Goal: Task Accomplishment & Management: Complete application form

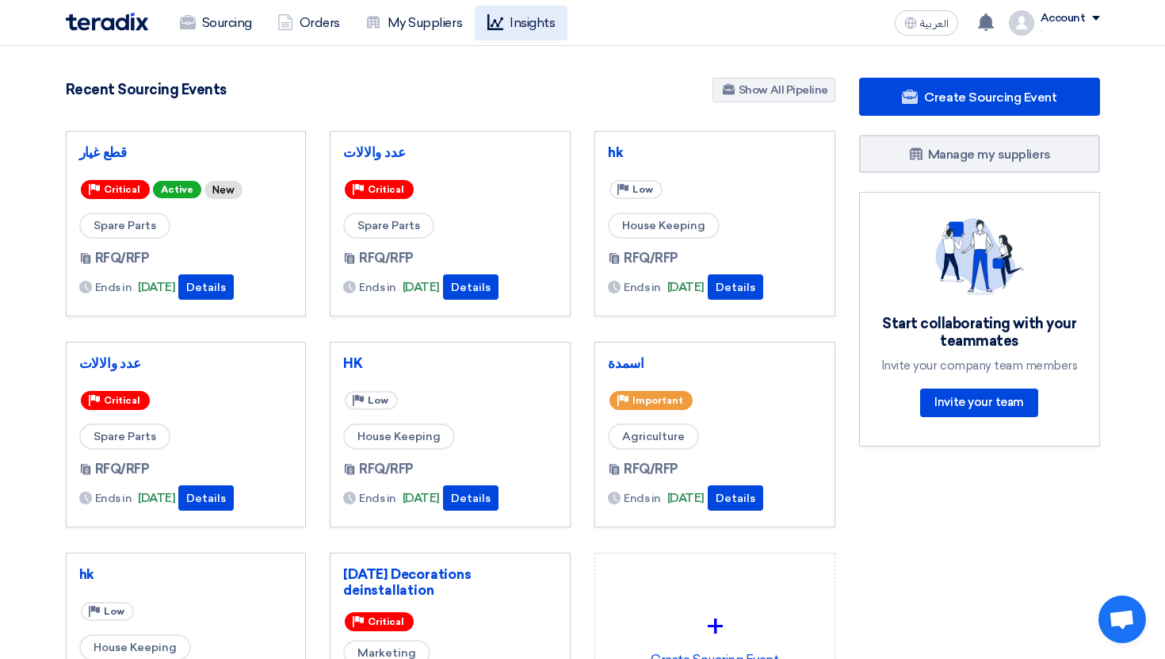
click at [532, 27] on link "Insights" at bounding box center [521, 23] width 93 height 35
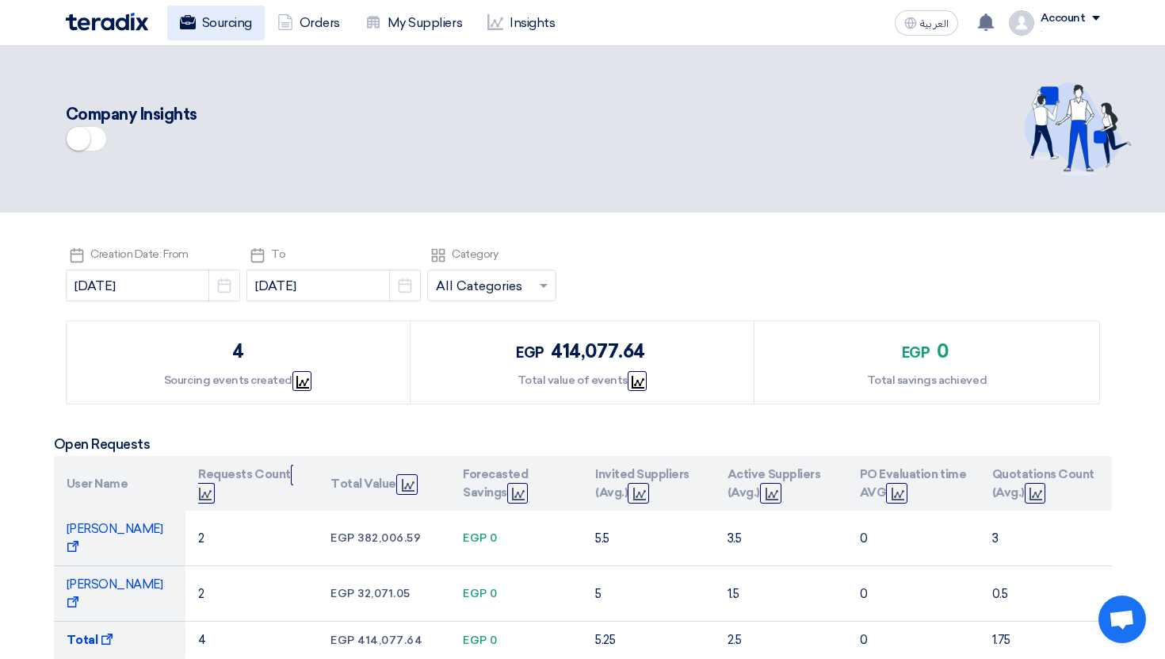
click at [225, 35] on link "Sourcing" at bounding box center [215, 23] width 97 height 35
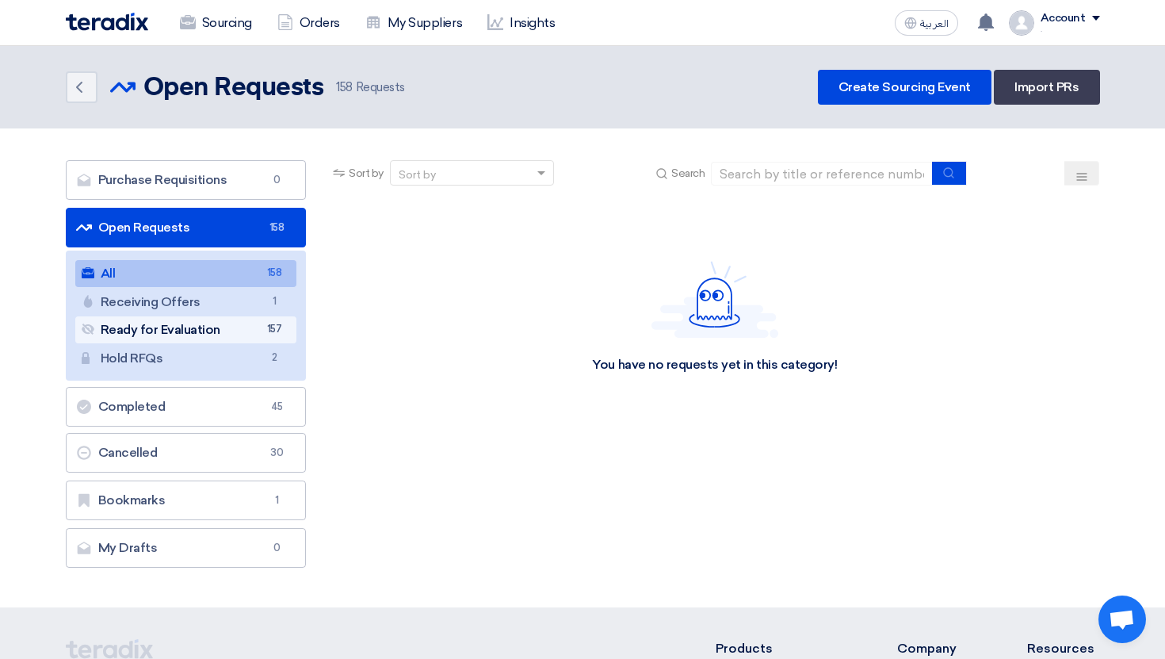
click at [275, 328] on span "157" at bounding box center [274, 329] width 19 height 17
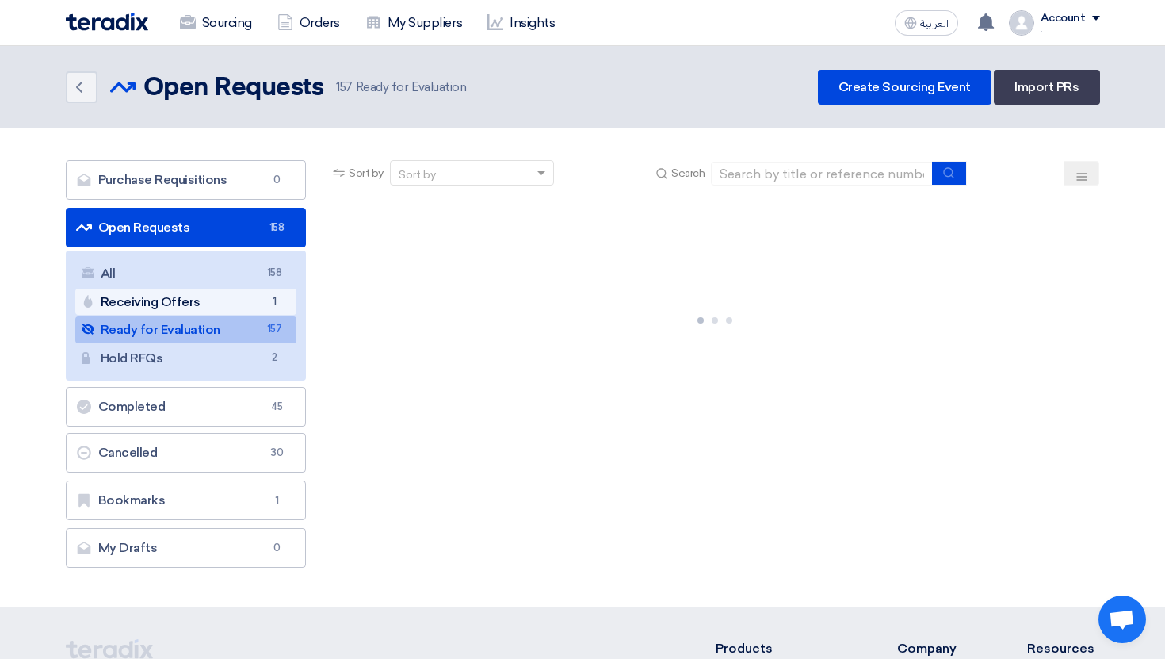
click at [244, 300] on link "Receiving Offers Receiving Offers 1" at bounding box center [186, 301] width 222 height 27
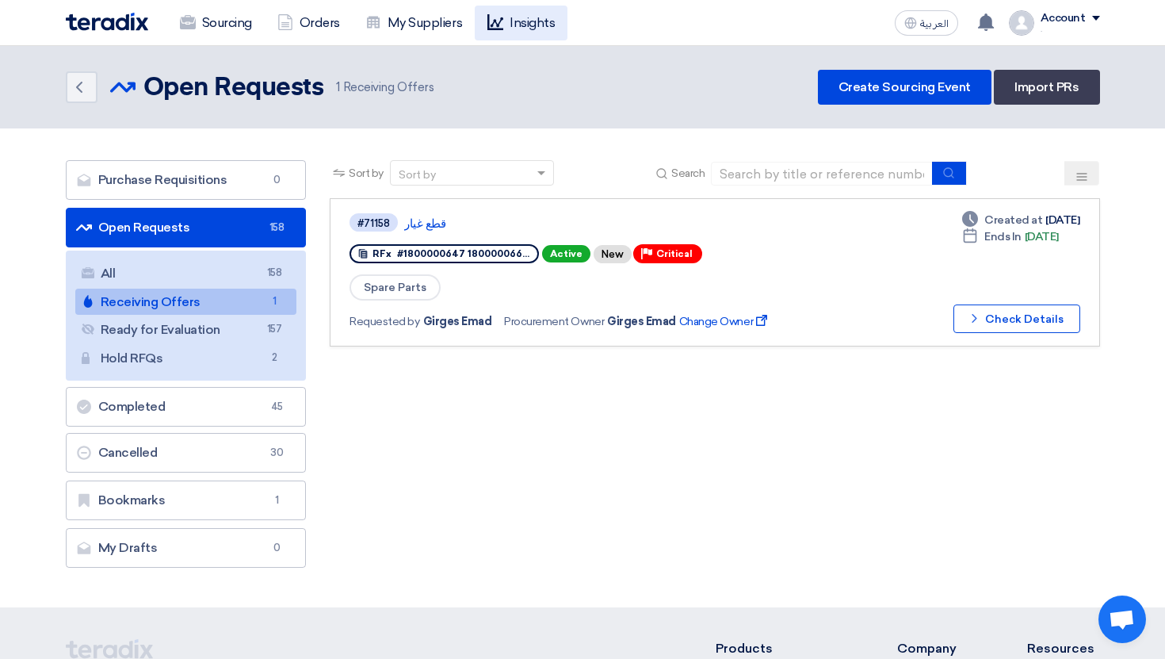
click at [525, 17] on link "Insights" at bounding box center [521, 23] width 93 height 35
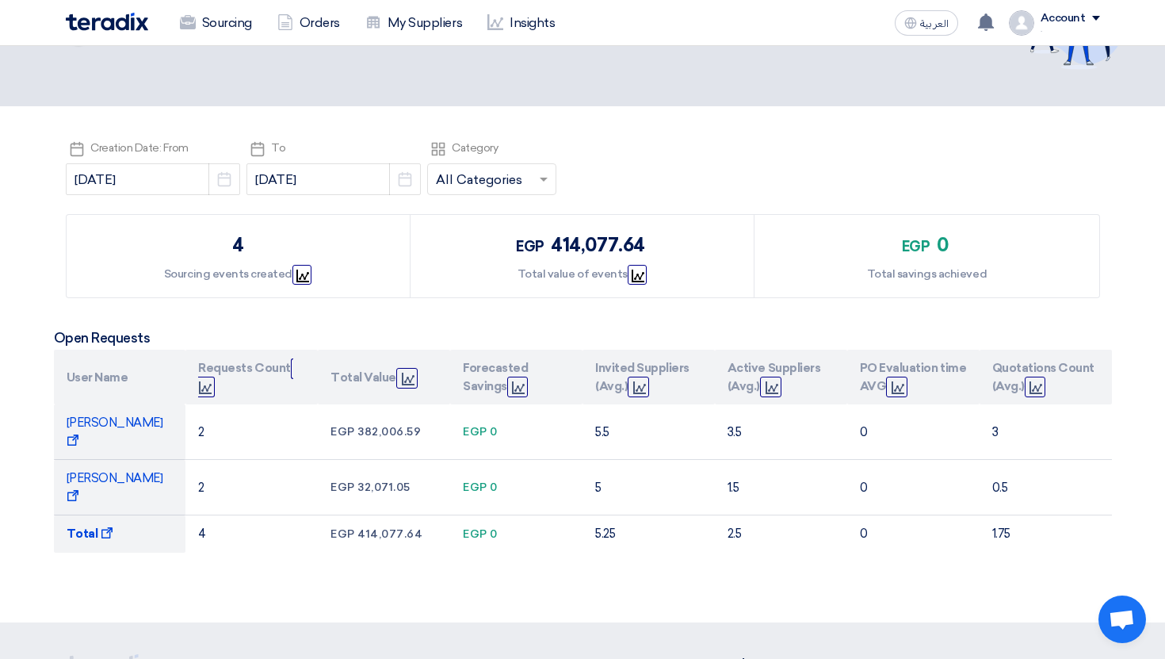
scroll to position [107, 0]
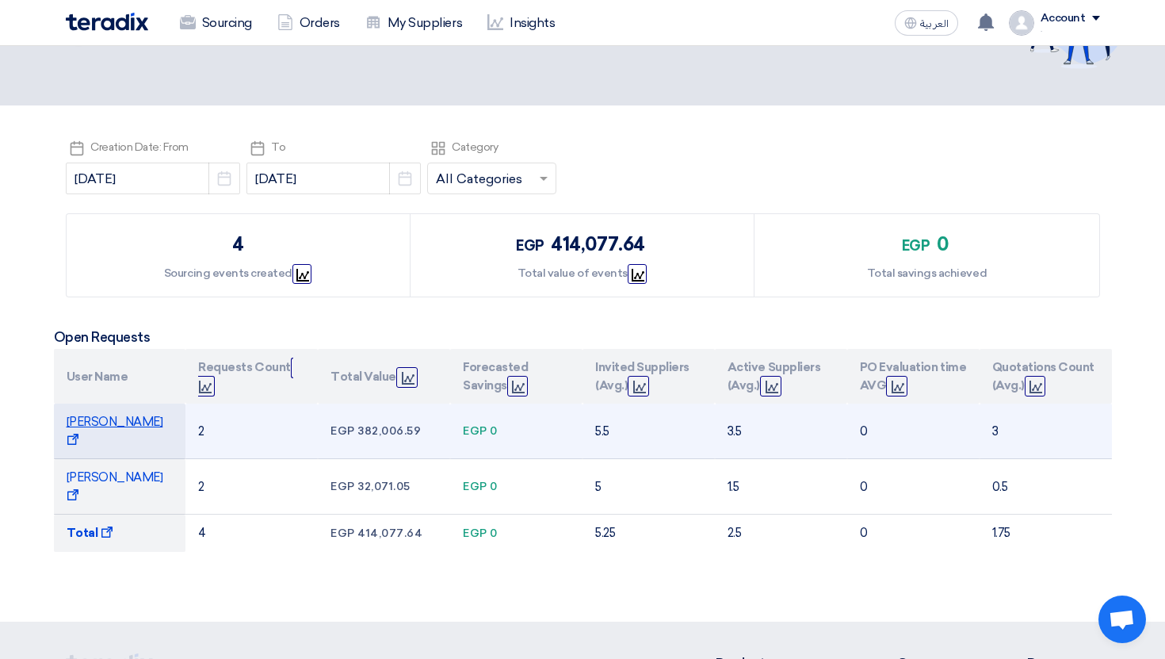
click at [126, 422] on span "Micheal Saeed Show Projects" at bounding box center [115, 430] width 97 height 32
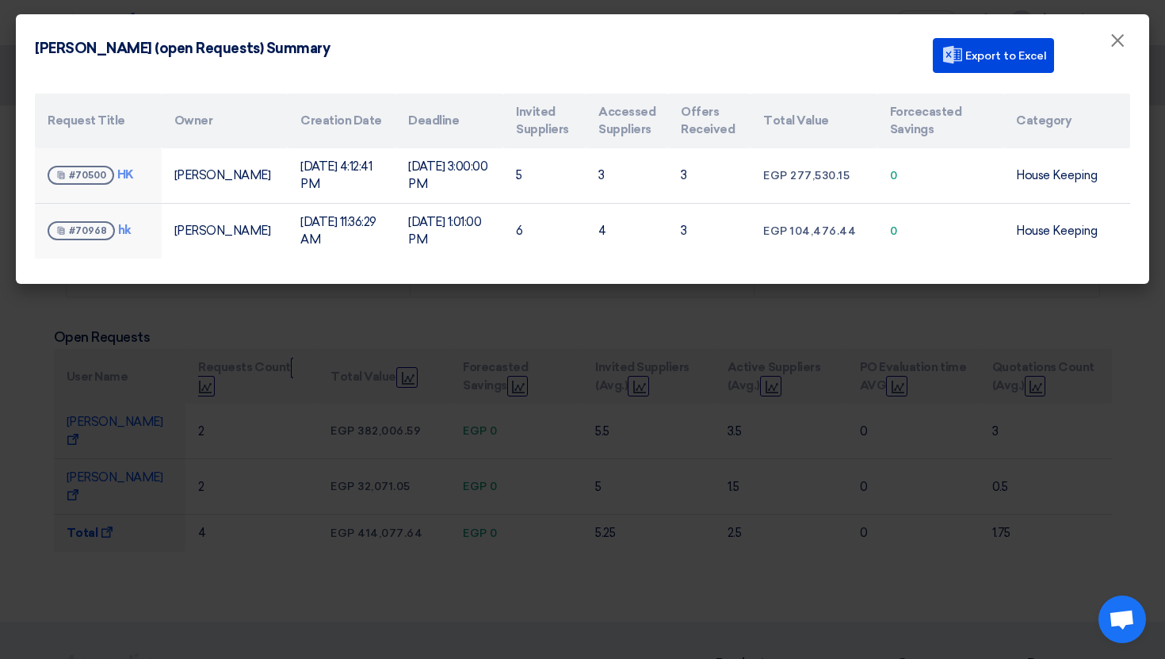
click at [391, 415] on modal-container "Micheal Saeed (open Requests) Summary Export to Excel × Request Title Owner Cre…" at bounding box center [582, 329] width 1165 height 659
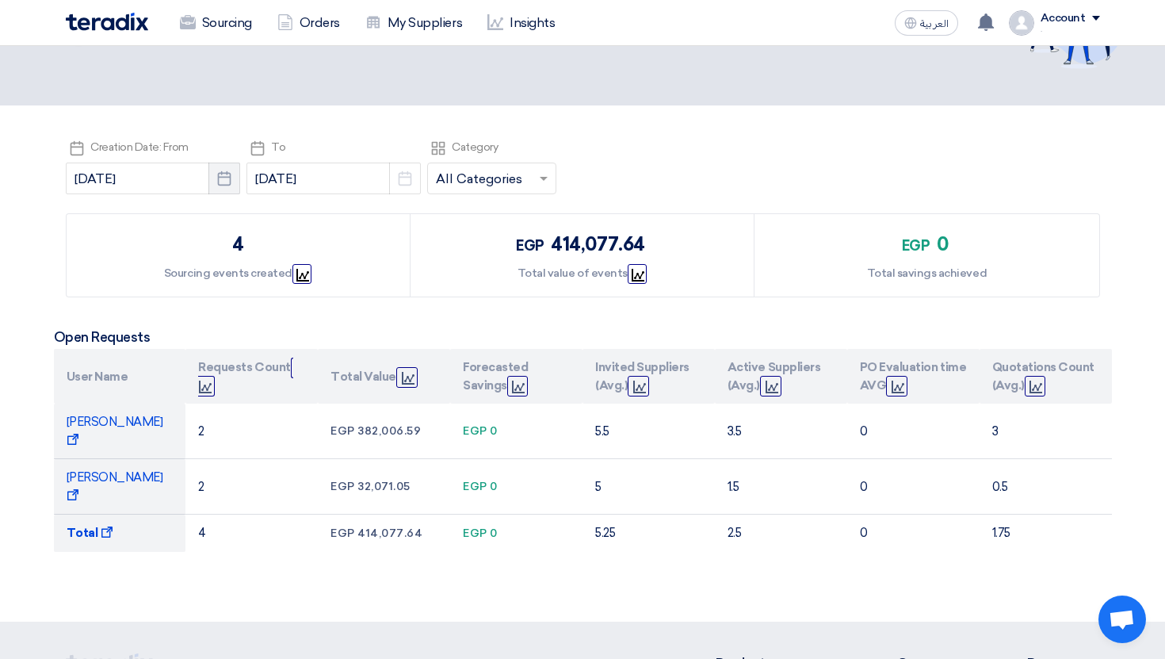
click at [216, 185] on icon "Pick a date" at bounding box center [224, 178] width 16 height 16
select select "7"
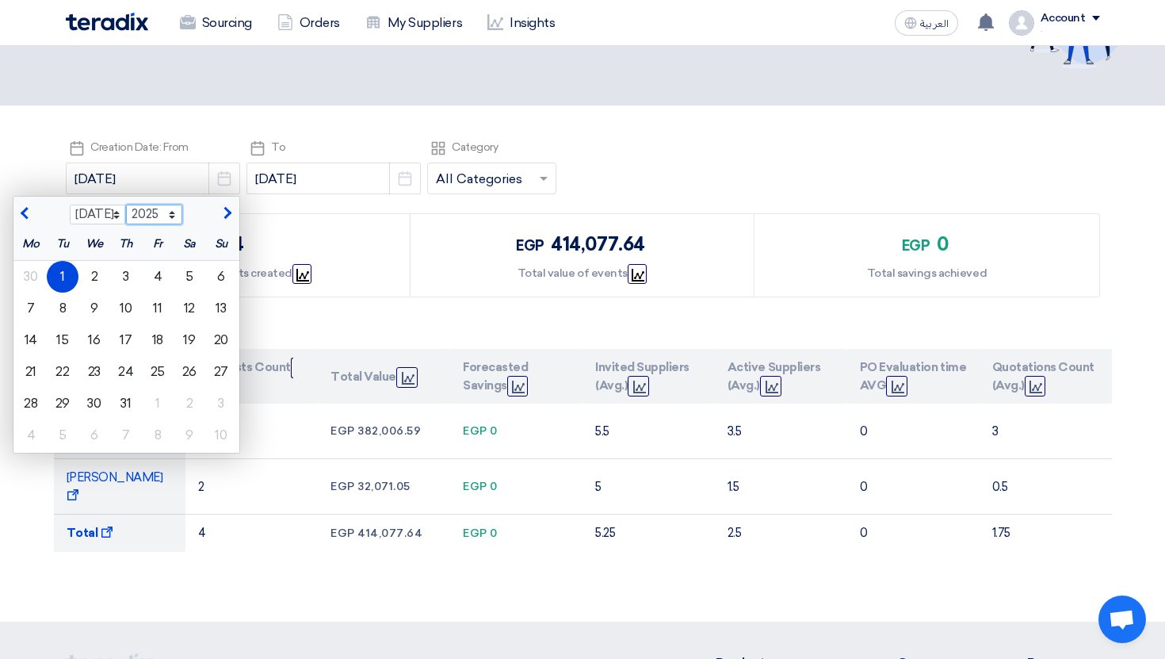
click at [139, 210] on select "2015 2016 2017 2018 2019 2020 2021 2022 2023 2024 2025 2026 2027 2028 2029 2030…" at bounding box center [154, 214] width 56 height 21
select select "2024"
click at [126, 204] on select "2015 2016 2017 2018 2019 2020 2021 2022 2023 2024 2025 2026 2027 2028 2029 2030…" at bounding box center [154, 214] width 56 height 21
click at [17, 272] on div "1" at bounding box center [31, 277] width 32 height 32
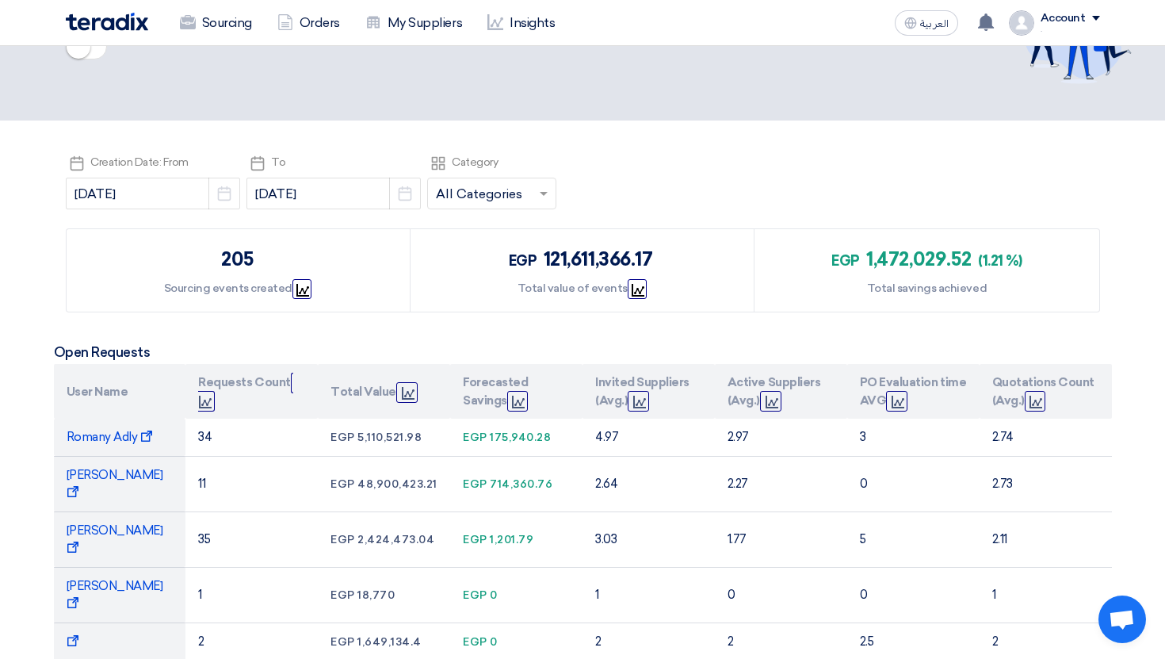
scroll to position [0, 0]
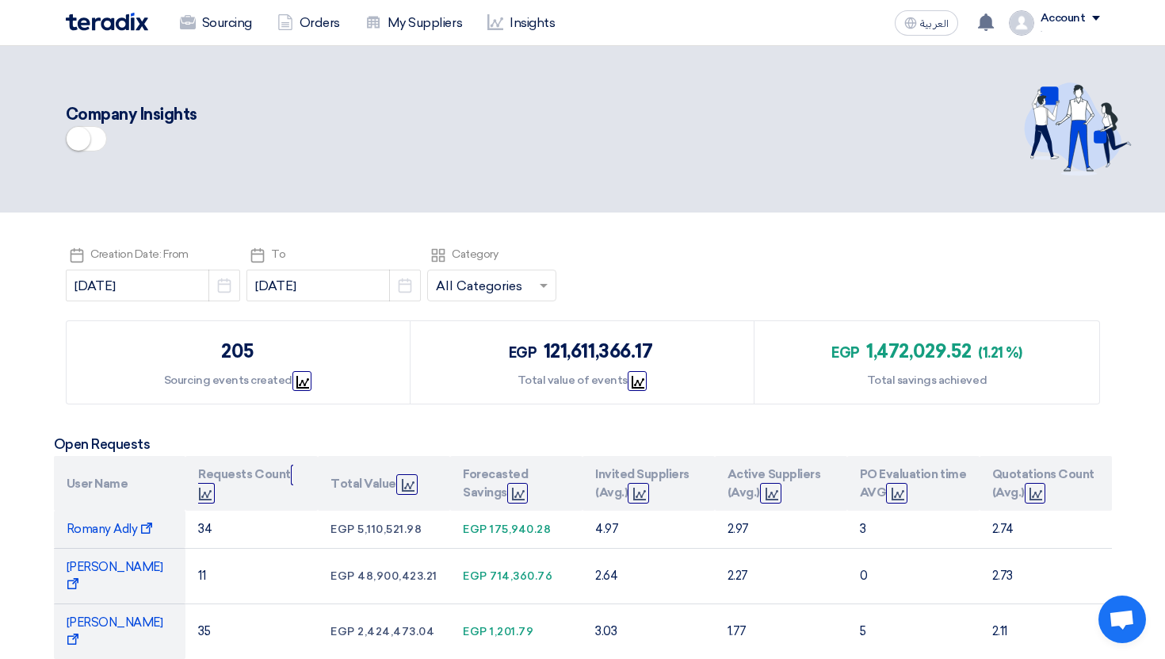
click at [88, 135] on small at bounding box center [79, 139] width 24 height 24
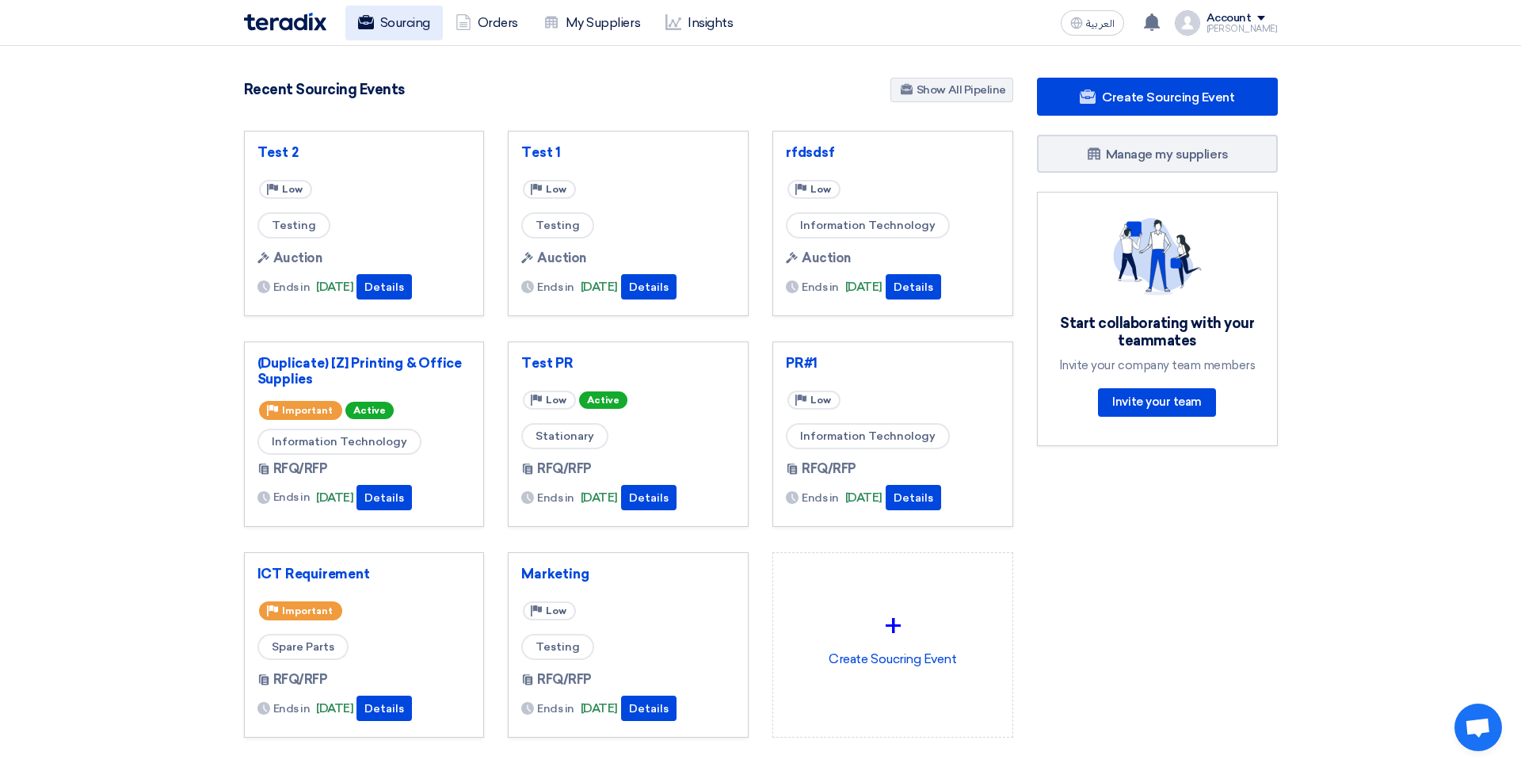
drag, startPoint x: 337, startPoint y: 36, endPoint x: 380, endPoint y: 22, distance: 45.9
click at [337, 36] on div "Sourcing Orders My Suppliers Insights" at bounding box center [554, 23] width 620 height 35
click at [385, 20] on link "Sourcing" at bounding box center [394, 23] width 97 height 35
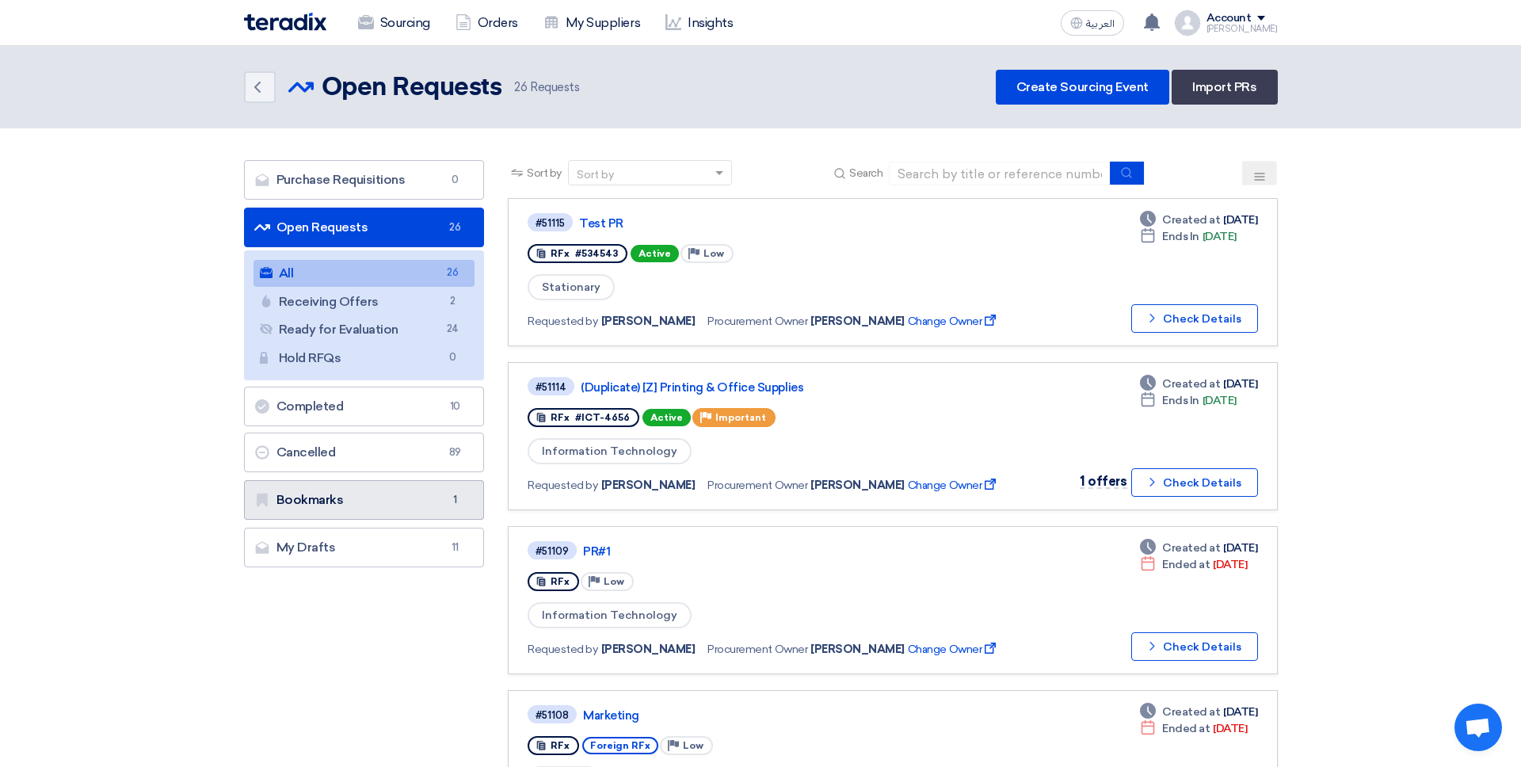
click at [457, 489] on link "Bookmarks Bookmarks 1" at bounding box center [364, 500] width 241 height 40
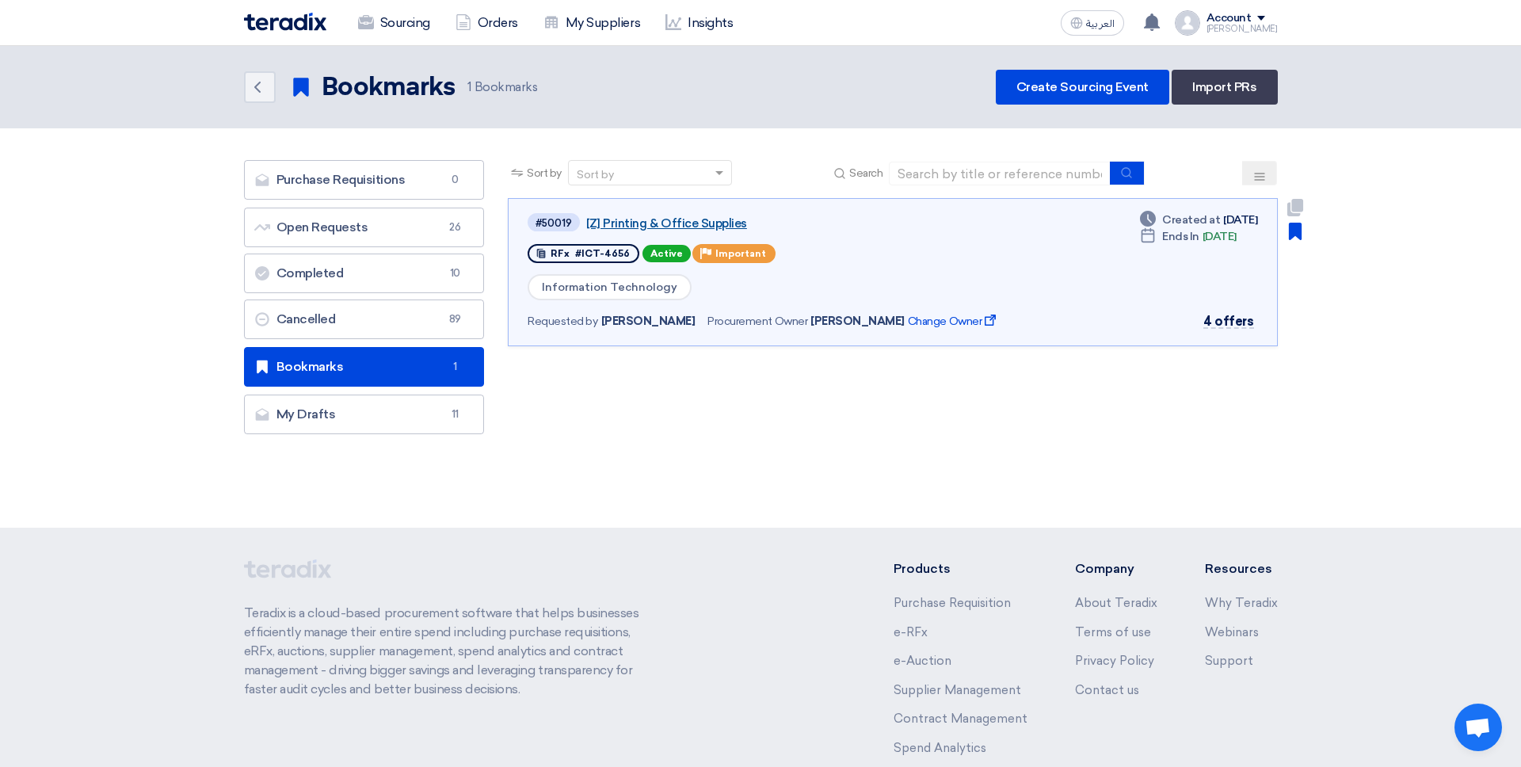
click at [647, 227] on link "[Z] Printing & Office Supplies" at bounding box center [784, 223] width 396 height 14
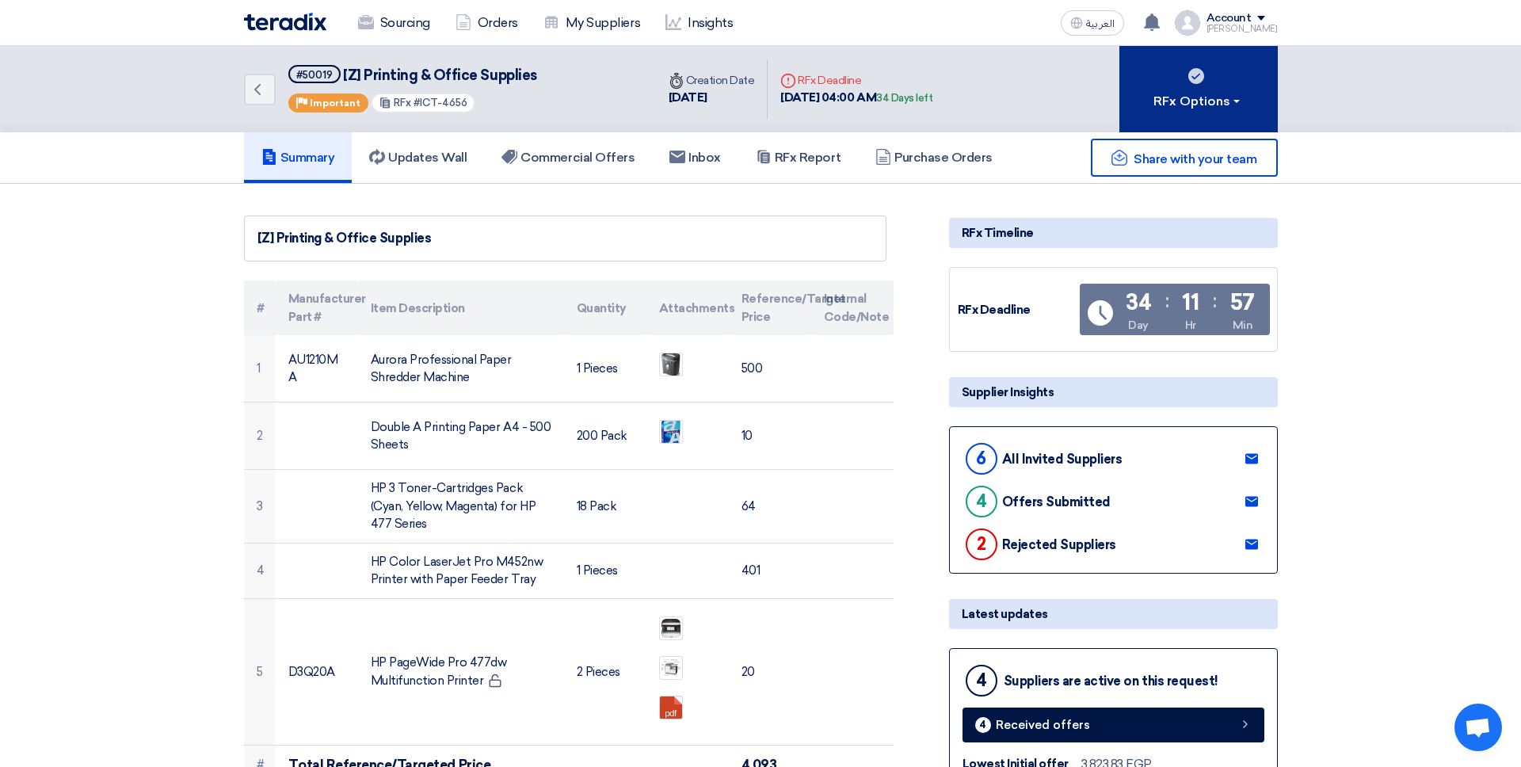
click at [1153, 95] on button "RFx Options" at bounding box center [1199, 89] width 158 height 86
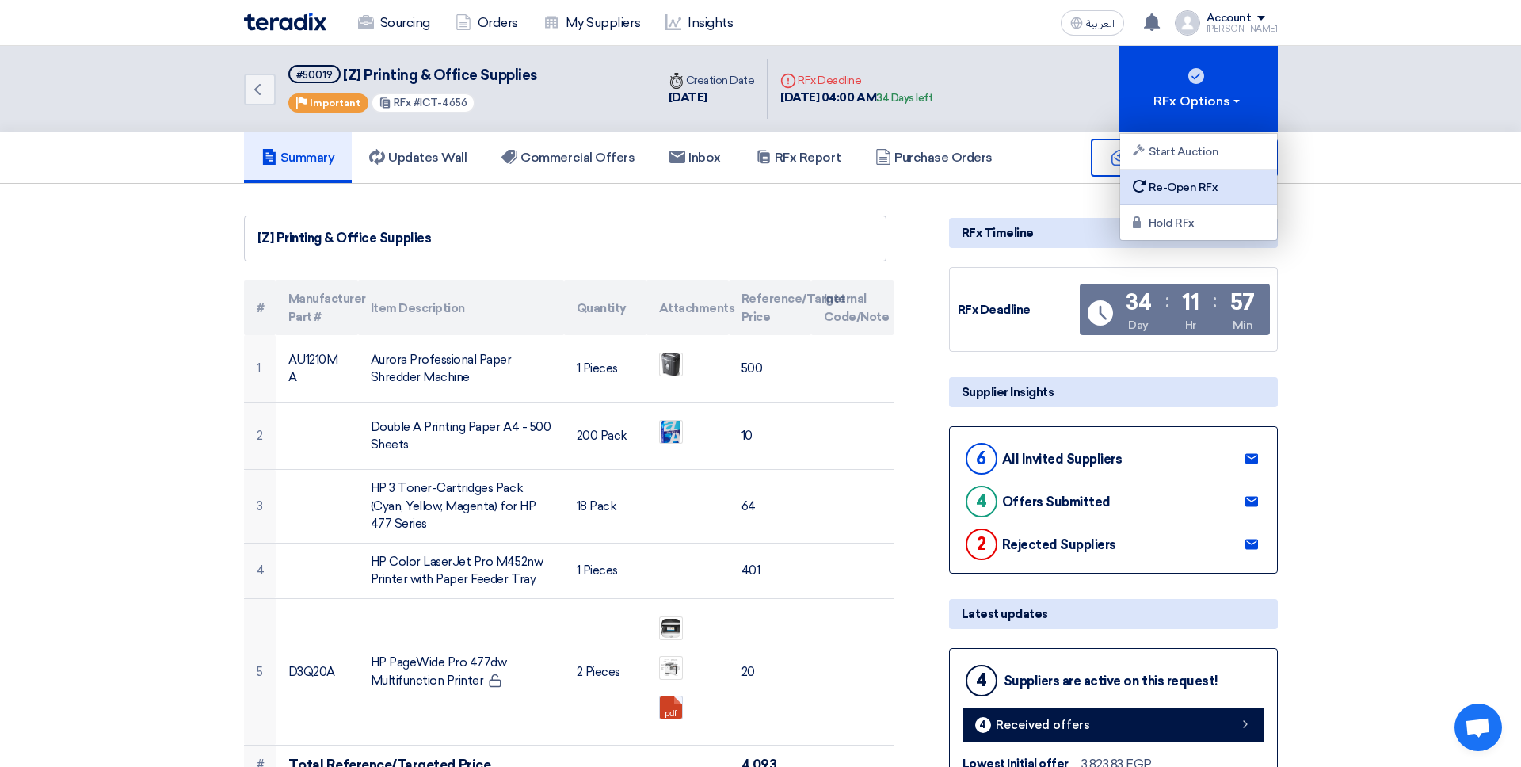
click at [1164, 194] on div "Re-Open RFx" at bounding box center [1199, 187] width 138 height 19
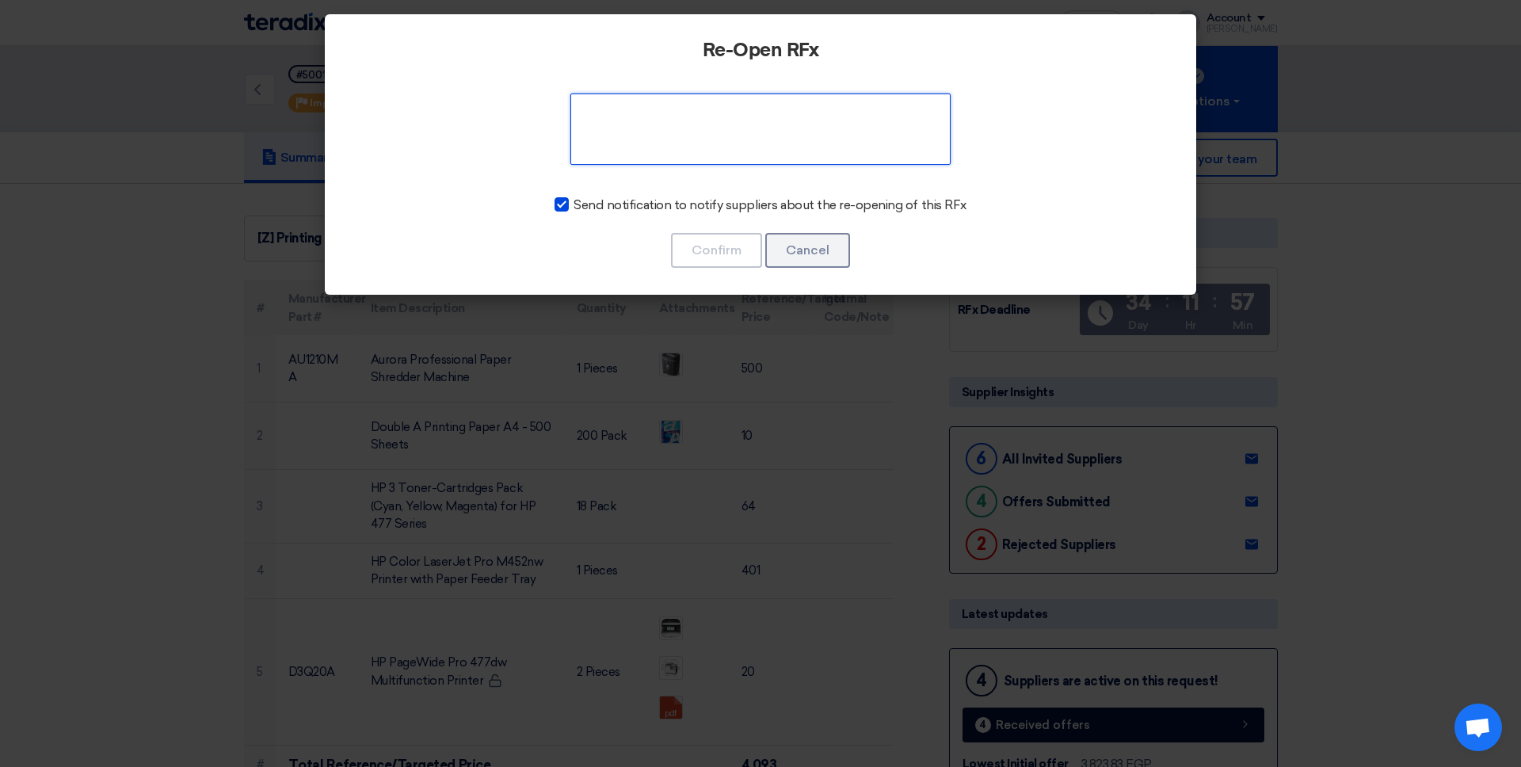
click at [755, 145] on textarea at bounding box center [761, 129] width 380 height 71
type textarea "gn"
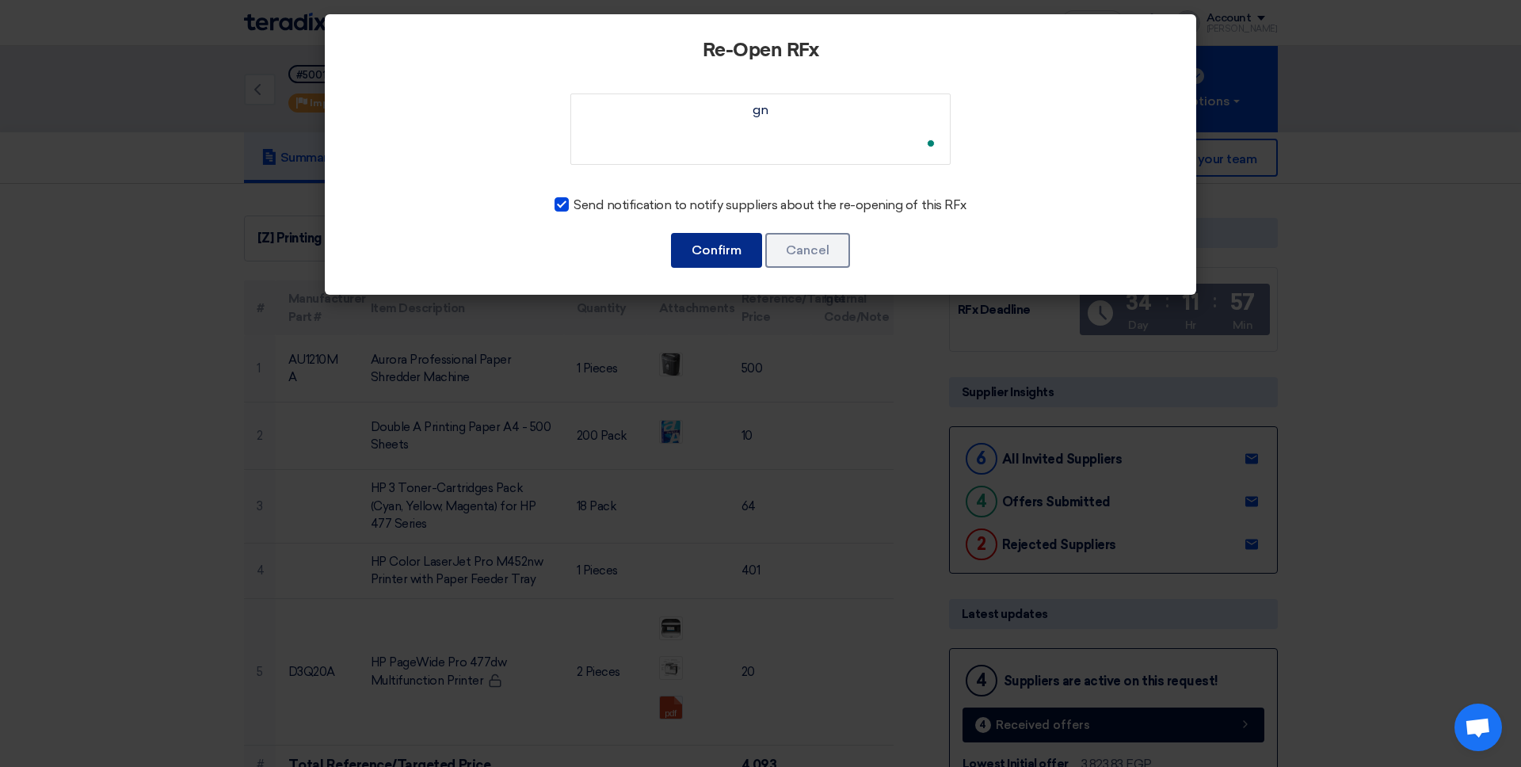
click at [705, 236] on button "Confirm" at bounding box center [716, 250] width 91 height 35
drag, startPoint x: 751, startPoint y: 248, endPoint x: 783, endPoint y: 307, distance: 67.4
click at [750, 248] on button "Confirm" at bounding box center [716, 250] width 91 height 35
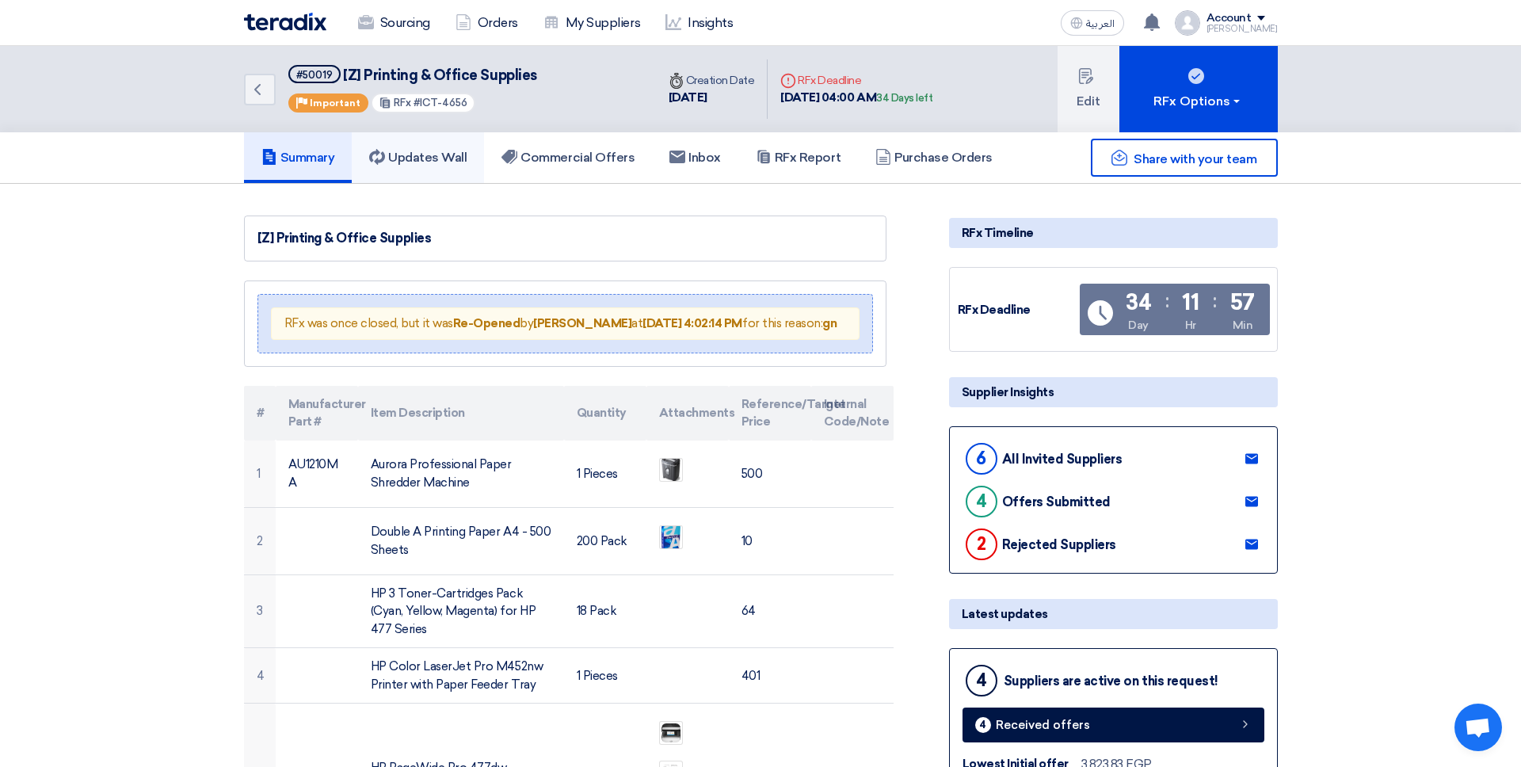
drag, startPoint x: 446, startPoint y: 138, endPoint x: 456, endPoint y: 143, distance: 11.3
click at [445, 138] on link "Updates Wall" at bounding box center [418, 157] width 132 height 51
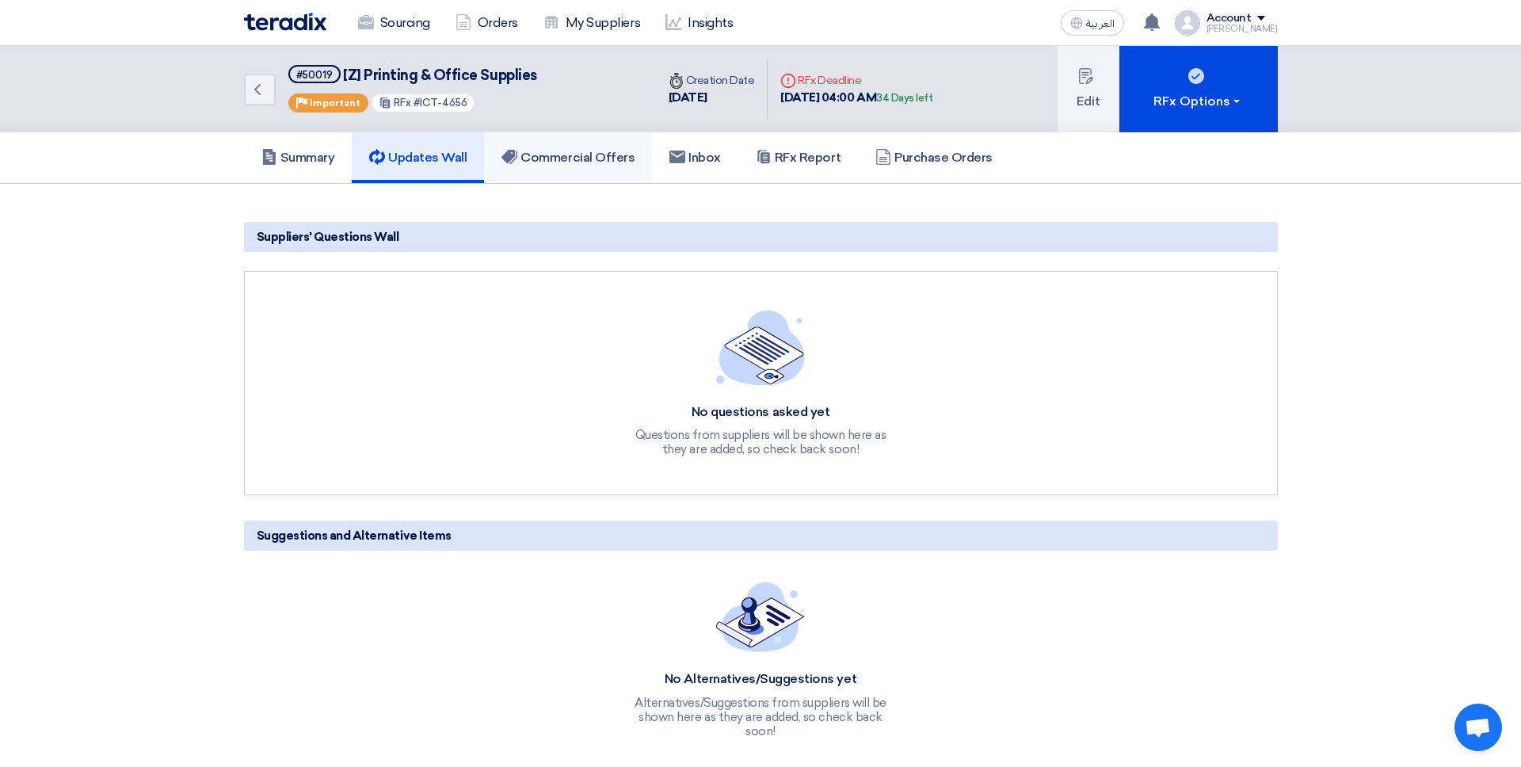
click at [598, 158] on h5 "Commercial Offers" at bounding box center [568, 158] width 133 height 16
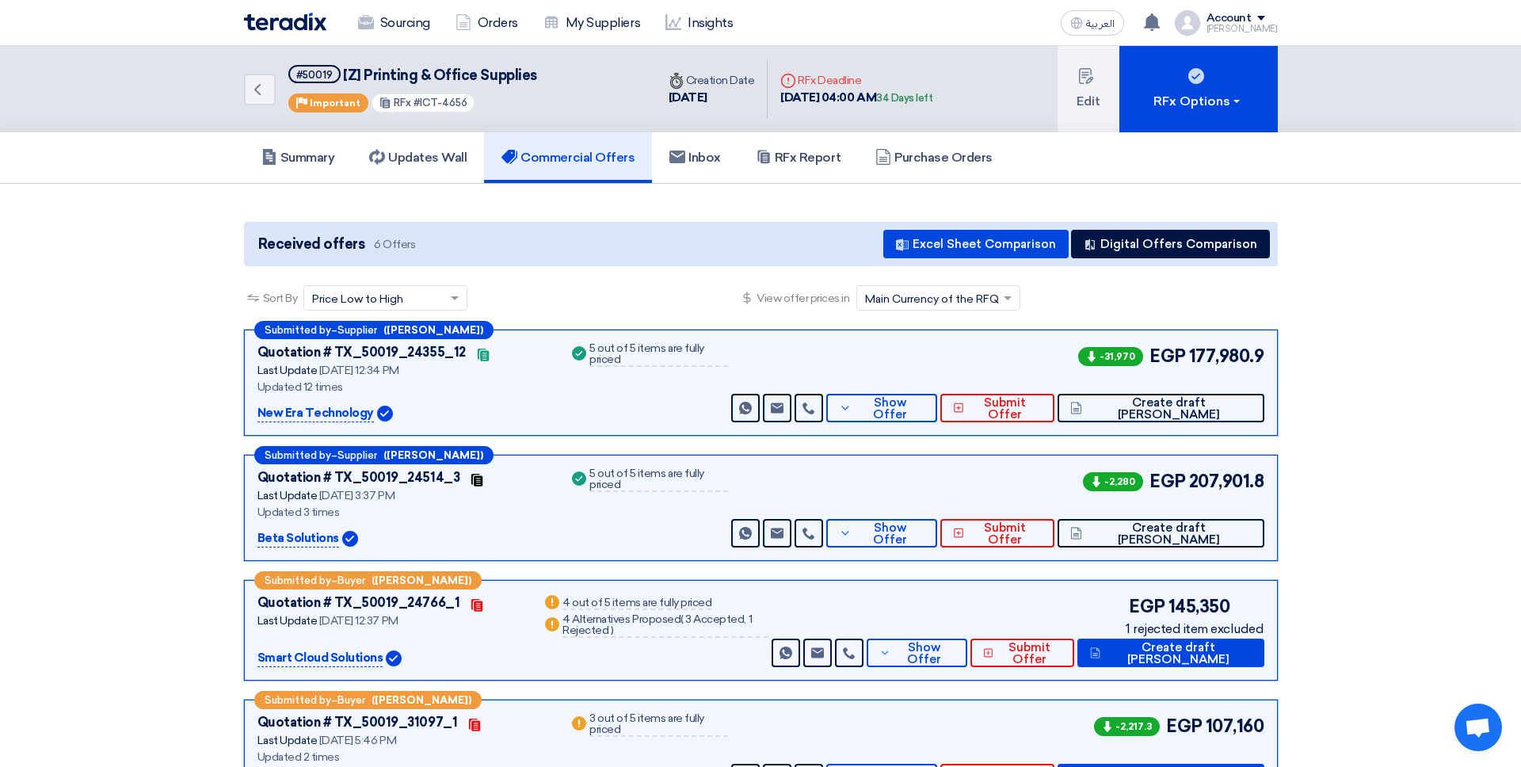
scroll to position [1, 0]
click at [904, 296] on input "text" at bounding box center [930, 299] width 131 height 26
click at [925, 346] on div "Currency used by the supplier" at bounding box center [938, 355] width 162 height 29
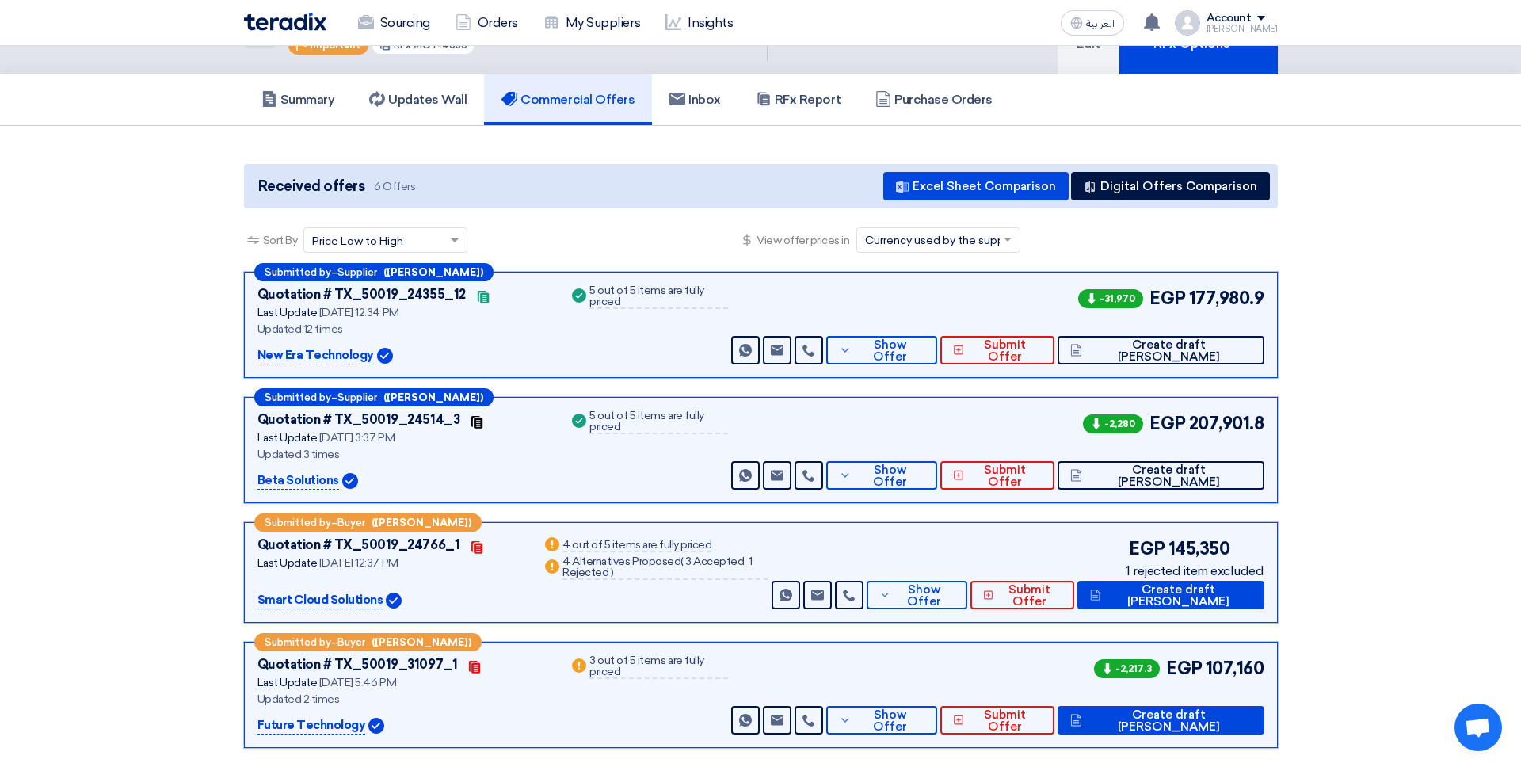
scroll to position [0, 0]
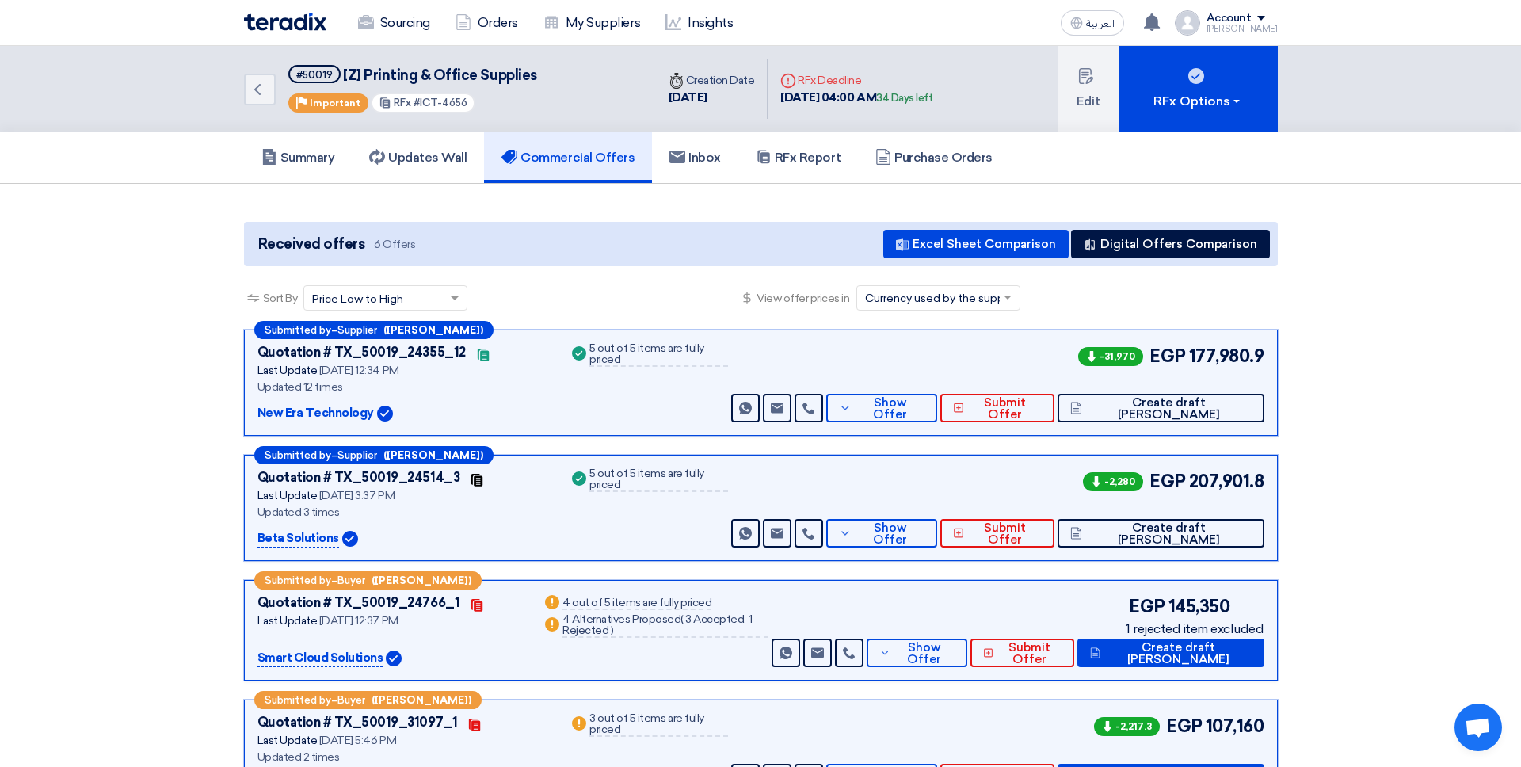
click at [945, 314] on div "Sort By Sort by × Price Low to High × View offer prices in × Currency used by t…" at bounding box center [761, 307] width 1034 height 44
click at [945, 297] on input "text" at bounding box center [930, 299] width 131 height 26
click at [938, 316] on div "Main Currency of the RFQ" at bounding box center [938, 326] width 162 height 30
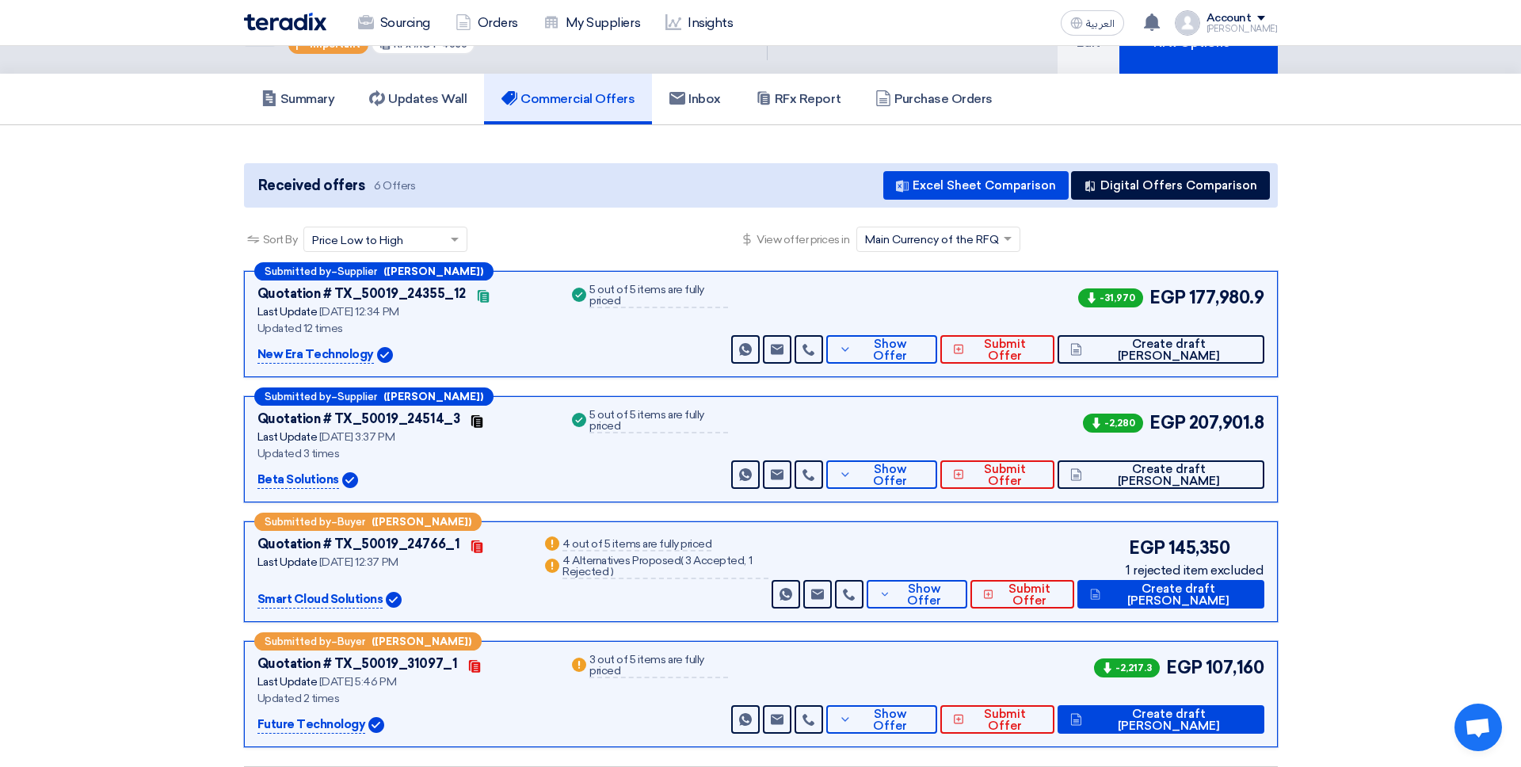
scroll to position [65, 0]
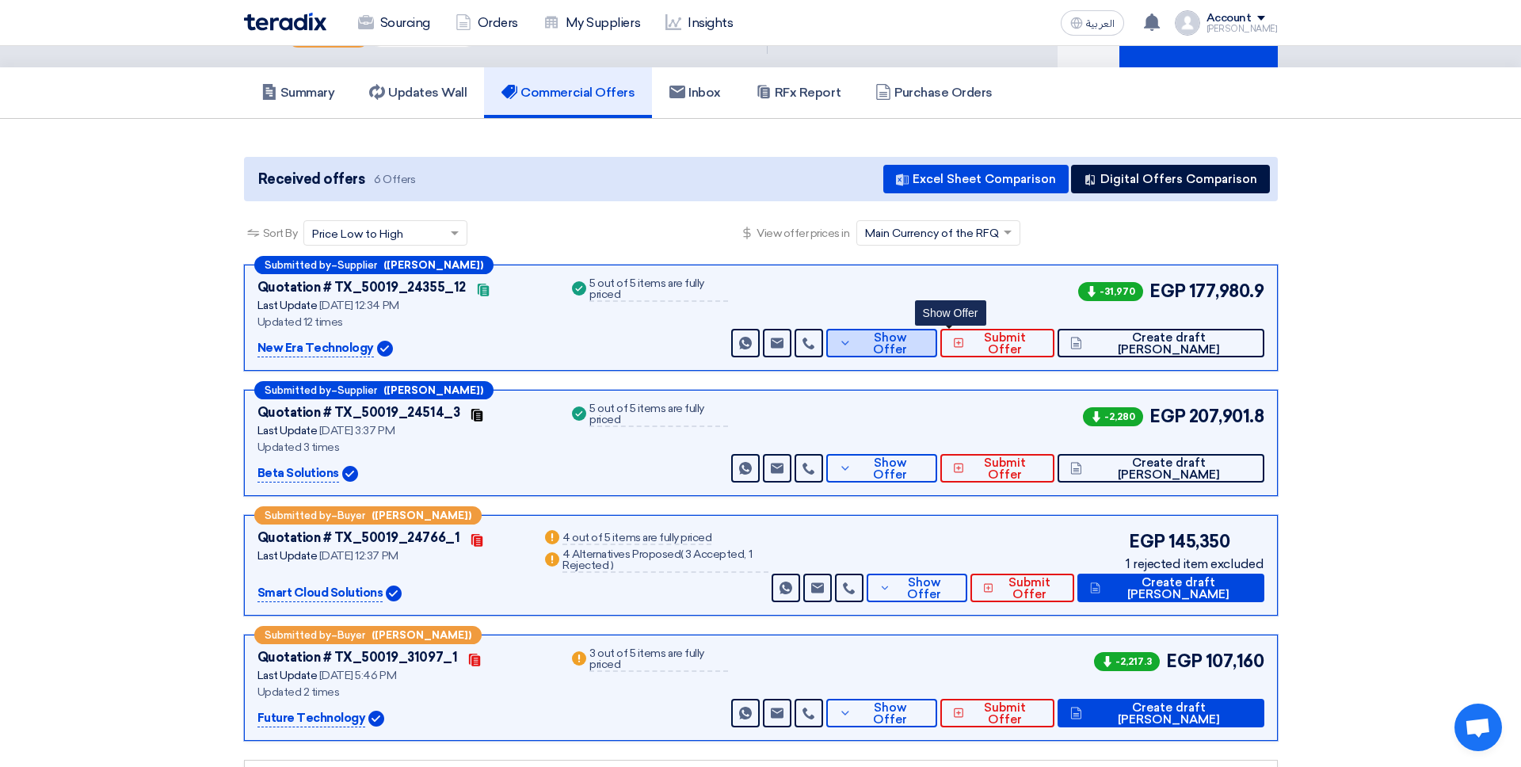
click at [925, 345] on span "Show Offer" at bounding box center [890, 344] width 69 height 24
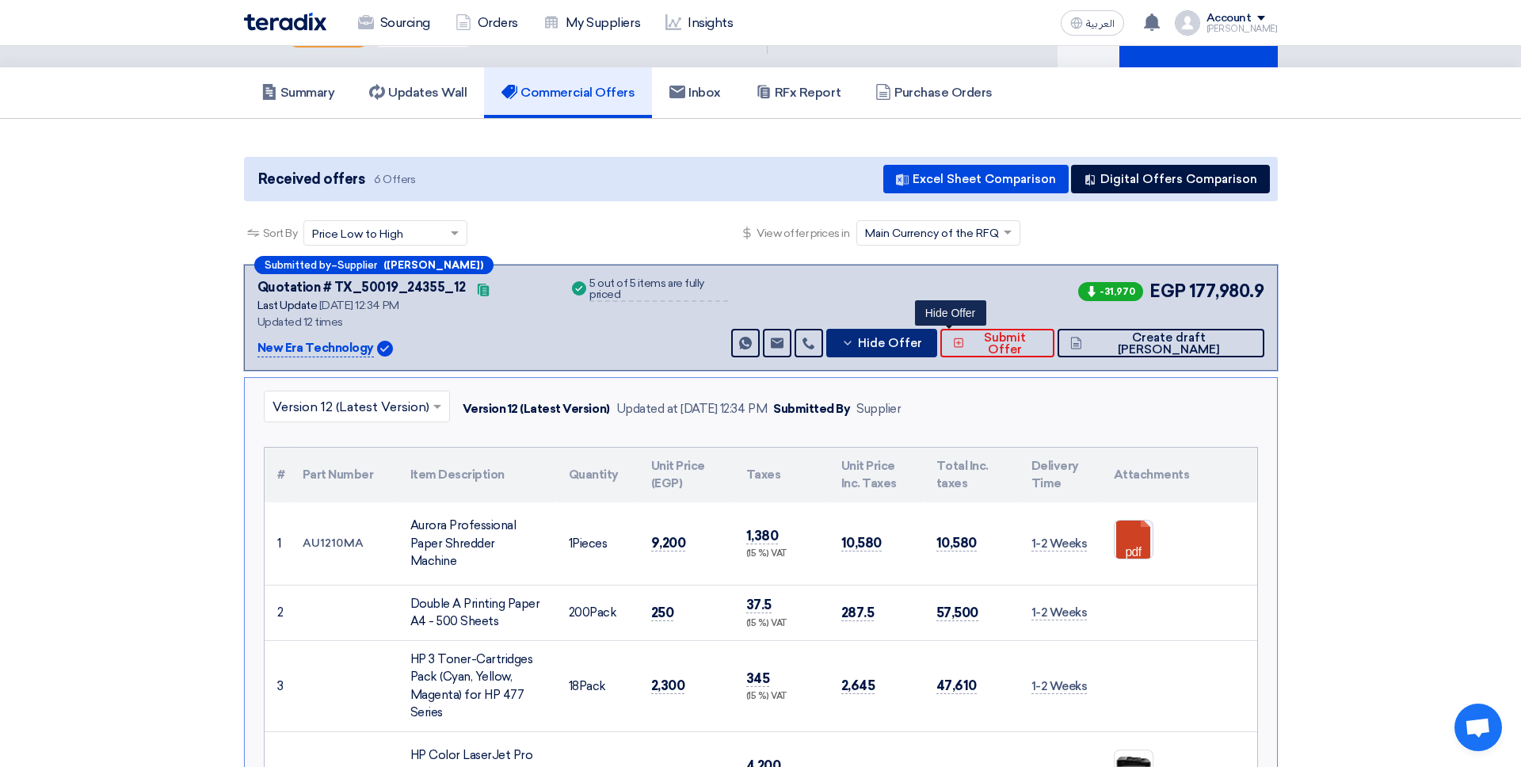
scroll to position [1, 0]
click at [922, 349] on span "Hide Offer" at bounding box center [890, 344] width 64 height 12
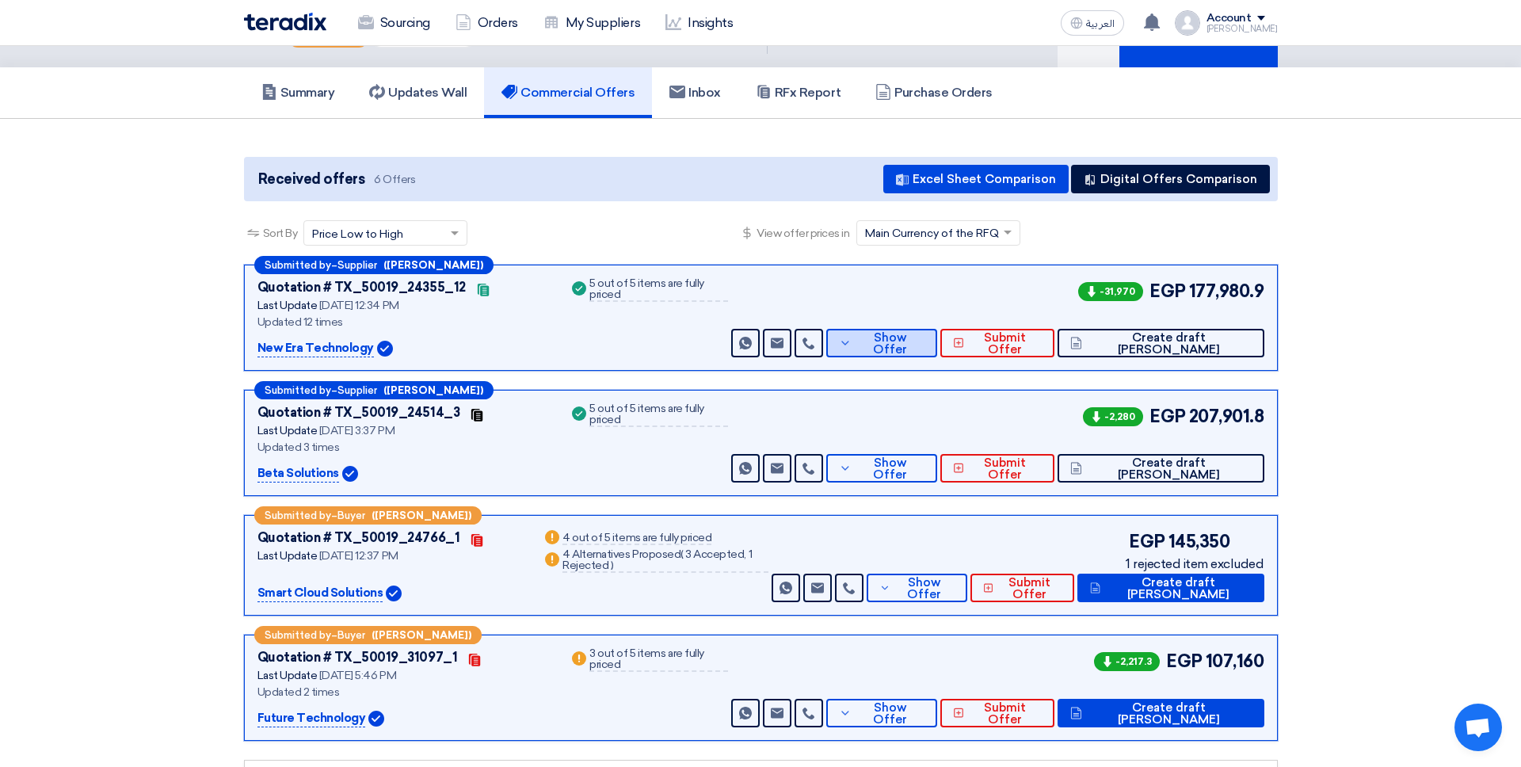
scroll to position [0, 0]
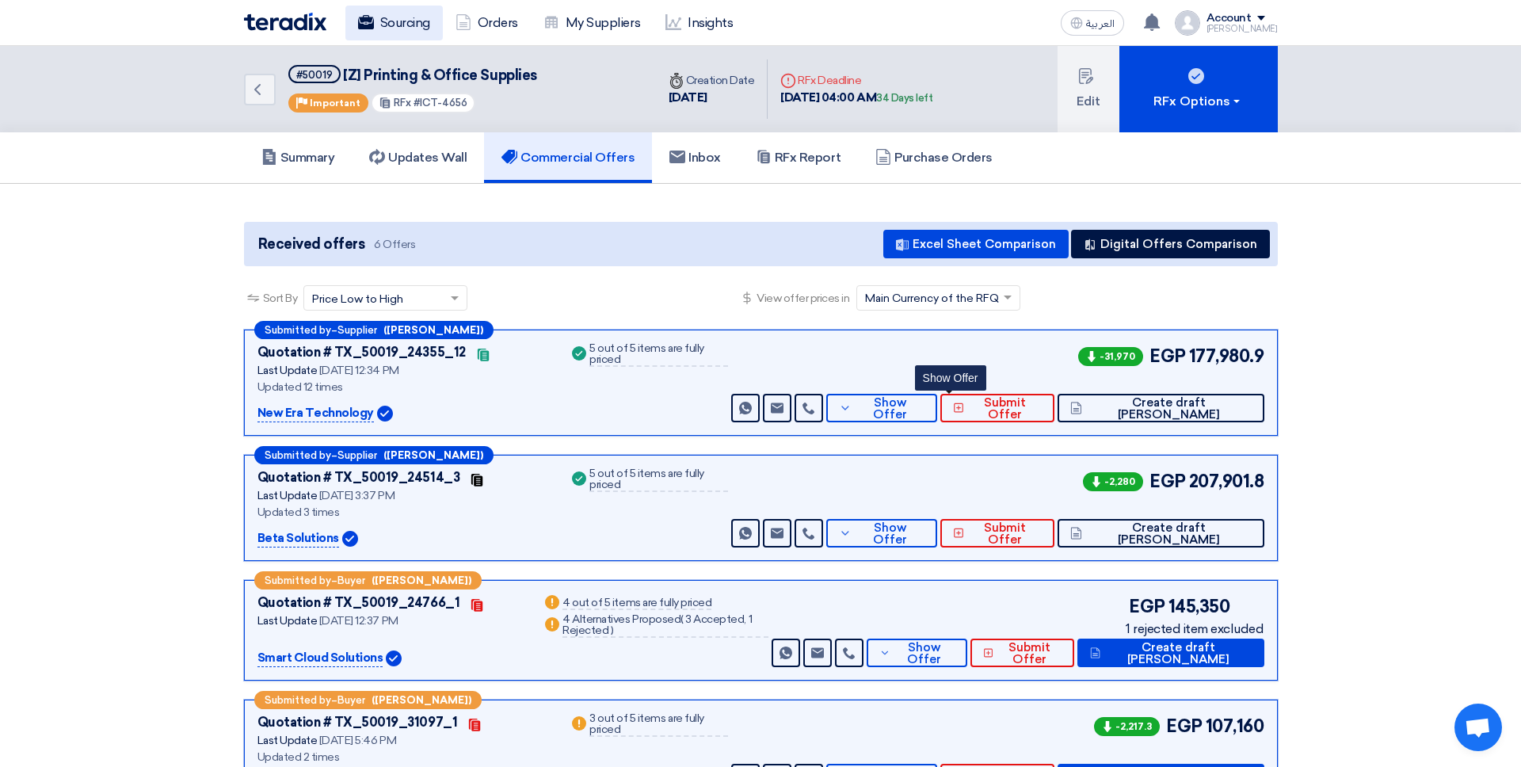
click at [397, 34] on link "Sourcing" at bounding box center [394, 23] width 97 height 35
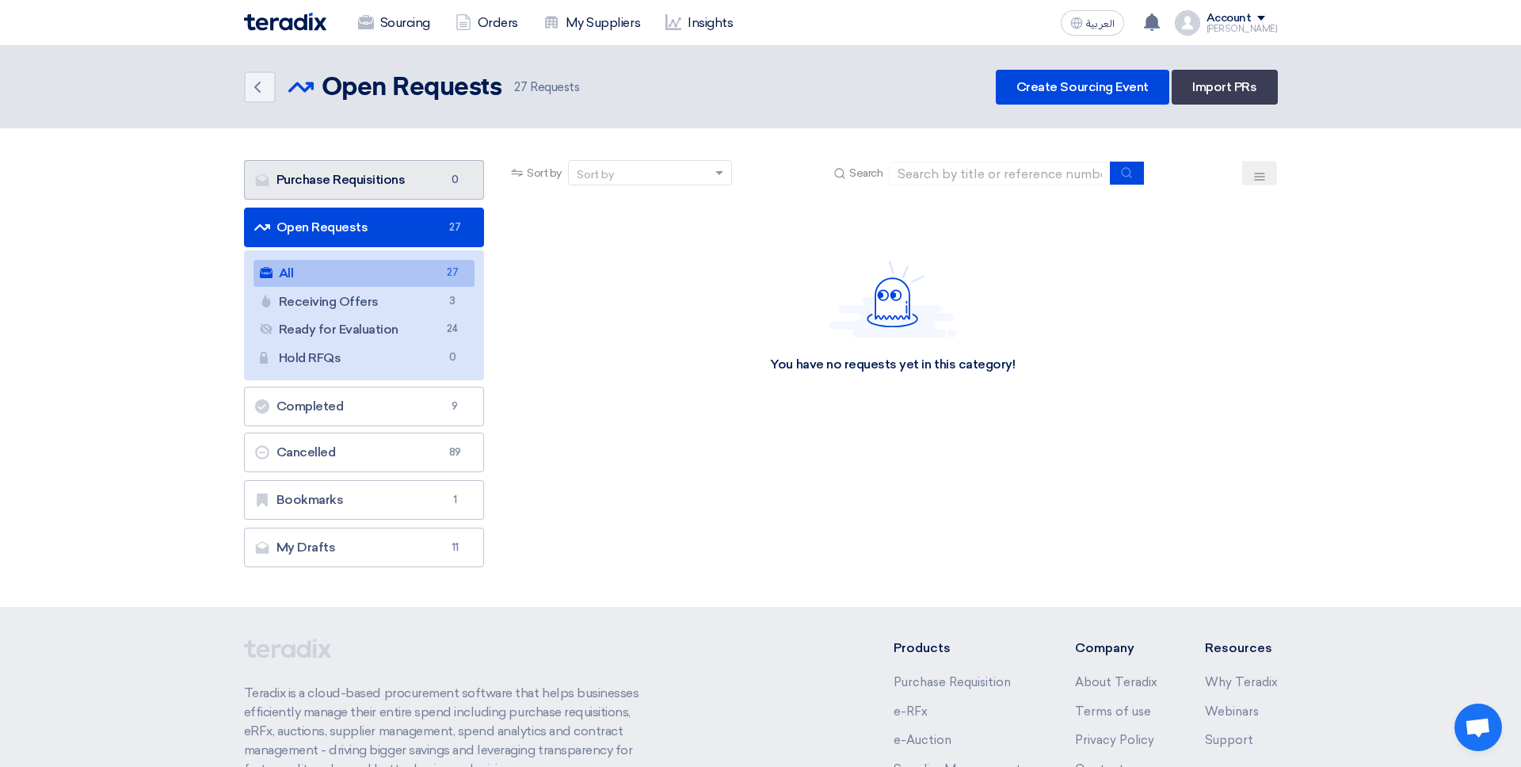
click at [426, 184] on link "Purchase Requisitions Purchase Requisitions 0" at bounding box center [364, 180] width 241 height 40
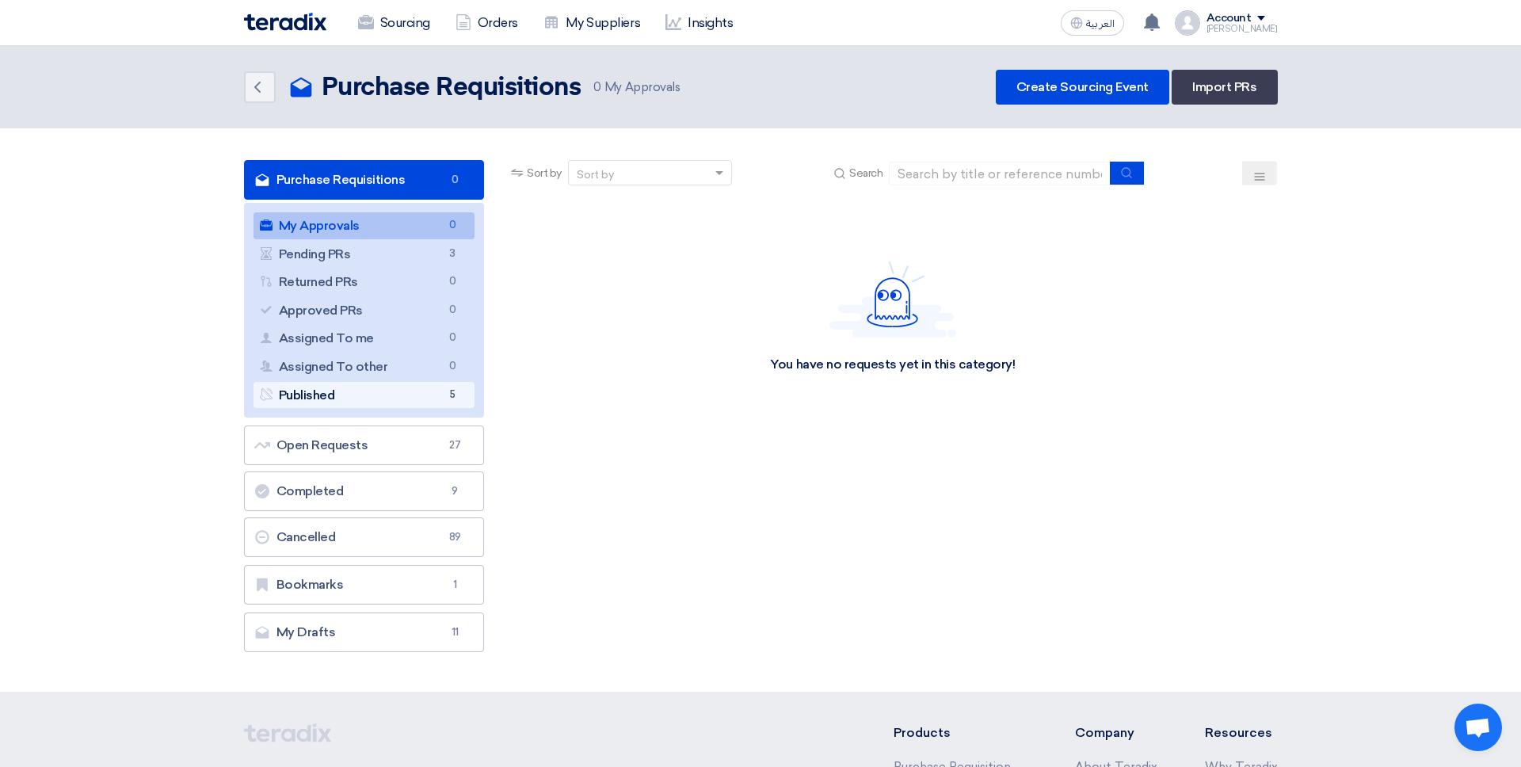
click at [443, 383] on link "Published Published 5" at bounding box center [365, 395] width 222 height 27
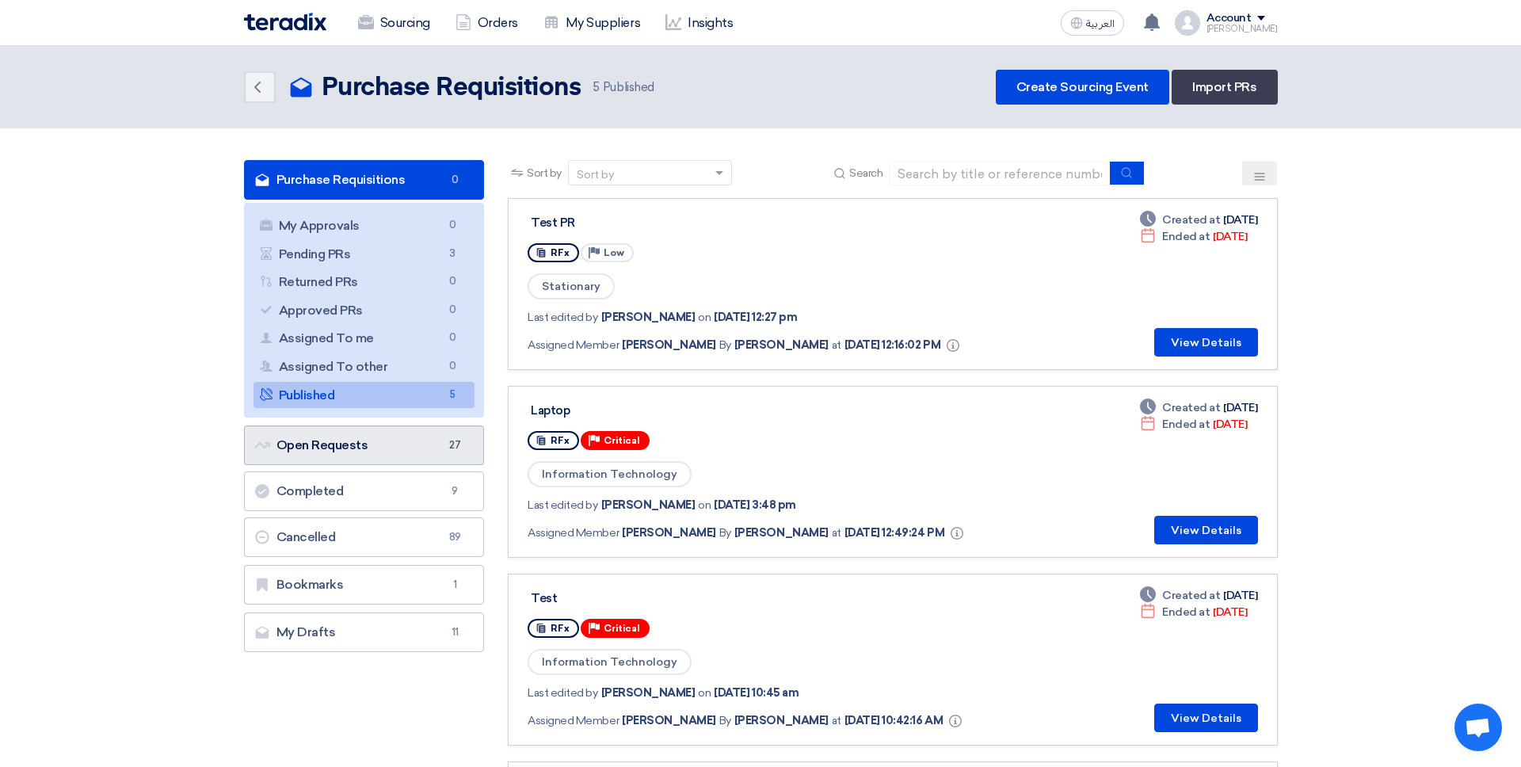
click at [414, 446] on link "Open Requests Open Requests 27" at bounding box center [364, 446] width 241 height 40
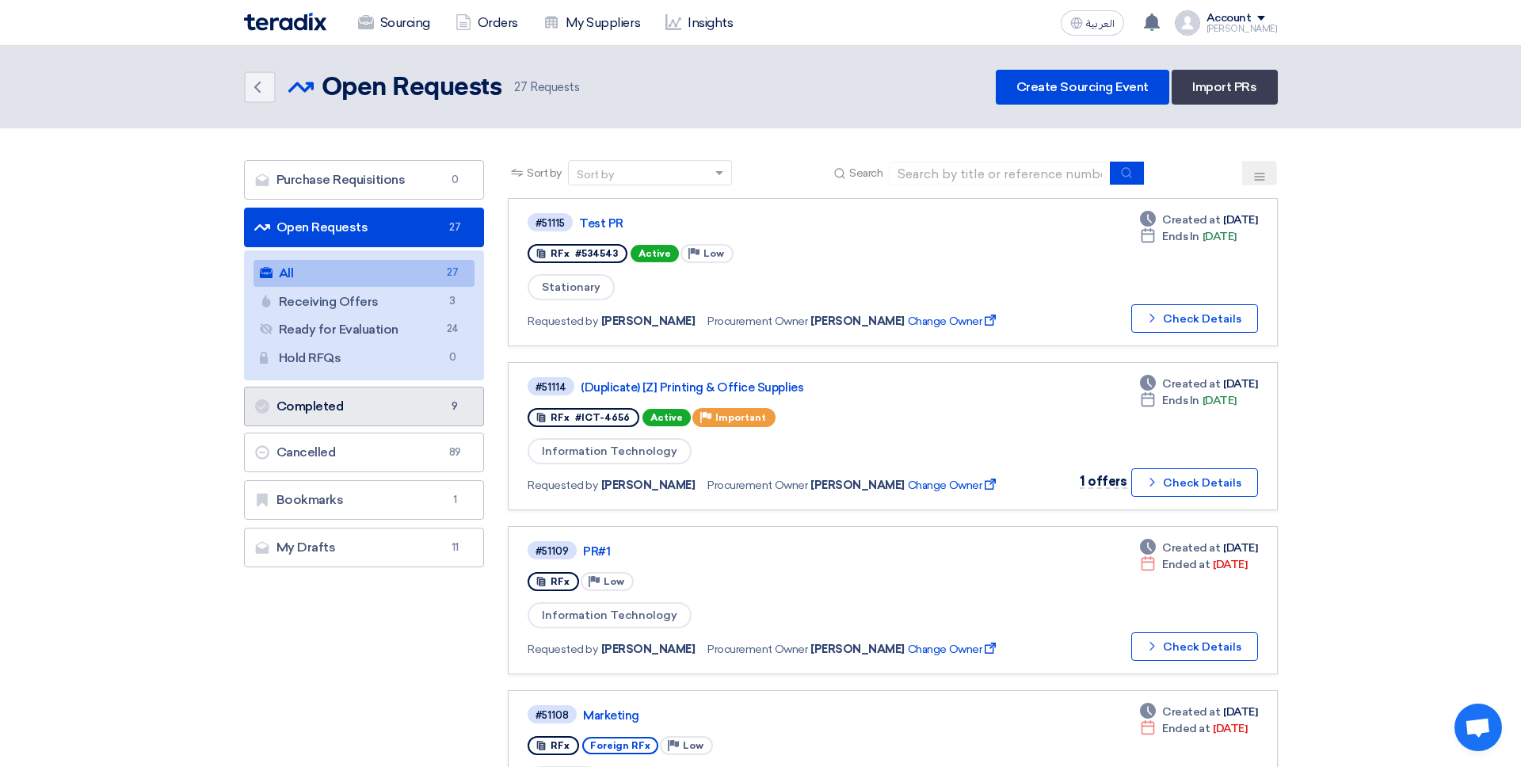
click at [450, 395] on link "Completed Completed 9" at bounding box center [364, 407] width 241 height 40
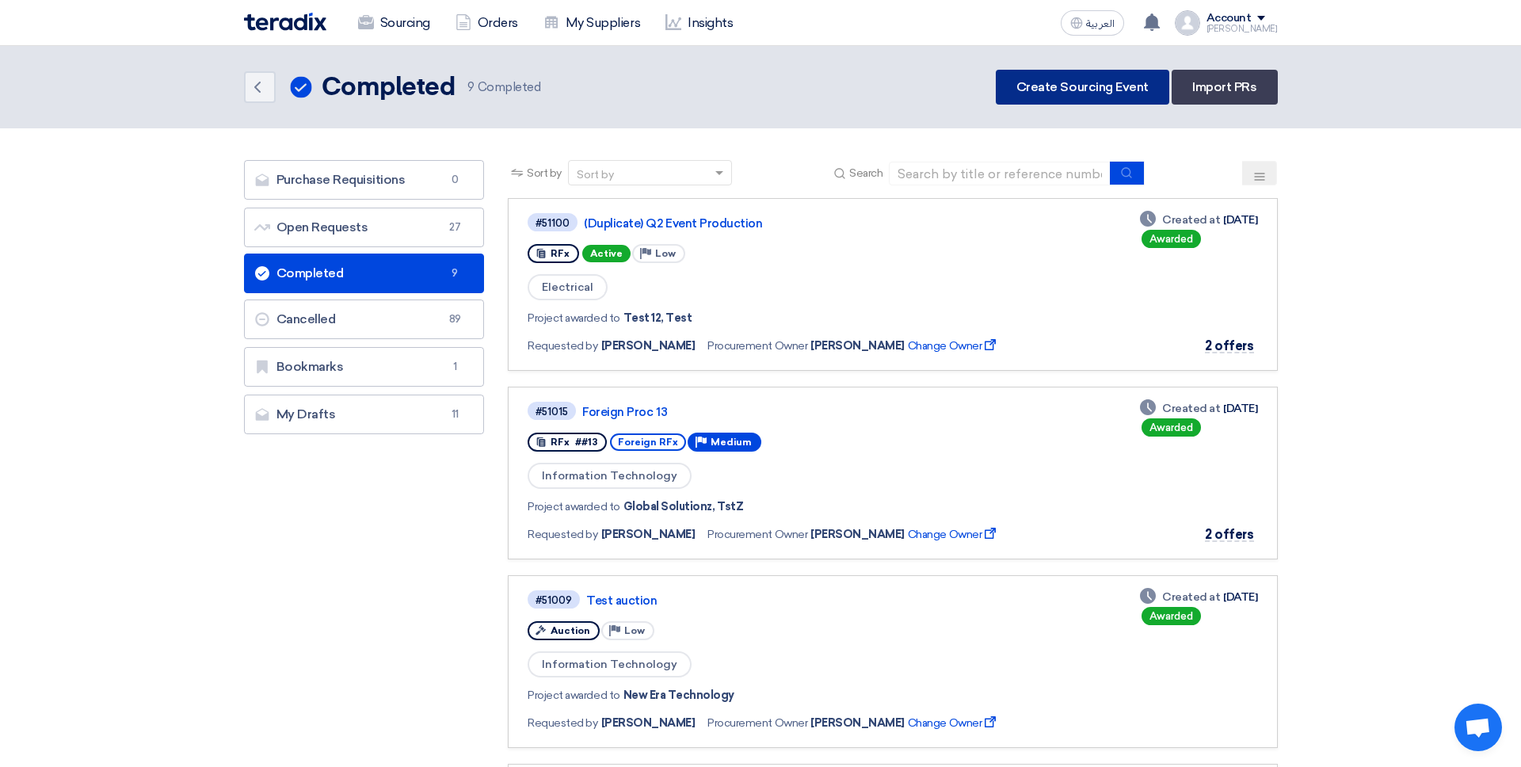
click at [1067, 90] on link "Create Sourcing Event" at bounding box center [1083, 87] width 174 height 35
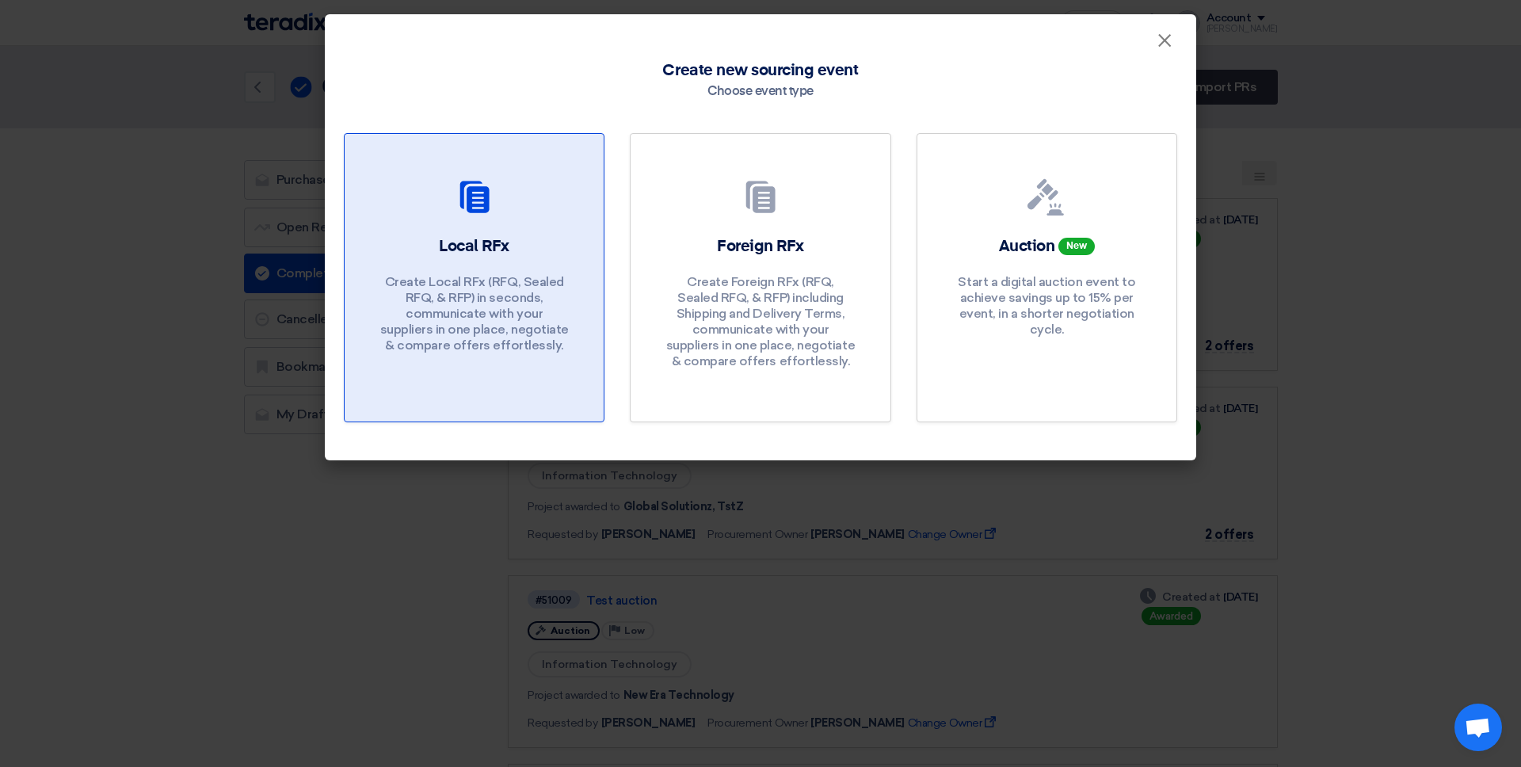
click at [529, 304] on p "Create Local RFx (RFQ, Sealed RFQ, & RFP) in seconds, communicate with your sup…" at bounding box center [475, 313] width 190 height 79
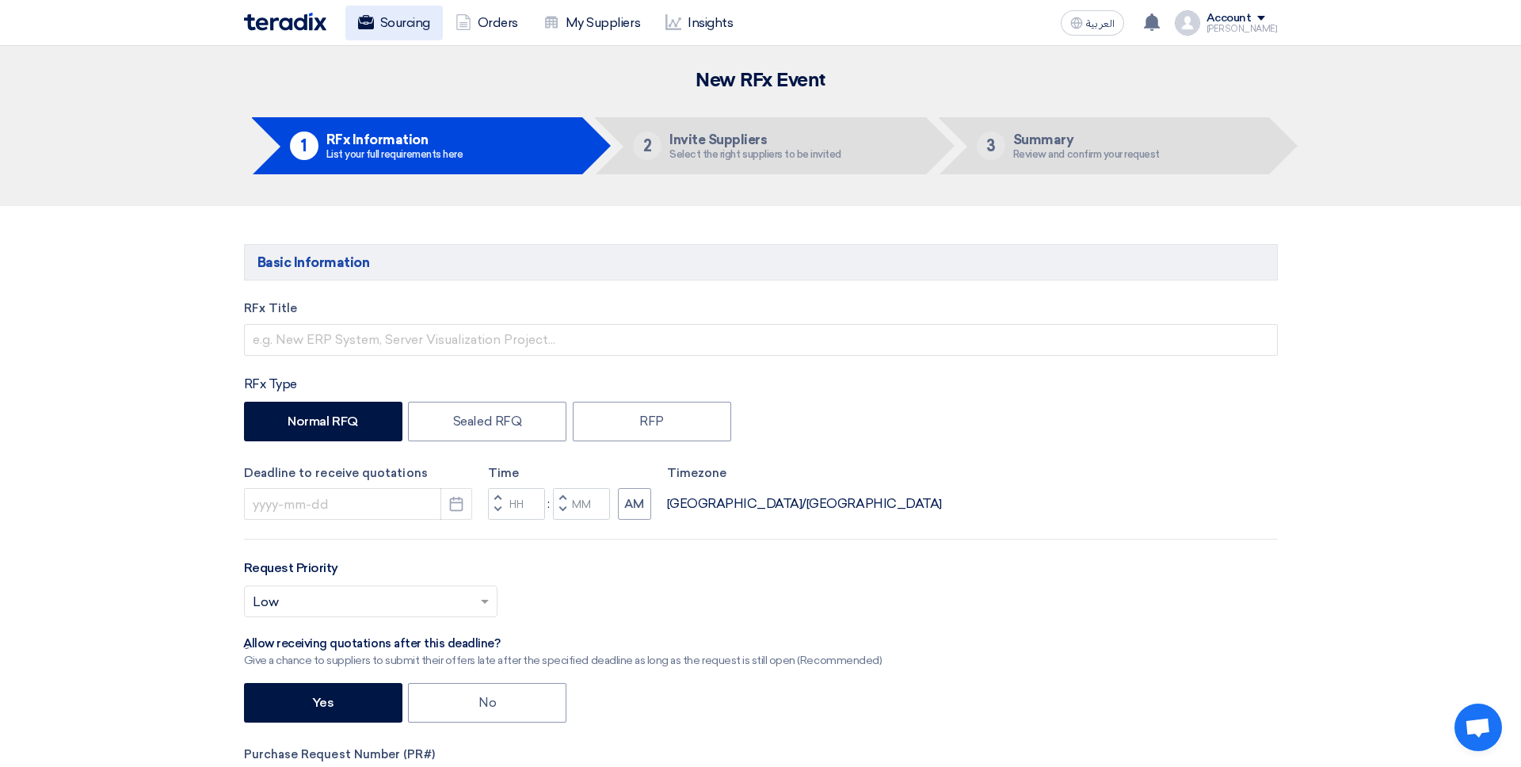
click at [413, 28] on link "Sourcing" at bounding box center [394, 23] width 97 height 35
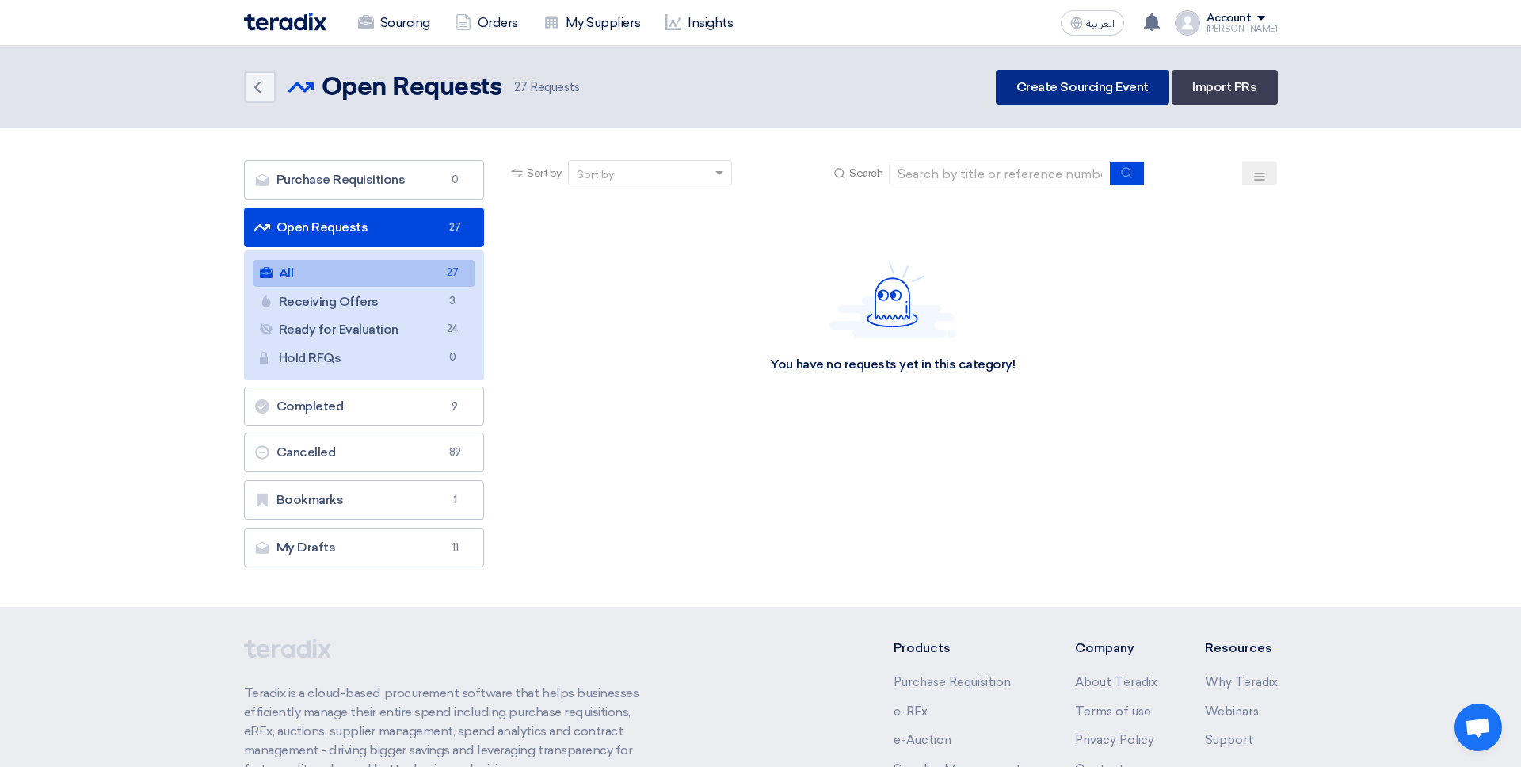
click at [1141, 76] on link "Create Sourcing Event" at bounding box center [1083, 87] width 174 height 35
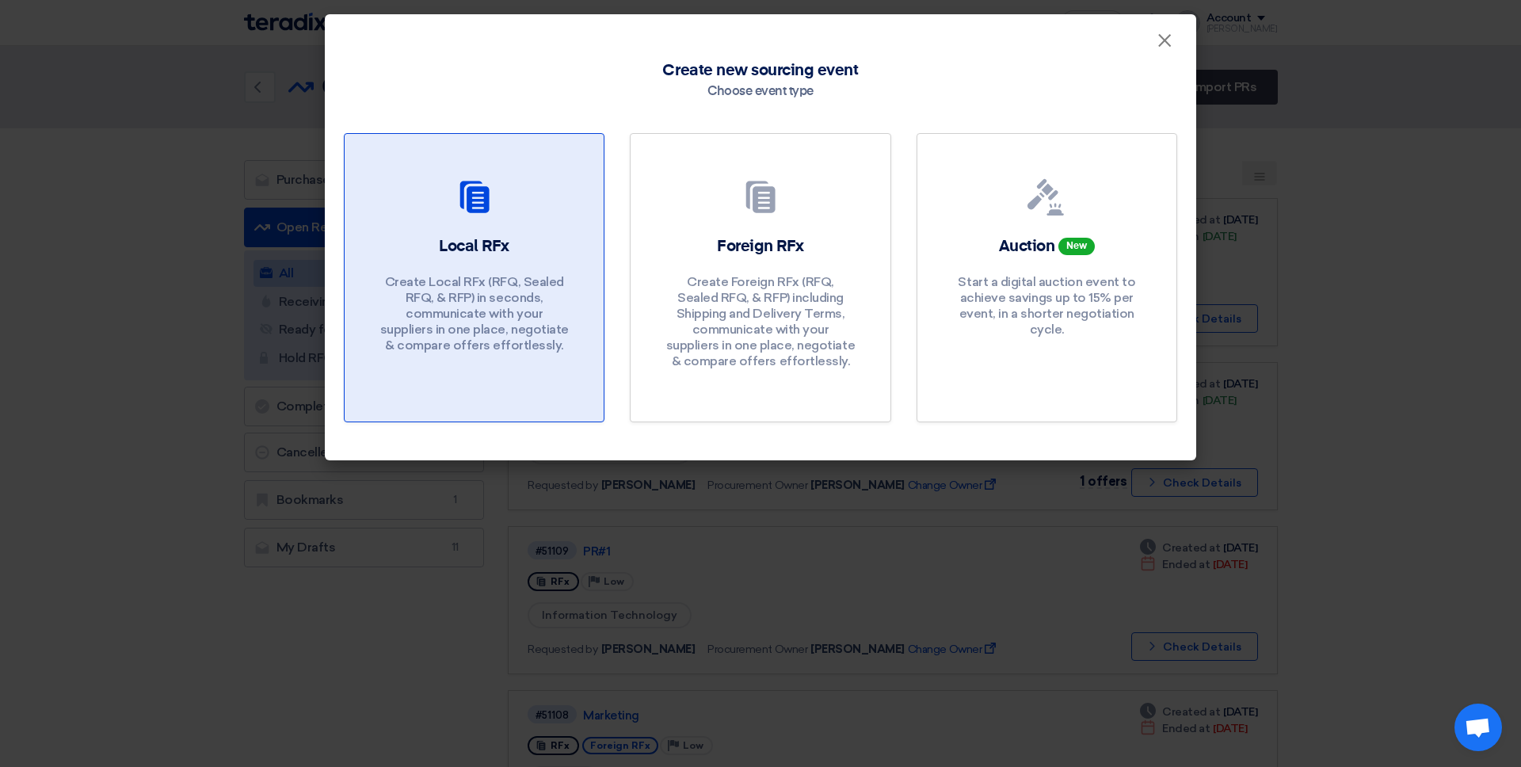
click at [469, 263] on div "Local RFx Create Local RFx (RFQ, Sealed RFQ, & RFP) in seconds, communicate wit…" at bounding box center [474, 298] width 221 height 126
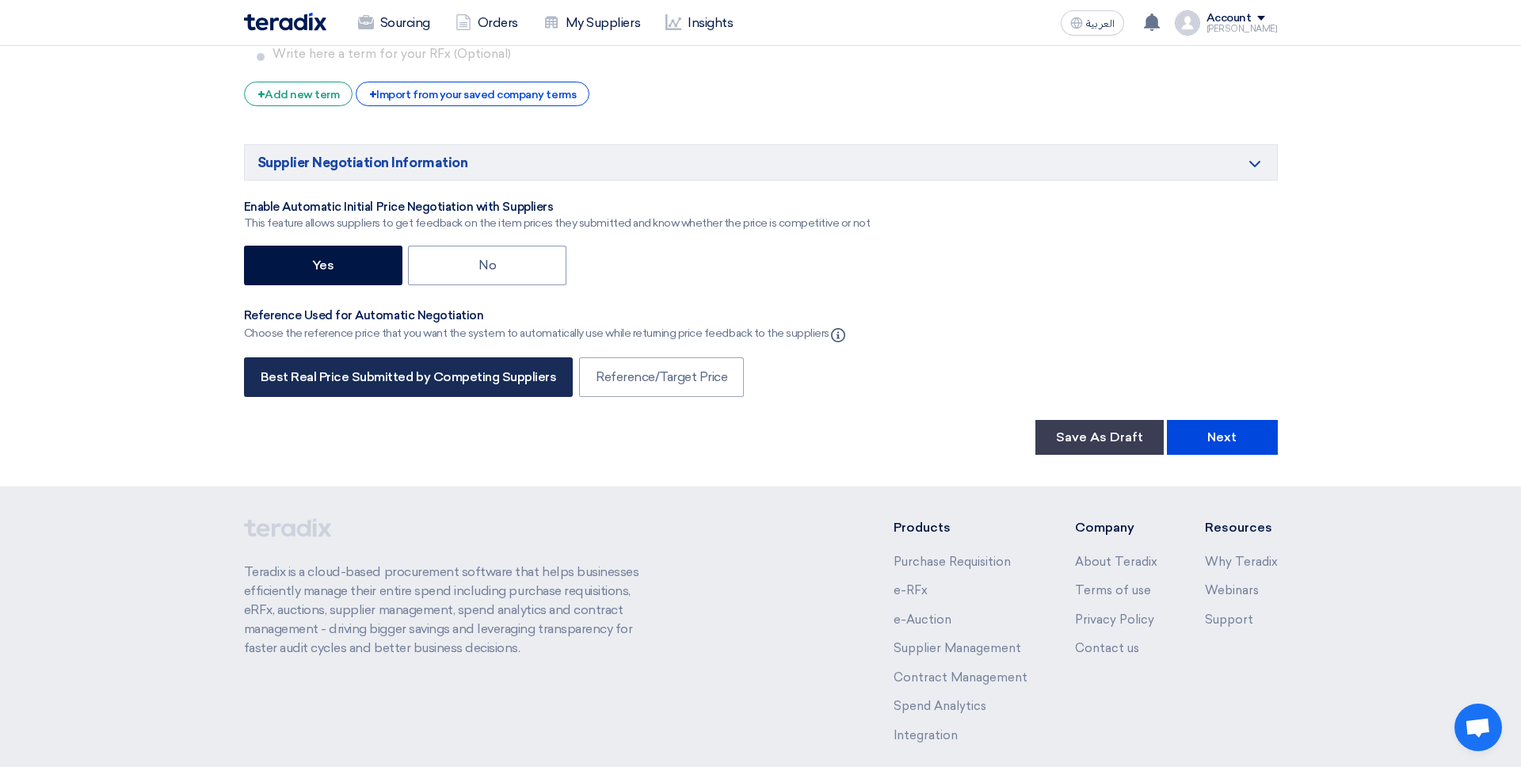
scroll to position [2426, 0]
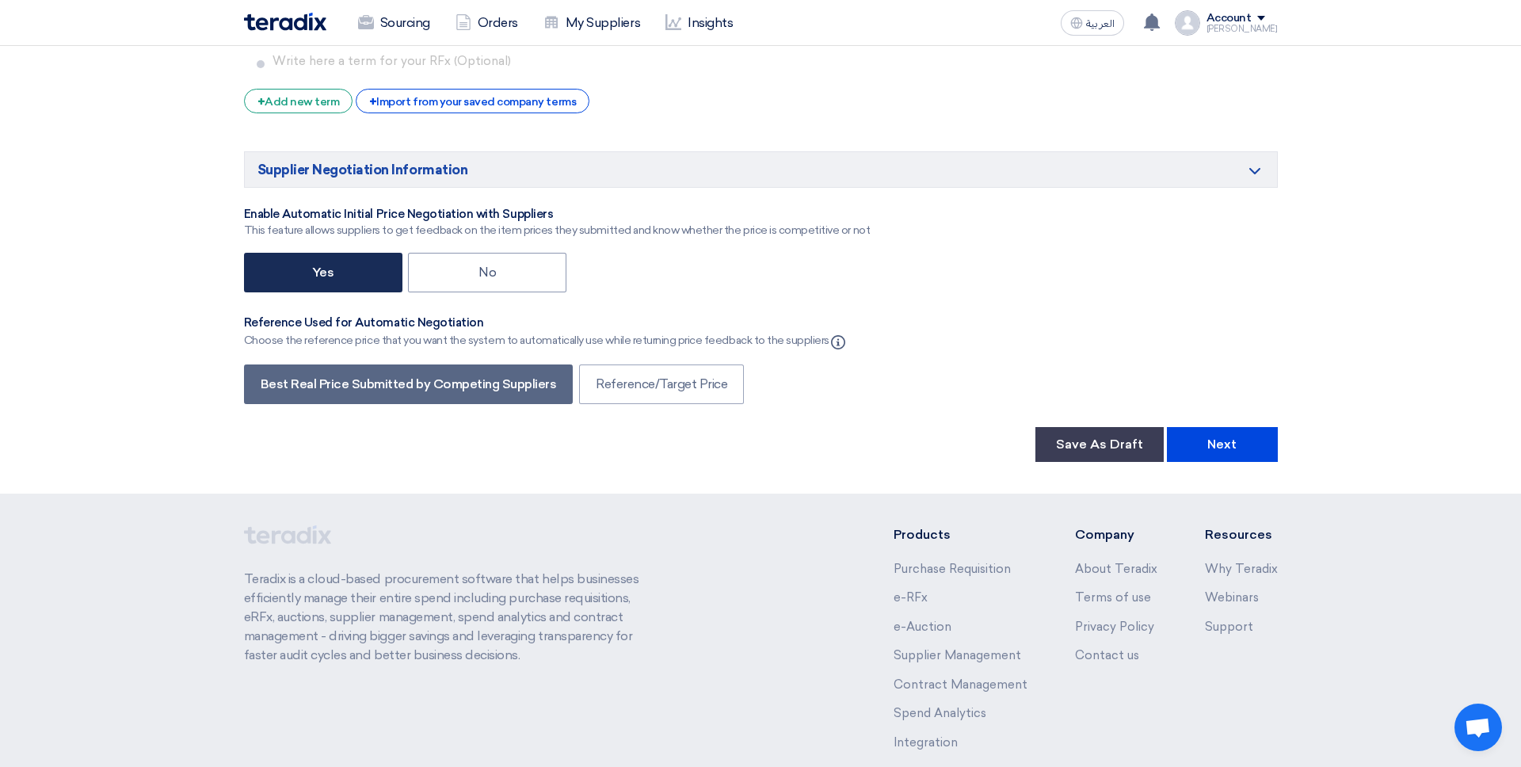
click at [384, 277] on label "Yes" at bounding box center [323, 273] width 158 height 40
click at [323, 277] on input "Yes" at bounding box center [317, 271] width 10 height 10
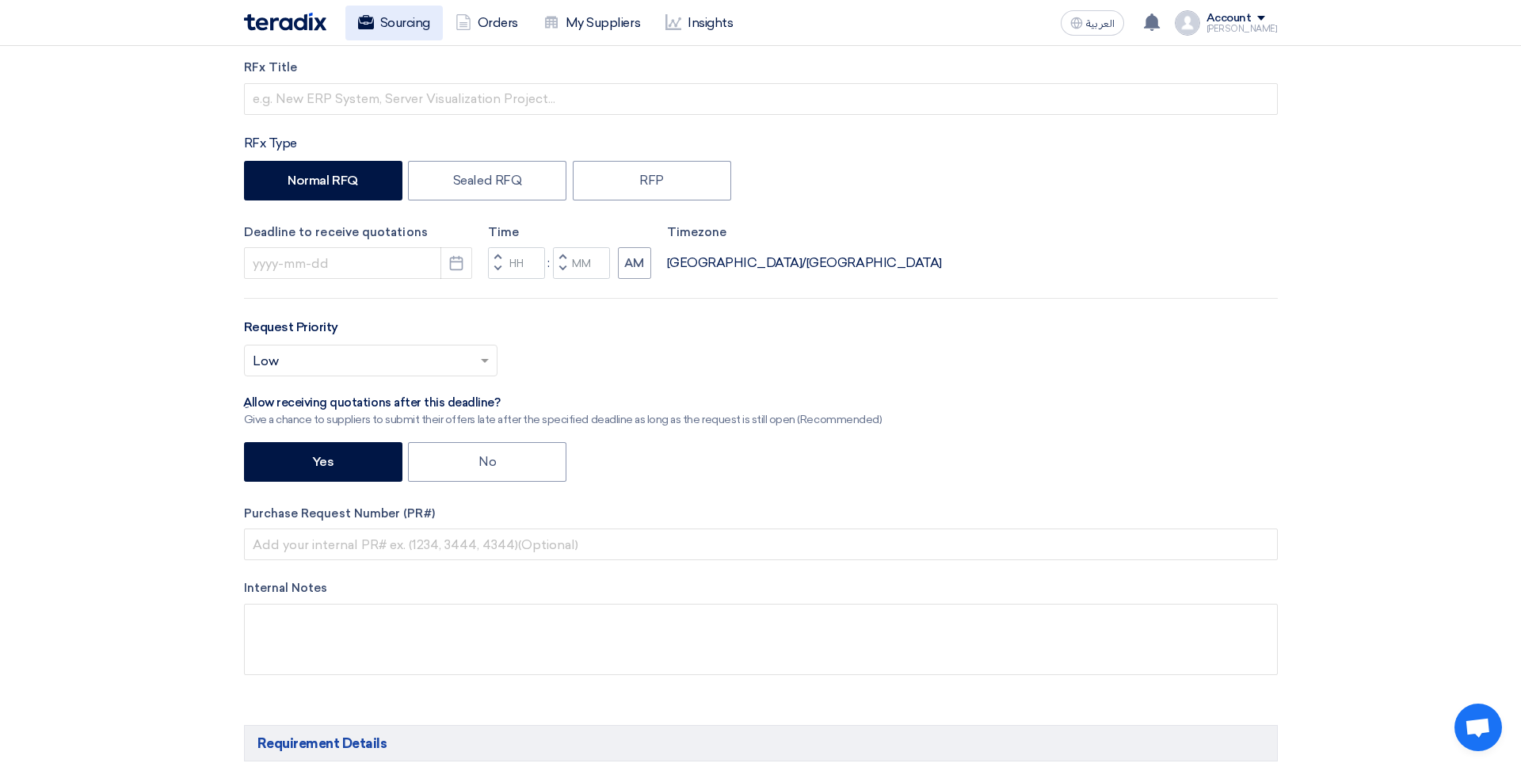
scroll to position [85, 0]
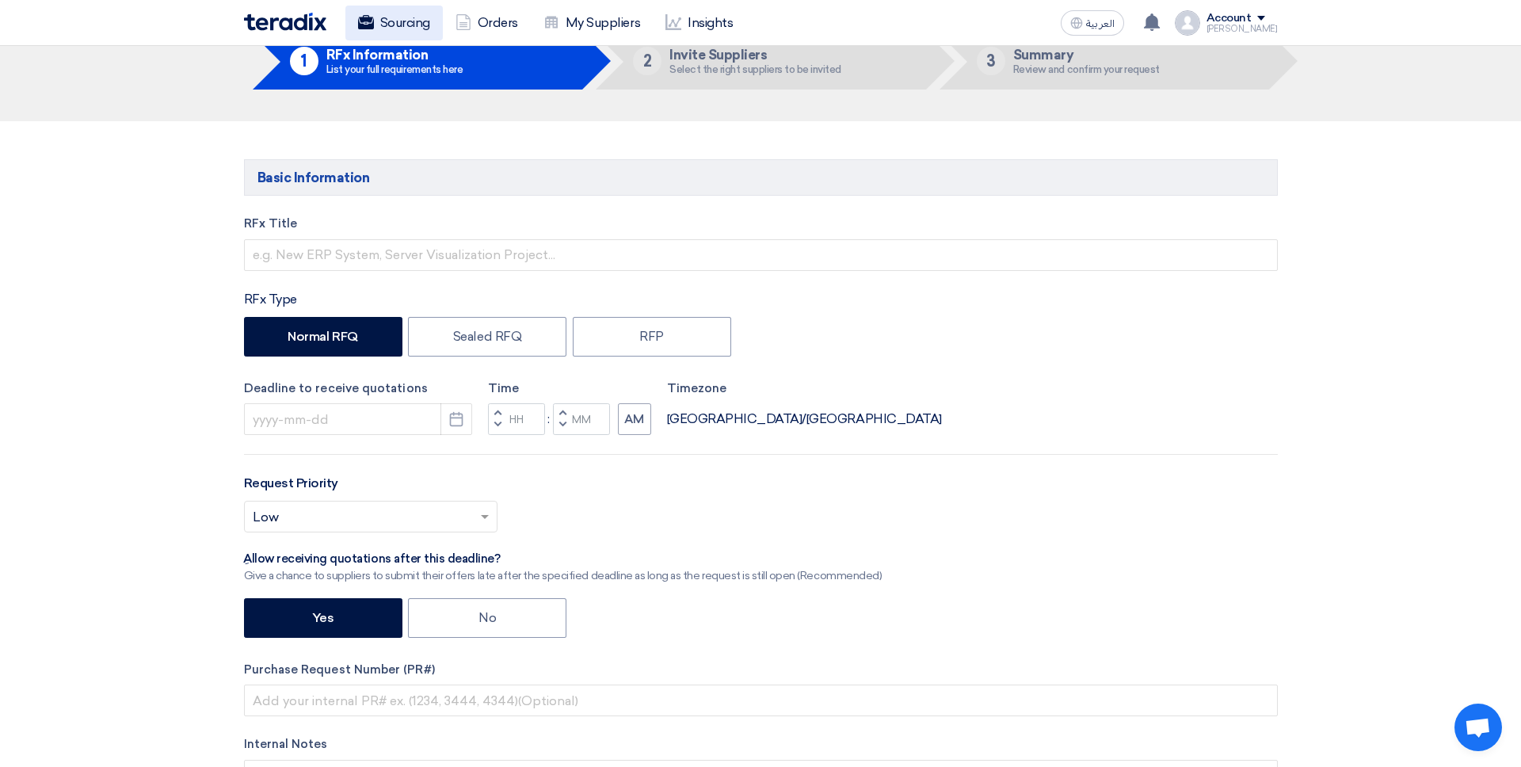
click at [407, 25] on link "Sourcing" at bounding box center [394, 23] width 97 height 35
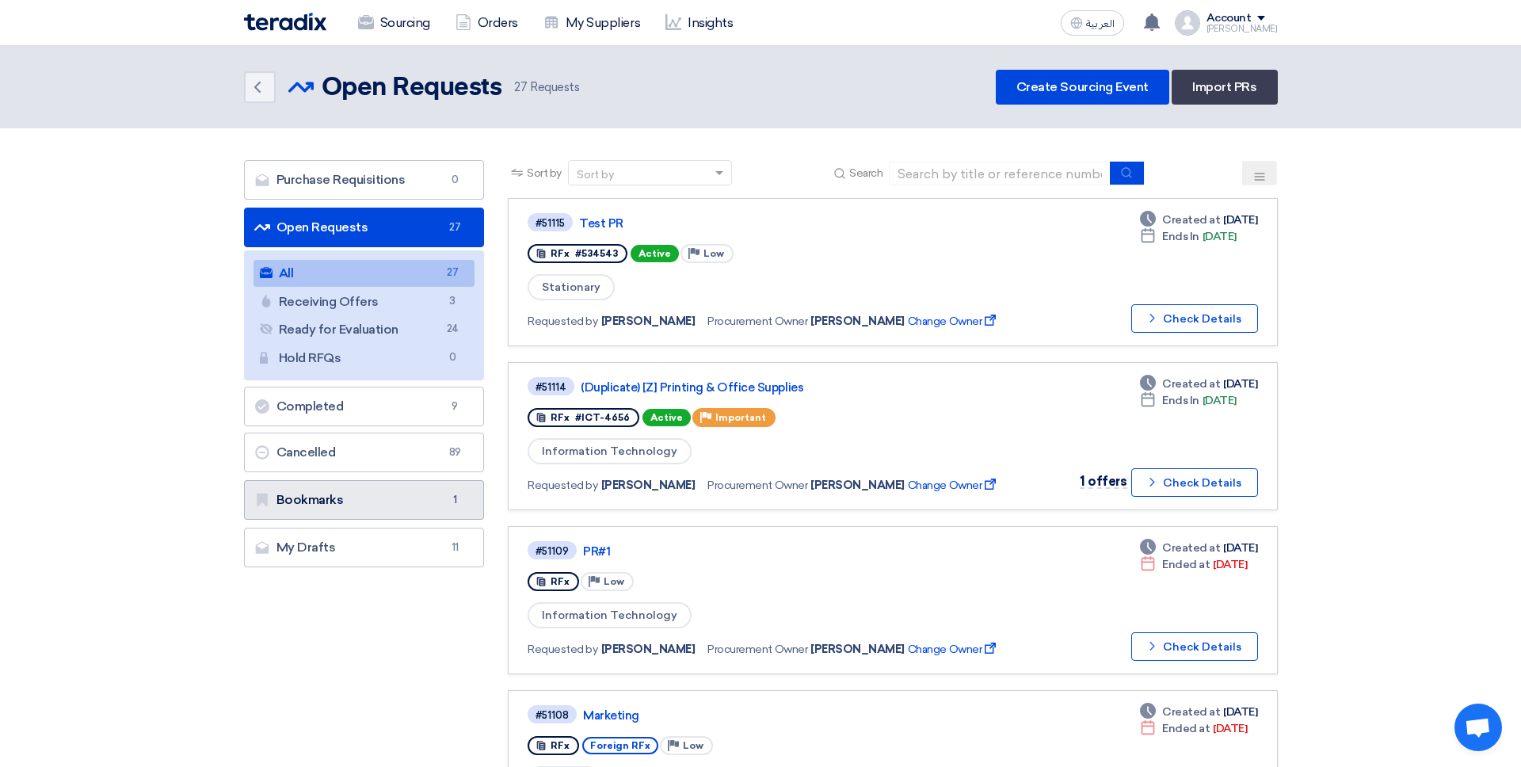
click at [407, 493] on link "Bookmarks Bookmarks 1" at bounding box center [364, 500] width 241 height 40
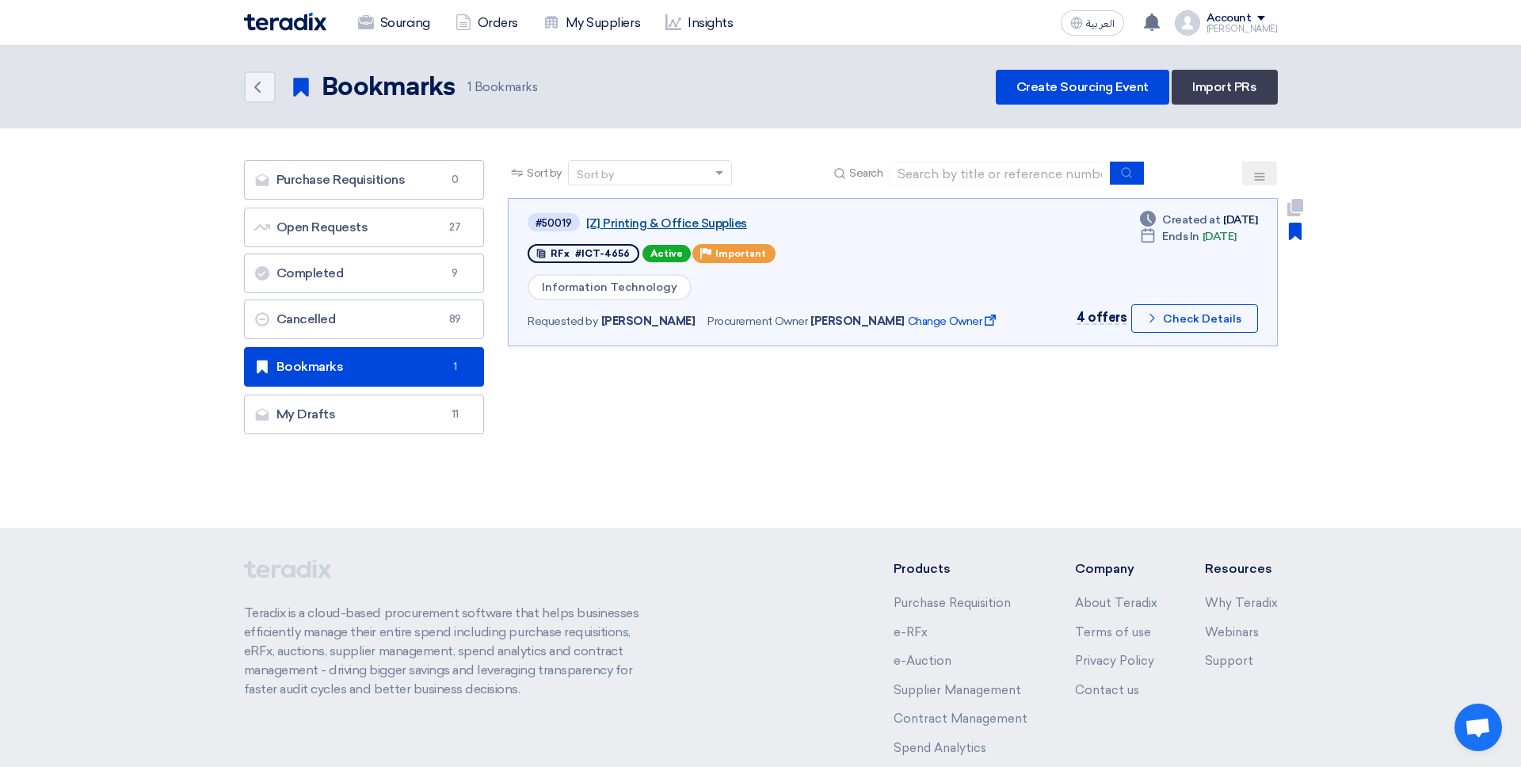
click at [691, 225] on link "[Z] Printing & Office Supplies" at bounding box center [784, 223] width 396 height 14
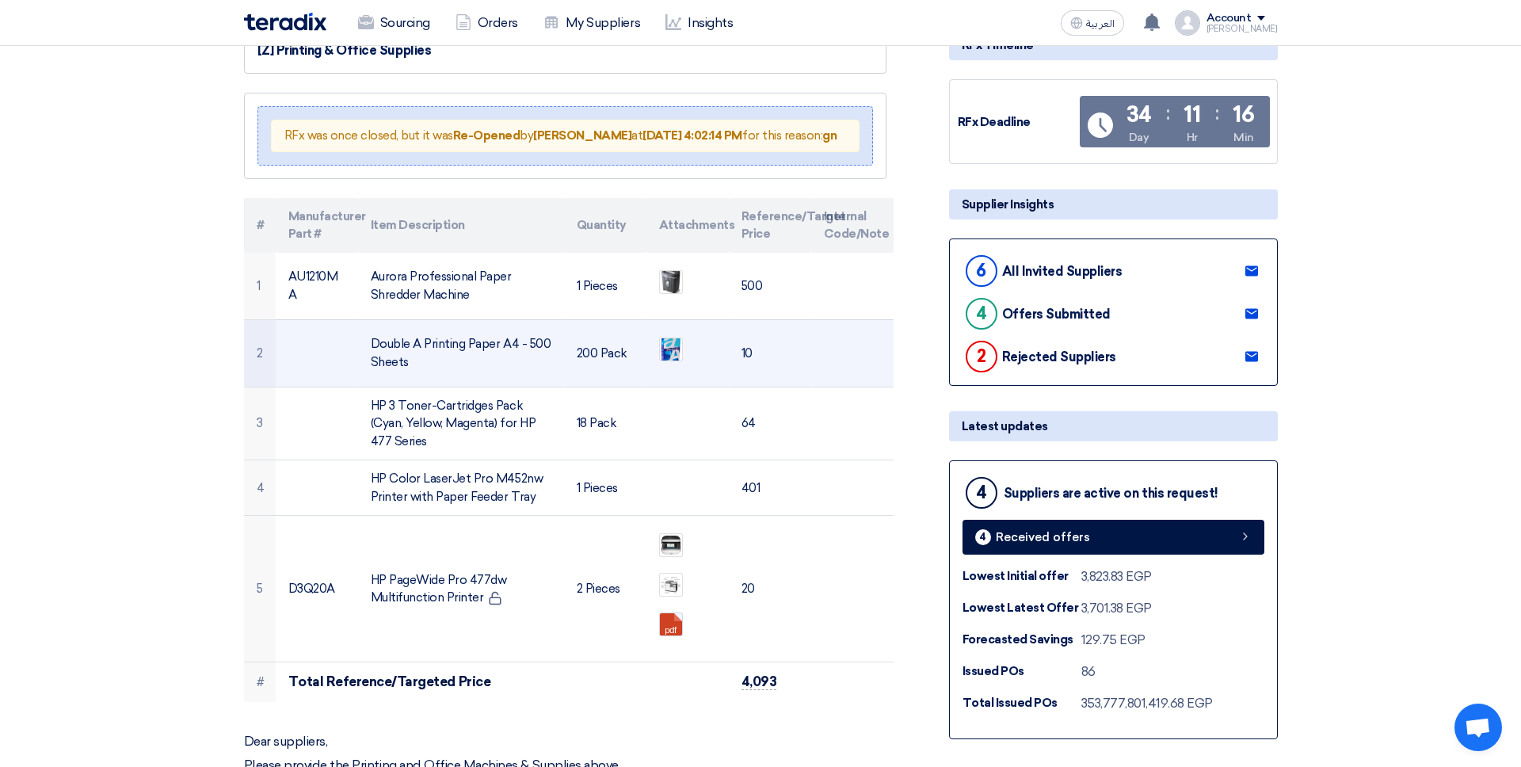
scroll to position [201, 0]
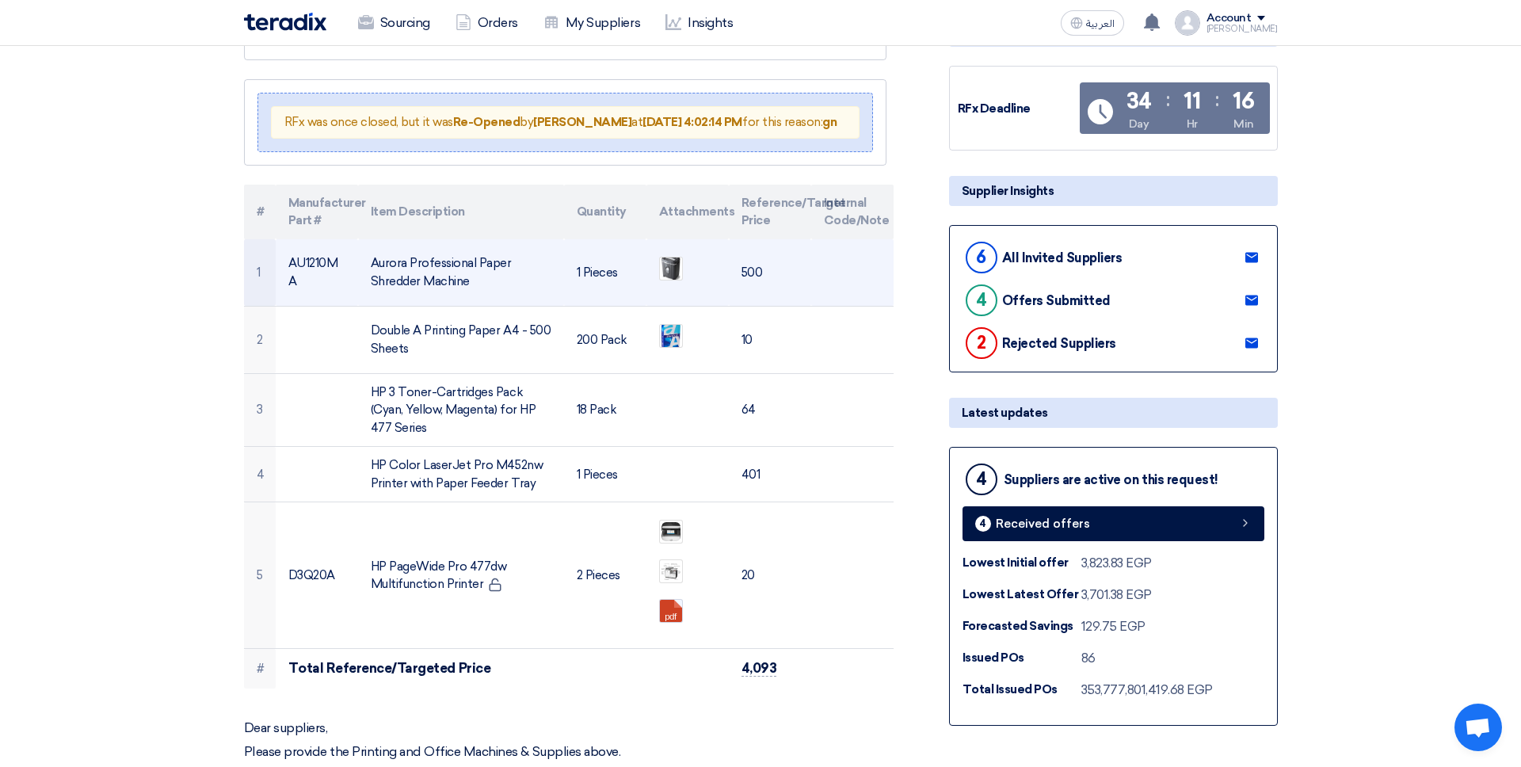
drag, startPoint x: 406, startPoint y: 277, endPoint x: 443, endPoint y: 314, distance: 52.7
click at [445, 307] on td "Aurora Professional Paper Shredder Machine" at bounding box center [461, 272] width 206 height 67
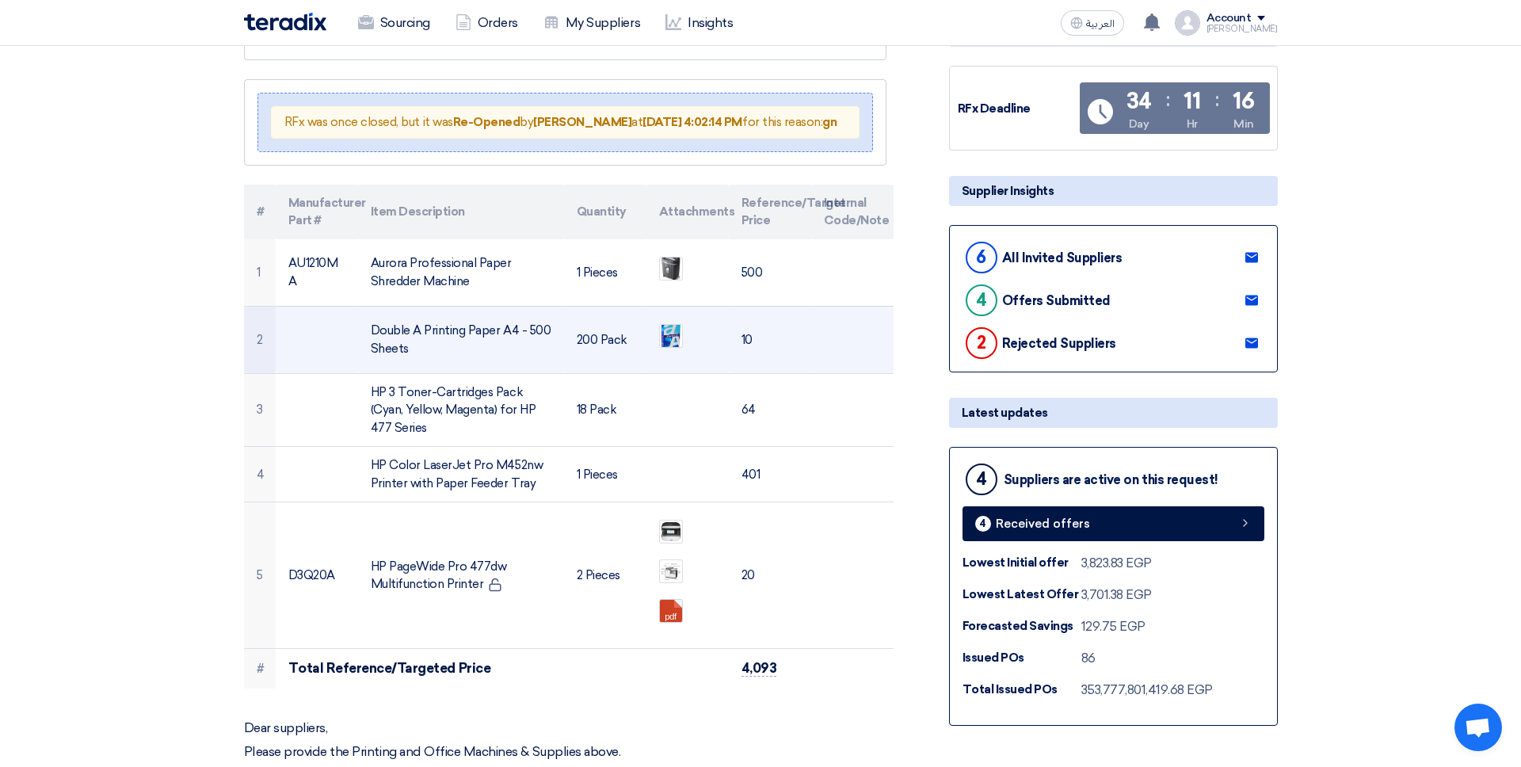
drag, startPoint x: 441, startPoint y: 325, endPoint x: 418, endPoint y: 380, distance: 60.0
click at [437, 325] on td "Double A Printing Paper A4 - 500 Sheets" at bounding box center [461, 339] width 206 height 67
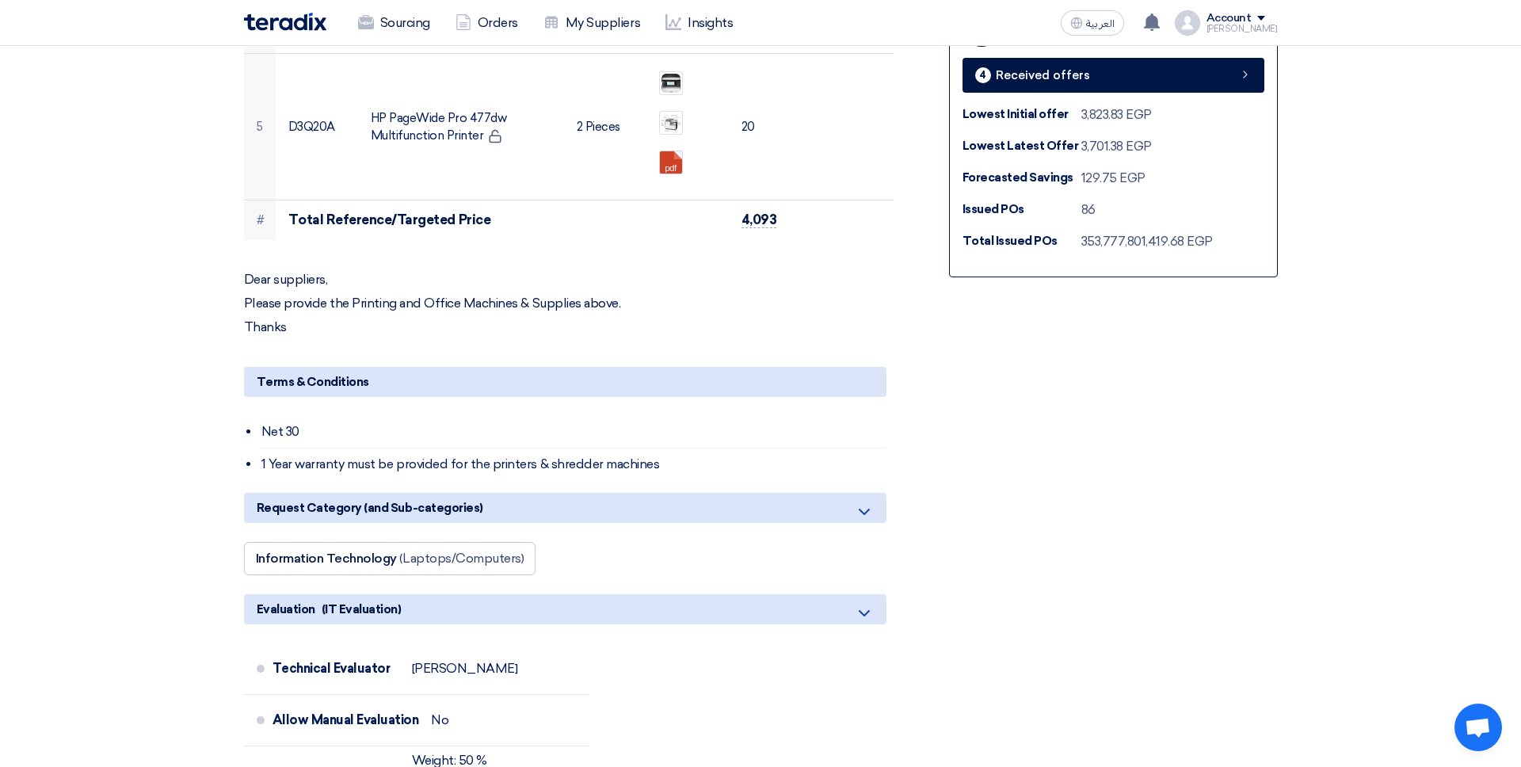
scroll to position [648, 0]
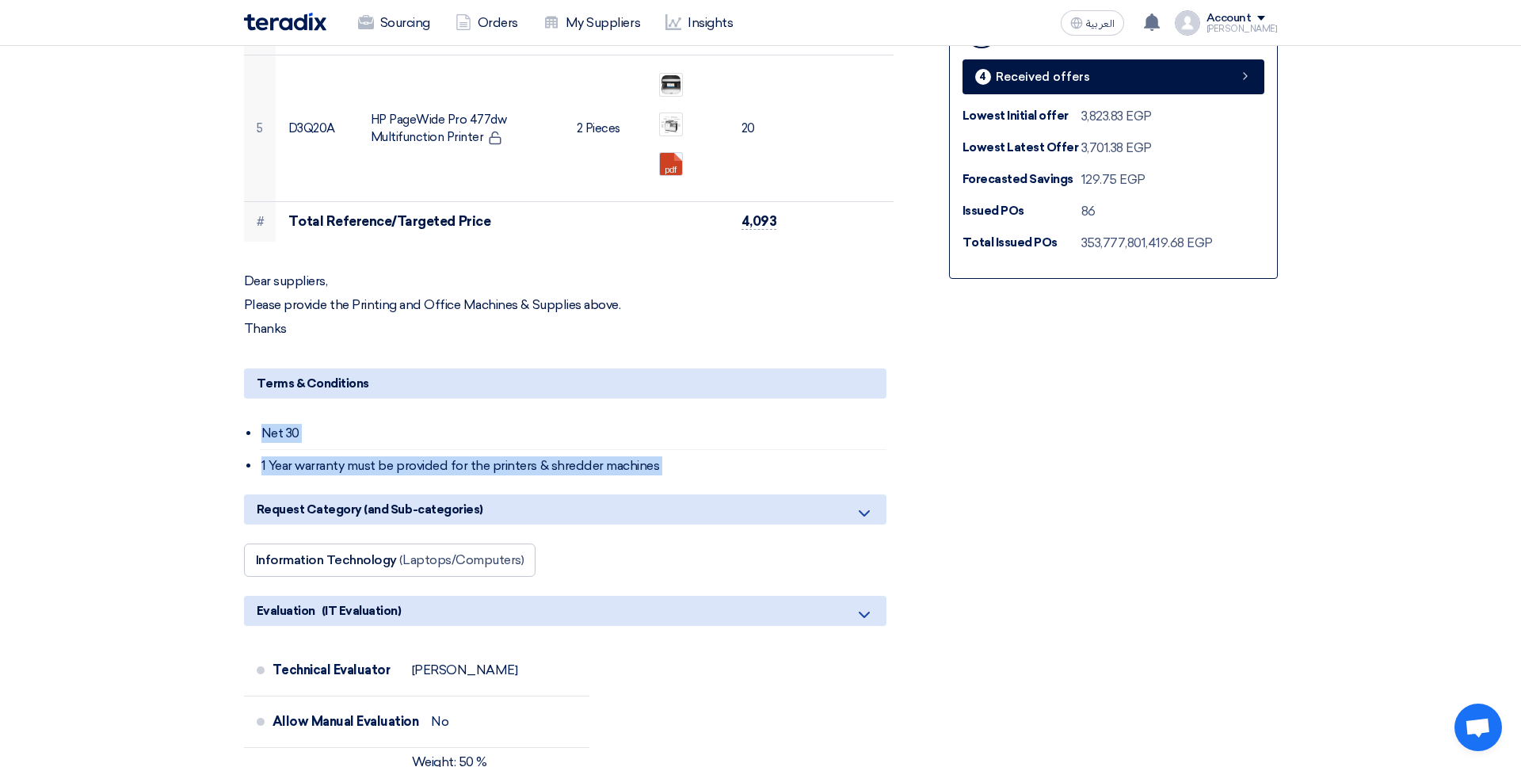
drag, startPoint x: 284, startPoint y: 440, endPoint x: 372, endPoint y: 367, distance: 114.2
click at [326, 503] on div "[Z] Printing & Office Supplies RFx was once closed, but it was Re-Opened by [PE…" at bounding box center [584, 625] width 705 height 2116
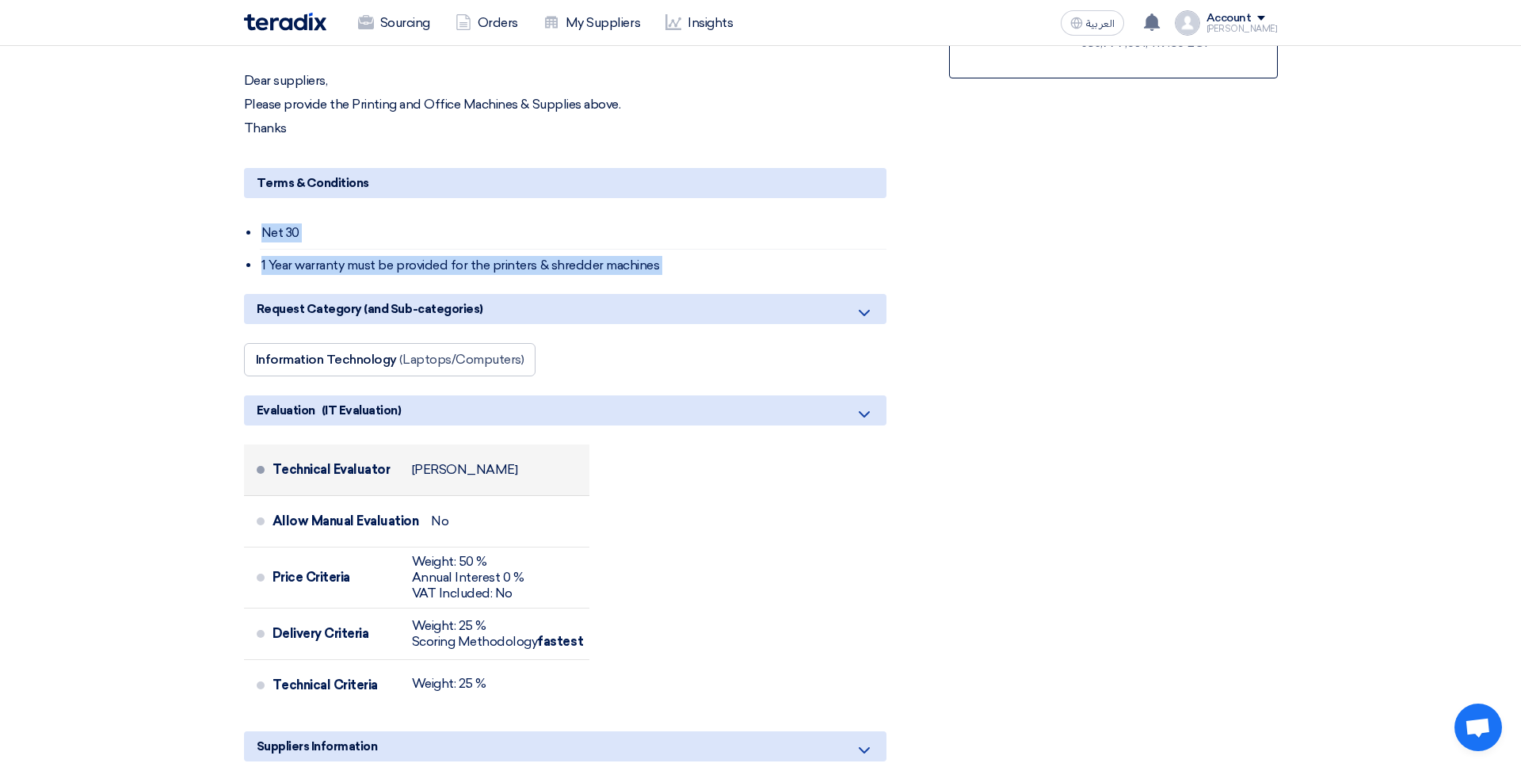
scroll to position [936, 0]
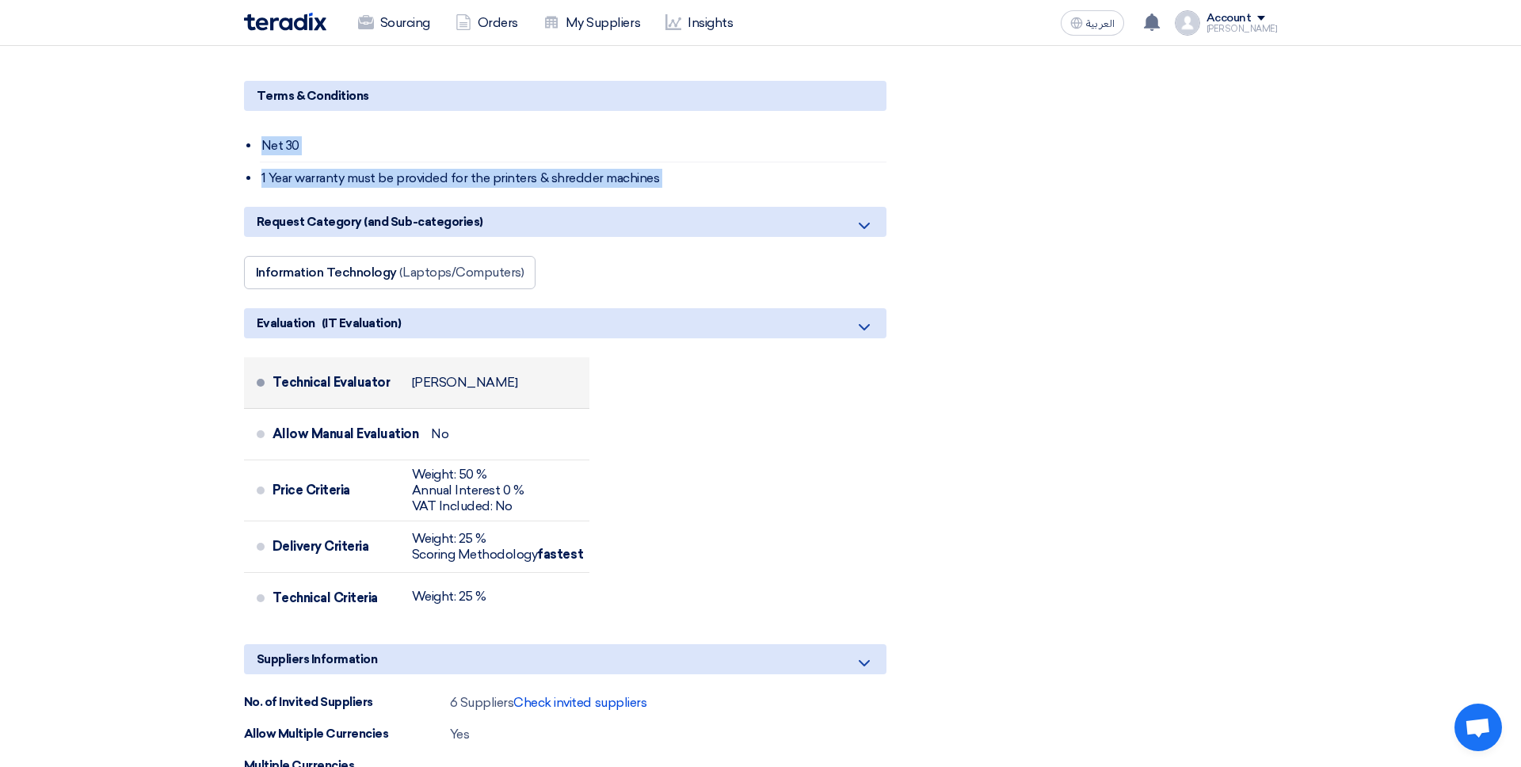
drag, startPoint x: 304, startPoint y: 399, endPoint x: 388, endPoint y: 408, distance: 84.5
click at [374, 400] on div "Technical Evaluator" at bounding box center [336, 383] width 127 height 38
click at [388, 402] on div "Technical Evaluator" at bounding box center [336, 383] width 127 height 38
drag, startPoint x: 403, startPoint y: 404, endPoint x: 484, endPoint y: 402, distance: 80.9
click at [484, 401] on div "Technical Evaluator [PERSON_NAME]" at bounding box center [428, 382] width 311 height 38
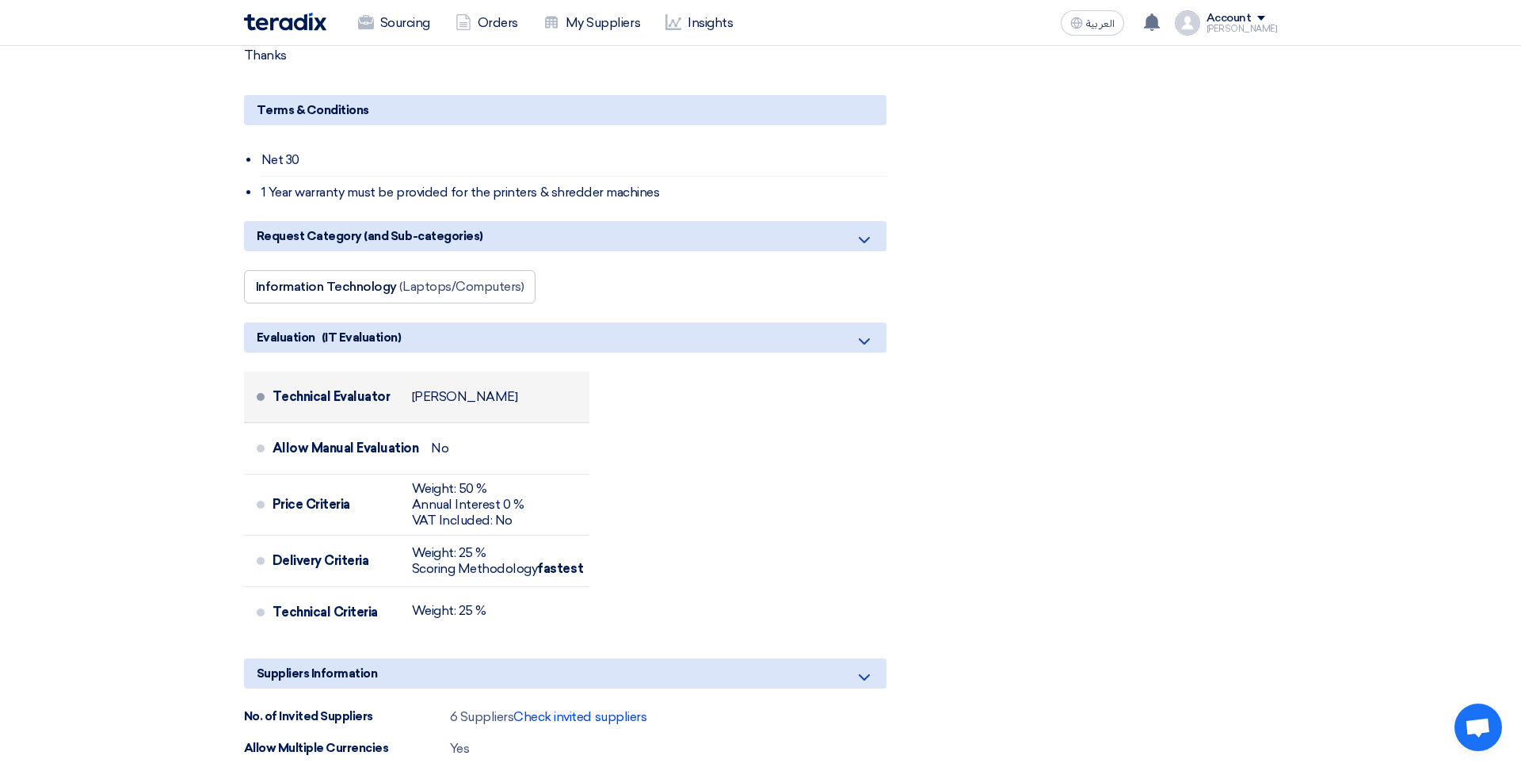
scroll to position [911, 0]
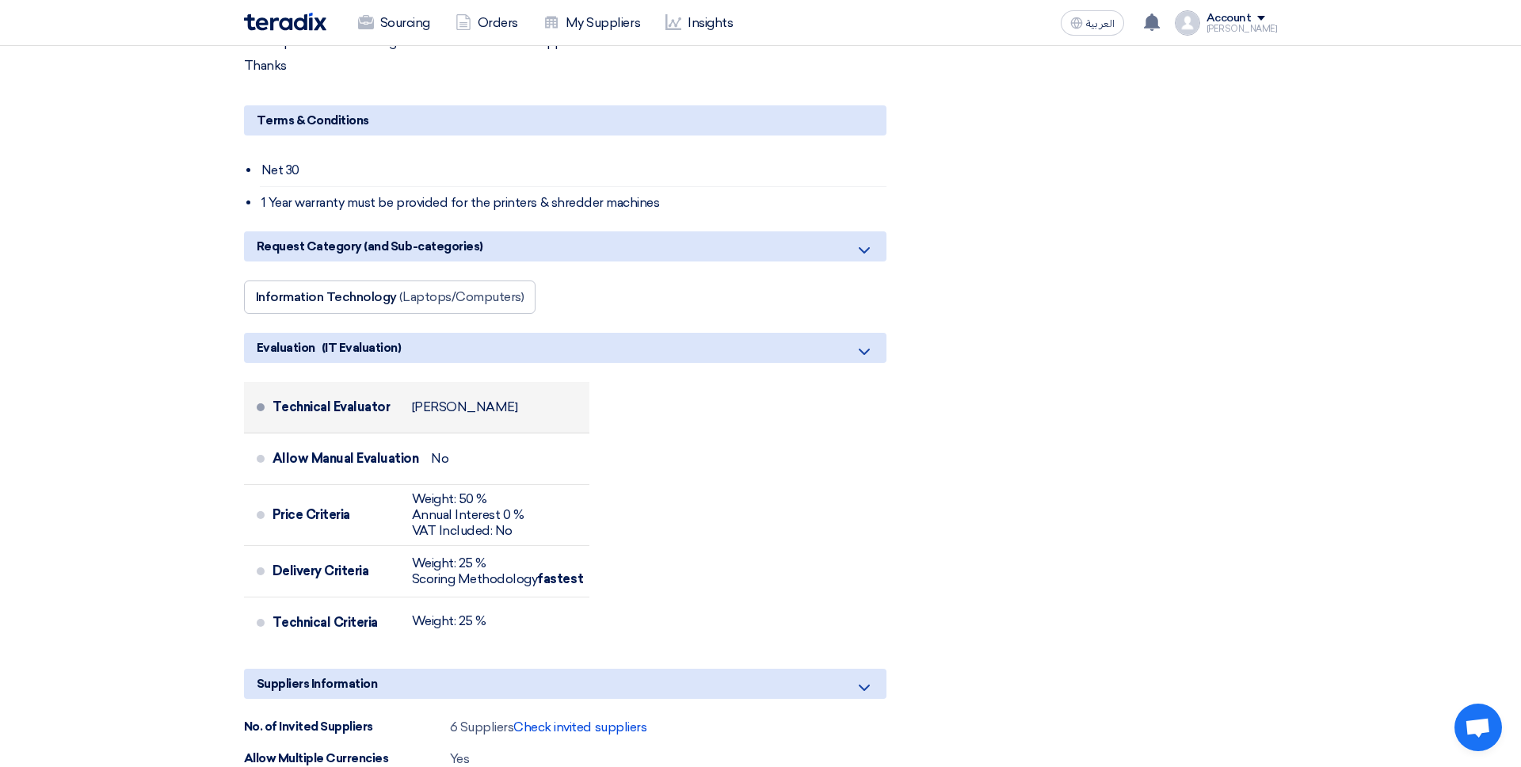
click at [468, 399] on li "Technical Evaluator [PERSON_NAME]" at bounding box center [417, 408] width 346 height 52
click at [357, 425] on div "Technical Evaluator" at bounding box center [336, 407] width 127 height 38
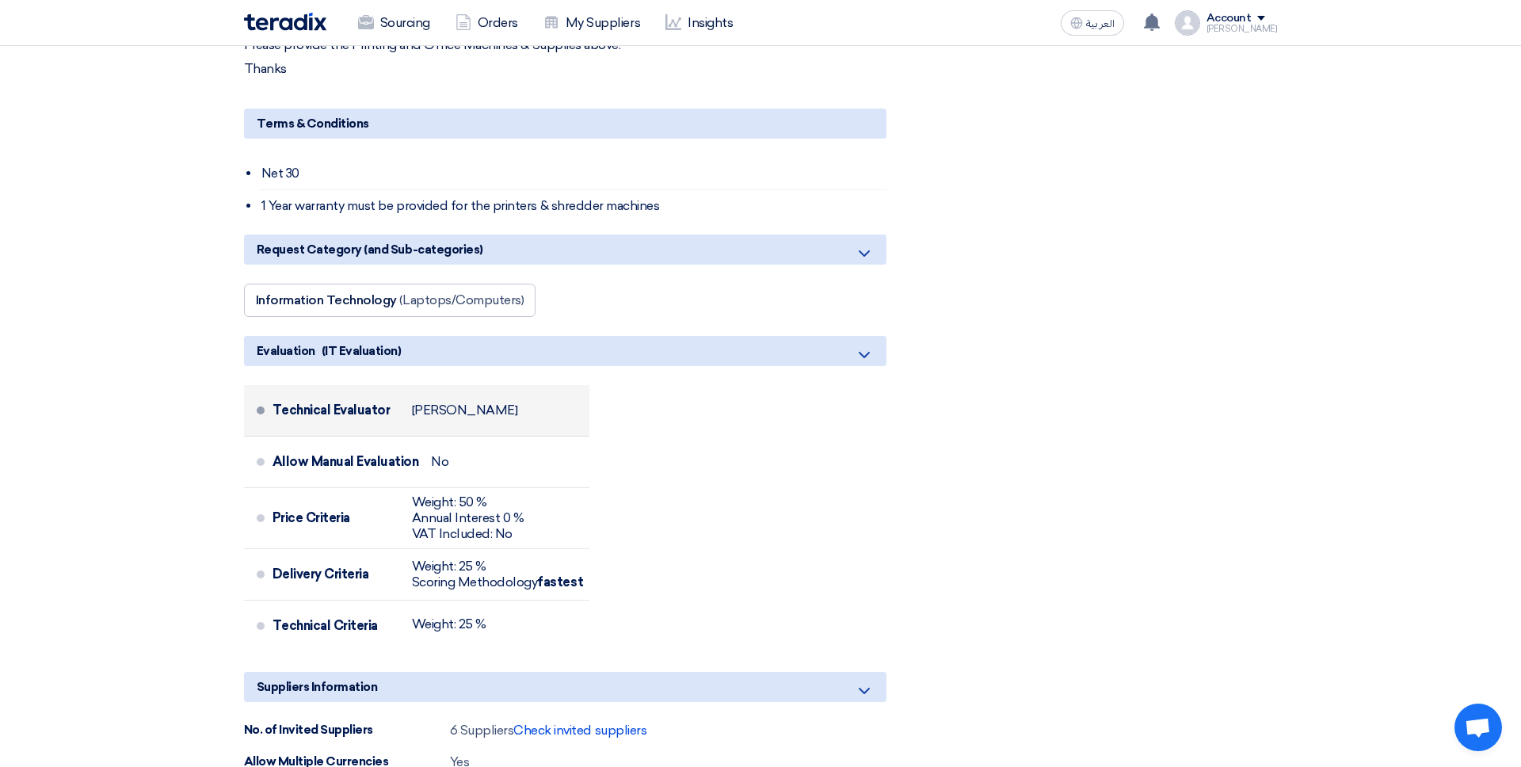
drag, startPoint x: 336, startPoint y: 427, endPoint x: 407, endPoint y: 423, distance: 71.4
click at [408, 423] on div "Technical Evaluator [PERSON_NAME]" at bounding box center [428, 410] width 311 height 38
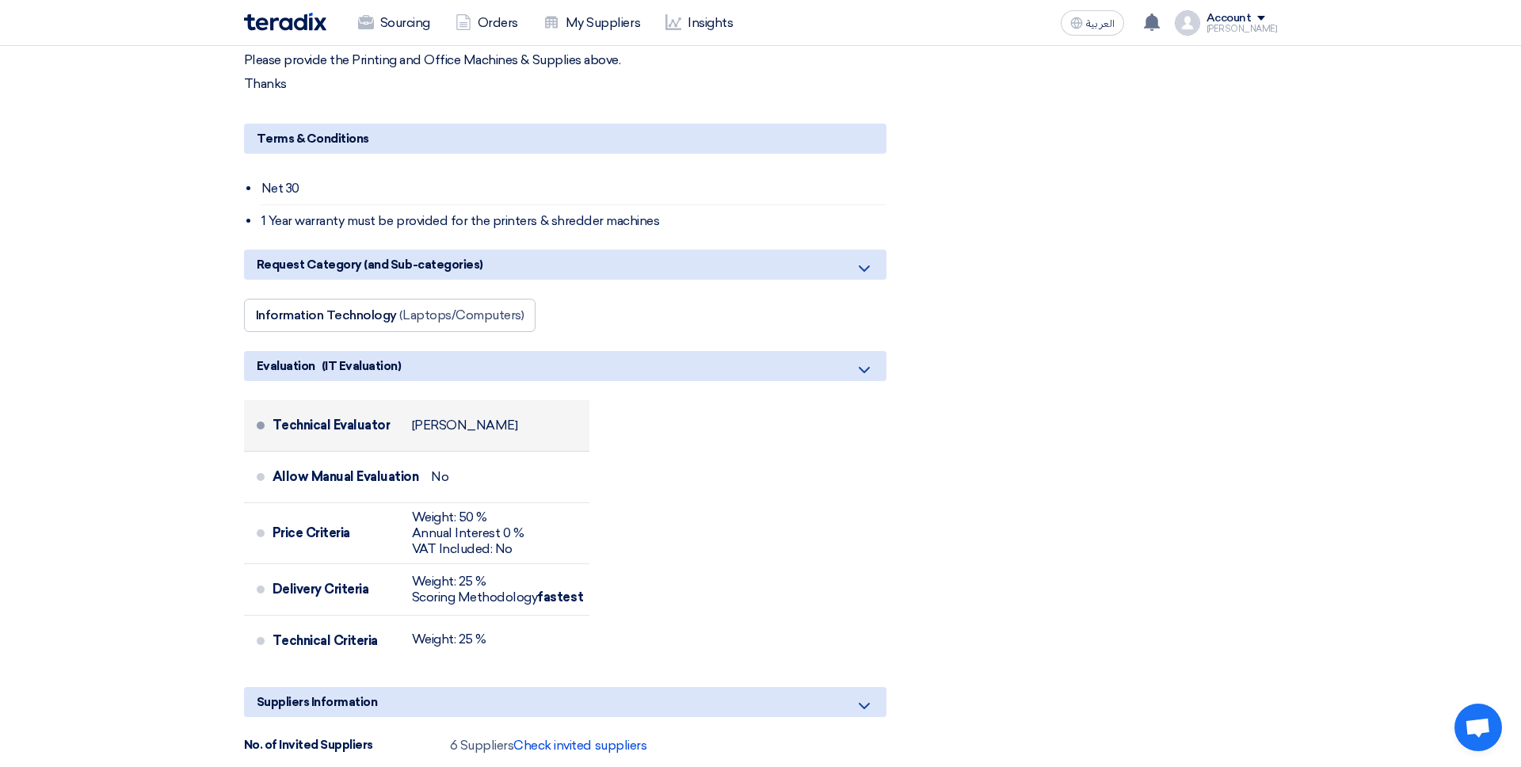
drag, startPoint x: 449, startPoint y: 426, endPoint x: 481, endPoint y: 427, distance: 32.5
click at [481, 427] on div "Technical Evaluator [PERSON_NAME]" at bounding box center [428, 426] width 311 height 38
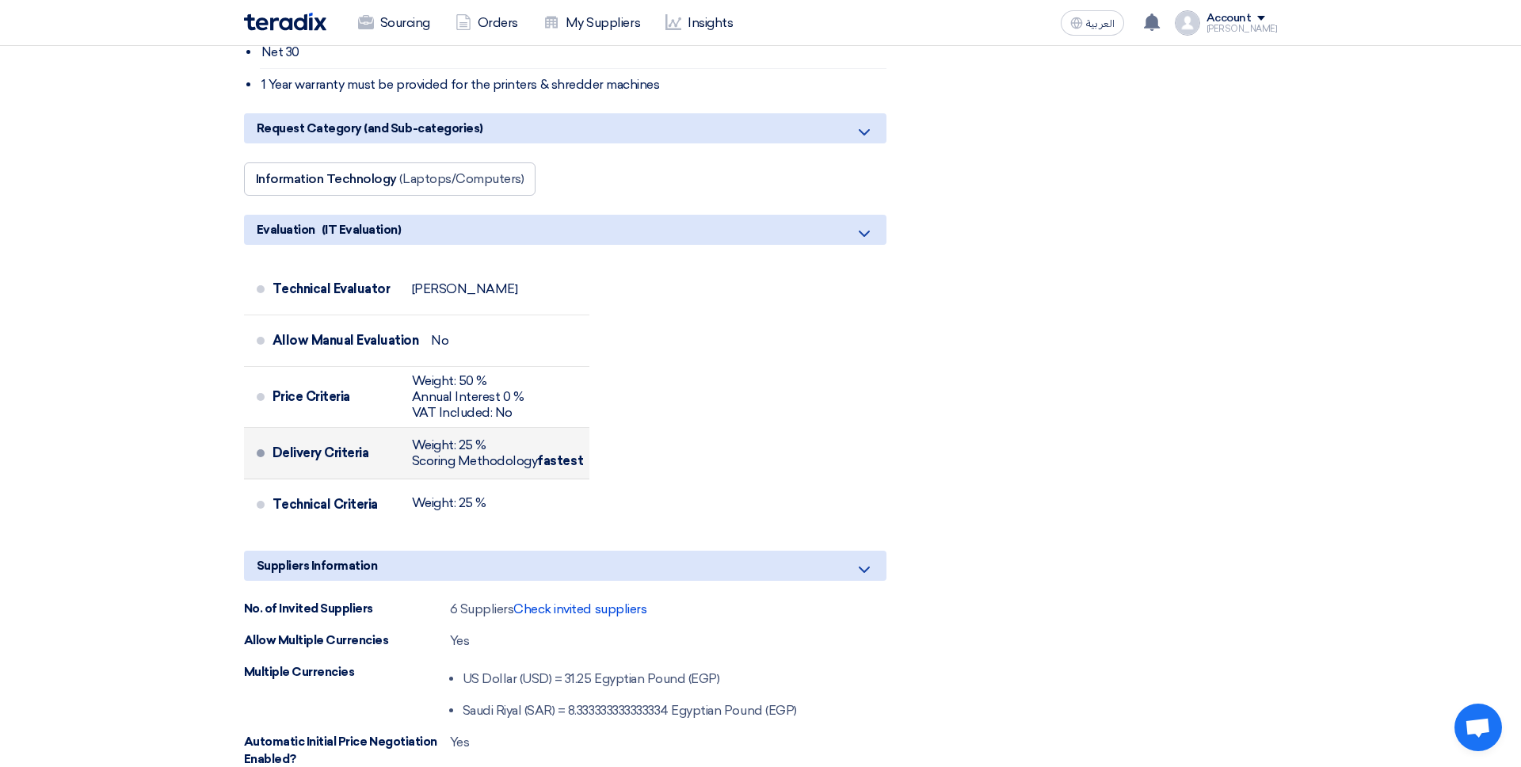
scroll to position [1056, 0]
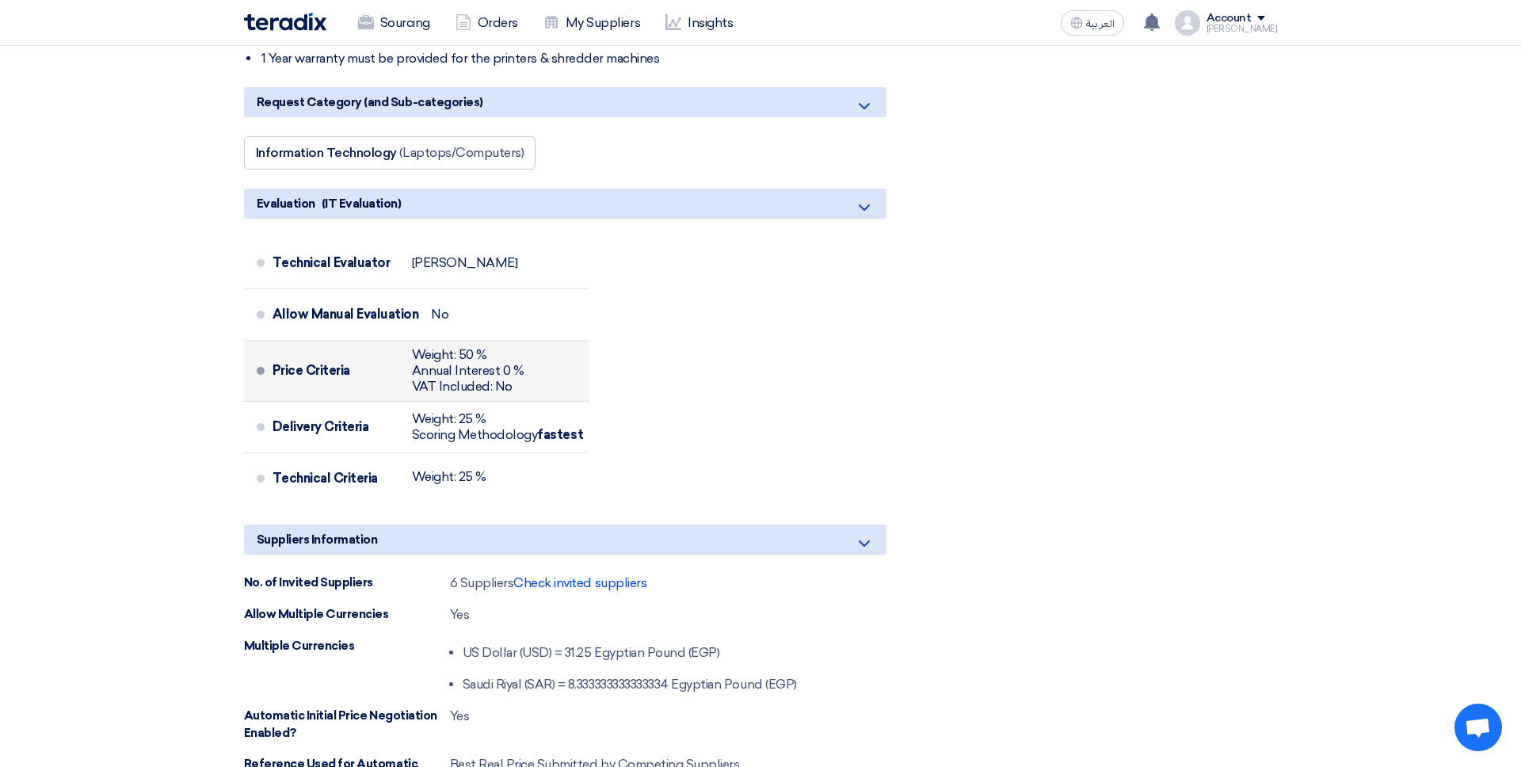
drag, startPoint x: 285, startPoint y: 382, endPoint x: 339, endPoint y: 386, distance: 54.0
click at [339, 386] on div "Price Criteria" at bounding box center [336, 371] width 127 height 38
click at [386, 390] on div "Price Criteria" at bounding box center [336, 371] width 127 height 38
drag, startPoint x: 479, startPoint y: 373, endPoint x: 497, endPoint y: 376, distance: 17.6
click at [501, 363] on div "Weight: 50 %" at bounding box center [468, 355] width 113 height 16
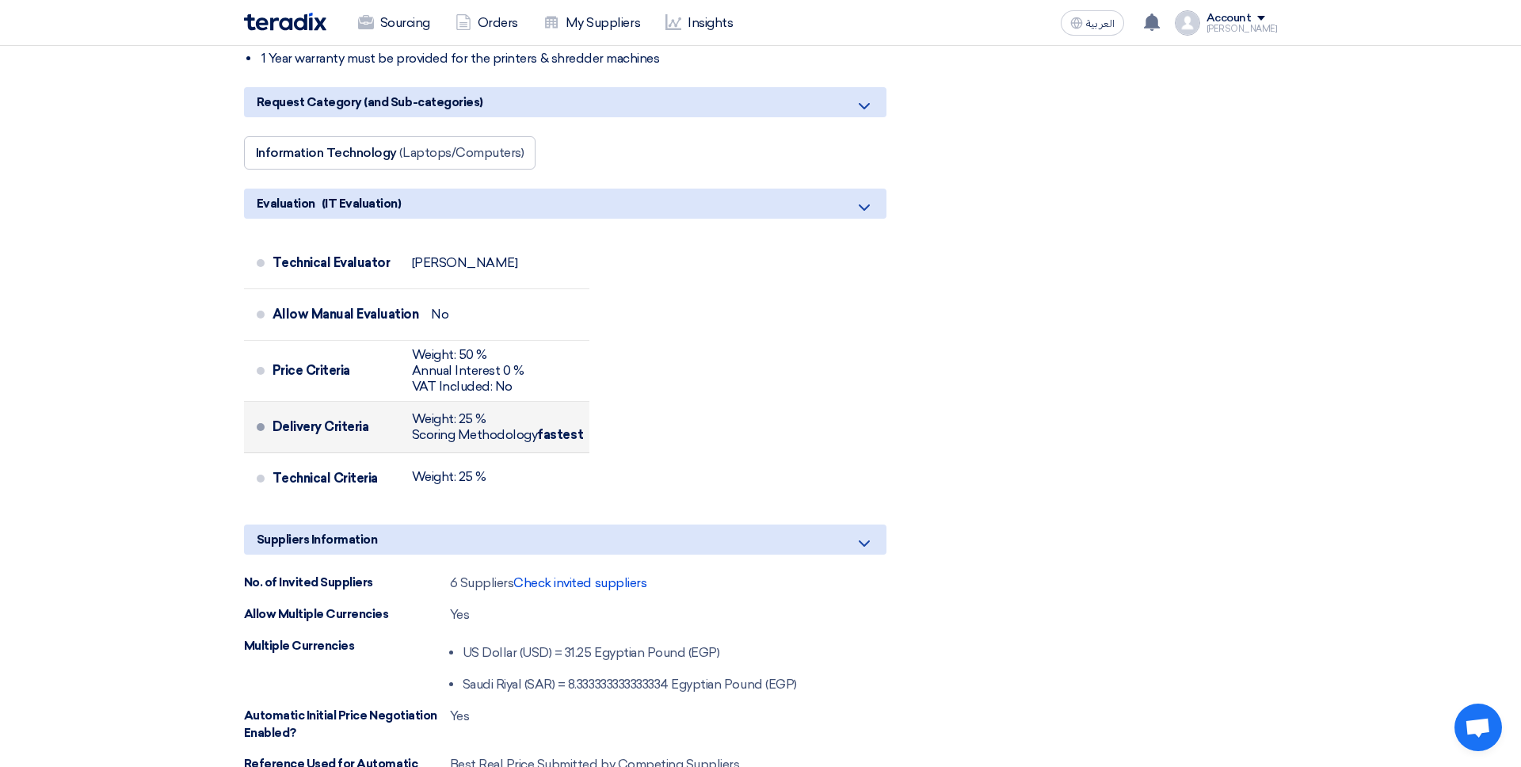
drag, startPoint x: 307, startPoint y: 451, endPoint x: 346, endPoint y: 451, distance: 39.6
click at [340, 446] on div "Delivery Criteria" at bounding box center [336, 427] width 127 height 38
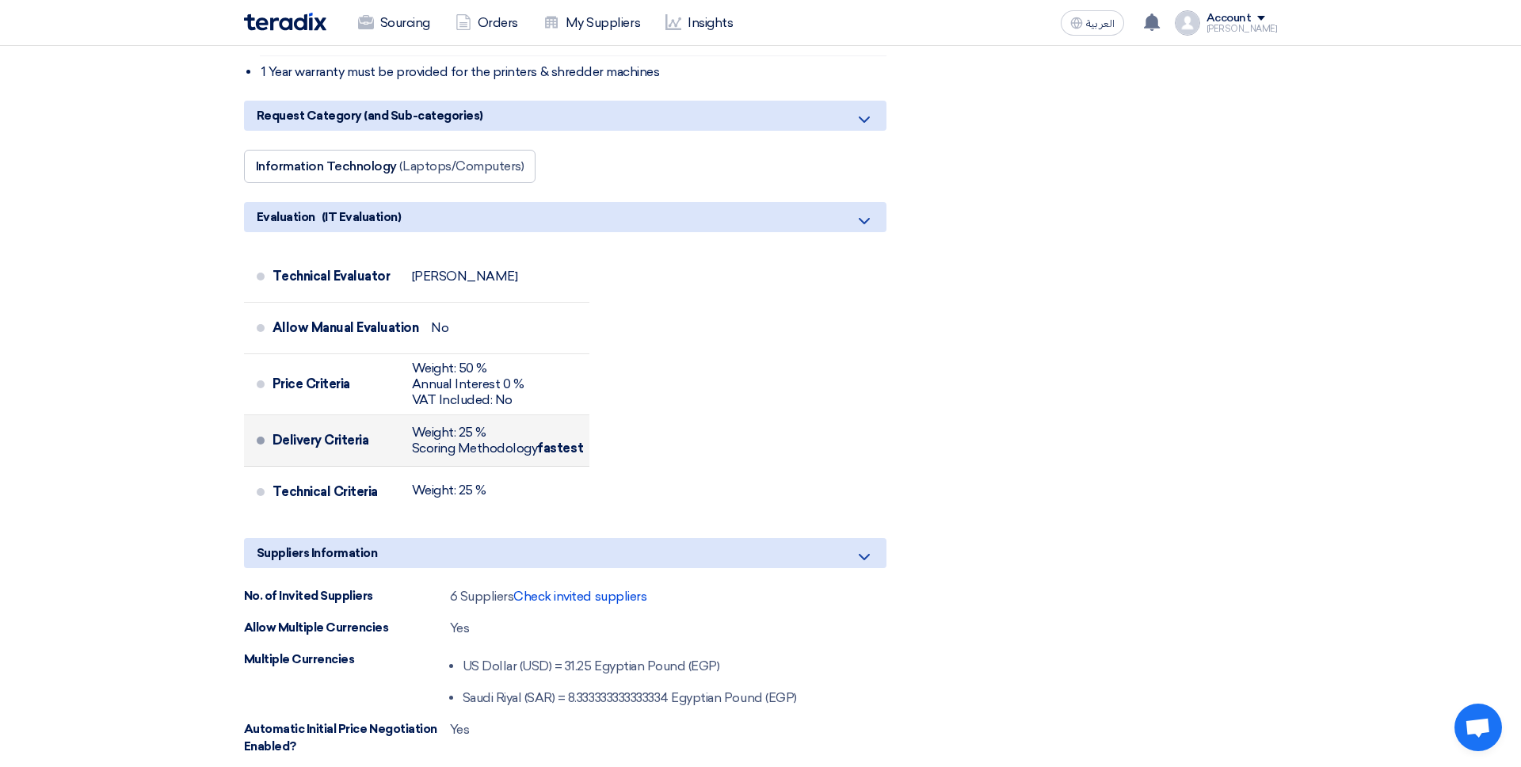
drag, startPoint x: 430, startPoint y: 441, endPoint x: 490, endPoint y: 446, distance: 60.4
click at [490, 441] on div "Weight: 25 %" at bounding box center [498, 433] width 172 height 16
drag, startPoint x: 484, startPoint y: 468, endPoint x: 456, endPoint y: 459, distance: 29.1
click at [483, 458] on div "Scoring Methodology fastest" at bounding box center [498, 450] width 172 height 16
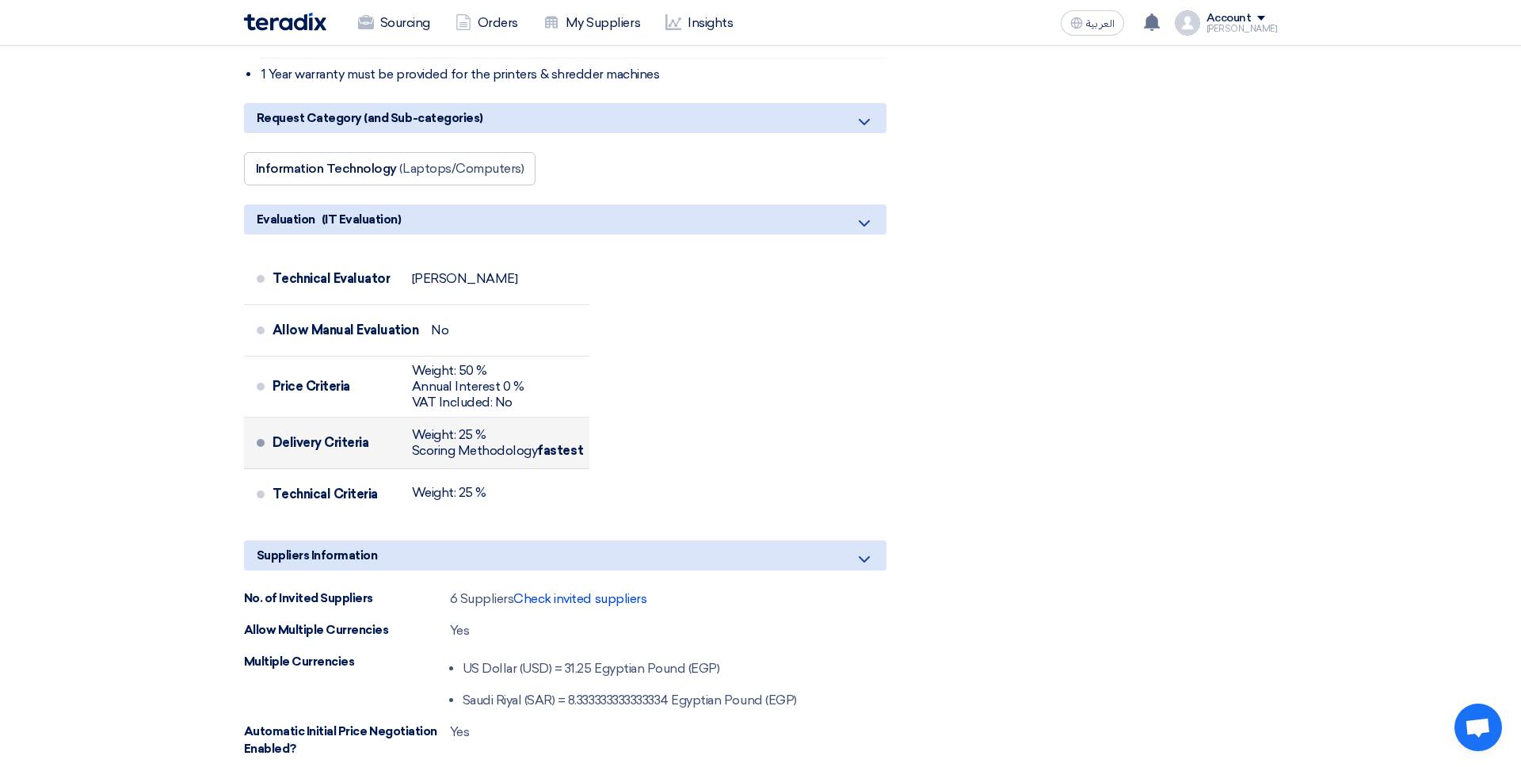
drag, startPoint x: 460, startPoint y: 455, endPoint x: 477, endPoint y: 456, distance: 17.5
click at [477, 443] on div "Weight: 25 %" at bounding box center [498, 435] width 172 height 16
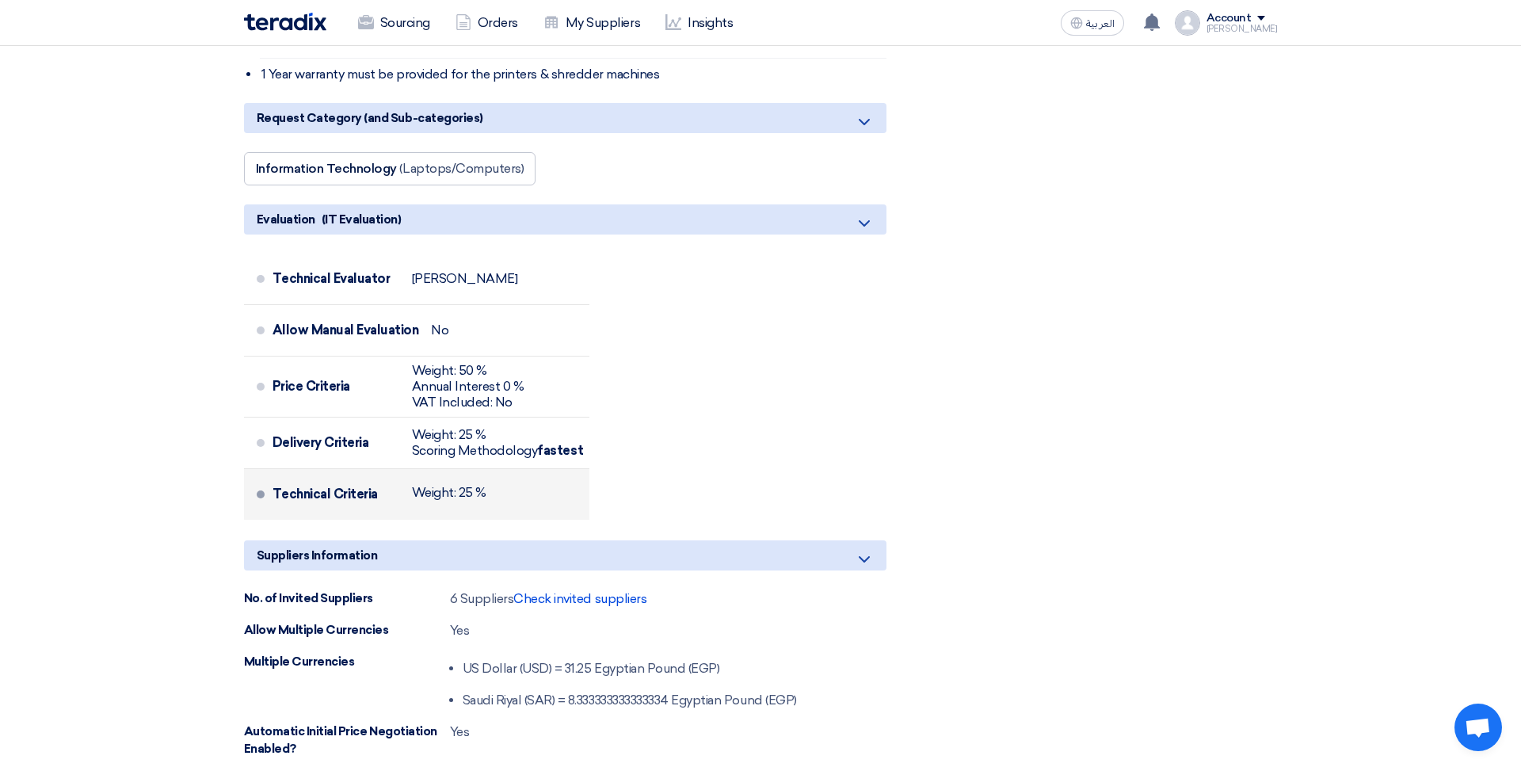
drag, startPoint x: 373, startPoint y: 501, endPoint x: 342, endPoint y: 510, distance: 32.1
click at [372, 501] on div "Technical Criteria" at bounding box center [336, 494] width 127 height 38
drag, startPoint x: 350, startPoint y: 513, endPoint x: 369, endPoint y: 519, distance: 20.0
click at [356, 513] on div "Technical Criteria" at bounding box center [336, 495] width 127 height 38
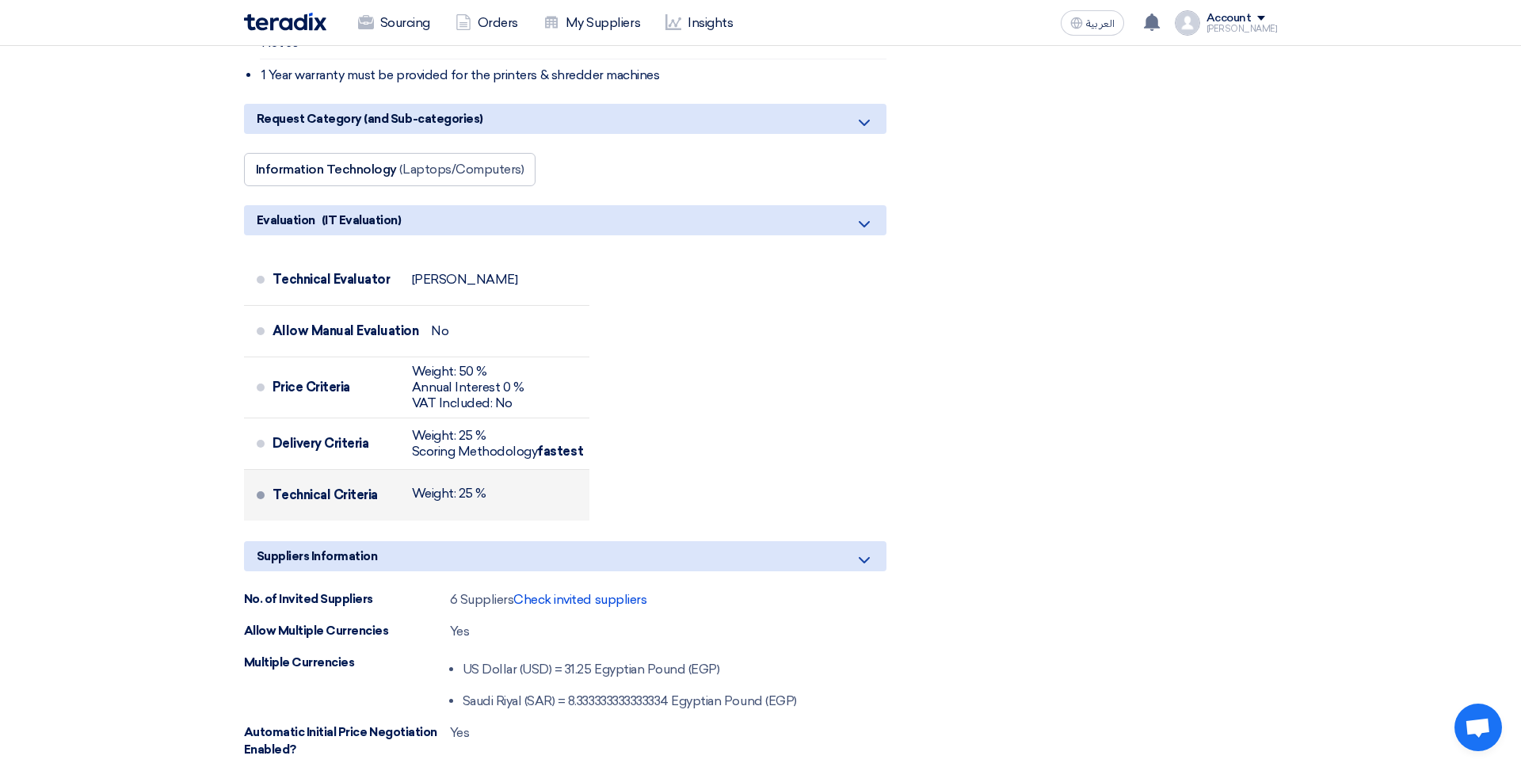
drag, startPoint x: 475, startPoint y: 514, endPoint x: 487, endPoint y: 521, distance: 14.5
click at [487, 514] on div "Technical Criteria Weight: 25 %" at bounding box center [428, 495] width 311 height 38
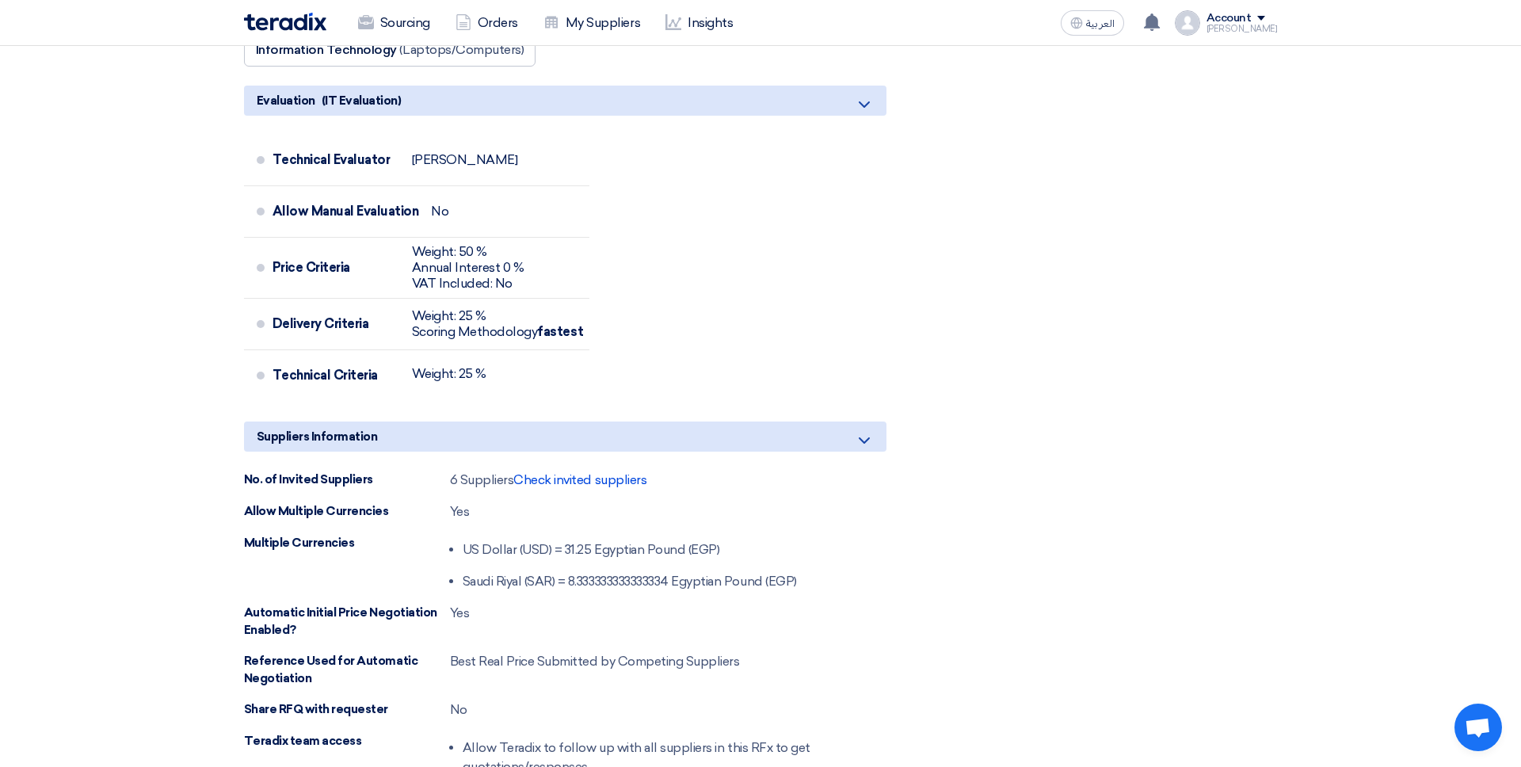
scroll to position [1160, 0]
click at [556, 486] on span "Check invited suppliers" at bounding box center [580, 478] width 133 height 15
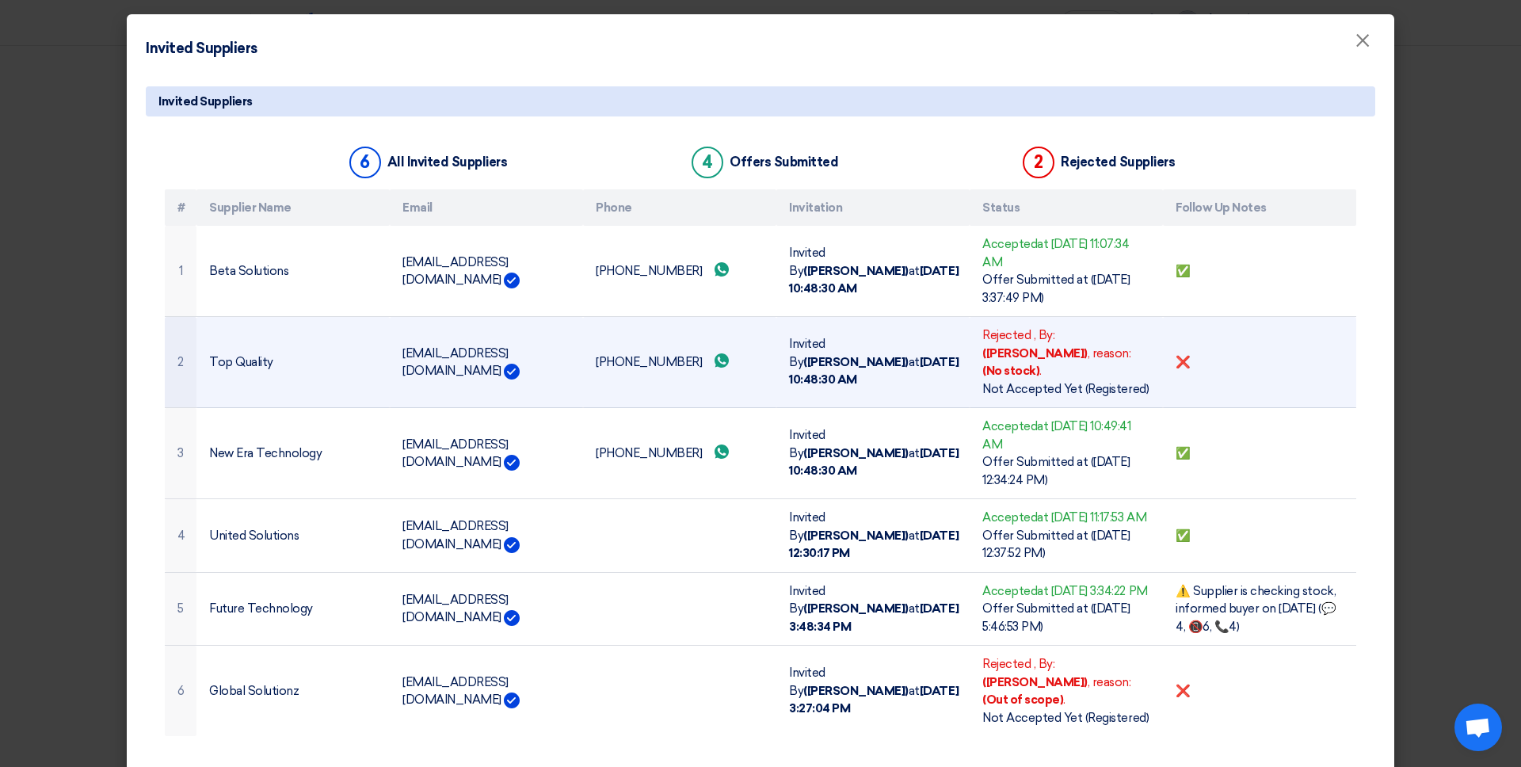
scroll to position [34, 0]
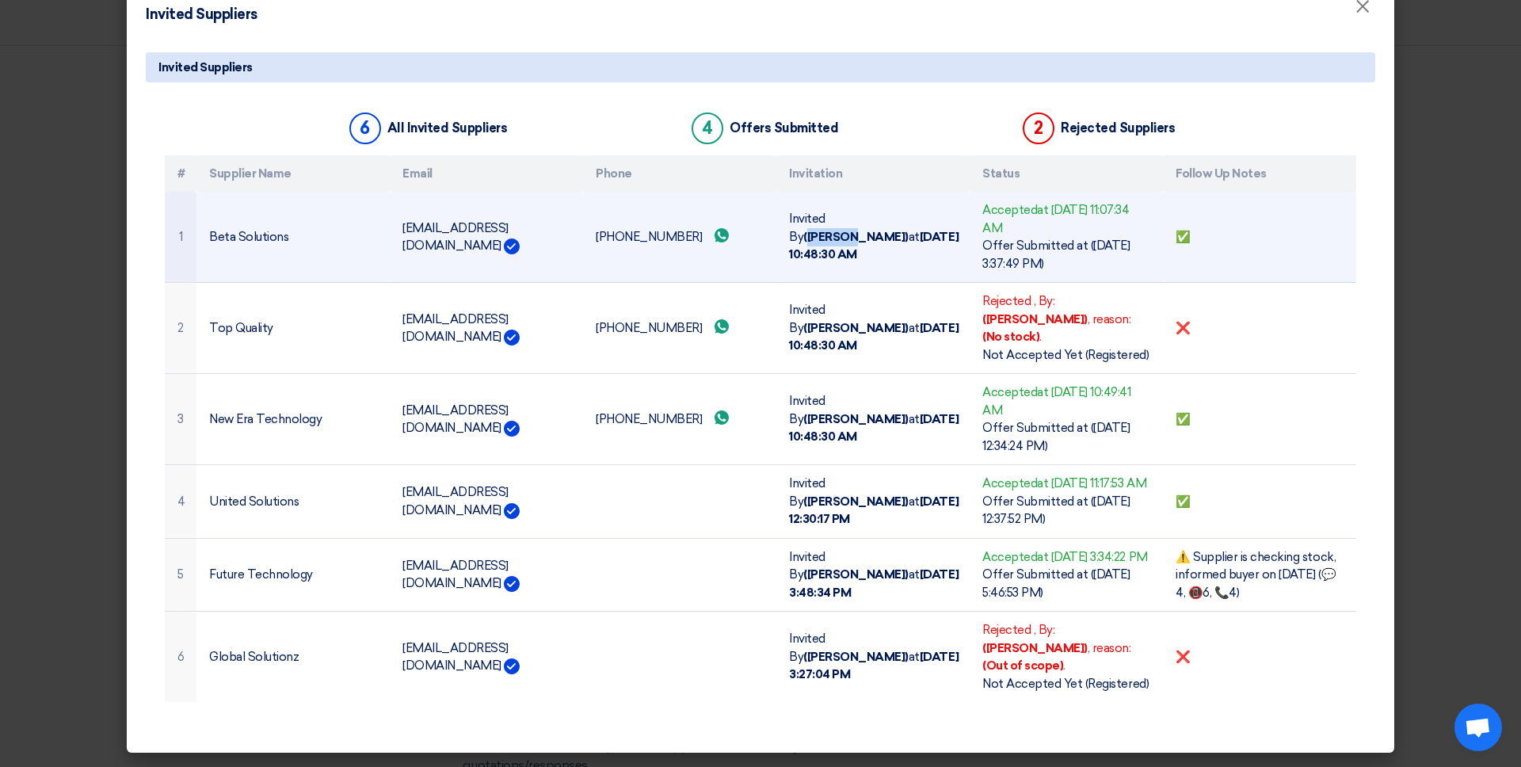
drag, startPoint x: 849, startPoint y: 229, endPoint x: 874, endPoint y: 258, distance: 37.6
click at [896, 230] on b "([PERSON_NAME])" at bounding box center [856, 237] width 105 height 14
drag, startPoint x: 856, startPoint y: 252, endPoint x: 964, endPoint y: 228, distance: 111.1
click at [878, 254] on td "Invited By ([PERSON_NAME]) at [DATE] 10:48:30 AM" at bounding box center [873, 237] width 193 height 91
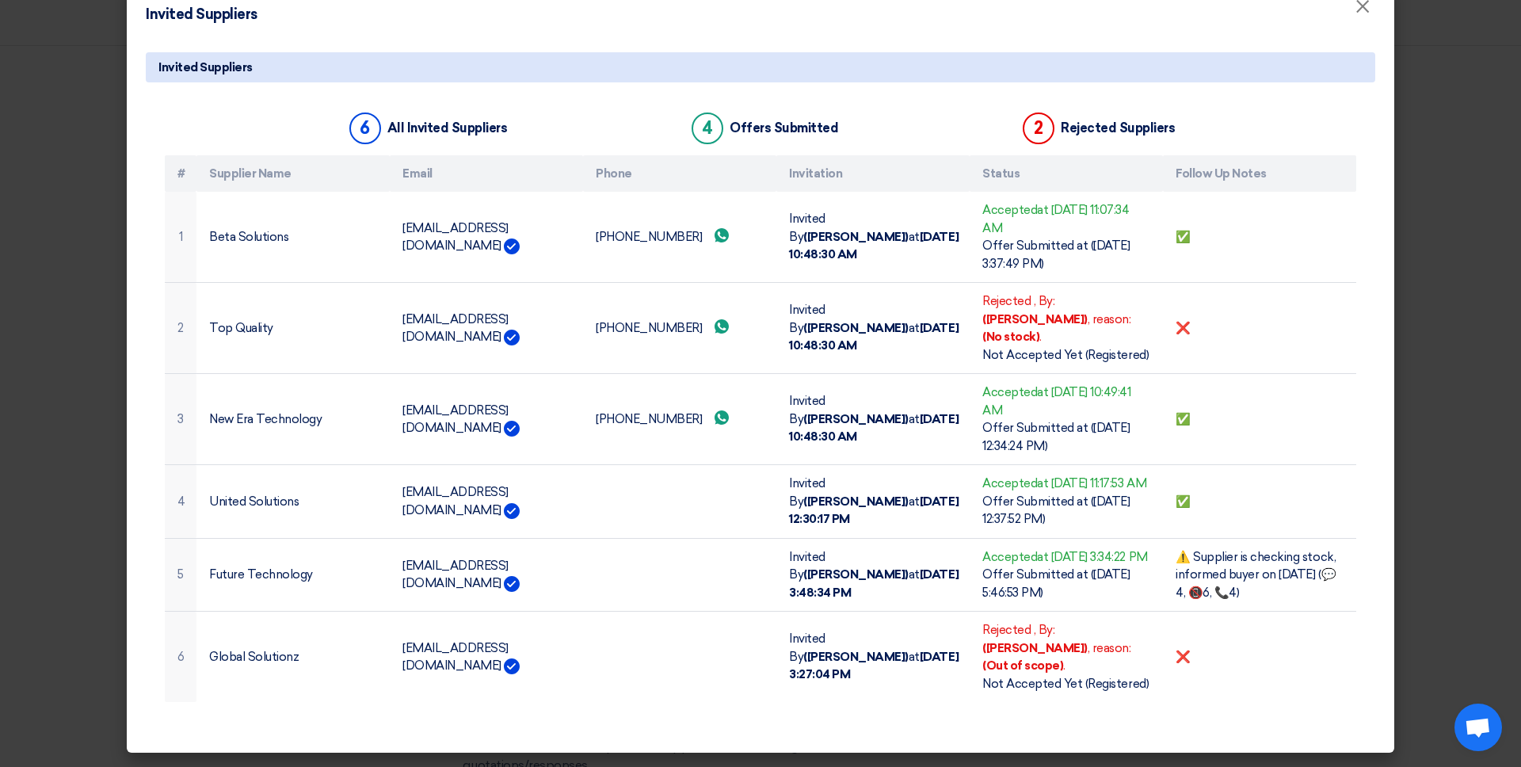
click at [1000, 176] on th "Status" at bounding box center [1066, 173] width 193 height 37
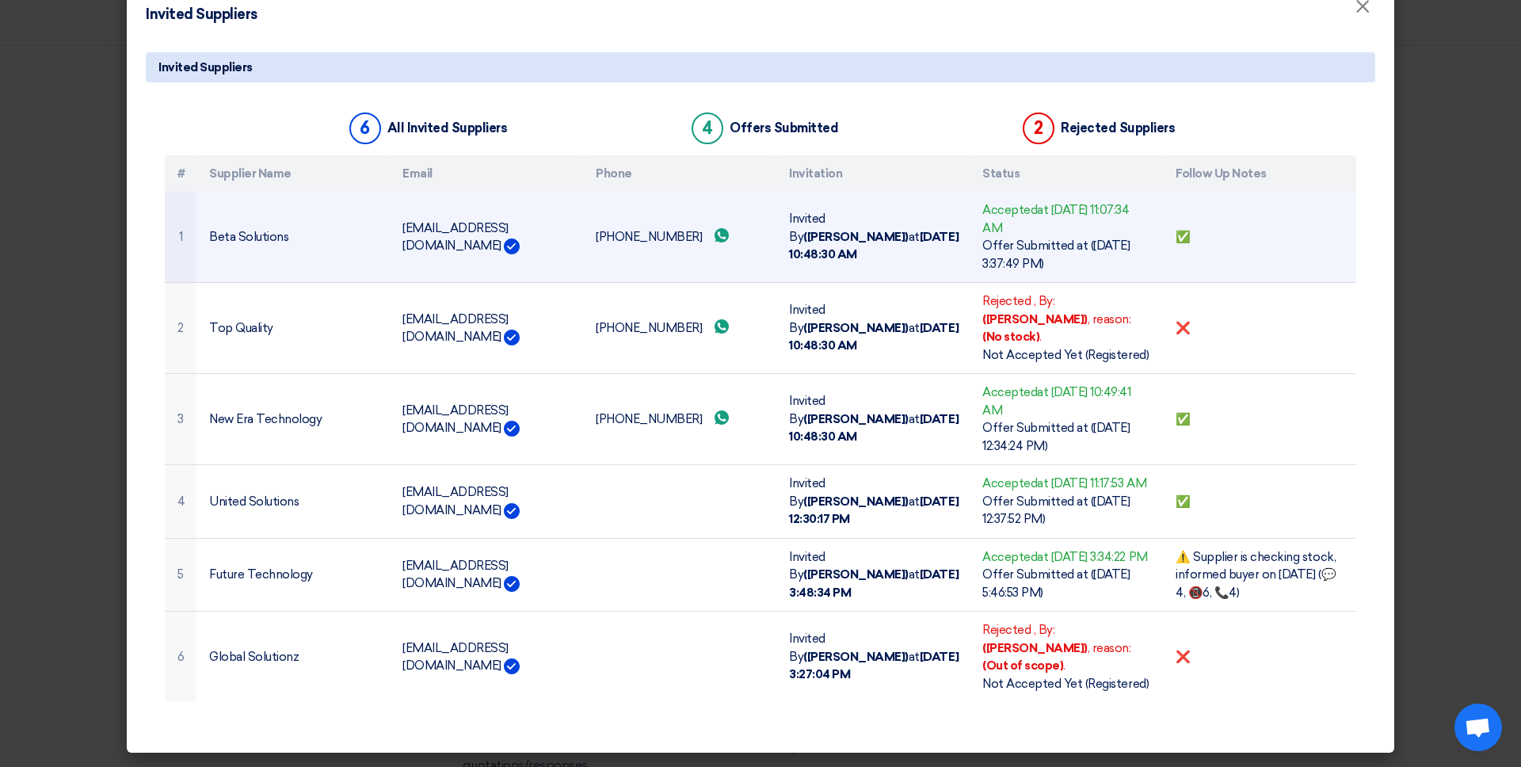
drag, startPoint x: 1011, startPoint y: 212, endPoint x: 1026, endPoint y: 248, distance: 39.4
click at [1011, 211] on div "Accepted at [DATE] 11:07:34 AM" at bounding box center [1067, 219] width 168 height 36
drag, startPoint x: 1022, startPoint y: 210, endPoint x: 1060, endPoint y: 232, distance: 44.0
click at [1075, 235] on div "Accepted at [DATE] 11:07:34 AM" at bounding box center [1067, 219] width 168 height 36
drag, startPoint x: 1011, startPoint y: 250, endPoint x: 998, endPoint y: 247, distance: 13.7
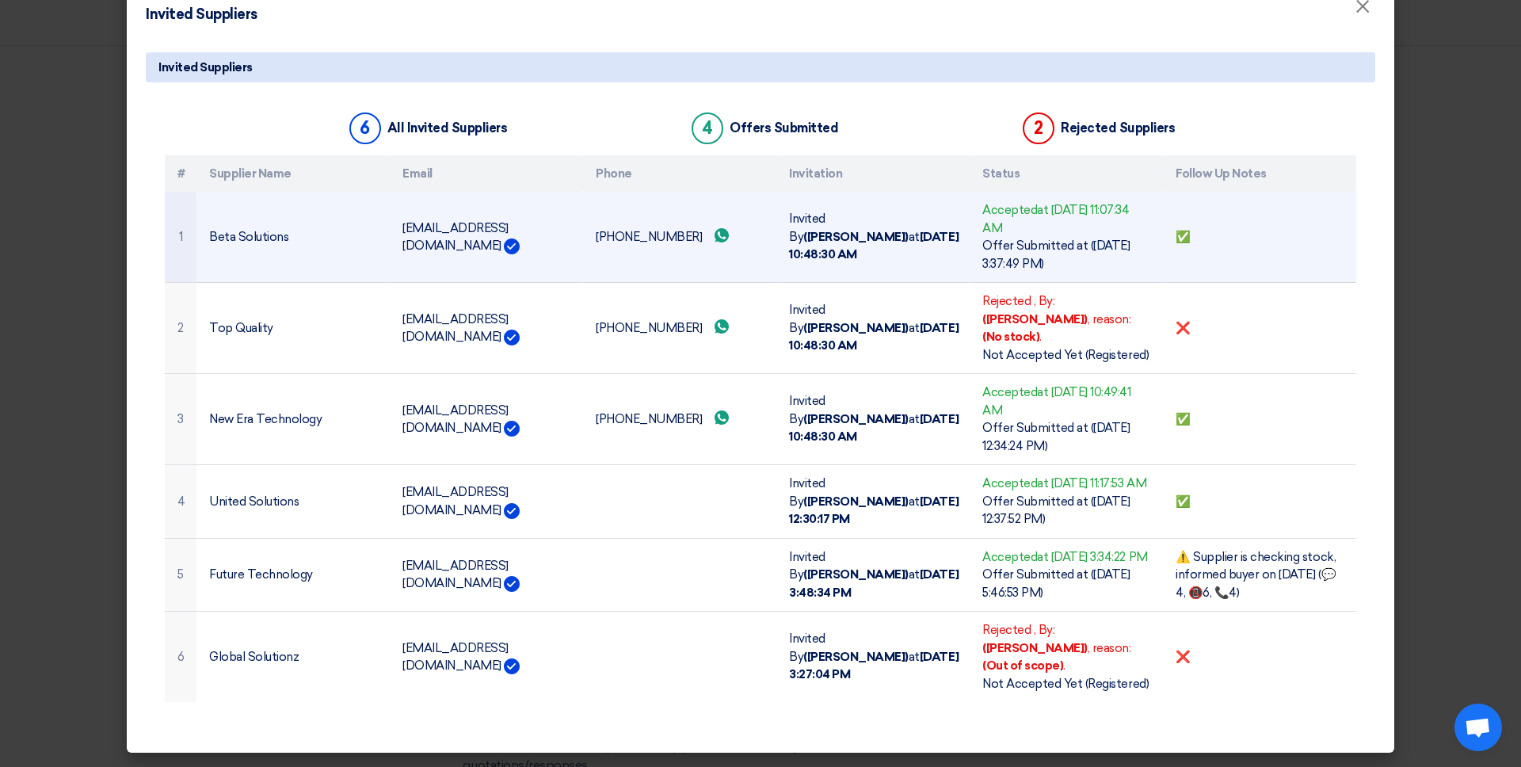
click at [1006, 248] on div "Offer Submitted at ([DATE] 3:37:49 PM)" at bounding box center [1067, 255] width 168 height 36
drag, startPoint x: 1101, startPoint y: 245, endPoint x: 1084, endPoint y: 225, distance: 26.4
click at [1100, 273] on td "Accepted at [DATE] 11:07:34 AM Offer Submitted at ([DATE] 3:37:49 PM)" at bounding box center [1066, 237] width 193 height 91
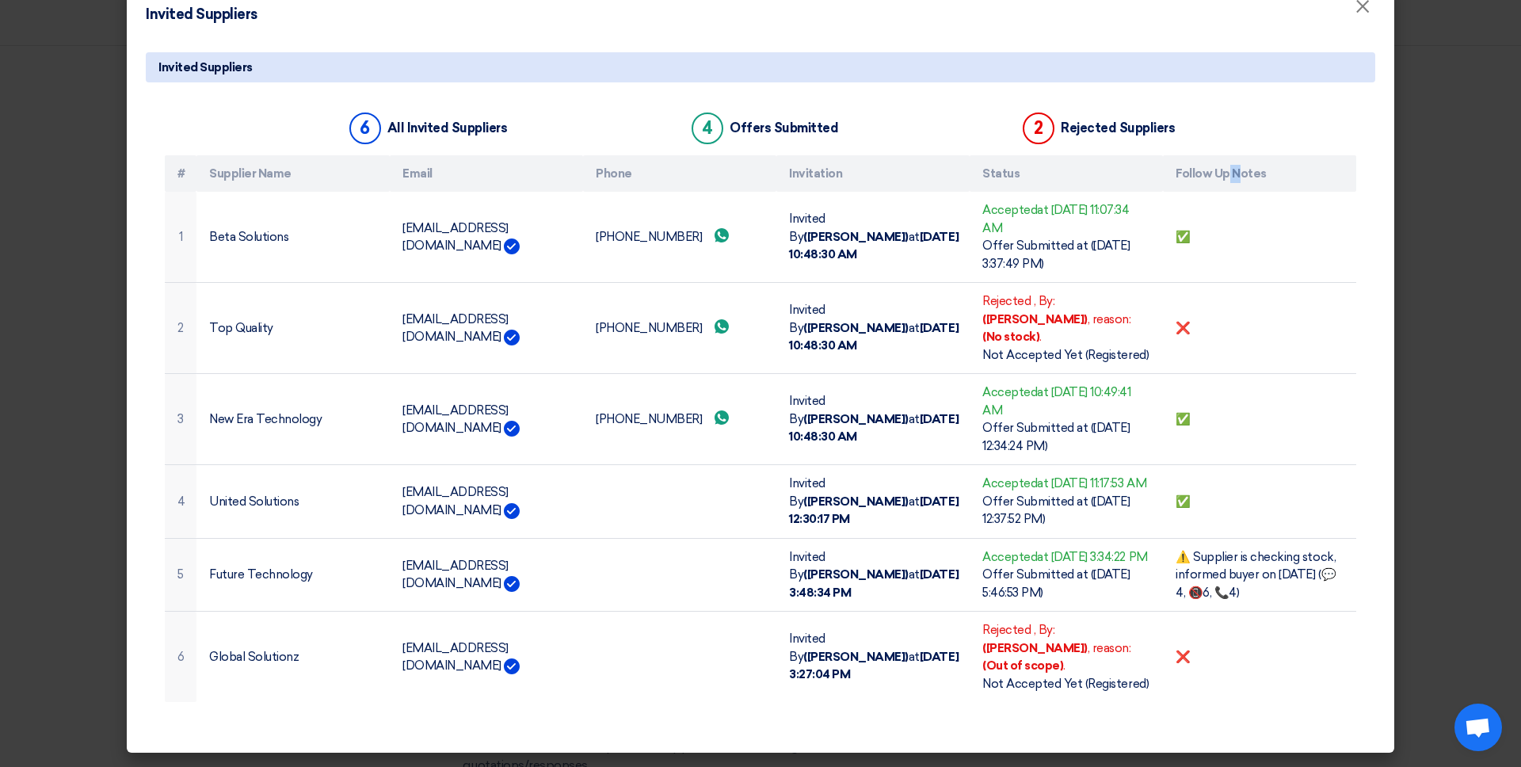
drag, startPoint x: 1250, startPoint y: 174, endPoint x: 1217, endPoint y: 189, distance: 36.2
click at [1164, 178] on th "Follow Up Notes" at bounding box center [1259, 173] width 193 height 37
click at [1164, 189] on th "Follow Up Notes" at bounding box center [1259, 173] width 193 height 37
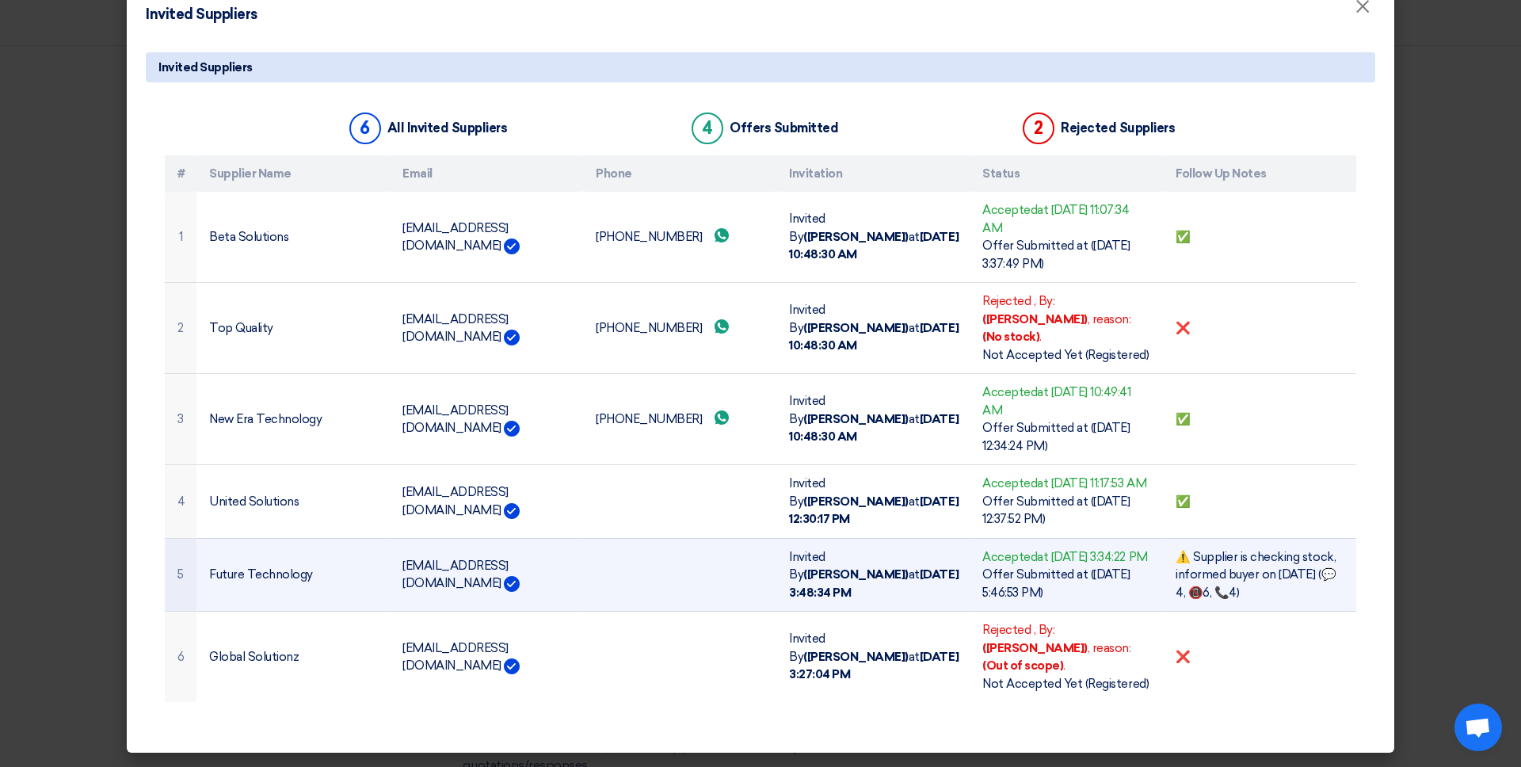
scroll to position [0, 0]
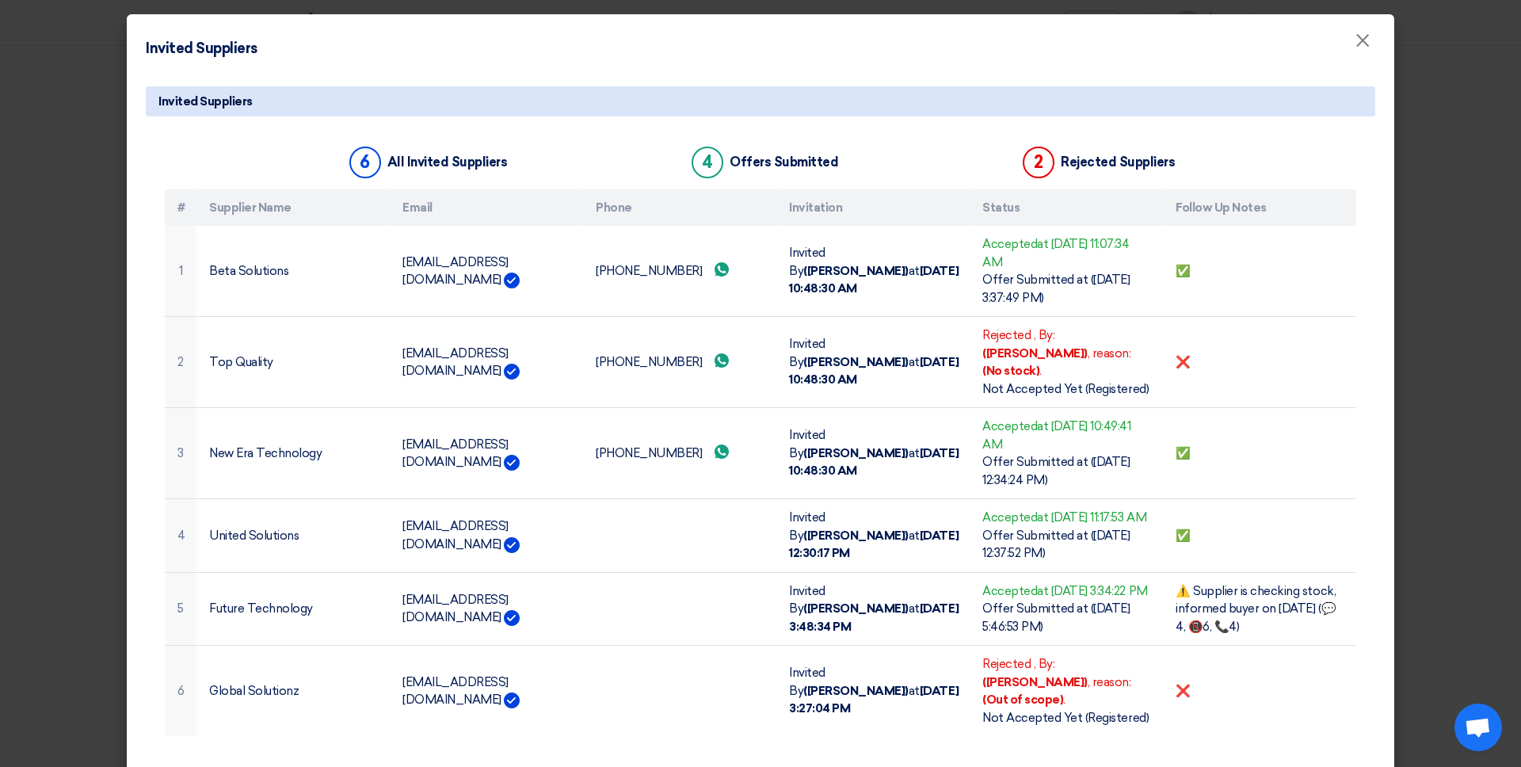
drag, startPoint x: 299, startPoint y: 136, endPoint x: 445, endPoint y: 156, distance: 147.3
click at [407, 150] on div "6 All Invited Suppliers 4 Offers Submitted 2 Rejected Suppliers # Supplier Name…" at bounding box center [761, 449] width 1230 height 627
drag, startPoint x: 701, startPoint y: 156, endPoint x: 791, endPoint y: 172, distance: 91.7
click at [799, 172] on div "4 Offers Submitted" at bounding box center [764, 162] width 150 height 38
click at [760, 174] on div "4 Offers Submitted" at bounding box center [764, 162] width 150 height 38
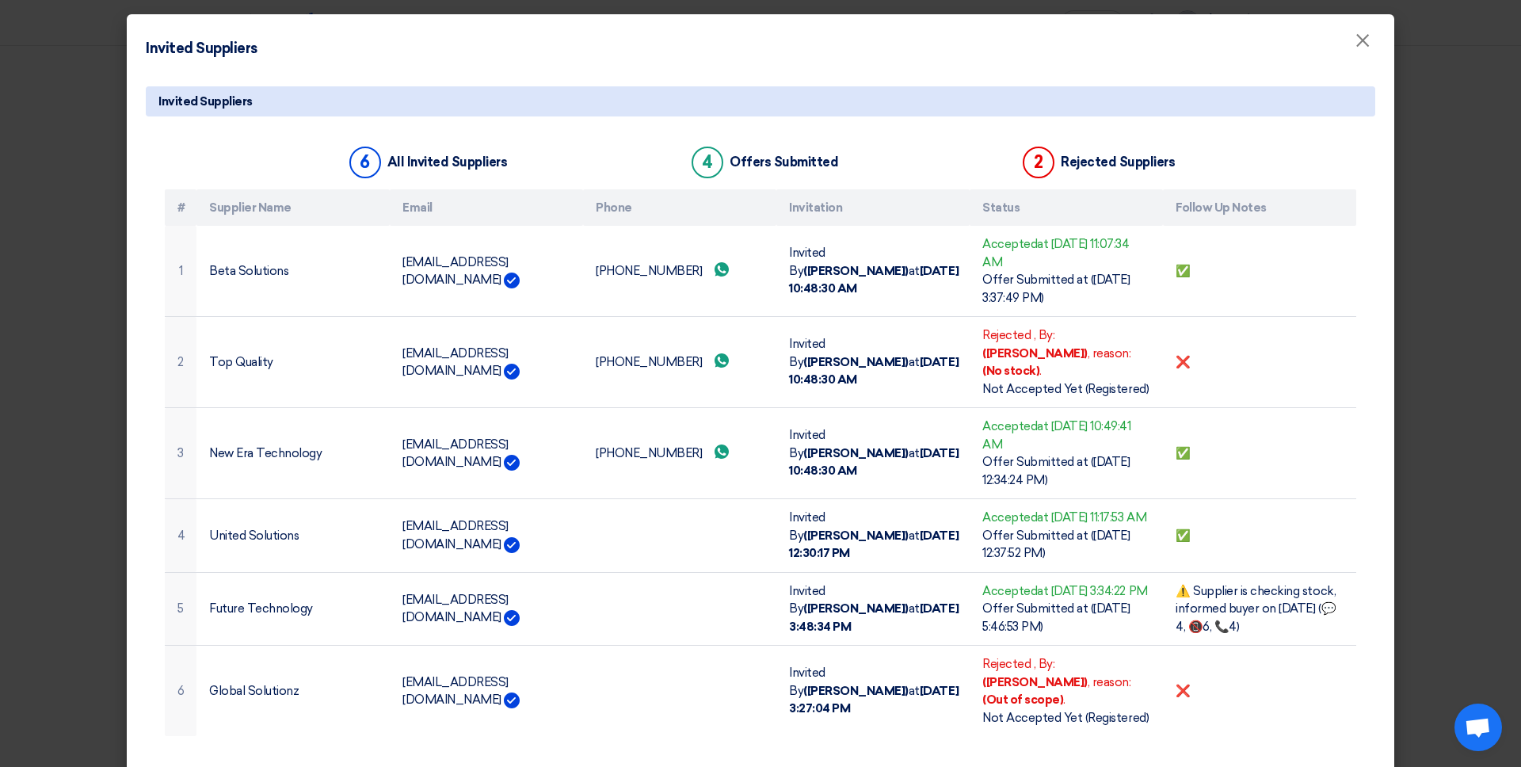
drag, startPoint x: 1034, startPoint y: 157, endPoint x: 1220, endPoint y: 171, distance: 186.8
click at [1164, 171] on div "6 All Invited Suppliers 4 Offers Submitted 2 Rejected Suppliers" at bounding box center [761, 166] width 1192 height 46
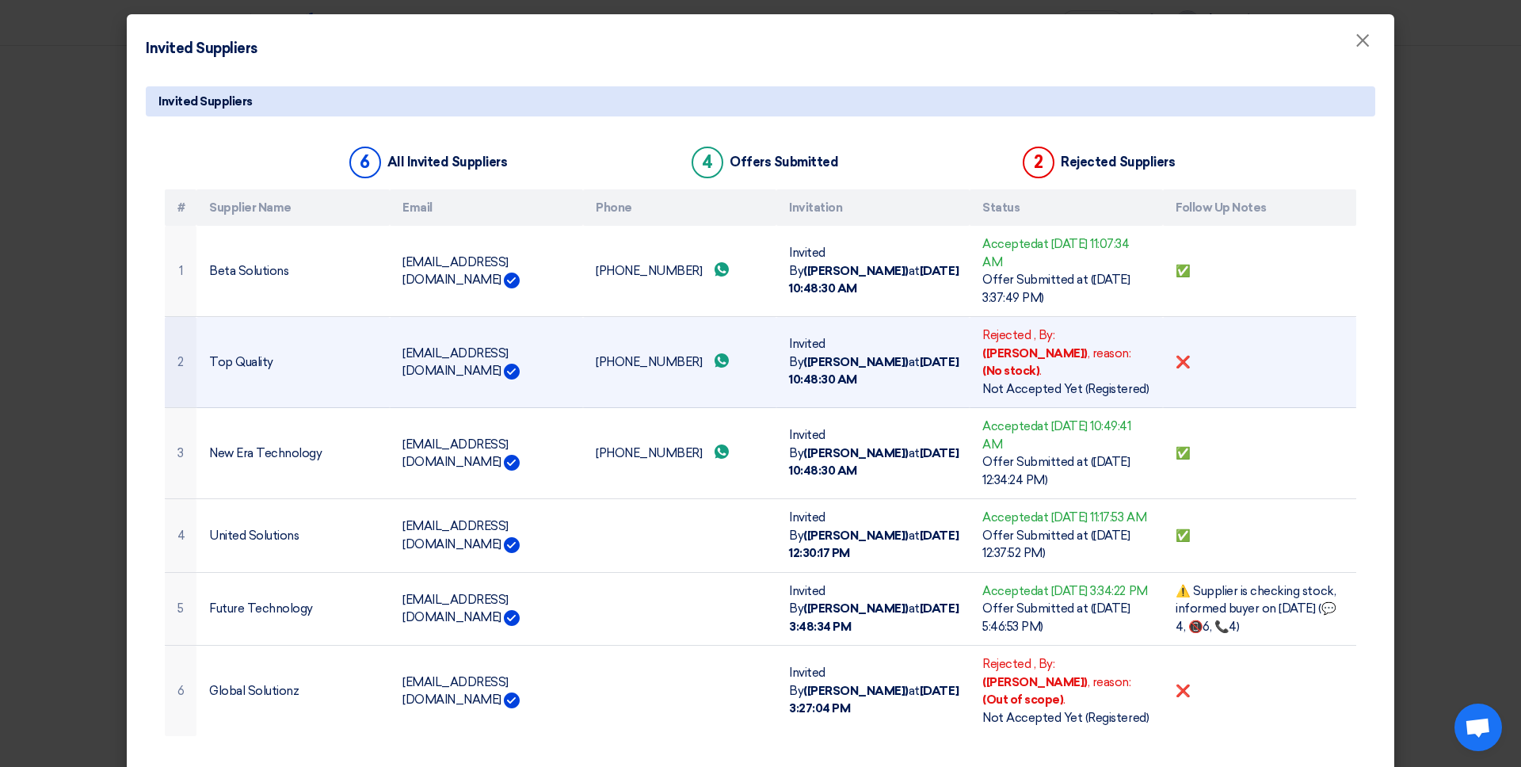
drag, startPoint x: 1066, startPoint y: 364, endPoint x: 1093, endPoint y: 371, distance: 27.9
click at [1108, 380] on div "Not Accepted Yet (Registered)" at bounding box center [1067, 389] width 168 height 18
drag, startPoint x: 1041, startPoint y: 372, endPoint x: 1022, endPoint y: 362, distance: 21.3
click at [1040, 380] on div "Not Accepted Yet (Registered)" at bounding box center [1067, 389] width 168 height 18
drag, startPoint x: 1017, startPoint y: 350, endPoint x: 1056, endPoint y: 356, distance: 40.0
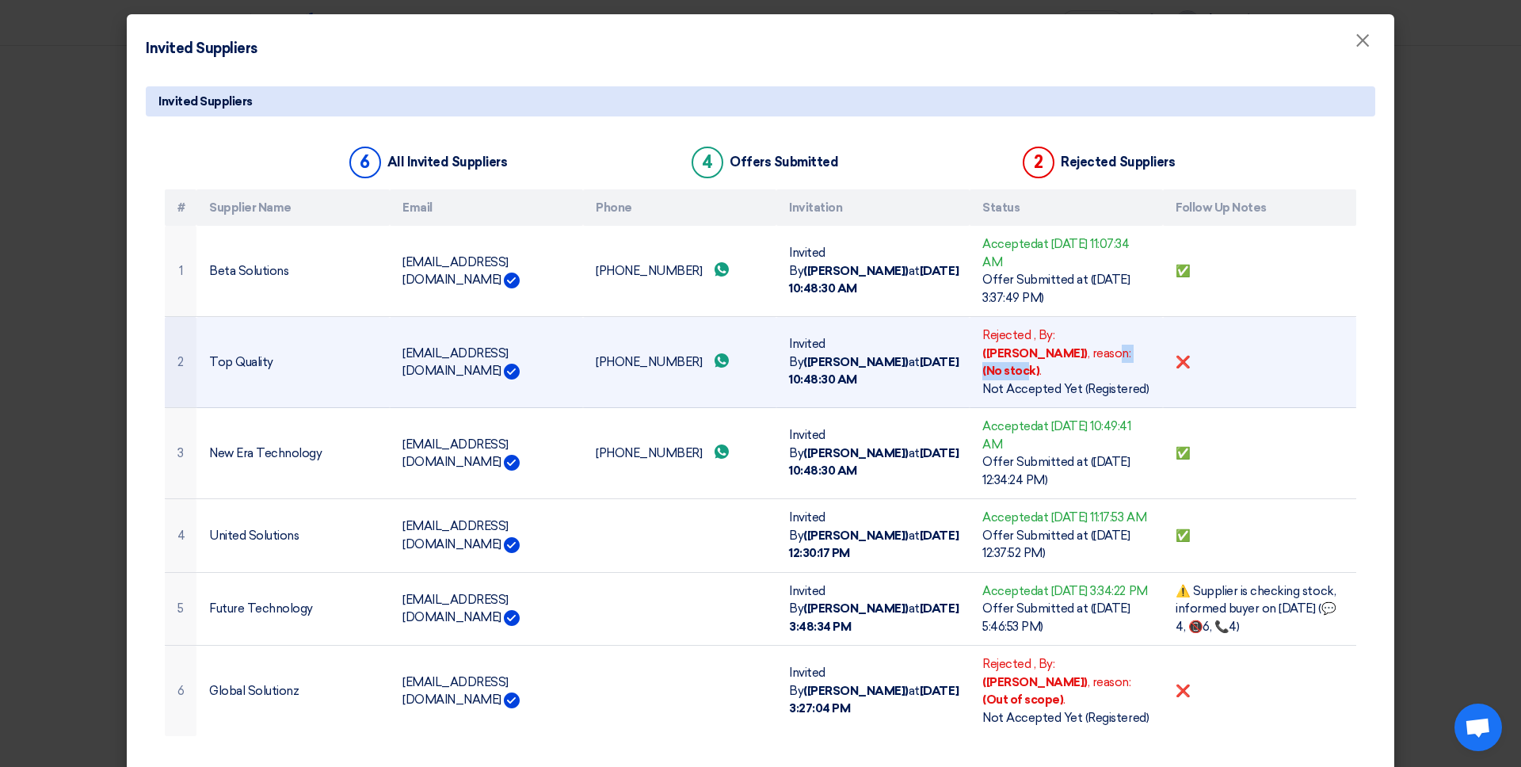
click at [1064, 353] on span ", By: ([PERSON_NAME]) , reason: (No stock) ." at bounding box center [1057, 353] width 149 height 50
drag, startPoint x: 1051, startPoint y: 357, endPoint x: 1003, endPoint y: 347, distance: 48.6
click at [1040, 364] on b "(No stock)" at bounding box center [1011, 371] width 57 height 14
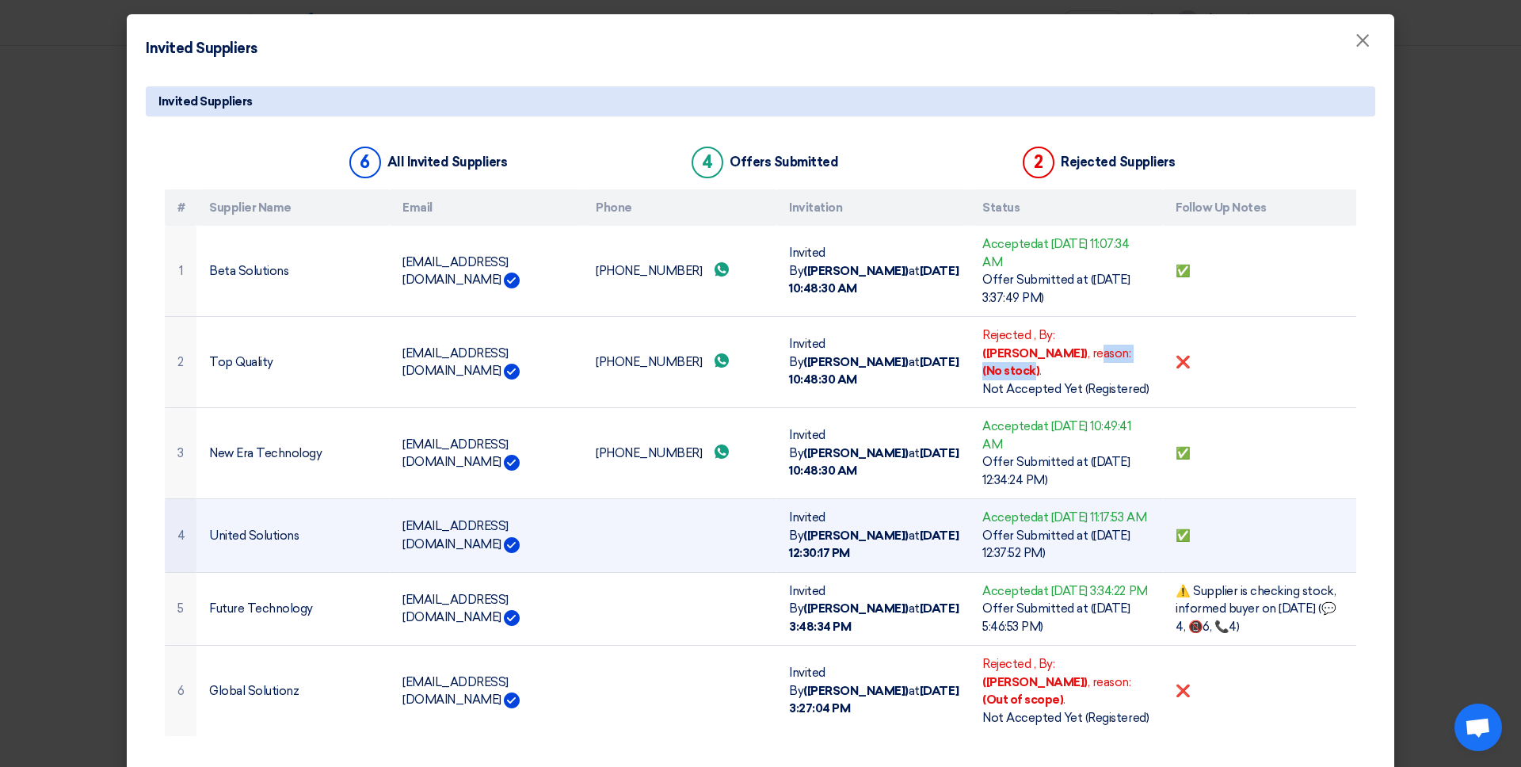
drag, startPoint x: 1006, startPoint y: 347, endPoint x: 1071, endPoint y: 529, distance: 193.0
click at [1067, 357] on div "Rejected , By: ([PERSON_NAME]) , reason: (No stock) ." at bounding box center [1067, 353] width 168 height 54
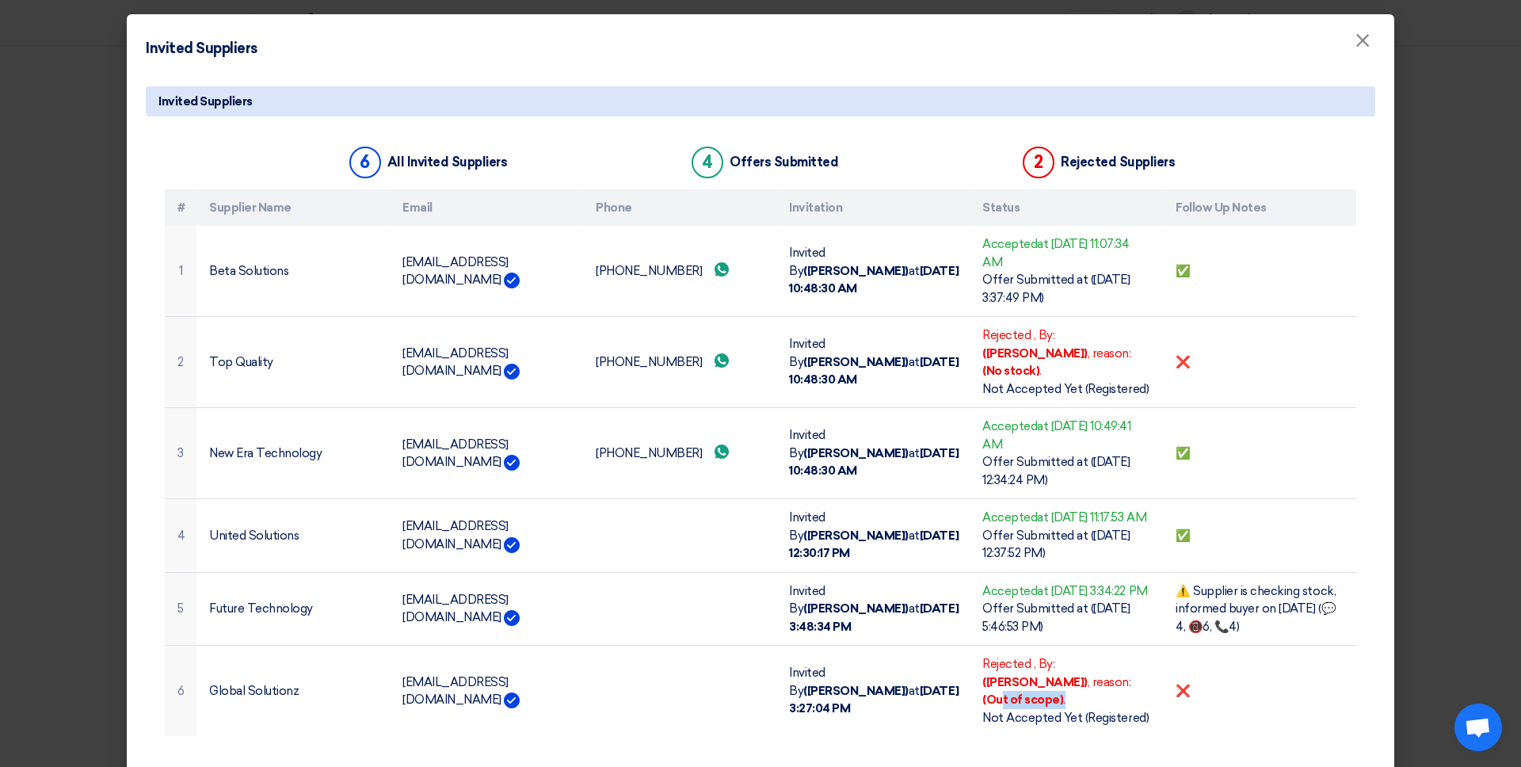
drag, startPoint x: 1052, startPoint y: 694, endPoint x: 1088, endPoint y: 743, distance: 60.5
click at [1106, 658] on div "Rejected , By: ([PERSON_NAME]) , reason: (Out of scope) ." at bounding box center [1067, 682] width 168 height 54
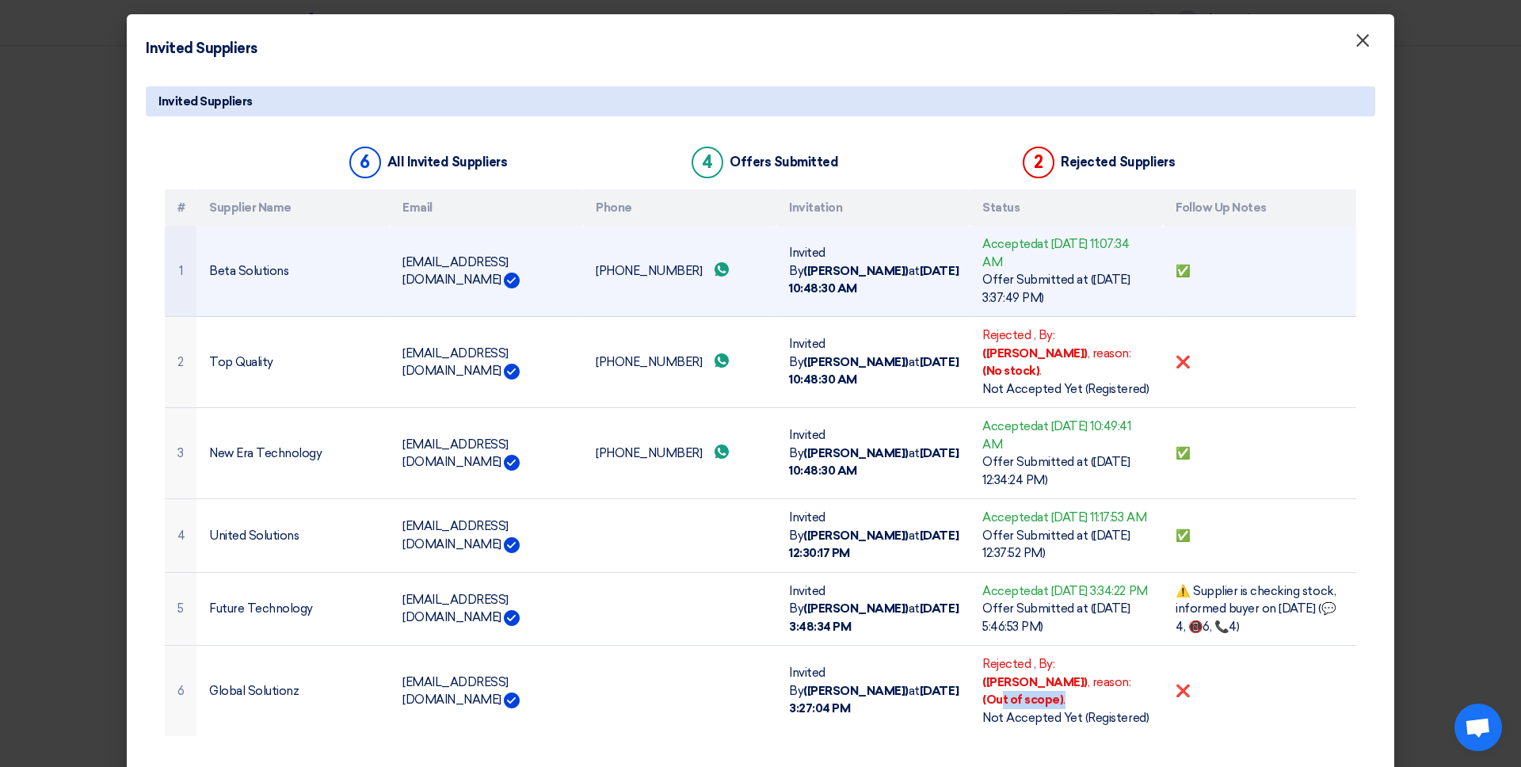
drag, startPoint x: 1376, startPoint y: 33, endPoint x: 1091, endPoint y: 281, distance: 376.9
click at [1164, 33] on button "×" at bounding box center [1362, 41] width 41 height 32
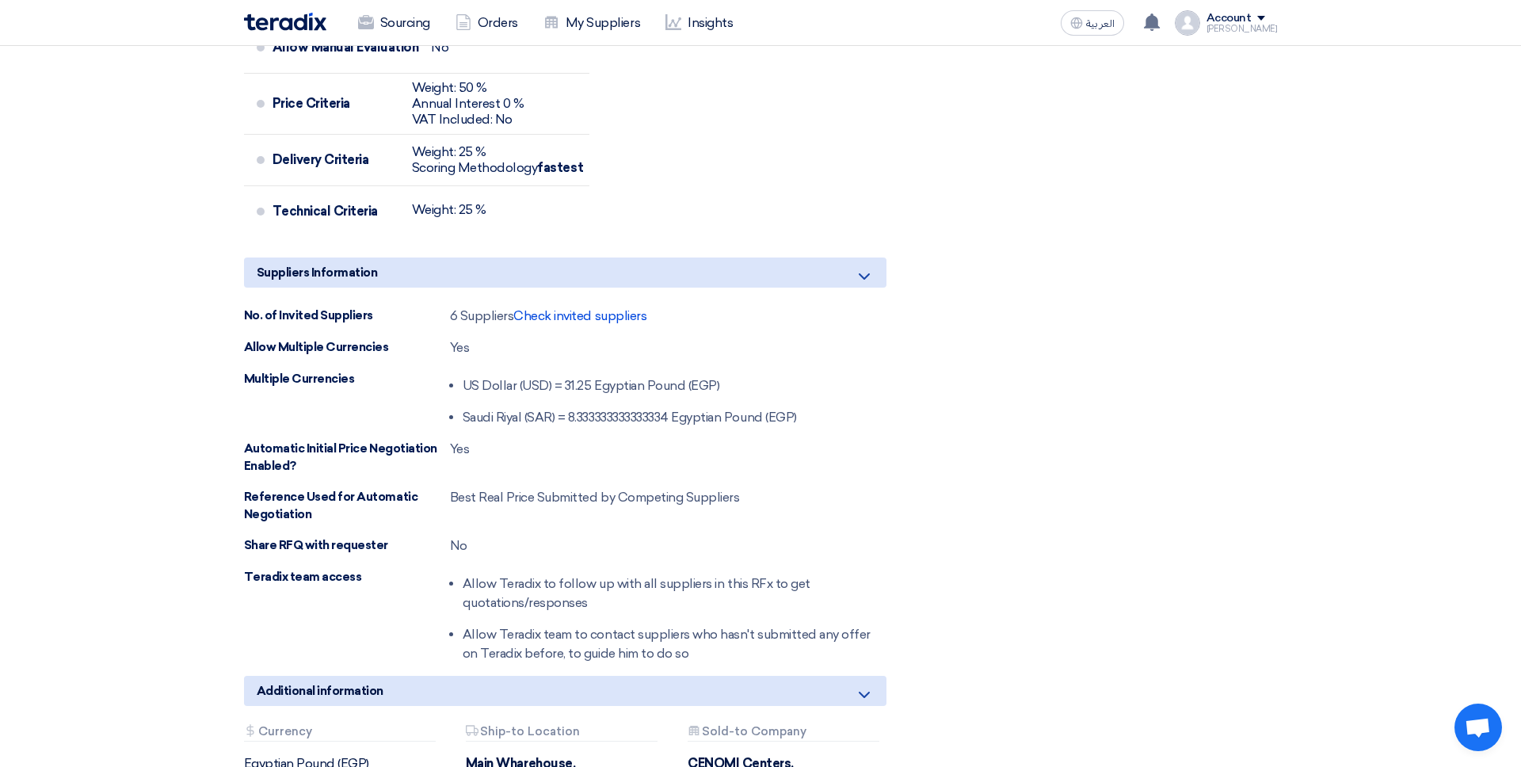
click at [525, 462] on div "Automatic Initial Price Negotiation Enabled? Yes" at bounding box center [565, 458] width 643 height 36
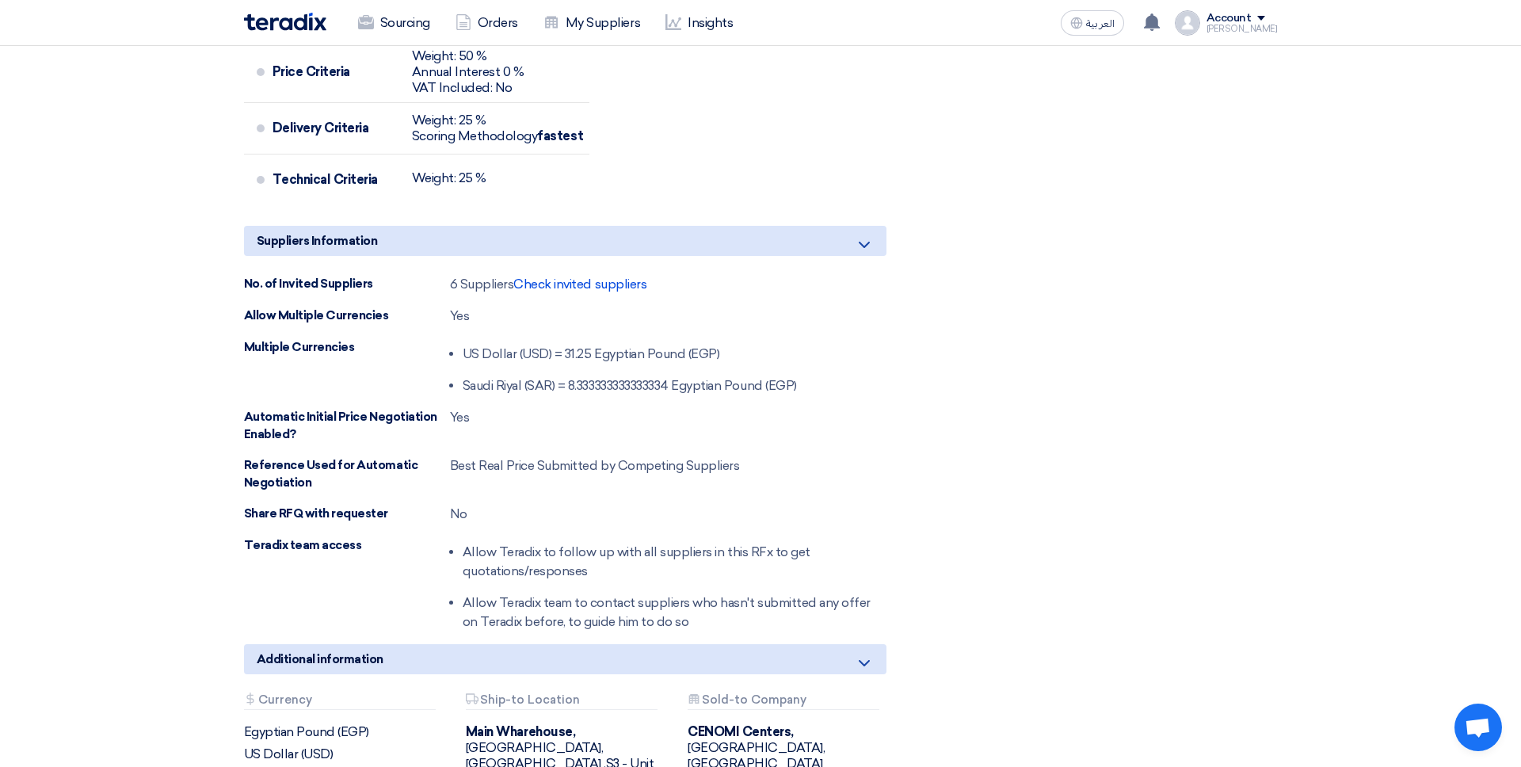
click at [463, 370] on li "US Dollar (USD) = 31.25 Egyptian Pound (EGP)" at bounding box center [630, 354] width 334 height 32
drag, startPoint x: 535, startPoint y: 386, endPoint x: 533, endPoint y: 406, distance: 19.9
click at [535, 395] on ul "US Dollar (USD) = 31.25 Egyptian Pound (EGP) Saudi Riyal (SAR) = 8.333333333333…" at bounding box center [630, 366] width 334 height 57
click at [529, 422] on div "No. of Invited Suppliers 6 Suppliers Check invited suppliers Allow Multiple Cur…" at bounding box center [565, 453] width 643 height 357
click at [548, 292] on span "Check invited suppliers" at bounding box center [580, 284] width 133 height 15
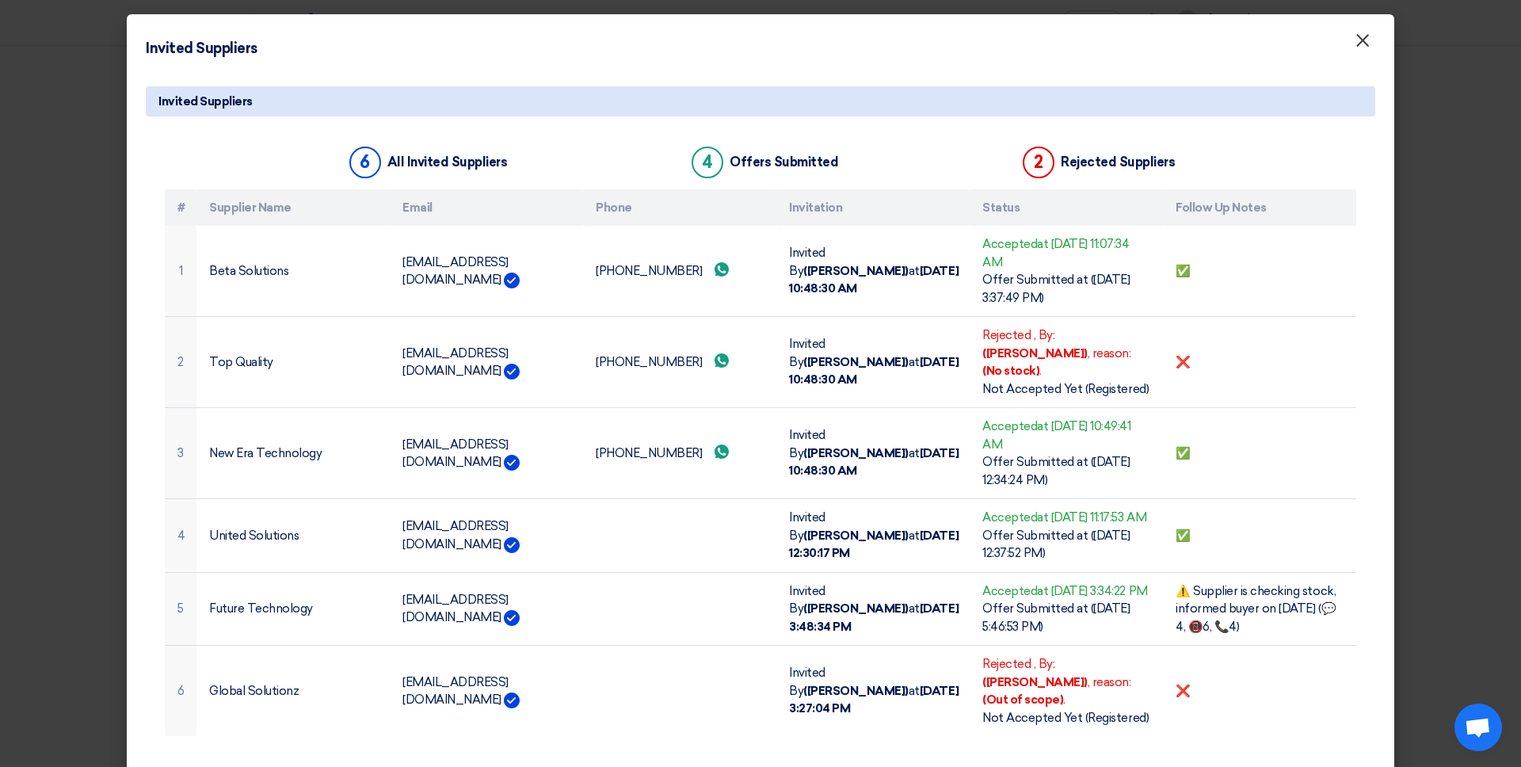
drag, startPoint x: 1374, startPoint y: 41, endPoint x: 1002, endPoint y: 187, distance: 400.0
click at [1164, 41] on button "×" at bounding box center [1362, 41] width 41 height 32
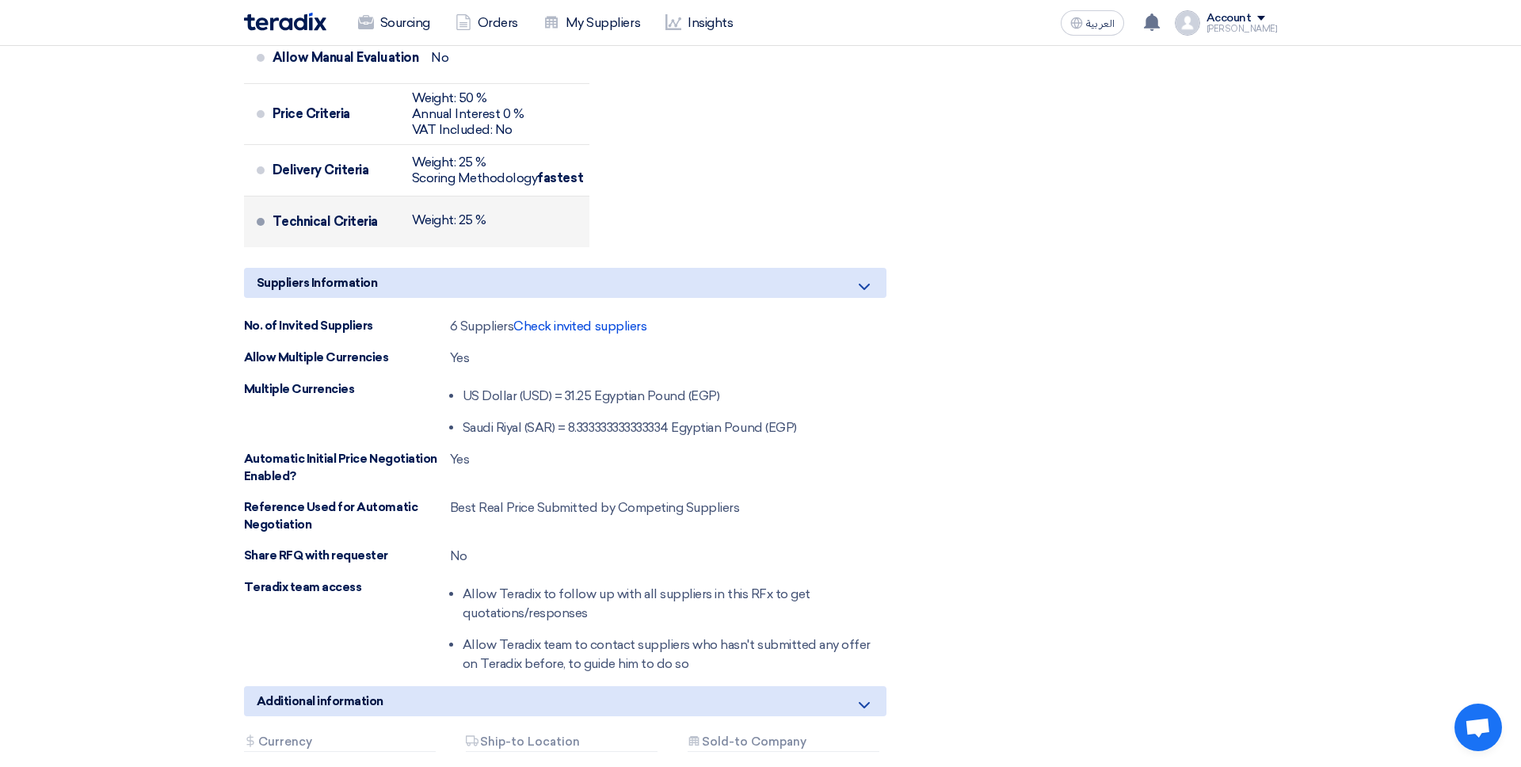
scroll to position [1308, 0]
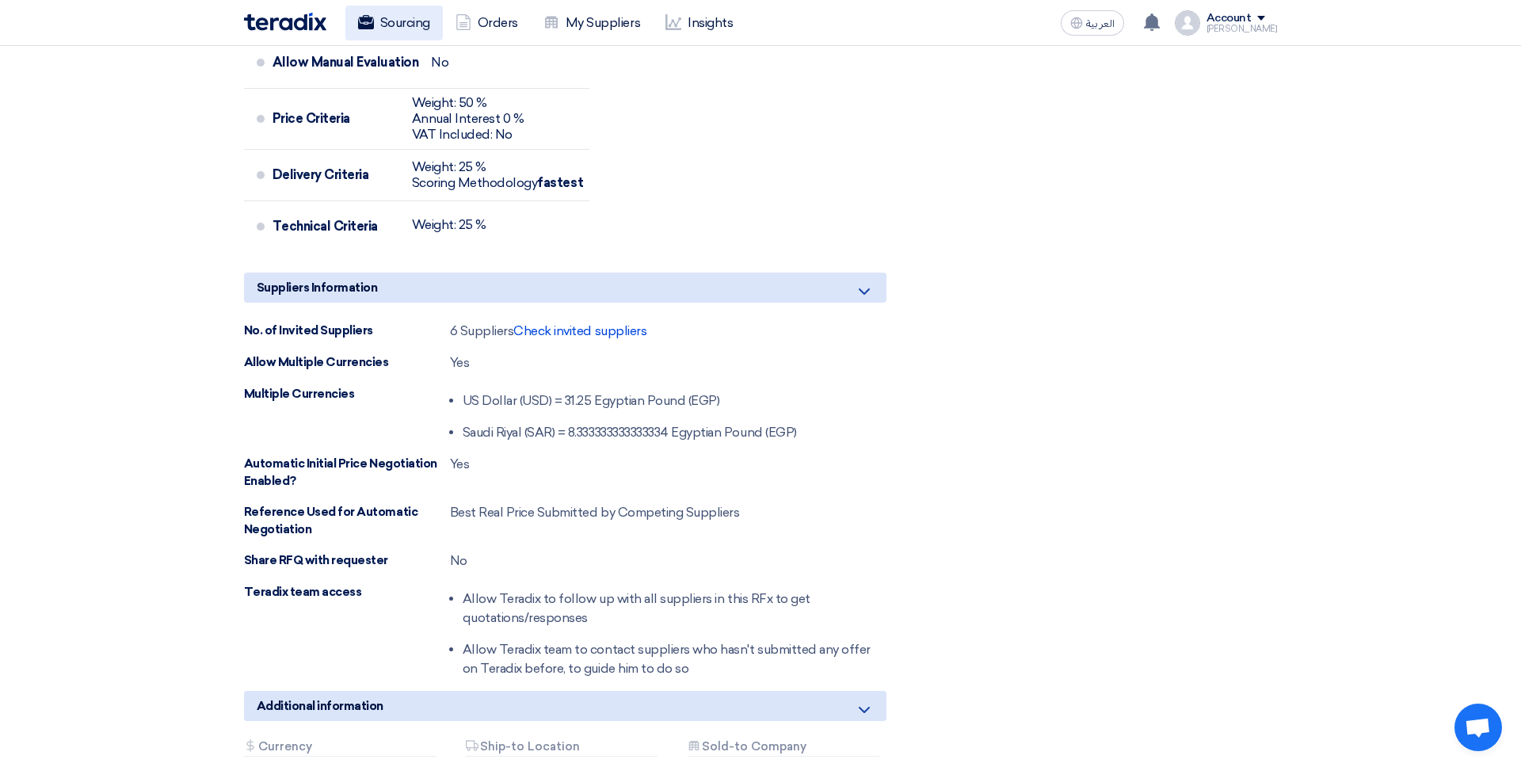
click at [391, 35] on link "Sourcing" at bounding box center [394, 23] width 97 height 35
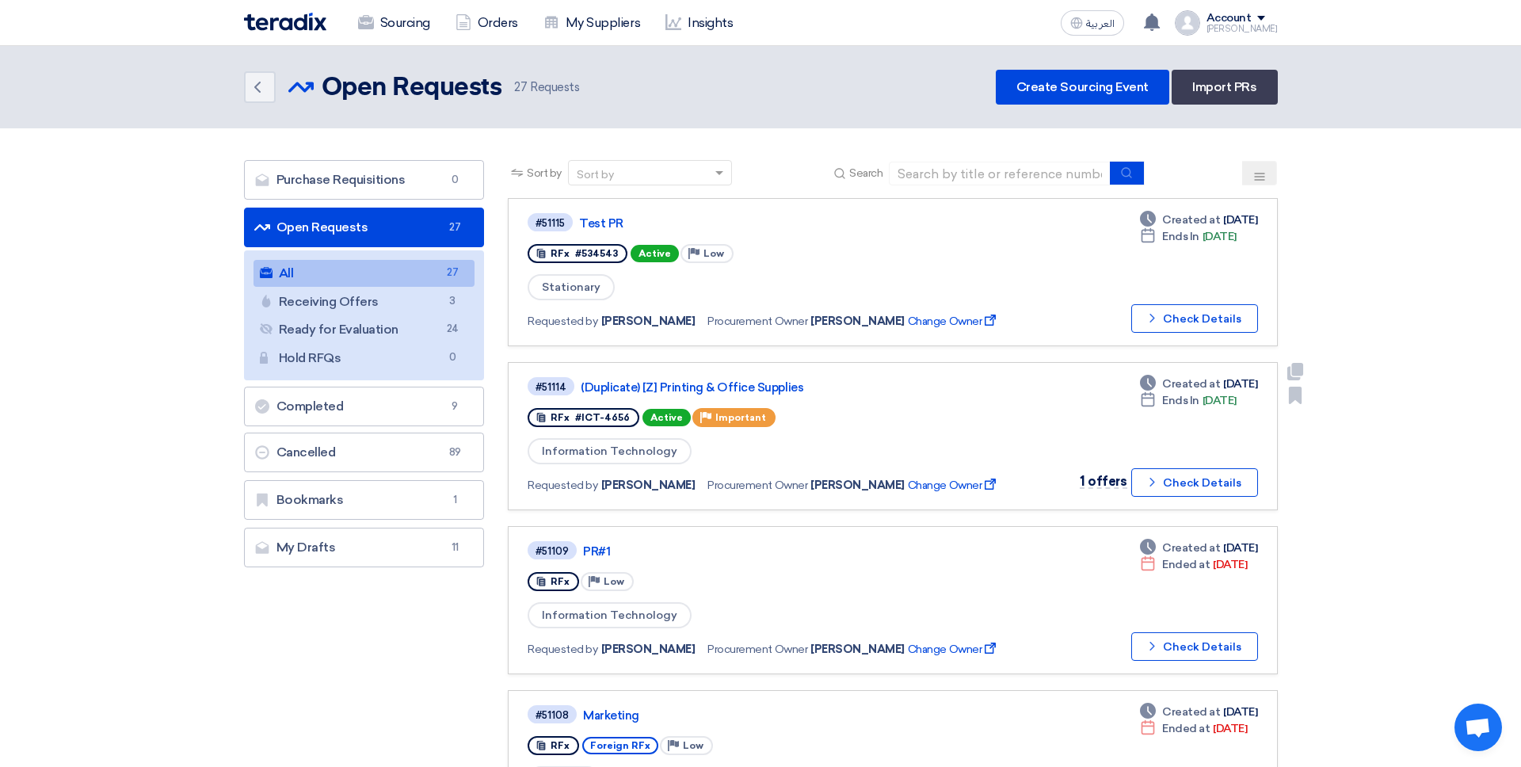
click at [724, 399] on div "#51114 (Duplicate) [Z] Printing & Office Supplies RFx #ICT-4656 Active Priority…" at bounding box center [771, 436] width 487 height 121
click at [728, 390] on link "(Duplicate) [Z] Printing & Office Supplies" at bounding box center [779, 387] width 396 height 14
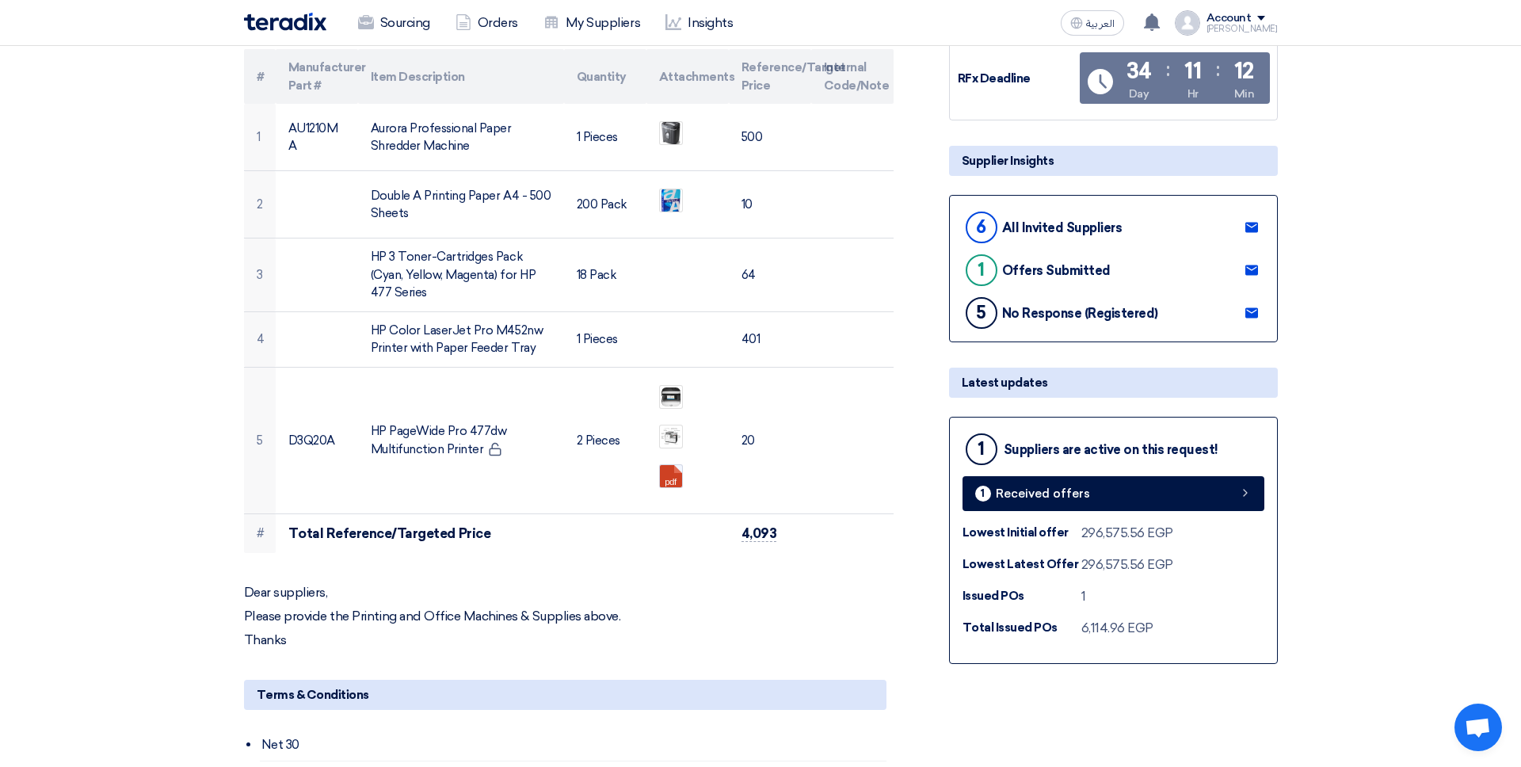
scroll to position [232, 0]
drag, startPoint x: 979, startPoint y: 273, endPoint x: 1004, endPoint y: 269, distance: 24.9
click at [1003, 269] on div "1 Offers Submitted" at bounding box center [1037, 269] width 148 height 38
drag, startPoint x: 1005, startPoint y: 271, endPoint x: 1009, endPoint y: 281, distance: 11.0
click at [1005, 272] on div "Offers Submitted" at bounding box center [1056, 269] width 109 height 15
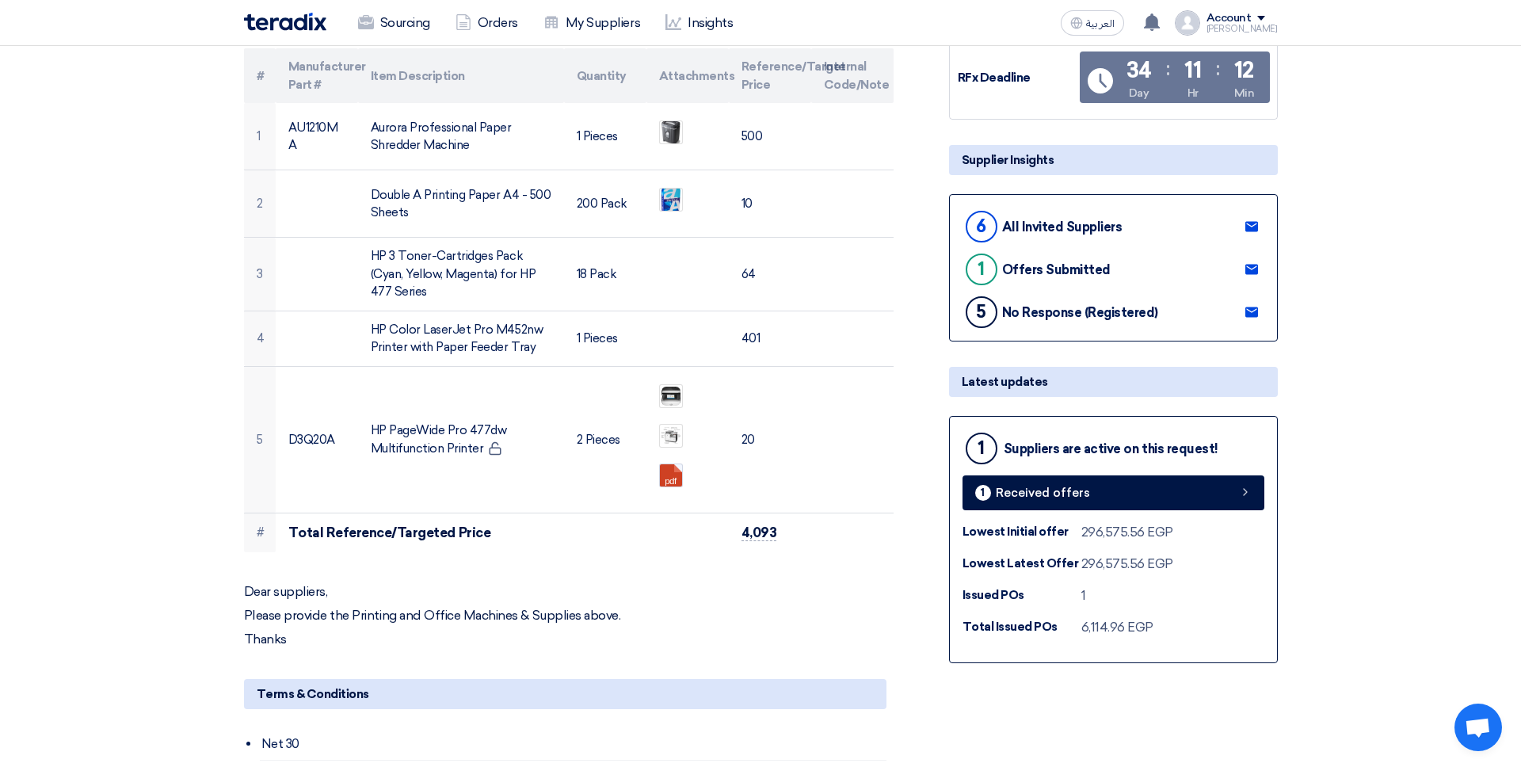
drag, startPoint x: 1017, startPoint y: 311, endPoint x: 1034, endPoint y: 309, distance: 16.7
click at [1033, 309] on div "5 No Response (Registered)" at bounding box center [1061, 312] width 196 height 38
click at [1037, 312] on div "No Response (Registered)" at bounding box center [1080, 312] width 156 height 15
drag, startPoint x: 1047, startPoint y: 312, endPoint x: 1112, endPoint y: 306, distance: 65.3
click at [1112, 306] on div "No Response (Registered)" at bounding box center [1080, 312] width 156 height 15
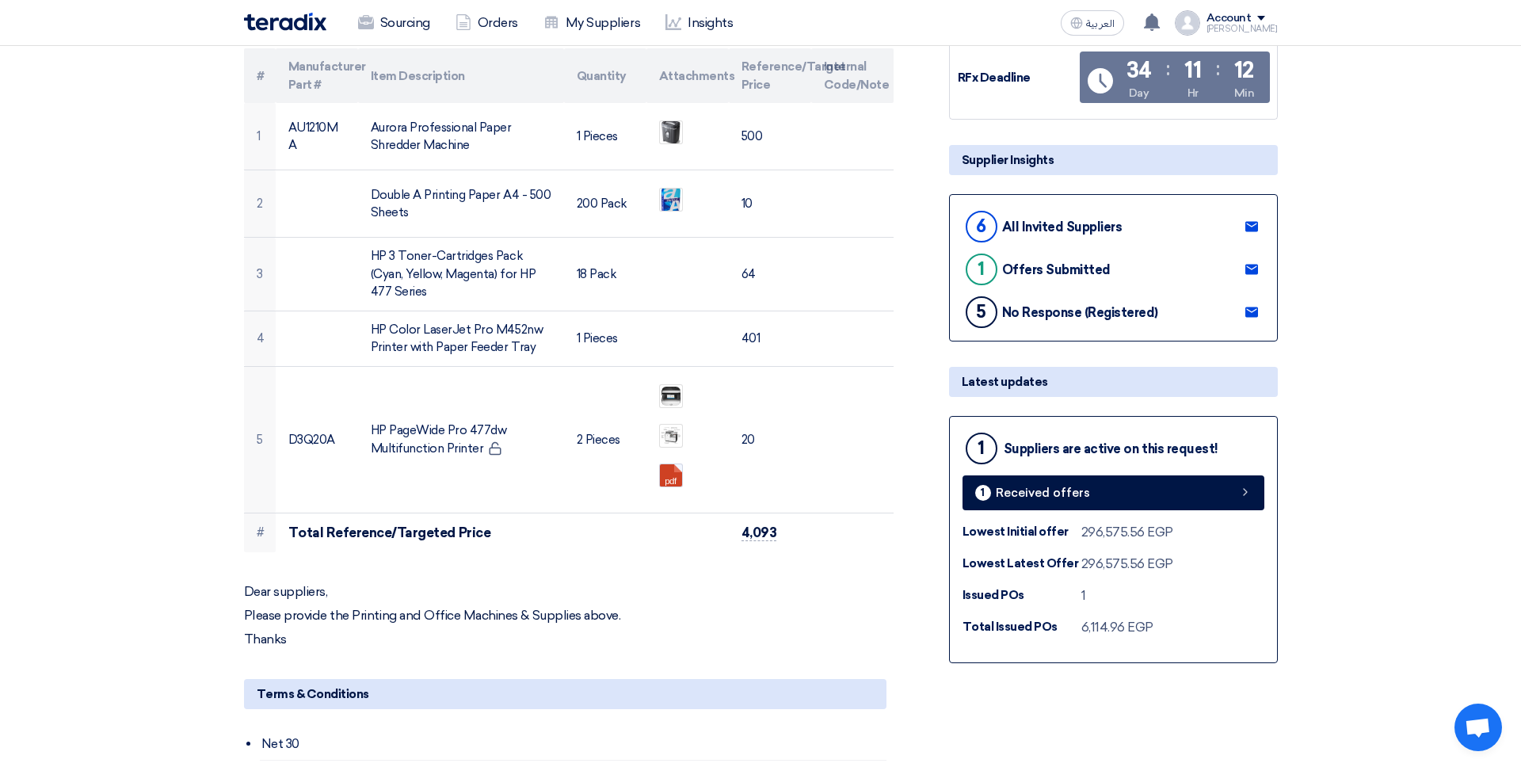
click at [1164, 307] on icon at bounding box center [1252, 312] width 13 height 13
click at [1068, 316] on div "No Response (Registered)" at bounding box center [1080, 312] width 156 height 15
click at [1059, 307] on div "No Response (Registered)" at bounding box center [1080, 312] width 156 height 15
click at [986, 307] on div "5" at bounding box center [982, 312] width 32 height 32
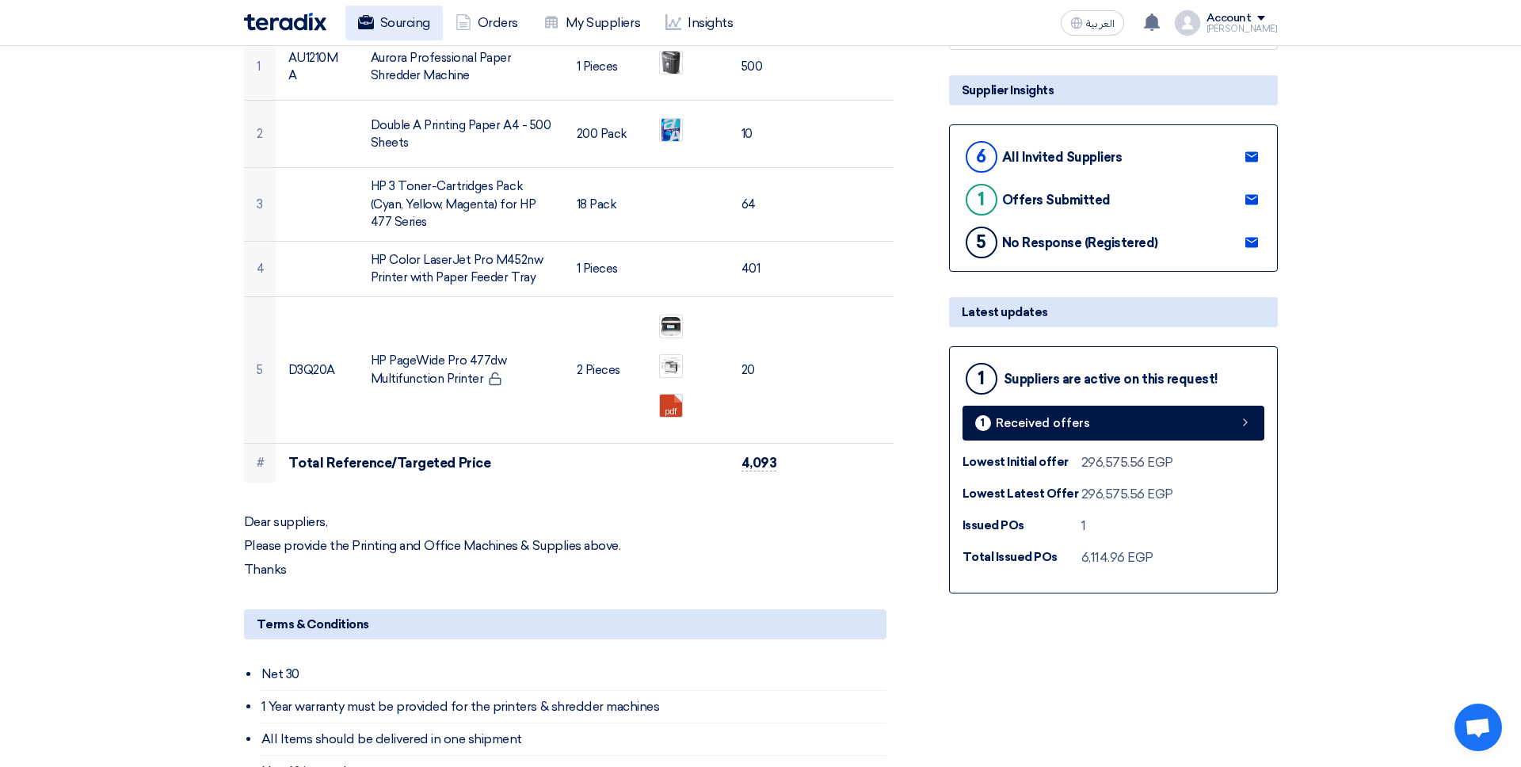
scroll to position [0, 0]
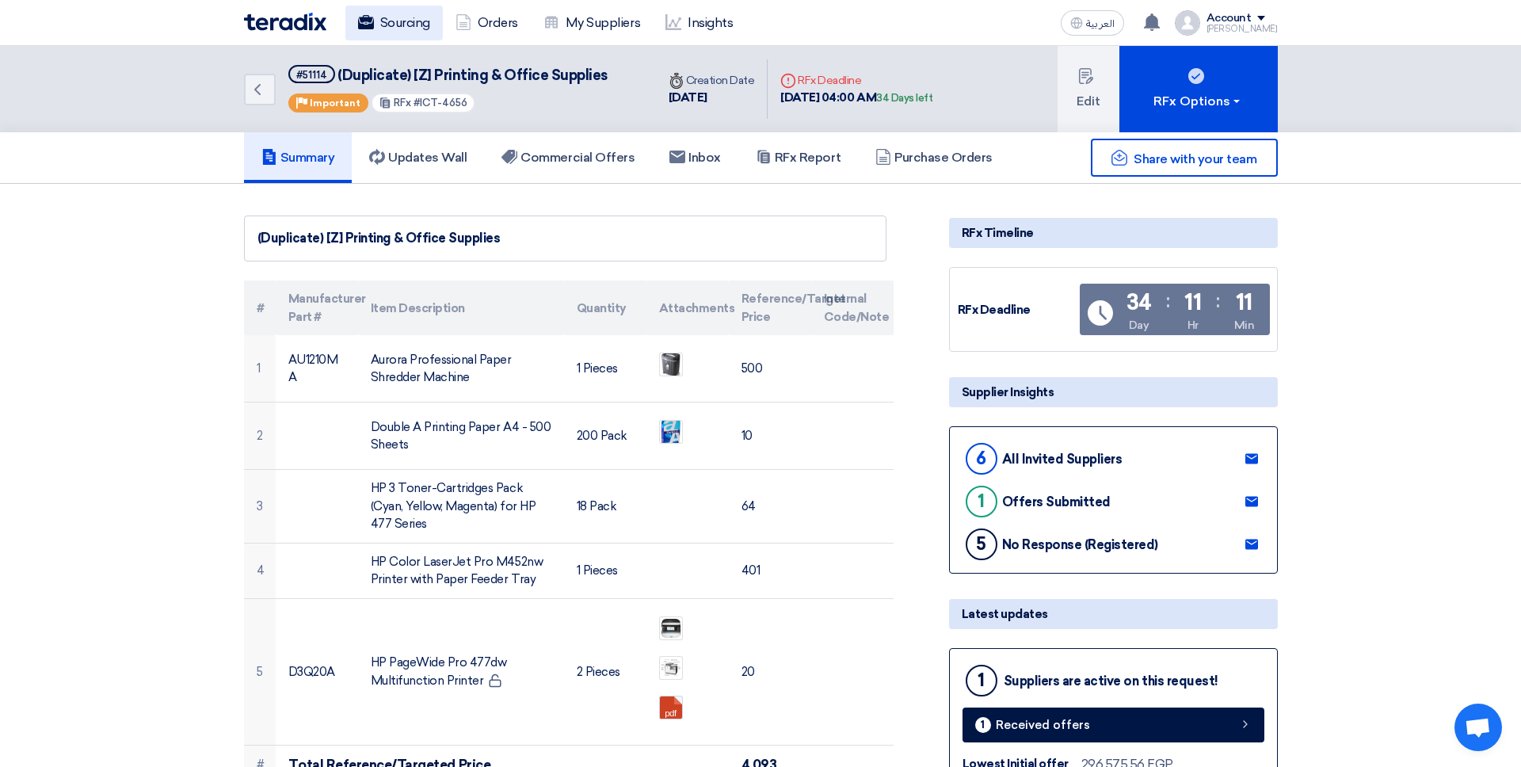
click at [387, 20] on link "Sourcing" at bounding box center [394, 23] width 97 height 35
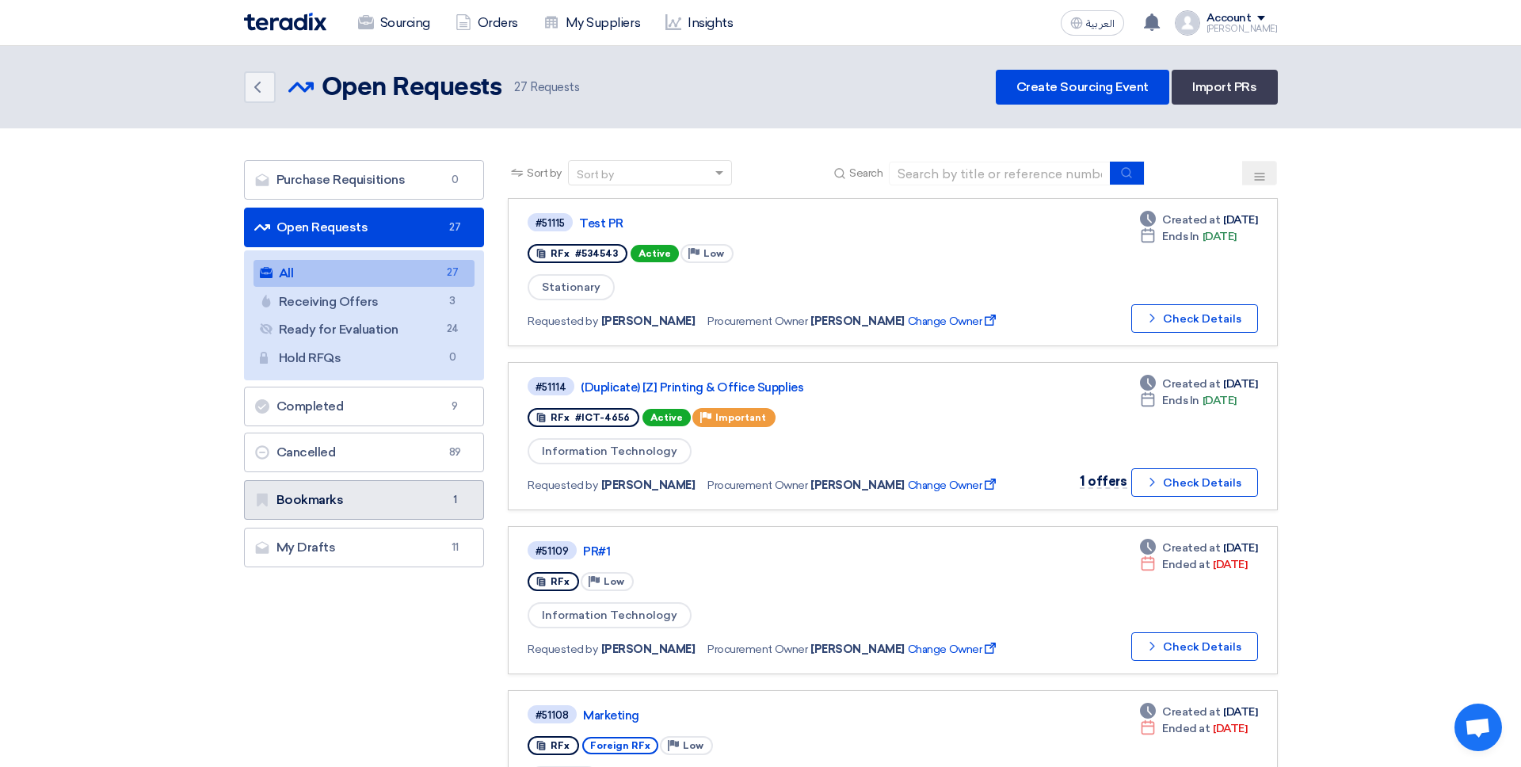
click at [386, 492] on link "Bookmarks Bookmarks 1" at bounding box center [364, 500] width 241 height 40
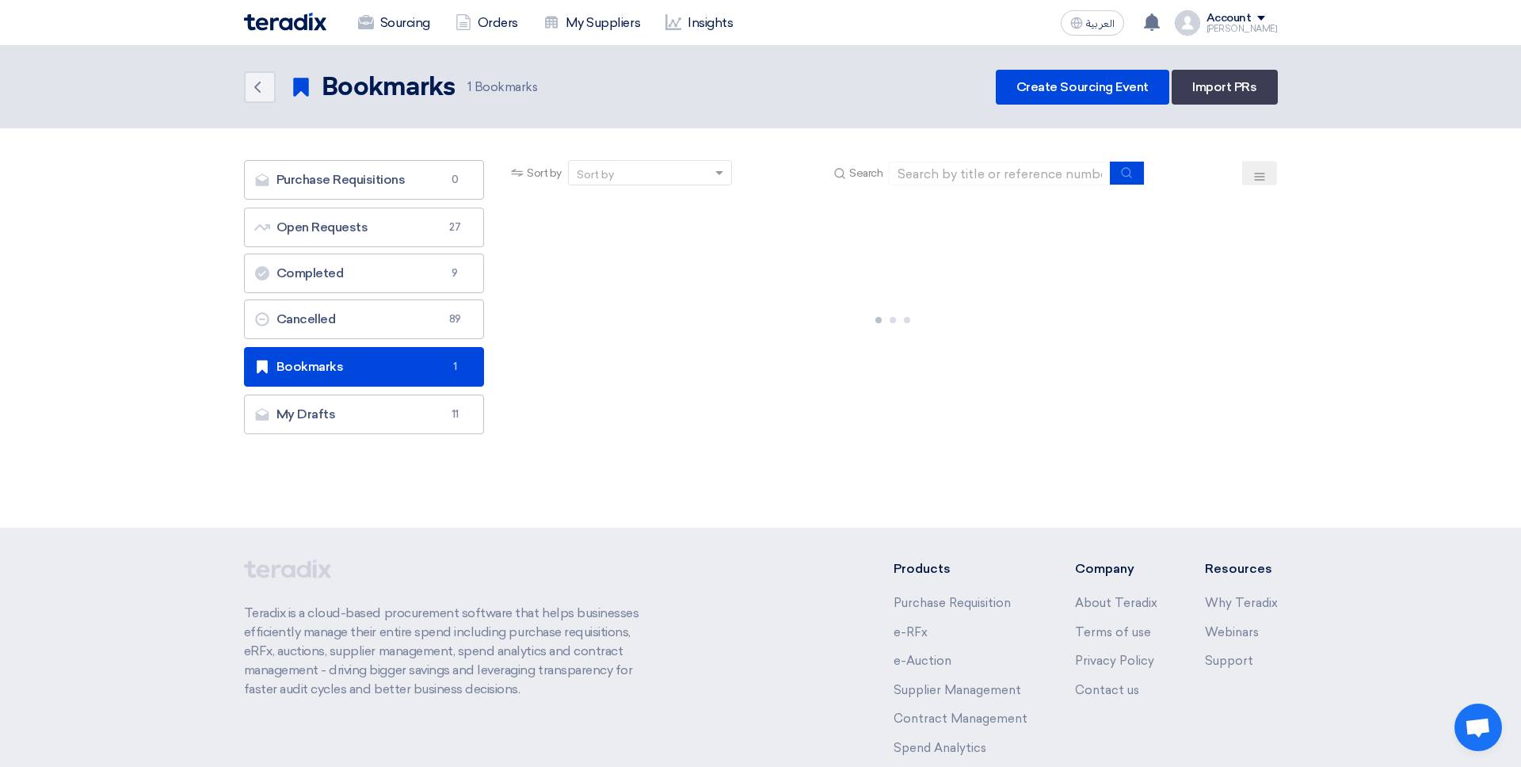
scroll to position [7, 0]
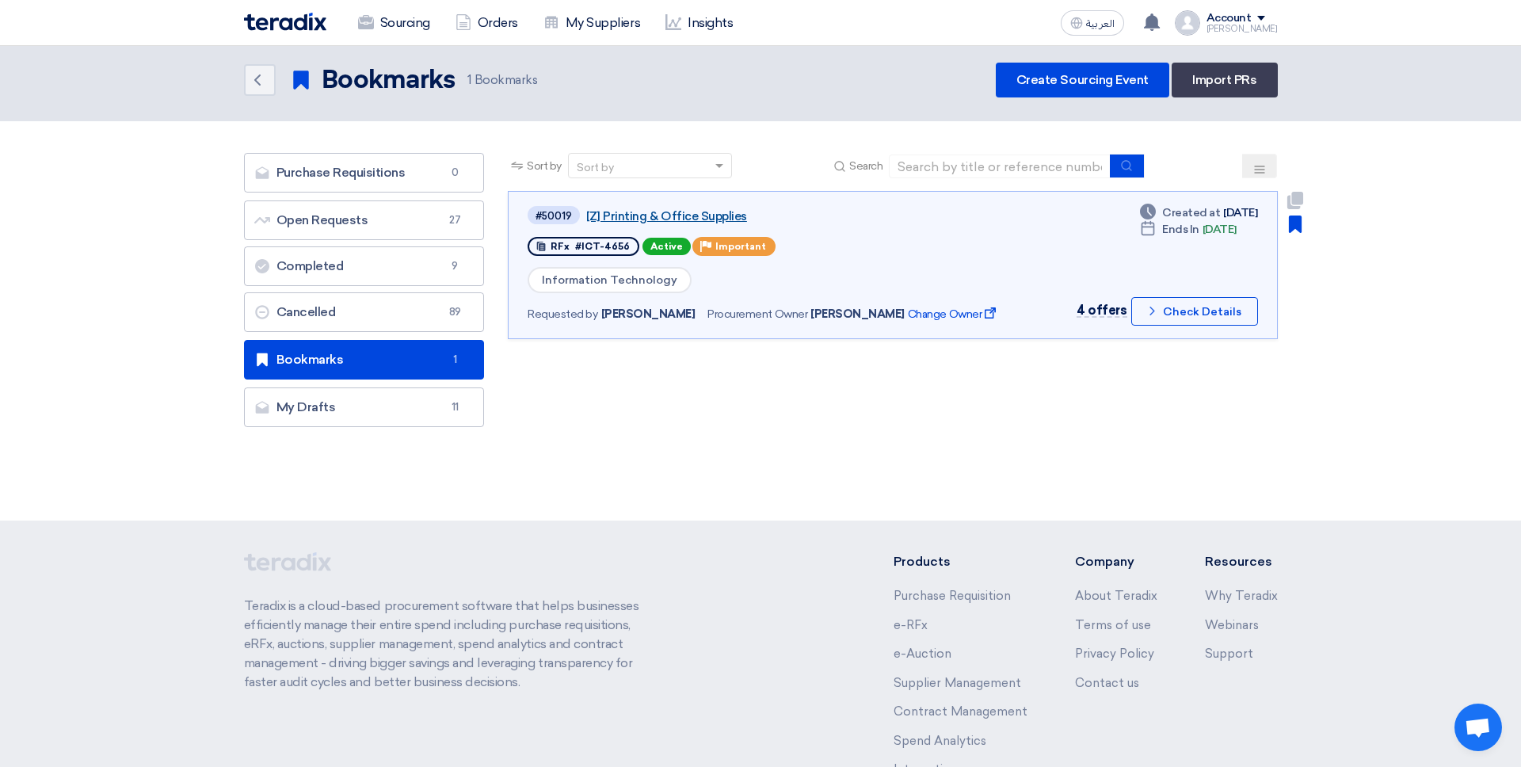
click at [591, 216] on link "[Z] Printing & Office Supplies" at bounding box center [784, 216] width 396 height 14
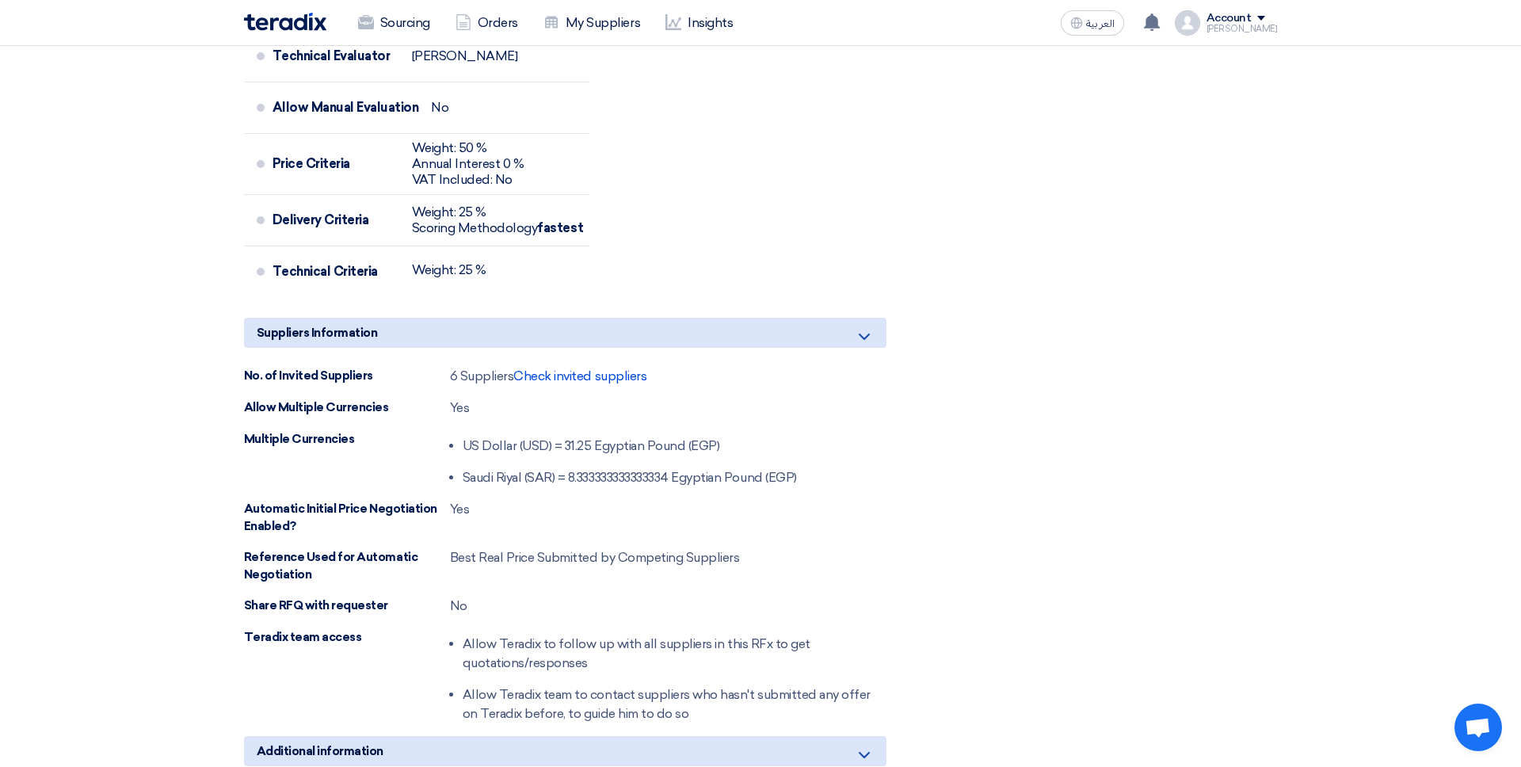
scroll to position [1278, 0]
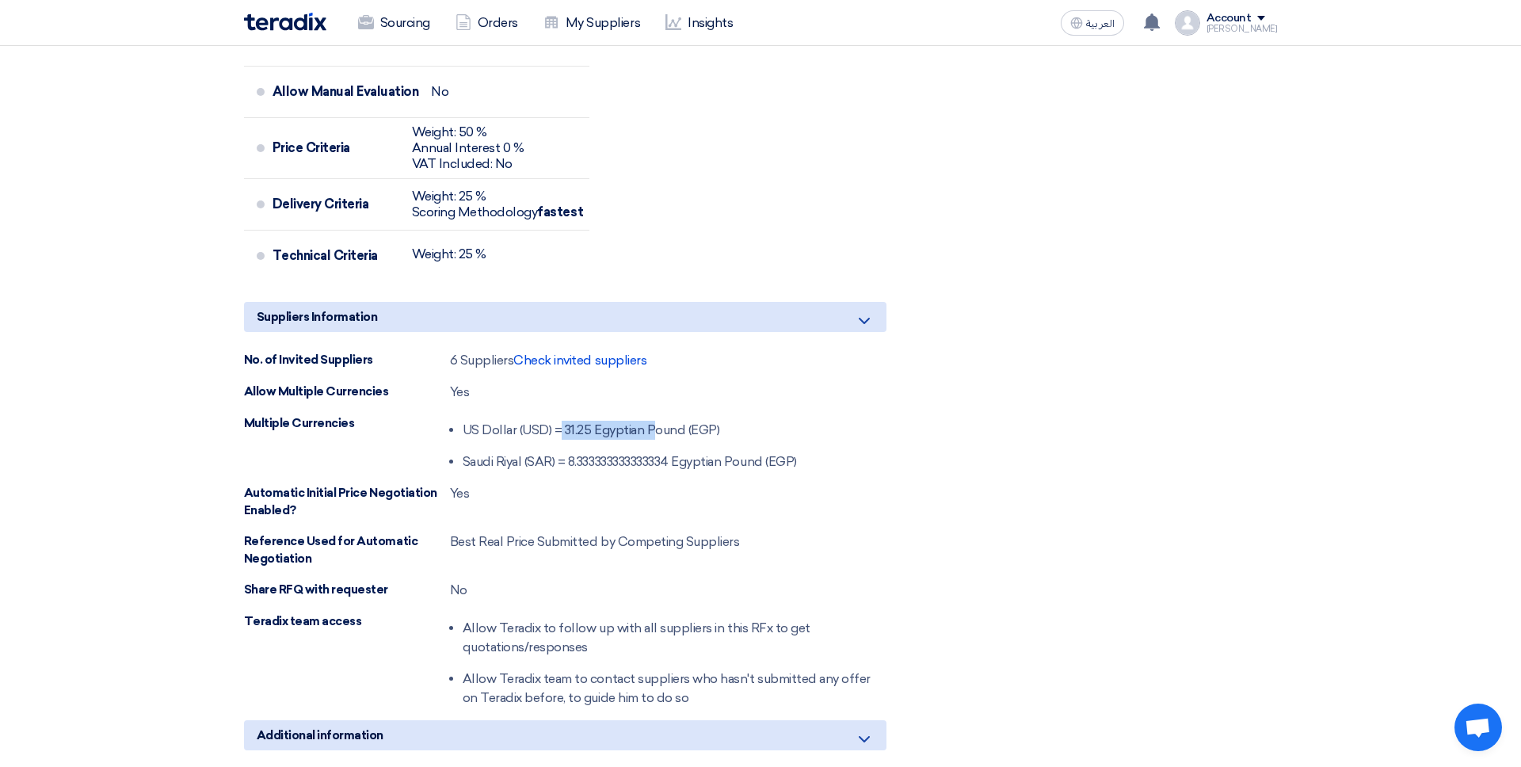
drag, startPoint x: 473, startPoint y: 445, endPoint x: 557, endPoint y: 451, distance: 84.2
click at [559, 445] on div "US Dollar (USD) = 31.25 Egyptian Pound (EGP) Saudi Riyal (SAR) = 8.333333333333…" at bounding box center [623, 442] width 347 height 57
drag, startPoint x: 559, startPoint y: 451, endPoint x: 550, endPoint y: 452, distance: 8.8
click at [557, 446] on li "US Dollar (USD) = 31.25 Egyptian Pound (EGP)" at bounding box center [630, 430] width 334 height 32
drag, startPoint x: 580, startPoint y: 446, endPoint x: 520, endPoint y: 501, distance: 81.3
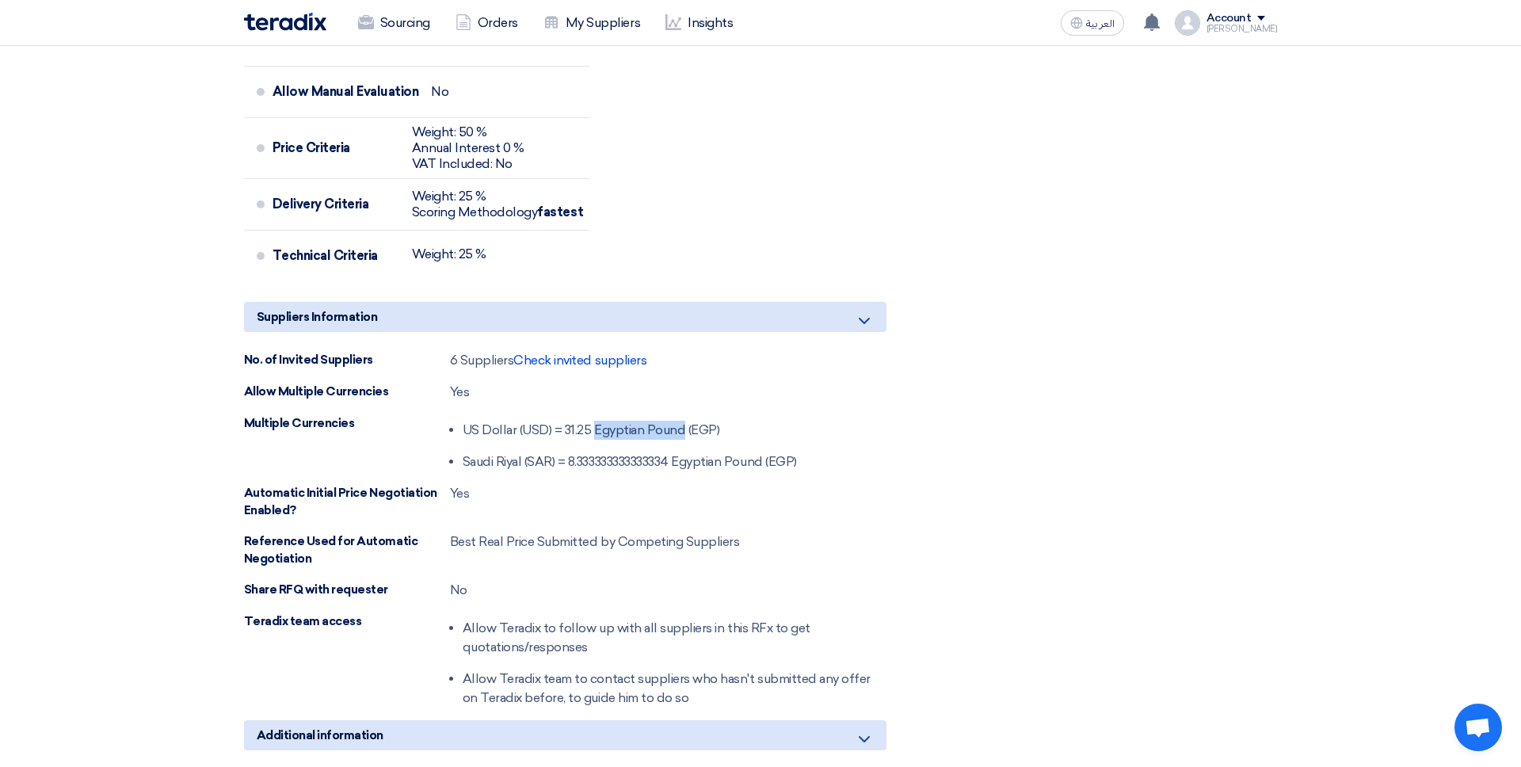
click at [574, 446] on li "US Dollar (USD) = 31.25 Egyptian Pound (EGP)" at bounding box center [630, 430] width 334 height 32
drag, startPoint x: 521, startPoint y: 501, endPoint x: 505, endPoint y: 497, distance: 16.3
click at [510, 498] on div "No. of Invited Suppliers 6 Suppliers Check invited suppliers Allow Multiple Cur…" at bounding box center [565, 529] width 643 height 357
drag, startPoint x: 510, startPoint y: 484, endPoint x: 590, endPoint y: 489, distance: 81.0
click at [593, 472] on div "US Dollar (USD) = 31.25 Egyptian Pound (EGP) Saudi Riyal (SAR) = 8.333333333333…" at bounding box center [623, 442] width 347 height 57
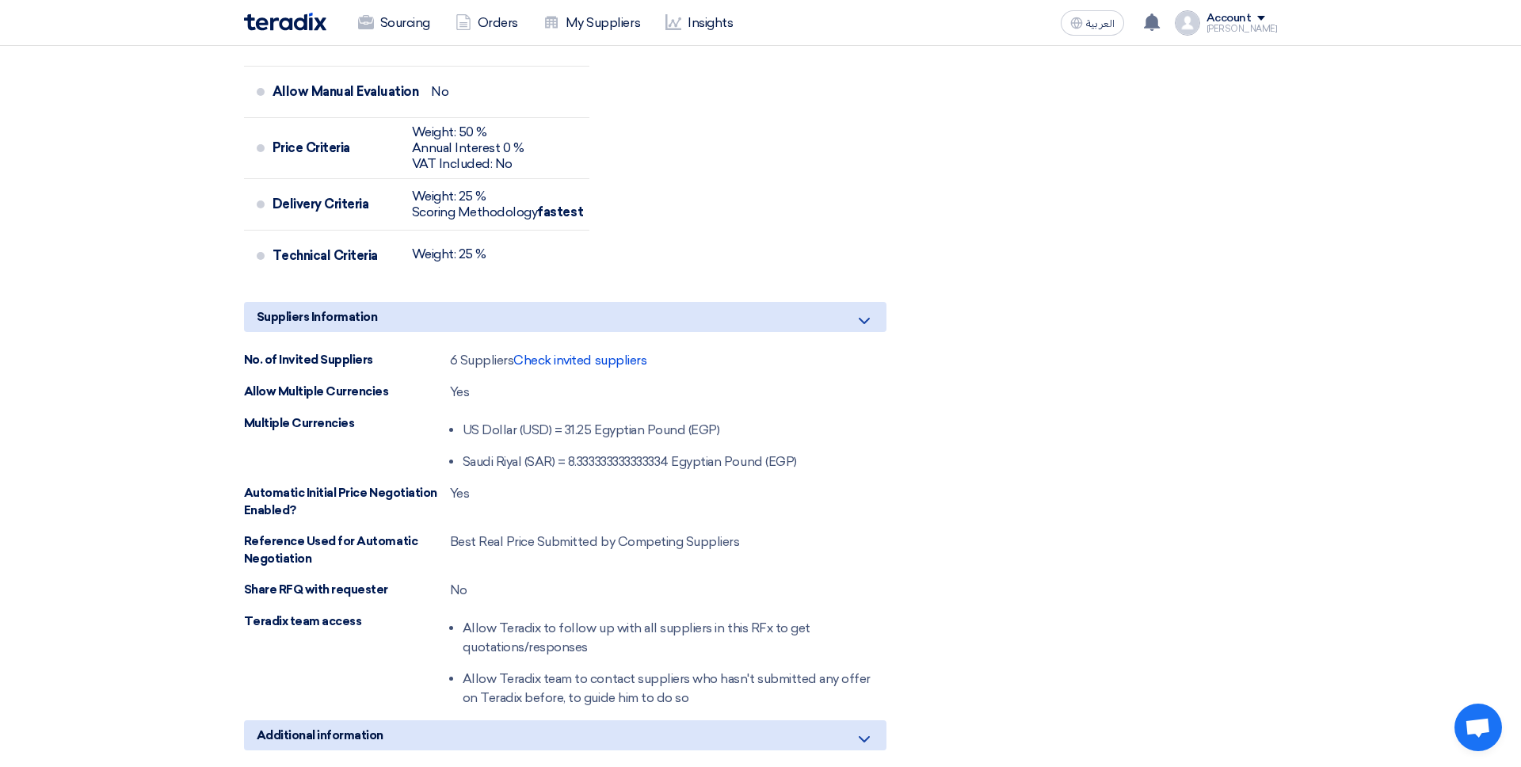
click at [586, 492] on div "No. of Invited Suppliers 6 Suppliers Check invited suppliers Allow Multiple Cur…" at bounding box center [565, 529] width 643 height 357
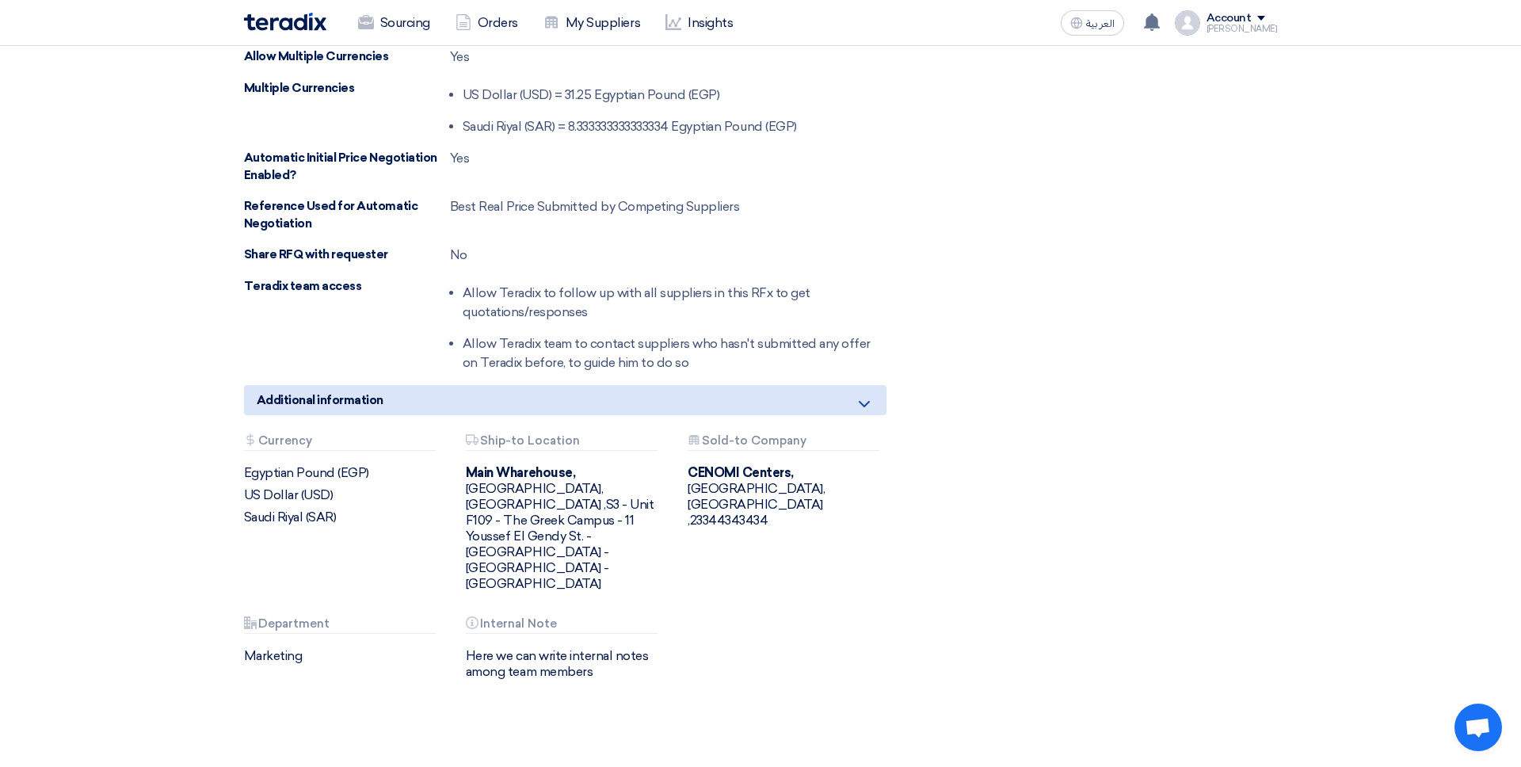
scroll to position [1616, 0]
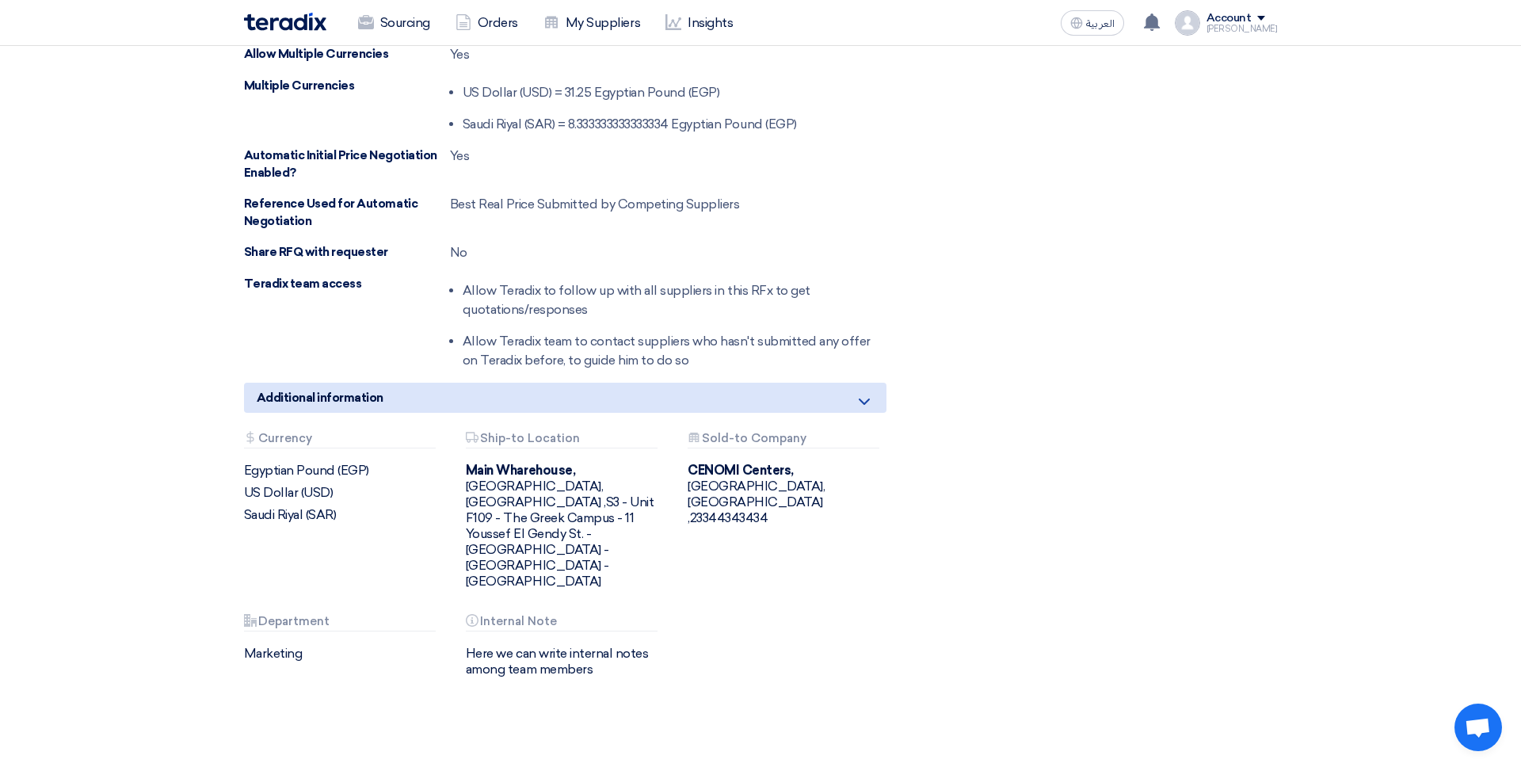
drag, startPoint x: 297, startPoint y: 494, endPoint x: 322, endPoint y: 516, distance: 32.6
click at [321, 514] on div "Attachments Currency Egyptian Pound (EGP) US Dollar (USD) [GEOGRAPHIC_DATA] (SA…" at bounding box center [343, 477] width 198 height 91
click at [346, 523] on div "Saudi Riyal (SAR)" at bounding box center [343, 515] width 198 height 16
click at [328, 498] on div "Attachments Currency Egyptian Pound (EGP) US Dollar (USD) [GEOGRAPHIC_DATA] (SA…" at bounding box center [343, 477] width 198 height 91
drag, startPoint x: 318, startPoint y: 489, endPoint x: 285, endPoint y: 527, distance: 50.0
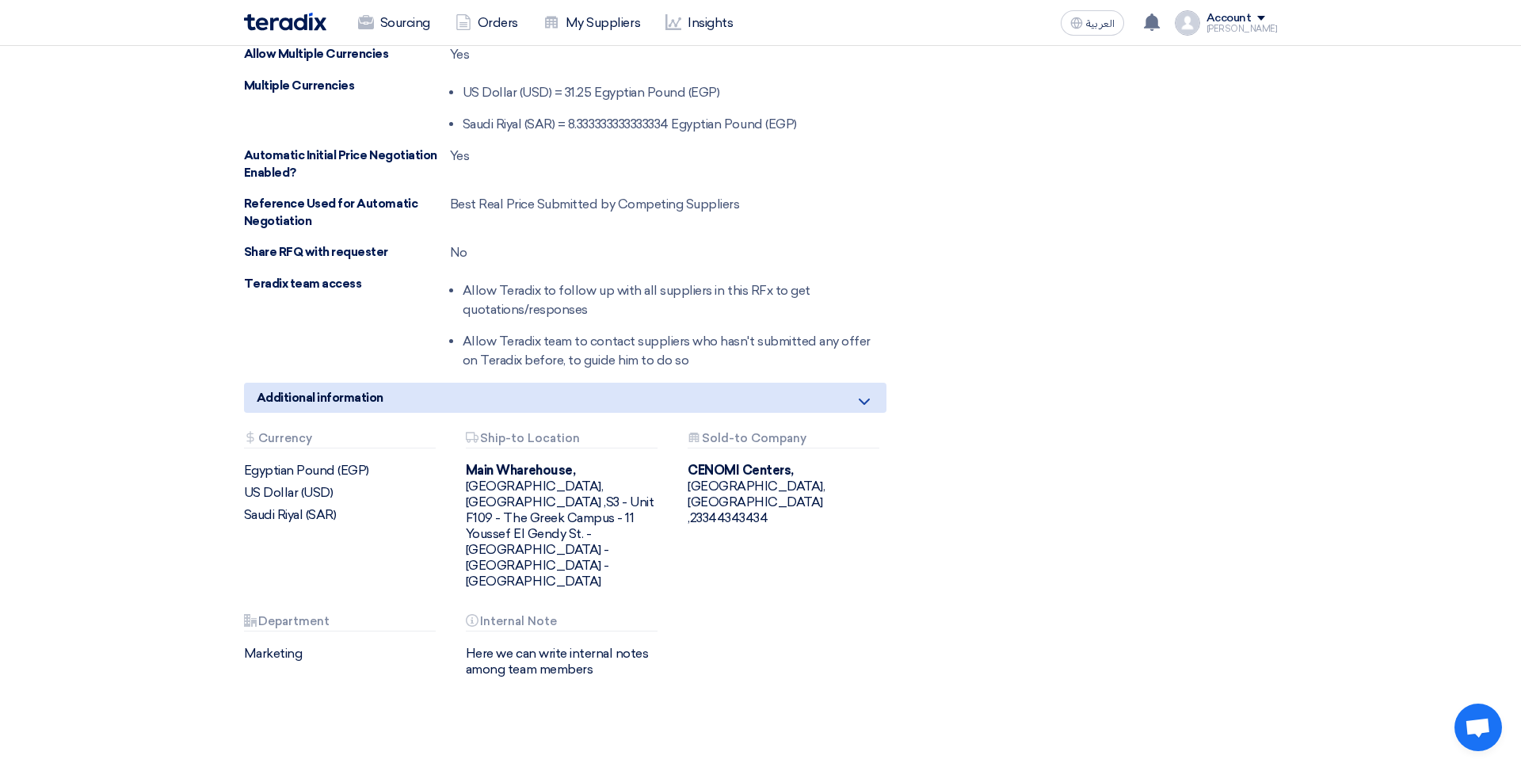
click at [326, 479] on div "Egyptian Pound (EGP)" at bounding box center [343, 471] width 198 height 16
drag, startPoint x: 314, startPoint y: 525, endPoint x: 292, endPoint y: 533, distance: 23.6
click at [312, 523] on div "Saudi Riyal (SAR)" at bounding box center [343, 515] width 198 height 16
drag, startPoint x: 292, startPoint y: 533, endPoint x: 315, endPoint y: 532, distance: 22.2
click at [315, 523] on div "Saudi Riyal (SAR)" at bounding box center [343, 515] width 198 height 16
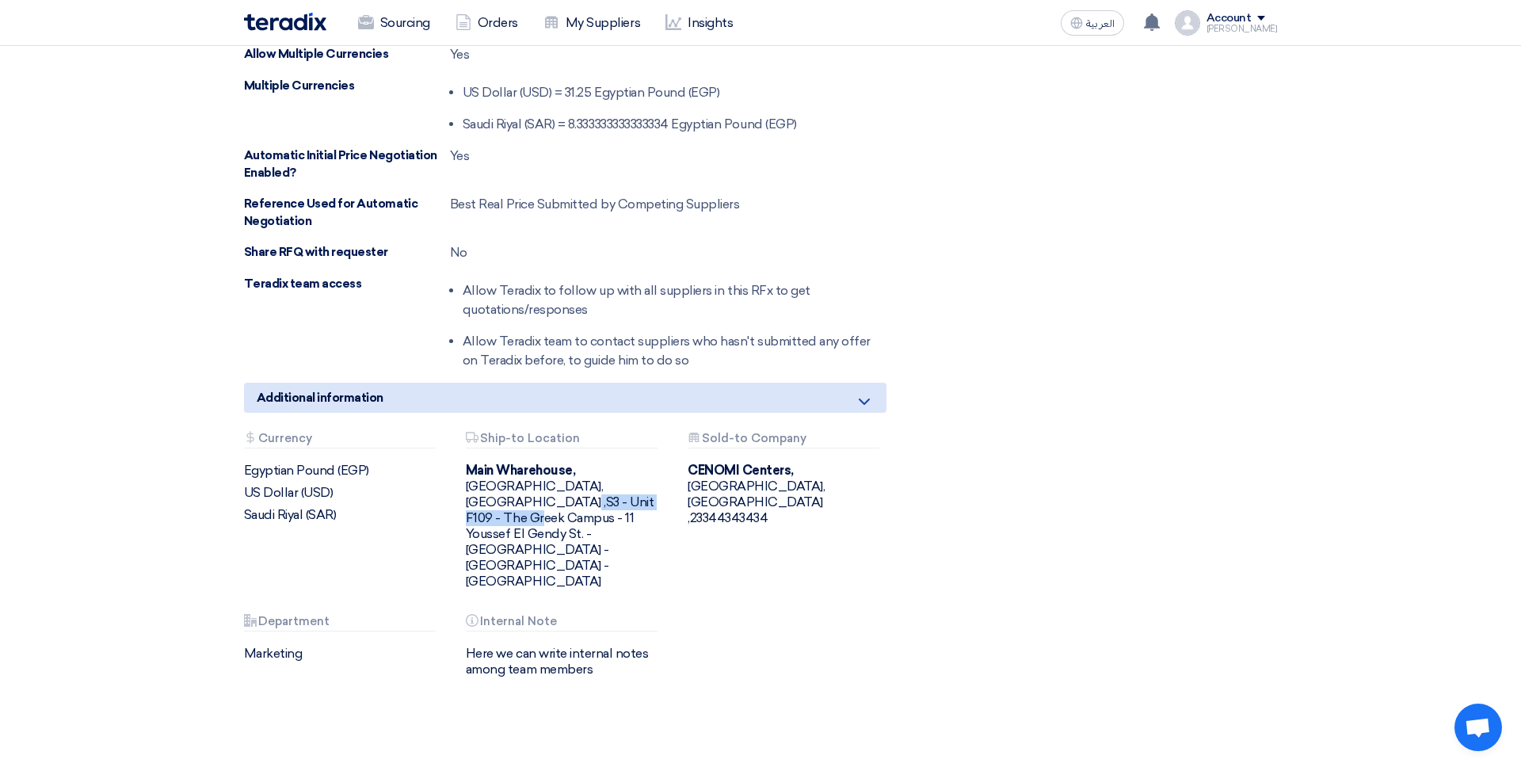
drag, startPoint x: 507, startPoint y: 502, endPoint x: 559, endPoint y: 525, distance: 57.1
click at [559, 525] on div "[GEOGRAPHIC_DATA], [GEOGRAPHIC_DATA], [GEOGRAPHIC_DATA] ,S3 - Unit F109 - The G…" at bounding box center [565, 526] width 198 height 127
drag, startPoint x: 708, startPoint y: 488, endPoint x: 755, endPoint y: 510, distance: 52.1
click at [755, 509] on div "CENOMI Centers, [GEOGRAPHIC_DATA]" at bounding box center [787, 494] width 198 height 63
click at [754, 518] on div "Attachments Sold-to Company CENOMI Centers, [GEOGRAPHIC_DATA], [GEOGRAPHIC_DATA…" at bounding box center [787, 511] width 222 height 158
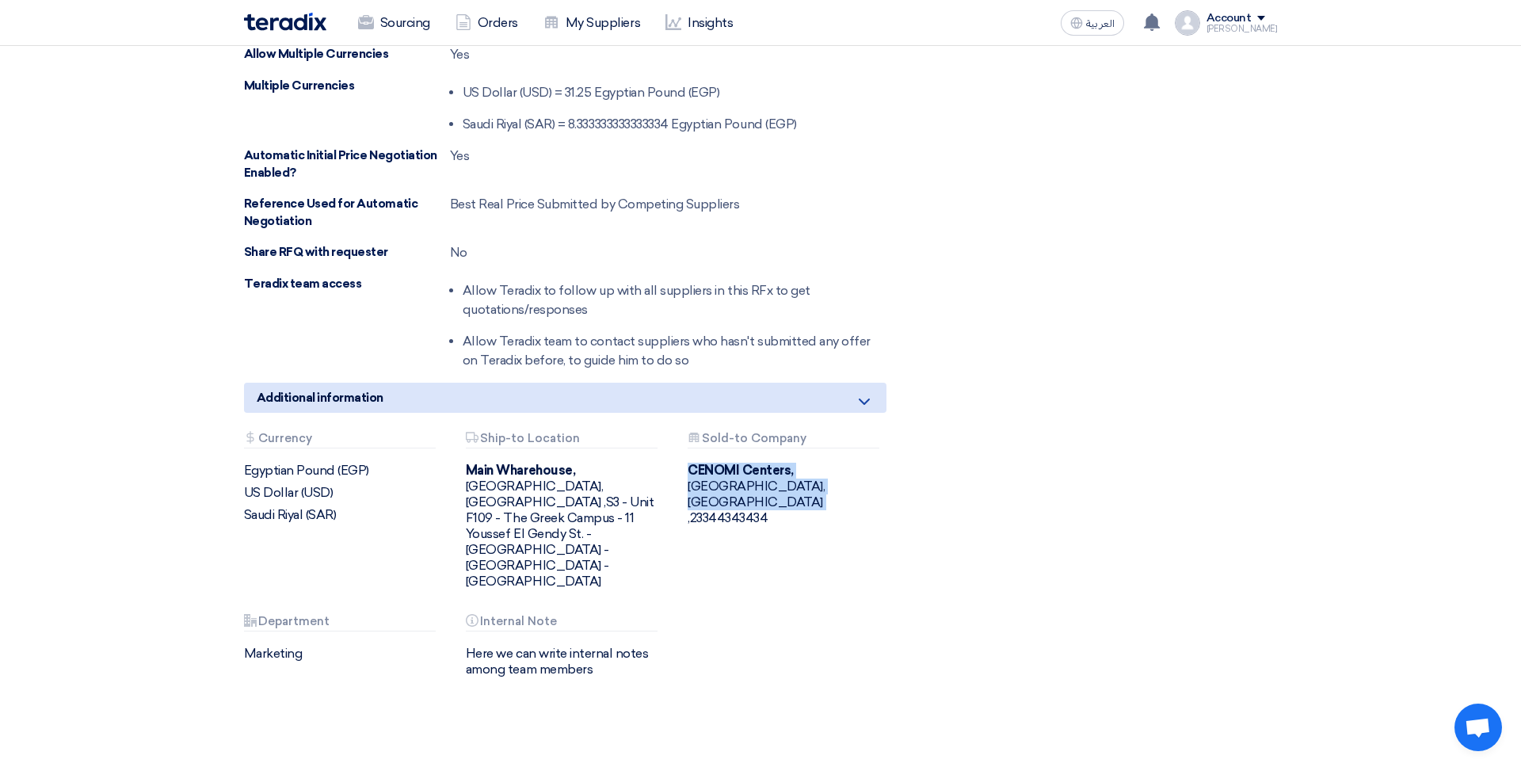
drag, startPoint x: 737, startPoint y: 502, endPoint x: 694, endPoint y: 490, distance: 44.4
click at [691, 487] on div "Attachments Sold-to Company CENOMI Centers, [GEOGRAPHIC_DATA], [GEOGRAPHIC_DATA…" at bounding box center [787, 511] width 222 height 158
click at [691, 478] on b "CENOMI Centers," at bounding box center [741, 470] width 106 height 15
drag, startPoint x: 283, startPoint y: 601, endPoint x: 254, endPoint y: 607, distance: 30.0
click at [248, 646] on div "Marketing" at bounding box center [343, 654] width 198 height 16
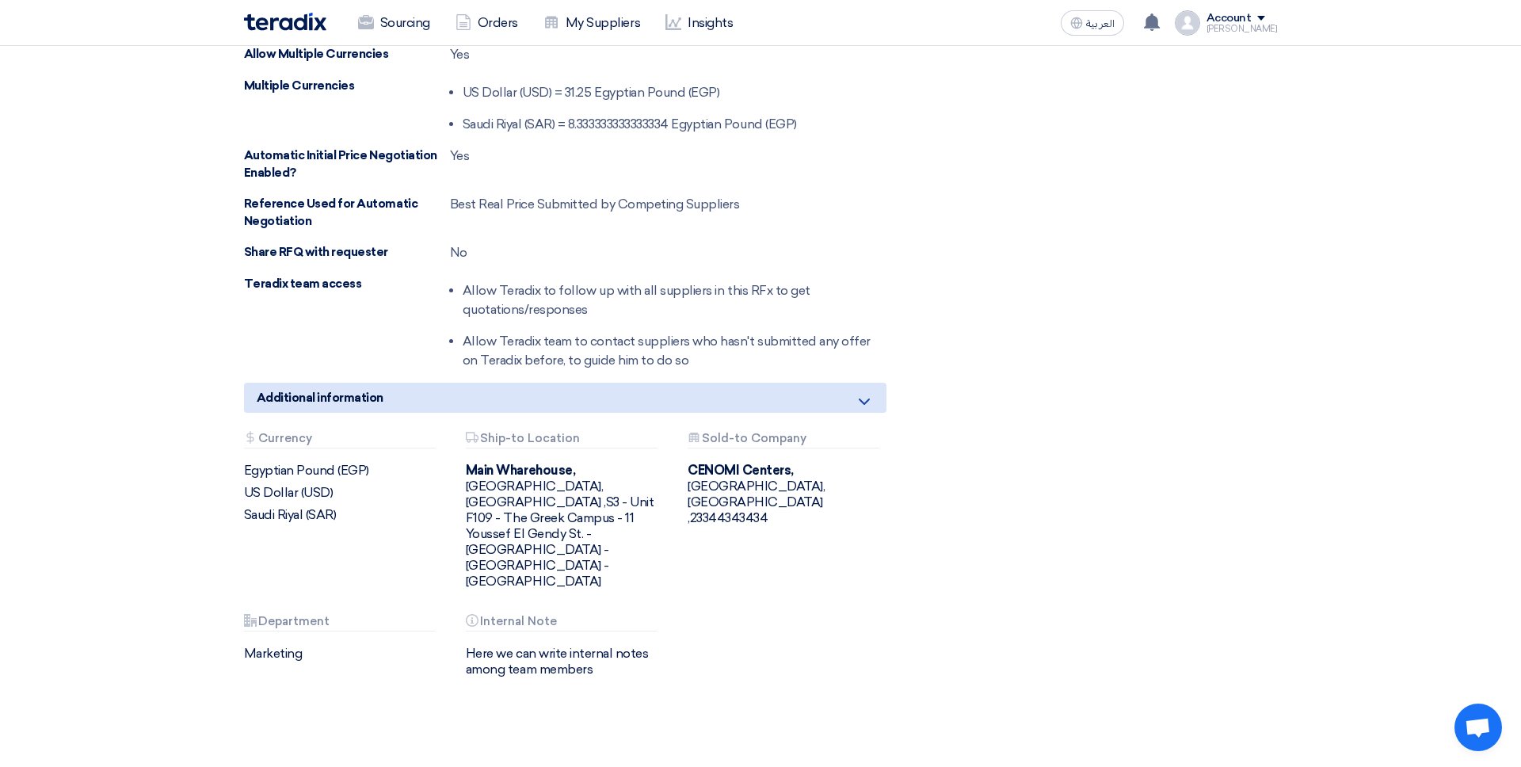
drag, startPoint x: 556, startPoint y: 663, endPoint x: 559, endPoint y: 673, distance: 10.0
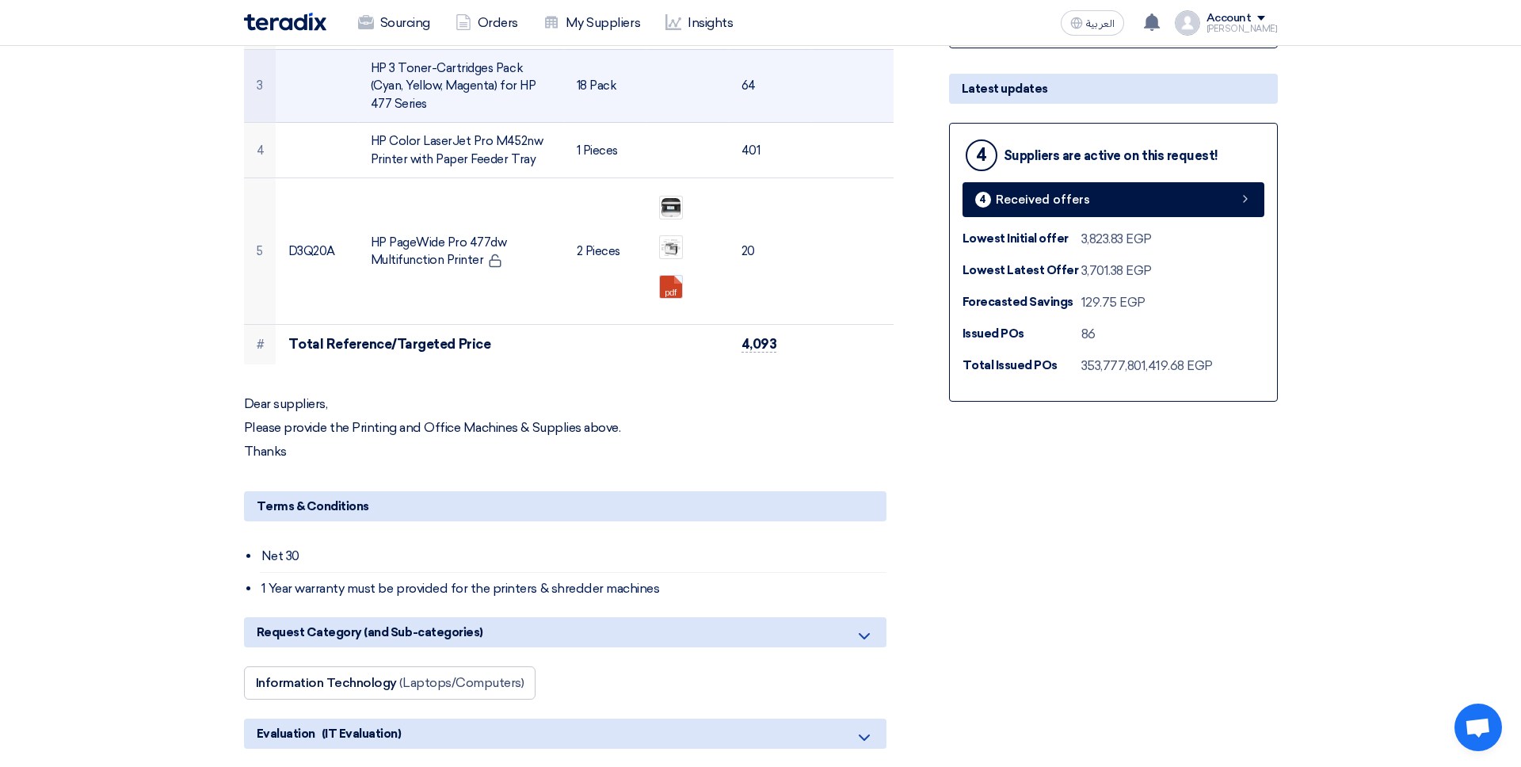
scroll to position [0, 0]
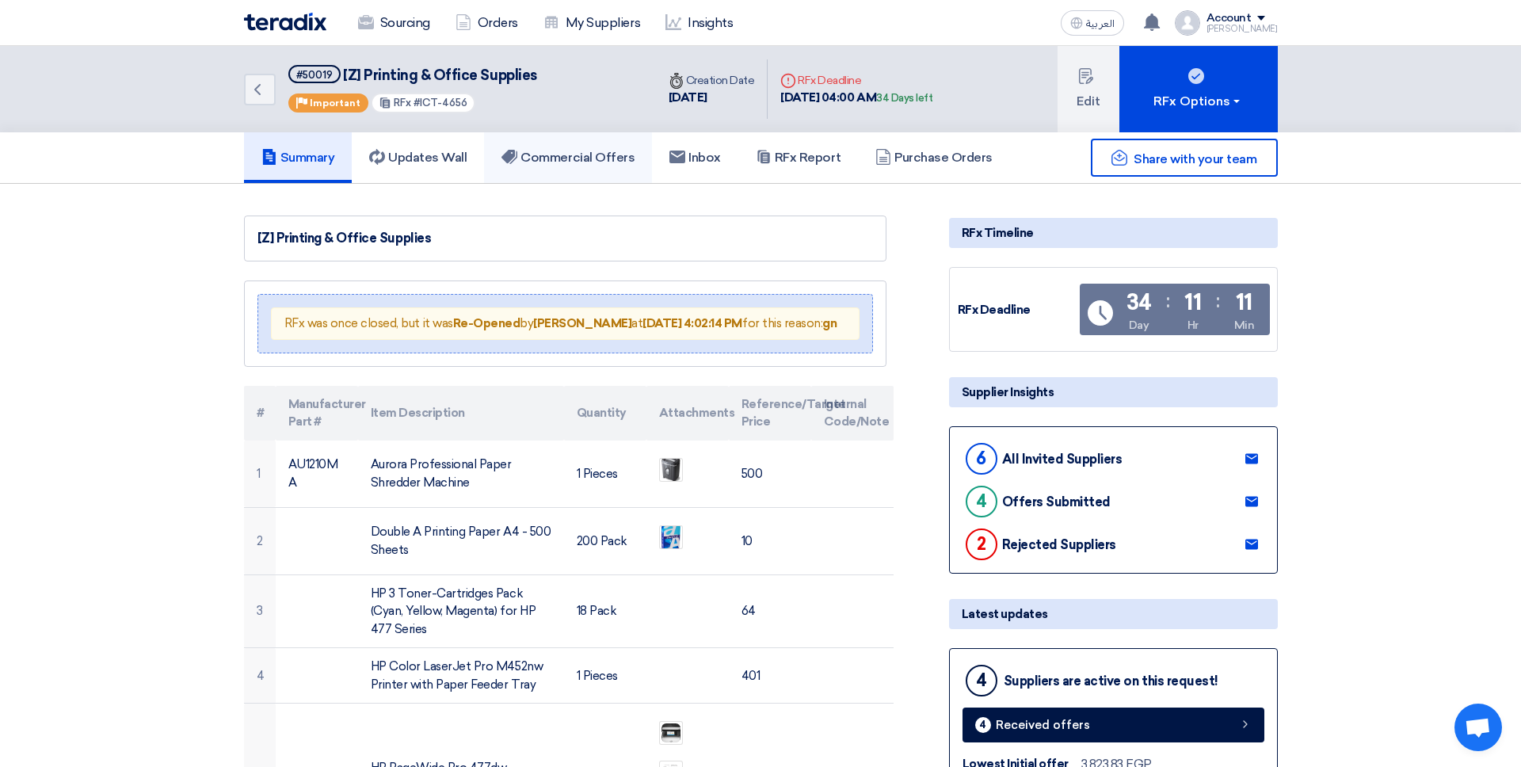
drag, startPoint x: 571, startPoint y: 155, endPoint x: 572, endPoint y: 176, distance: 21.4
click at [571, 155] on h5 "Commercial Offers" at bounding box center [568, 158] width 133 height 16
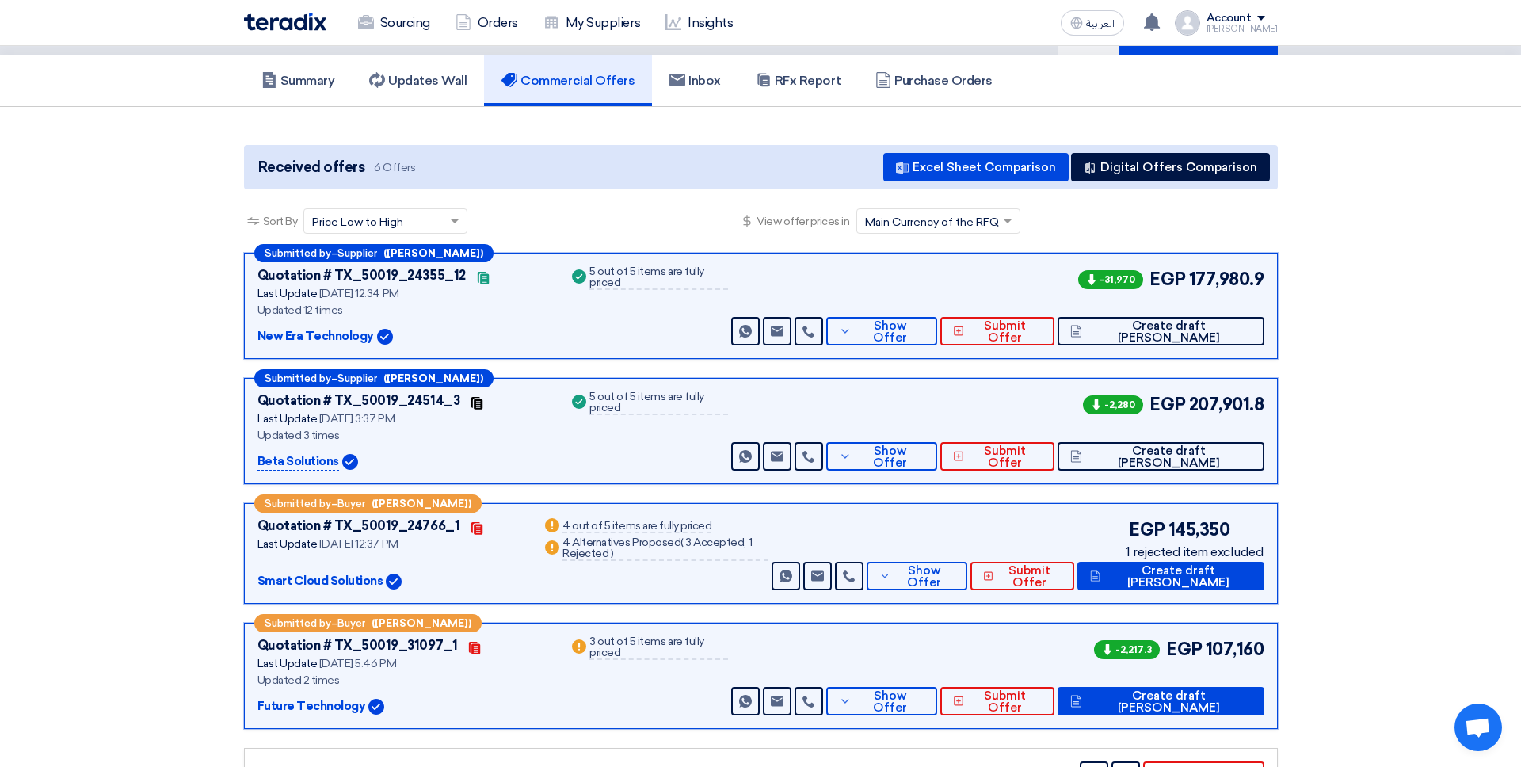
scroll to position [81, 0]
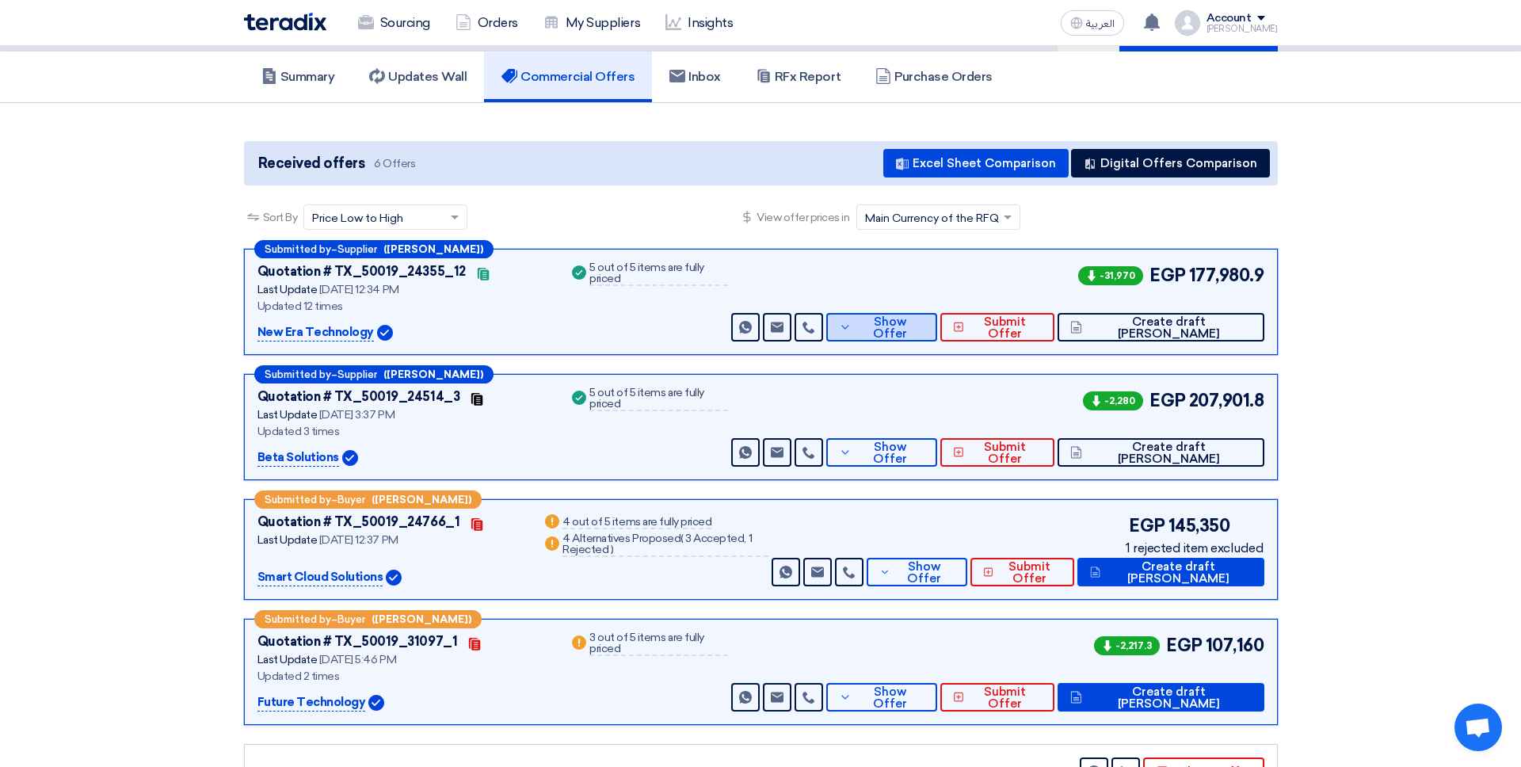
click at [925, 329] on span "Show Offer" at bounding box center [890, 328] width 69 height 24
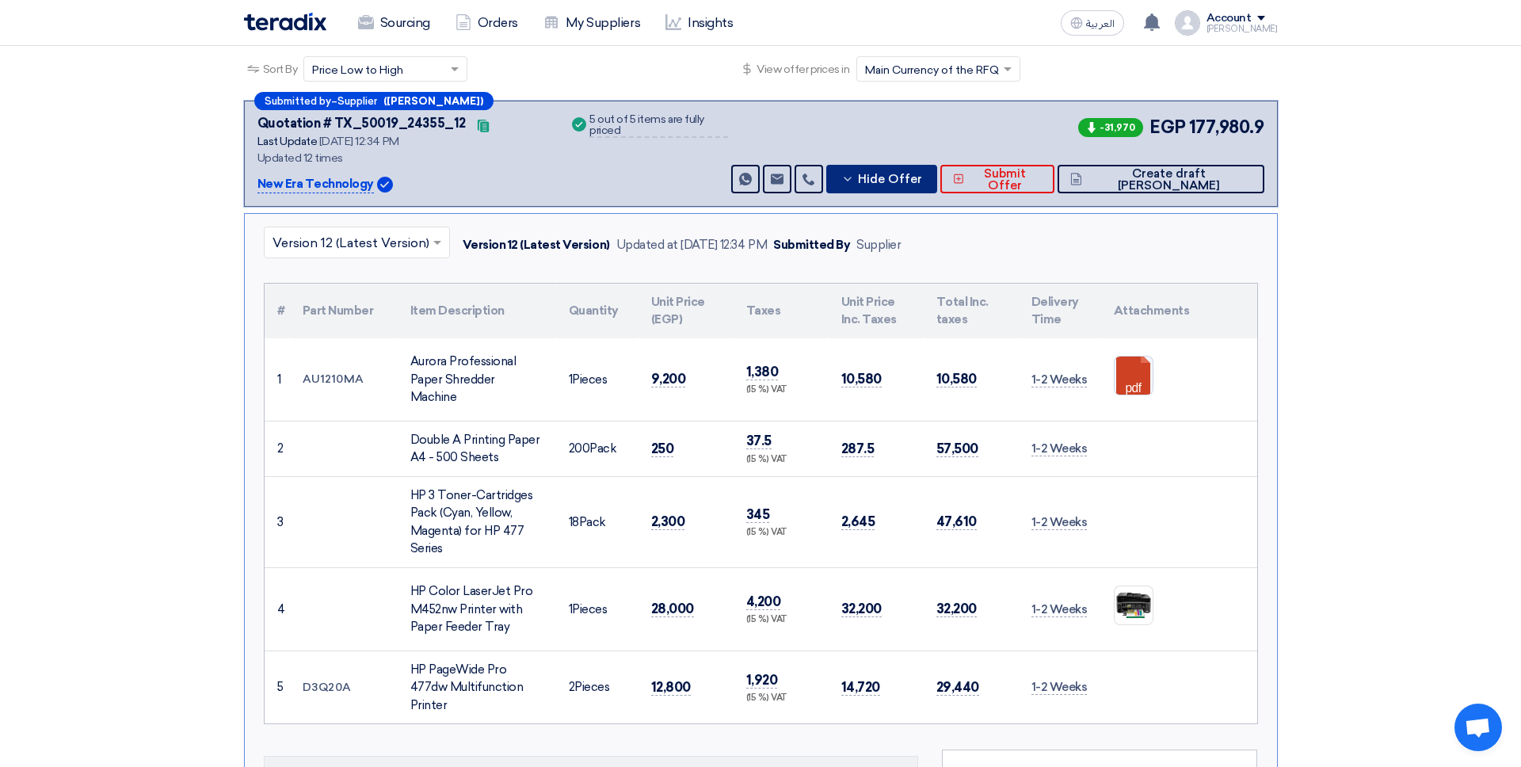
scroll to position [224, 0]
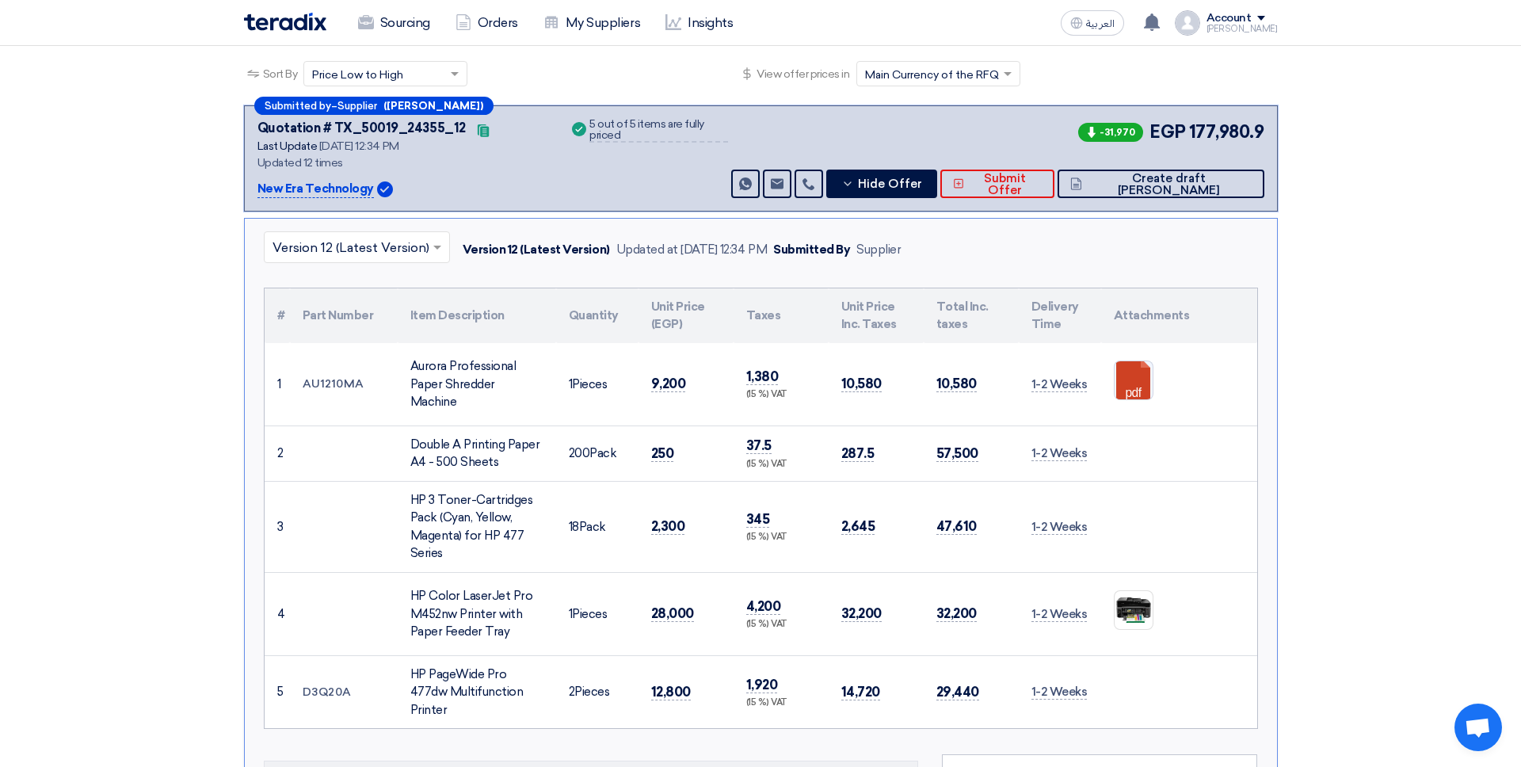
drag, startPoint x: 316, startPoint y: 162, endPoint x: 376, endPoint y: 161, distance: 60.2
click at [377, 158] on div "Updated 12 times" at bounding box center [404, 163] width 293 height 17
click at [365, 163] on div "Updated 12 times" at bounding box center [404, 163] width 293 height 17
drag, startPoint x: 264, startPoint y: 161, endPoint x: 375, endPoint y: 158, distance: 111.0
click at [376, 158] on div "Updated 12 times" at bounding box center [404, 163] width 293 height 17
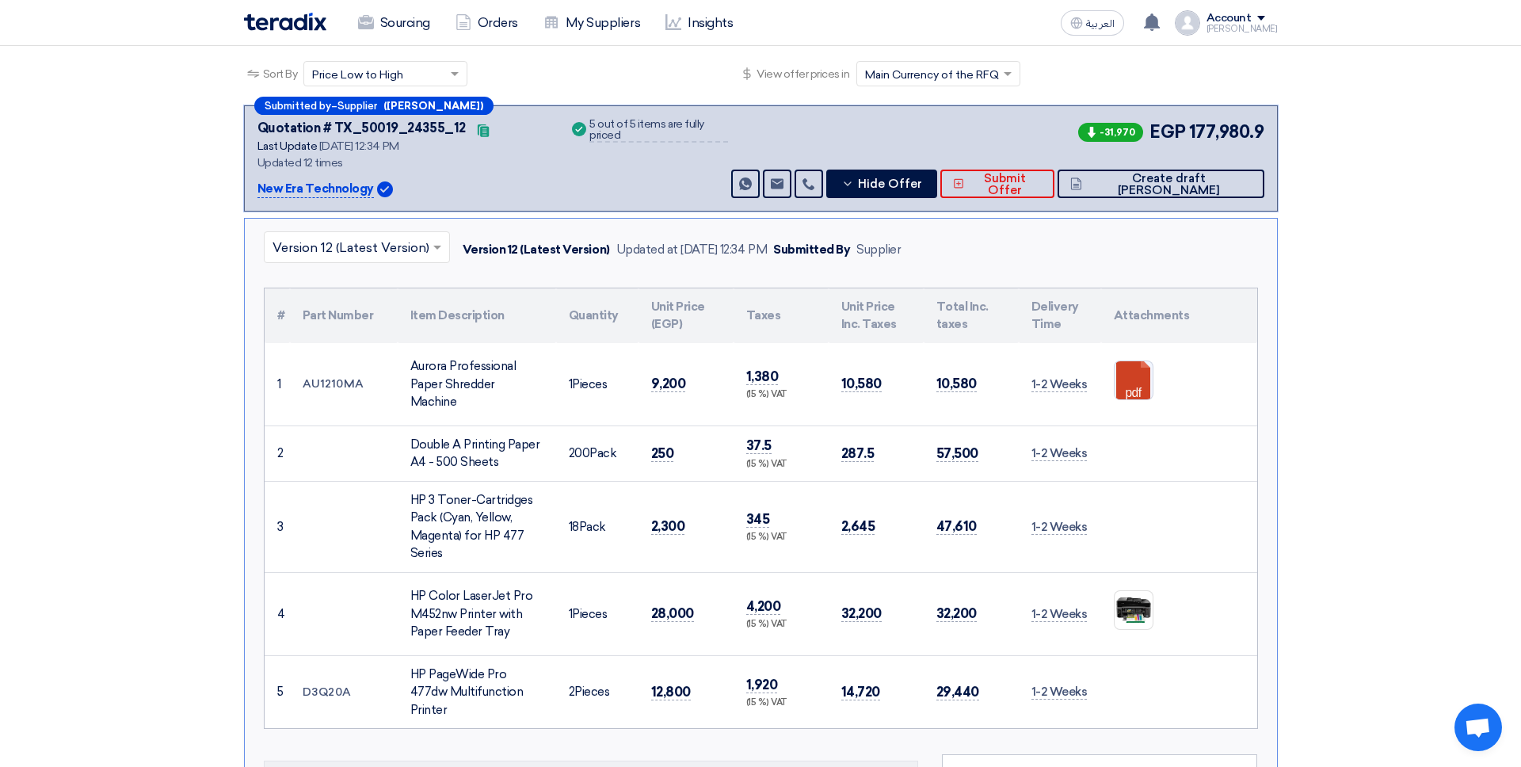
click at [346, 162] on div "Updated 12 times" at bounding box center [404, 163] width 293 height 17
drag, startPoint x: 347, startPoint y: 162, endPoint x: 366, endPoint y: 165, distance: 19.3
click at [346, 162] on div "Updated 12 times" at bounding box center [404, 163] width 293 height 17
click at [1128, 131] on span "-31,970" at bounding box center [1111, 132] width 65 height 19
click at [1155, 136] on div "-31,970 EGP 177,980.9" at bounding box center [1169, 132] width 189 height 26
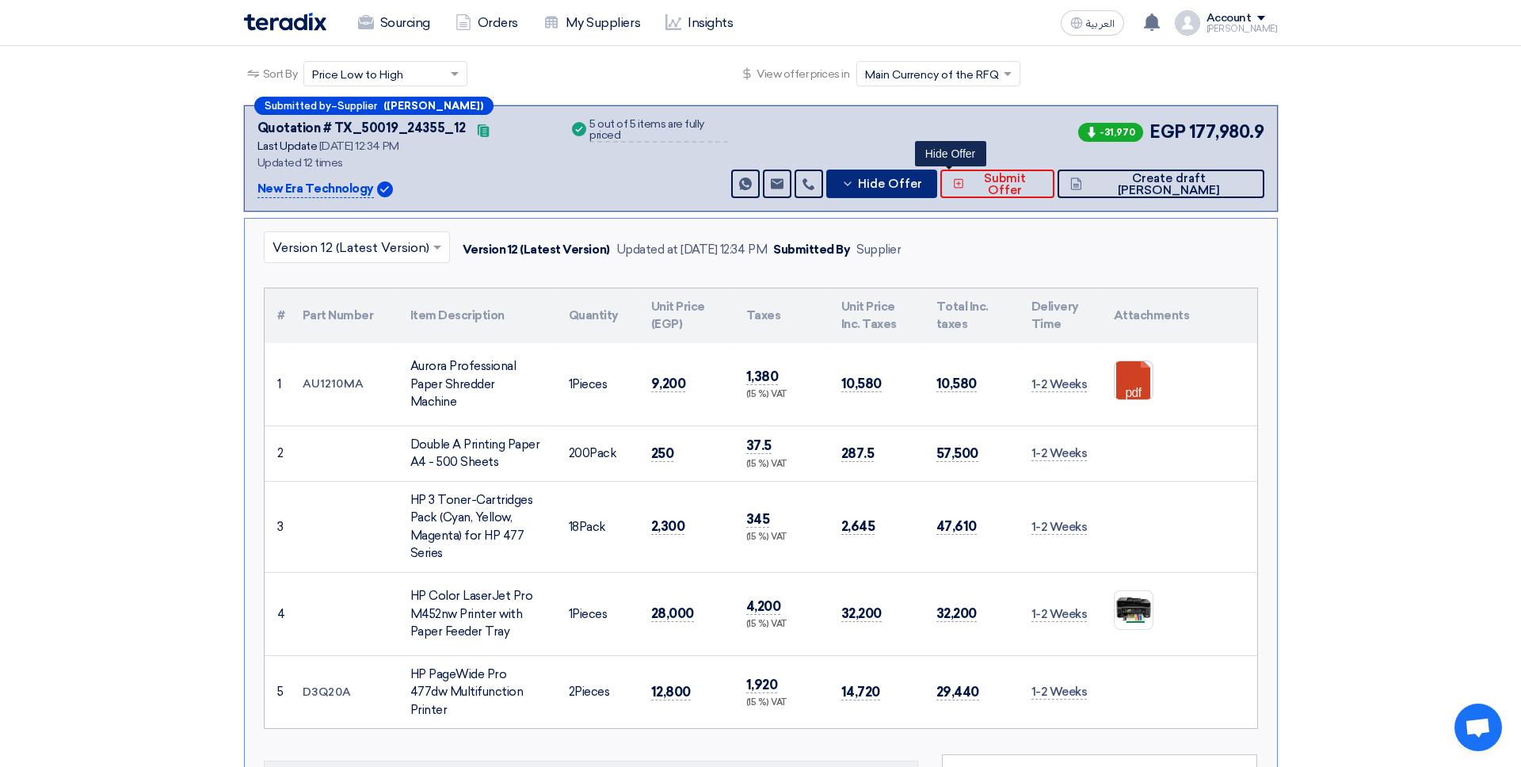
click at [922, 185] on span "Hide Offer" at bounding box center [890, 184] width 64 height 12
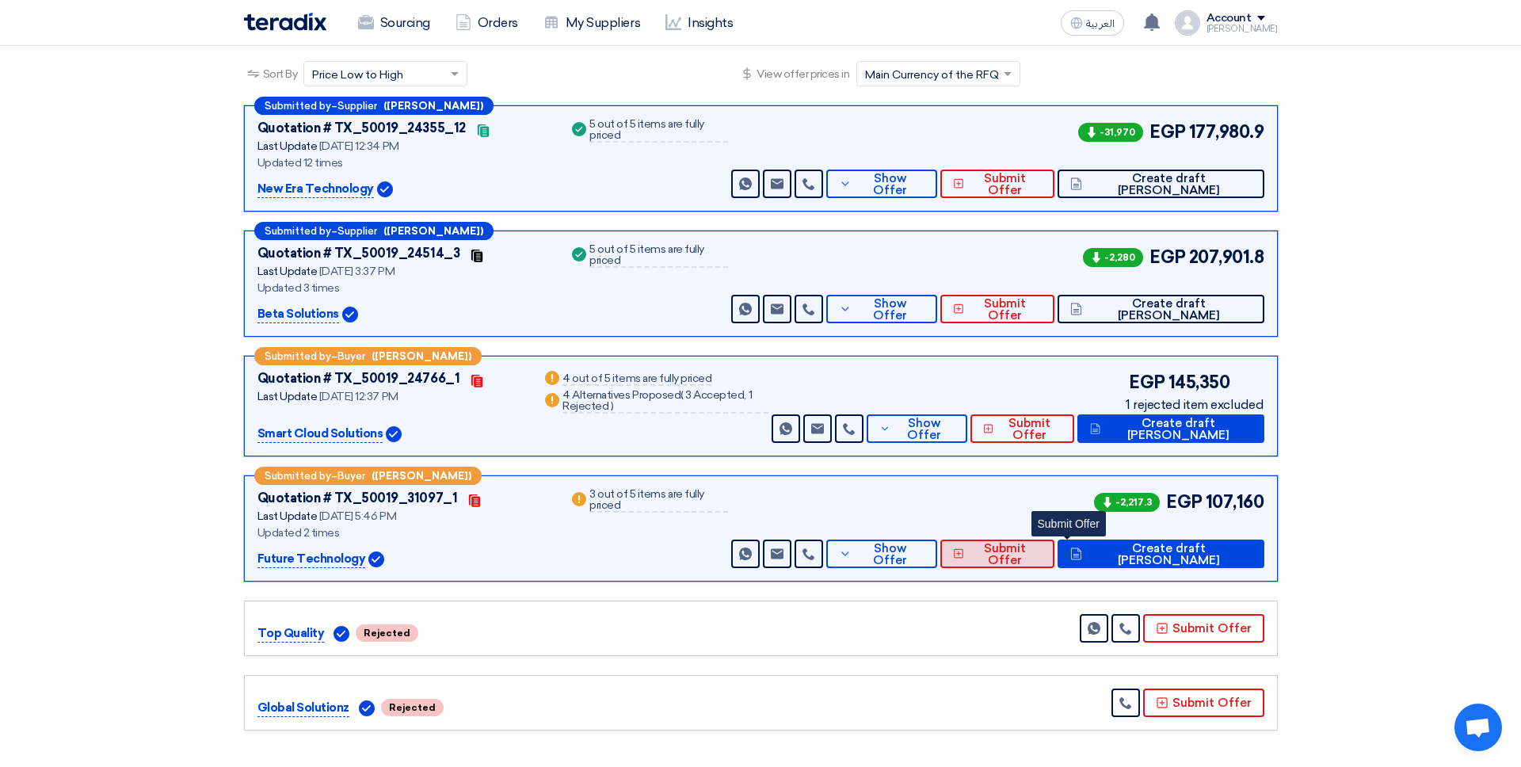
click at [1041, 558] on span "Submit Offer" at bounding box center [1004, 555] width 73 height 24
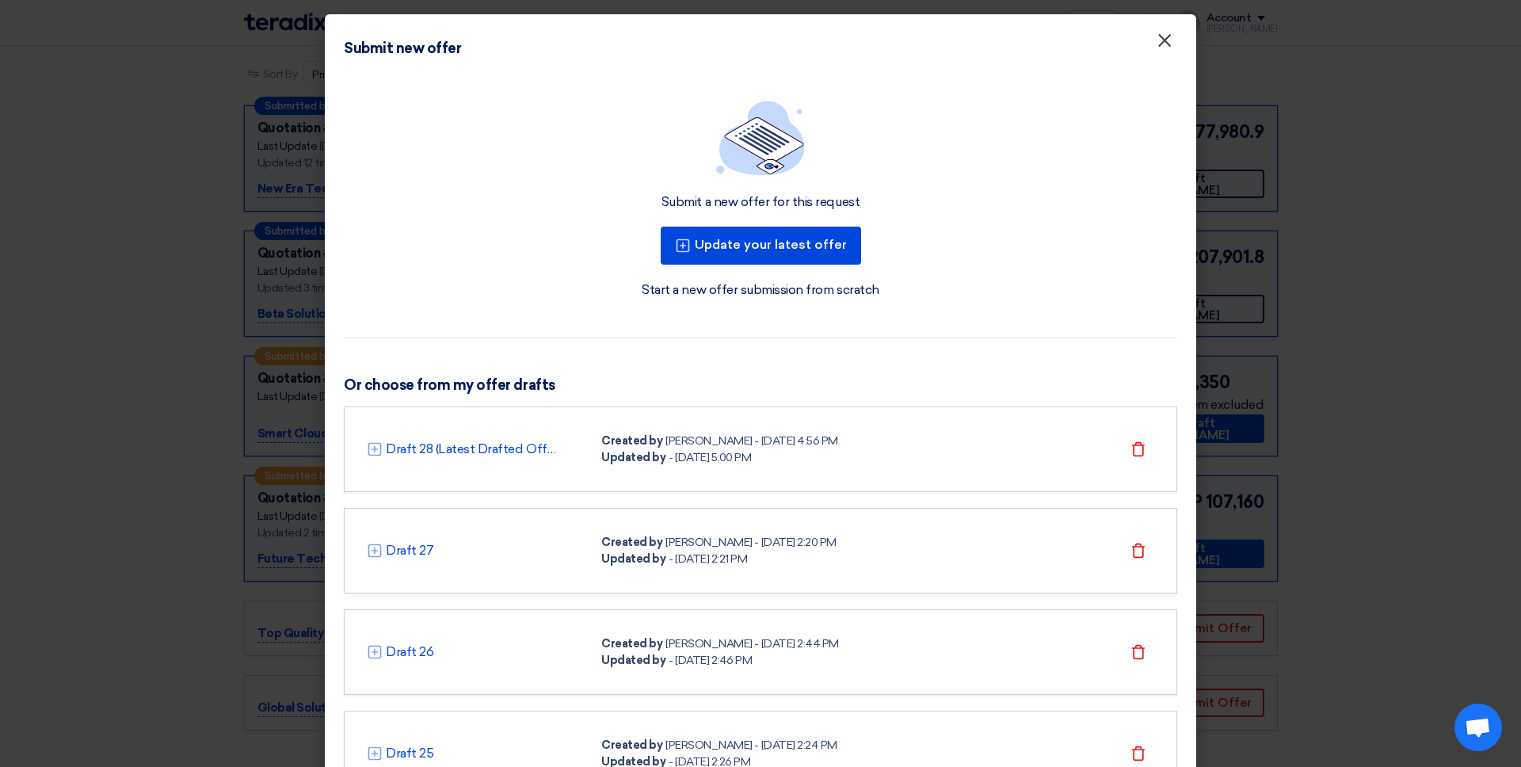
click at [1164, 34] on span "×" at bounding box center [1165, 45] width 16 height 32
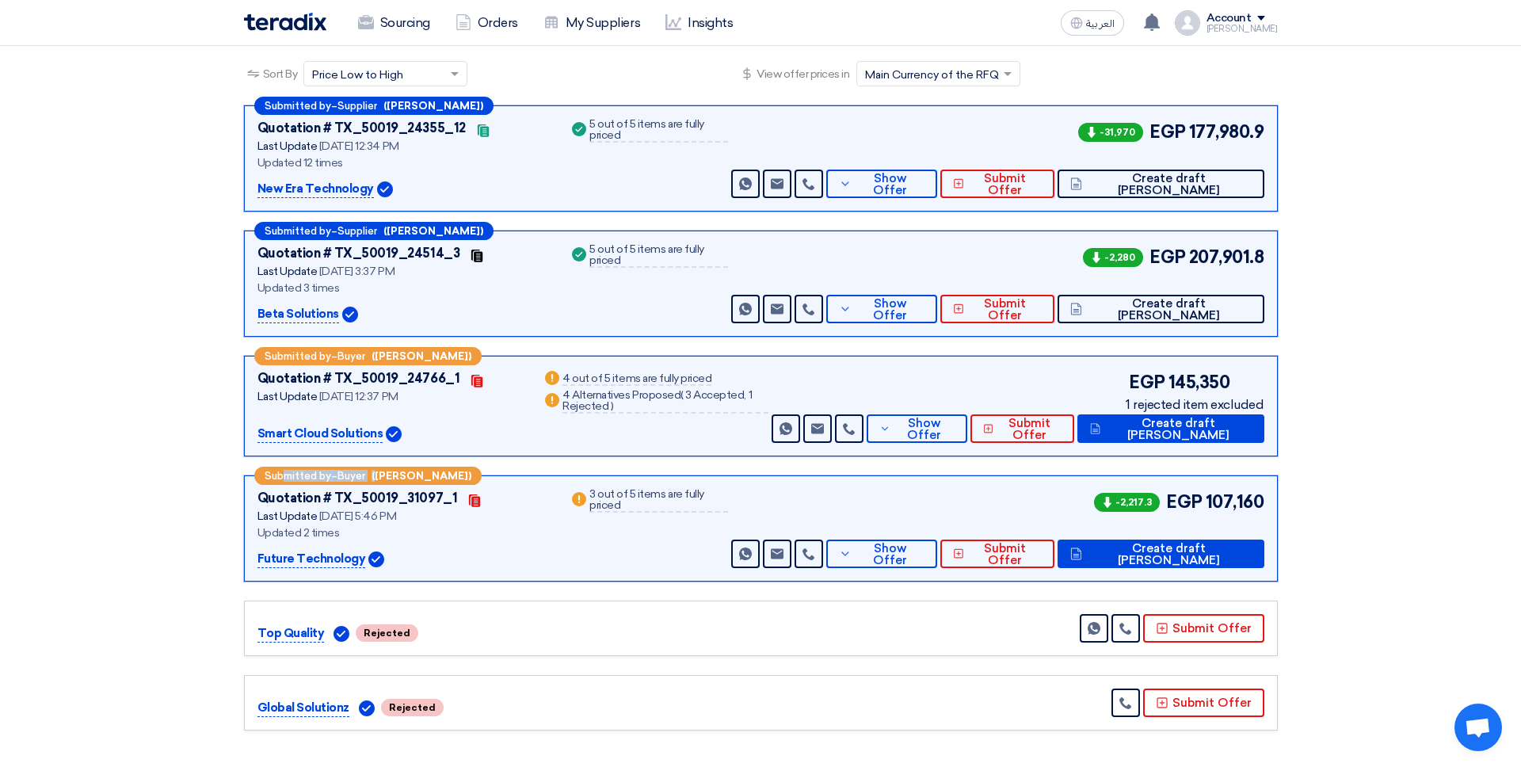
drag, startPoint x: 293, startPoint y: 472, endPoint x: 376, endPoint y: 474, distance: 83.2
click at [376, 474] on div "Submitted by – Buyer ([PERSON_NAME])" at bounding box center [367, 476] width 227 height 18
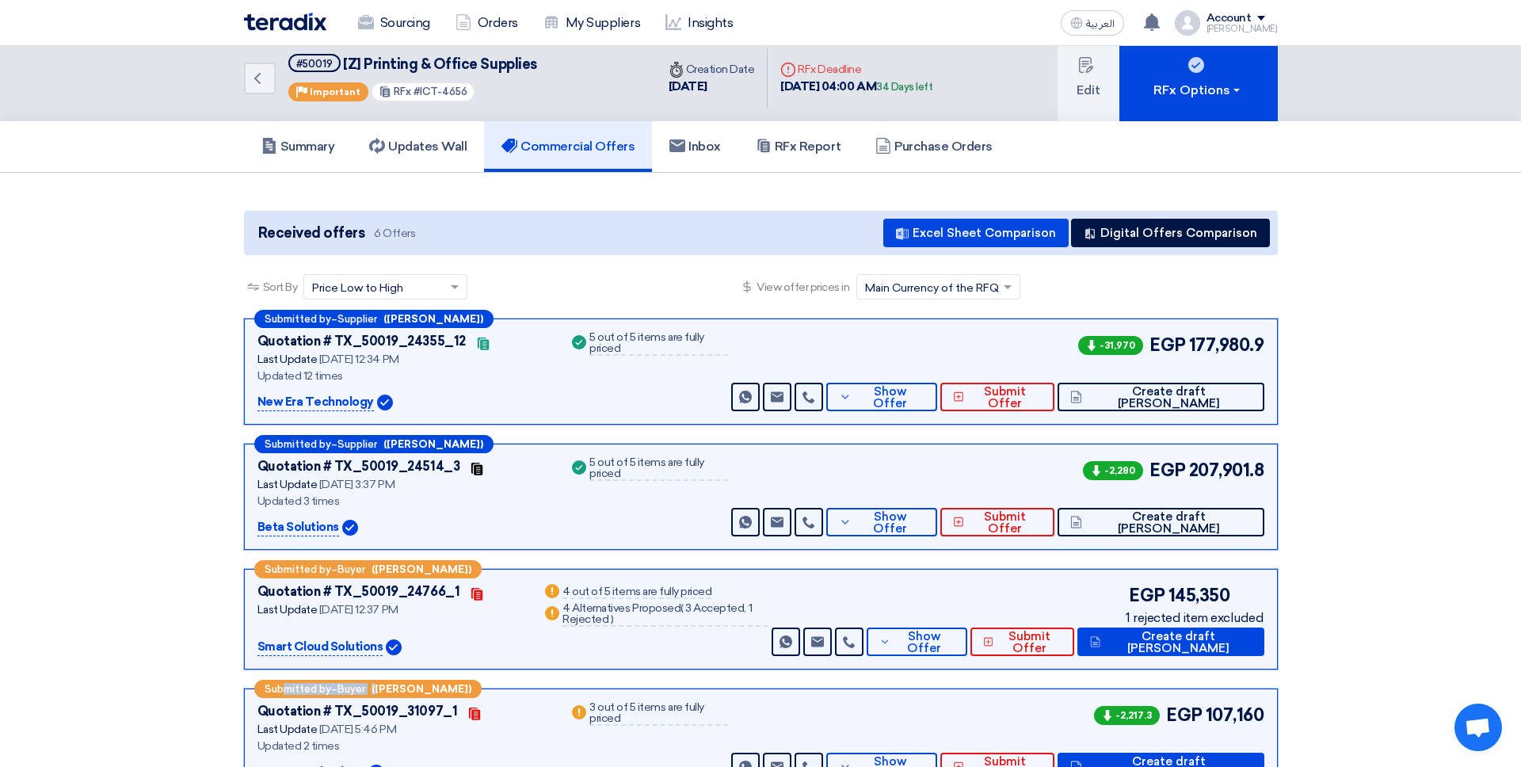
scroll to position [0, 0]
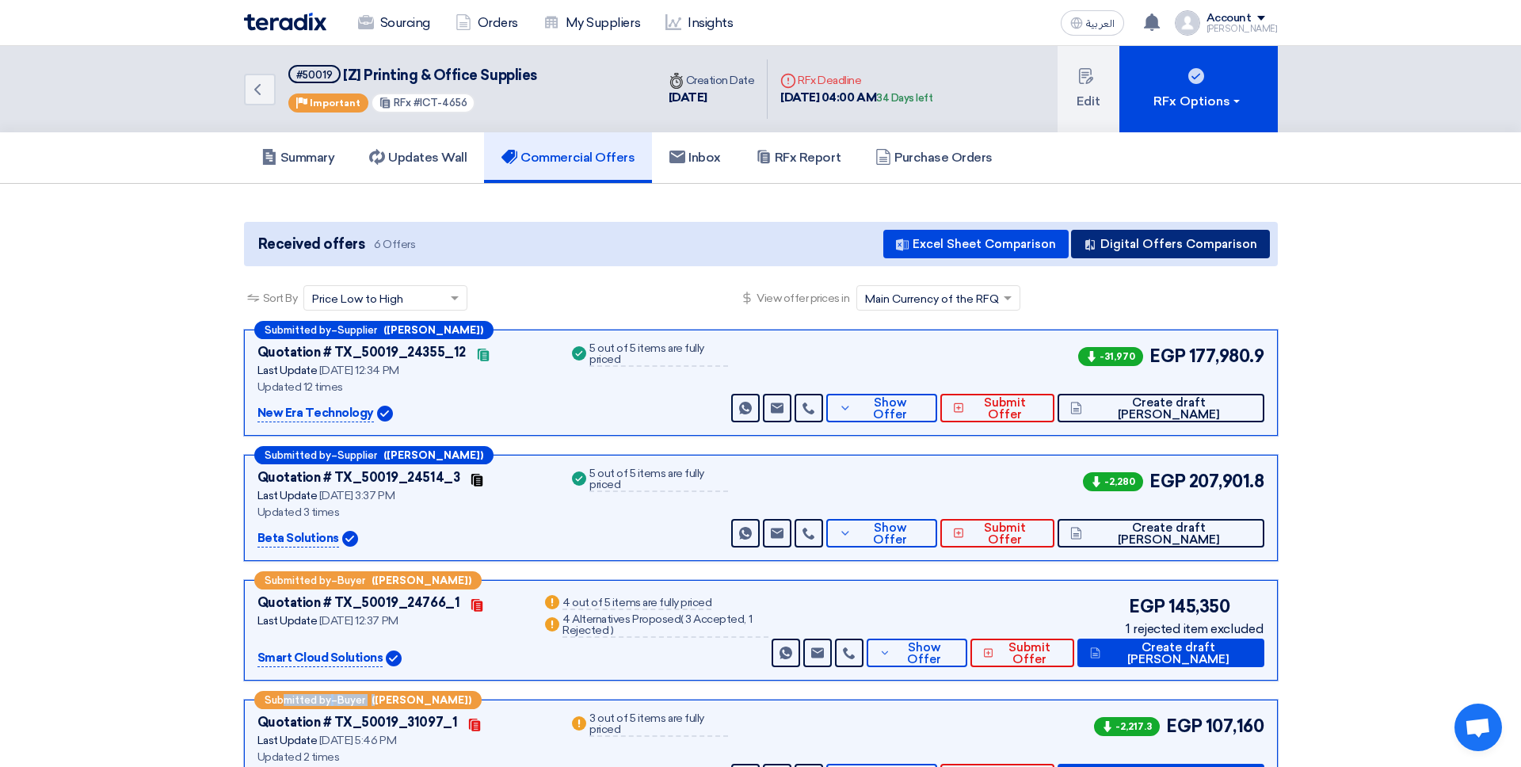
click at [1122, 247] on button "Digital Offers Comparison" at bounding box center [1170, 244] width 199 height 29
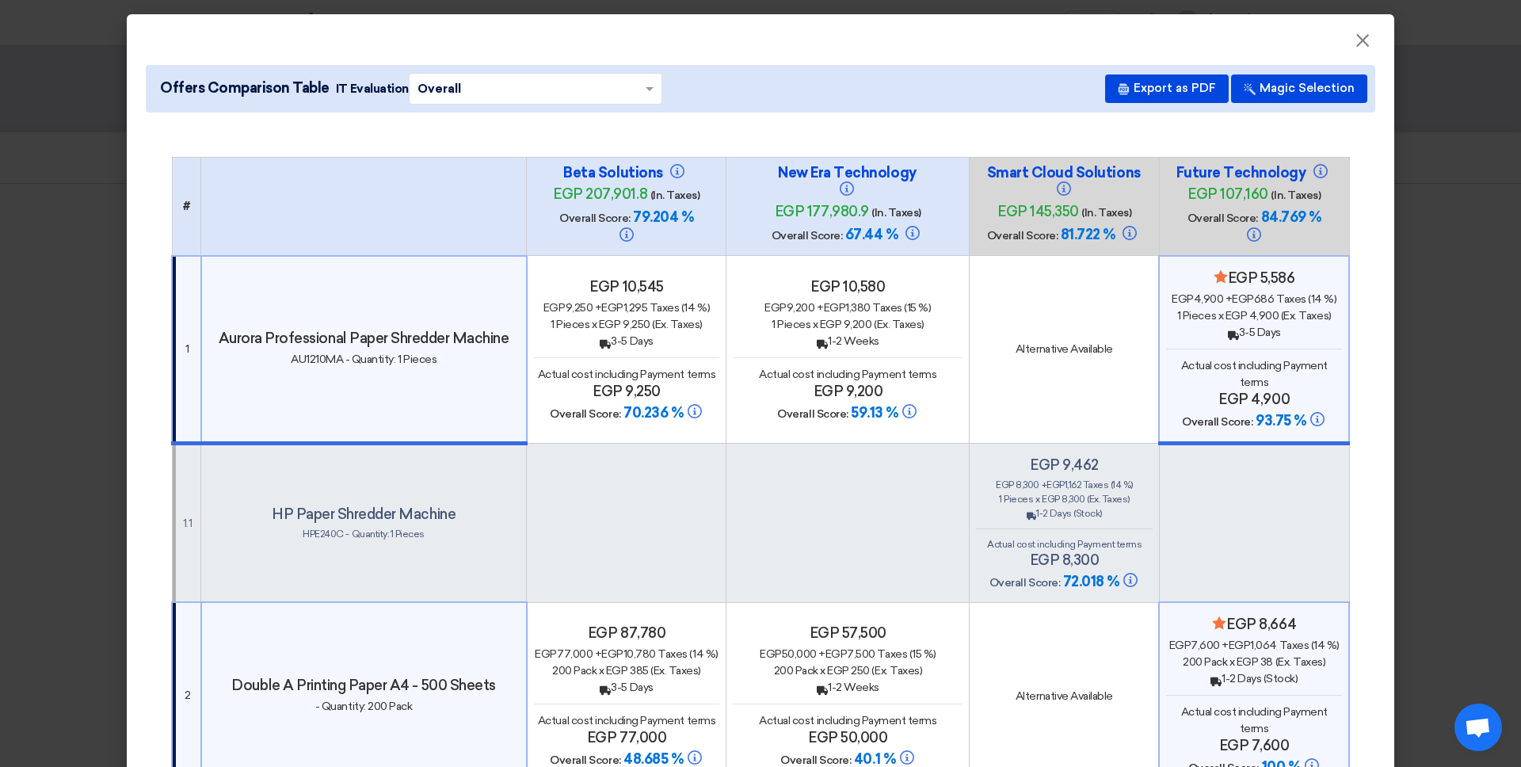
click at [534, 86] on input "text" at bounding box center [528, 88] width 220 height 25
drag, startPoint x: 363, startPoint y: 223, endPoint x: 373, endPoint y: 223, distance: 10.3
click at [361, 223] on th at bounding box center [364, 206] width 326 height 99
drag, startPoint x: 611, startPoint y: 223, endPoint x: 648, endPoint y: 214, distance: 38.3
click at [658, 224] on h4 "Overall Score: 79.204 %" at bounding box center [627, 226] width 158 height 36
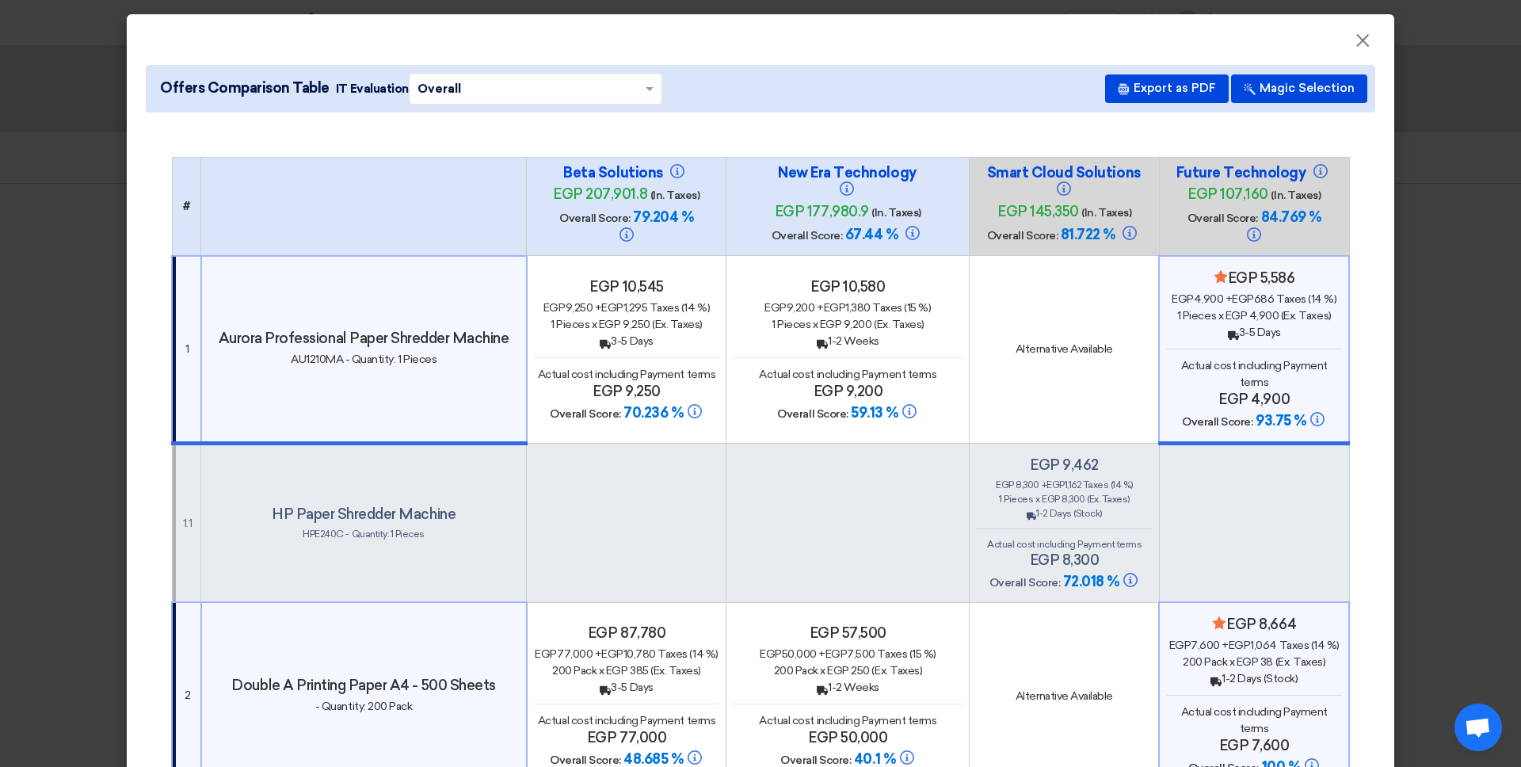
click at [619, 248] on th "Beta Solutions egp 207,901.8 (In. Taxes) Overall Score: 79.204 %" at bounding box center [627, 206] width 200 height 99
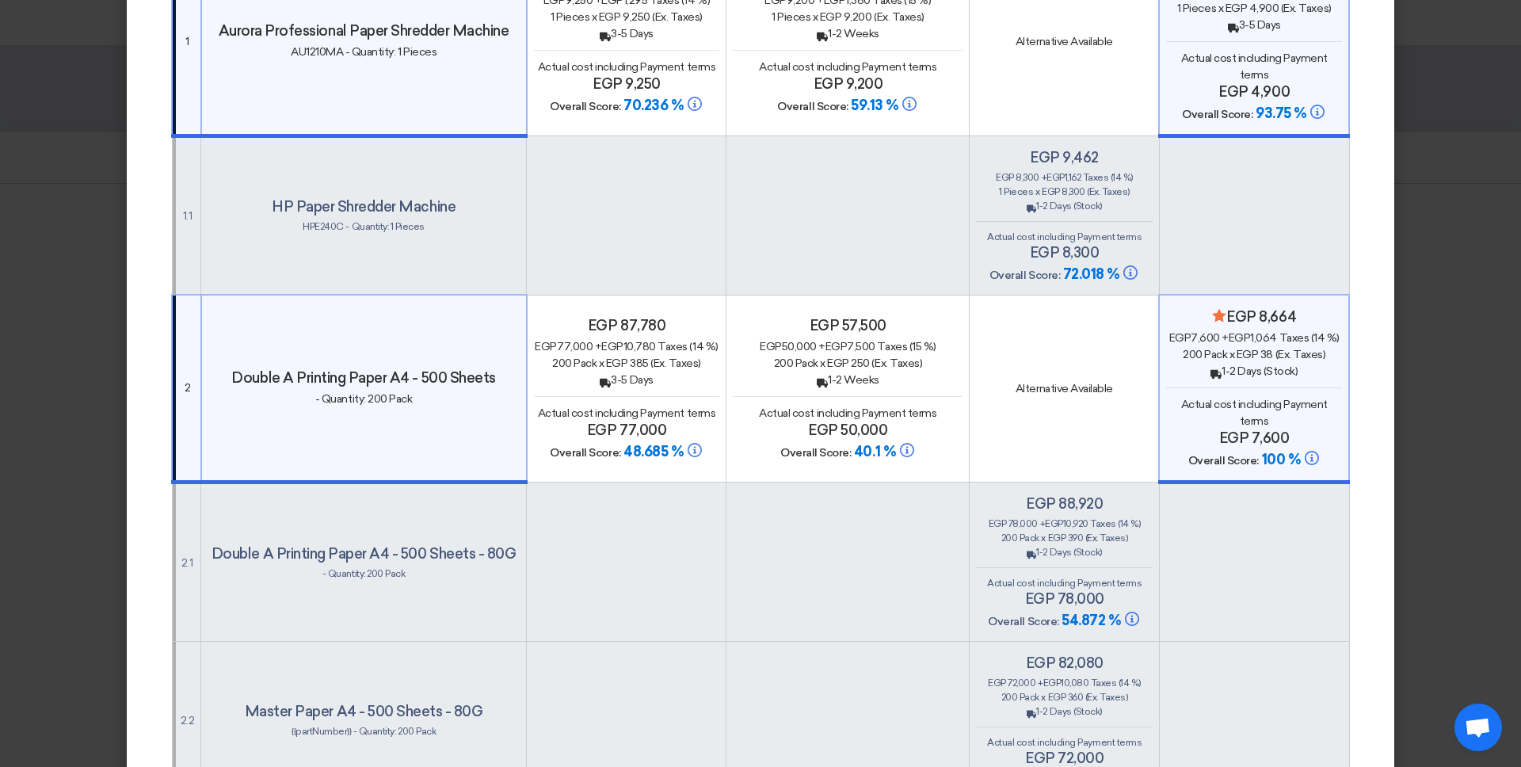
scroll to position [96, 0]
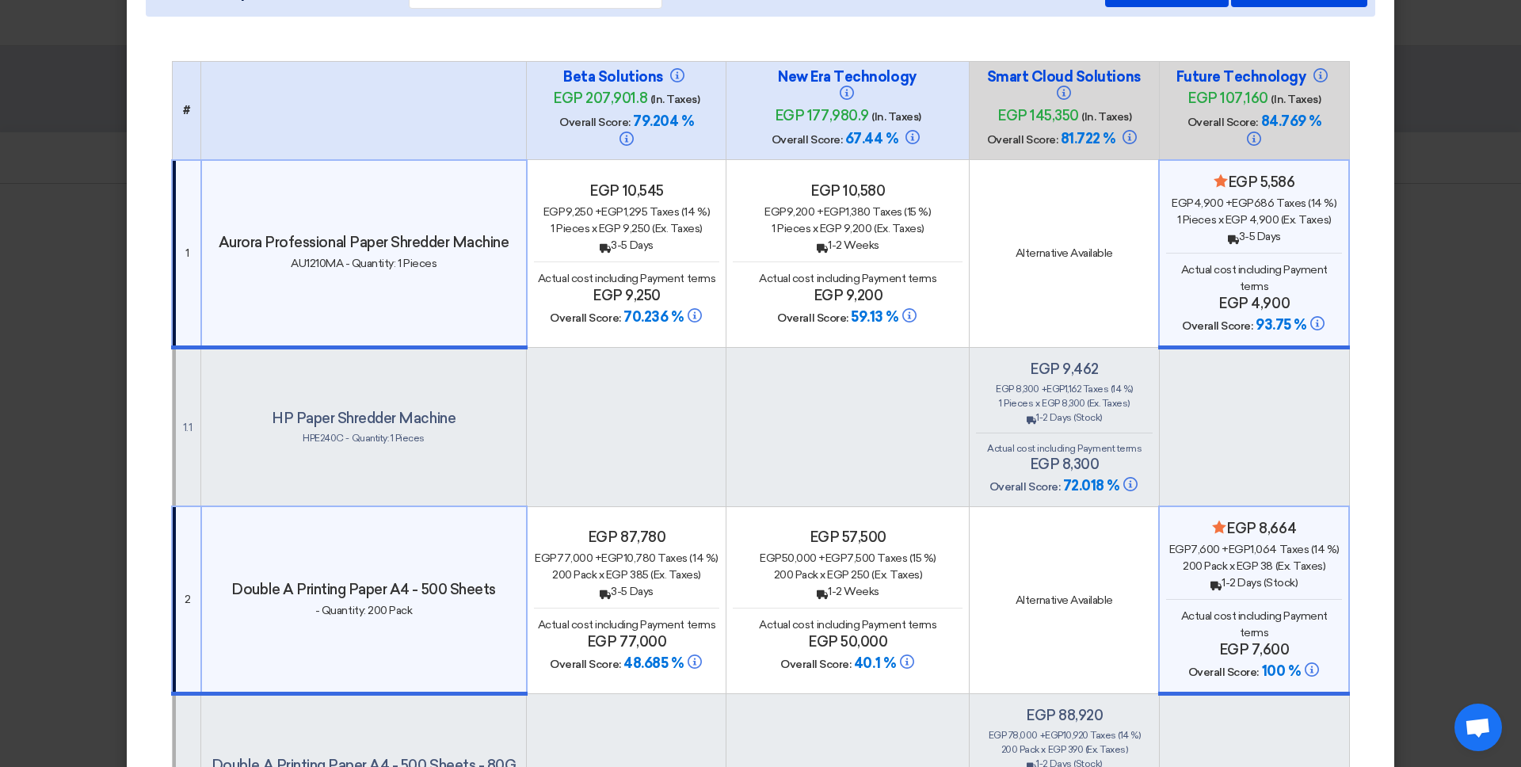
drag, startPoint x: 631, startPoint y: 136, endPoint x: 640, endPoint y: 135, distance: 9.5
click at [640, 134] on div "Beta Solutions egp 207,901.8 (In. Taxes) Overall Score: 79.204 %" at bounding box center [627, 110] width 158 height 85
click at [640, 130] on span "79.204 %" at bounding box center [663, 121] width 60 height 17
drag, startPoint x: 579, startPoint y: 78, endPoint x: 633, endPoint y: 108, distance: 61.7
click at [652, 78] on h4 "Beta Solutions" at bounding box center [627, 76] width 158 height 17
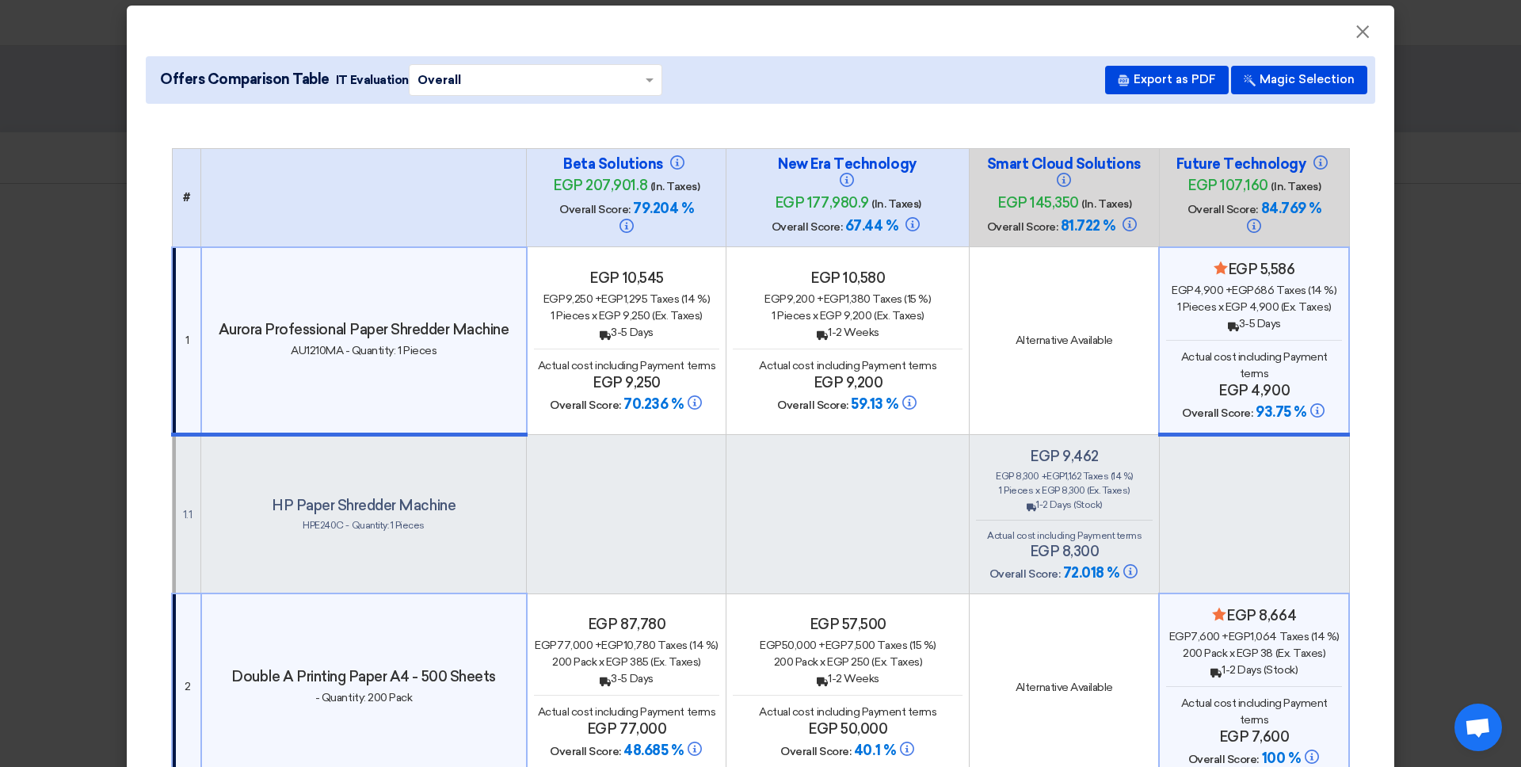
scroll to position [4, 0]
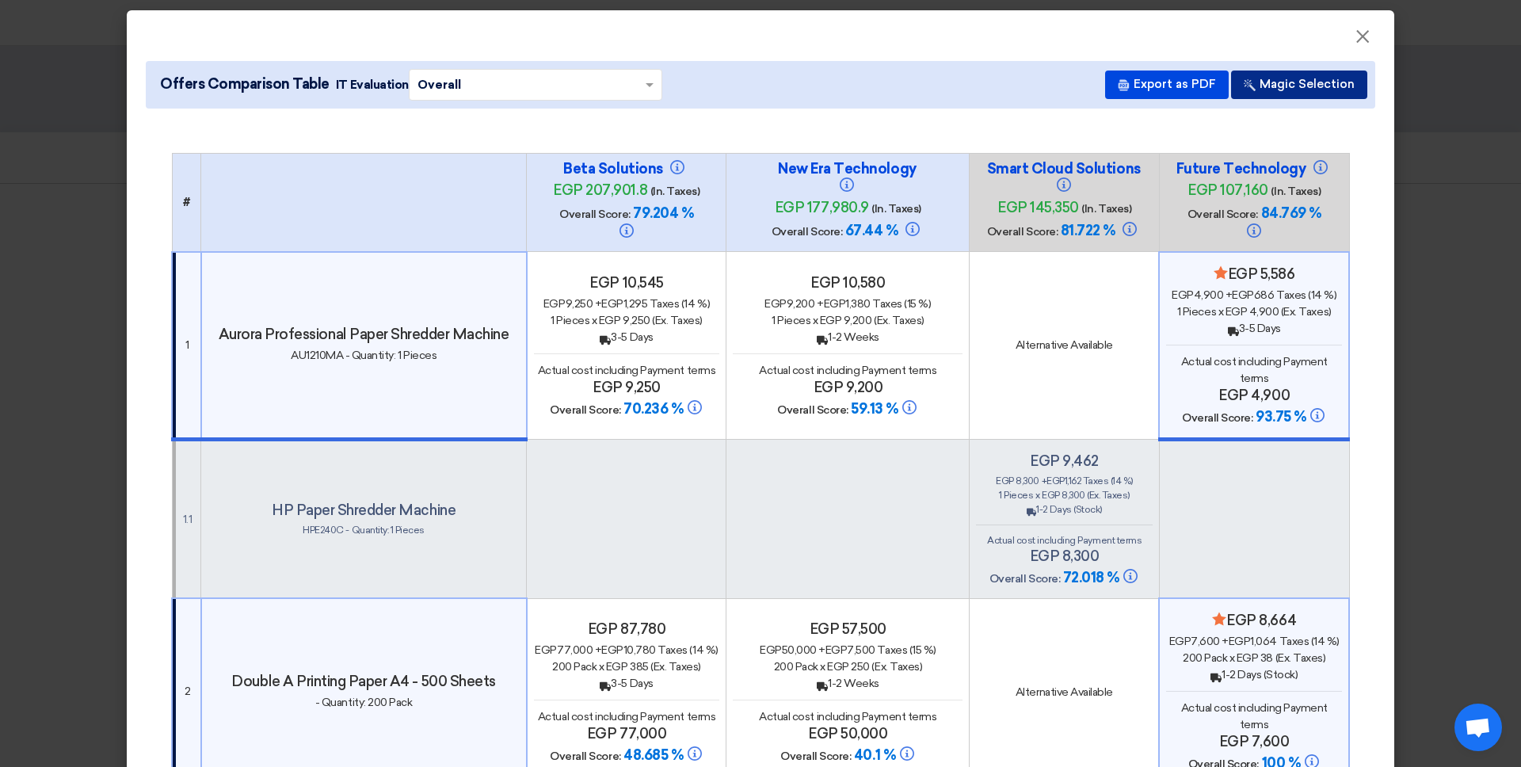
click at [1164, 79] on button "Magic Selection" at bounding box center [1299, 85] width 136 height 29
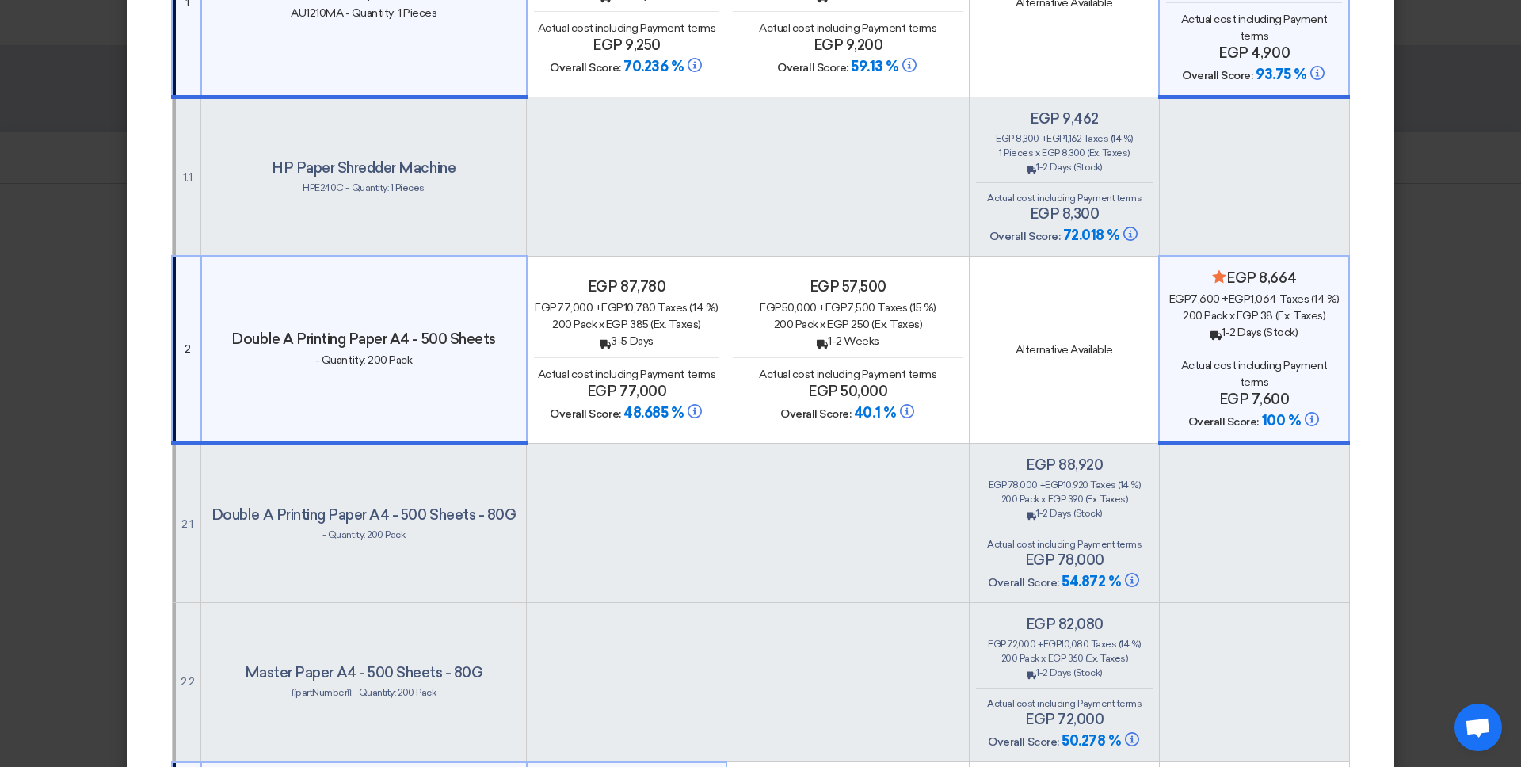
scroll to position [0, 0]
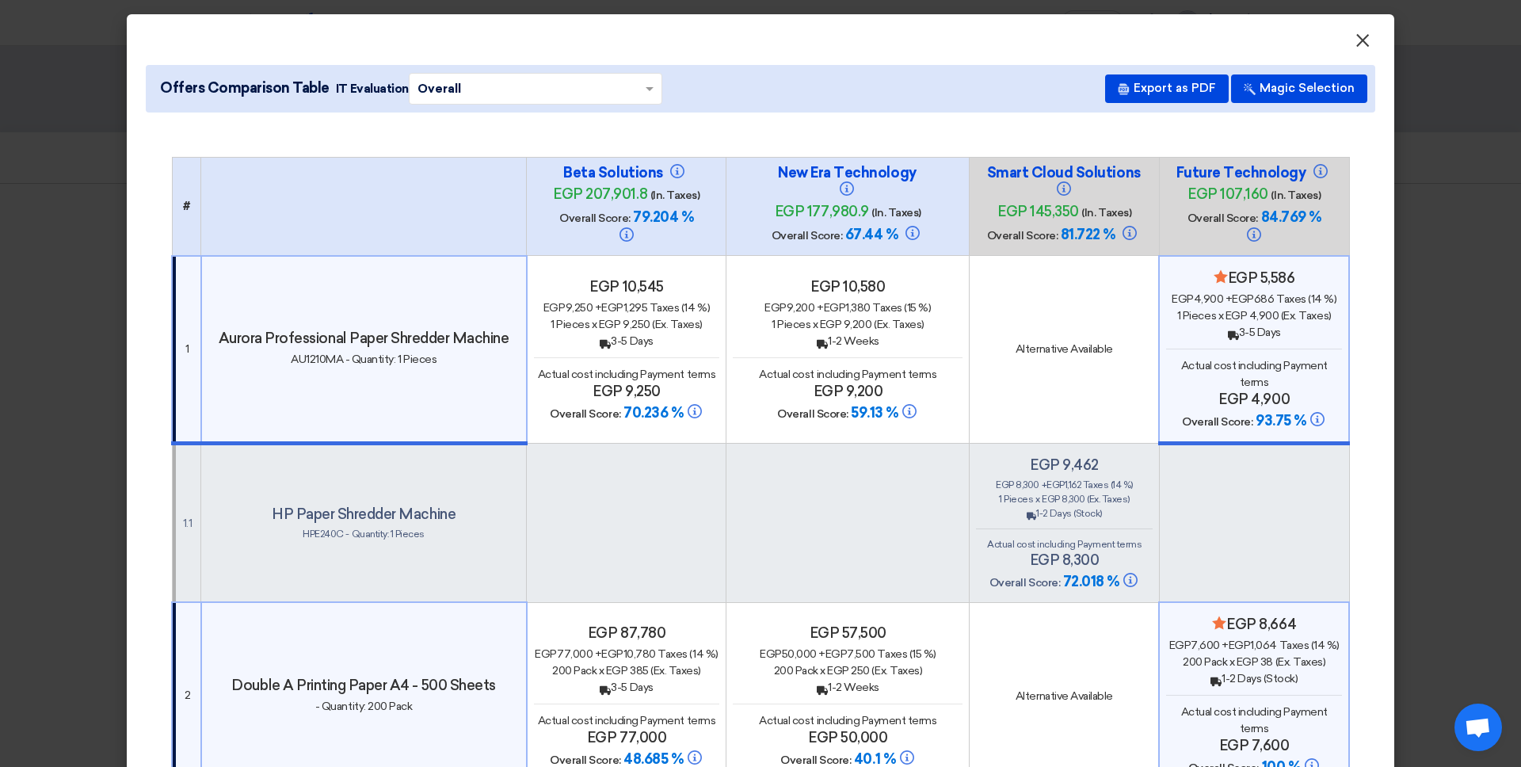
drag, startPoint x: 1352, startPoint y: 44, endPoint x: 1342, endPoint y: 48, distance: 10.0
click at [1164, 44] on button "×" at bounding box center [1362, 41] width 41 height 32
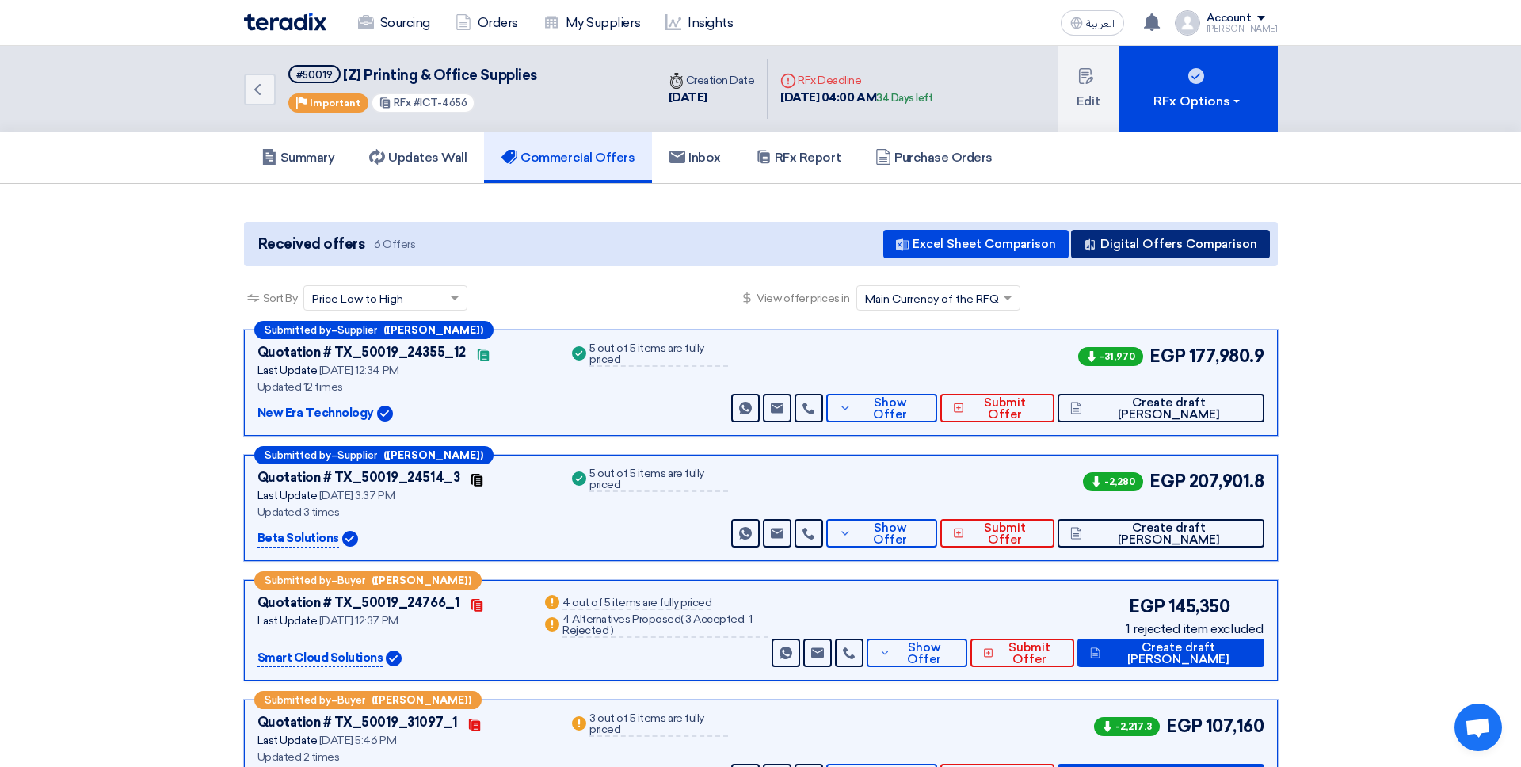
click at [1134, 231] on button "Digital Offers Comparison" at bounding box center [1170, 244] width 199 height 29
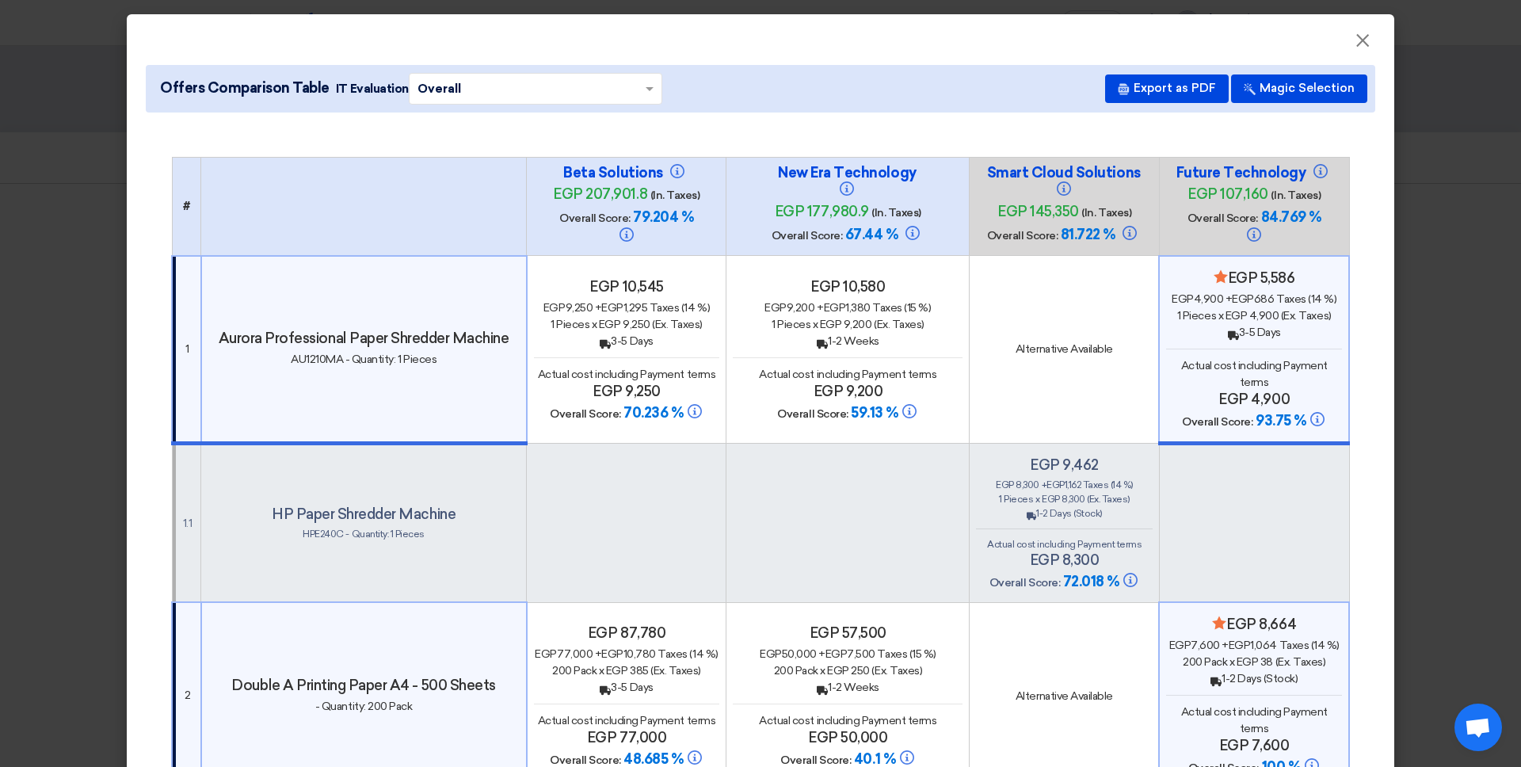
click at [923, 314] on div "egp 9,200 + egp 1,380 Taxes (15 %)" at bounding box center [848, 308] width 230 height 17
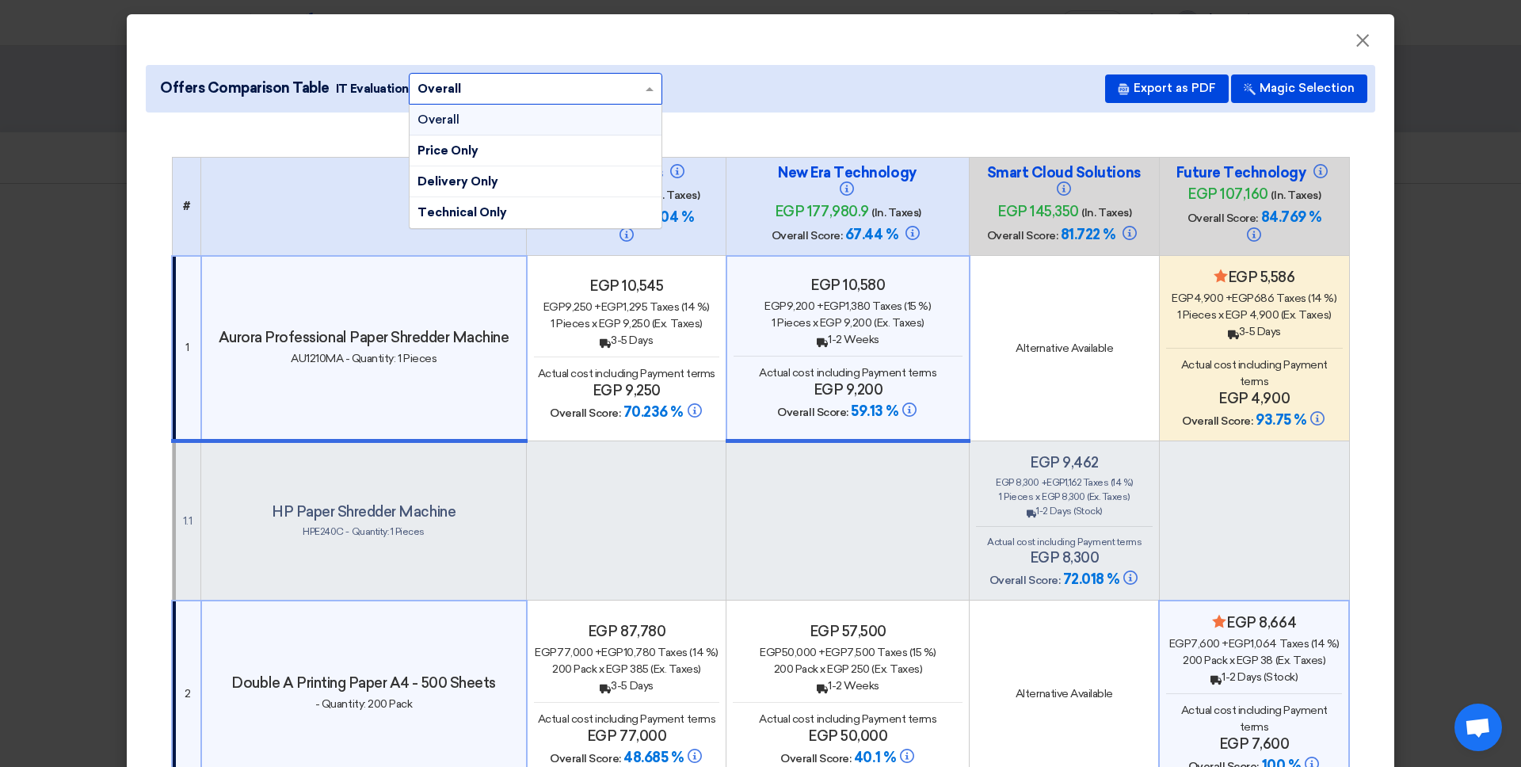
click at [544, 78] on input "text" at bounding box center [528, 88] width 220 height 25
click at [508, 154] on div "Price Only" at bounding box center [536, 151] width 252 height 31
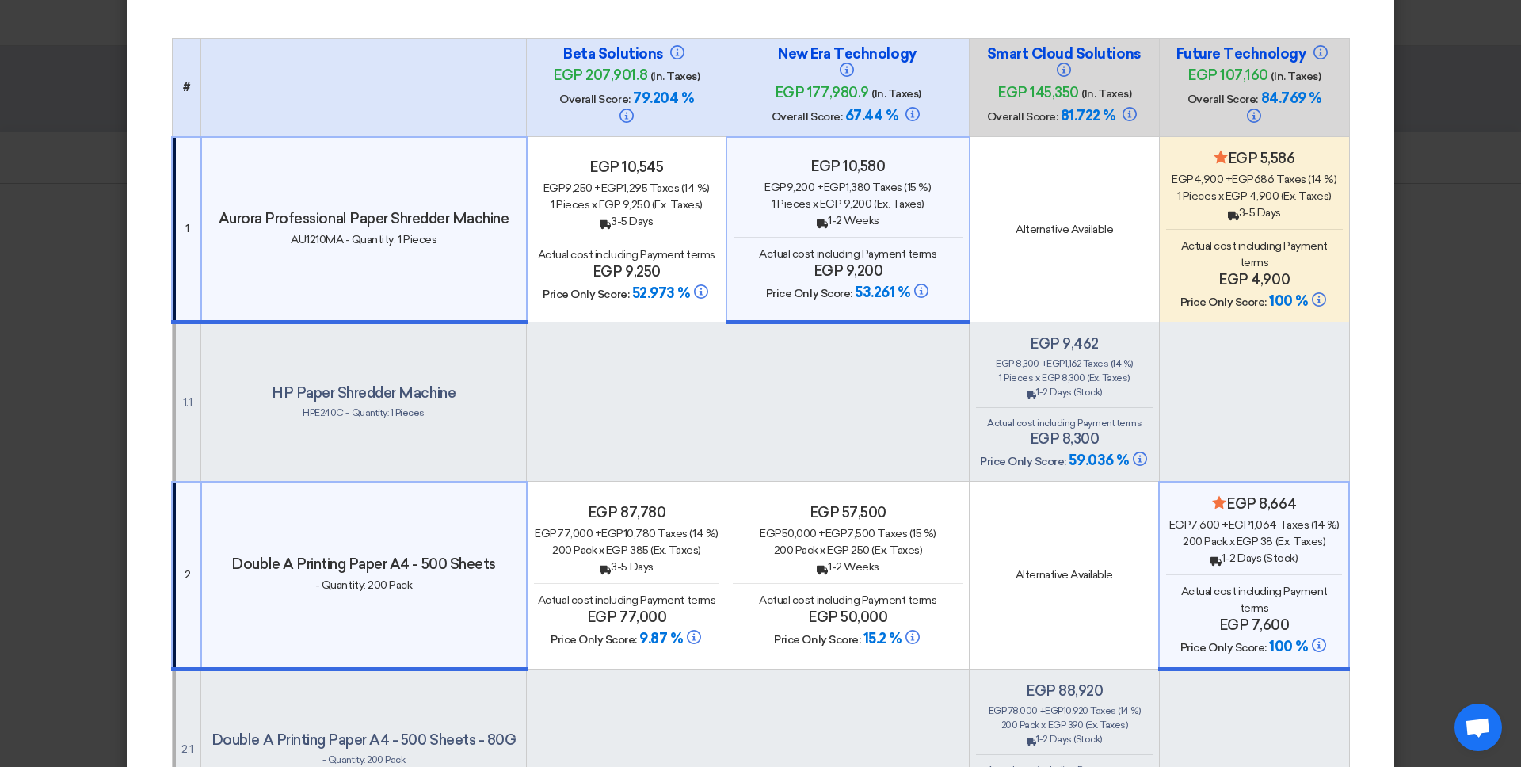
scroll to position [133, 0]
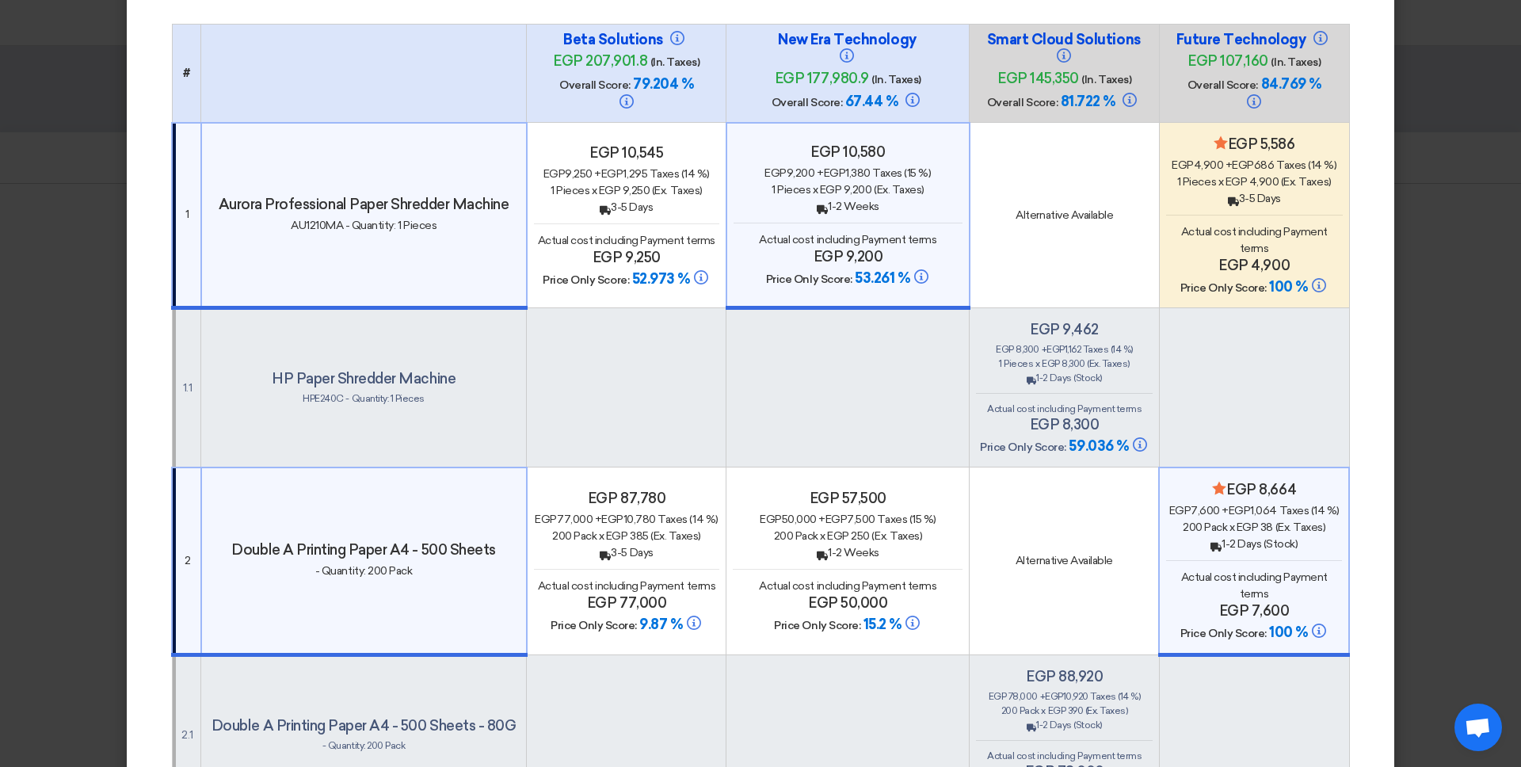
click at [1164, 192] on div "Back 3-5 Days" at bounding box center [1254, 198] width 177 height 17
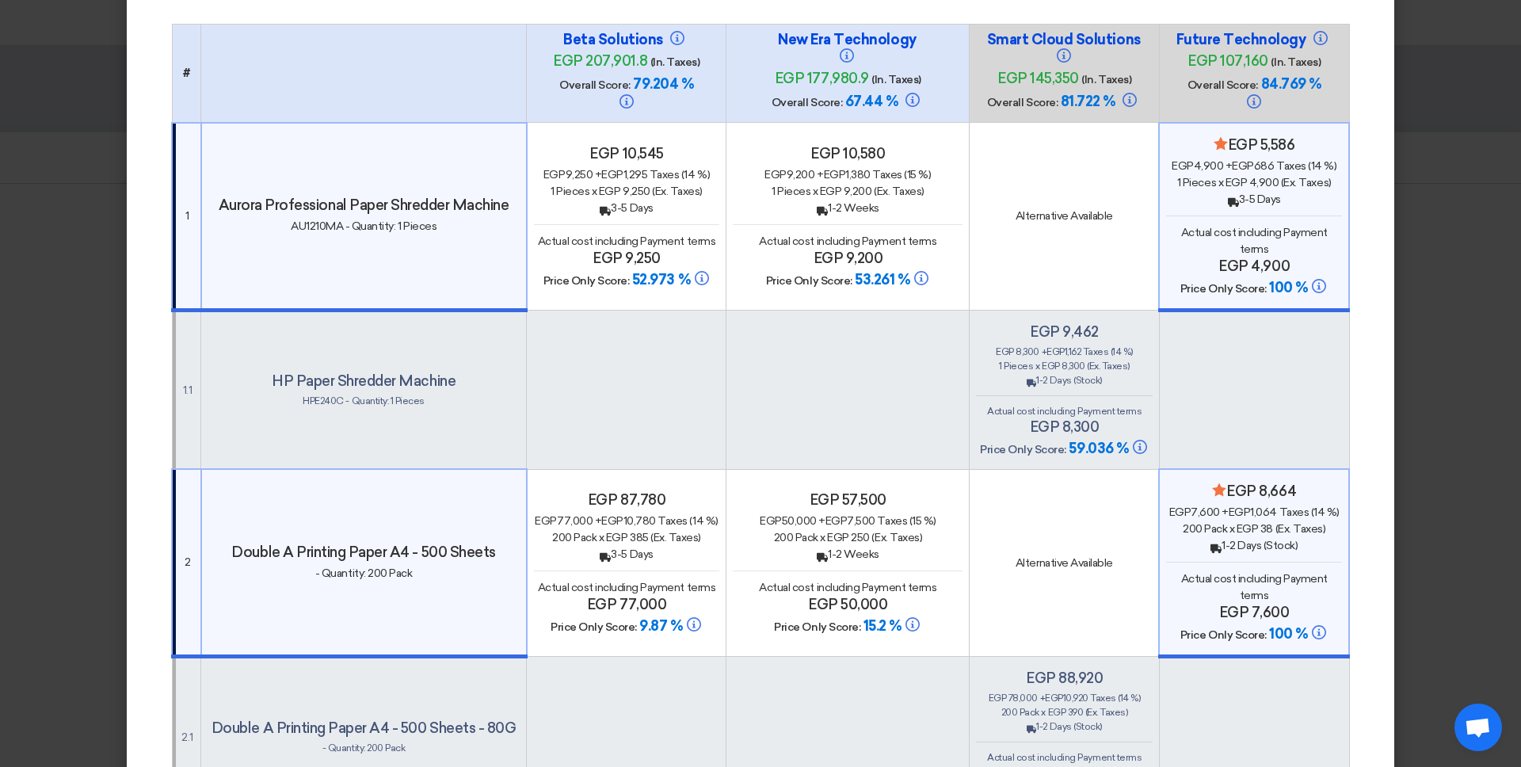
scroll to position [0, 0]
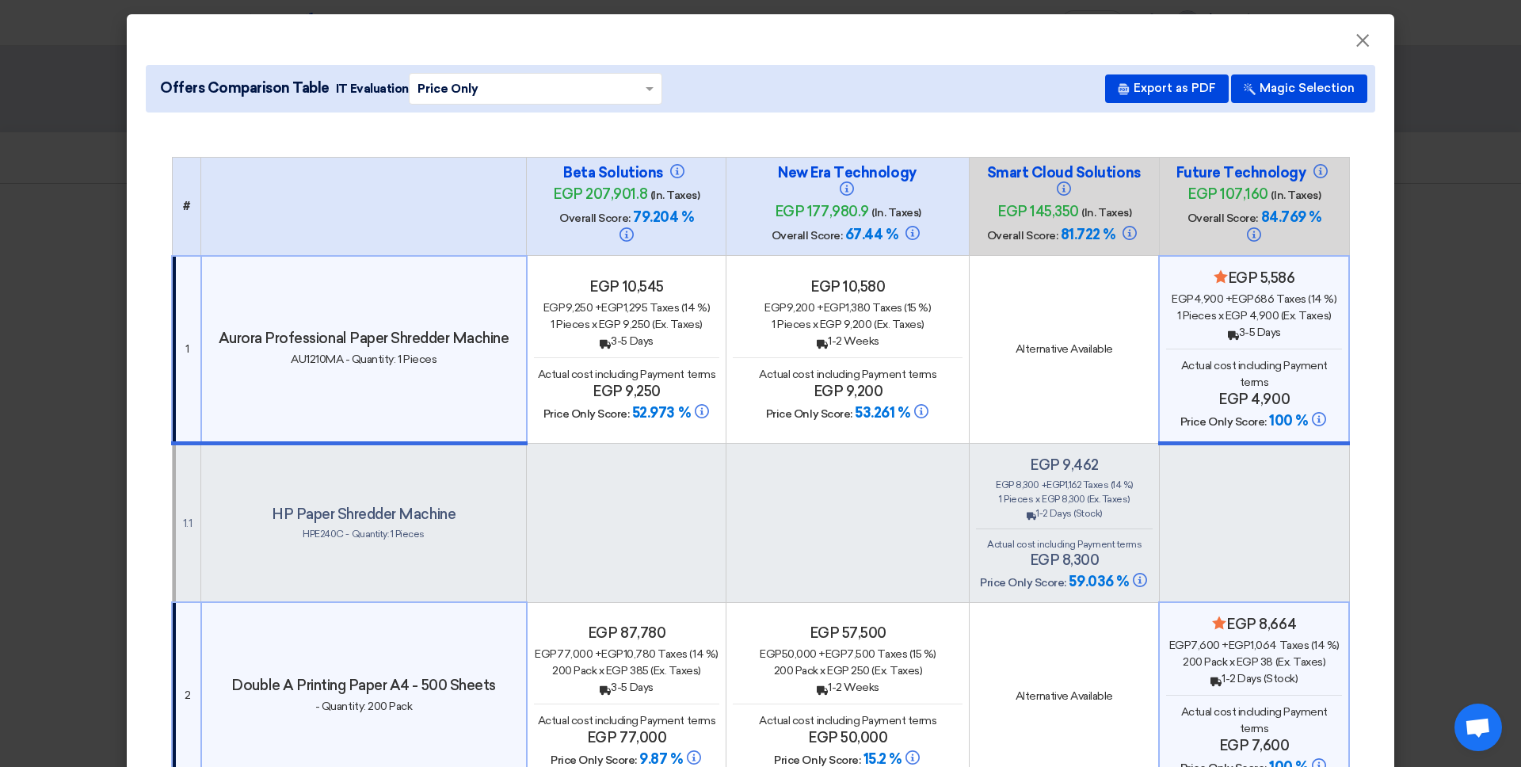
click at [474, 86] on input "text" at bounding box center [528, 88] width 220 height 25
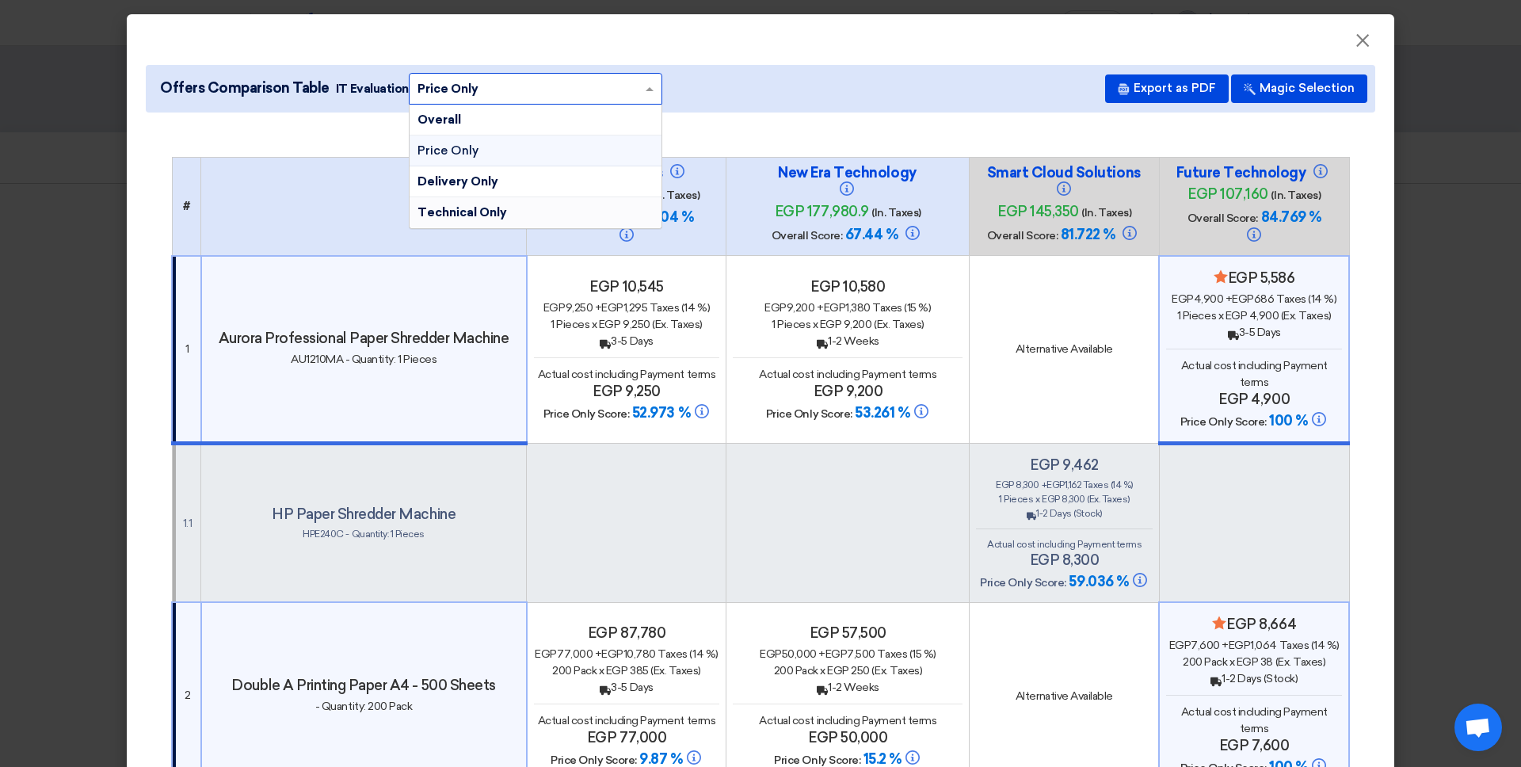
click at [491, 225] on div "Technical Only" at bounding box center [536, 212] width 252 height 30
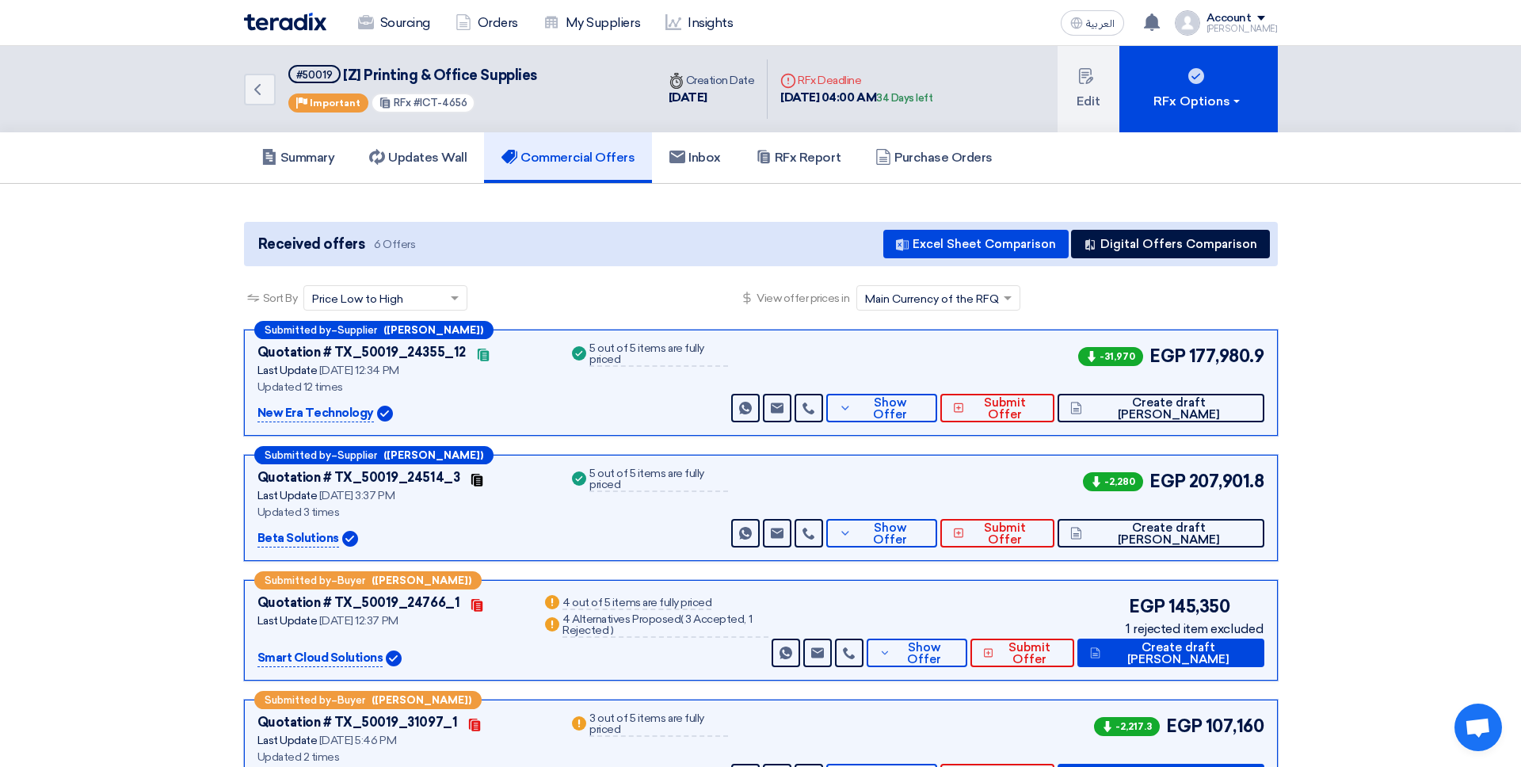
scroll to position [100, 0]
click at [1164, 241] on button "Digital Offers Comparison" at bounding box center [1170, 244] width 199 height 29
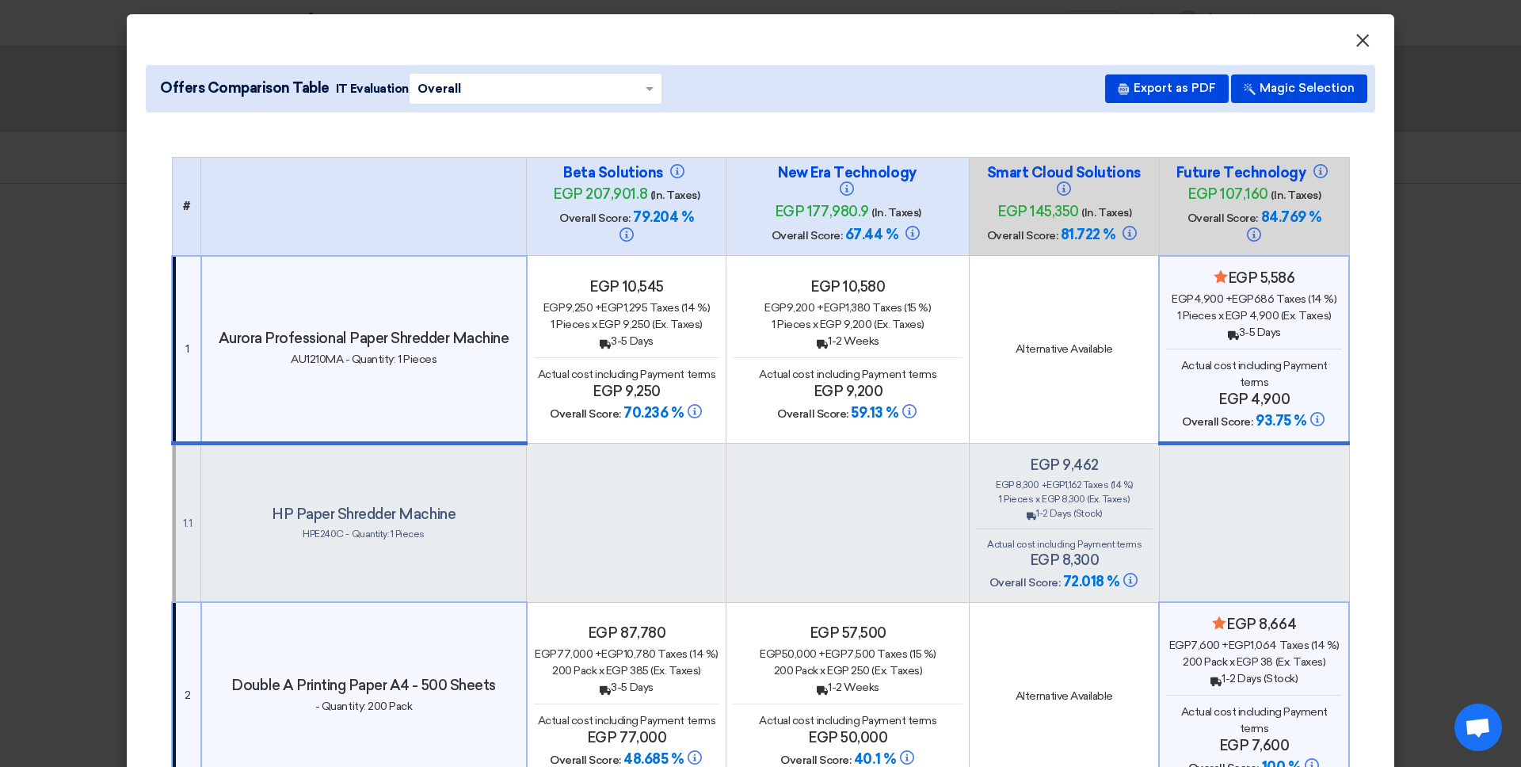
drag, startPoint x: 1365, startPoint y: 36, endPoint x: 1362, endPoint y: 46, distance: 10.0
click at [1164, 36] on span "×" at bounding box center [1363, 45] width 16 height 32
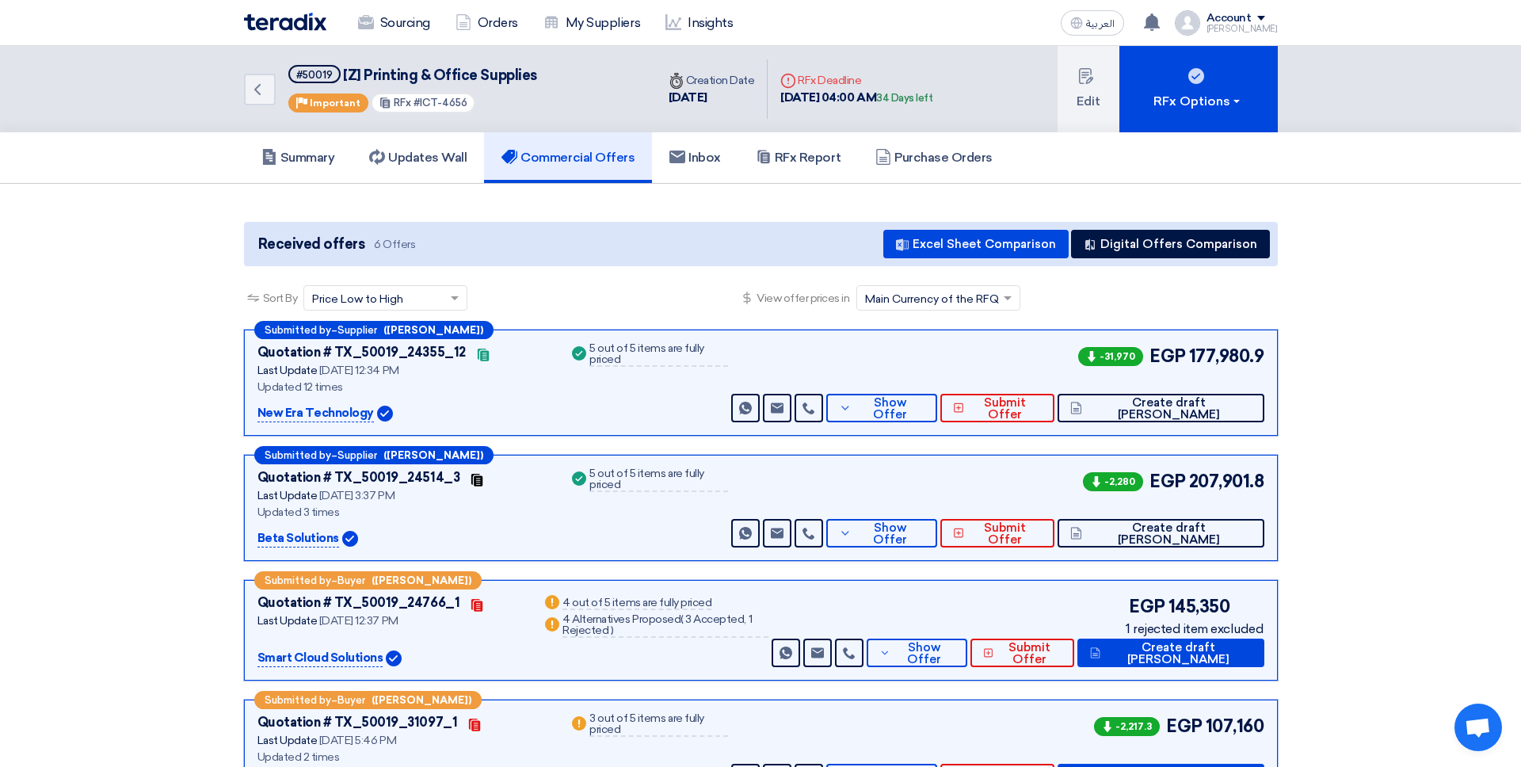
click at [1164, 30] on div "[PERSON_NAME]" at bounding box center [1242, 29] width 71 height 9
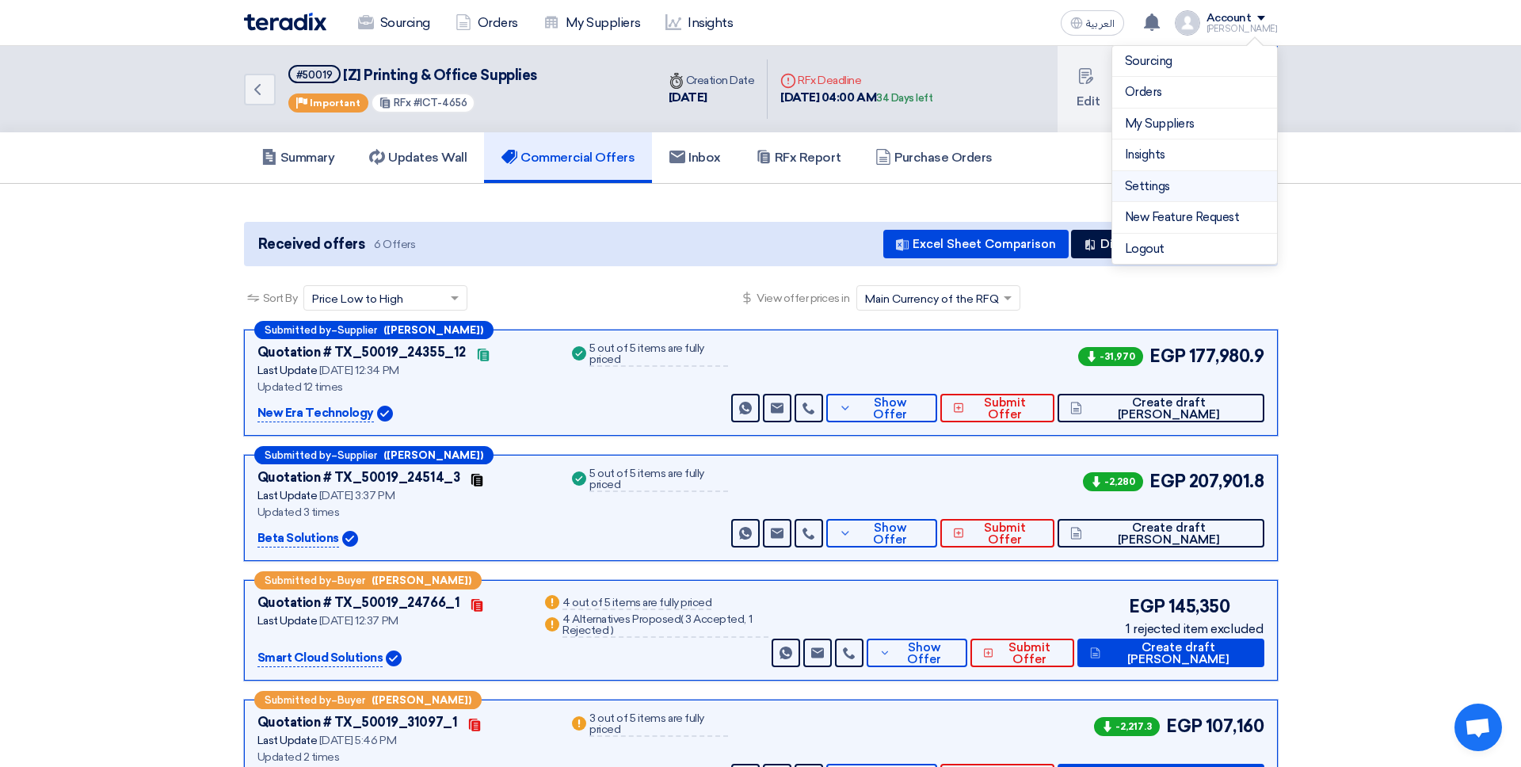
click at [1155, 181] on link "Settings" at bounding box center [1194, 187] width 139 height 18
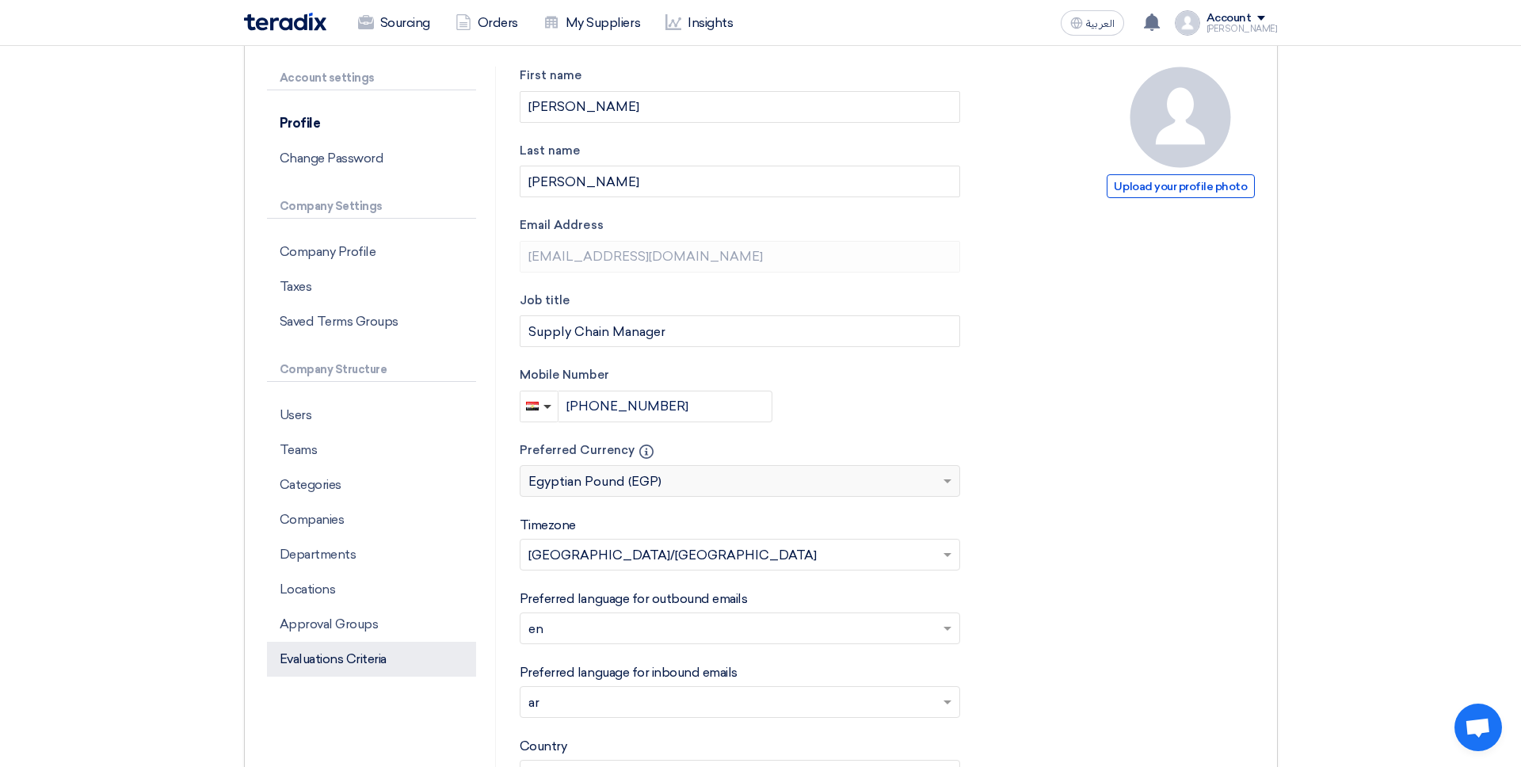
scroll to position [154, 0]
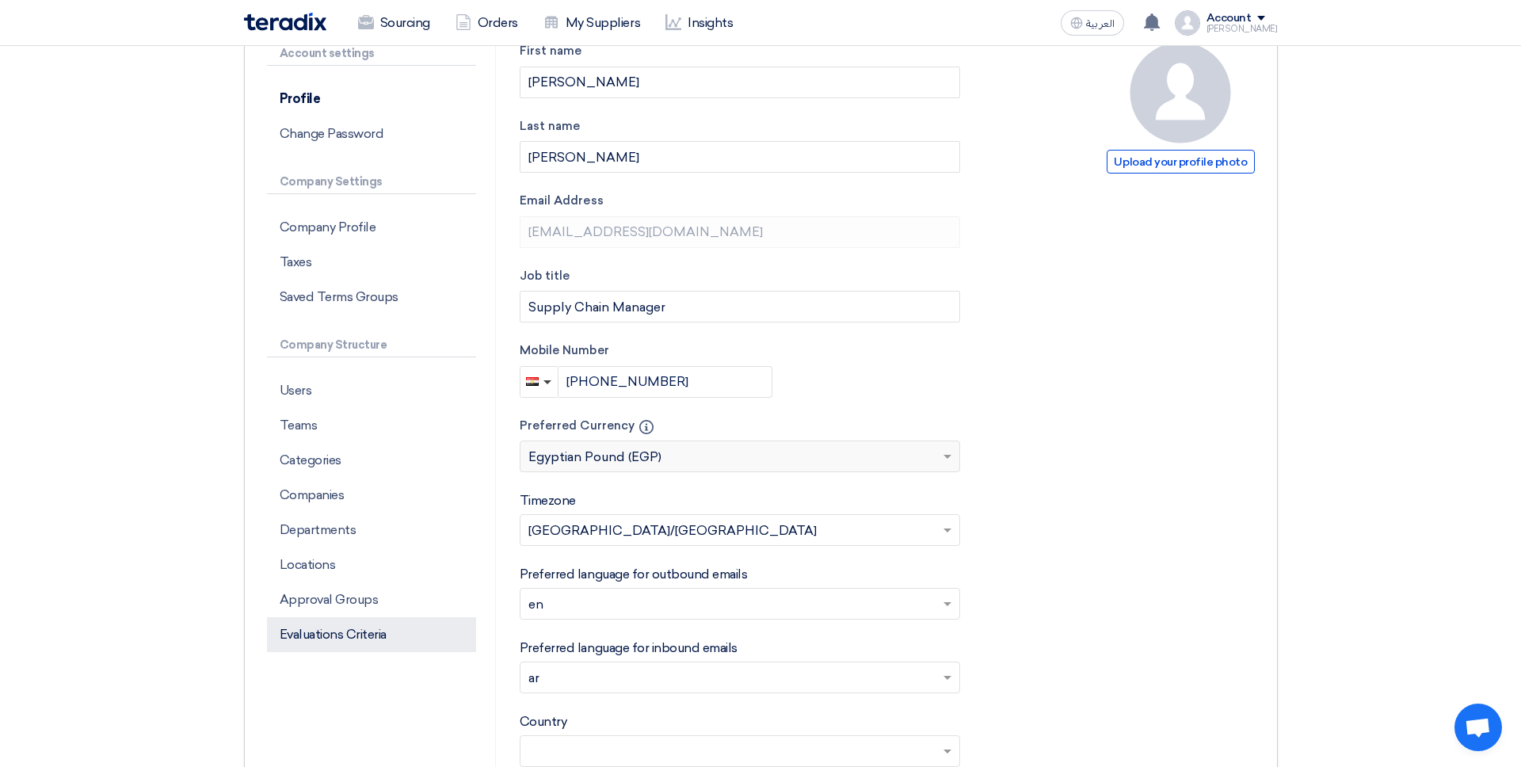
click at [358, 642] on p "Evaluations Criteria" at bounding box center [371, 634] width 209 height 35
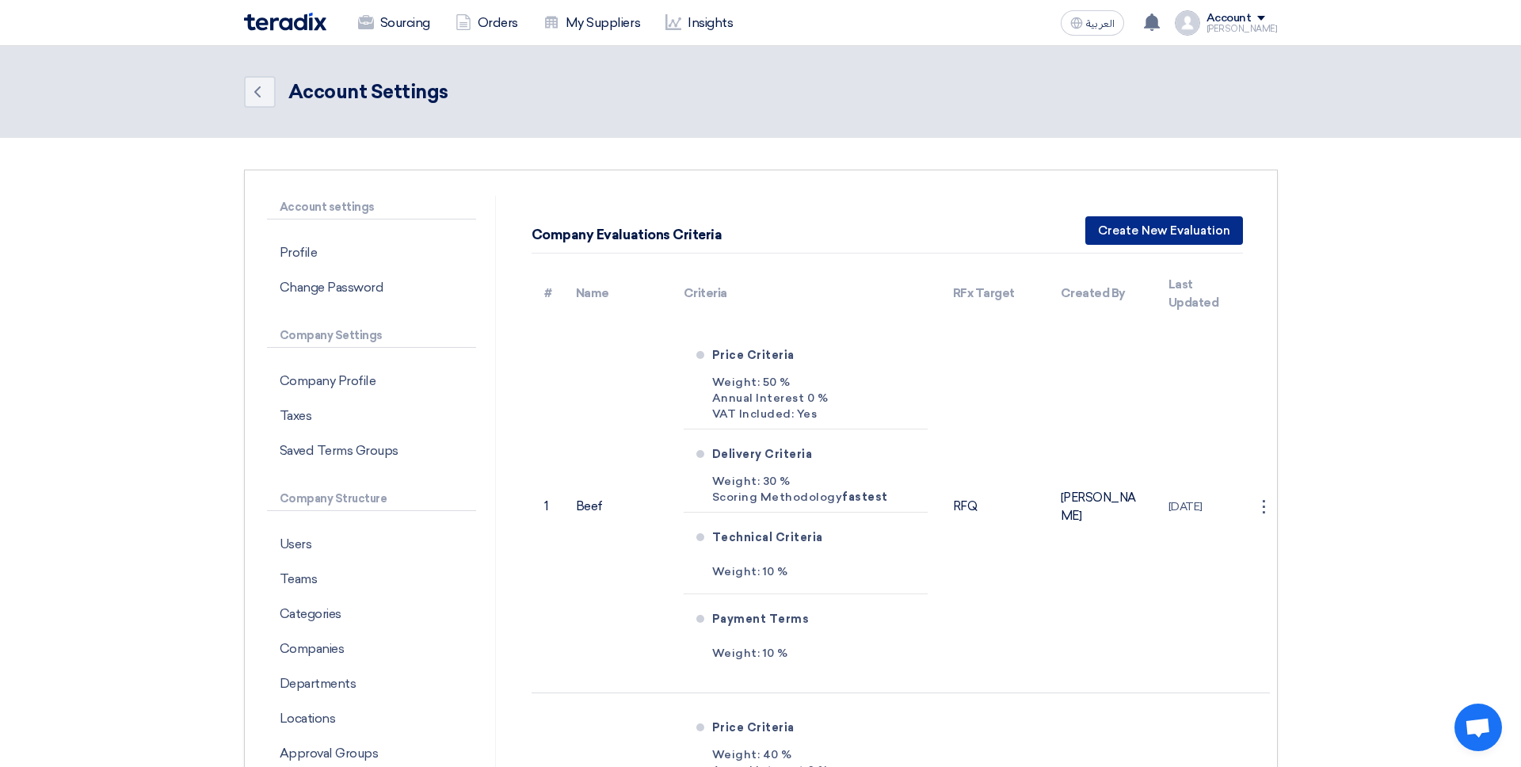
click at [1126, 237] on button "Create New Evaluation" at bounding box center [1165, 230] width 158 height 29
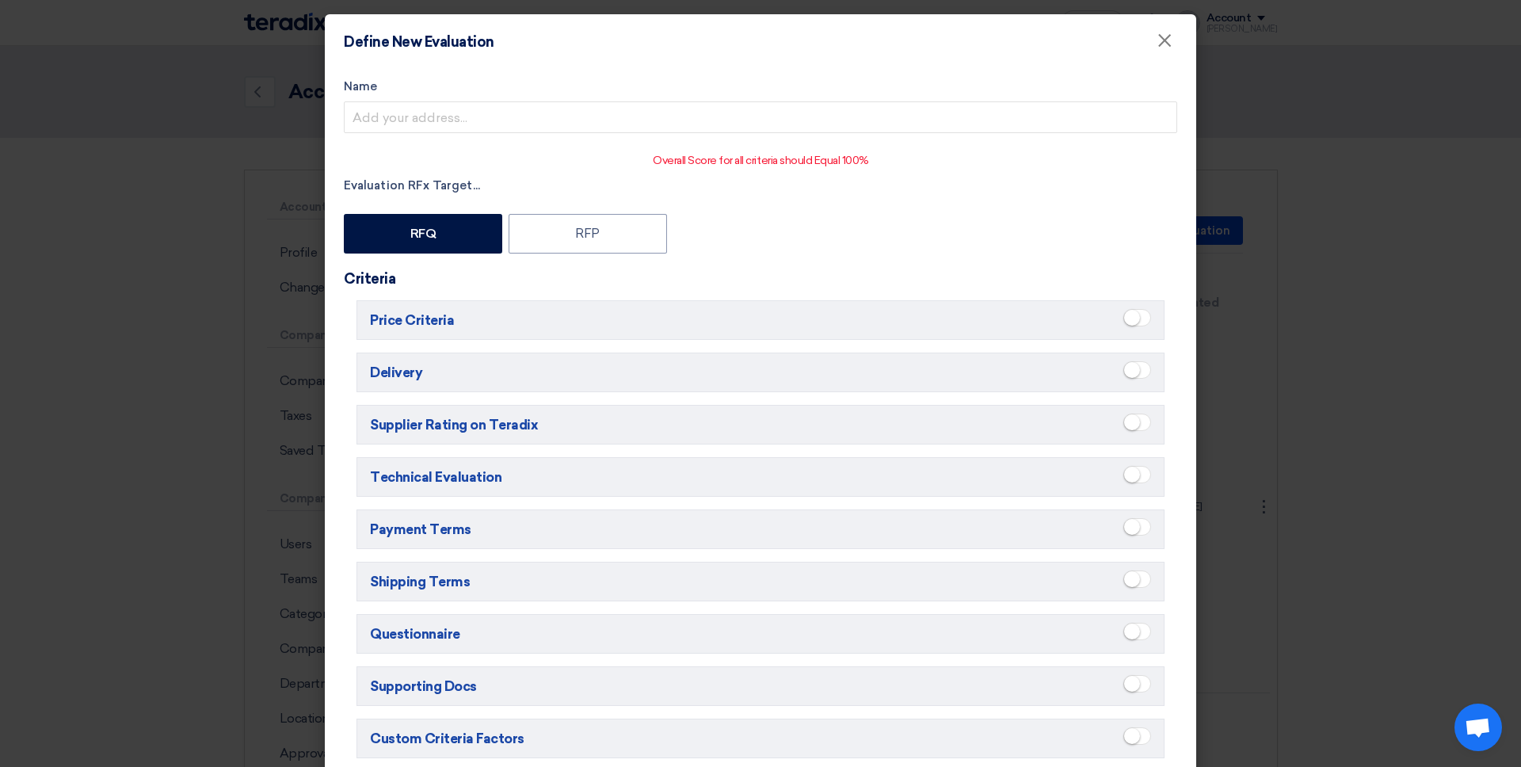
scroll to position [70, 0]
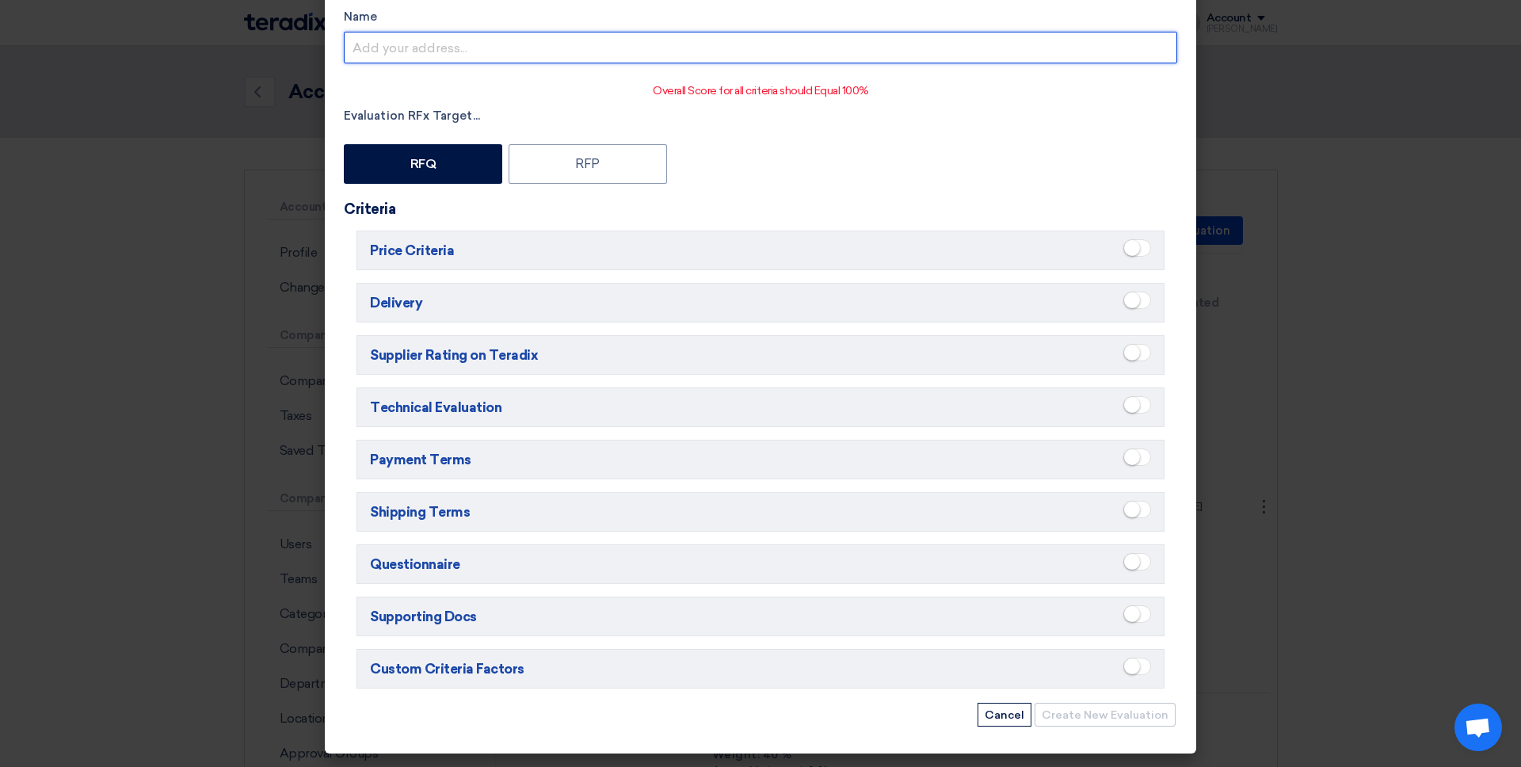
click at [445, 40] on input "Name" at bounding box center [761, 48] width 834 height 32
type input "Raw Material"
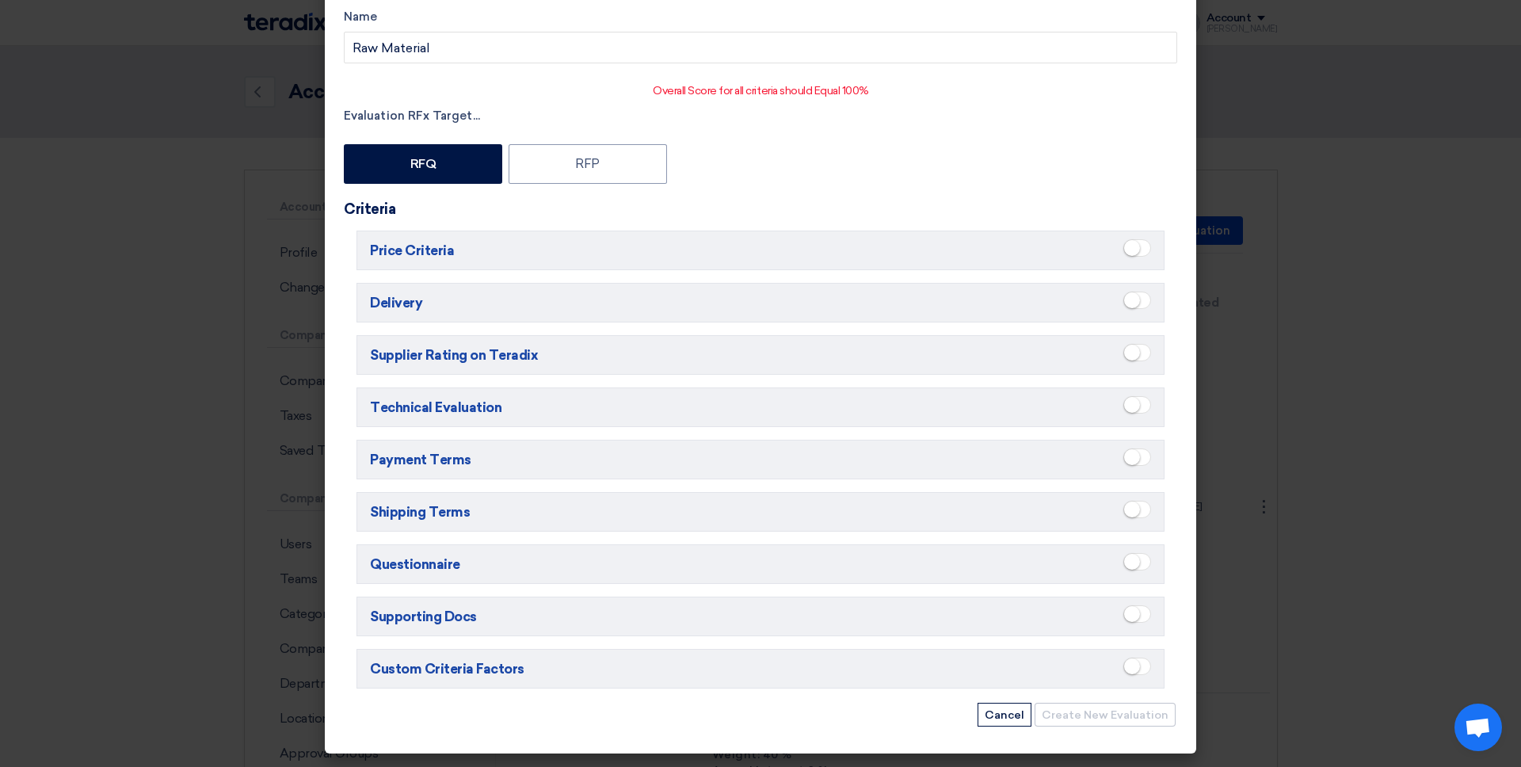
click at [1137, 250] on small at bounding box center [1132, 248] width 16 height 16
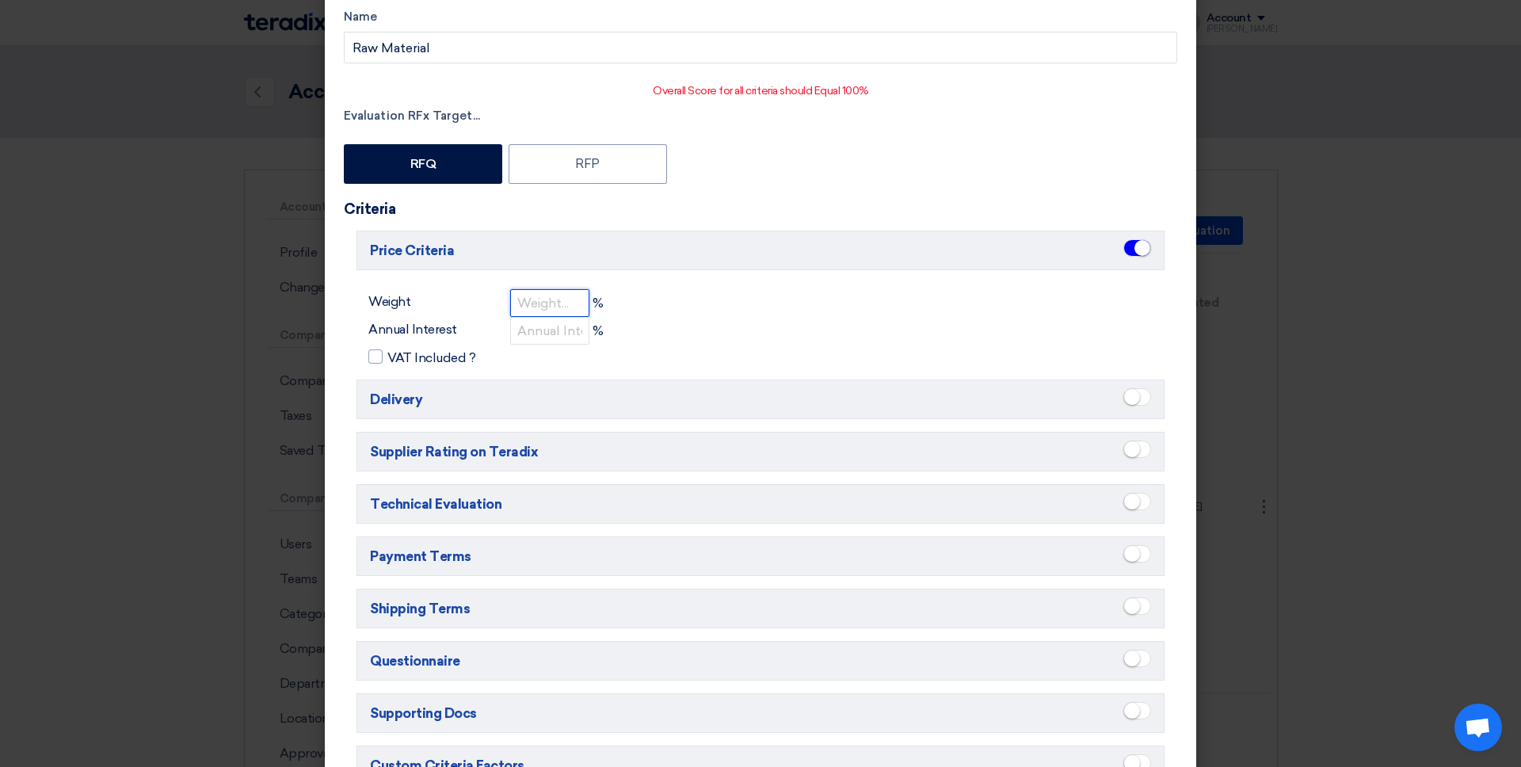
click at [586, 304] on div "%" at bounding box center [548, 303] width 109 height 28
type input "50"
click at [1137, 395] on small at bounding box center [1132, 397] width 16 height 16
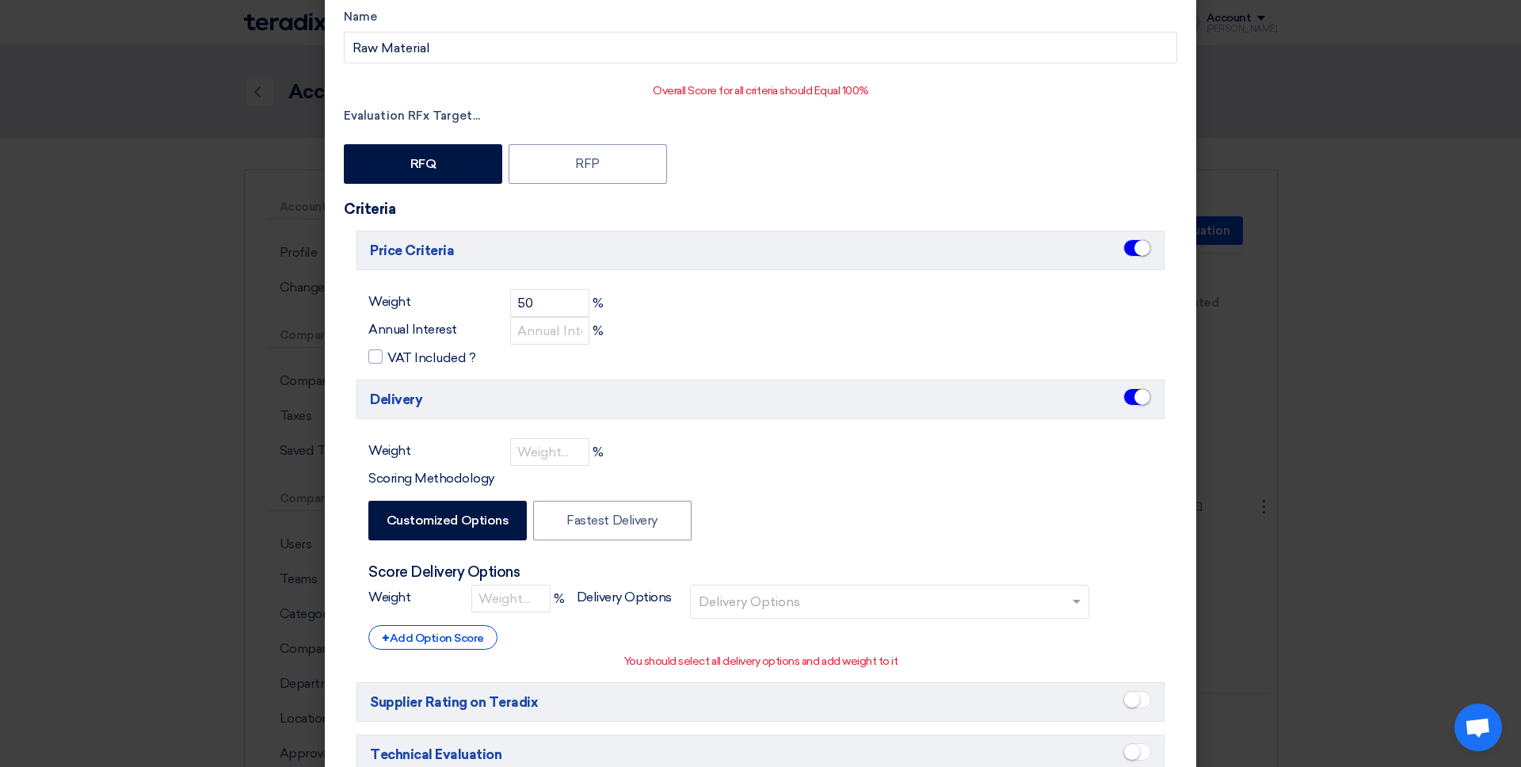
scroll to position [131, 0]
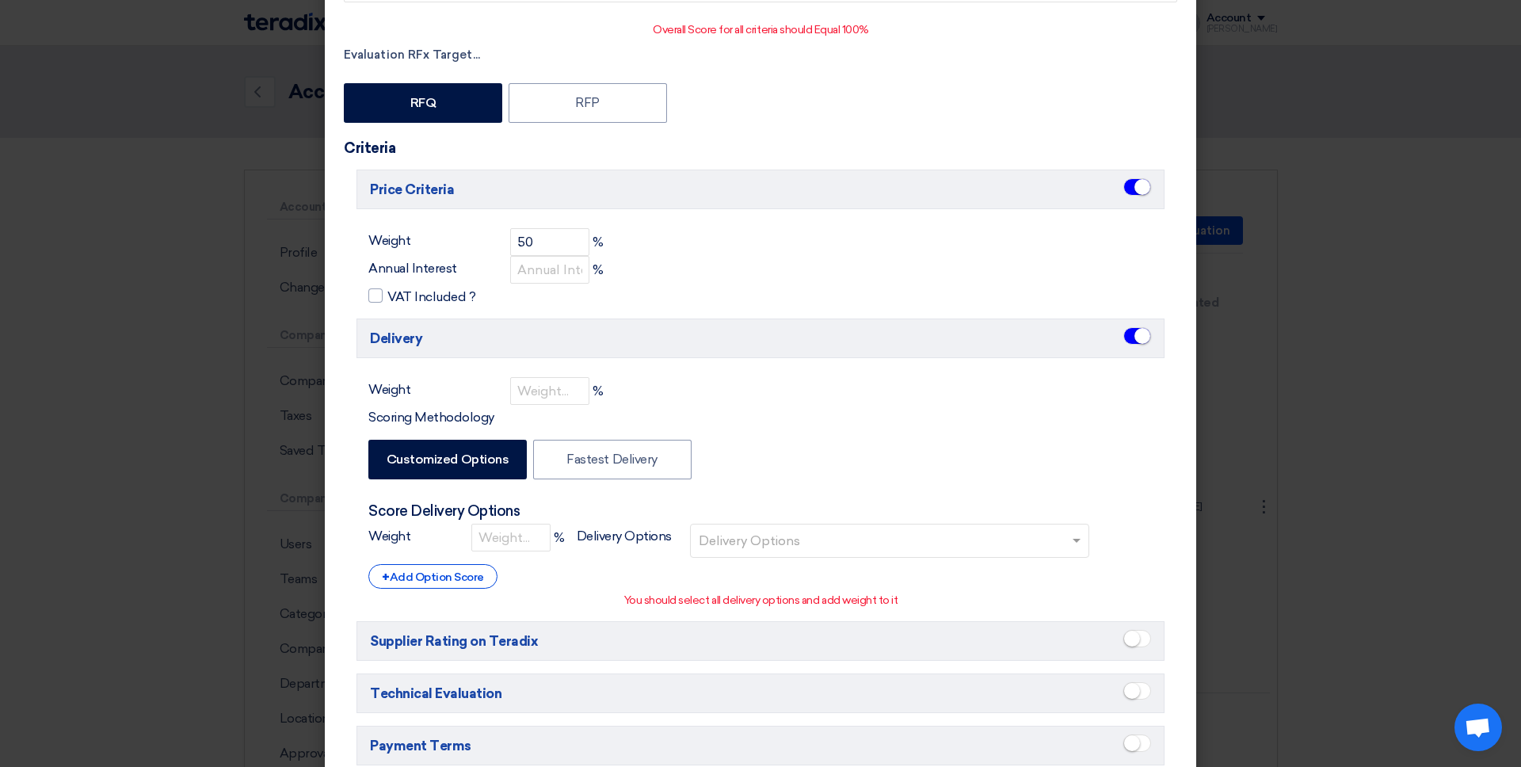
click at [739, 528] on div at bounding box center [883, 542] width 372 height 29
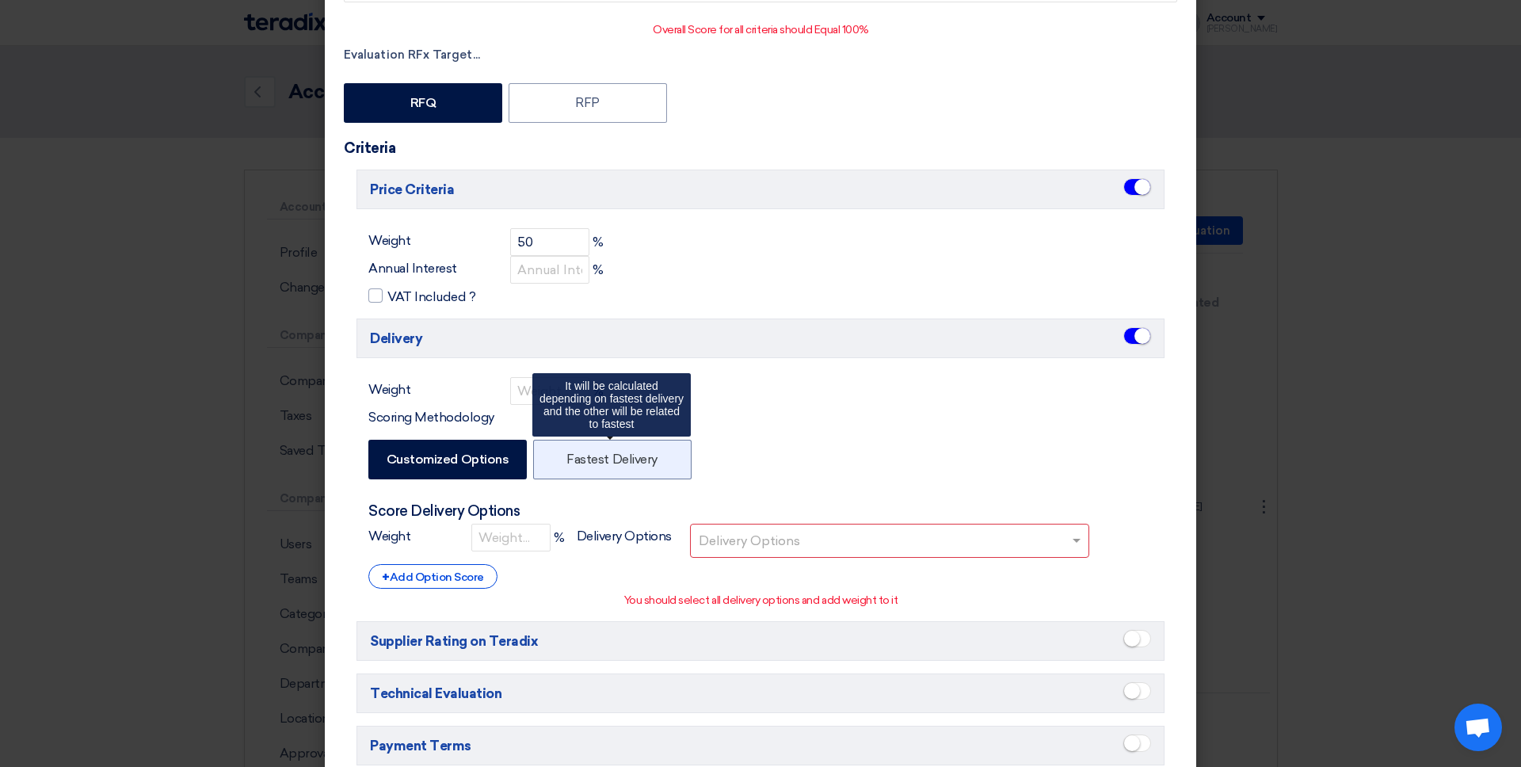
click at [618, 464] on label "Fastest Delivery" at bounding box center [612, 460] width 158 height 40
click at [577, 464] on input "Fastest Delivery" at bounding box center [572, 458] width 10 height 10
radio input "false"
radio input "true"
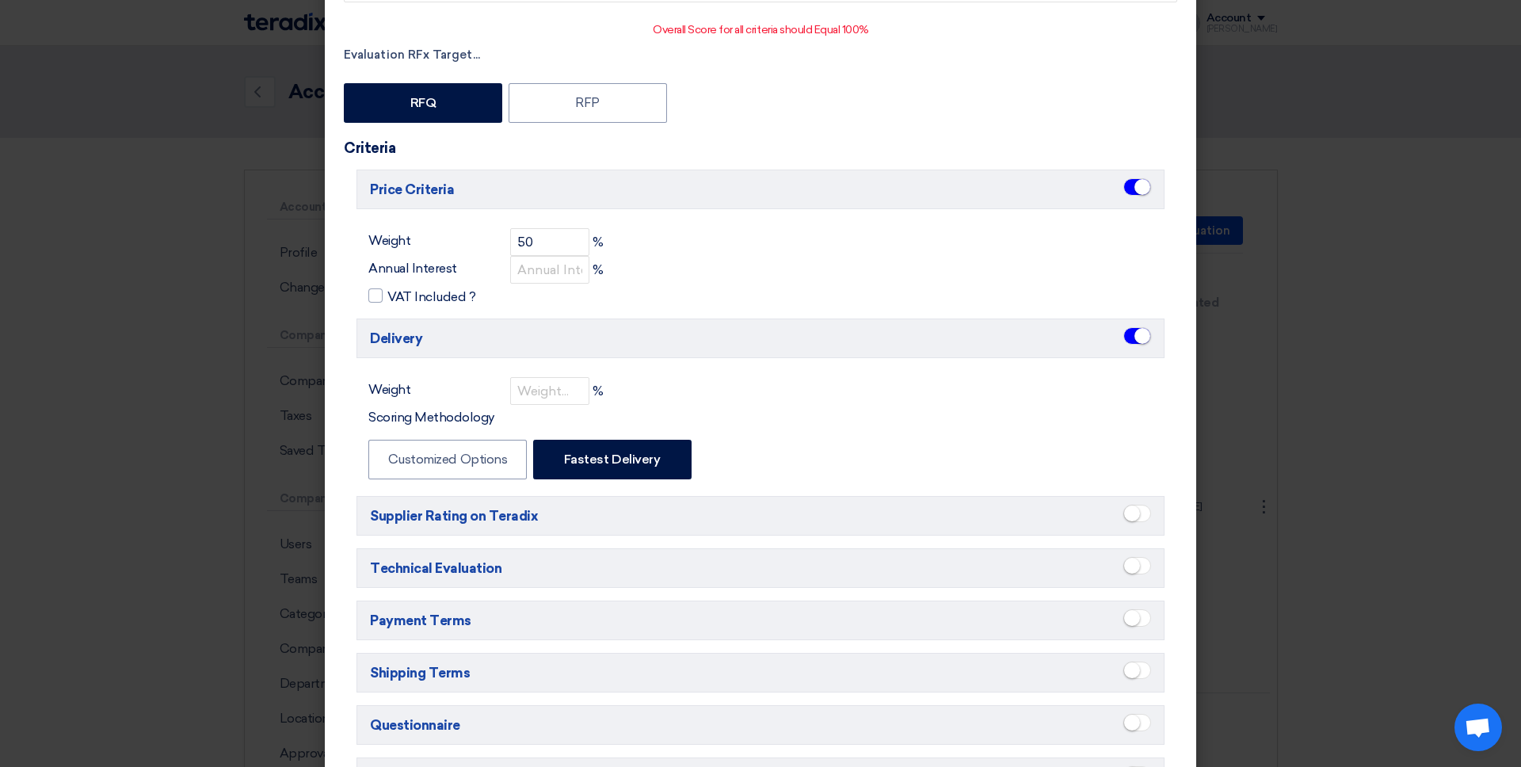
click at [1141, 510] on span at bounding box center [1138, 513] width 28 height 17
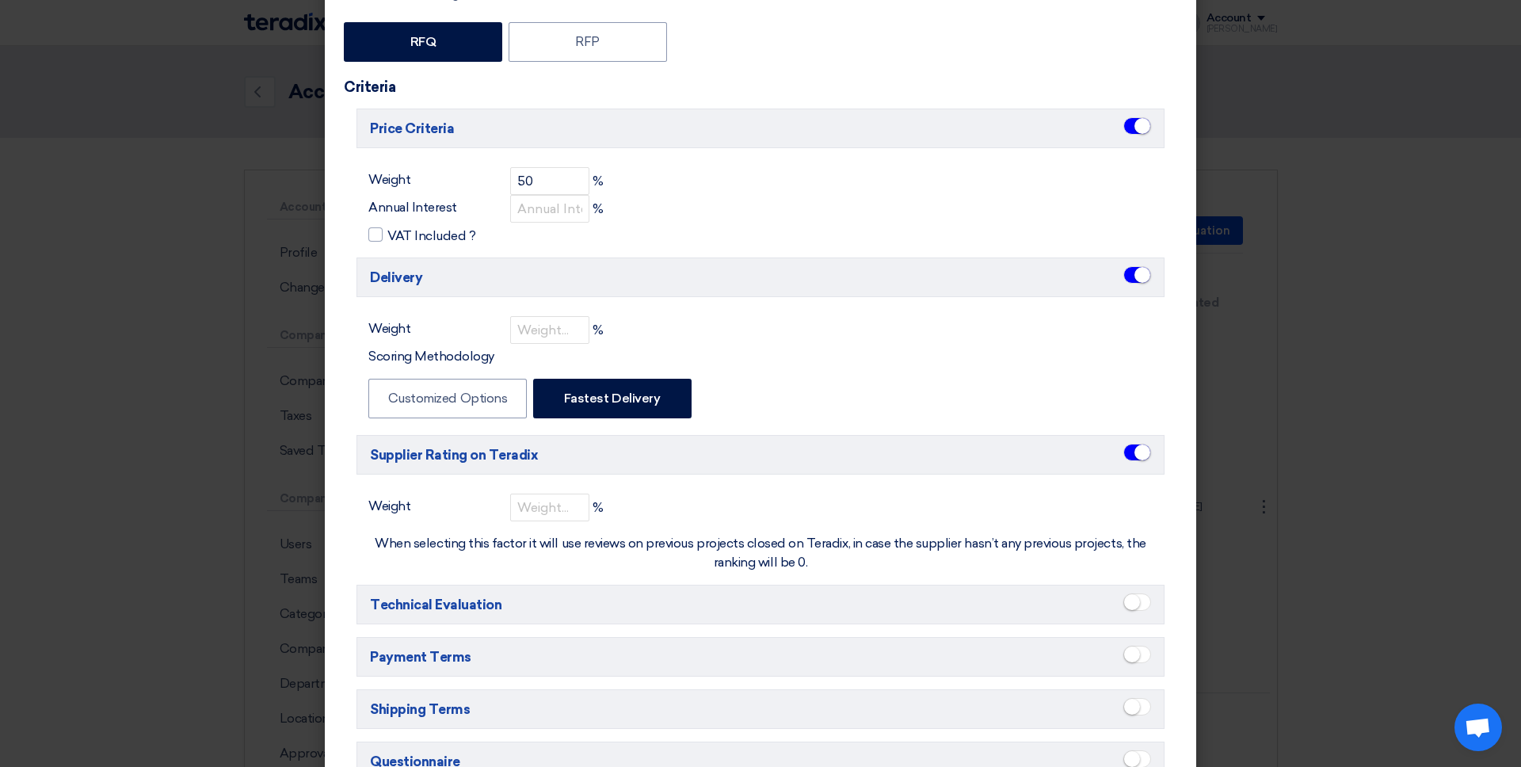
scroll to position [197, 0]
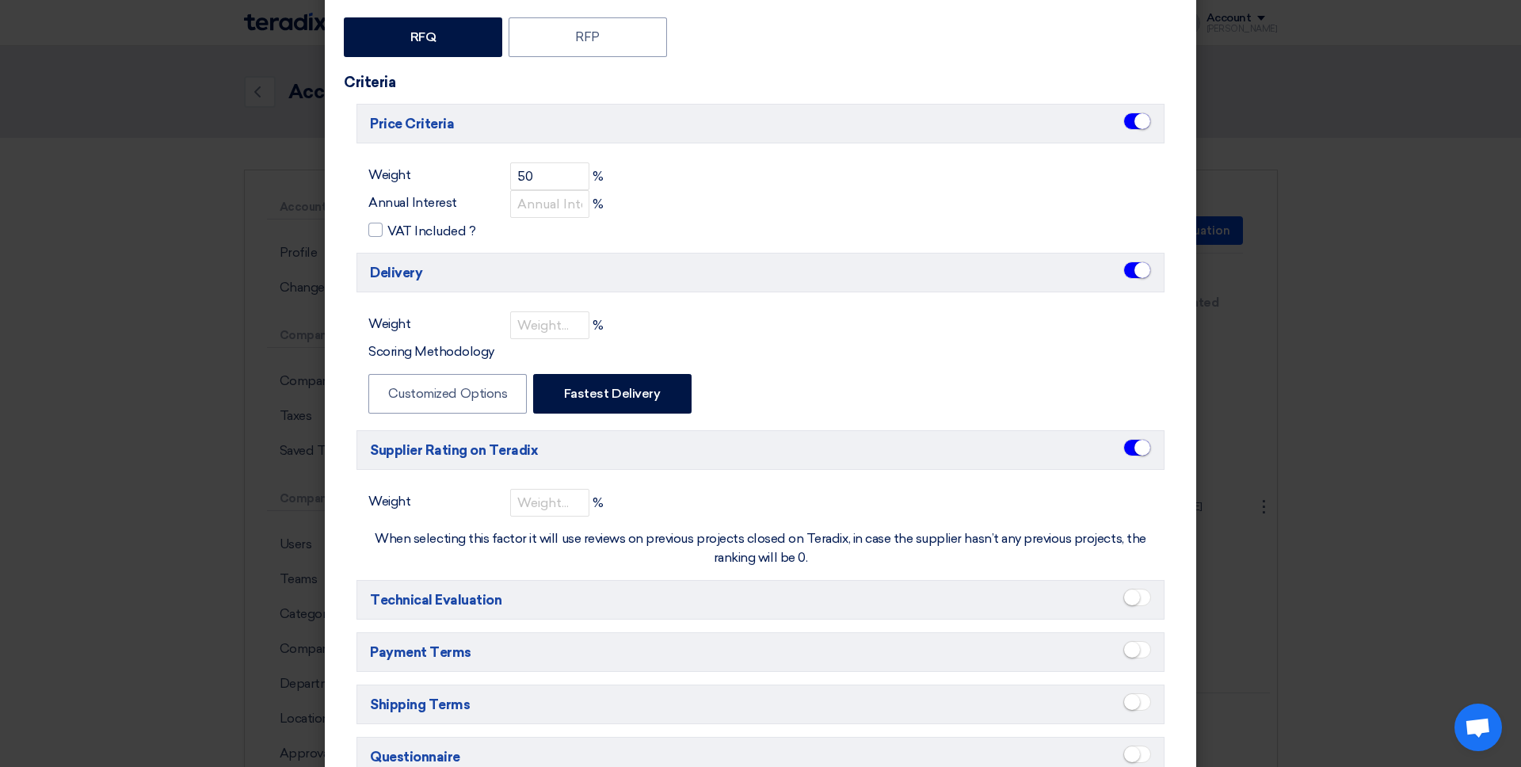
click at [1136, 591] on small at bounding box center [1132, 598] width 16 height 16
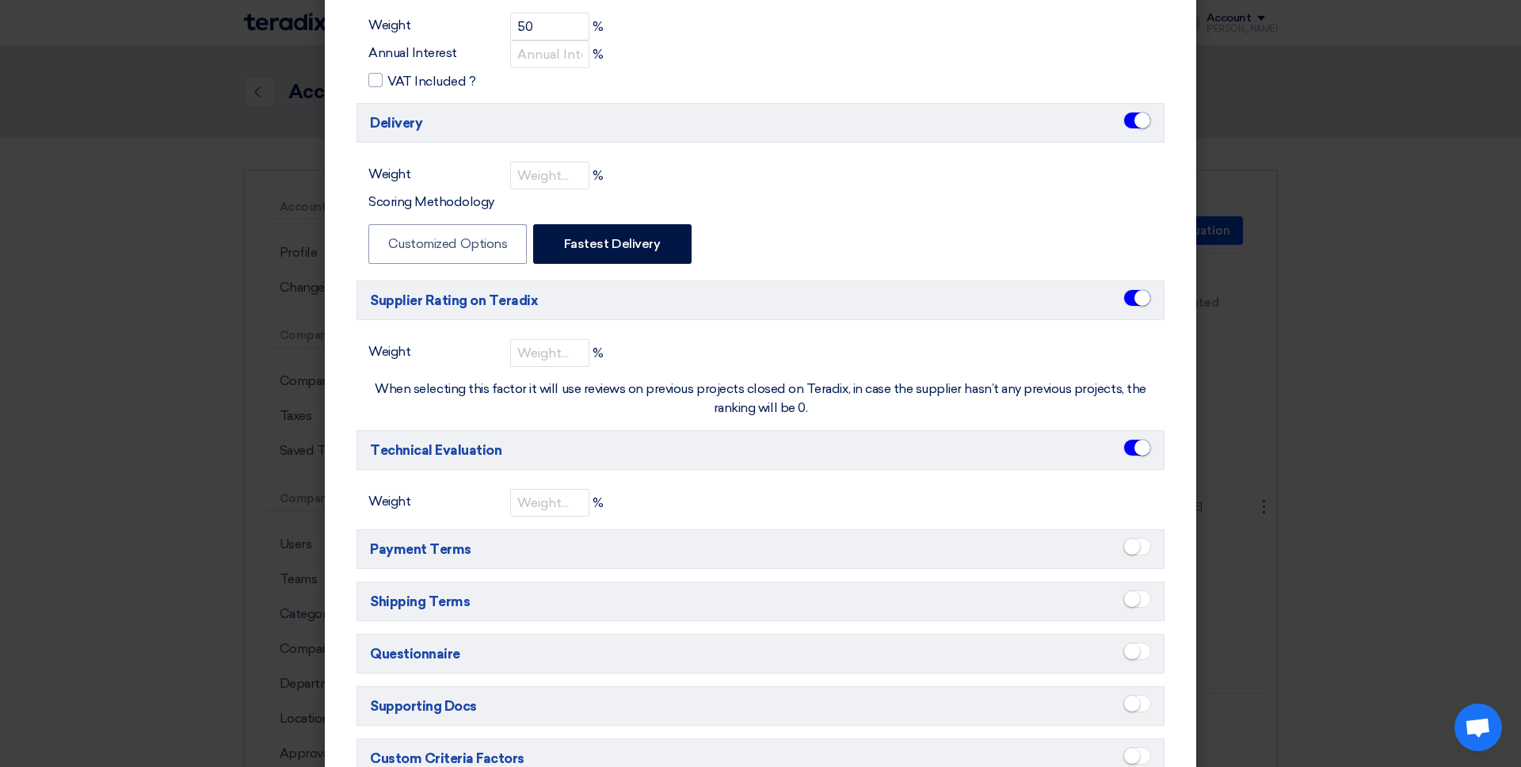
scroll to position [348, 0]
click at [1132, 549] on small at bounding box center [1132, 545] width 16 height 16
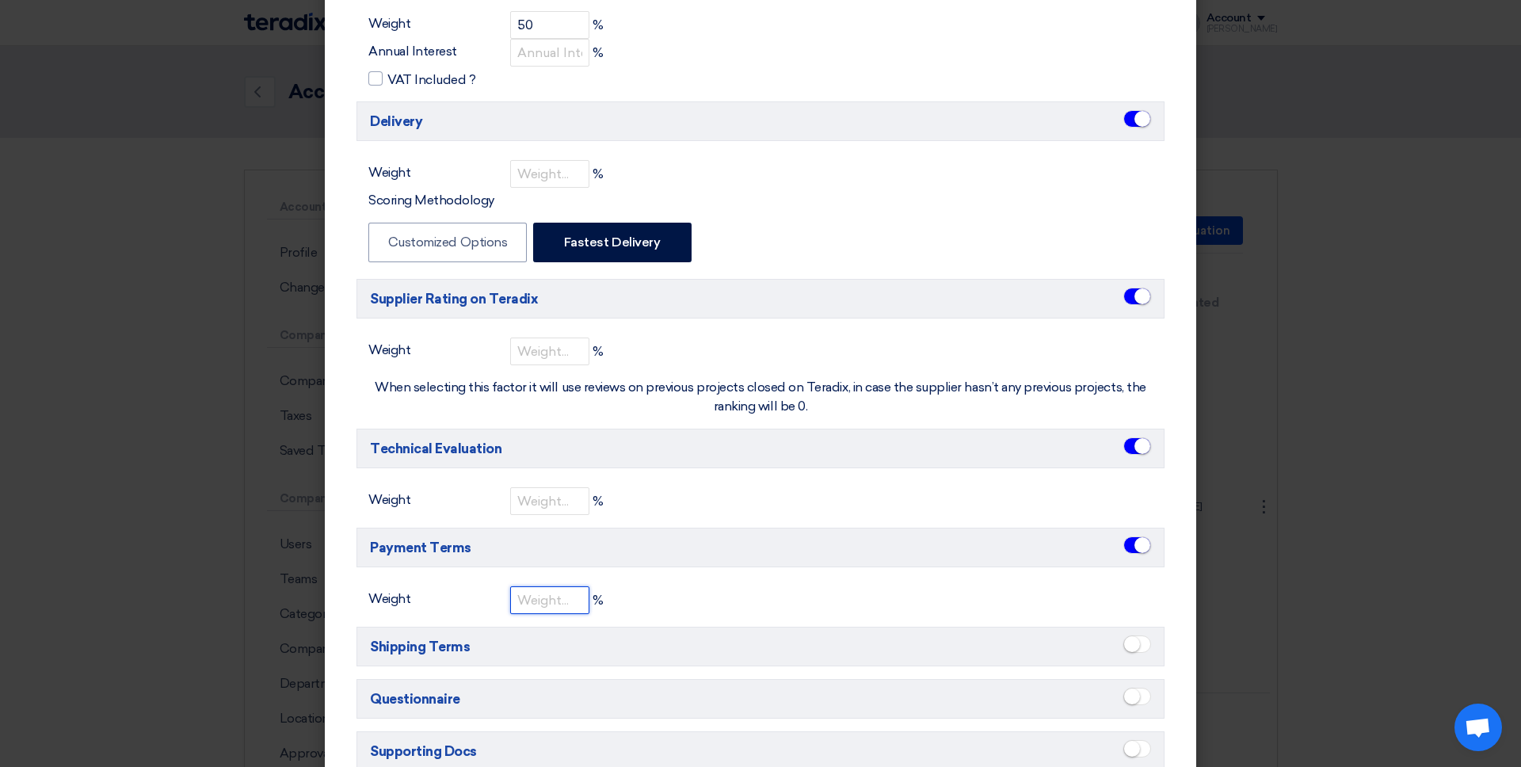
drag, startPoint x: 517, startPoint y: 611, endPoint x: 517, endPoint y: 620, distance: 9.5
click at [515, 611] on input "number" at bounding box center [549, 600] width 79 height 28
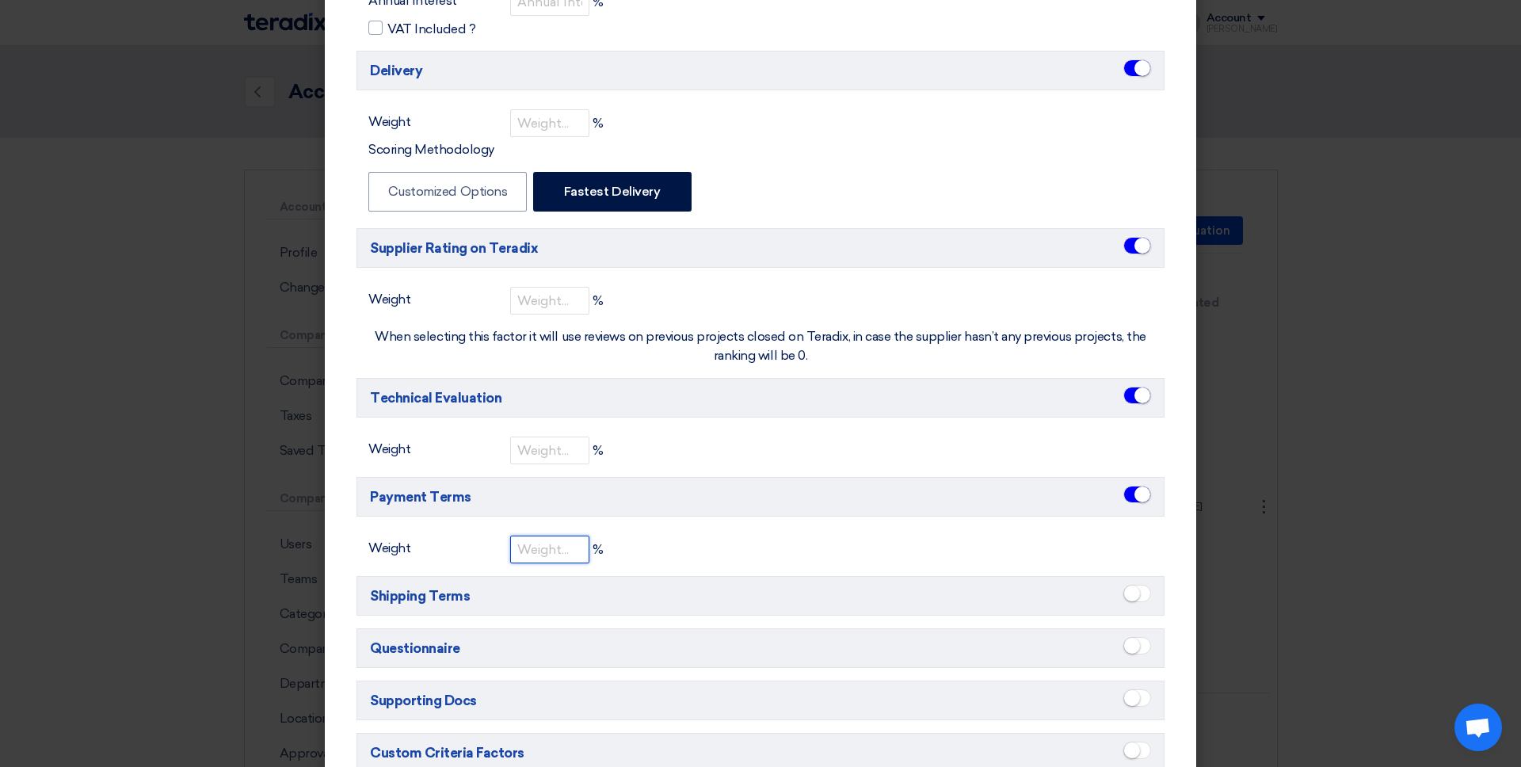
scroll to position [403, 0]
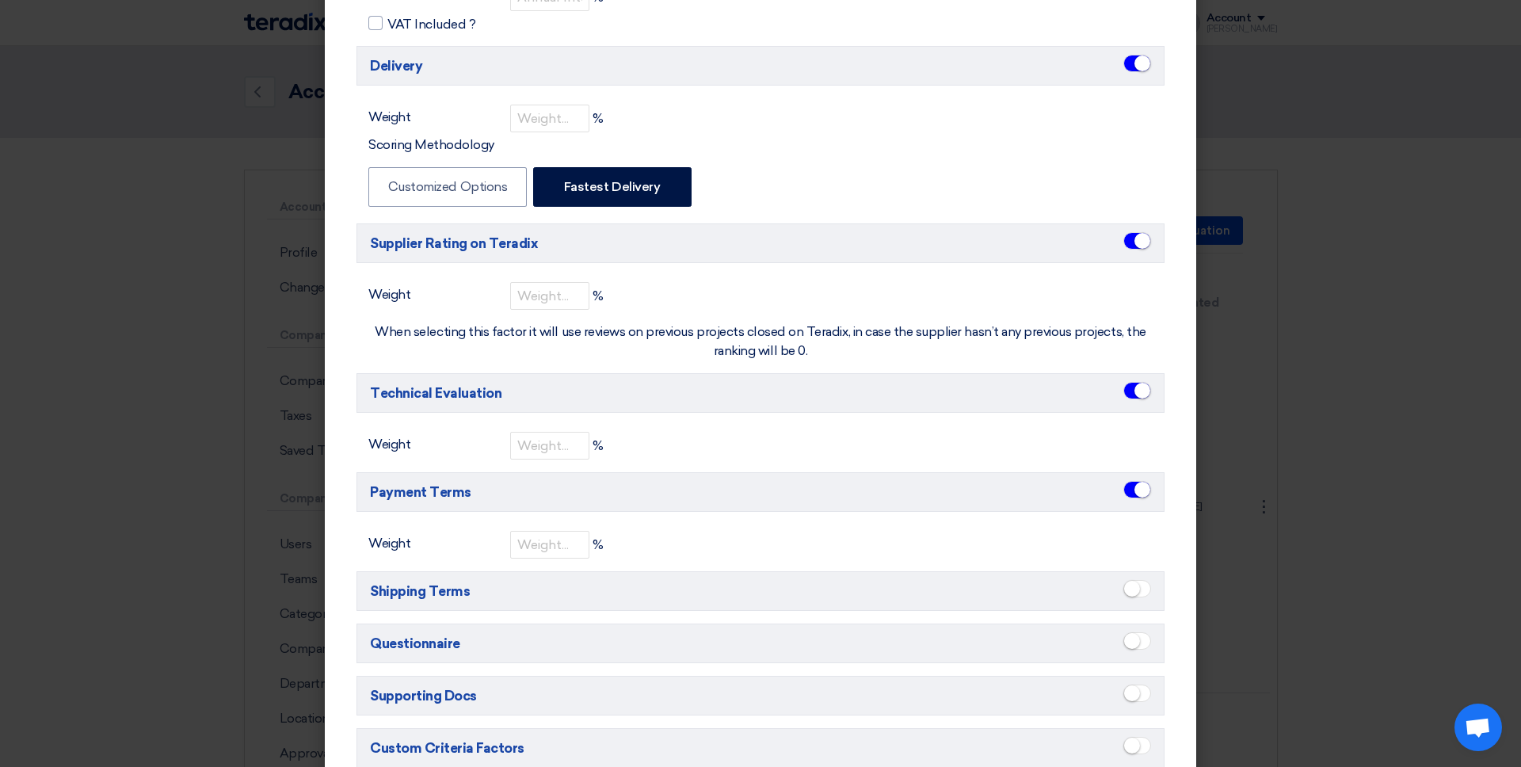
click at [1147, 592] on span at bounding box center [1138, 588] width 28 height 17
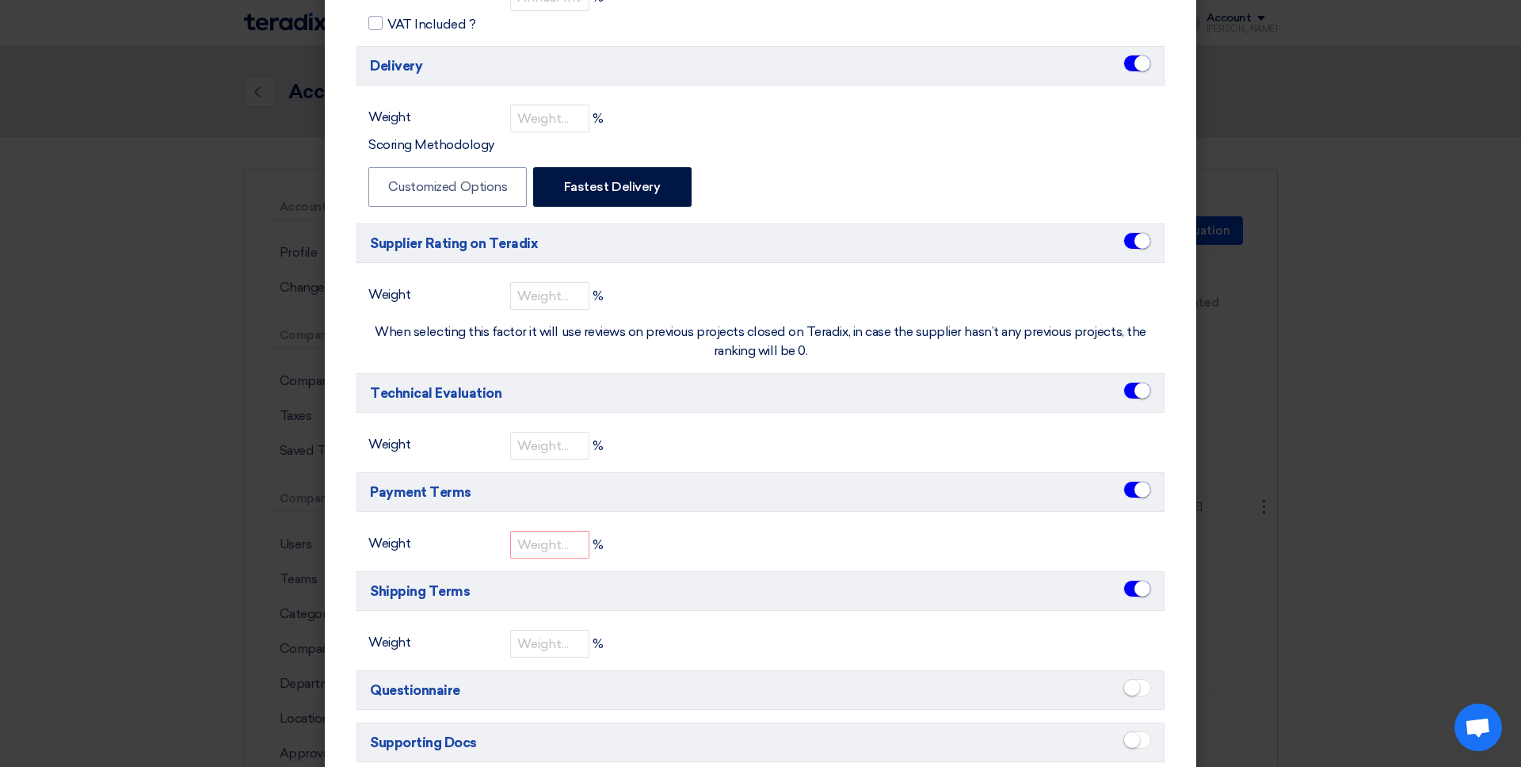
scroll to position [431, 0]
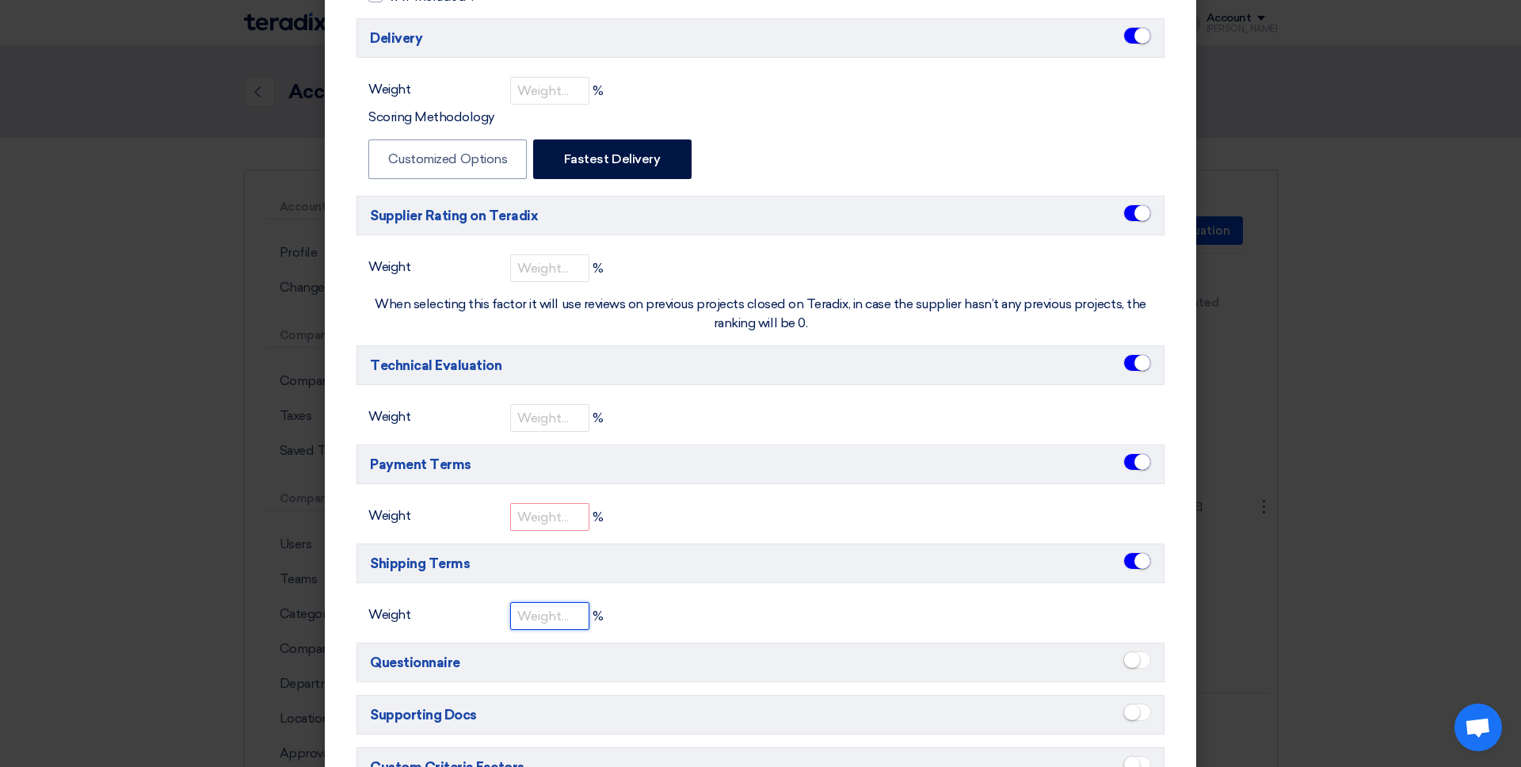
click at [582, 617] on input "number" at bounding box center [549, 616] width 79 height 28
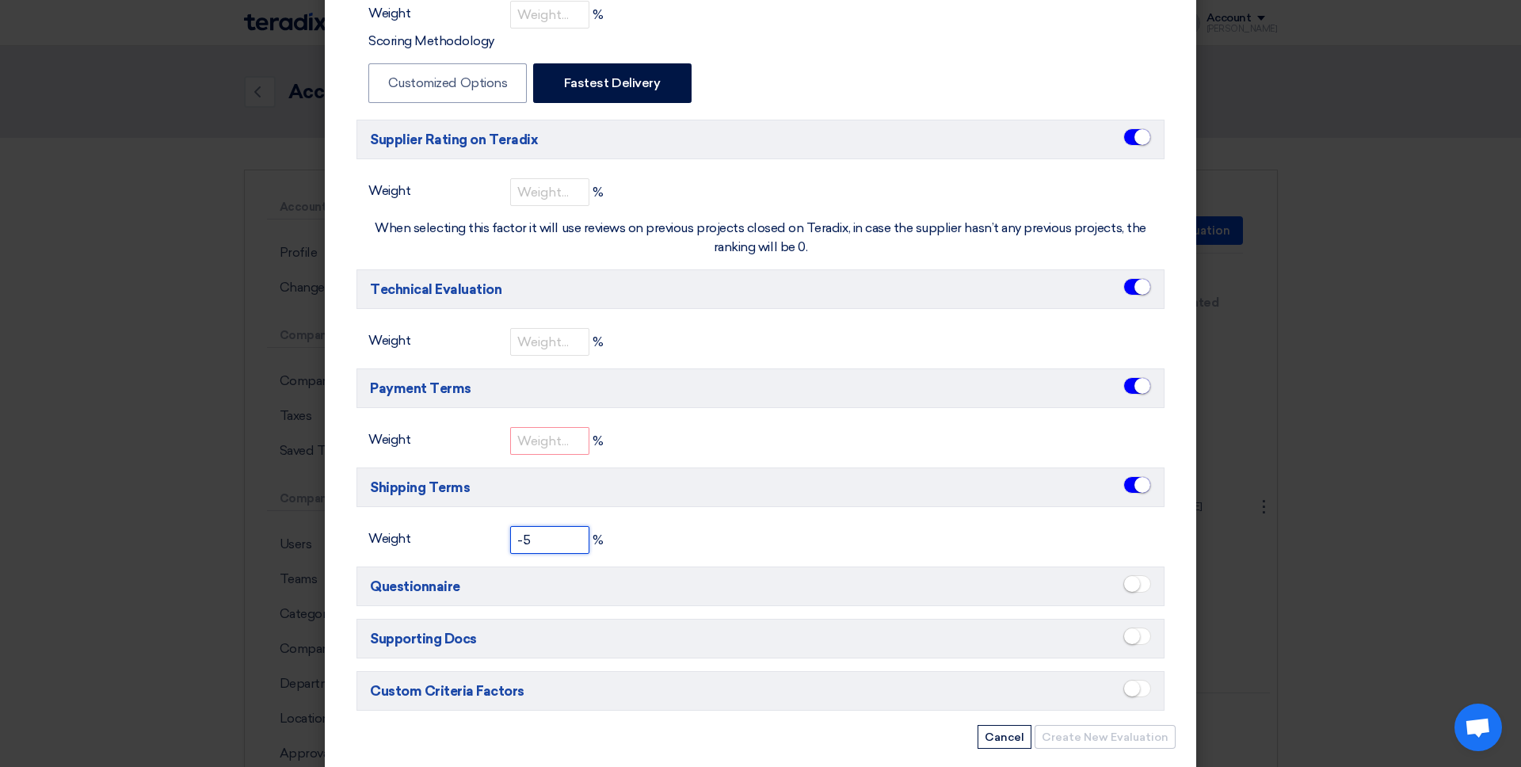
scroll to position [526, 0]
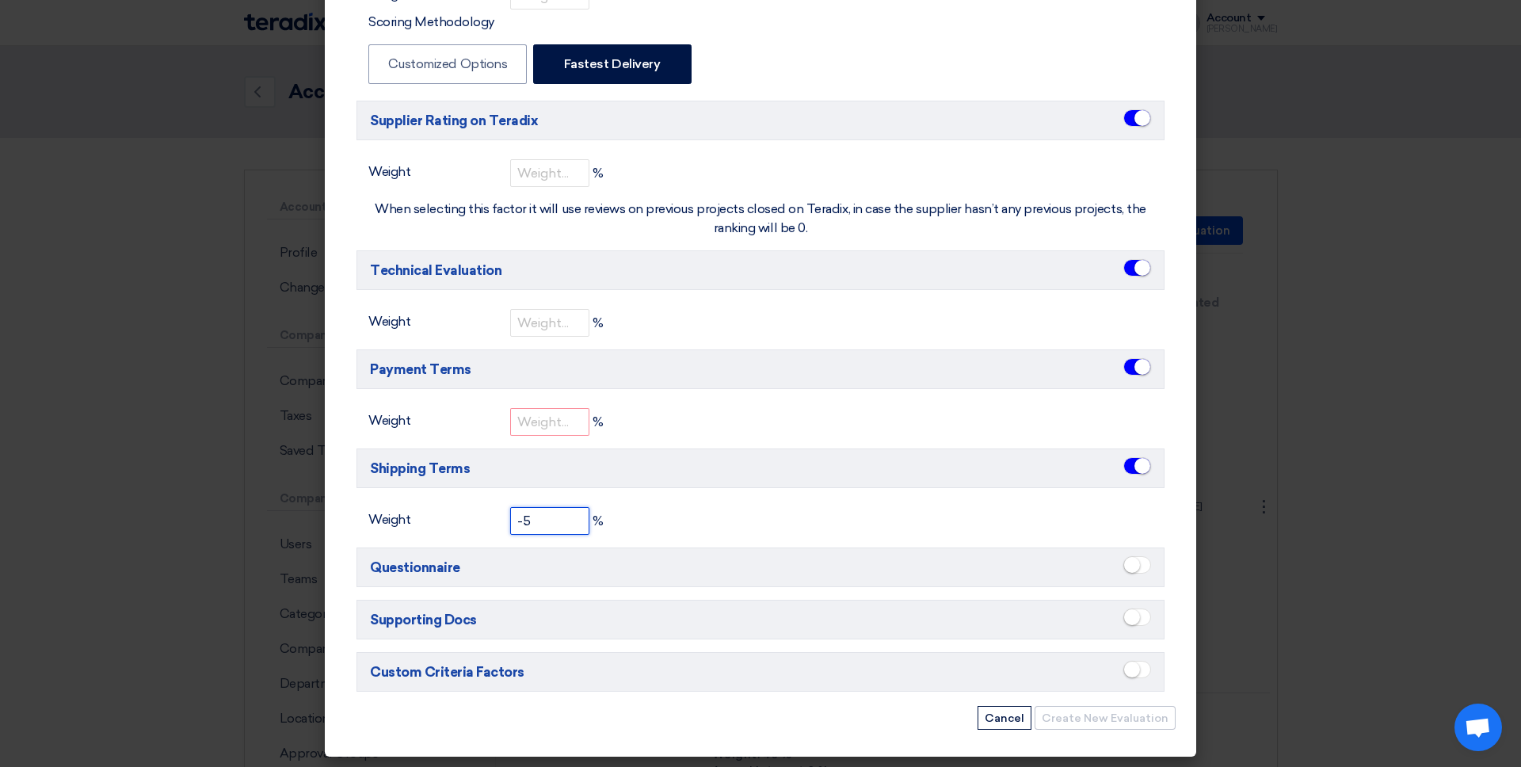
type input "-5"
drag, startPoint x: 1147, startPoint y: 563, endPoint x: 1138, endPoint y: 578, distance: 17.8
click at [1147, 563] on span at bounding box center [1138, 564] width 28 height 17
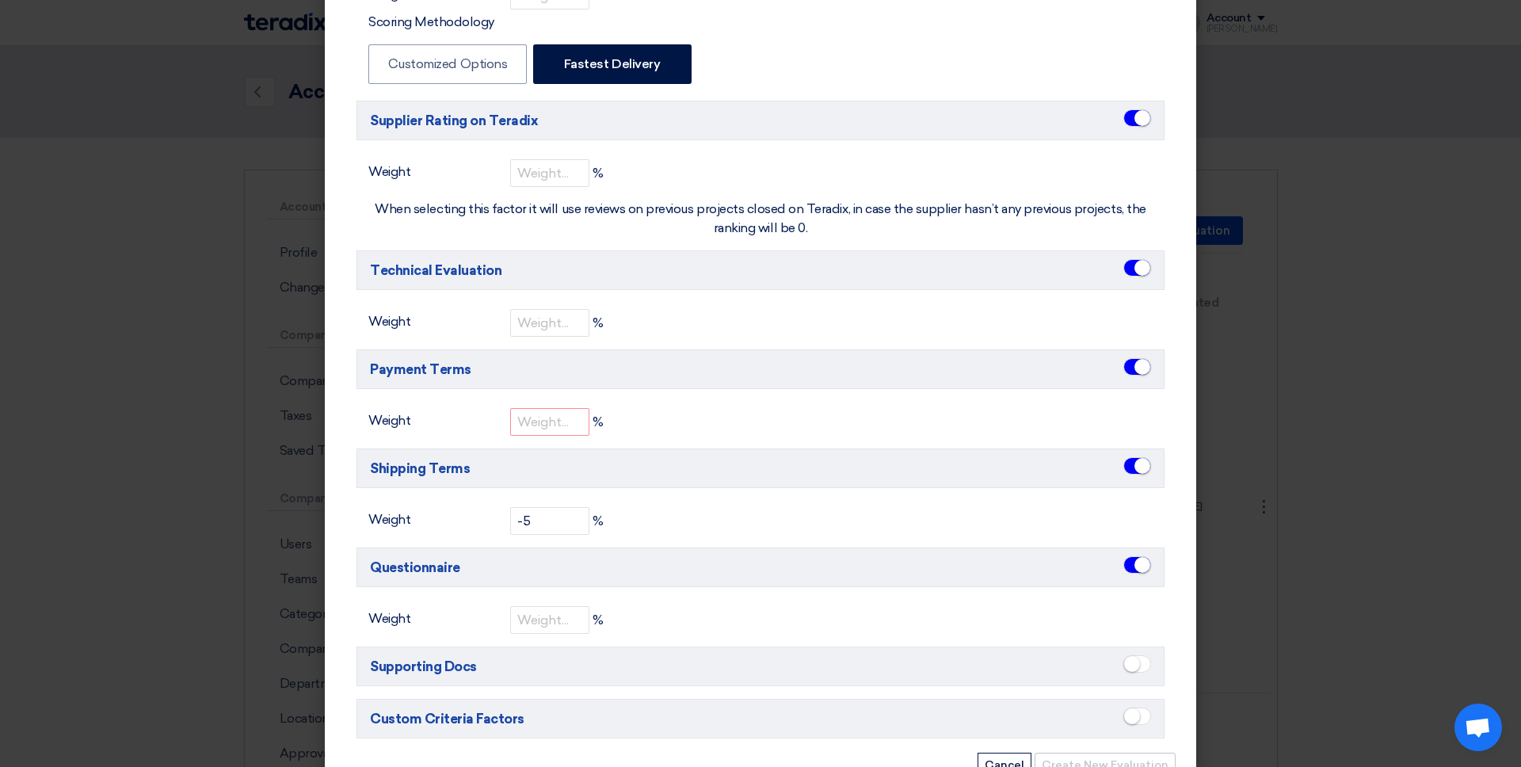
scroll to position [547, 0]
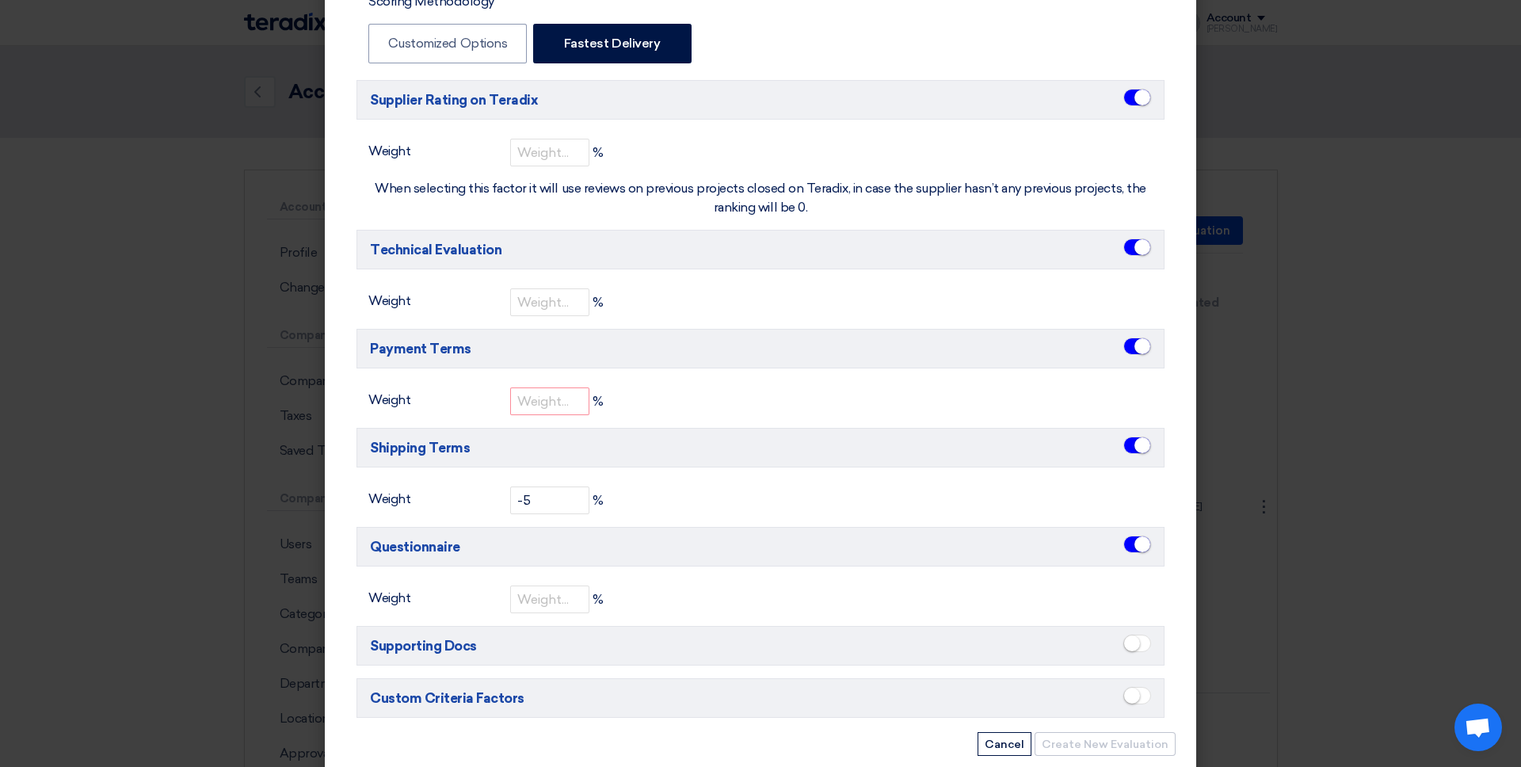
click at [1133, 540] on span at bounding box center [1138, 544] width 28 height 17
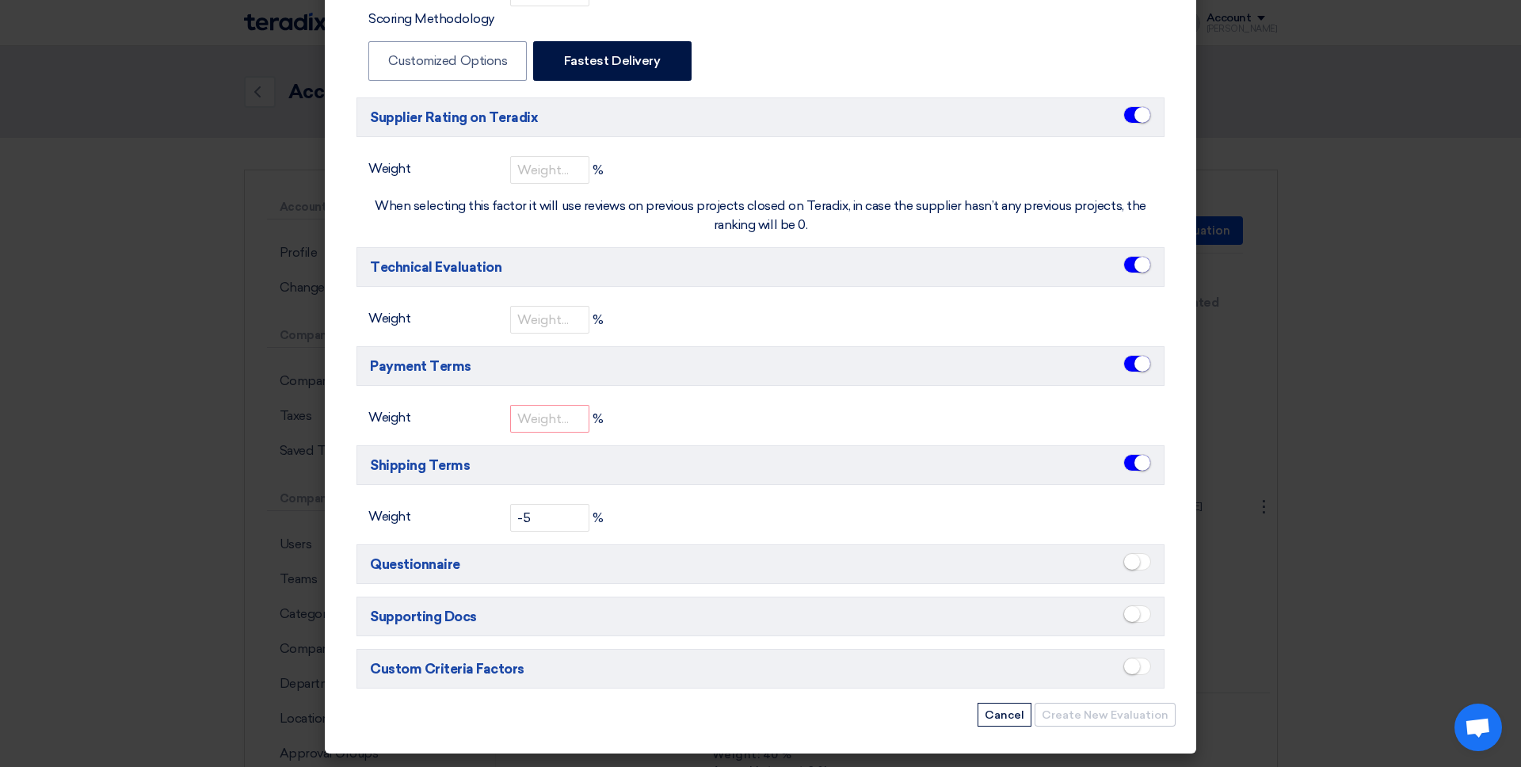
click at [1138, 616] on small at bounding box center [1132, 614] width 16 height 16
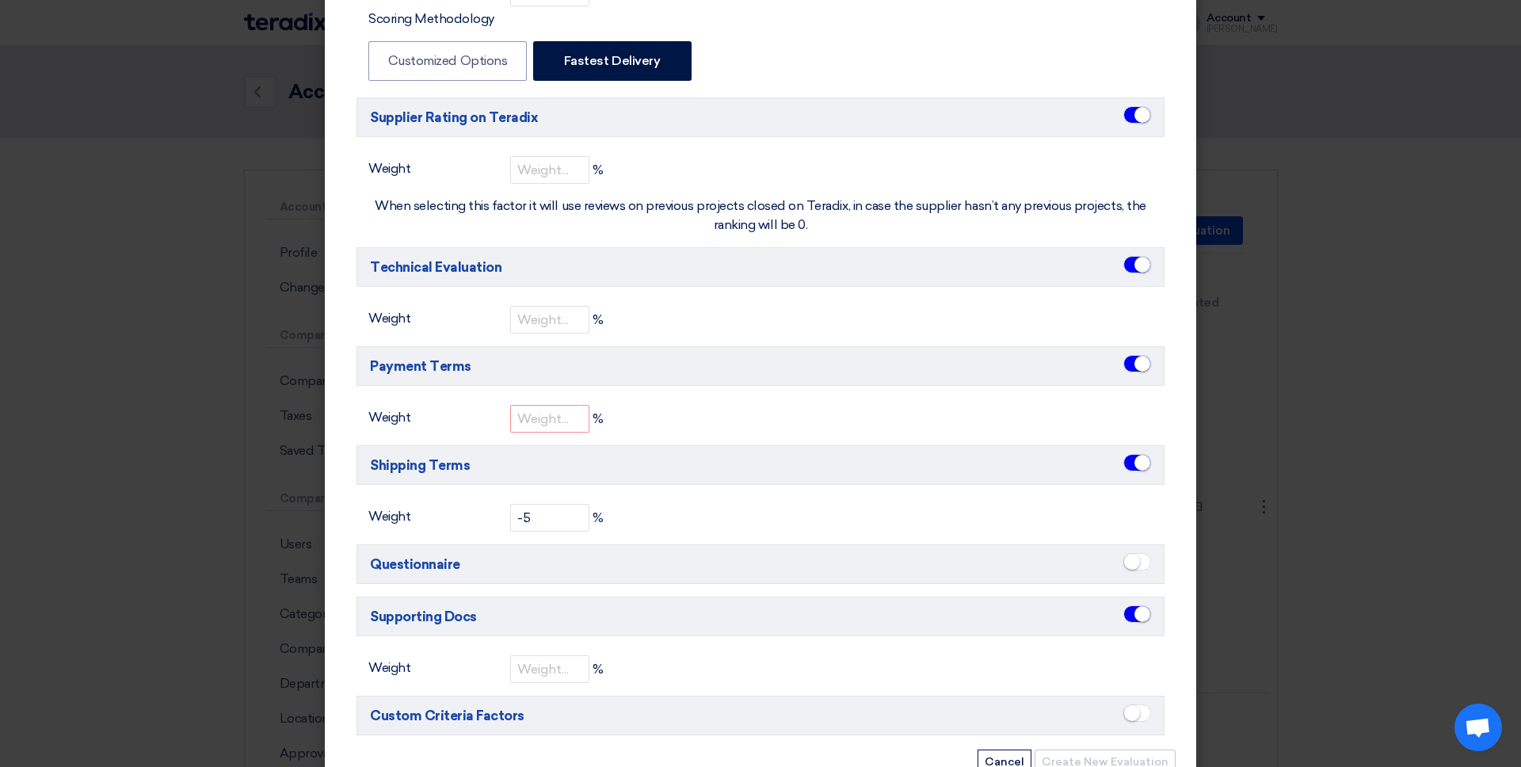
scroll to position [547, 0]
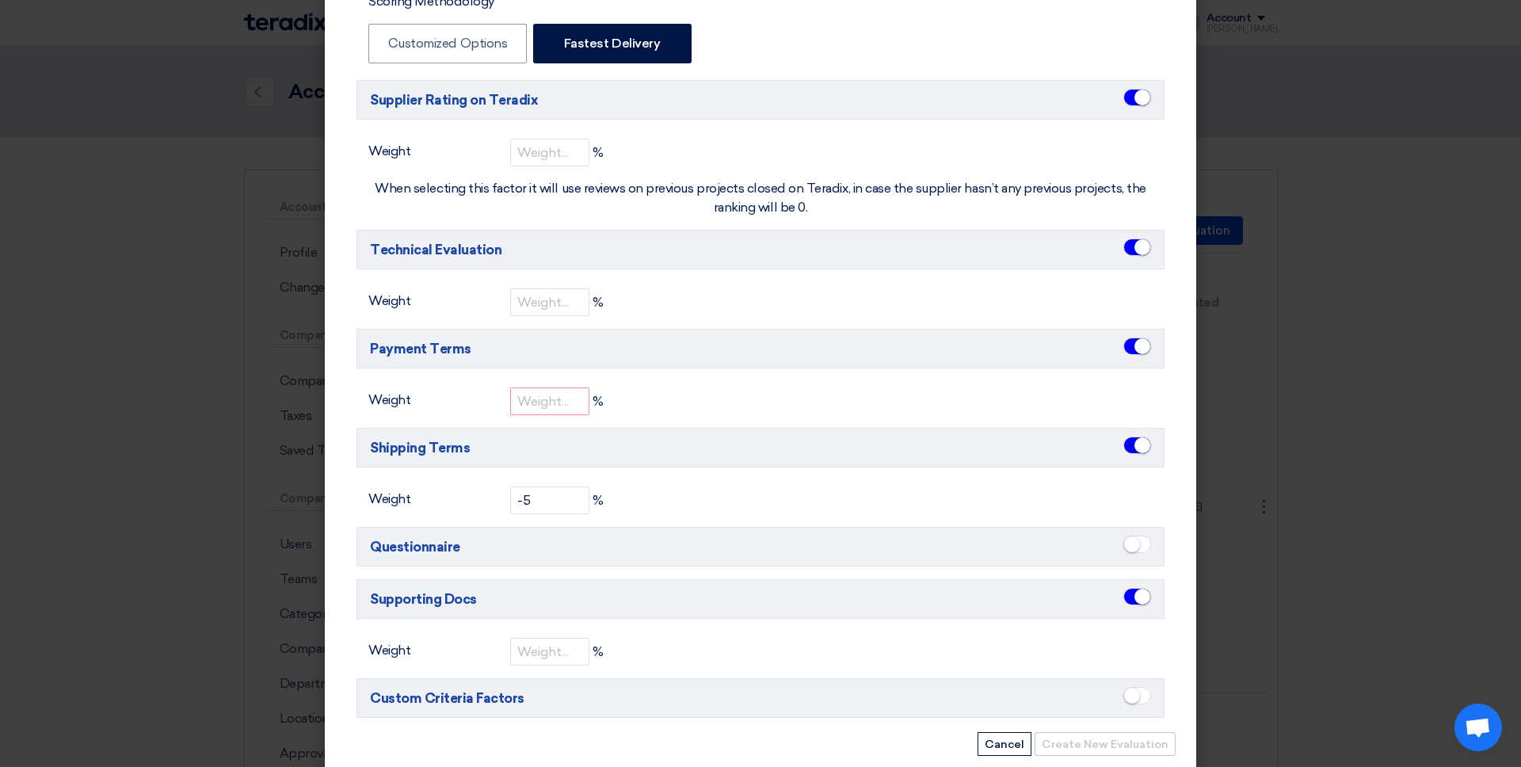
click at [1134, 593] on span at bounding box center [1138, 596] width 28 height 17
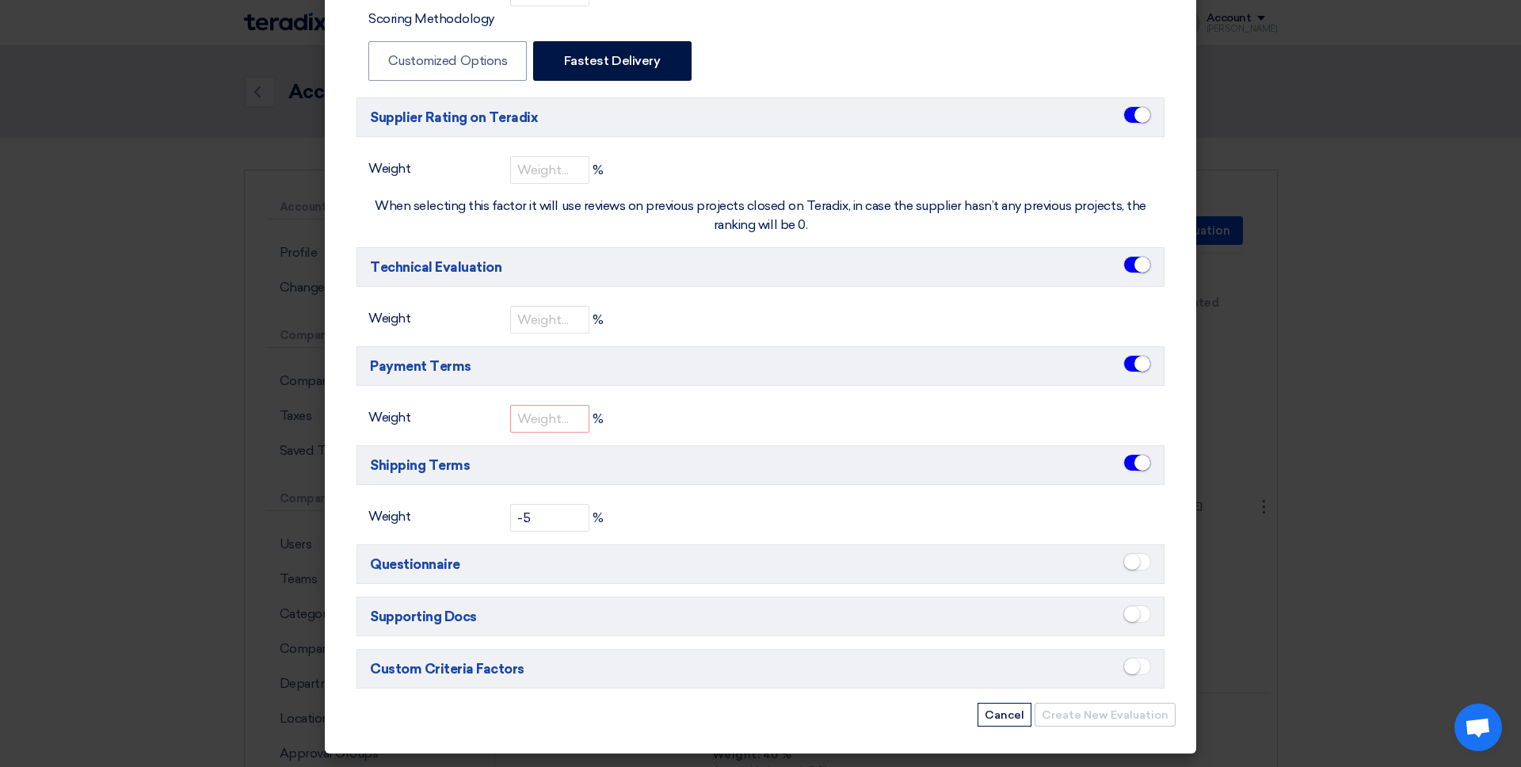
click at [1134, 658] on small at bounding box center [1132, 667] width 16 height 16
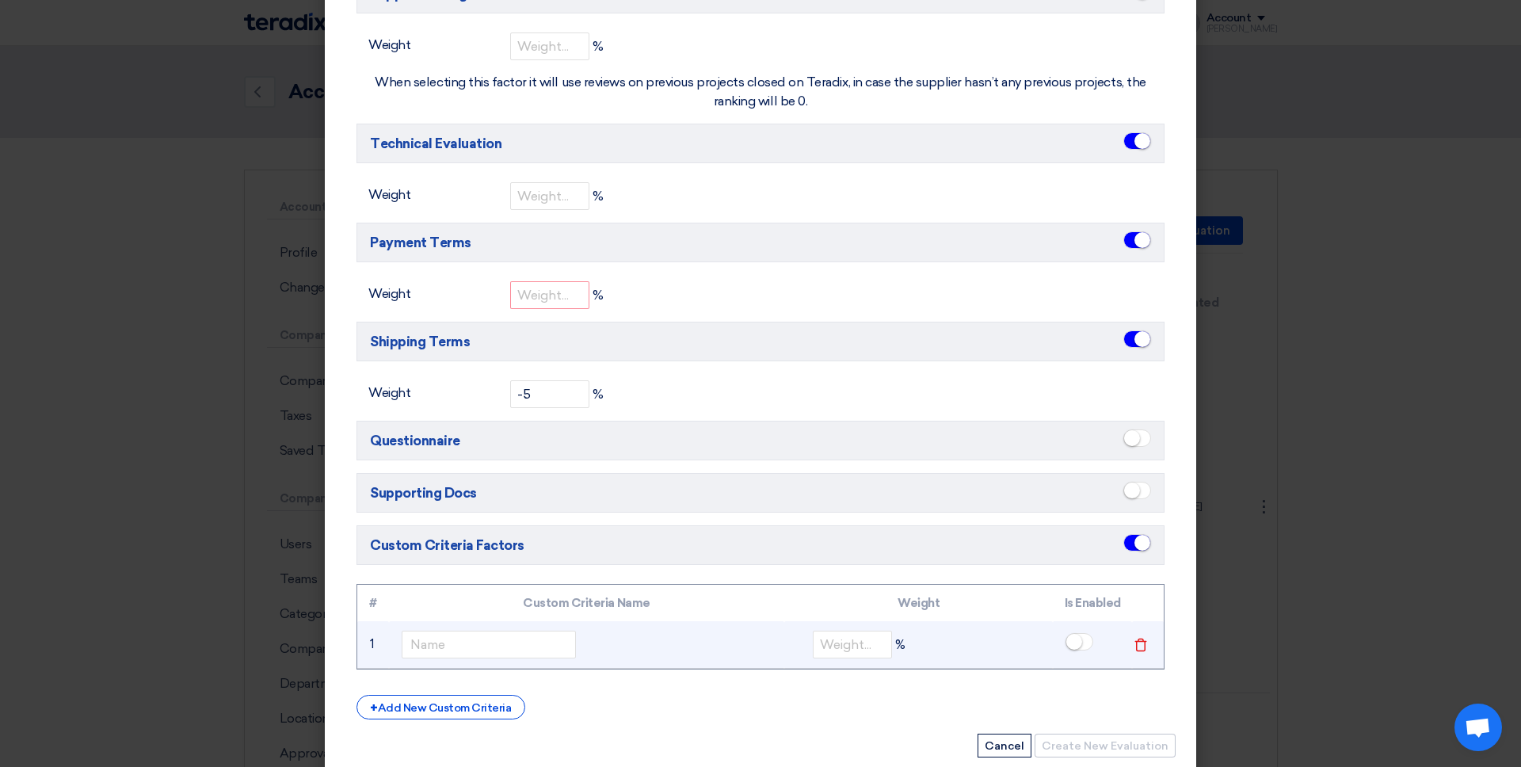
scroll to position [668, 0]
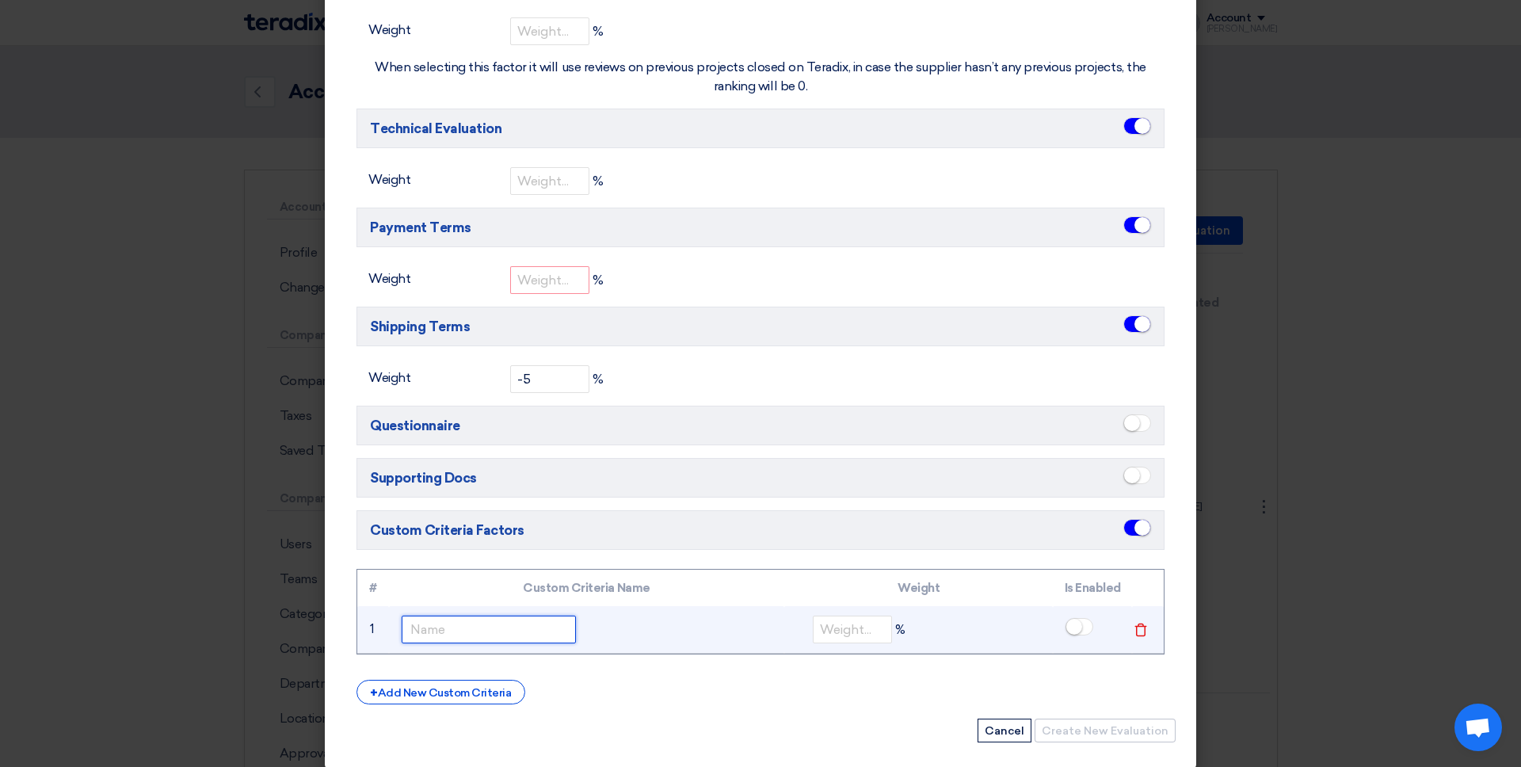
click at [470, 618] on input "text" at bounding box center [489, 630] width 174 height 28
type input "Incoterm"
click at [869, 633] on input "number" at bounding box center [852, 630] width 79 height 28
type input "10"
click at [1085, 628] on span at bounding box center [1080, 626] width 28 height 17
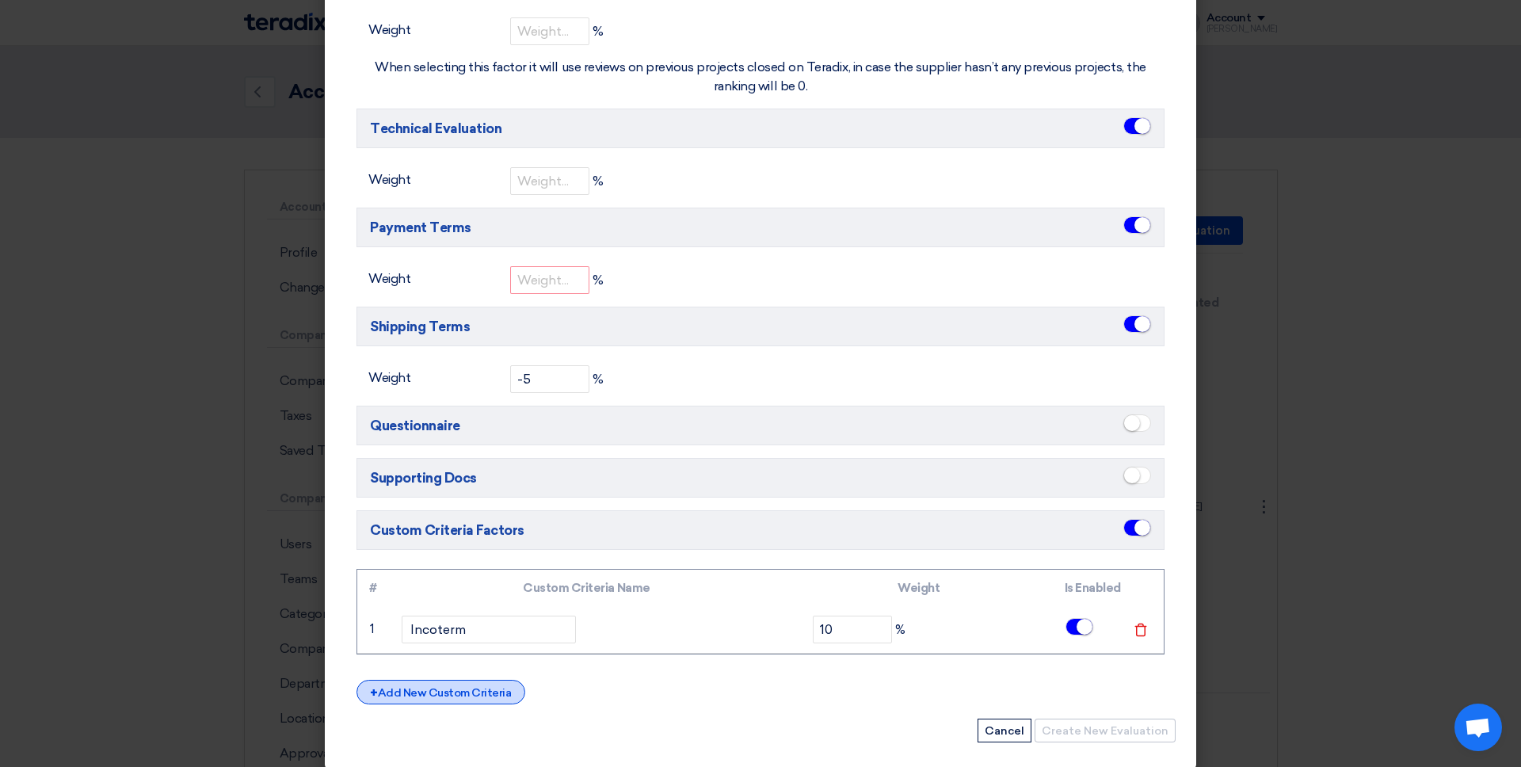
click at [481, 658] on div "+ Add New Custom Criteria" at bounding box center [441, 692] width 169 height 25
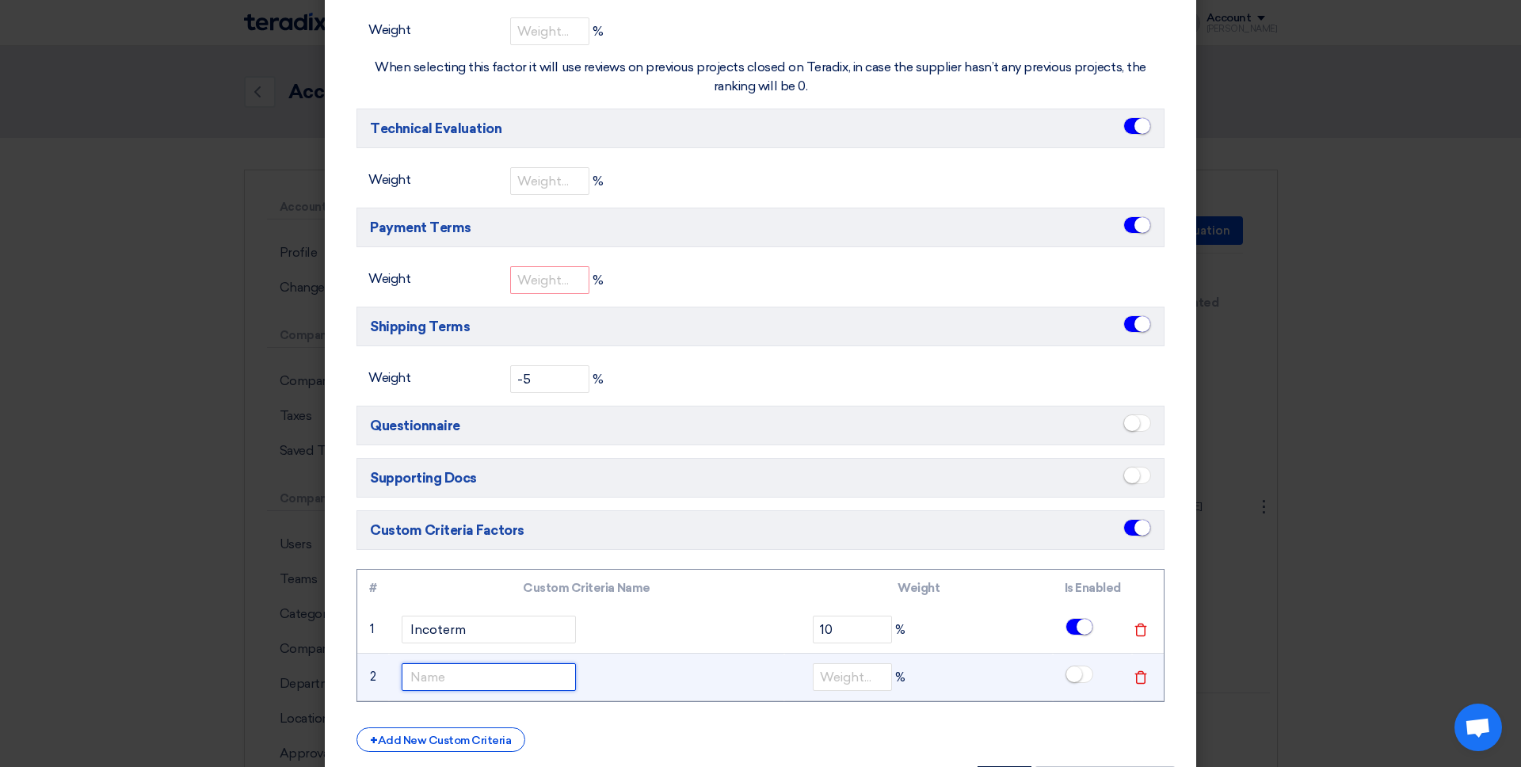
click at [460, 658] on input "text" at bounding box center [489, 677] width 174 height 28
type input "Sustainability"
click at [796, 658] on td "%" at bounding box center [919, 678] width 269 height 48
click at [827, 658] on input "number" at bounding box center [852, 677] width 79 height 28
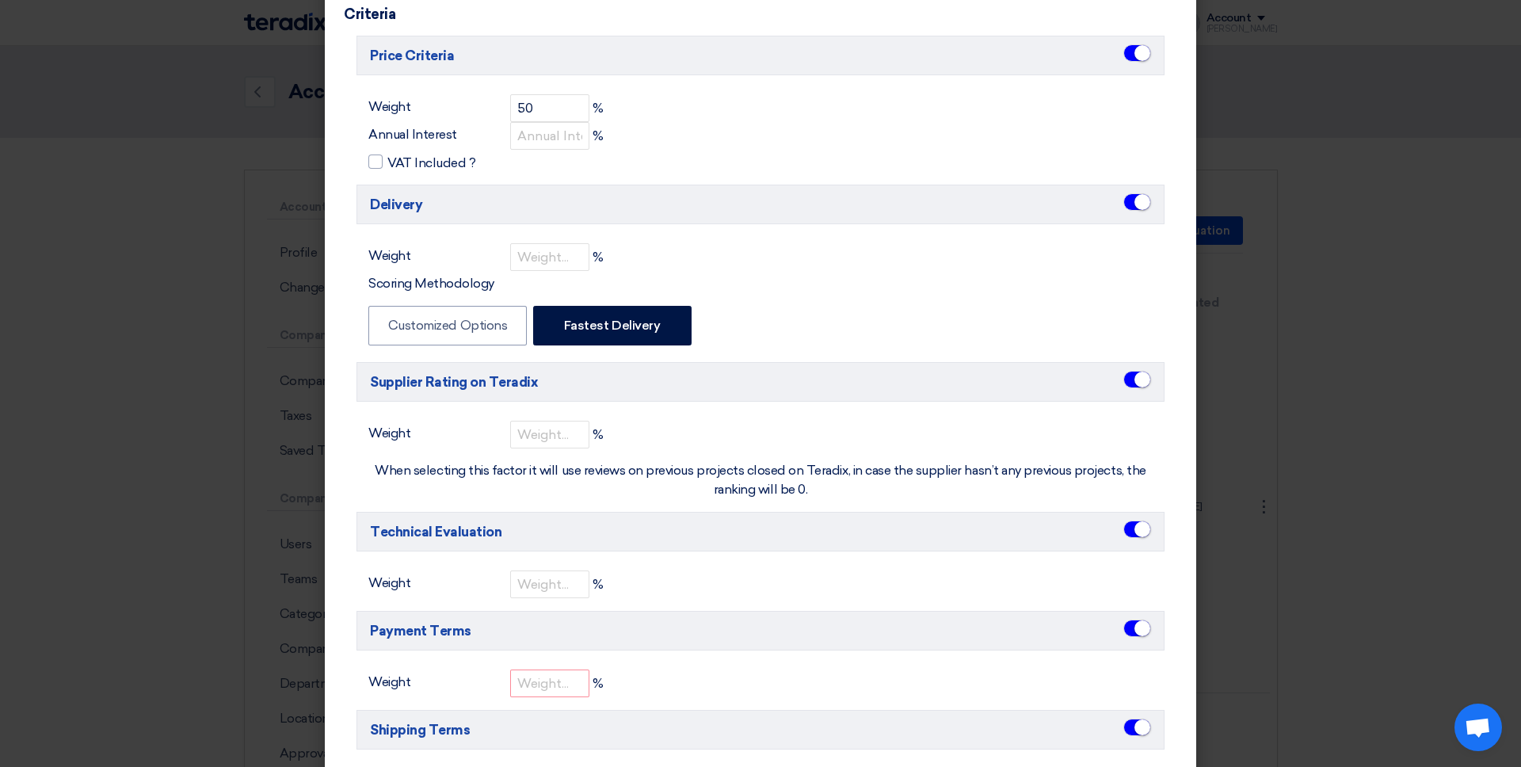
scroll to position [0, 0]
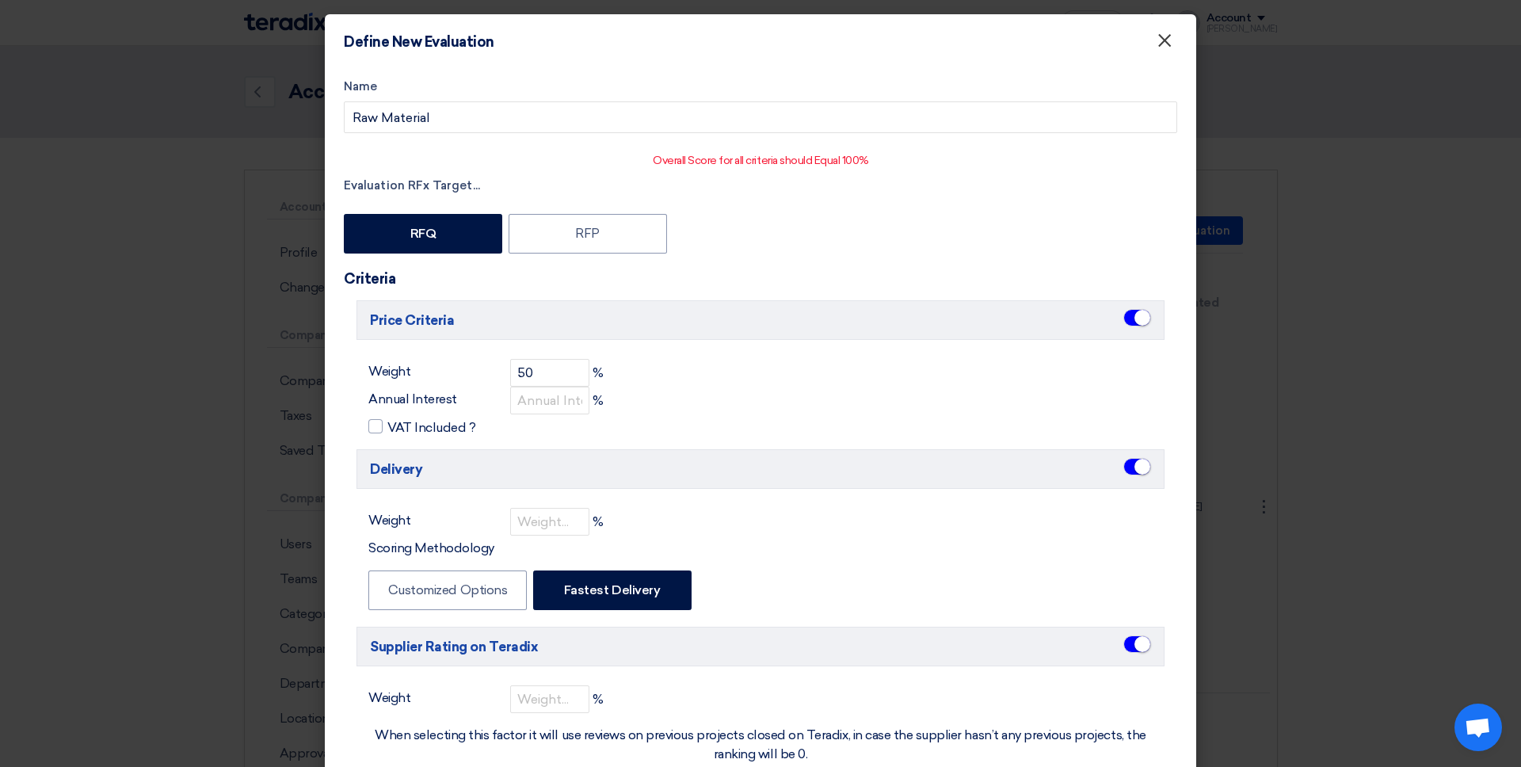
type input "10"
click at [1163, 45] on span "×" at bounding box center [1165, 45] width 16 height 32
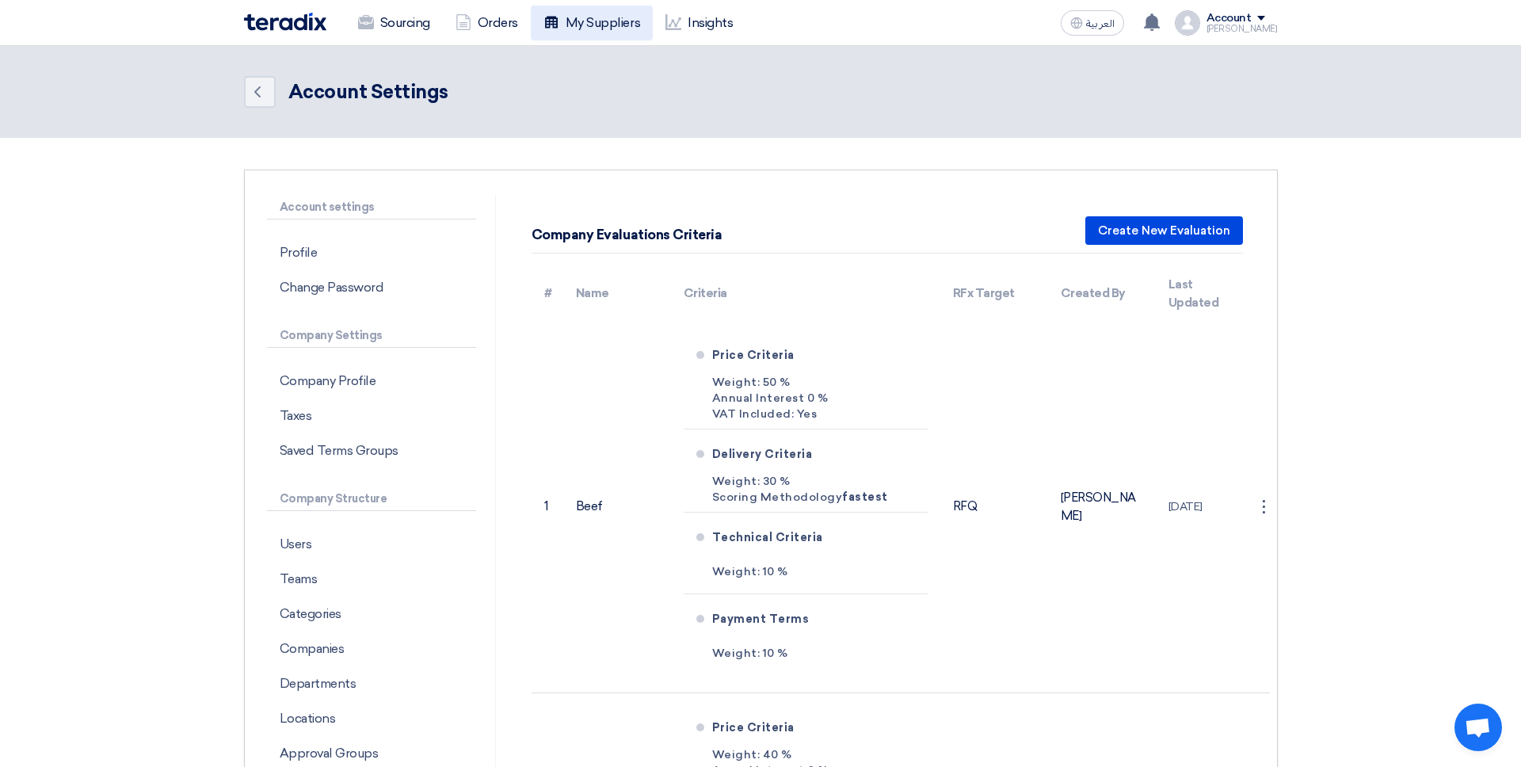
click at [612, 10] on link "My Suppliers" at bounding box center [592, 23] width 122 height 35
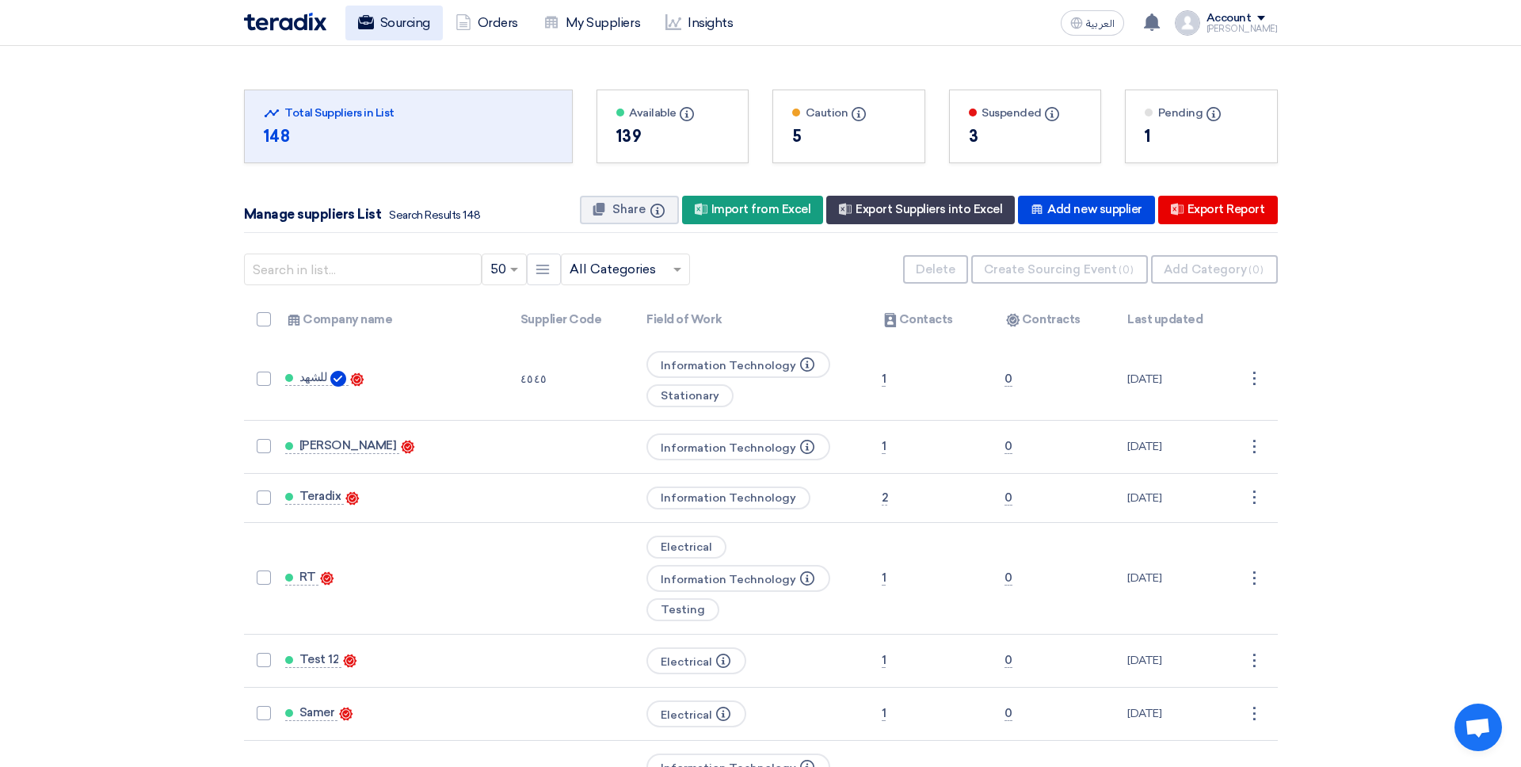
click at [420, 27] on link "Sourcing" at bounding box center [394, 23] width 97 height 35
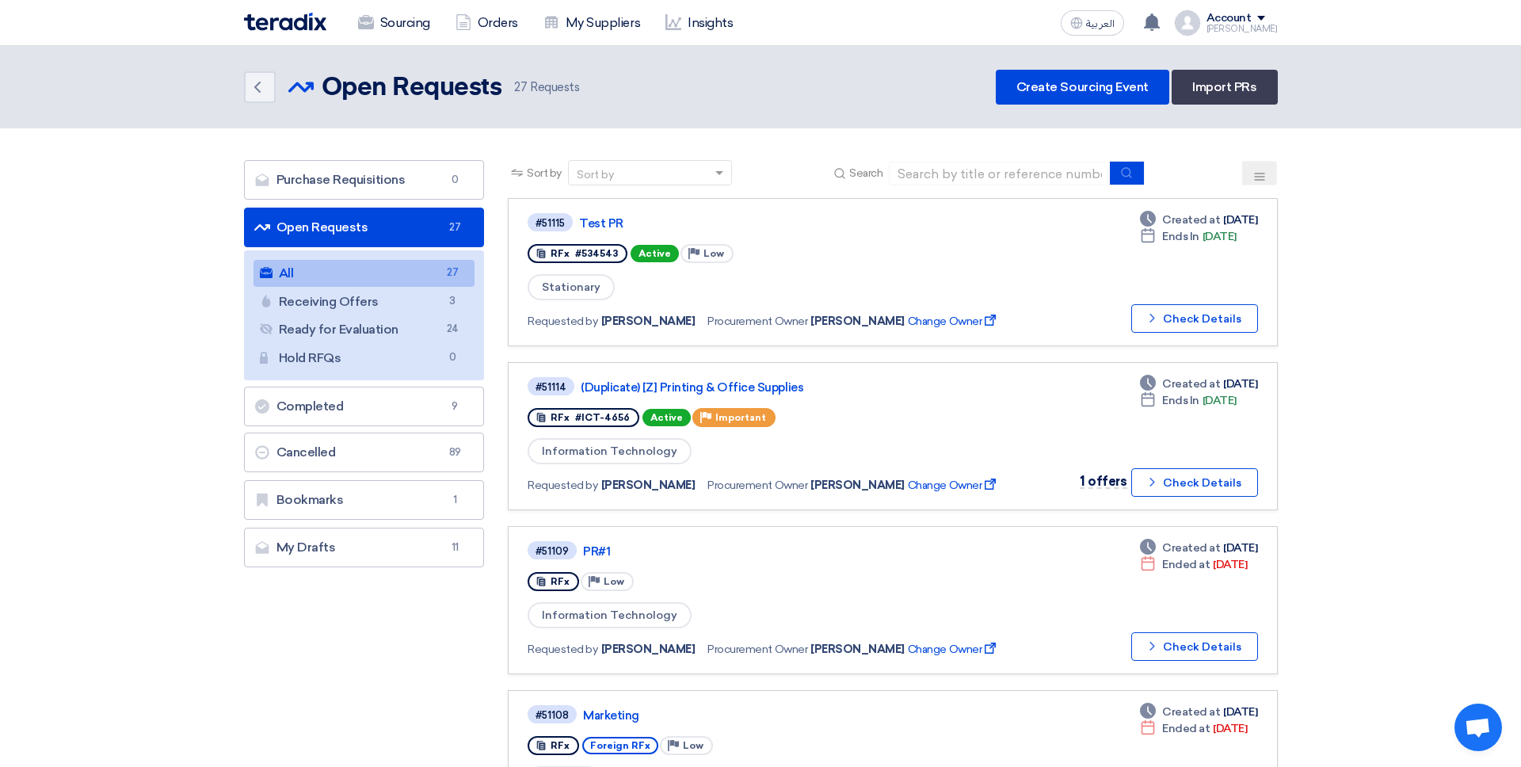
click at [906, 116] on header "Back Open Requests Open Requests 27" at bounding box center [760, 87] width 1521 height 82
click at [778, 97] on div "Back Open Requests Open Requests 27 Requests Create Sourcing Event Import PRs" at bounding box center [761, 87] width 1034 height 35
click at [926, 277] on div "Stationary" at bounding box center [771, 287] width 487 height 29
click at [1164, 26] on div "[PERSON_NAME]" at bounding box center [1242, 29] width 71 height 9
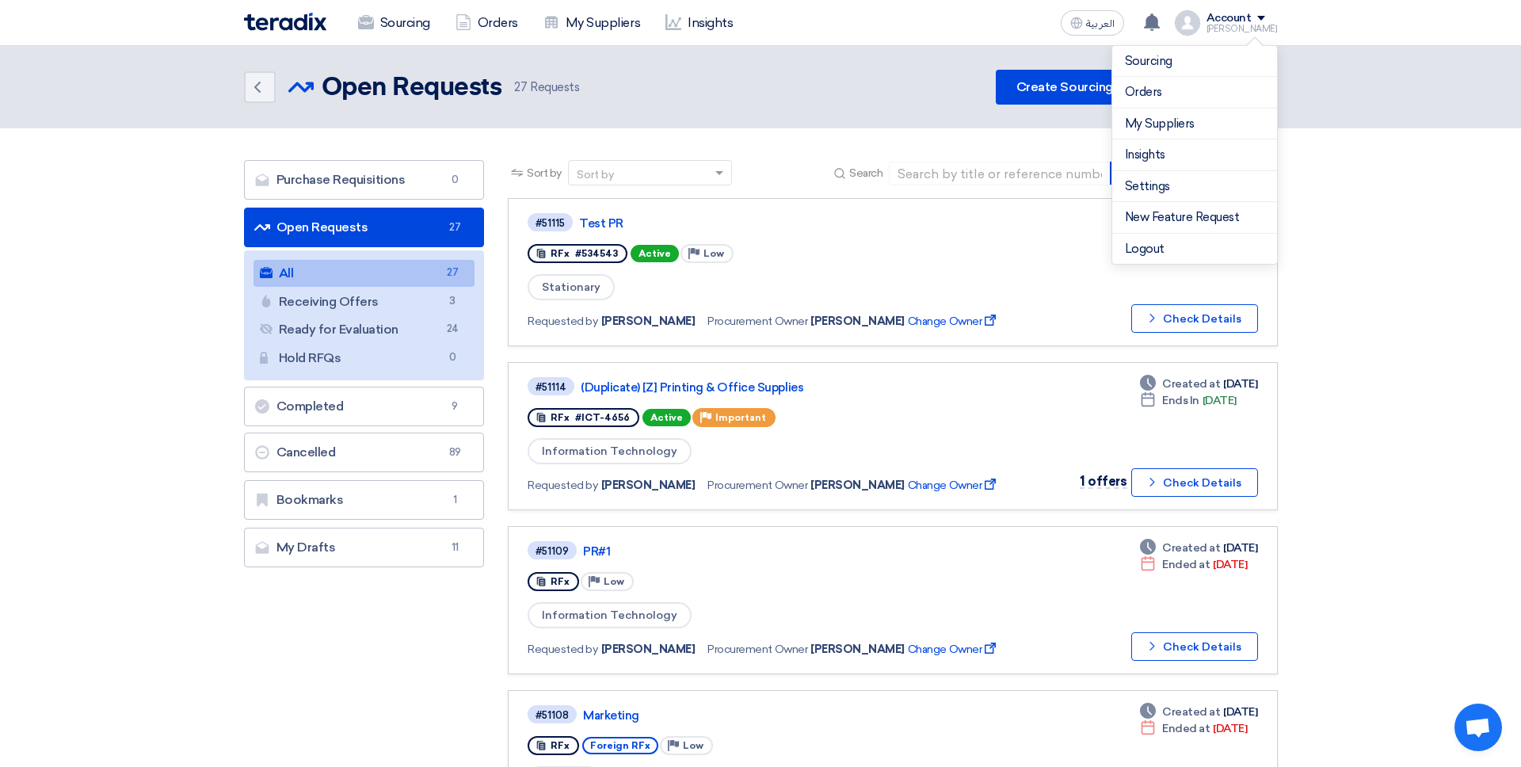
click at [1164, 26] on div "[PERSON_NAME]" at bounding box center [1242, 29] width 71 height 9
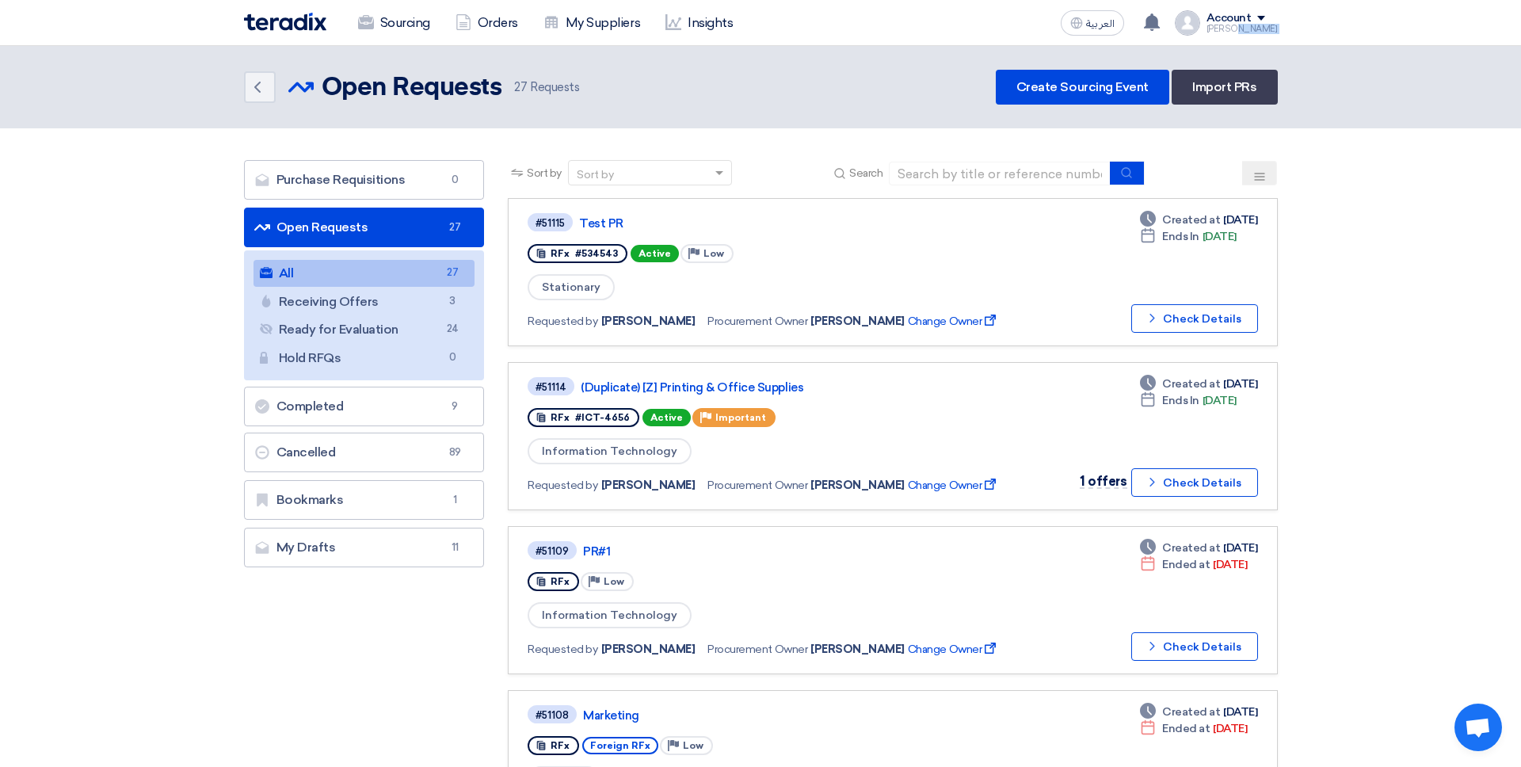
click at [1164, 24] on div "Account" at bounding box center [1229, 18] width 45 height 13
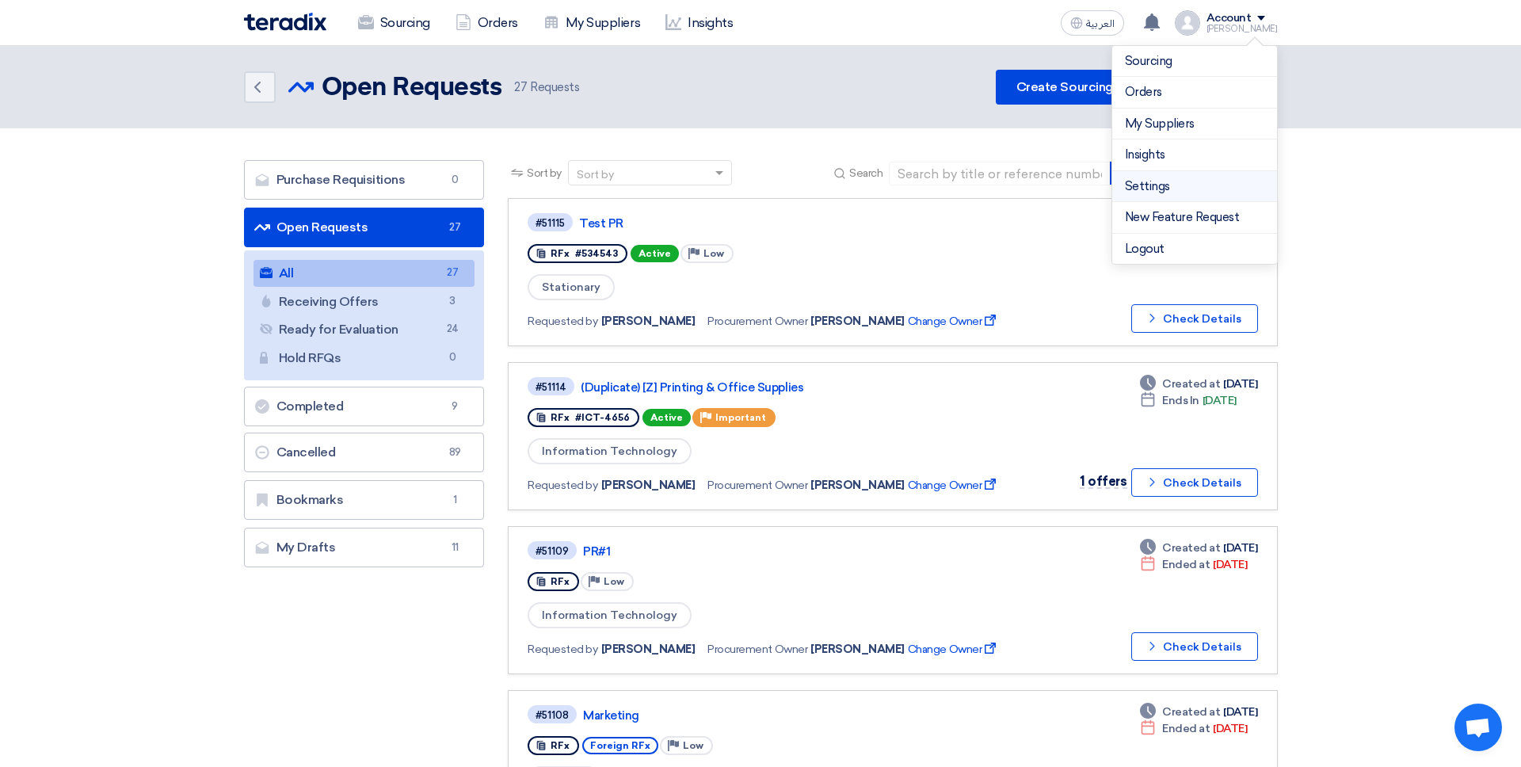
click at [1164, 188] on link "Settings" at bounding box center [1194, 187] width 139 height 18
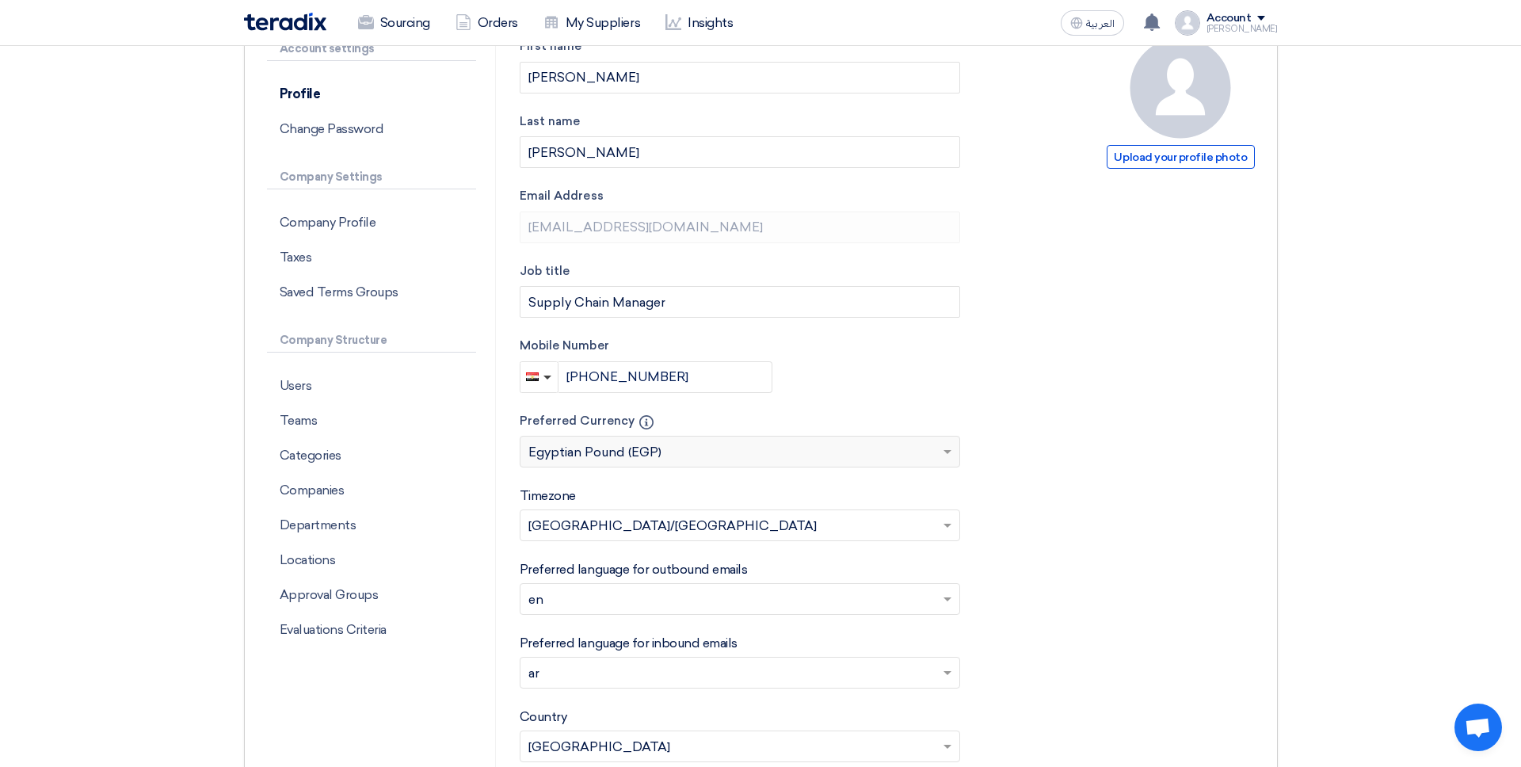
scroll to position [177, 0]
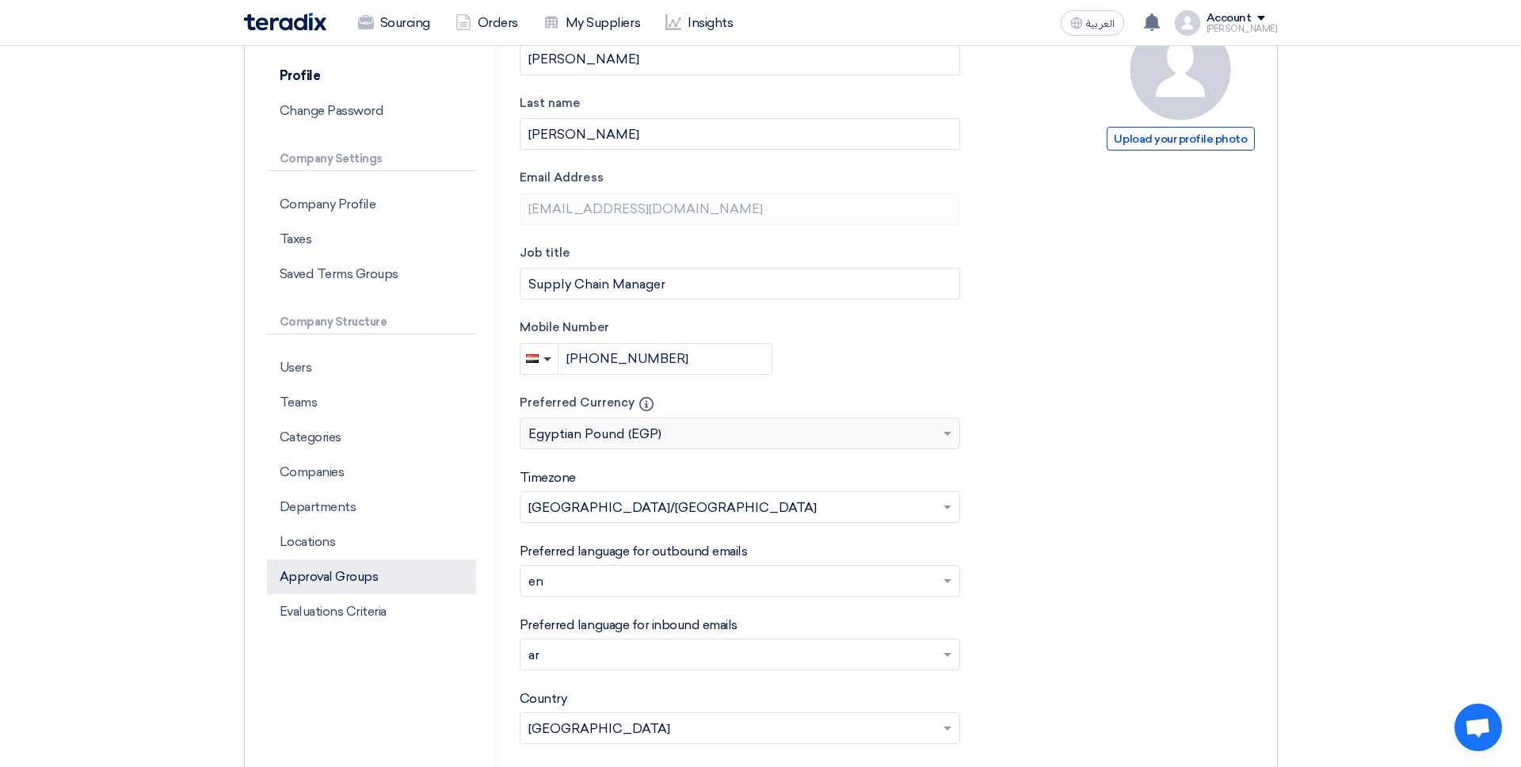
click at [296, 570] on p "Approval Groups" at bounding box center [371, 576] width 209 height 35
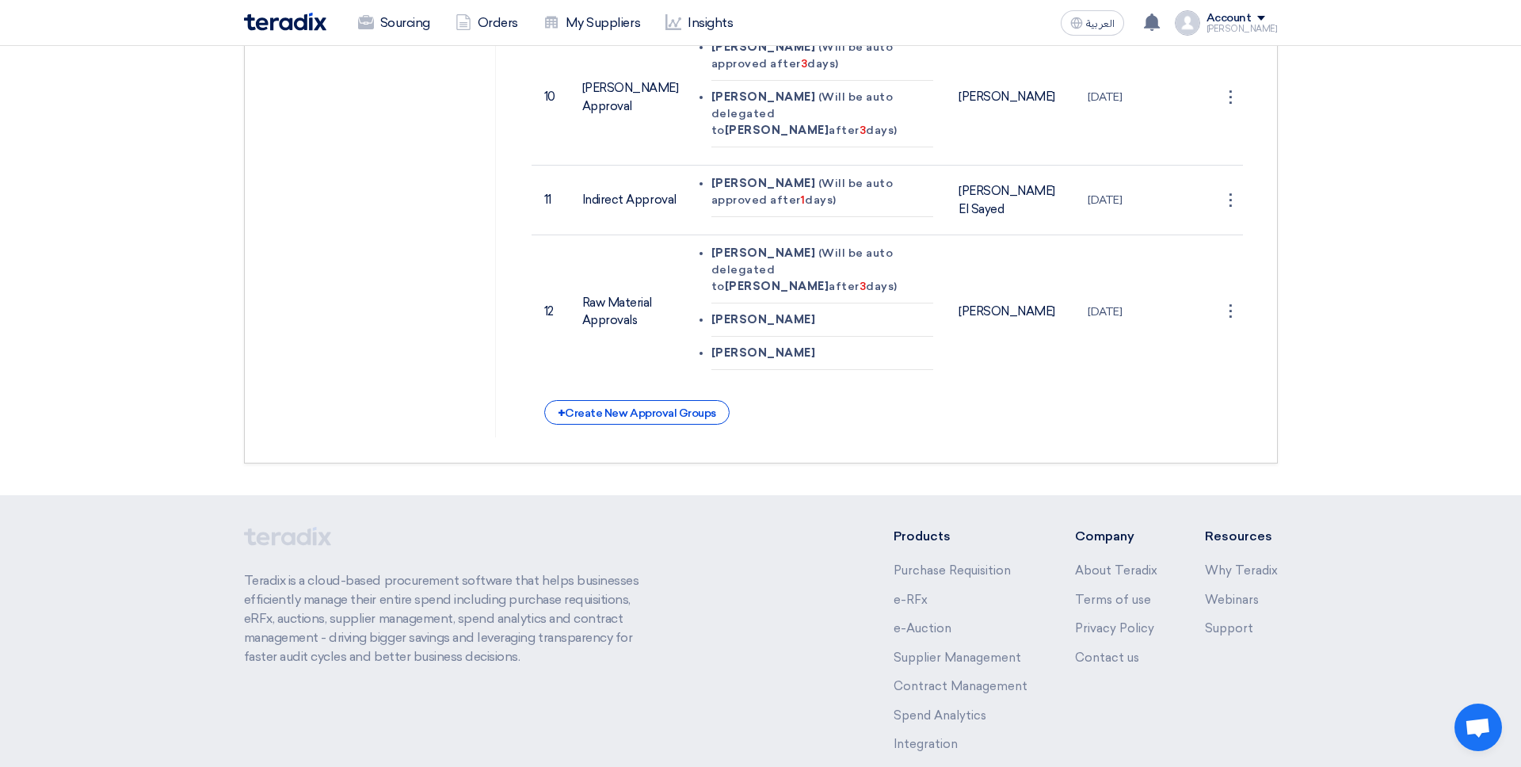
scroll to position [1513, 0]
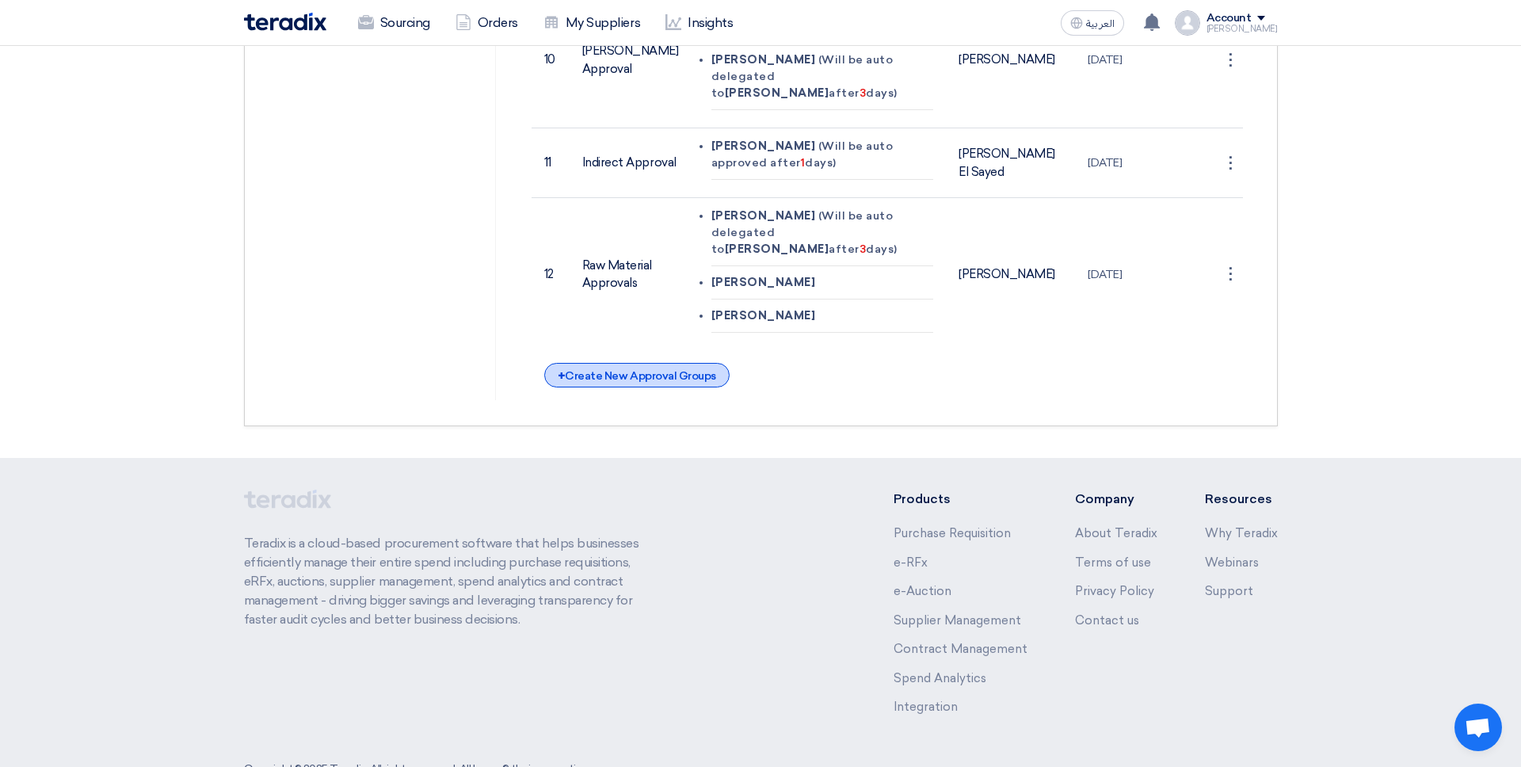
click at [663, 363] on div "+ Create New Approval Groups" at bounding box center [636, 375] width 185 height 25
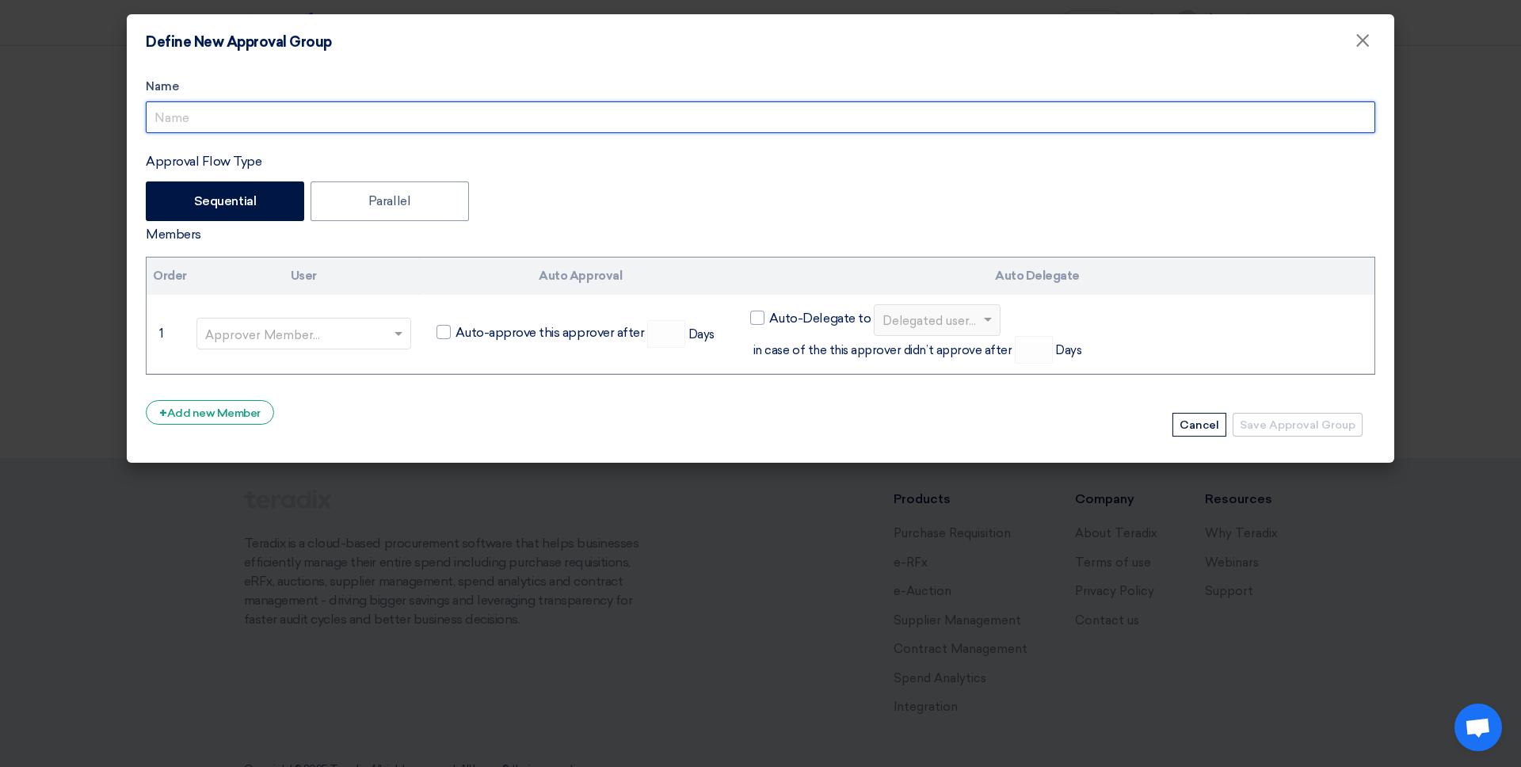
click at [206, 116] on input "Approval Flow Type" at bounding box center [761, 117] width 1230 height 32
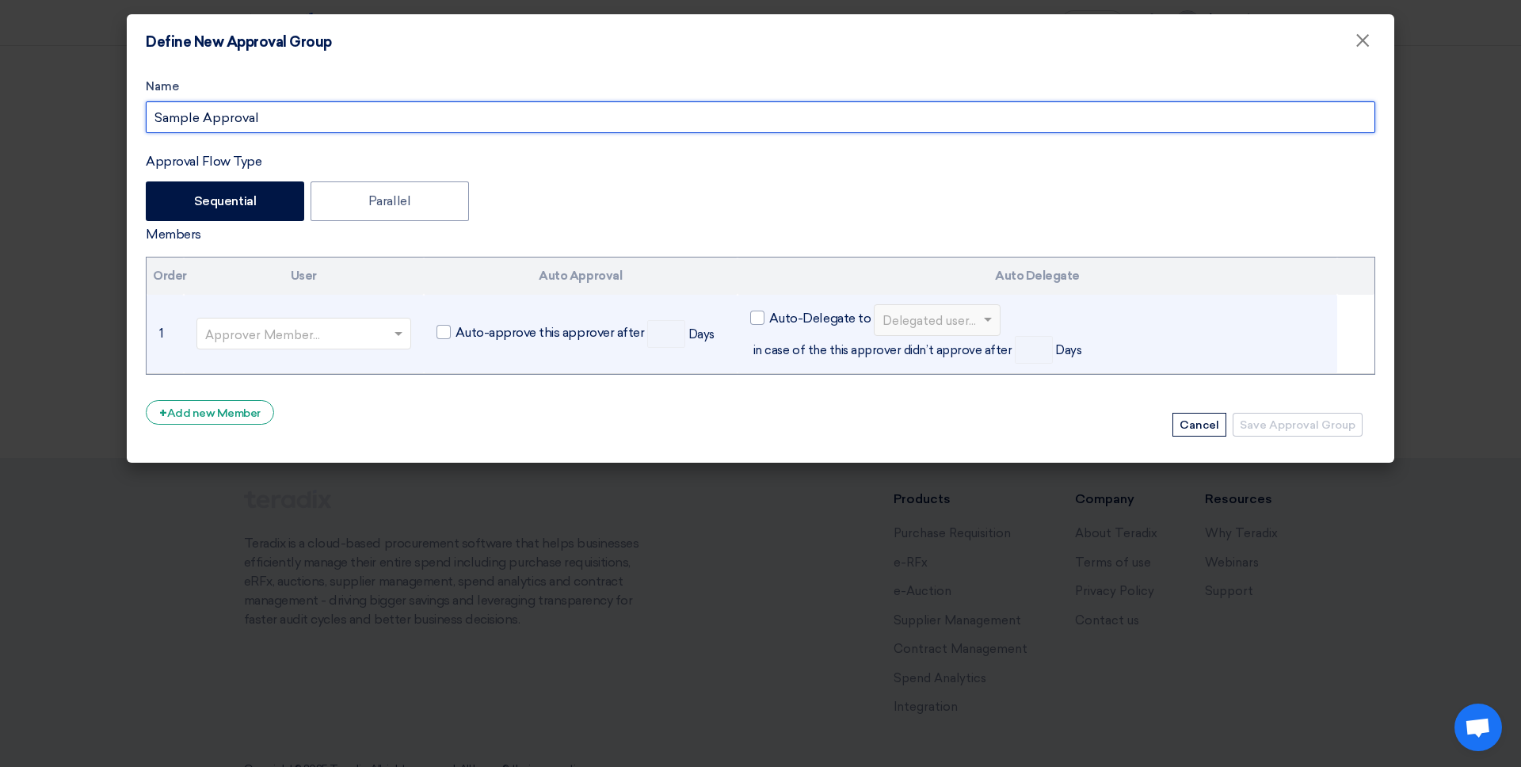
type input "Sample Approval"
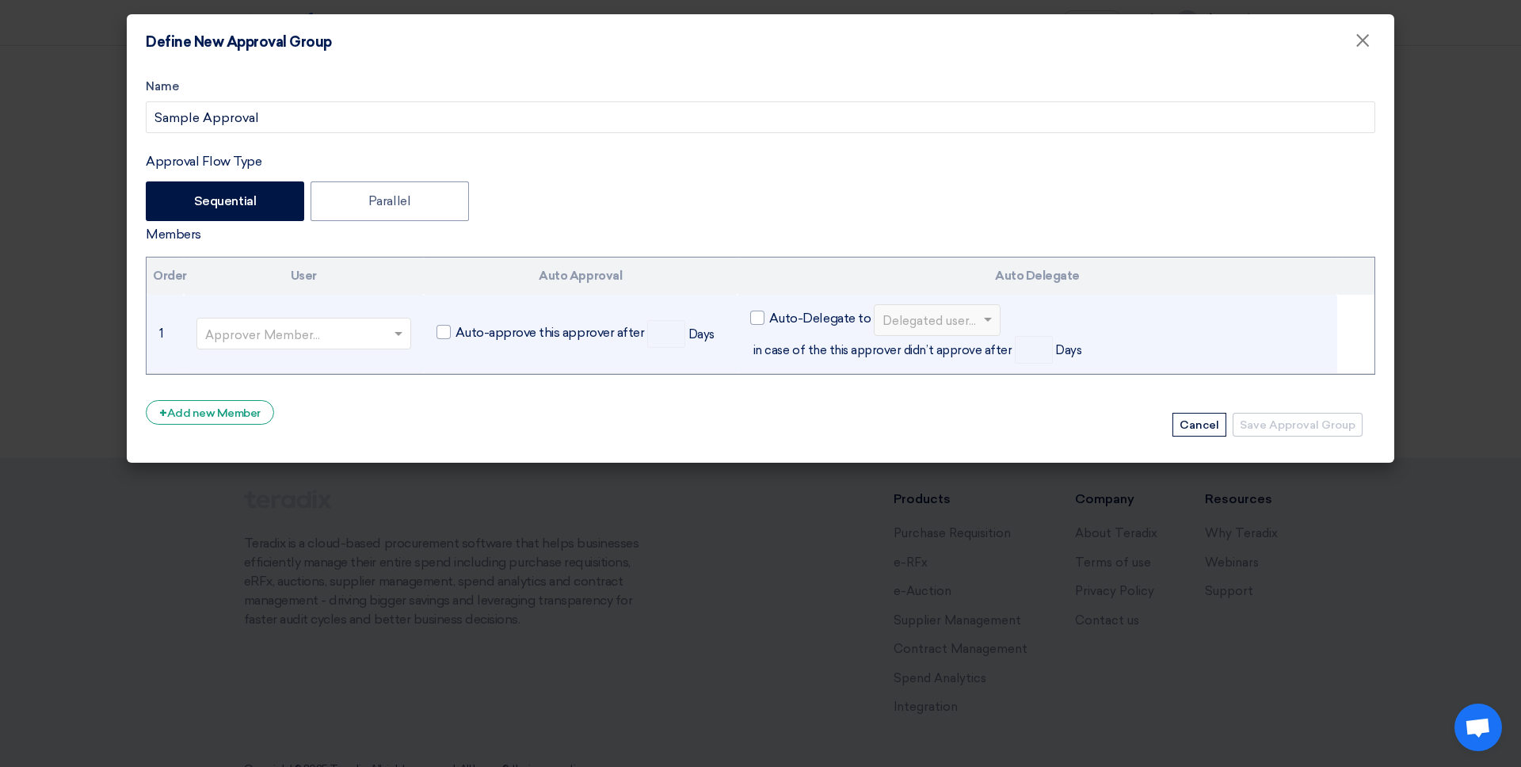
click at [262, 323] on input "text" at bounding box center [295, 336] width 181 height 26
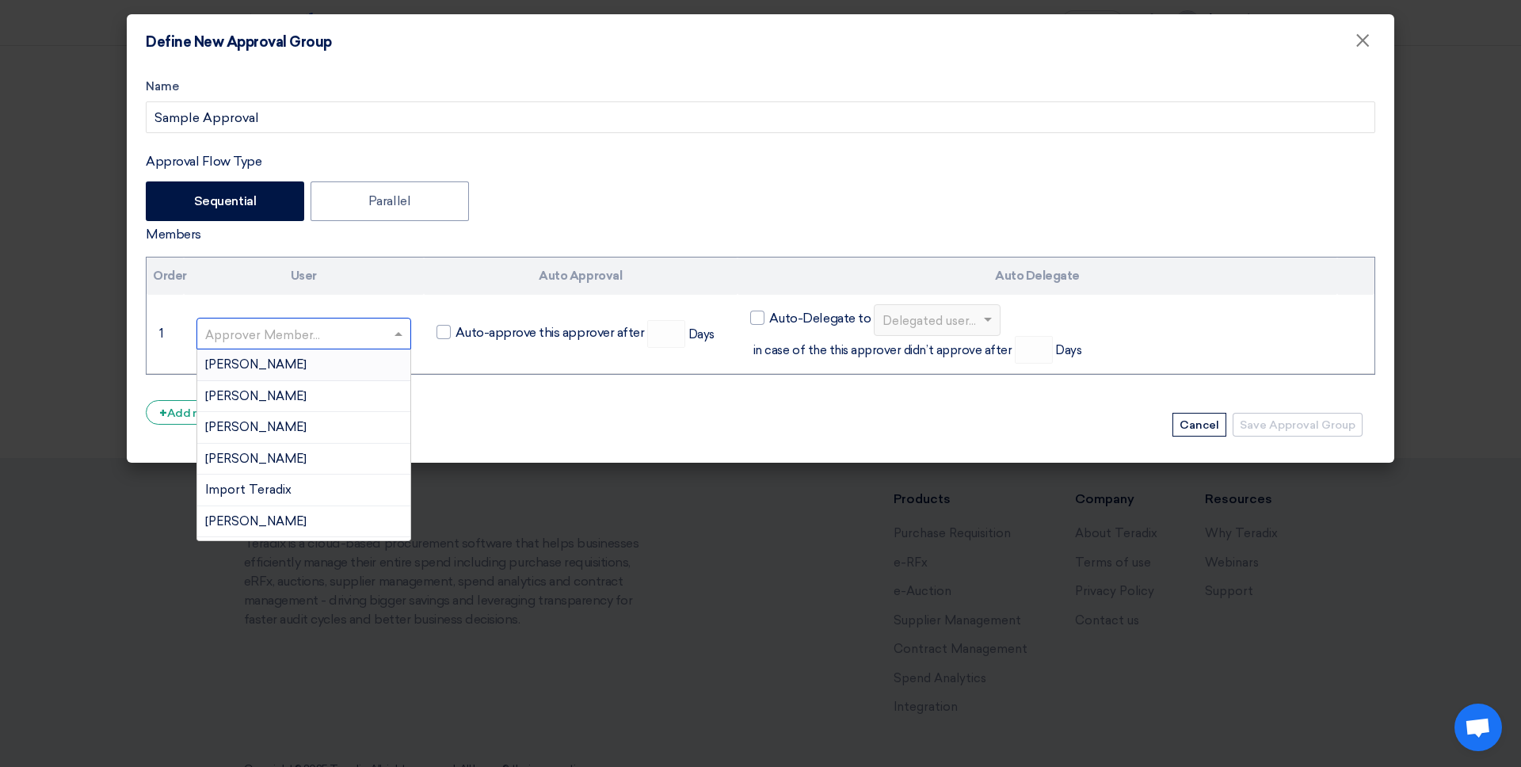
click at [266, 357] on span "[PERSON_NAME]" at bounding box center [255, 364] width 101 height 14
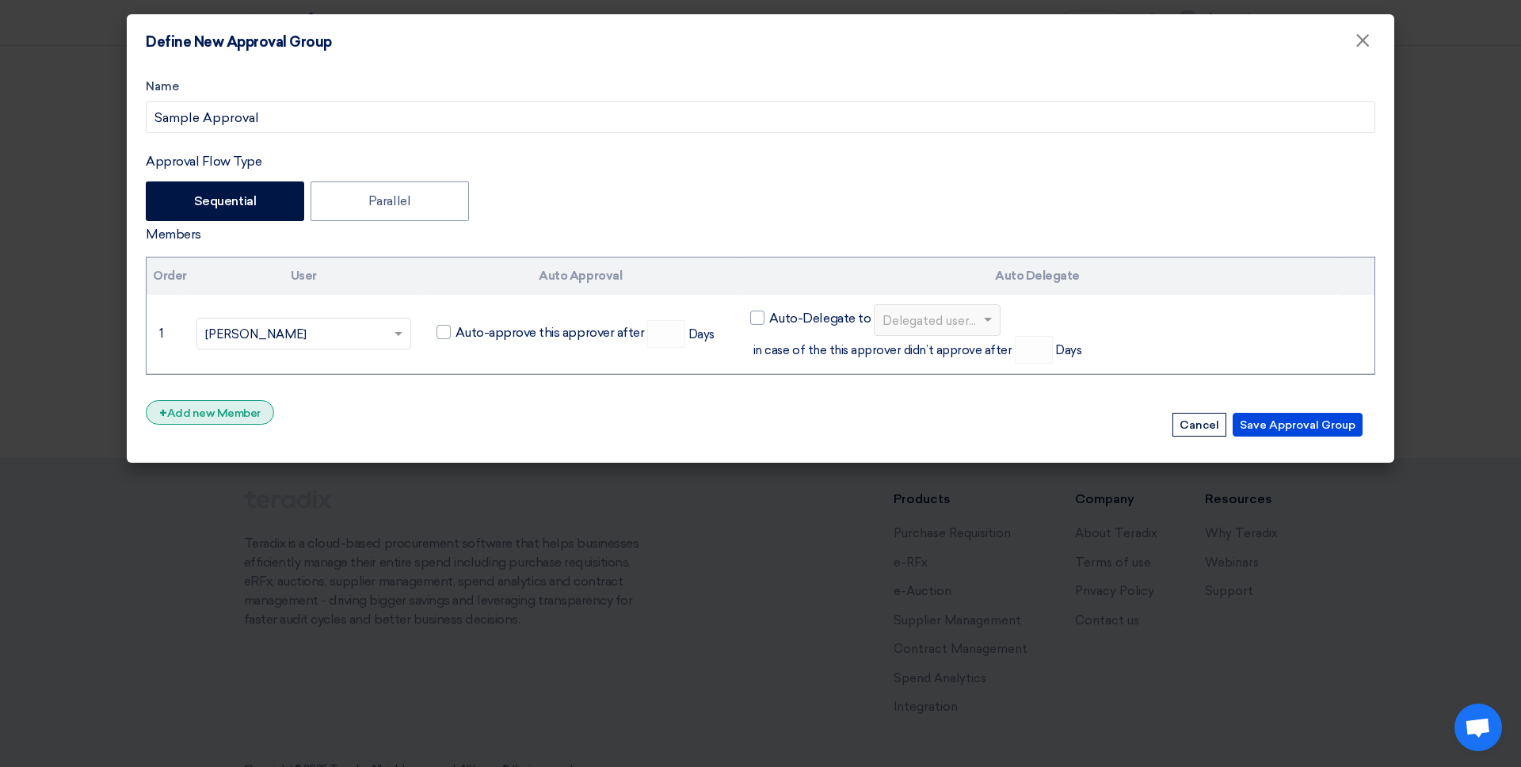
click at [234, 400] on div "+ Add new Member" at bounding box center [210, 412] width 128 height 25
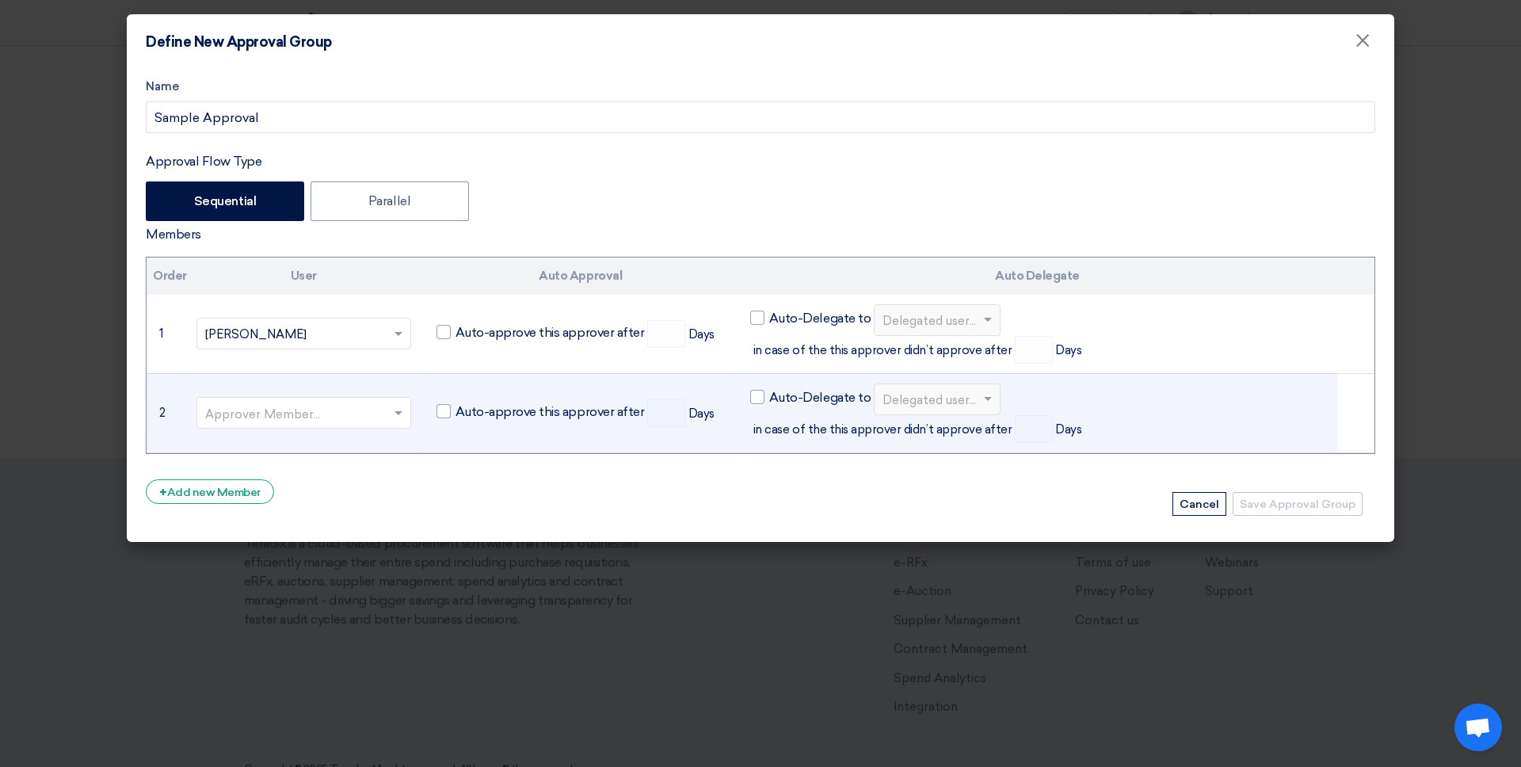
click at [291, 402] on input "text" at bounding box center [295, 415] width 181 height 26
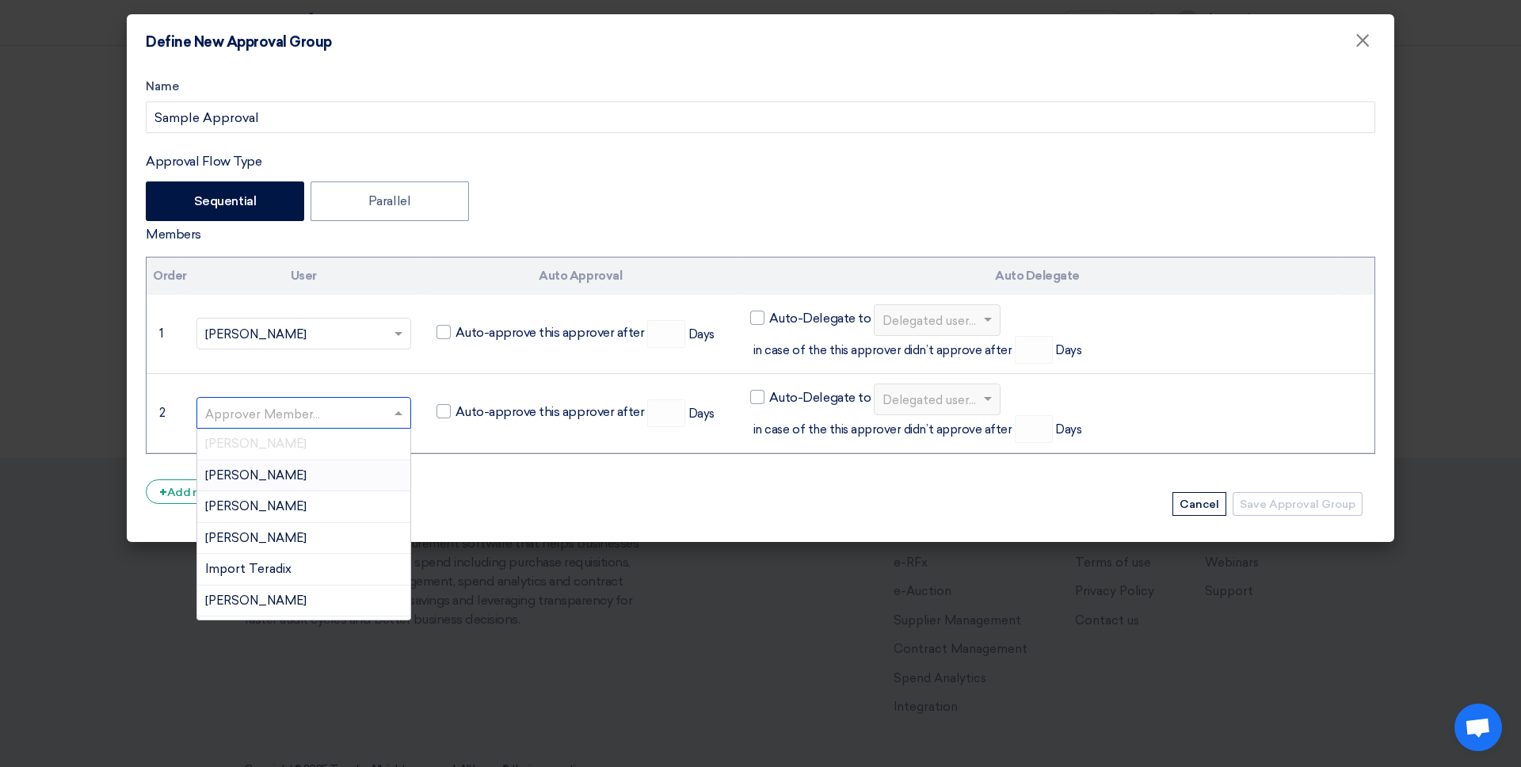
click at [302, 460] on div "[PERSON_NAME]" at bounding box center [303, 476] width 213 height 32
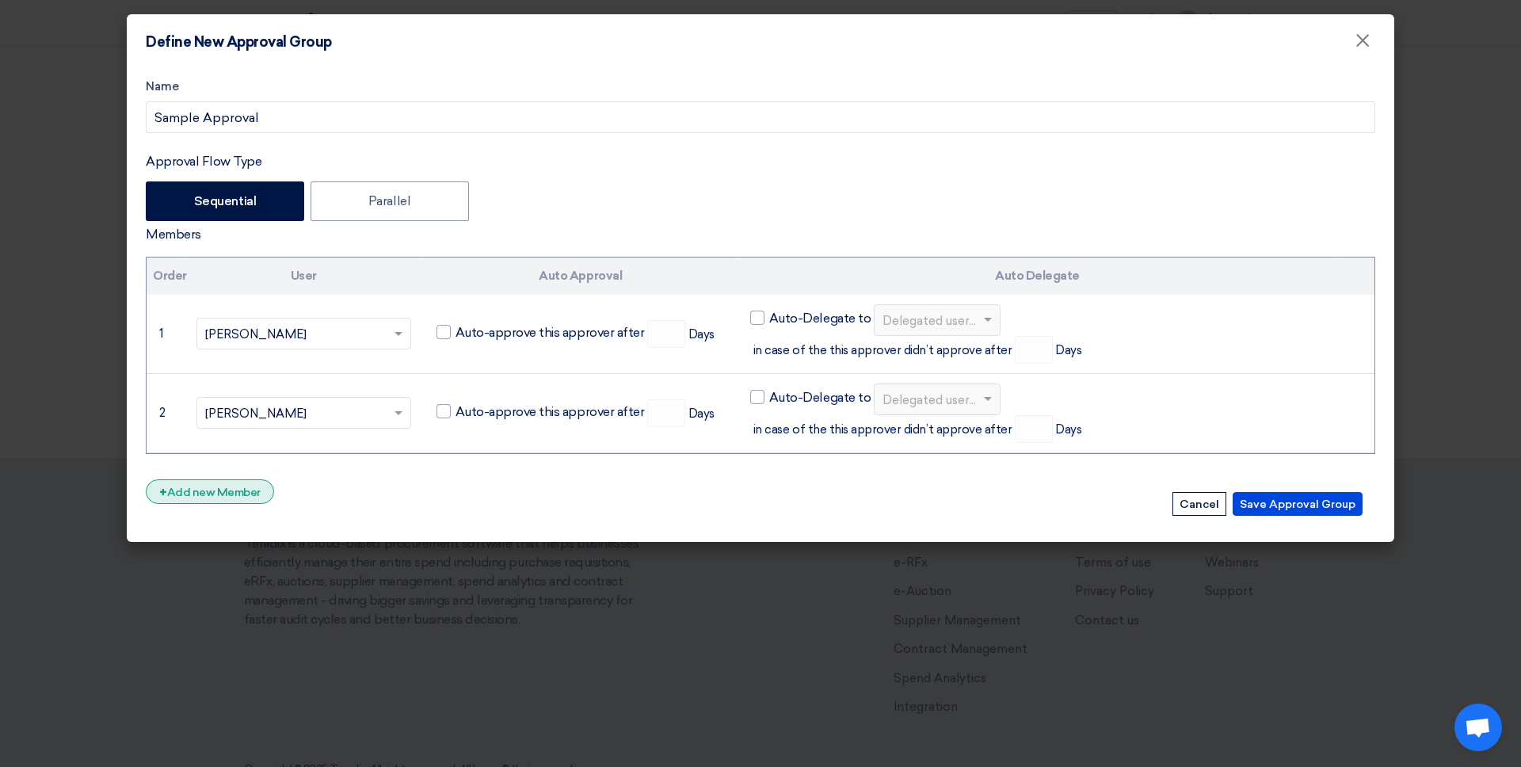
click at [213, 479] on div "+ Add new Member" at bounding box center [210, 491] width 128 height 25
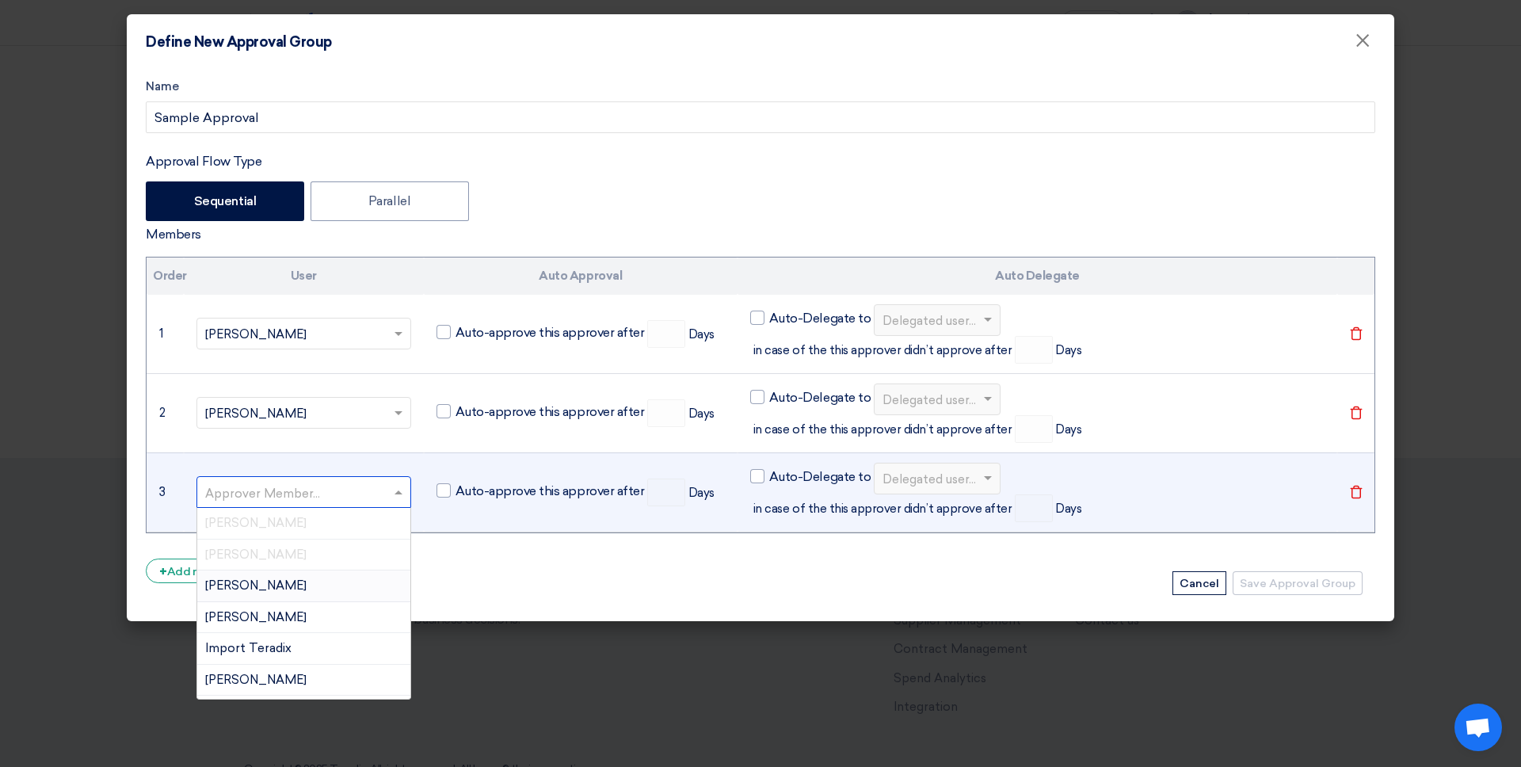
drag, startPoint x: 299, startPoint y: 427, endPoint x: 314, endPoint y: 467, distance: 42.4
click at [297, 481] on input "text" at bounding box center [295, 494] width 181 height 26
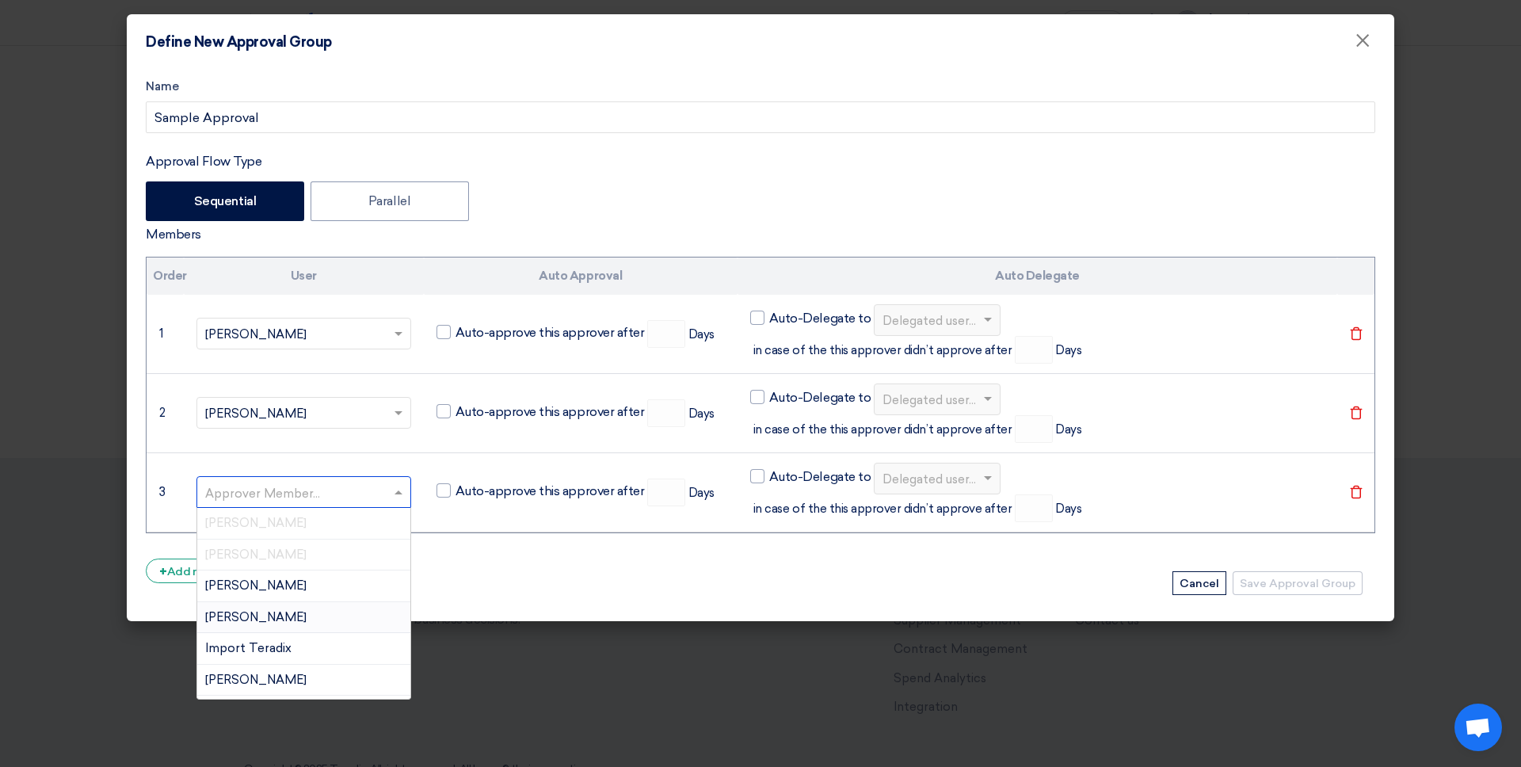
click at [308, 602] on div "[PERSON_NAME]" at bounding box center [303, 618] width 213 height 32
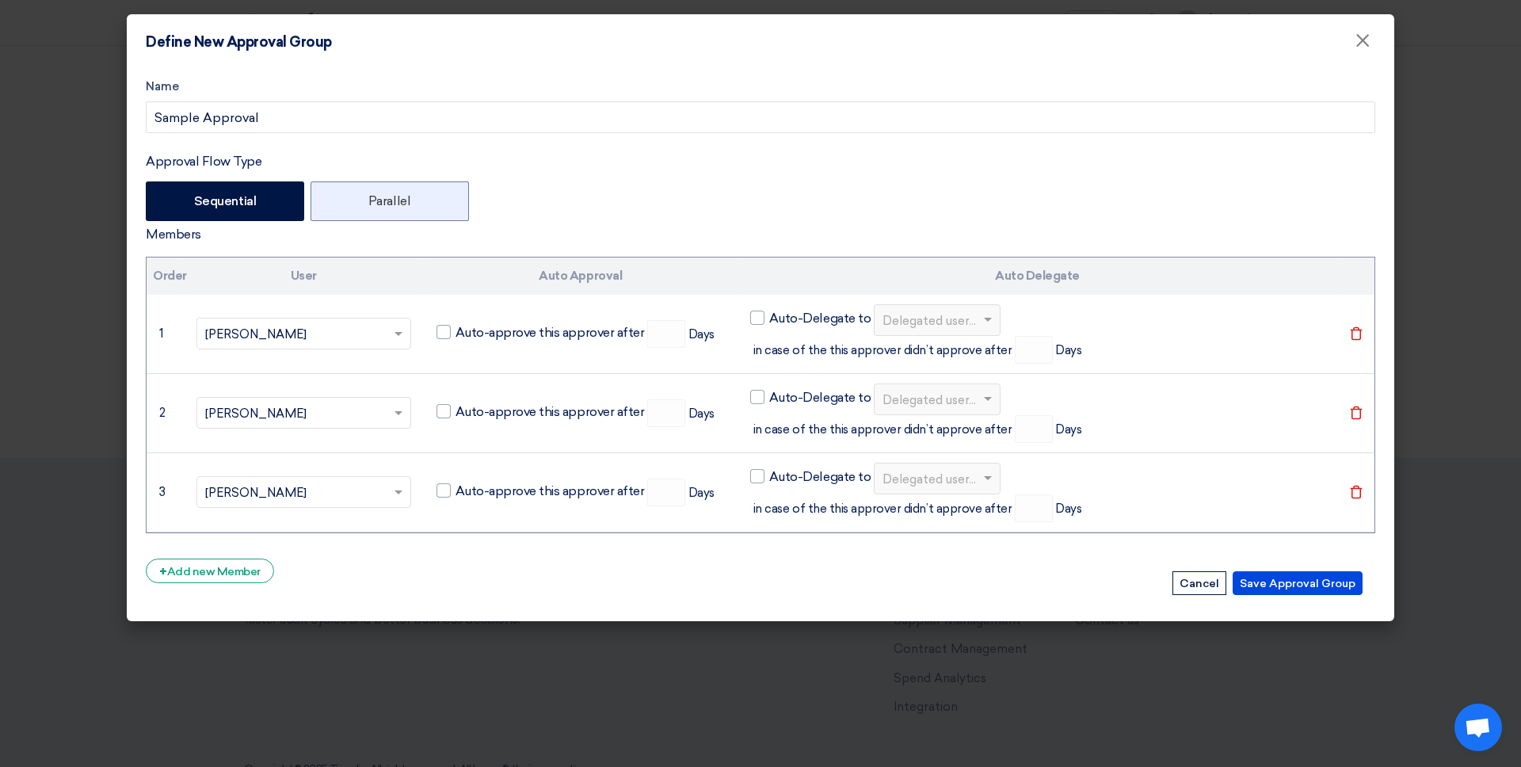
click at [391, 207] on label "Parallel" at bounding box center [390, 201] width 158 height 40
click at [379, 205] on input "Parallel" at bounding box center [373, 200] width 10 height 10
radio input "true"
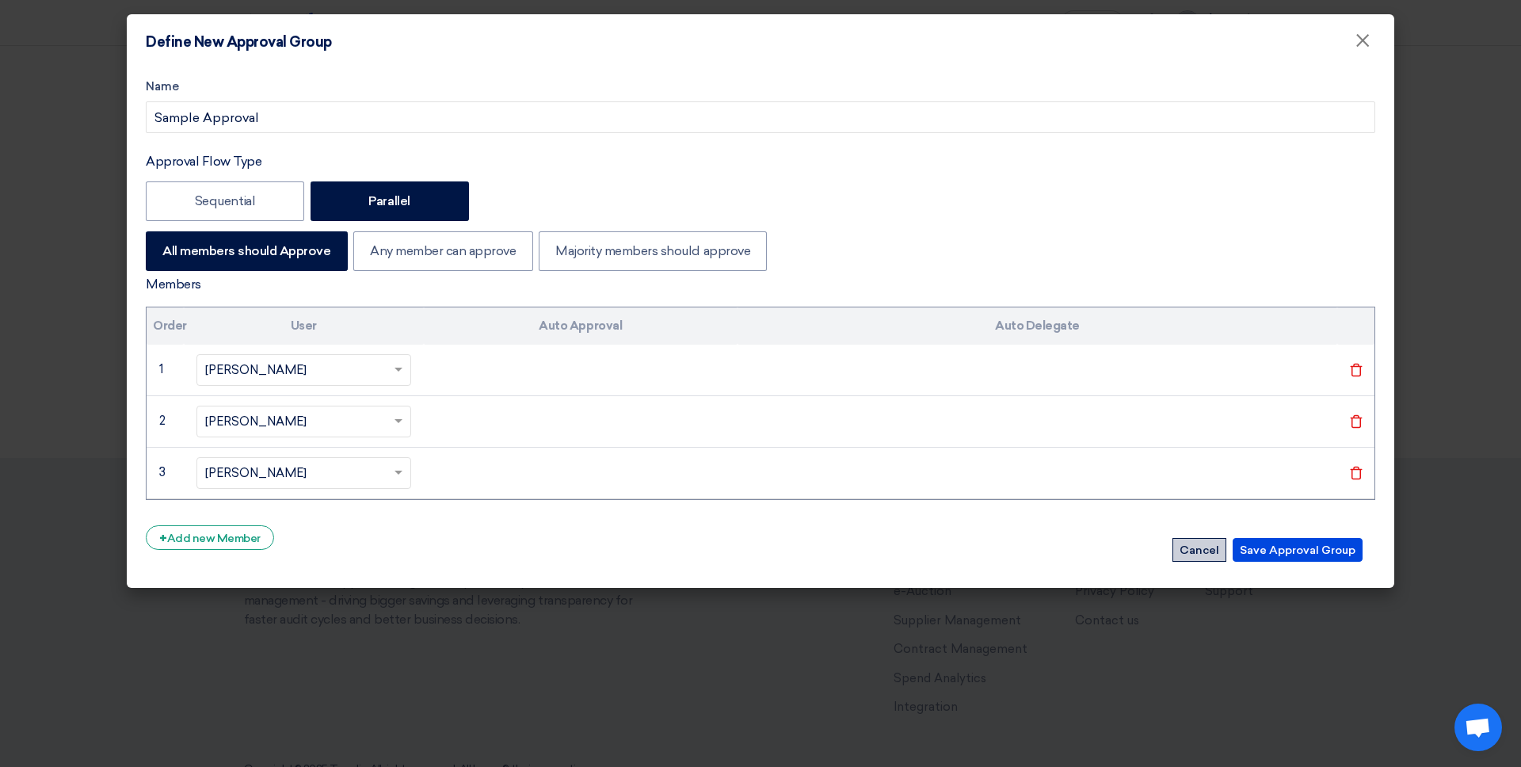
click at [1164, 556] on button "Cancel" at bounding box center [1200, 550] width 54 height 24
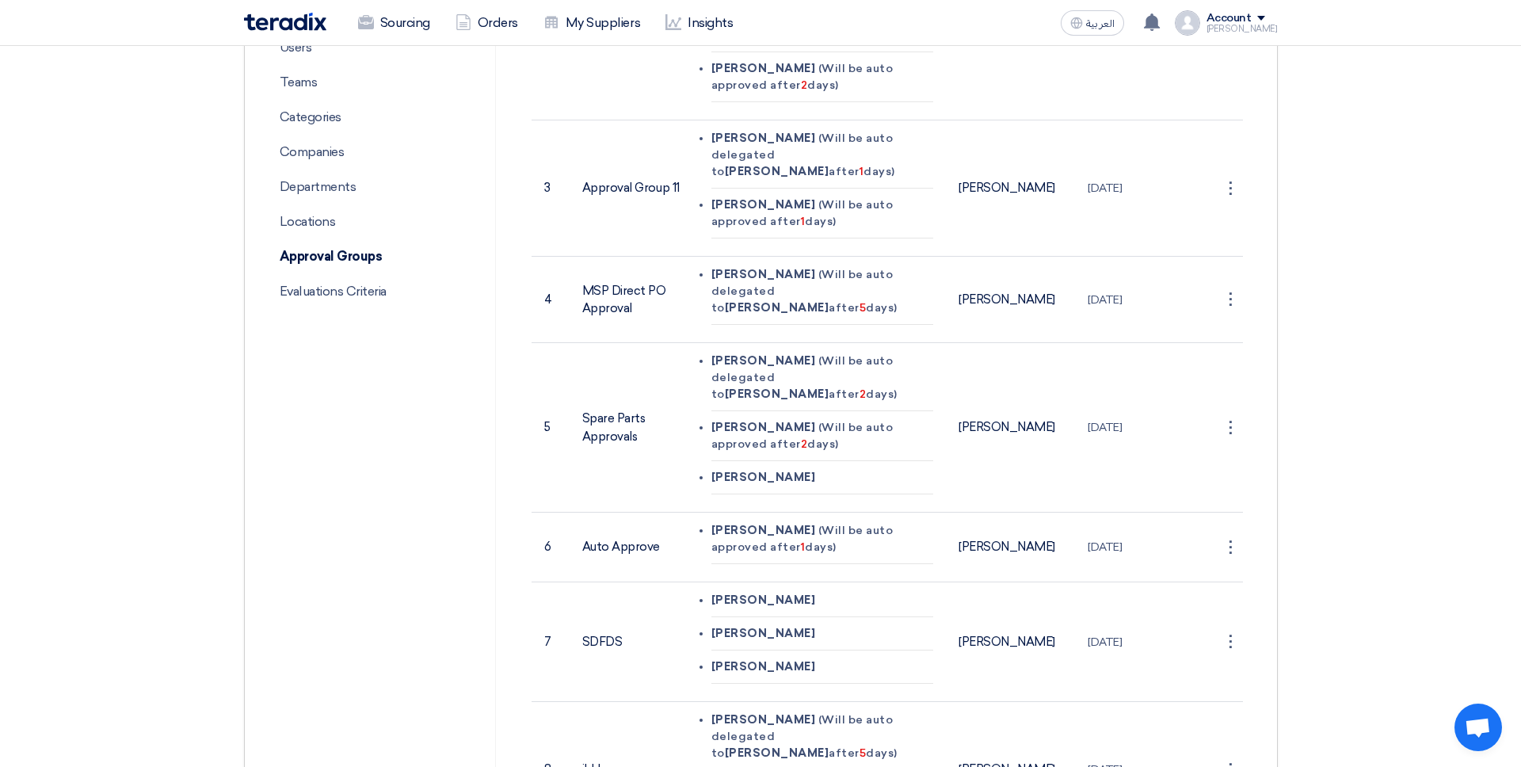
scroll to position [0, 0]
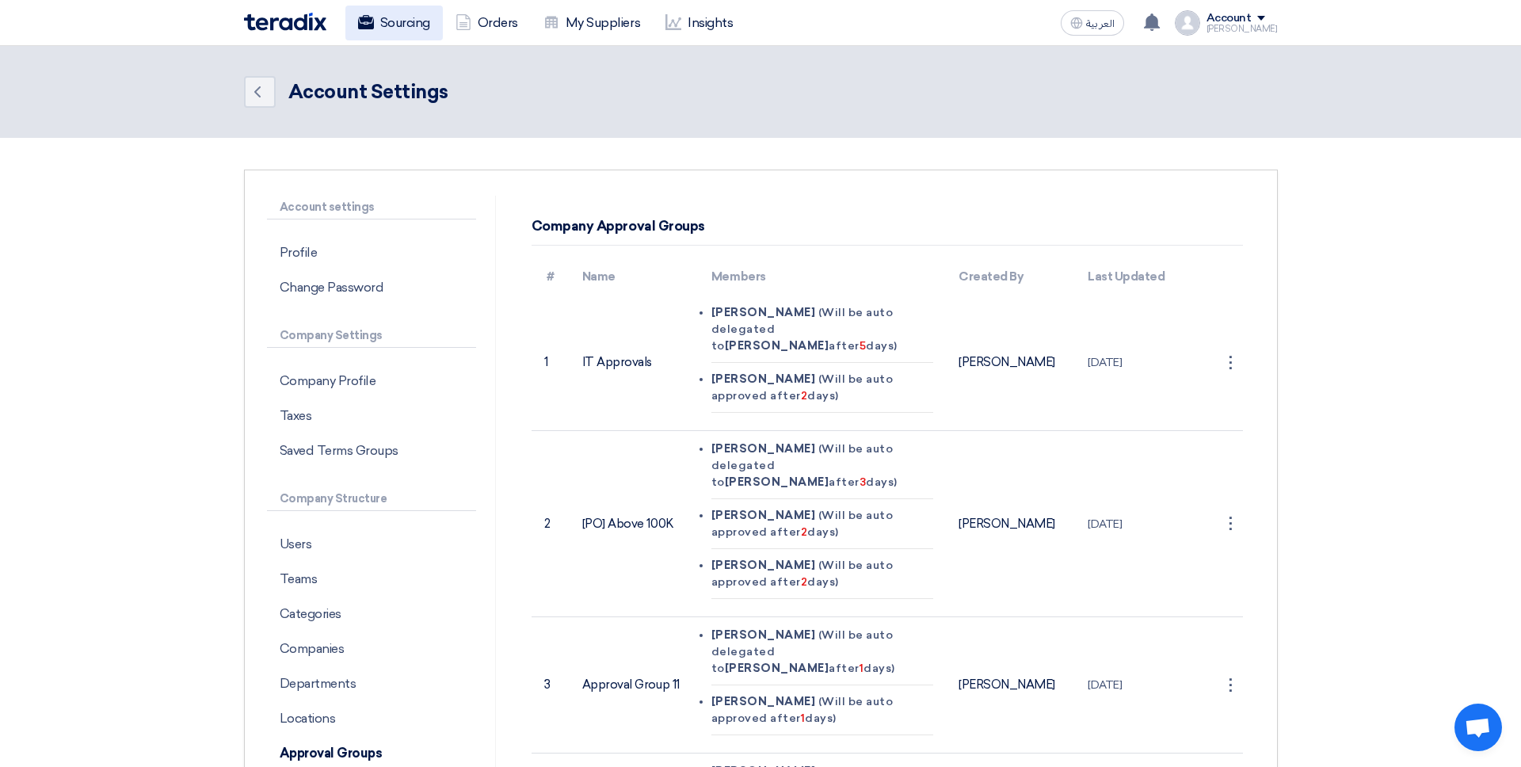
click at [388, 4] on div "Sourcing Orders My Suppliers Insights العربية ع You have a new offer for 'Q2 Ev…" at bounding box center [761, 22] width 1058 height 45
click at [388, 21] on link "Sourcing" at bounding box center [394, 23] width 97 height 35
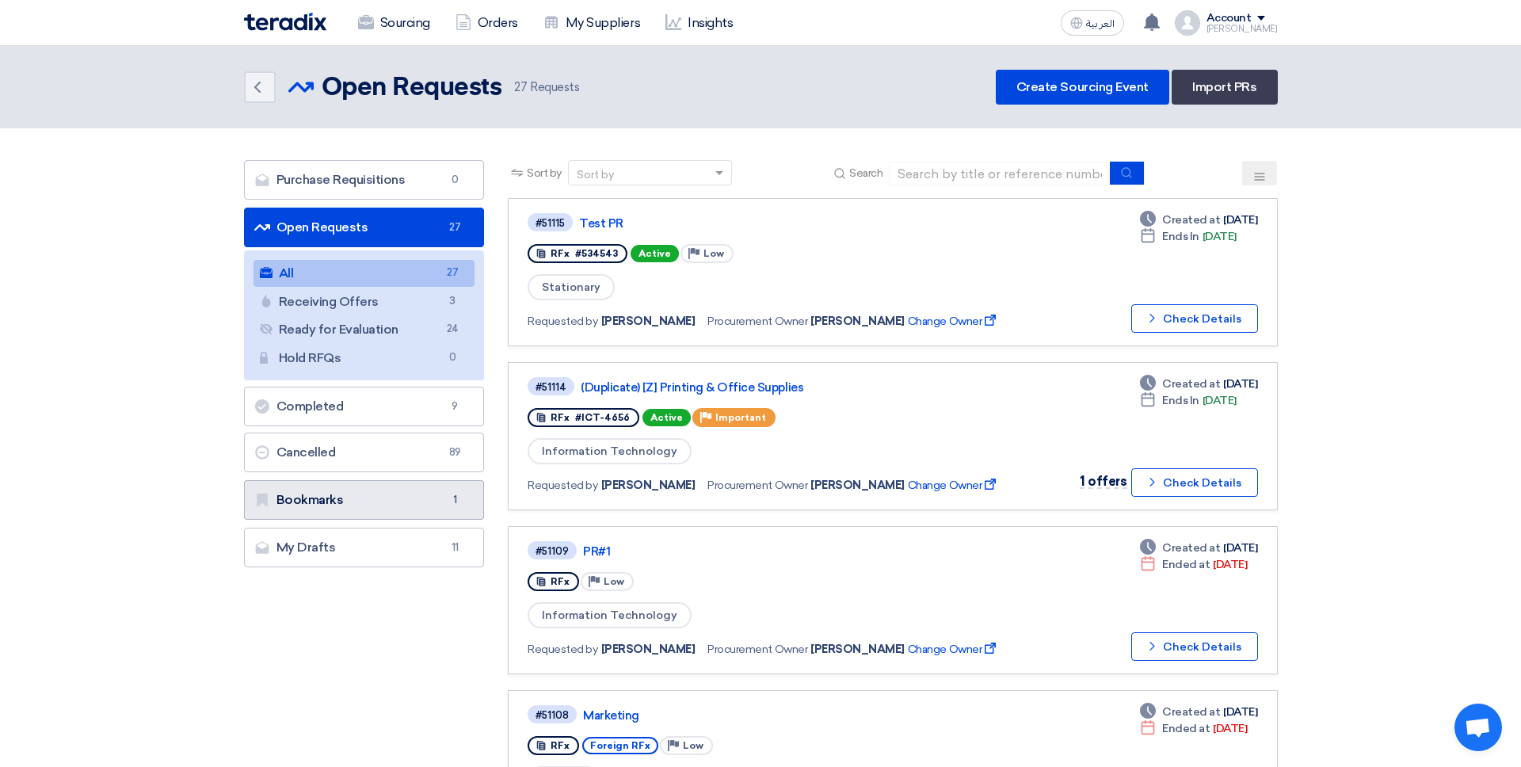
click at [391, 494] on link "Bookmarks Bookmarks 1" at bounding box center [364, 500] width 241 height 40
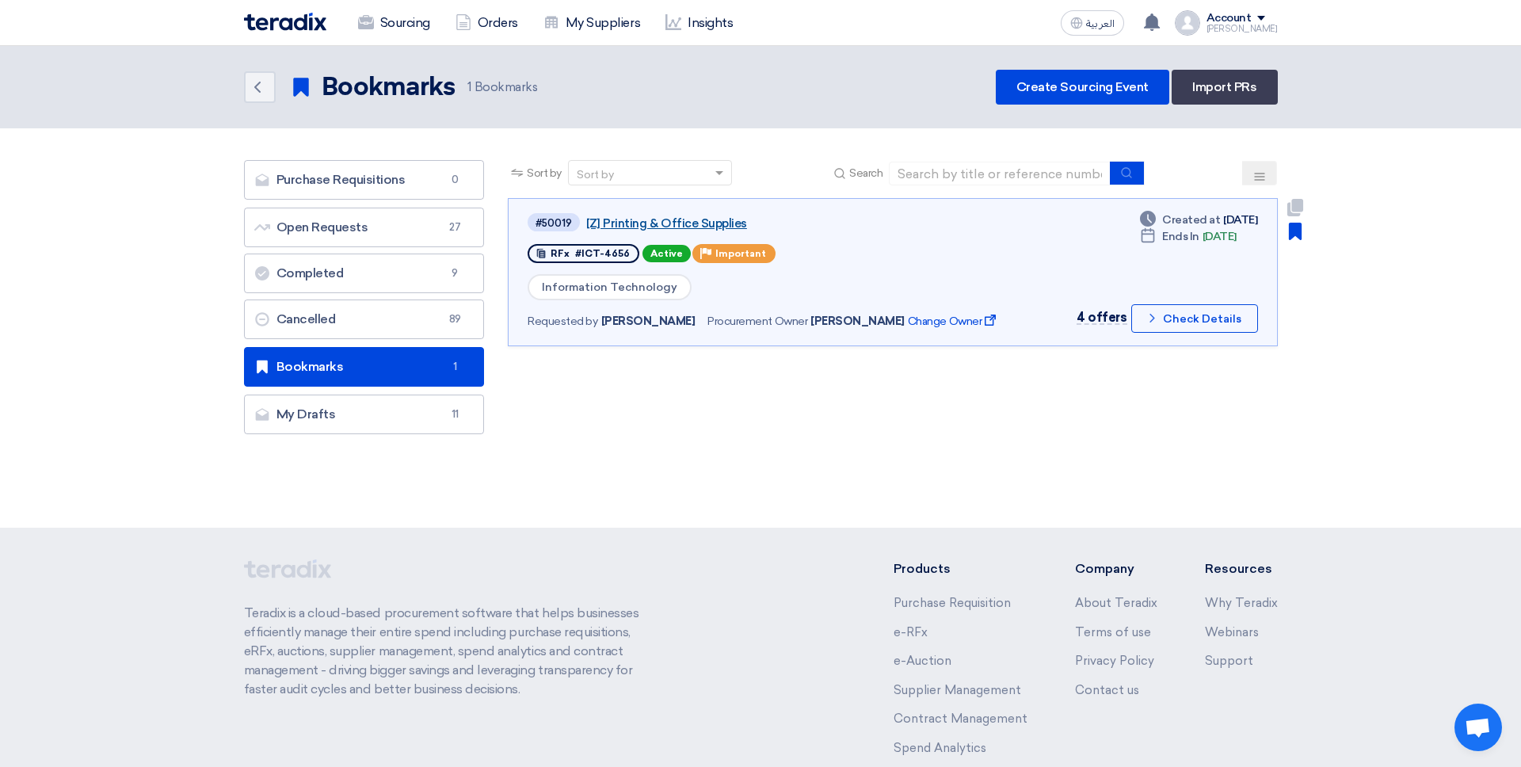
click at [659, 225] on link "[Z] Printing & Office Supplies" at bounding box center [784, 223] width 396 height 14
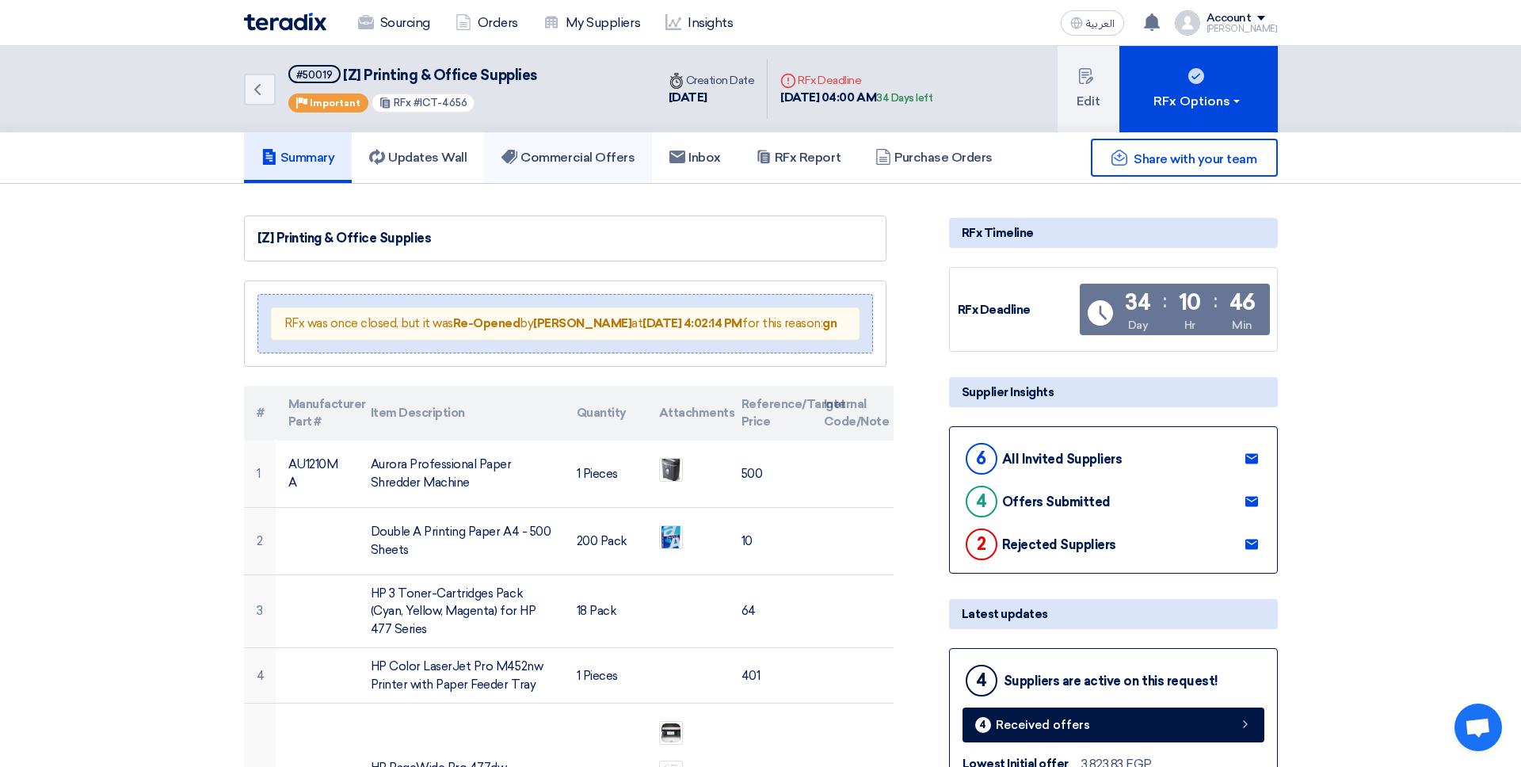
click at [626, 159] on h5 "Commercial Offers" at bounding box center [568, 158] width 133 height 16
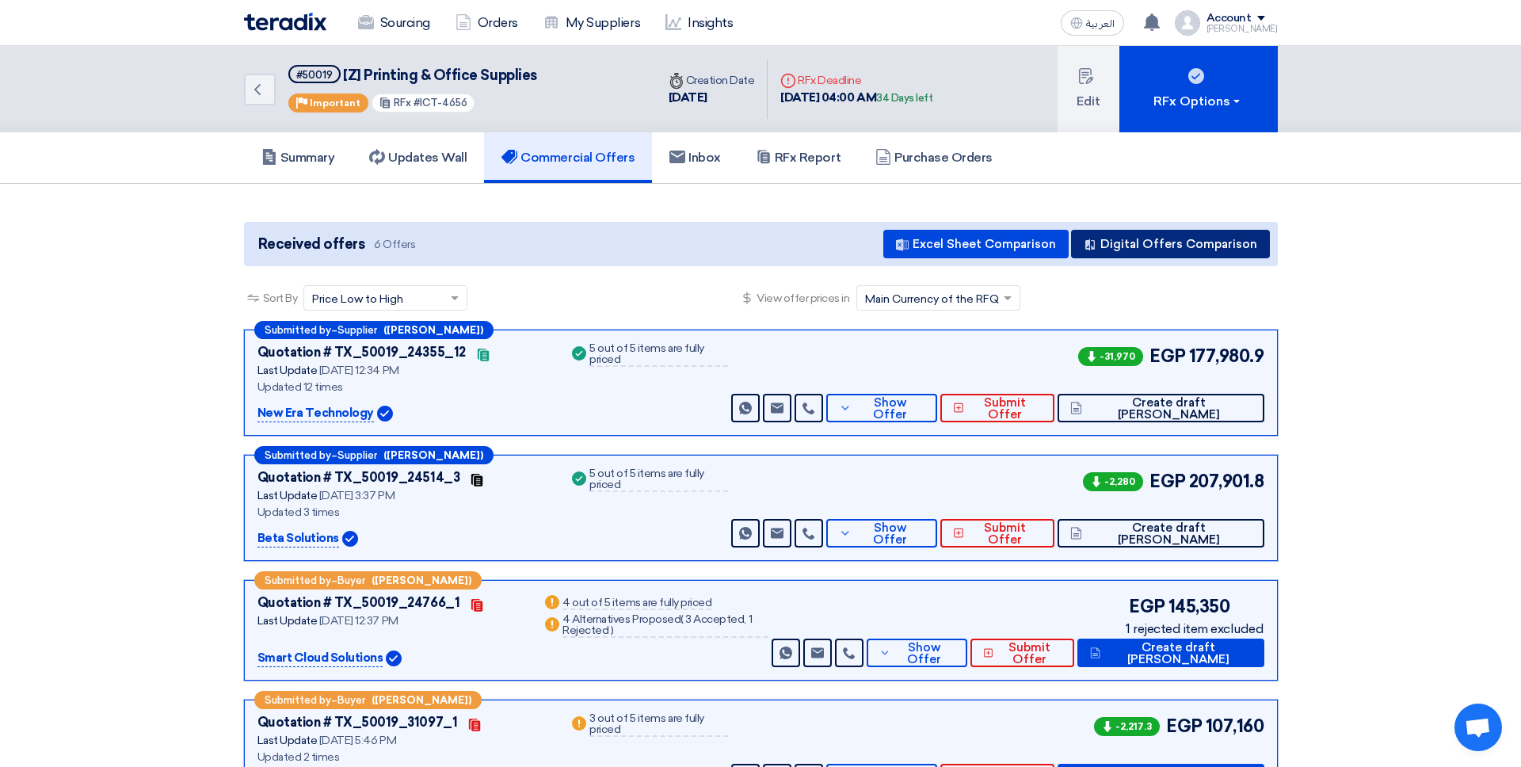
click at [1164, 245] on button "Digital Offers Comparison" at bounding box center [1170, 244] width 199 height 29
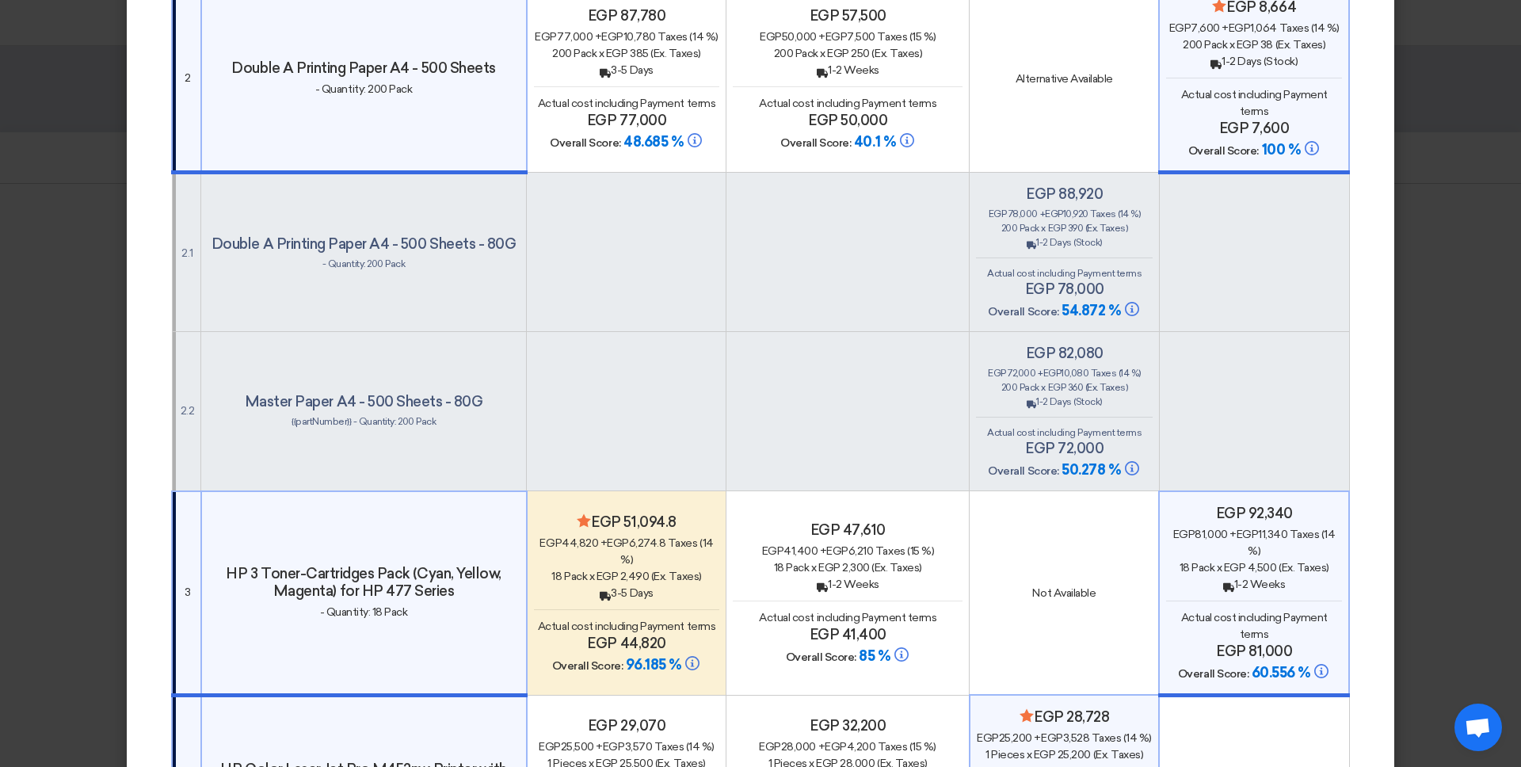
scroll to position [702, 0]
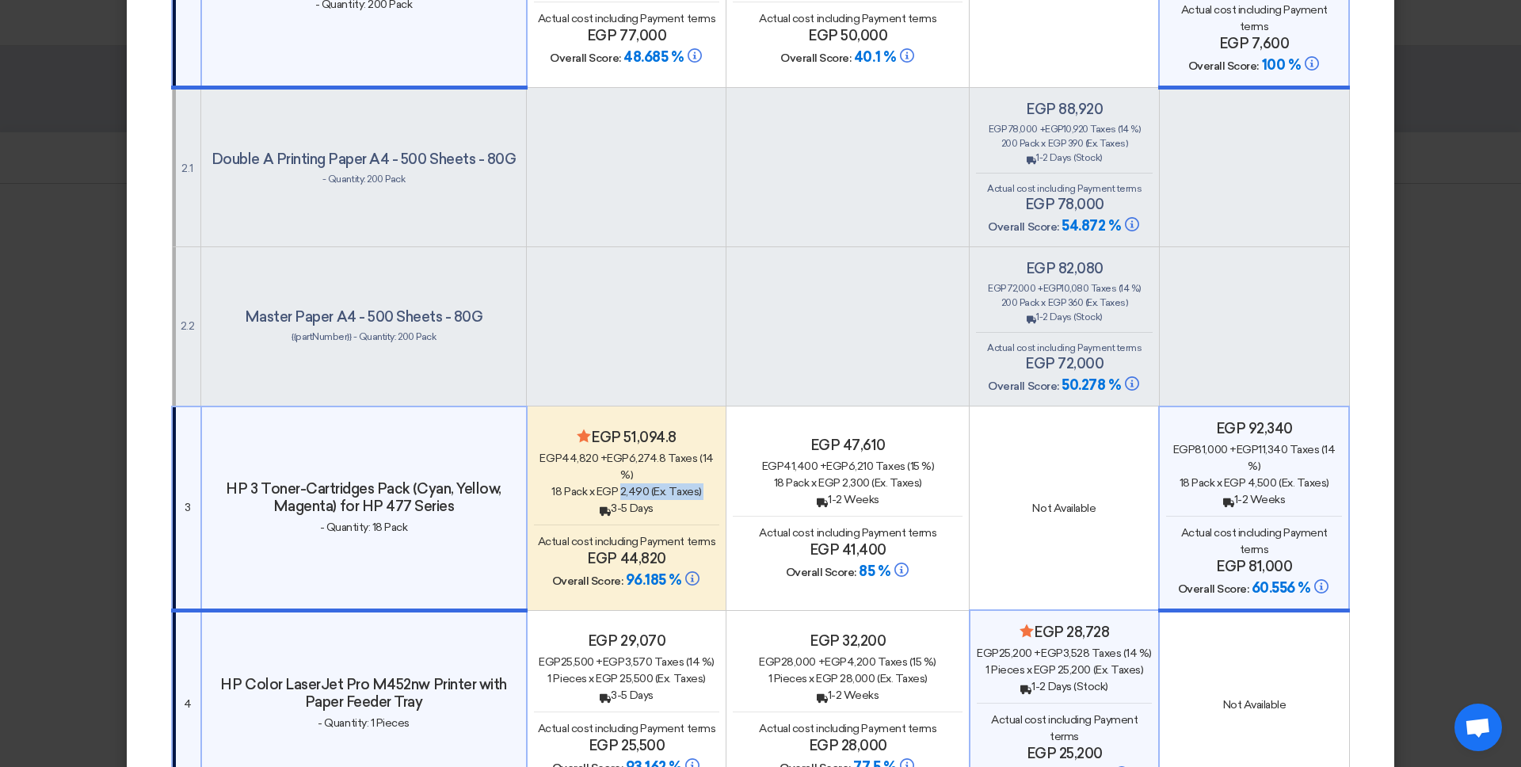
drag, startPoint x: 613, startPoint y: 491, endPoint x: 641, endPoint y: 504, distance: 30.8
click at [613, 490] on div "Minimize/Maximize Category egp 51,094.8 egp 44,820 + egp 6,274.8 Taxes (14 %) 1…" at bounding box center [627, 510] width 186 height 162
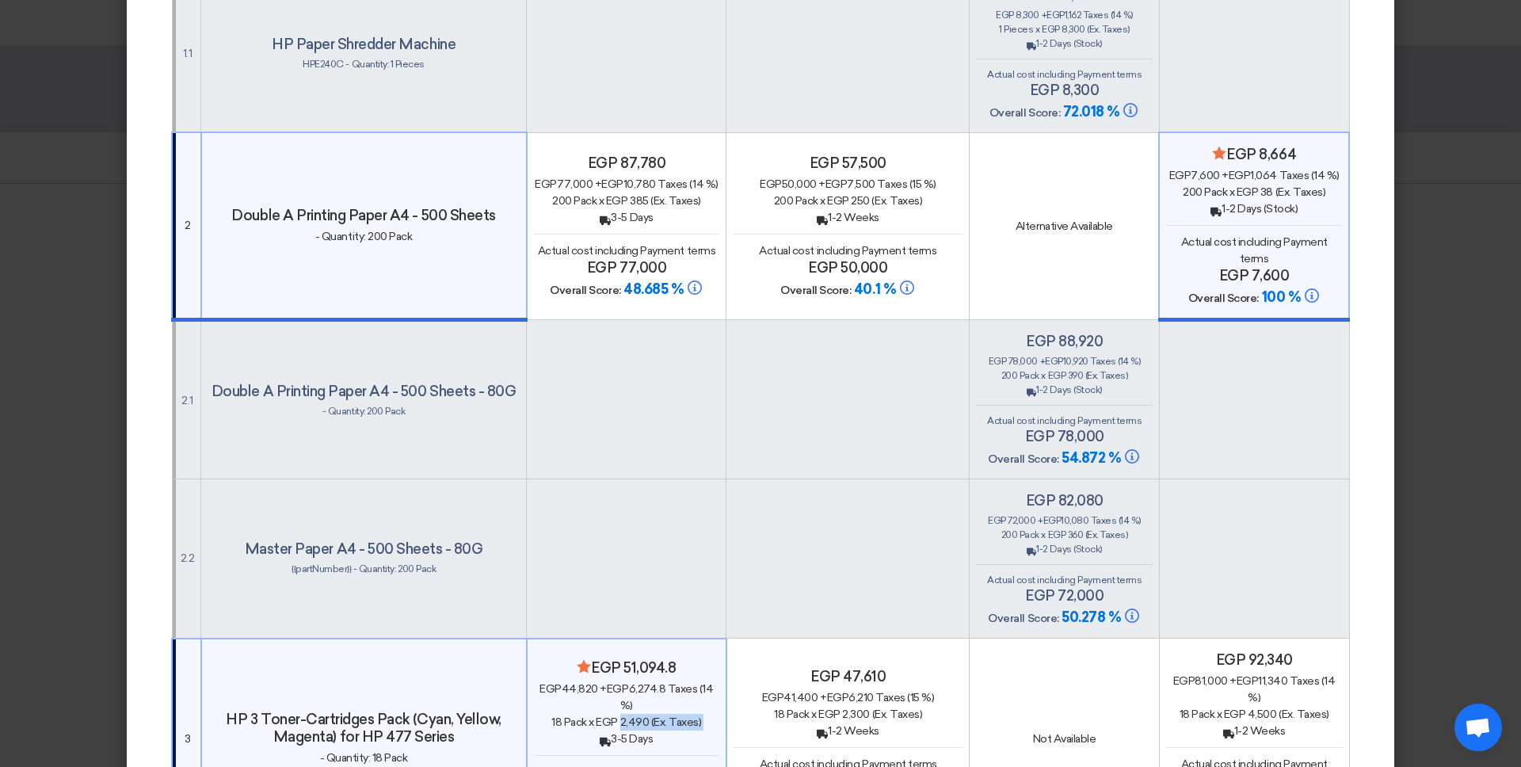
scroll to position [471, 0]
click at [1060, 427] on h4 "egp 78,000" at bounding box center [1064, 435] width 177 height 17
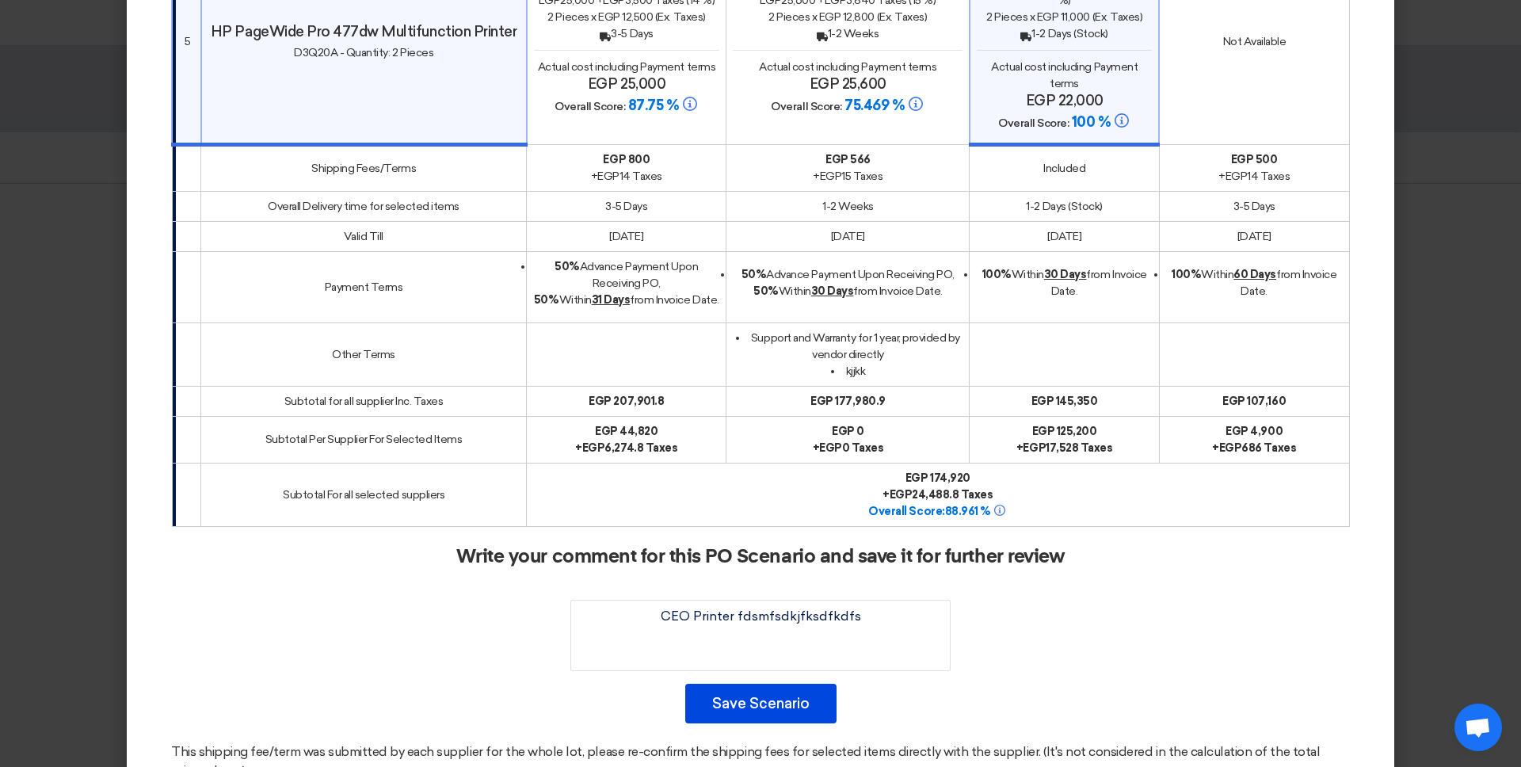
scroll to position [1638, 0]
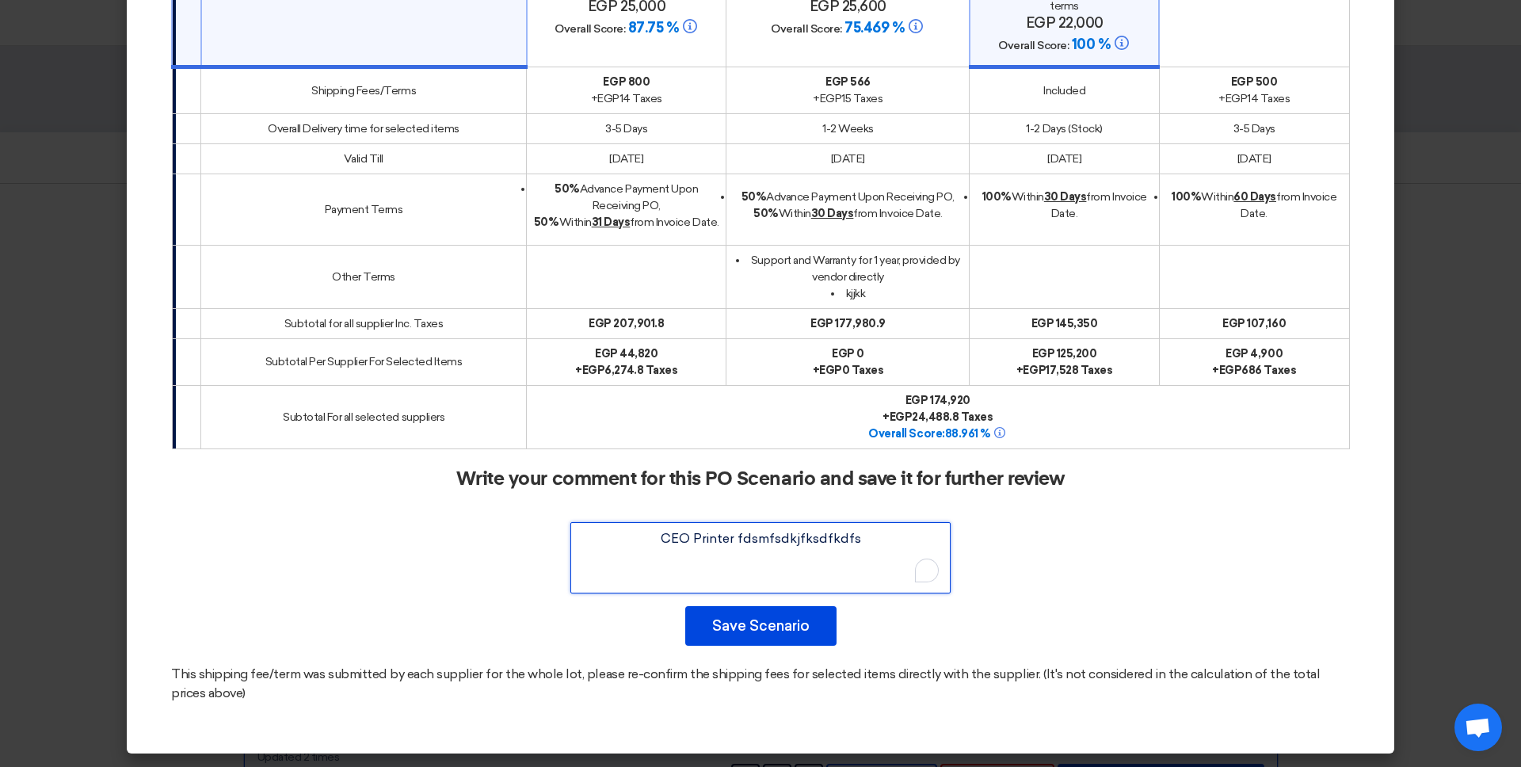
click at [850, 536] on textarea "To enrich screen reader interactions, please activate Accessibility in Grammarl…" at bounding box center [761, 557] width 380 height 71
click at [851, 536] on textarea "To enrich screen reader interactions, please activate Accessibility in Grammarl…" at bounding box center [761, 557] width 380 height 71
click at [851, 537] on textarea "To enrich screen reader interactions, please activate Accessibility in Grammarl…" at bounding box center [761, 557] width 380 height 71
type textarea "CEO Printer fdskljdljkfskljf"
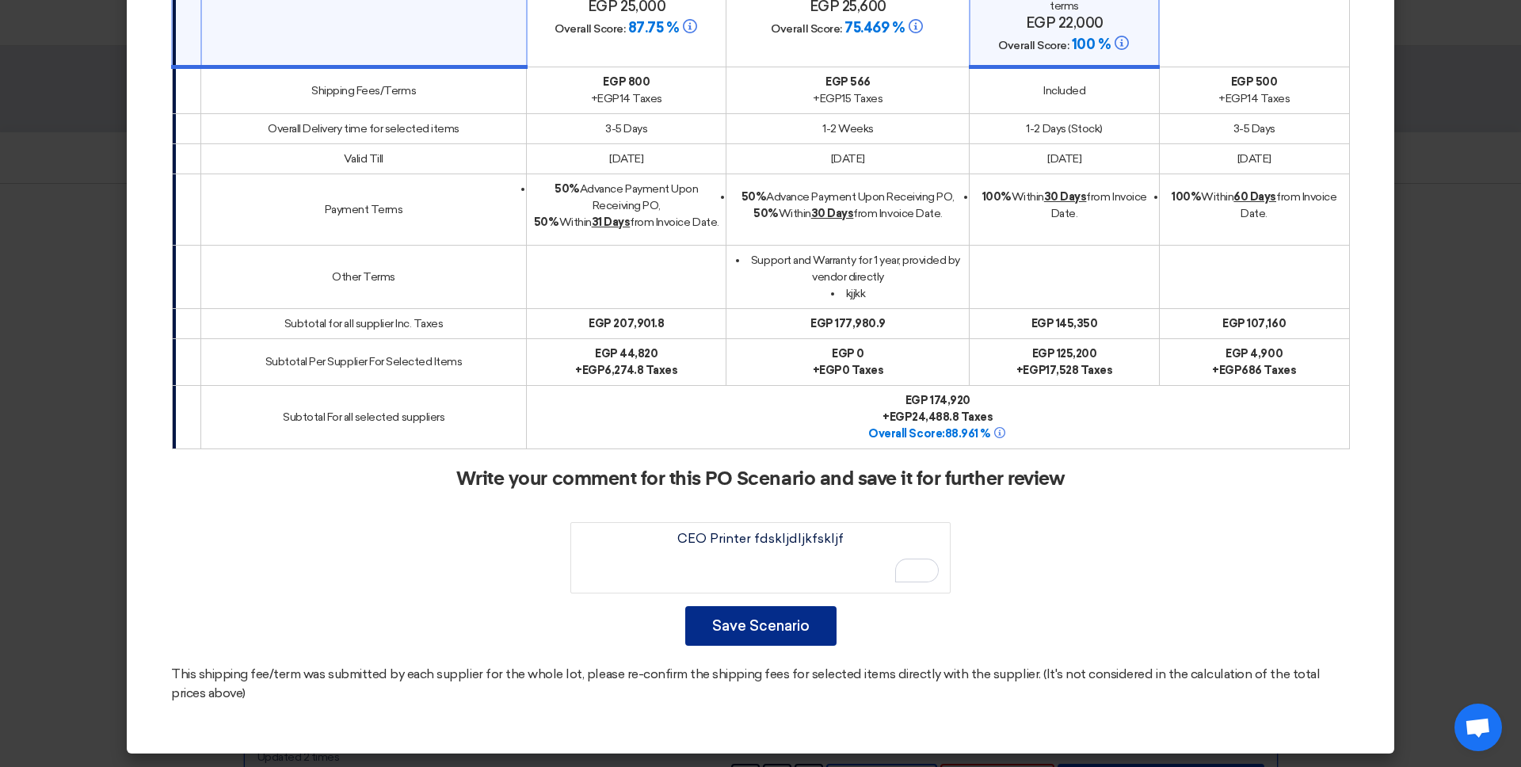
click at [797, 620] on button "Save Scenario" at bounding box center [760, 626] width 151 height 40
click at [796, 620] on button "Save Scenario" at bounding box center [760, 626] width 151 height 40
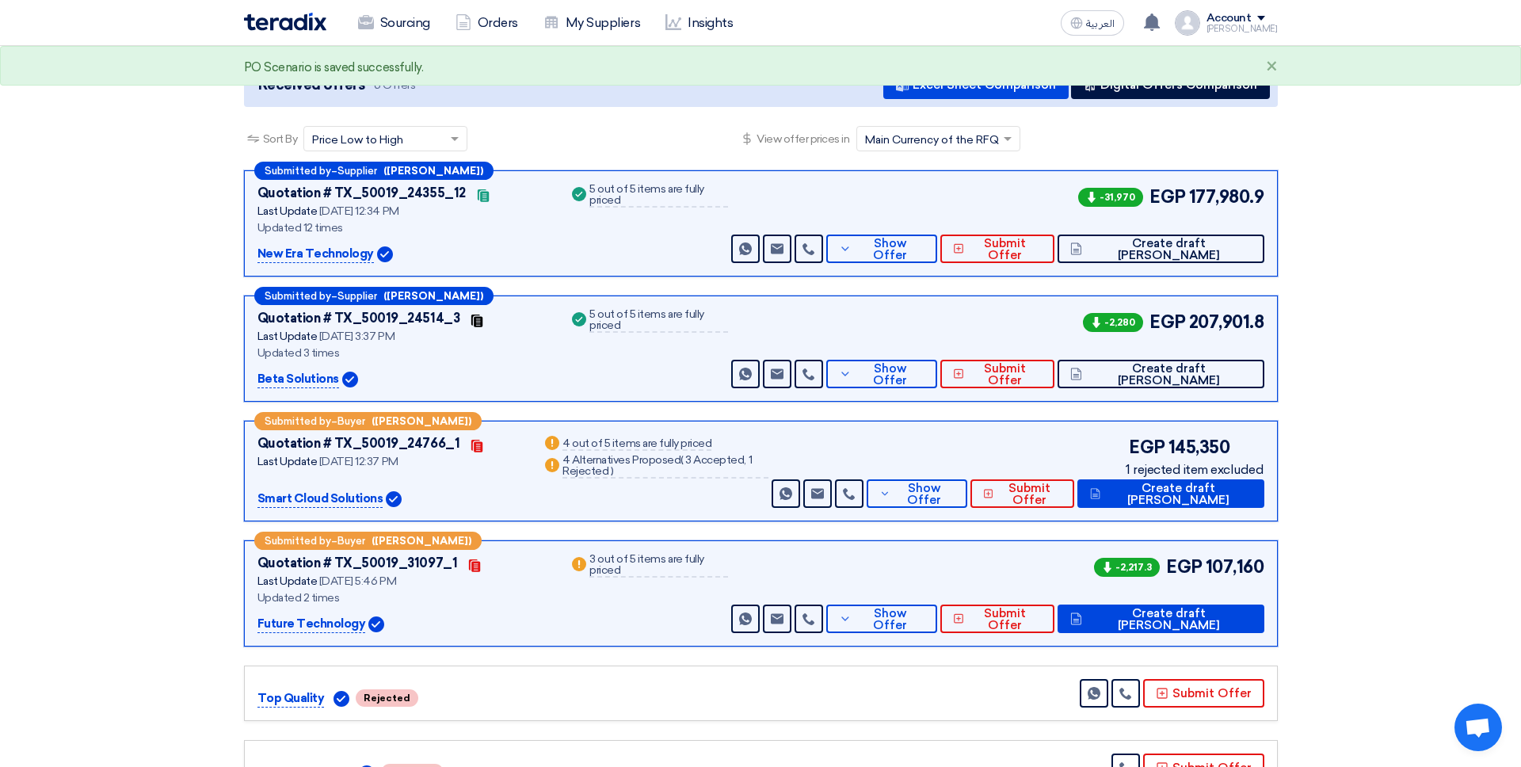
scroll to position [158, 0]
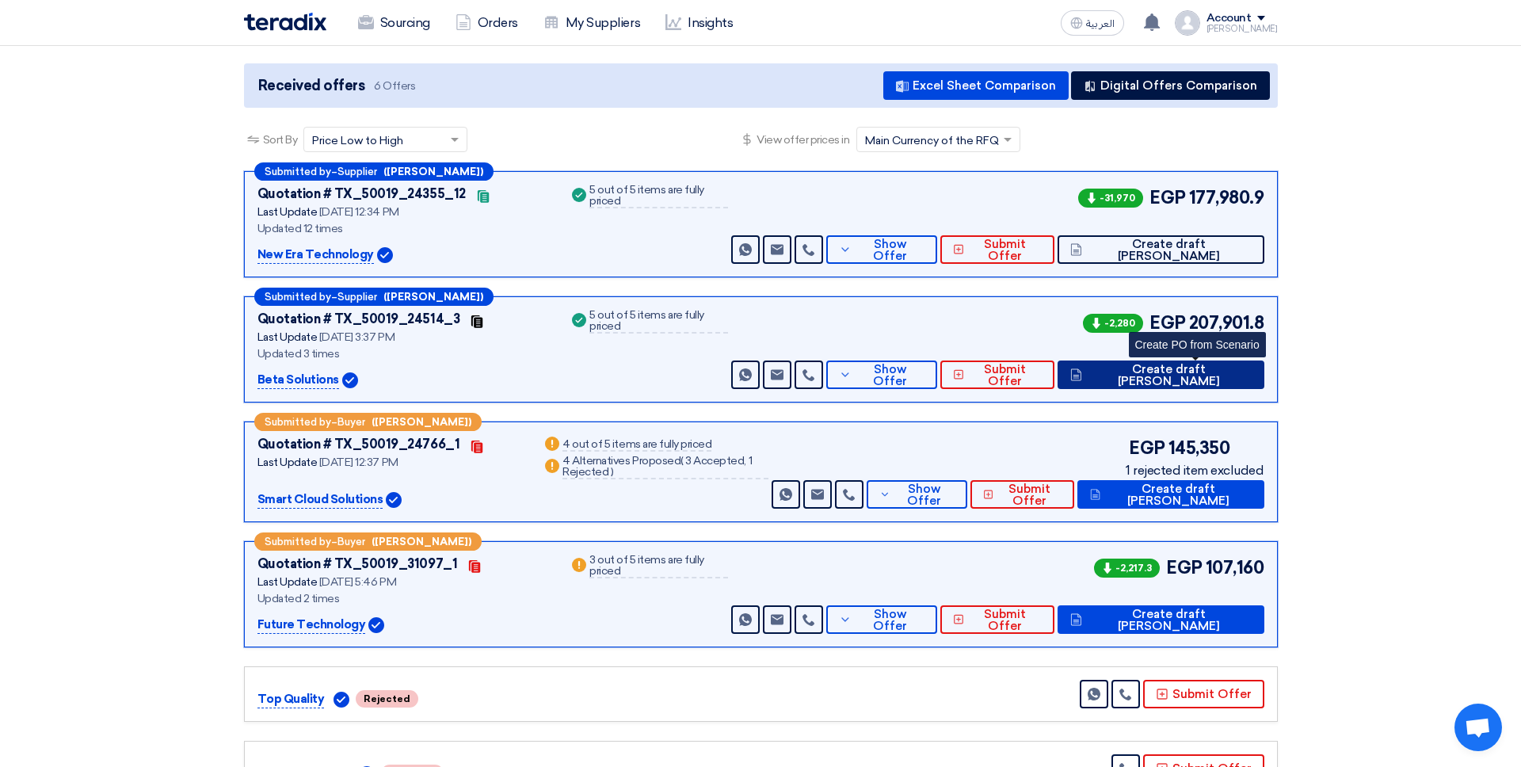
click at [1164, 379] on span "Create draft [PERSON_NAME]" at bounding box center [1169, 376] width 166 height 24
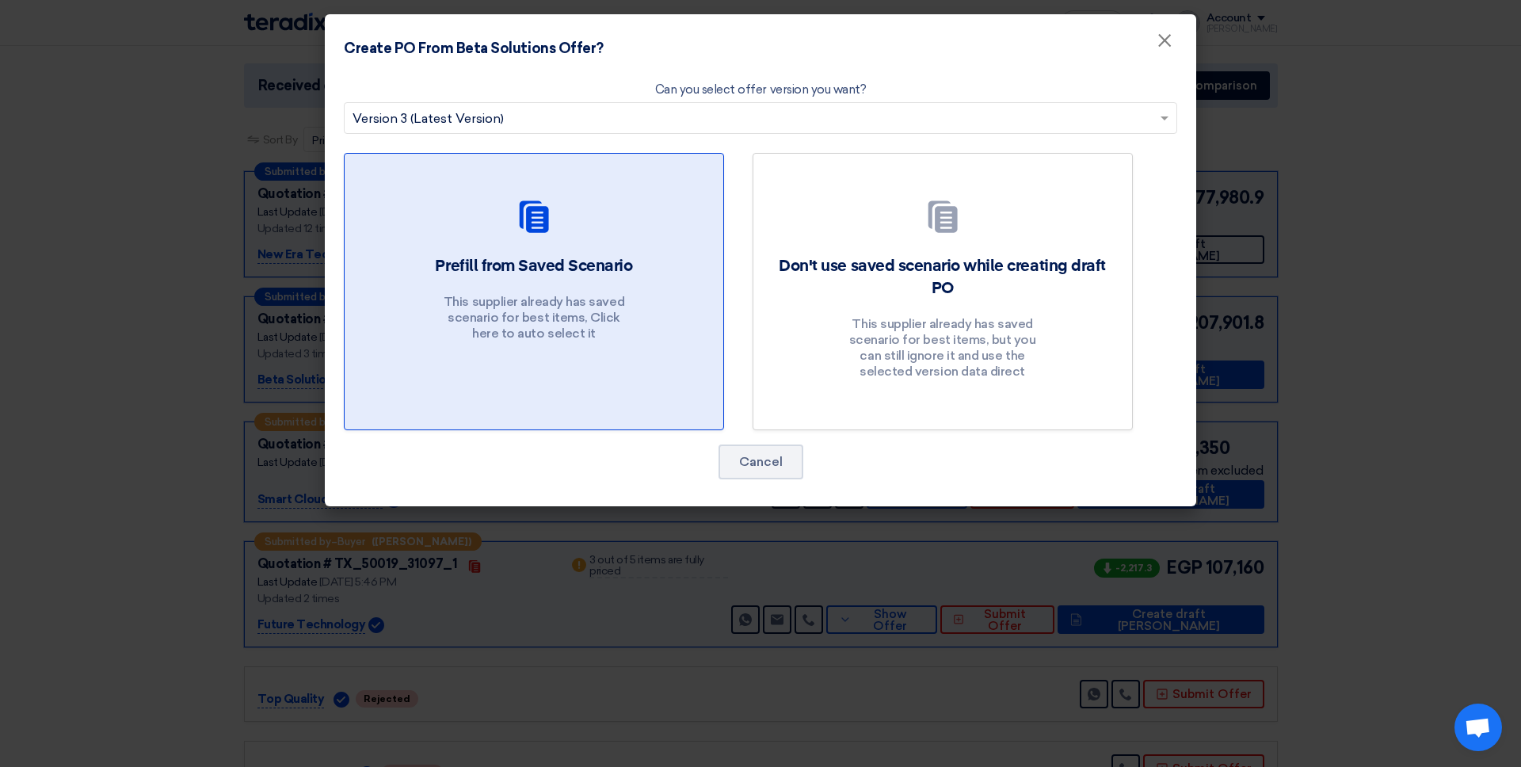
click at [625, 324] on p "This supplier already has saved scenario for best items, Click here to auto sel…" at bounding box center [534, 318] width 190 height 48
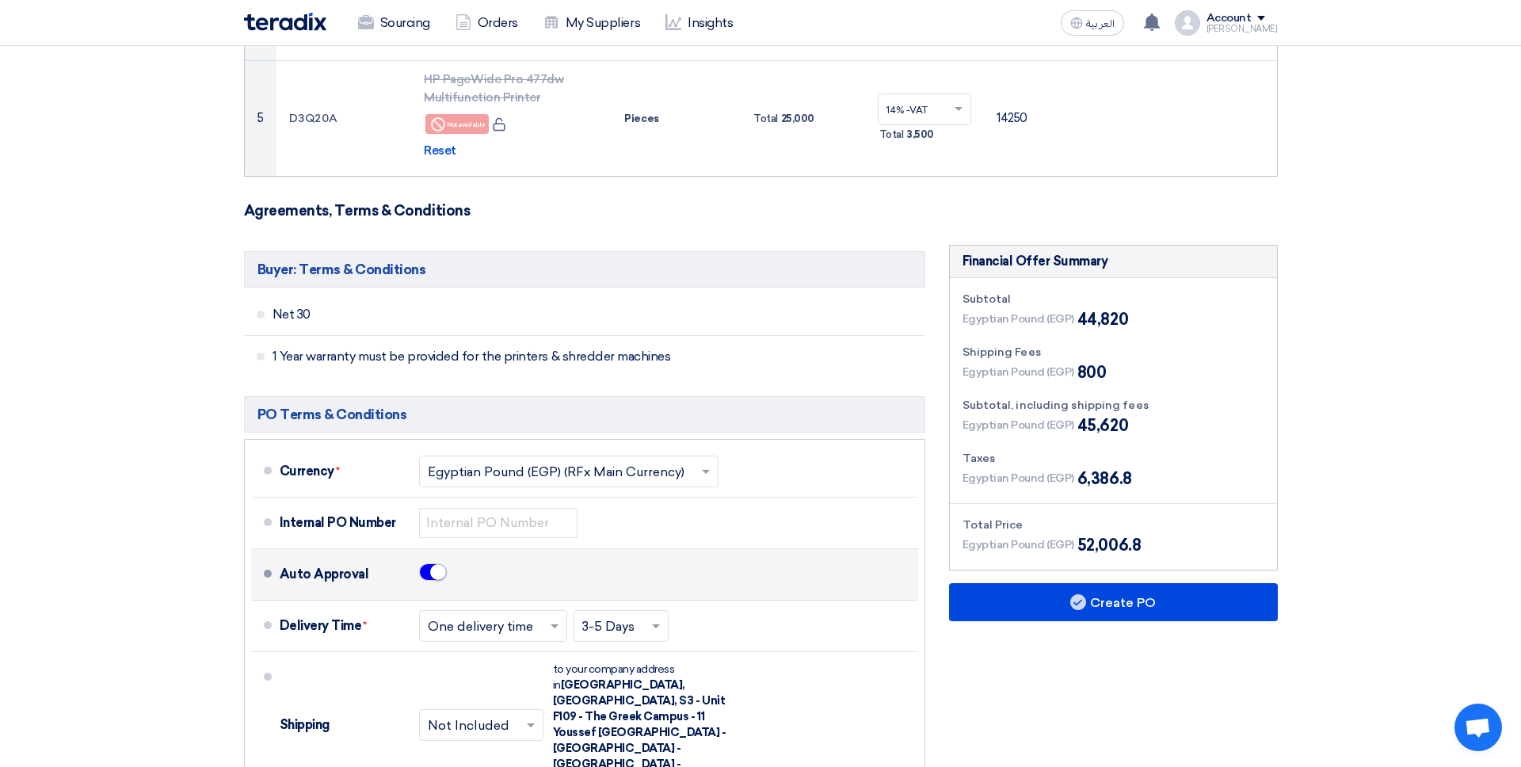
scroll to position [773, 0]
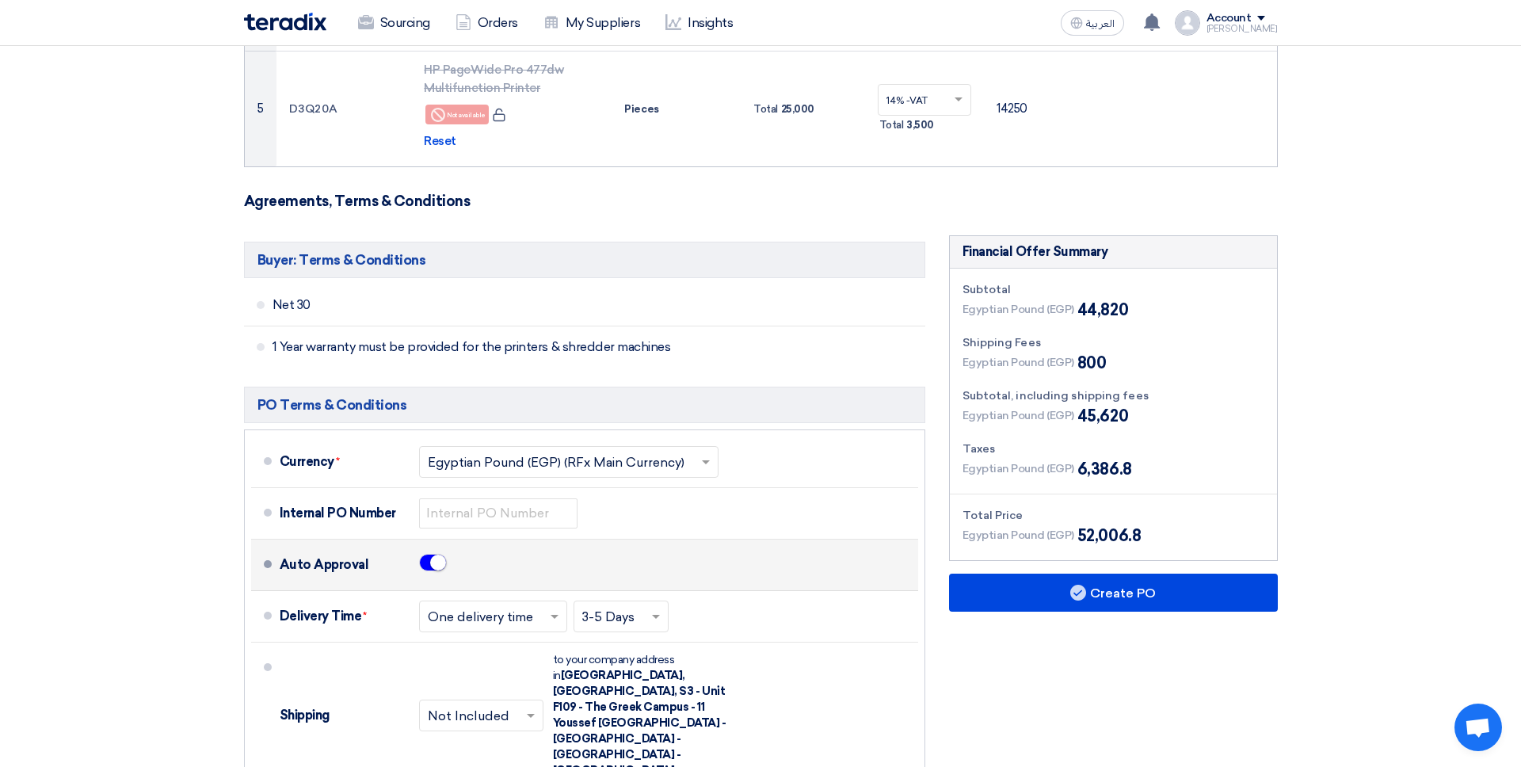
click at [437, 567] on small at bounding box center [438, 563] width 16 height 16
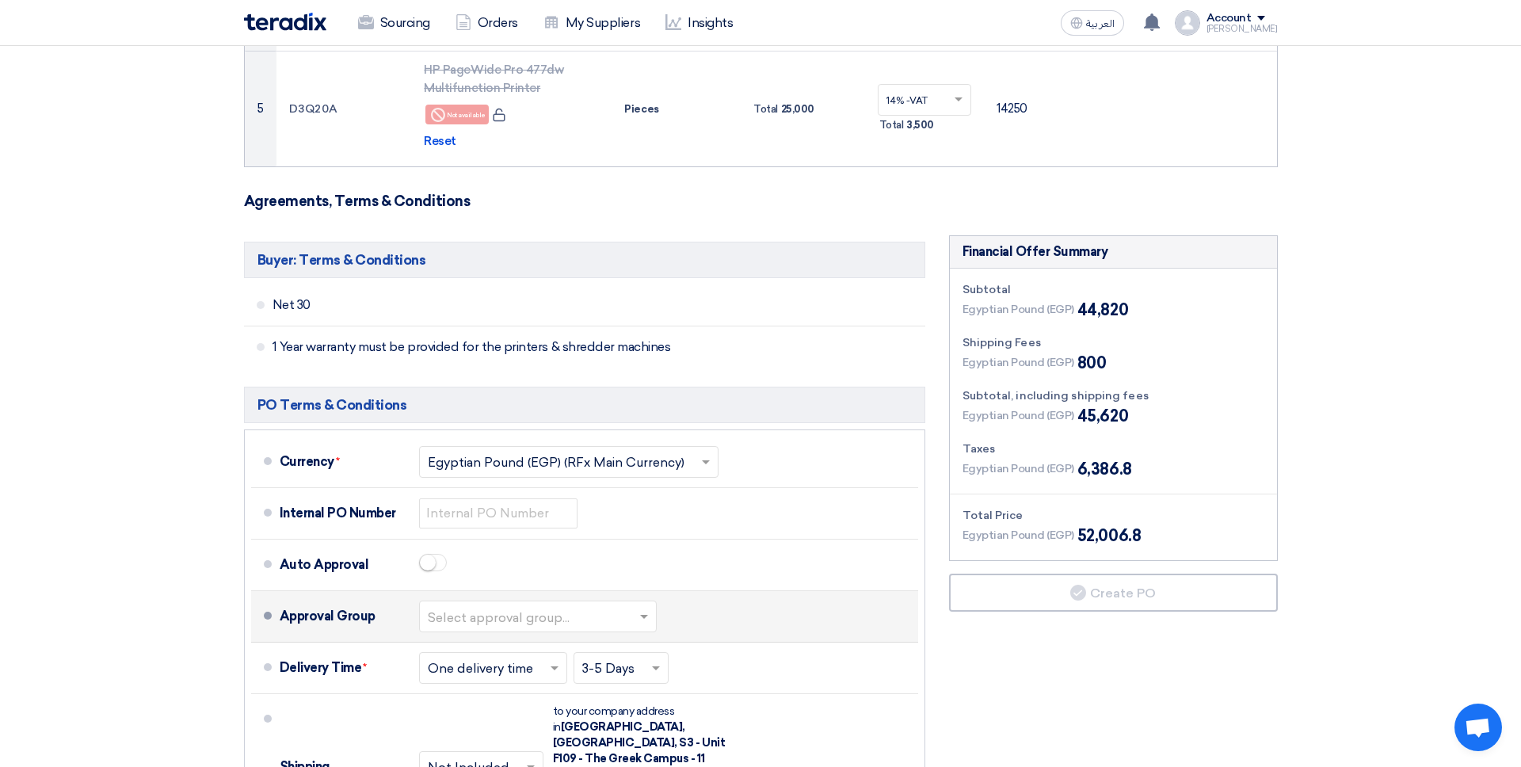
click at [463, 609] on input "text" at bounding box center [539, 617] width 222 height 23
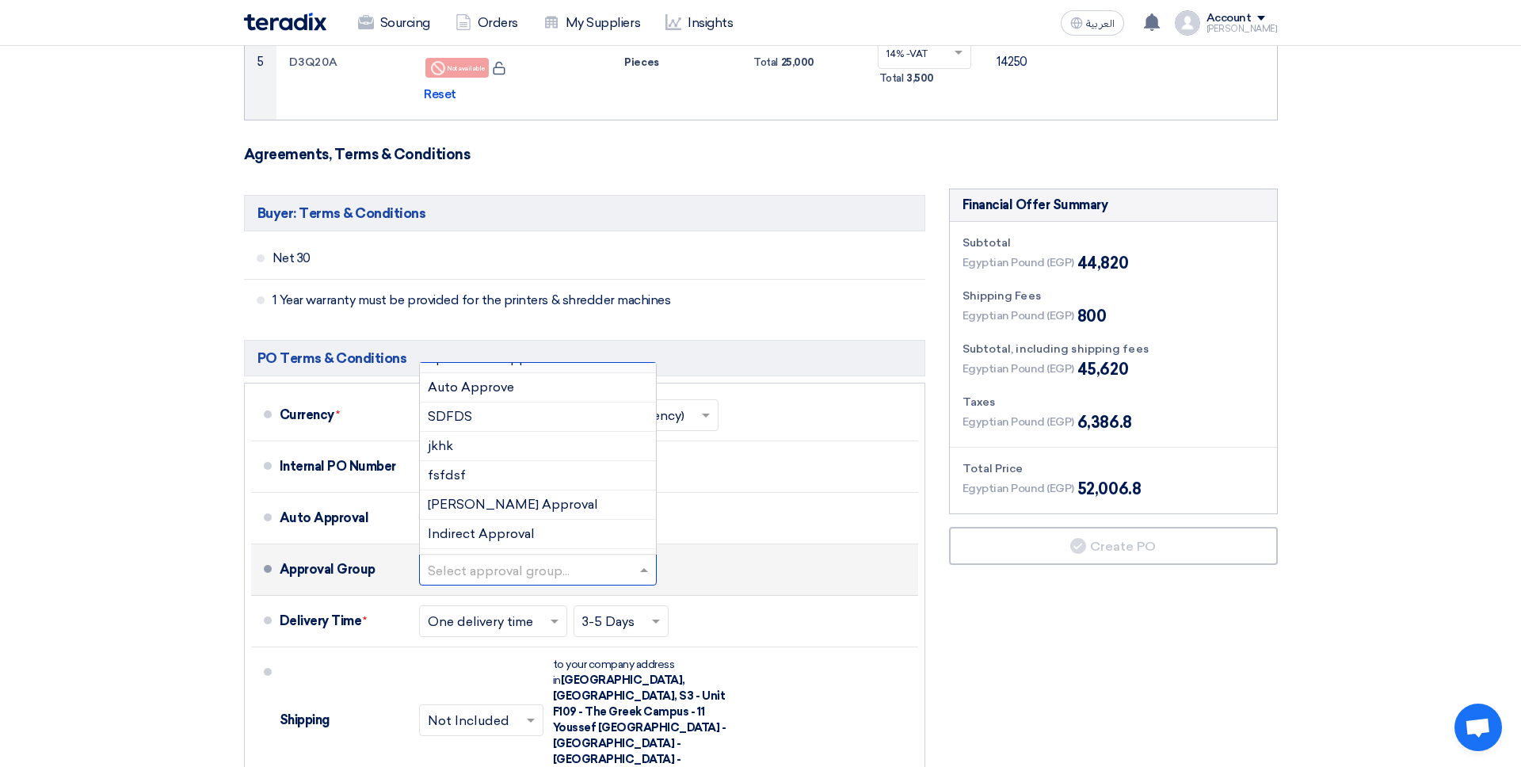
scroll to position [161, 0]
drag, startPoint x: 467, startPoint y: 518, endPoint x: 531, endPoint y: 585, distance: 92.5
click at [467, 518] on div "Indirect Approval" at bounding box center [538, 509] width 236 height 29
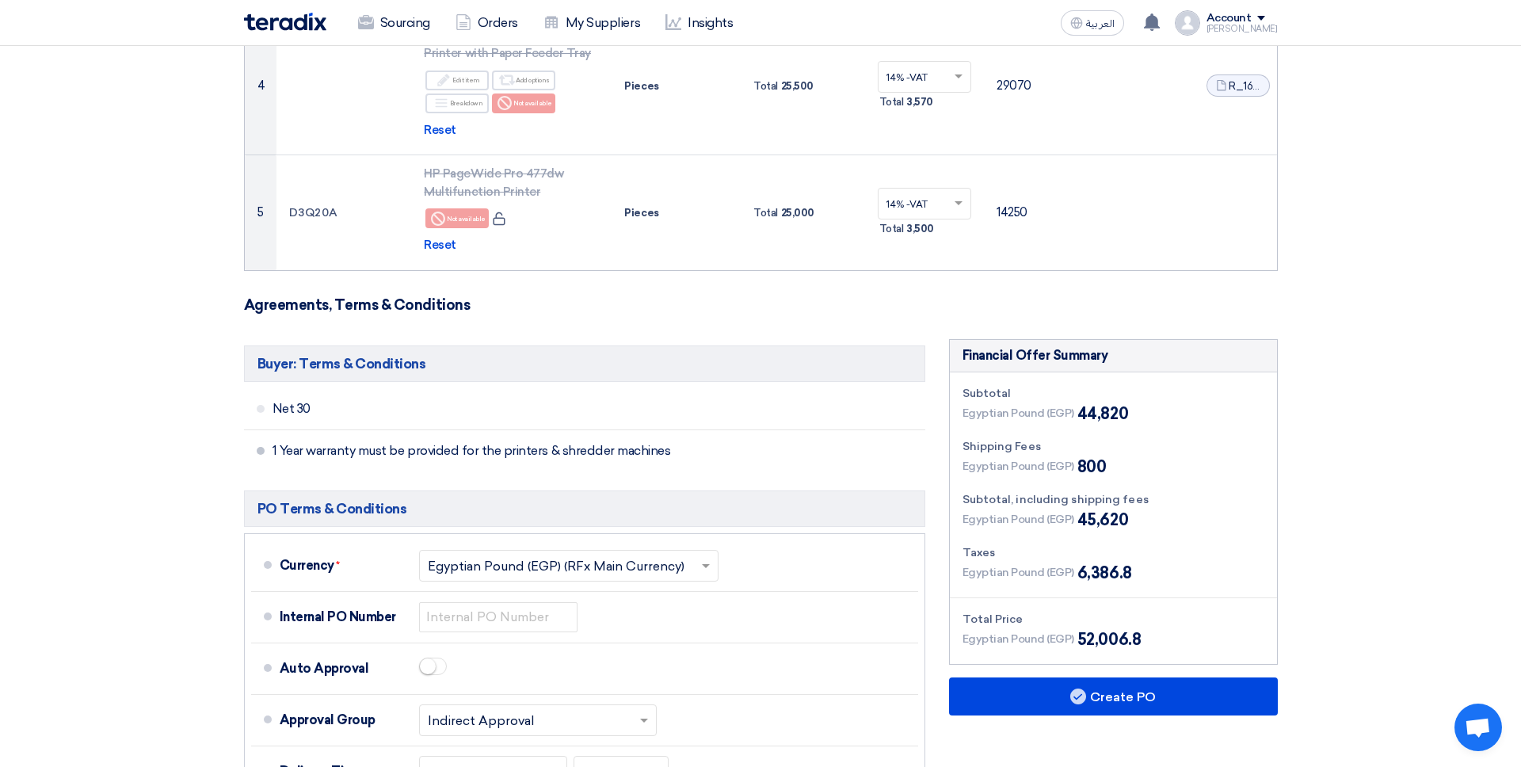
scroll to position [668, 0]
click at [1164, 658] on button "Create PO" at bounding box center [1113, 697] width 329 height 38
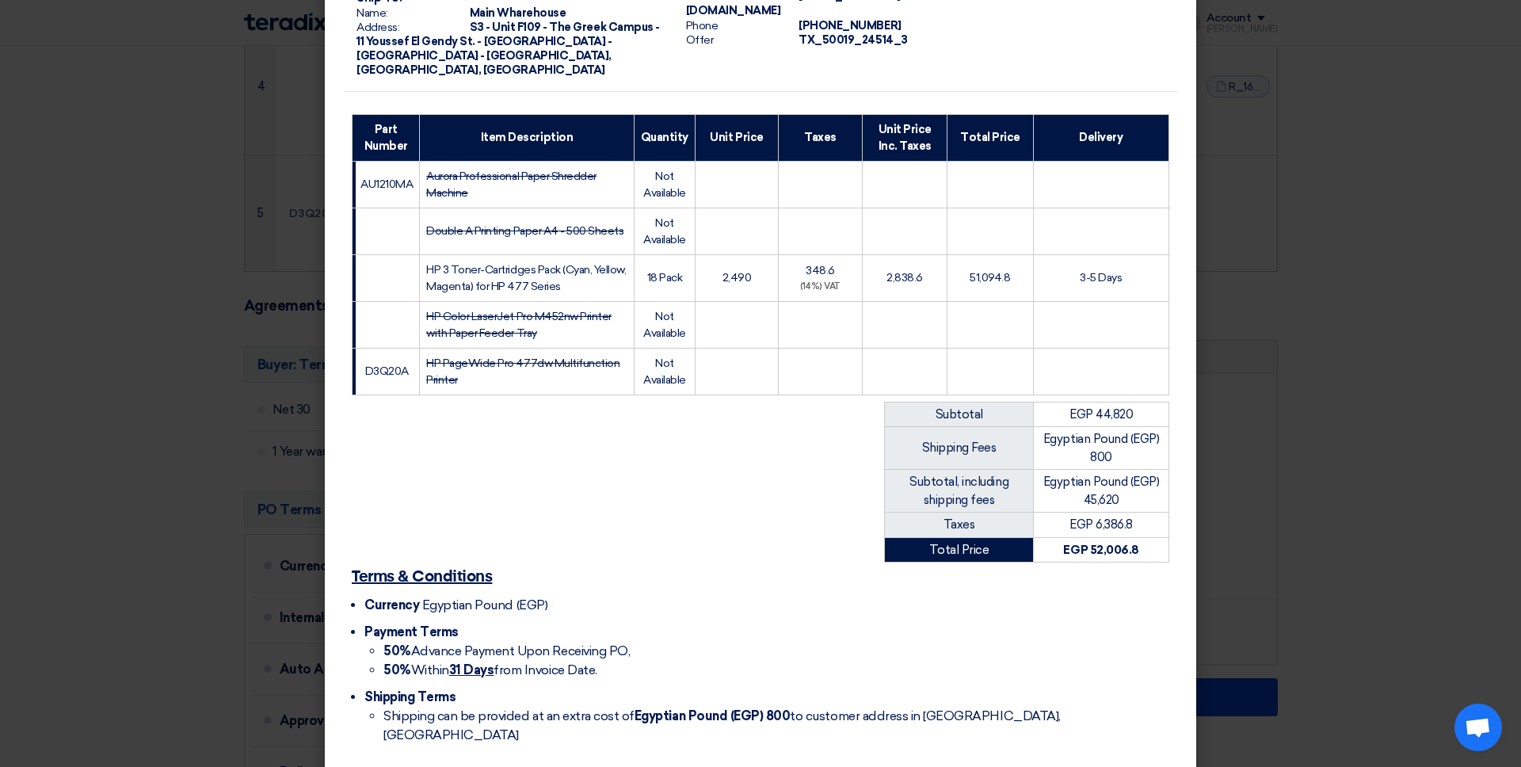
scroll to position [250, 0]
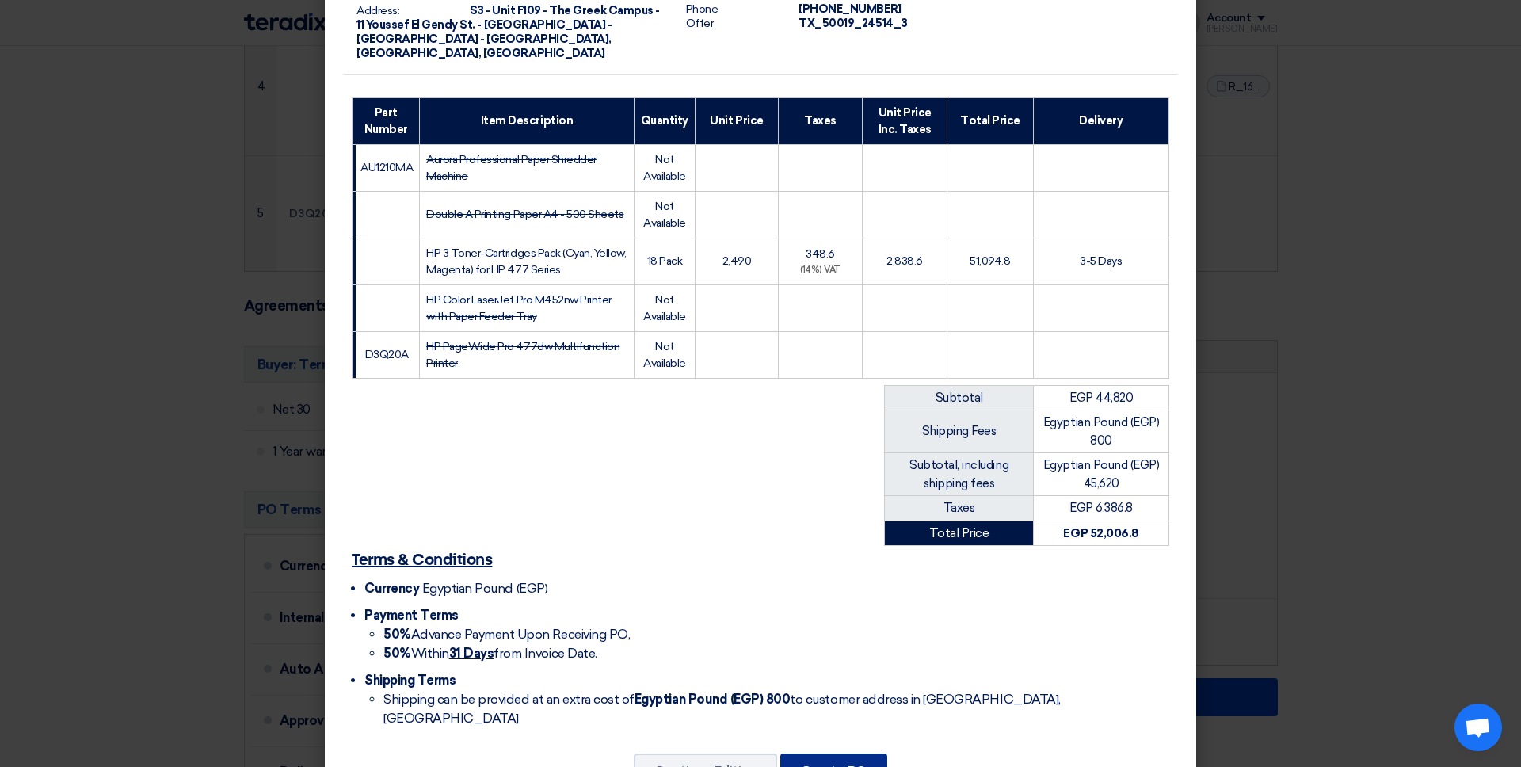
click at [853, 658] on button "Create PO" at bounding box center [834, 771] width 107 height 35
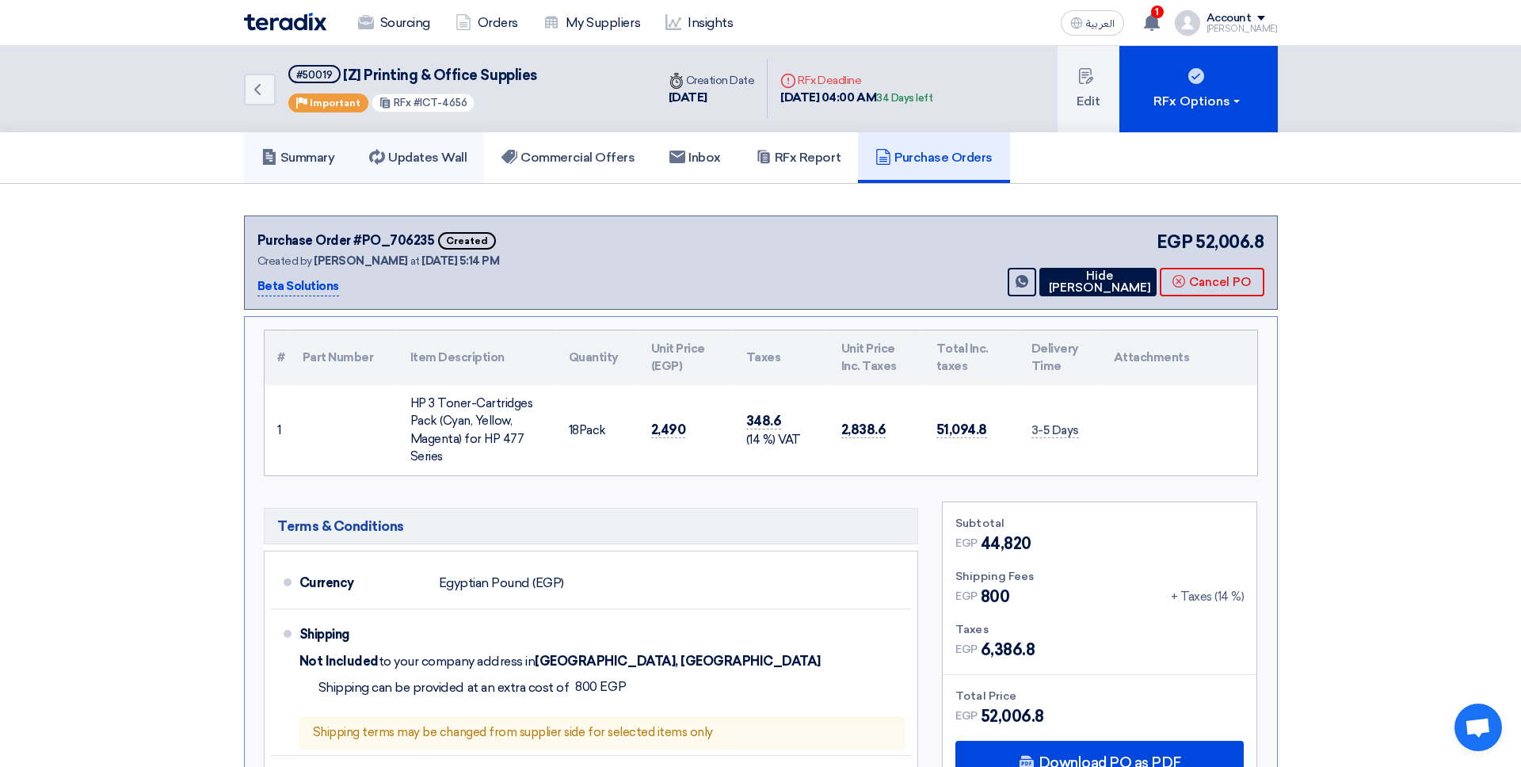
click at [322, 157] on h5 "Summary" at bounding box center [299, 158] width 74 height 16
click at [321, 158] on h5 "Summary" at bounding box center [299, 158] width 74 height 16
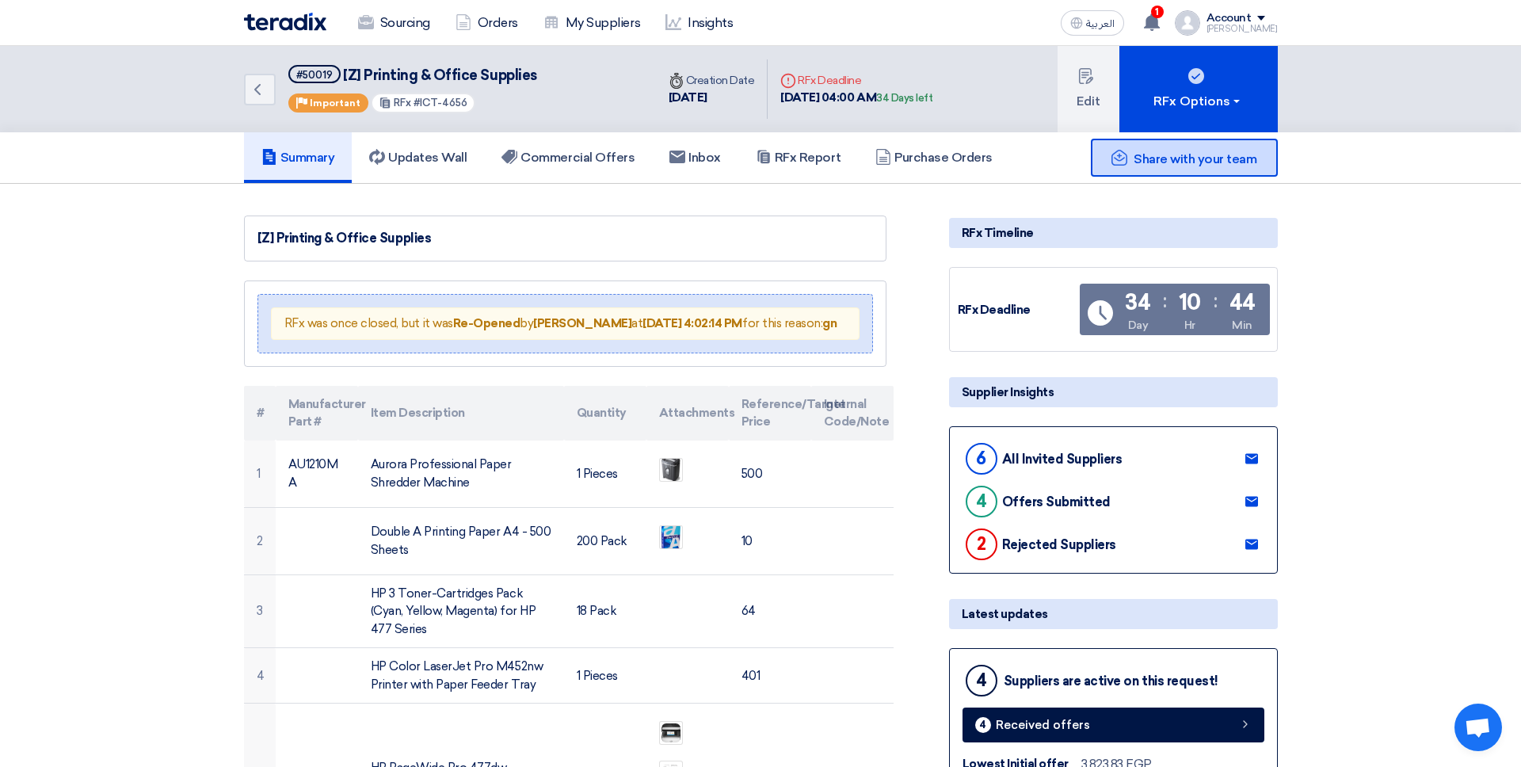
click at [1113, 166] on div "Share with your team" at bounding box center [1184, 158] width 187 height 38
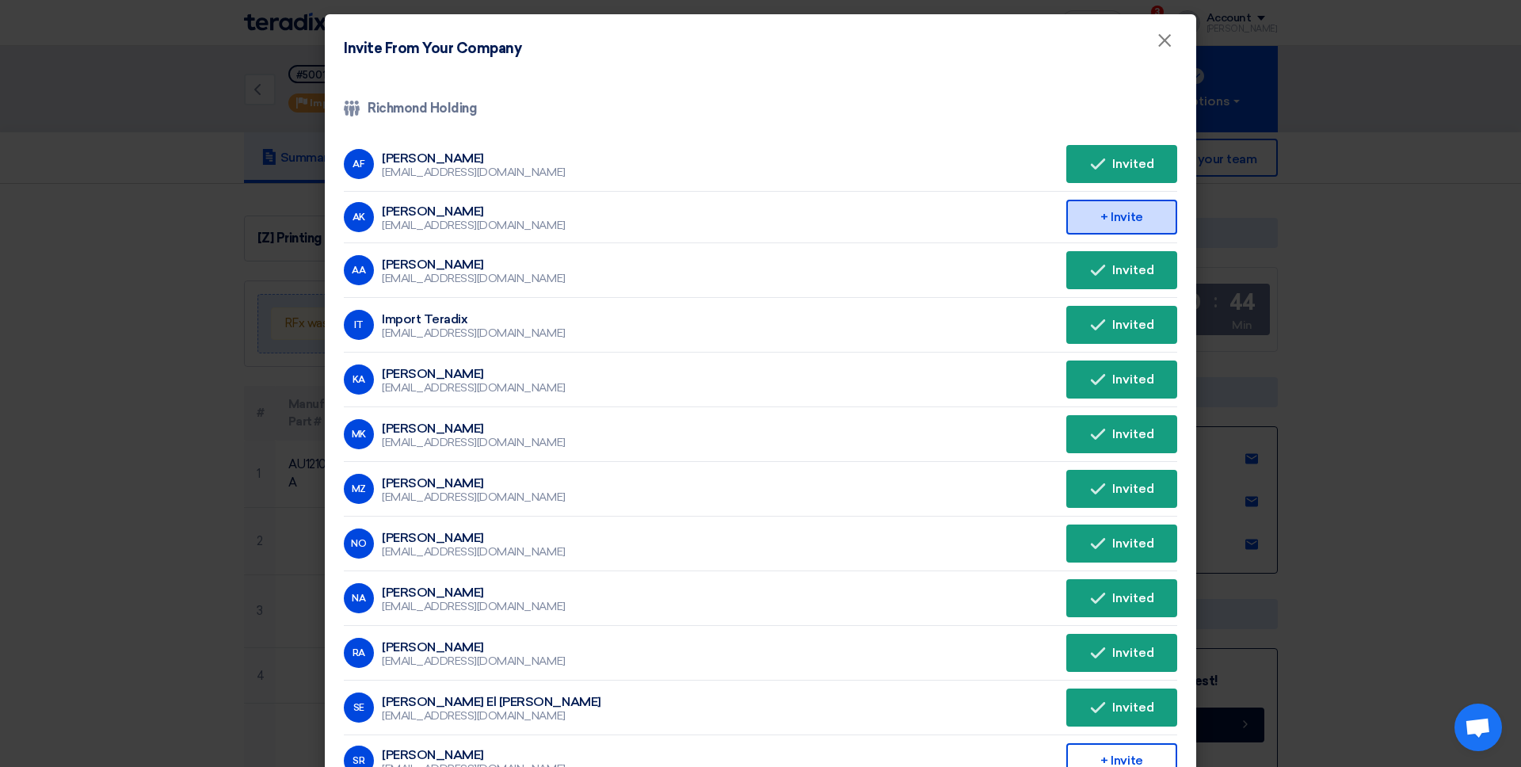
click at [1087, 229] on div "+ Invite" at bounding box center [1122, 217] width 111 height 35
drag, startPoint x: 1177, startPoint y: 44, endPoint x: 1194, endPoint y: 193, distance: 149.2
click at [1164, 44] on button "×" at bounding box center [1164, 41] width 41 height 32
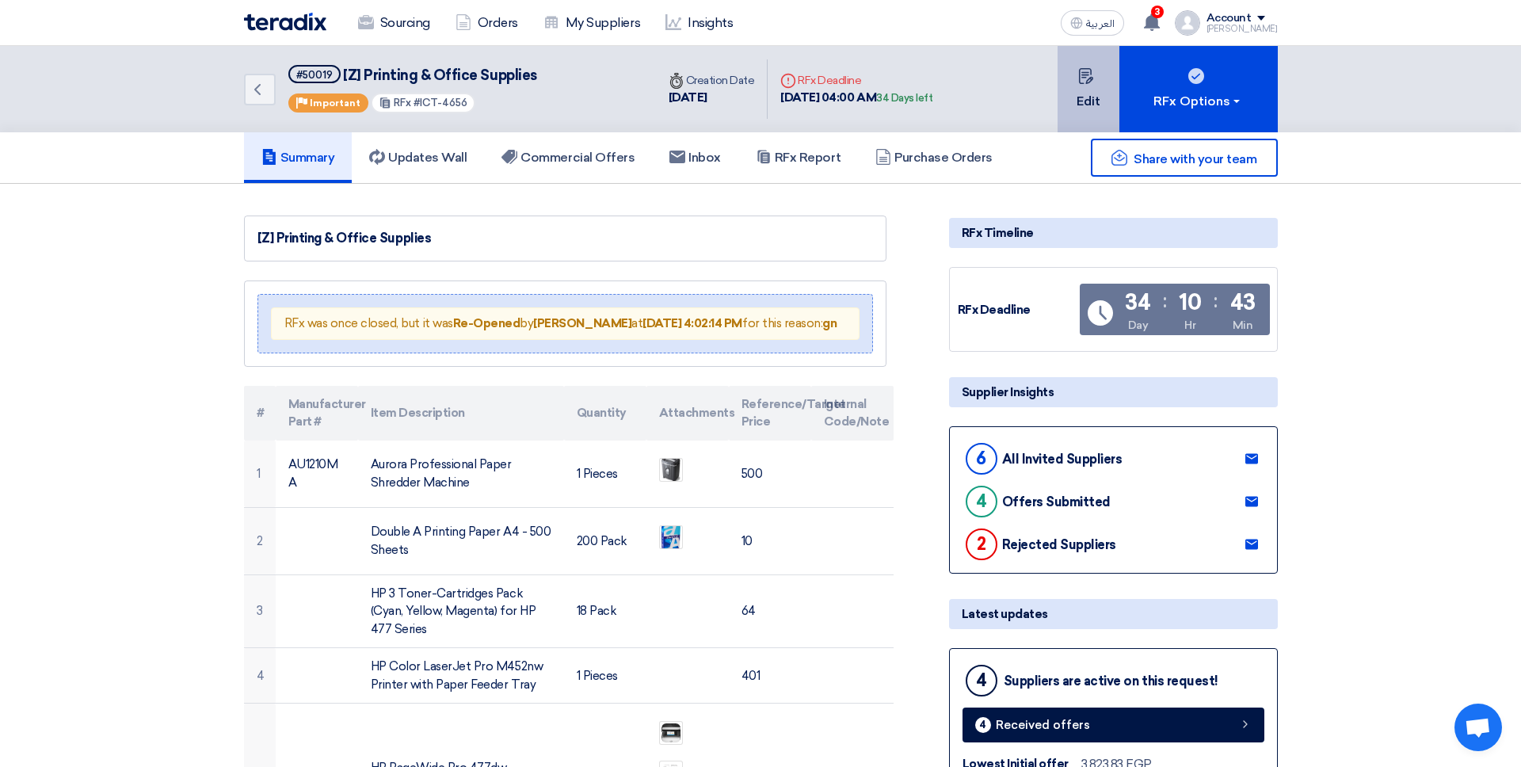
click at [1089, 90] on button "Edit" at bounding box center [1089, 89] width 62 height 86
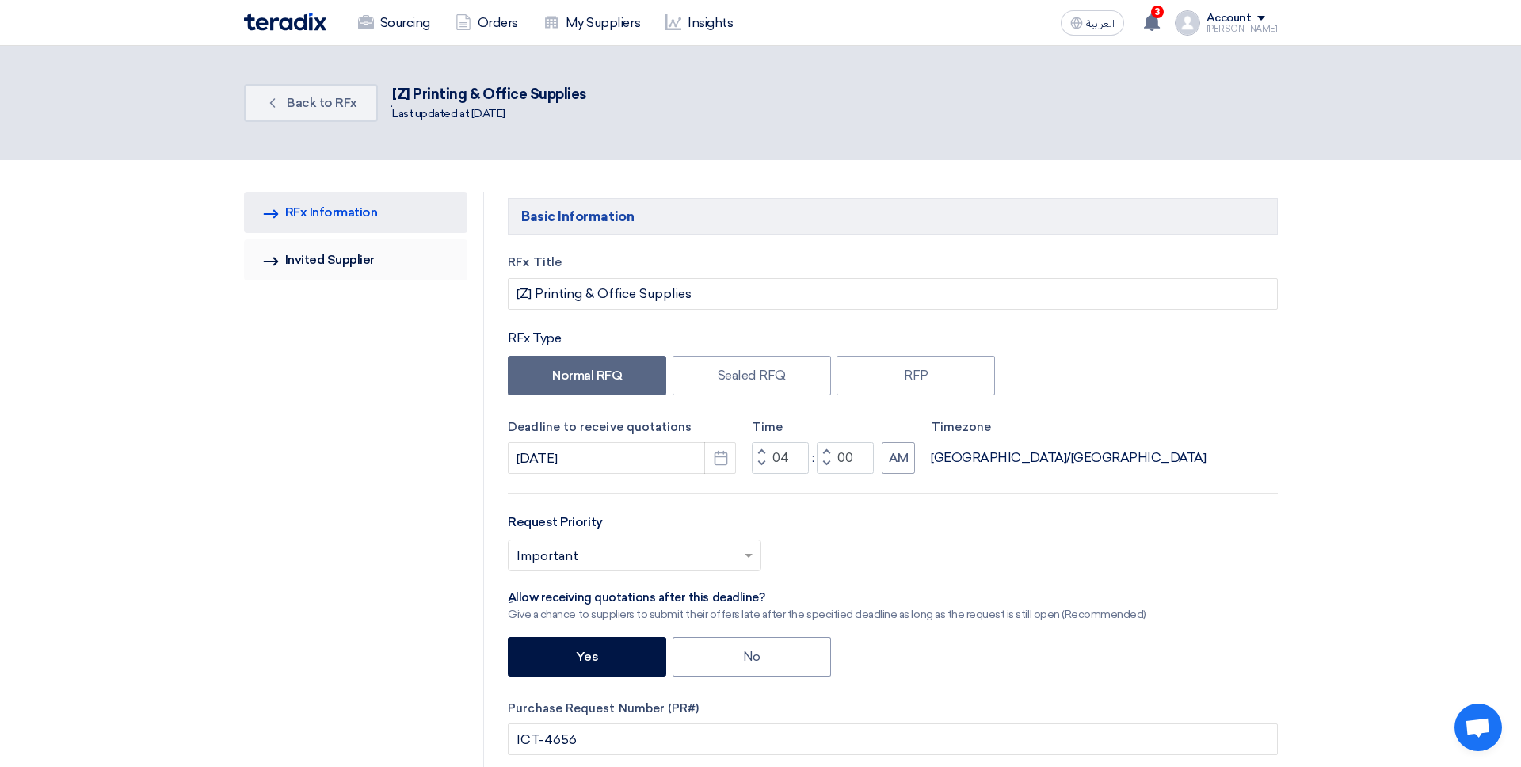
click at [369, 258] on link "Invited Suppliers Invited Supplier" at bounding box center [356, 259] width 224 height 41
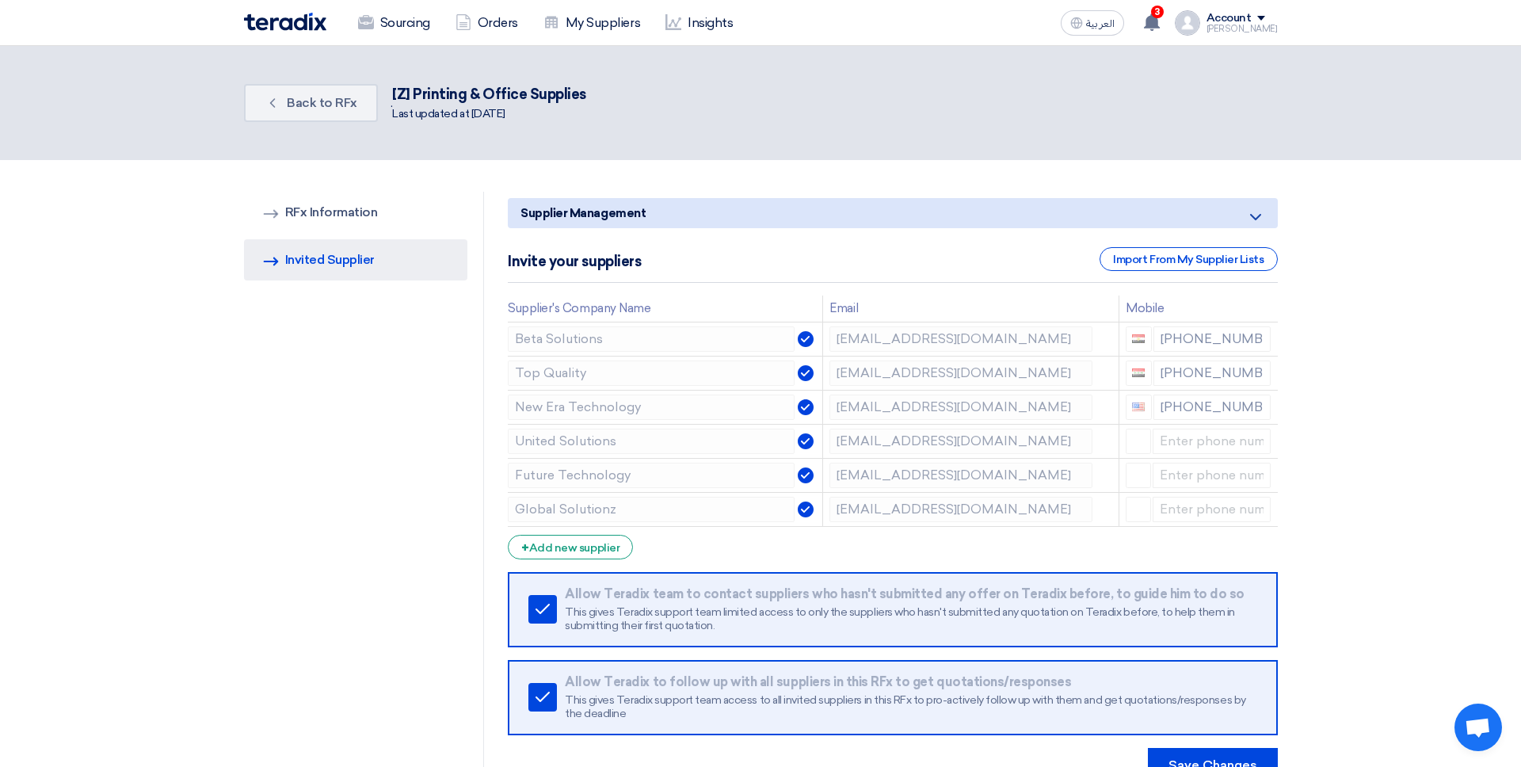
scroll to position [1, 0]
click at [531, 545] on div "+ Add new supplier" at bounding box center [570, 546] width 125 height 25
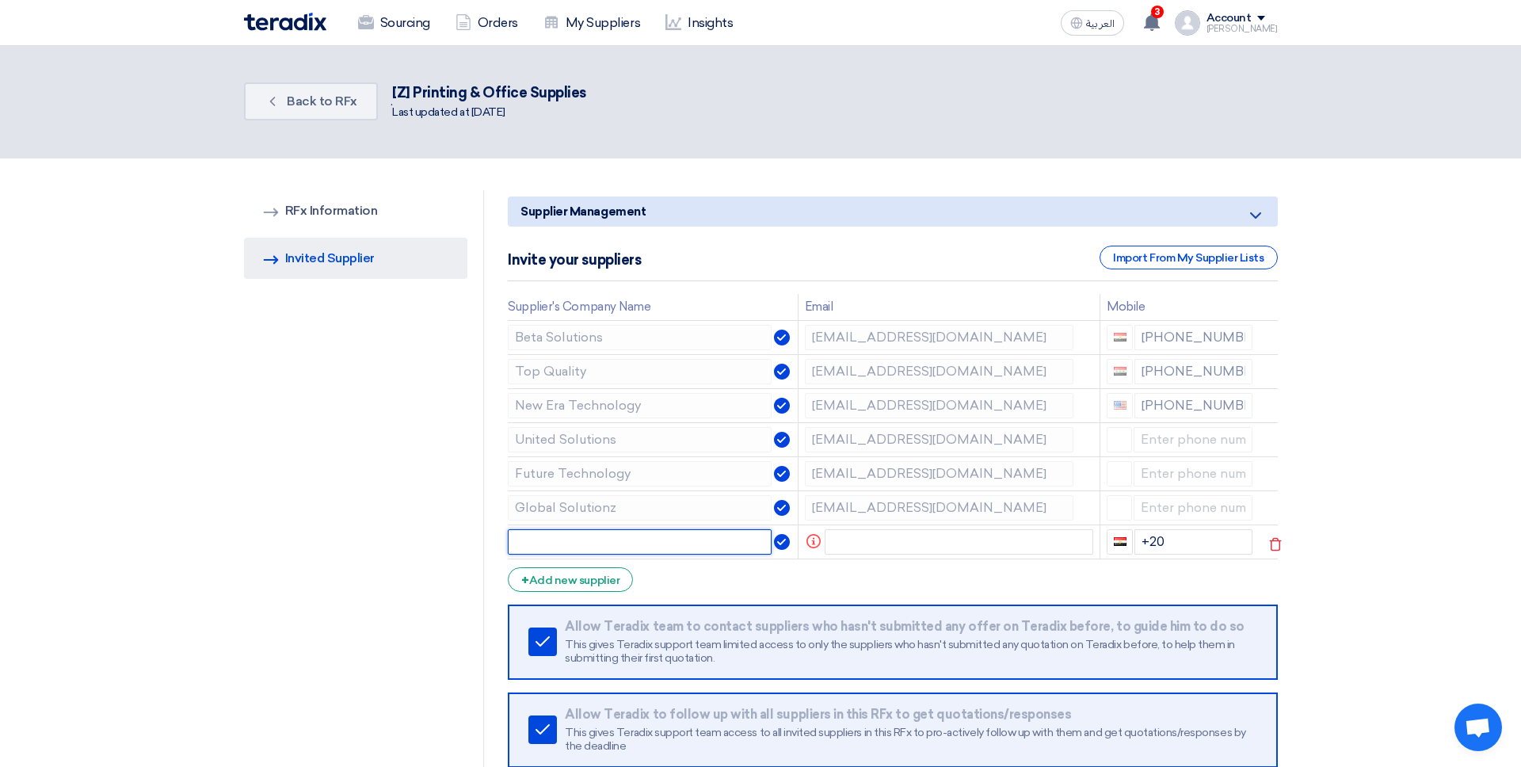
click at [583, 536] on input "text" at bounding box center [640, 541] width 264 height 25
click at [581, 537] on input "text" at bounding box center [640, 541] width 264 height 25
type input "Teradix"
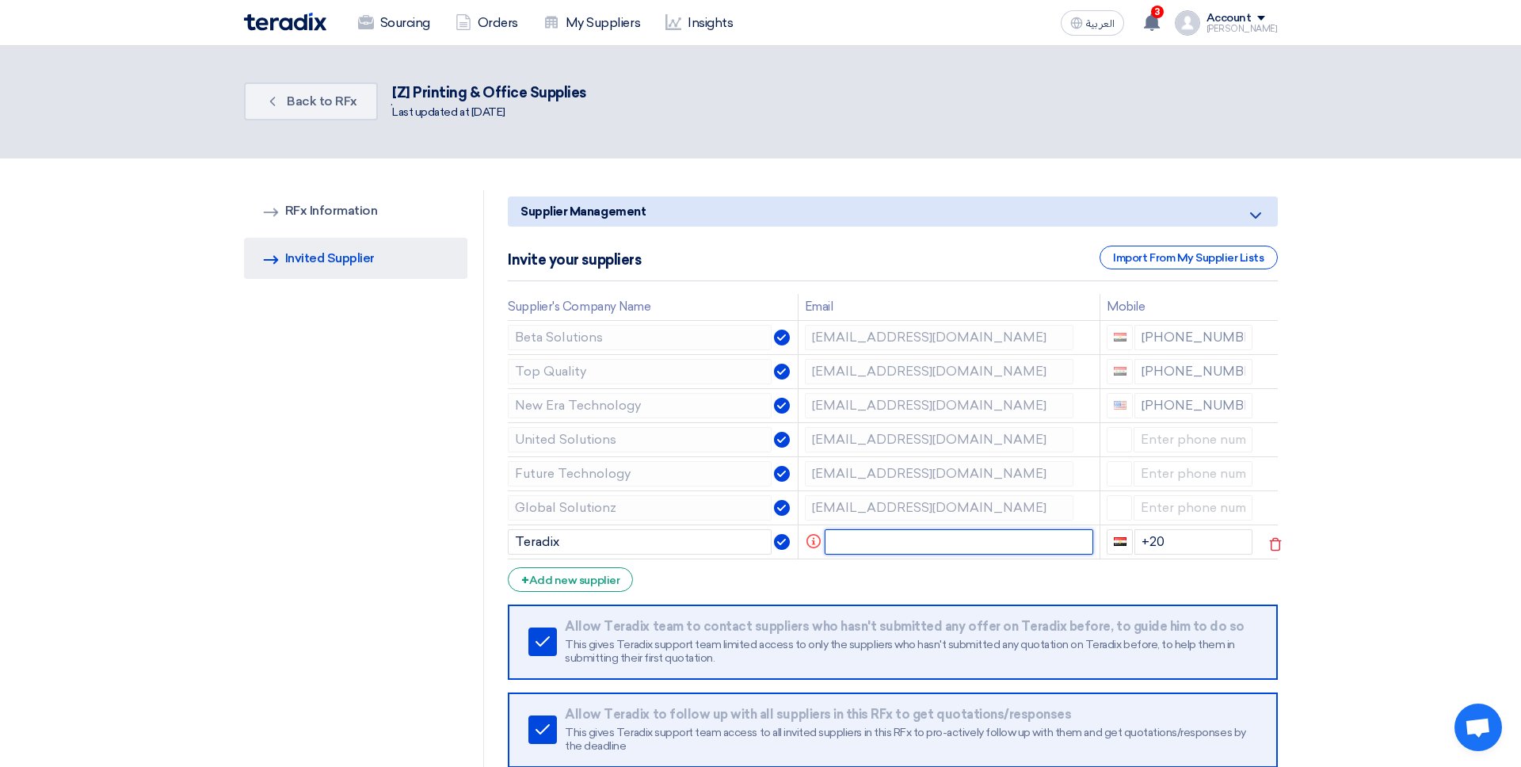
click at [898, 544] on input "text" at bounding box center [959, 541] width 269 height 25
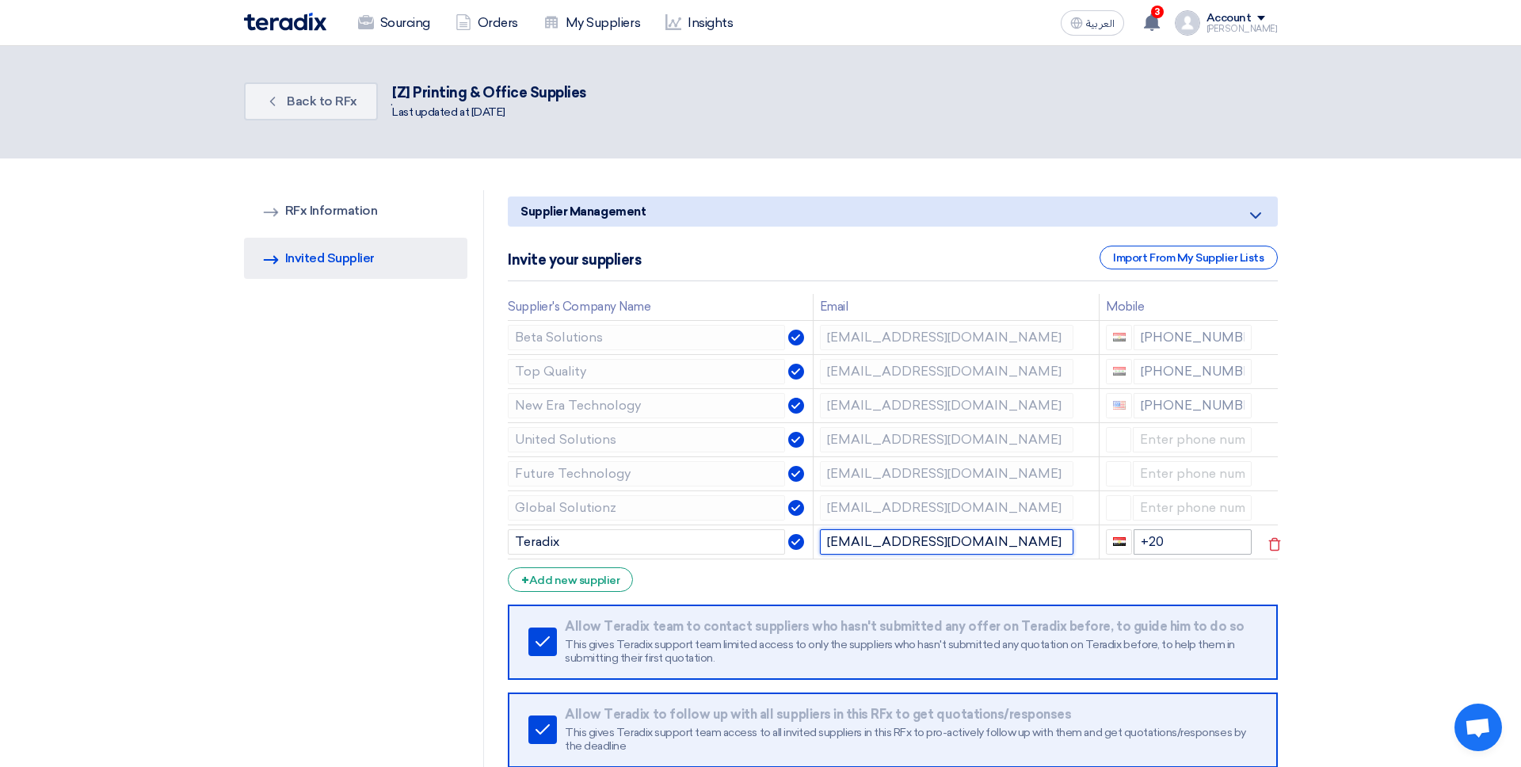
type input "[EMAIL_ADDRESS][DOMAIN_NAME]"
click at [1164, 540] on input "+20" at bounding box center [1193, 541] width 118 height 25
click at [467, 521] on div "RFQ Information RFx Information Invited Suppliers Invited Supplier" at bounding box center [364, 502] width 241 height 625
click at [468, 521] on div "RFQ Information RFx Information Invited Suppliers Invited Supplier" at bounding box center [364, 502] width 241 height 625
click at [472, 517] on div "RFQ Information RFx Information Invited Suppliers Invited Supplier" at bounding box center [364, 502] width 241 height 625
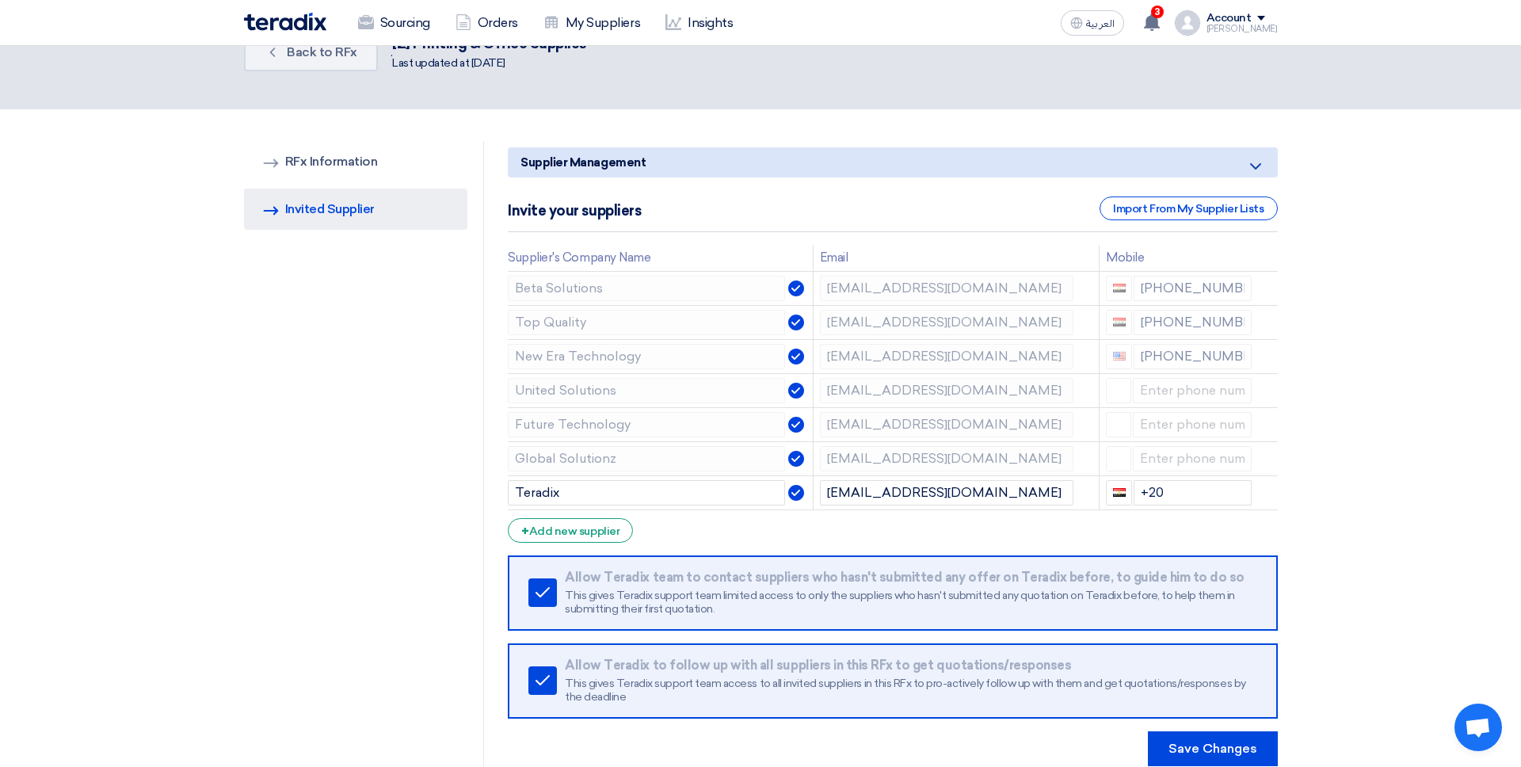
scroll to position [0, 0]
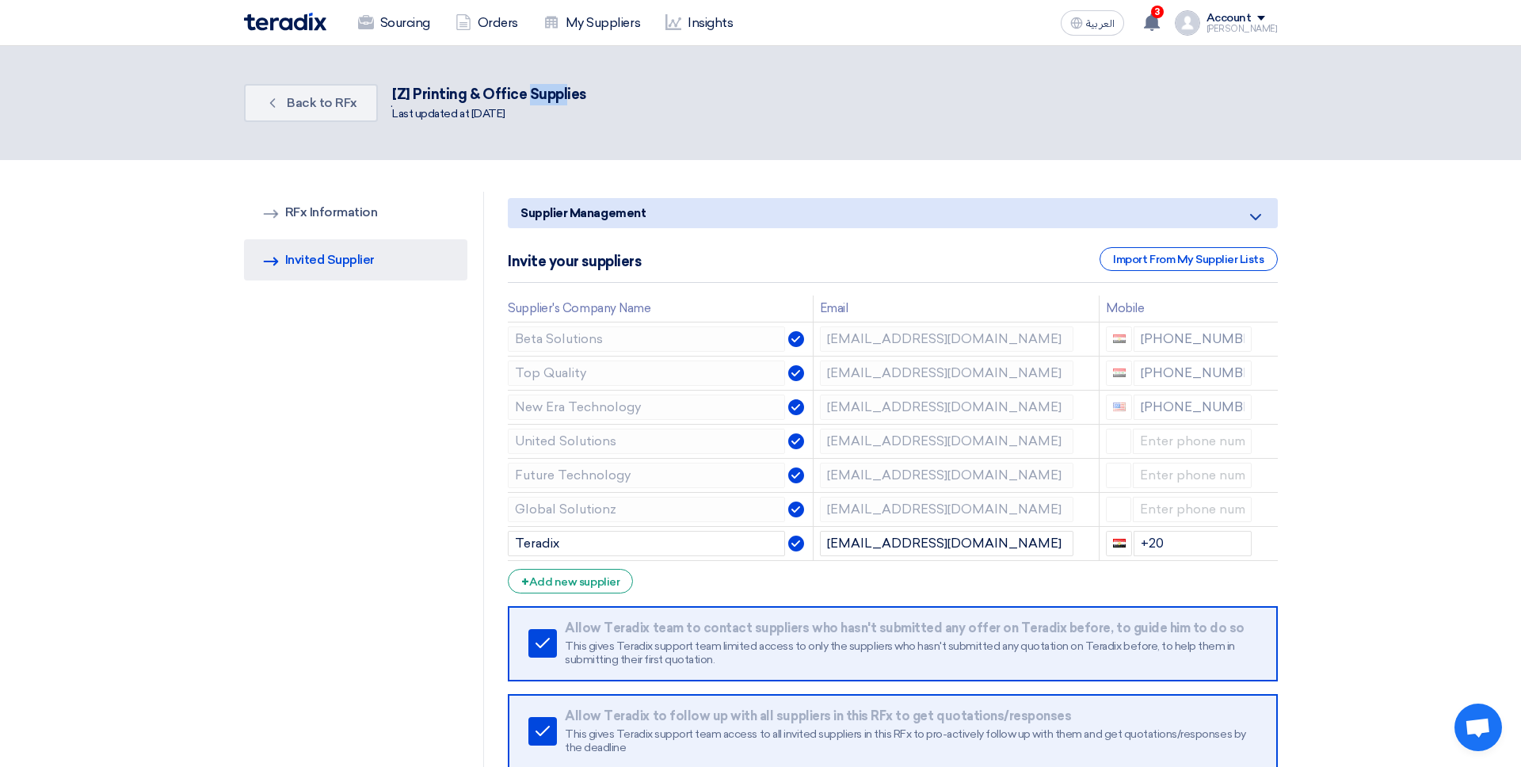
drag, startPoint x: 534, startPoint y: 89, endPoint x: 555, endPoint y: 95, distance: 21.6
click at [557, 91] on div "[Z] Printing & Office Supplies" at bounding box center [489, 94] width 194 height 21
click at [536, 124] on div "Back Back to RFx . [Z] Printing & Office Supplies Last updated at [DATE]" at bounding box center [761, 103] width 1034 height 51
drag, startPoint x: 561, startPoint y: 96, endPoint x: 552, endPoint y: 107, distance: 14.6
click at [555, 101] on div "[Z] Printing & Office Supplies" at bounding box center [489, 94] width 194 height 21
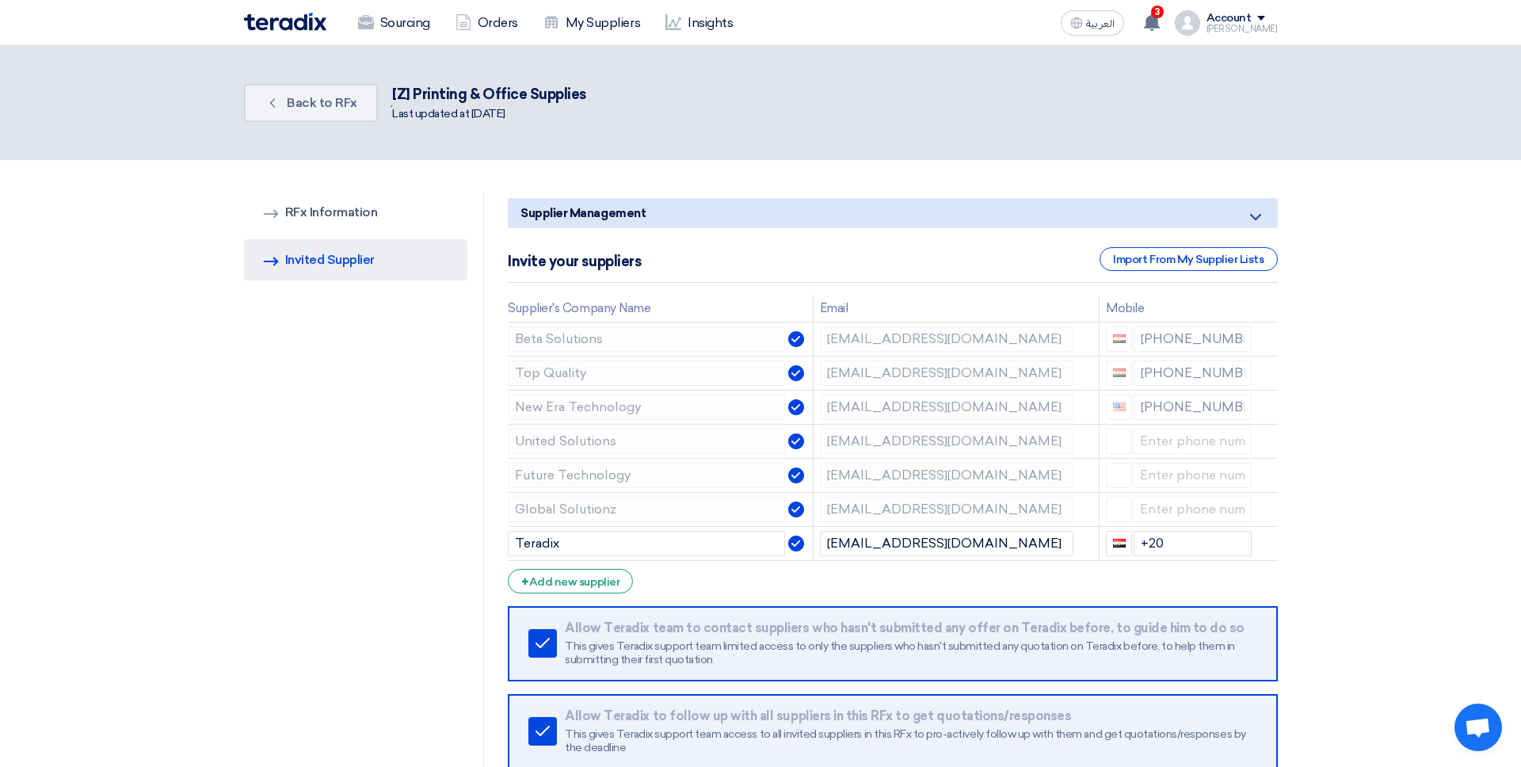
click at [551, 107] on div "Last updated at [DATE]" at bounding box center [489, 113] width 194 height 17
click at [333, 120] on link "Back Back to RFx" at bounding box center [311, 103] width 134 height 38
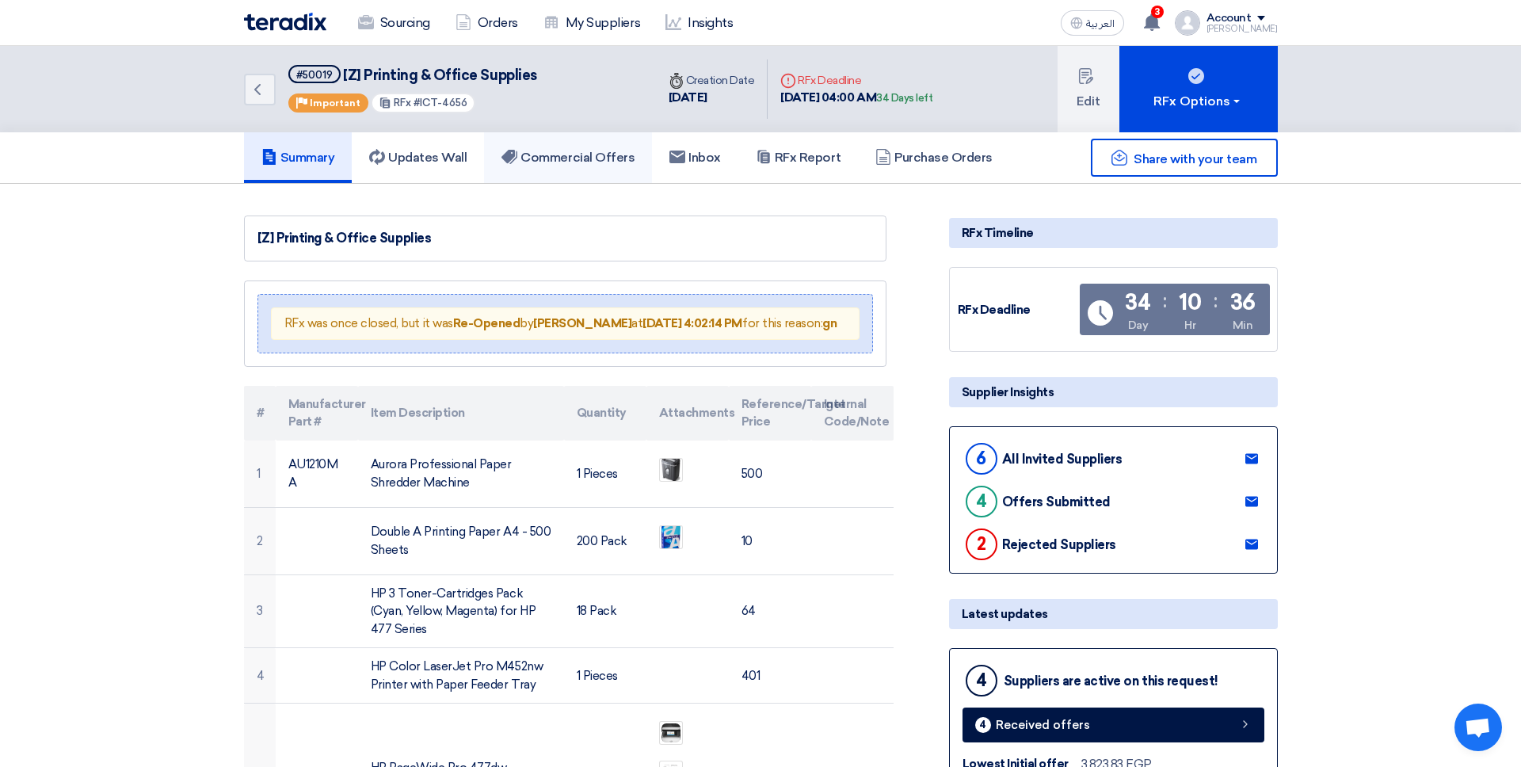
click at [527, 144] on link "Commercial Offers" at bounding box center [568, 157] width 168 height 51
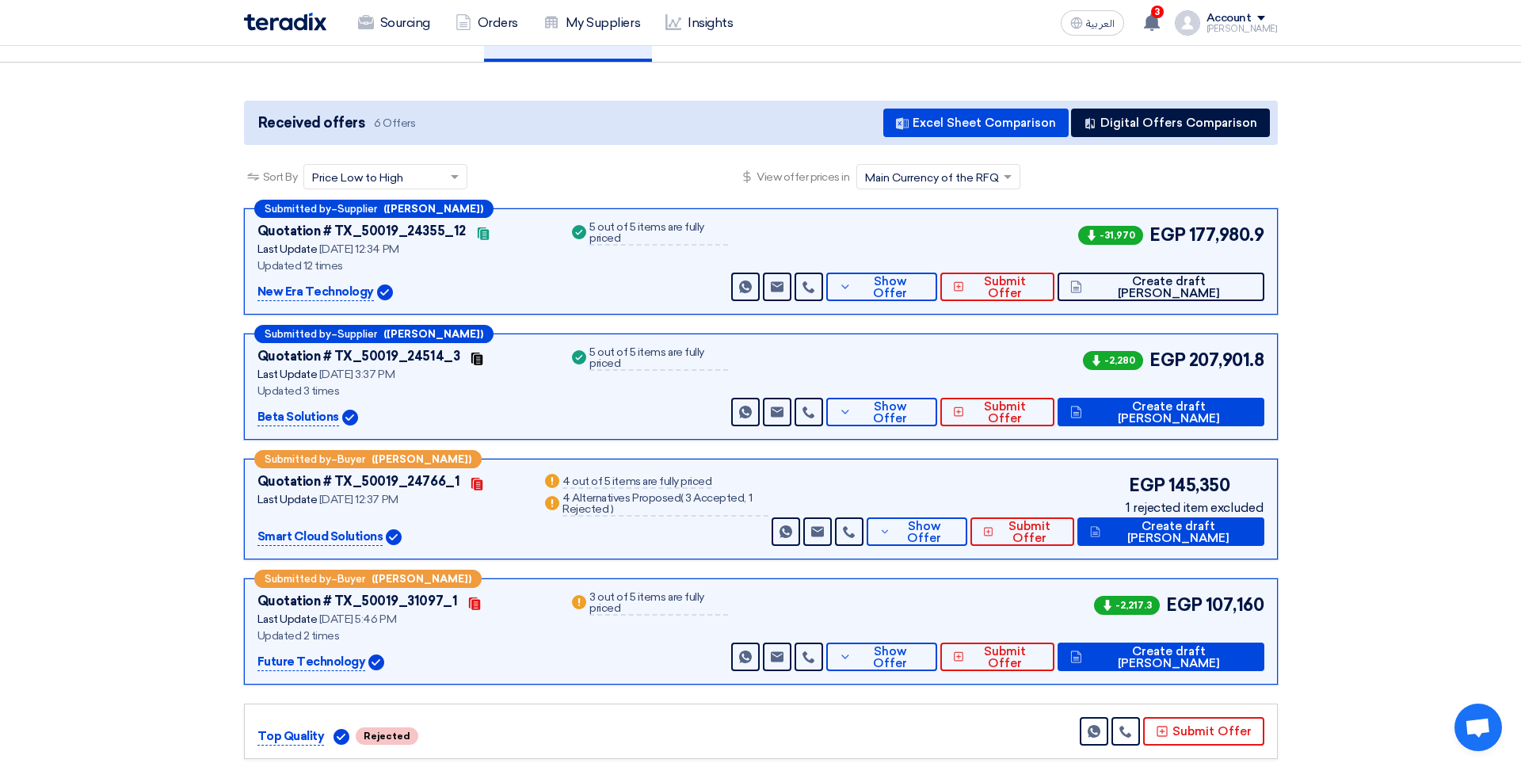
scroll to position [150, 0]
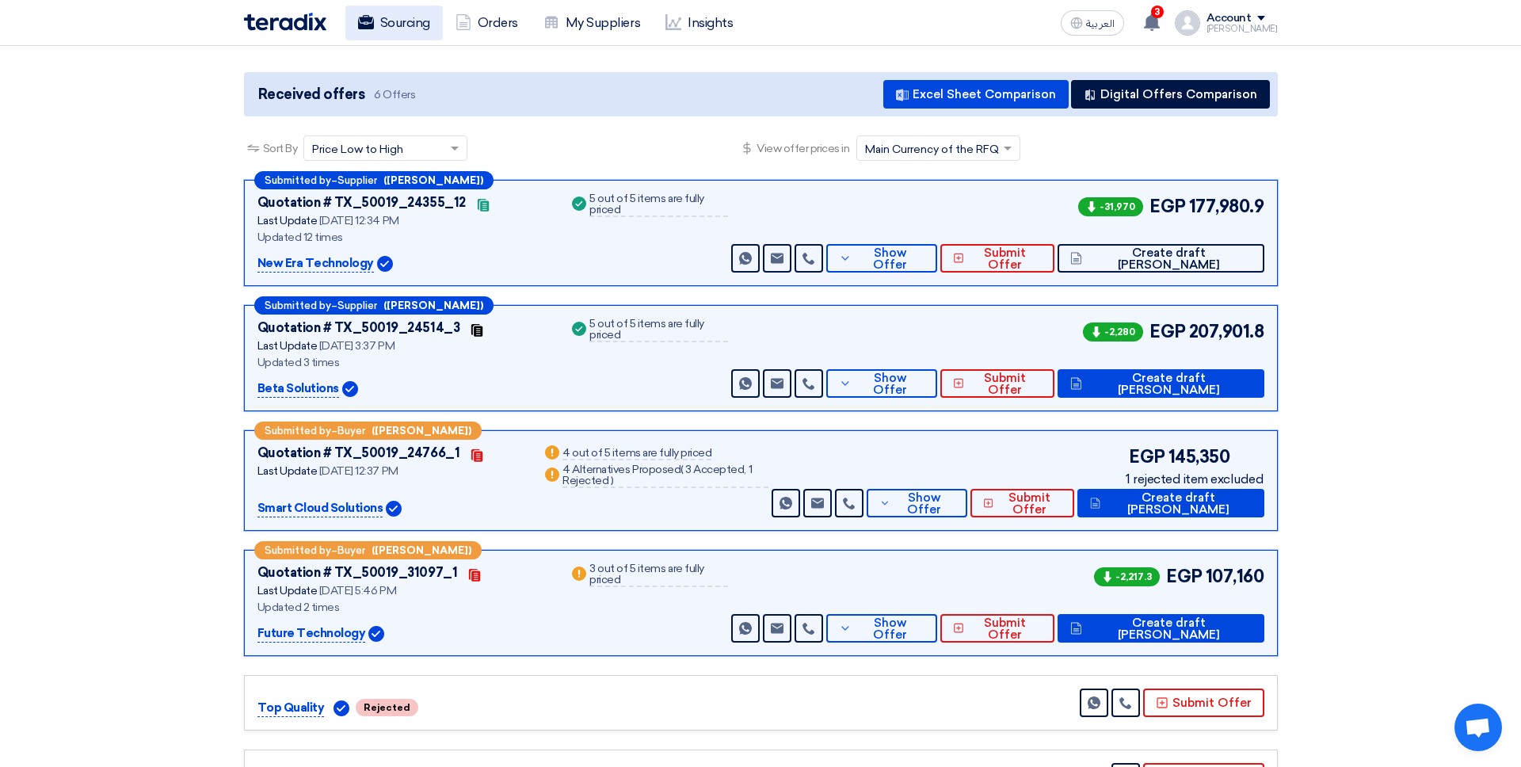
click at [400, 9] on link "Sourcing" at bounding box center [394, 23] width 97 height 35
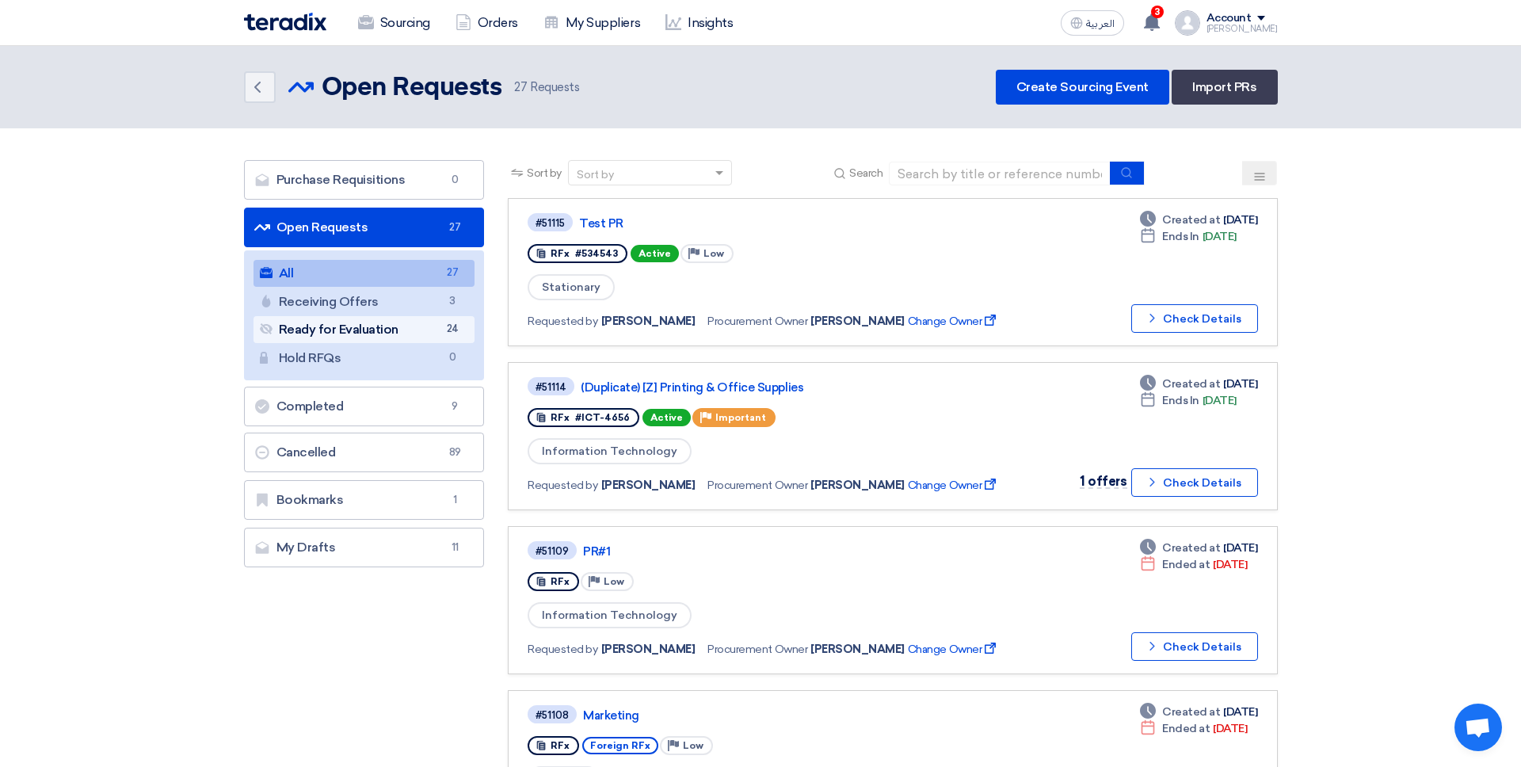
click at [449, 332] on span "24" at bounding box center [452, 329] width 19 height 17
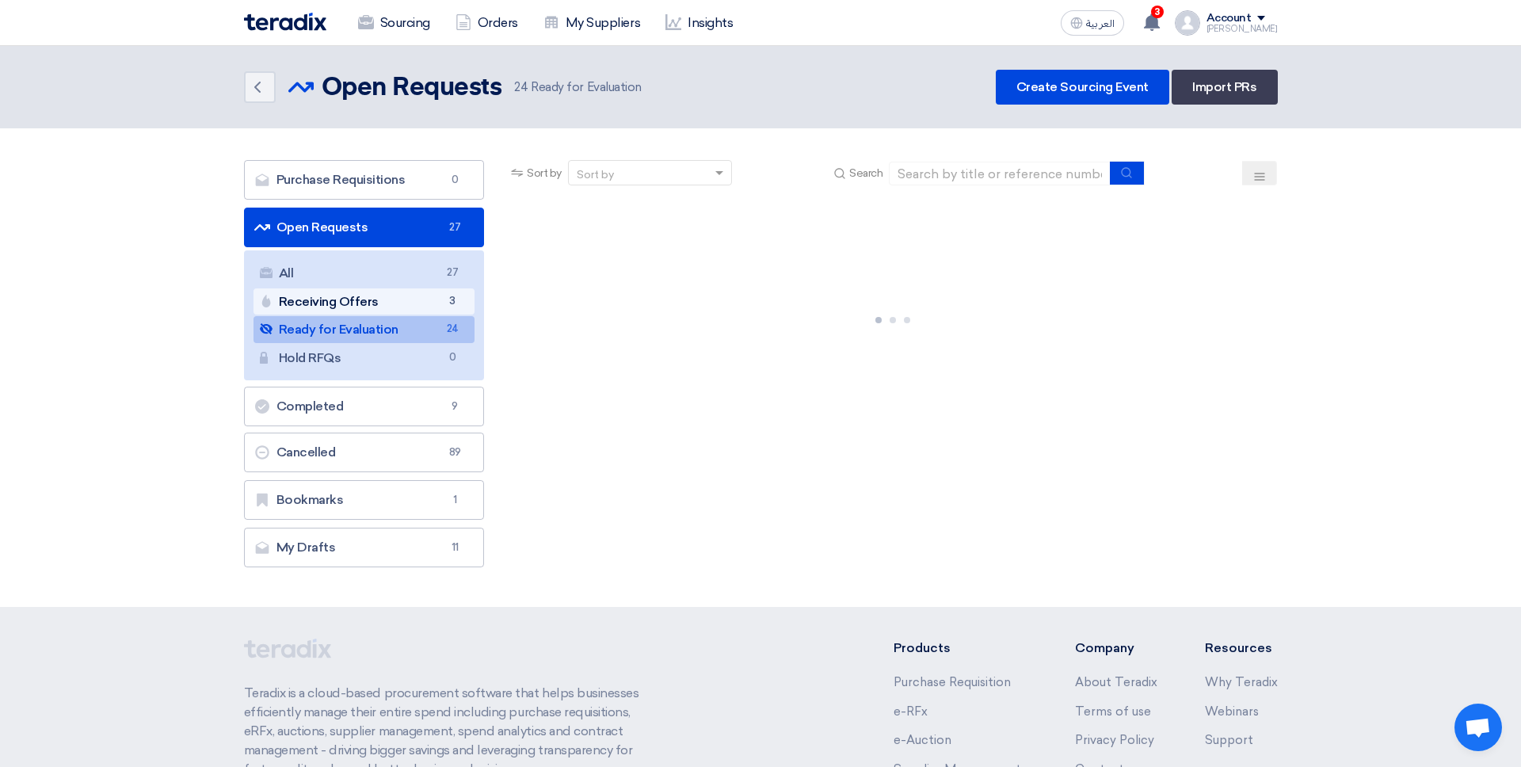
click at [441, 306] on link "Receiving Offers Receiving Offers 3" at bounding box center [365, 301] width 222 height 27
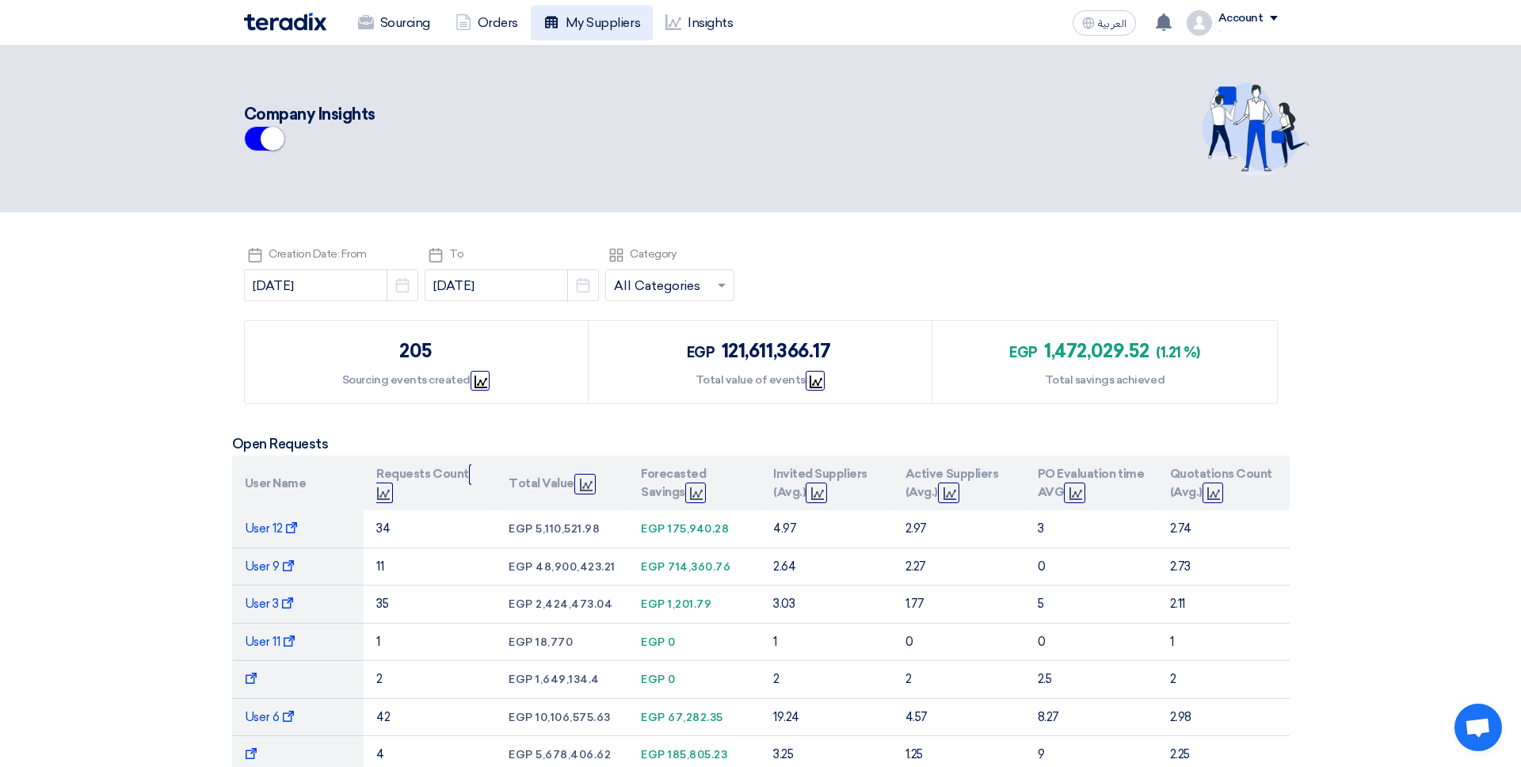
click at [607, 38] on link "My Suppliers" at bounding box center [592, 23] width 122 height 35
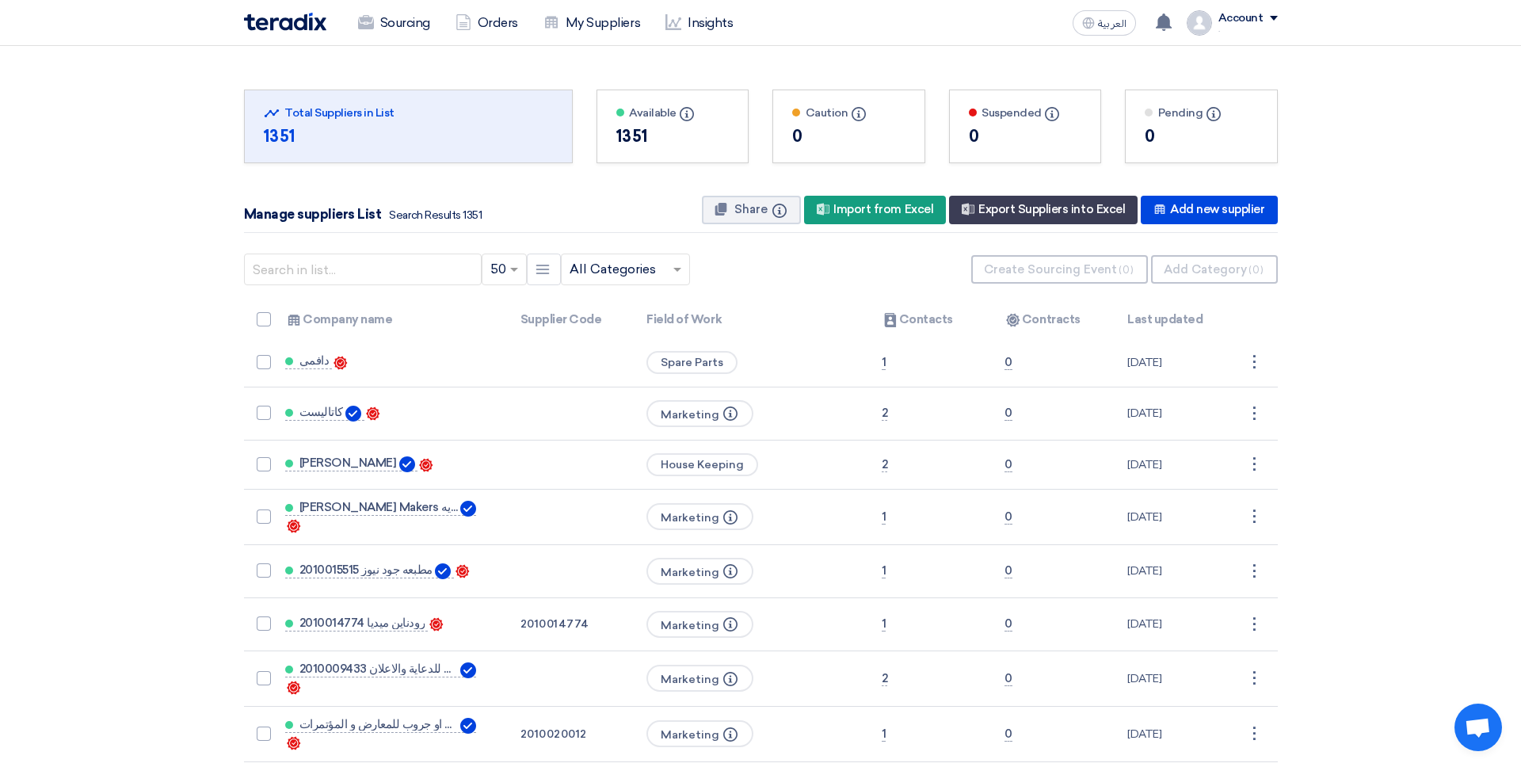
click at [721, 210] on use at bounding box center [722, 209] width 12 height 13
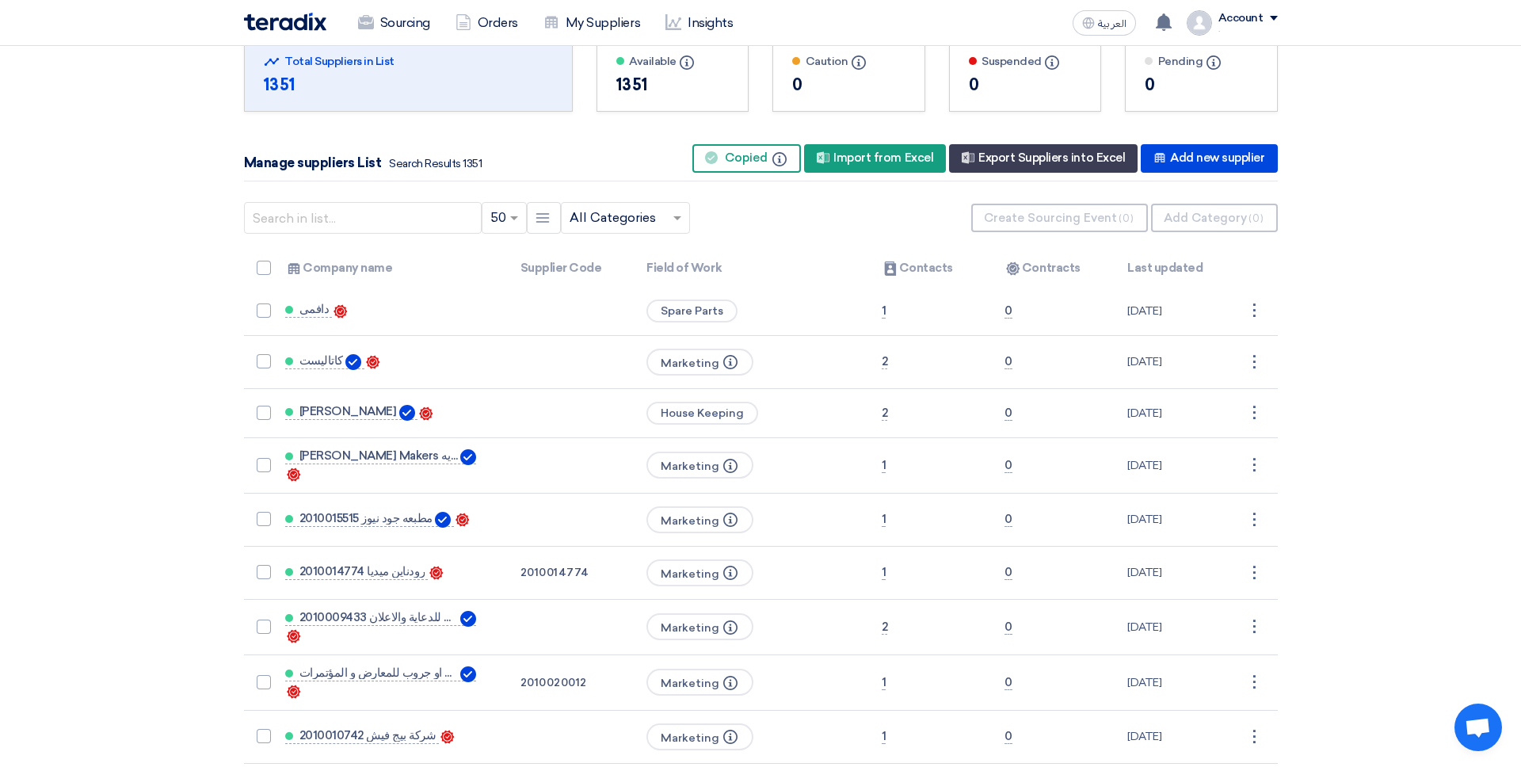
scroll to position [1, 0]
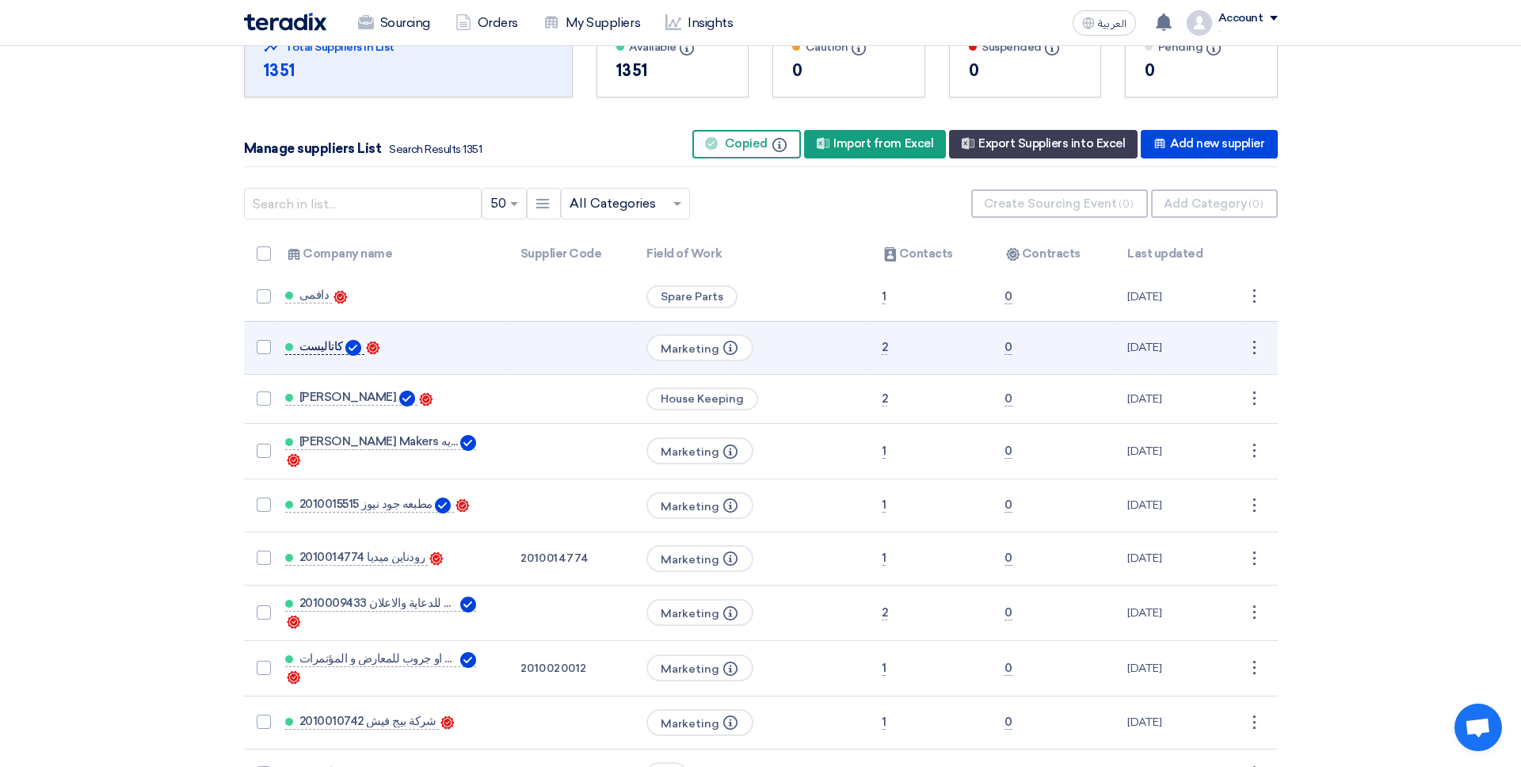
click at [324, 348] on span "كاتاليست" at bounding box center [322, 346] width 44 height 13
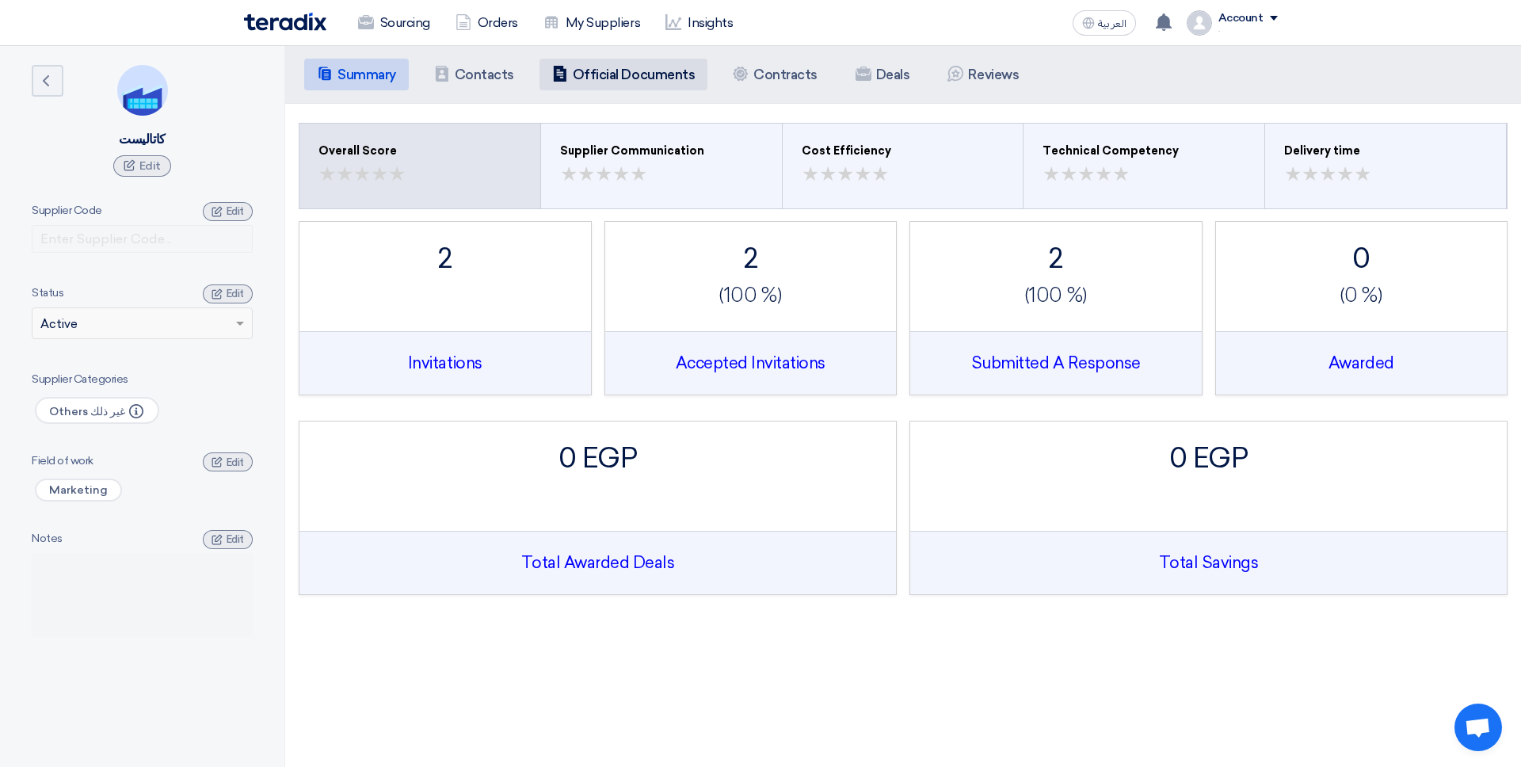
click at [636, 86] on li "Company Officials Official Documents" at bounding box center [624, 75] width 168 height 32
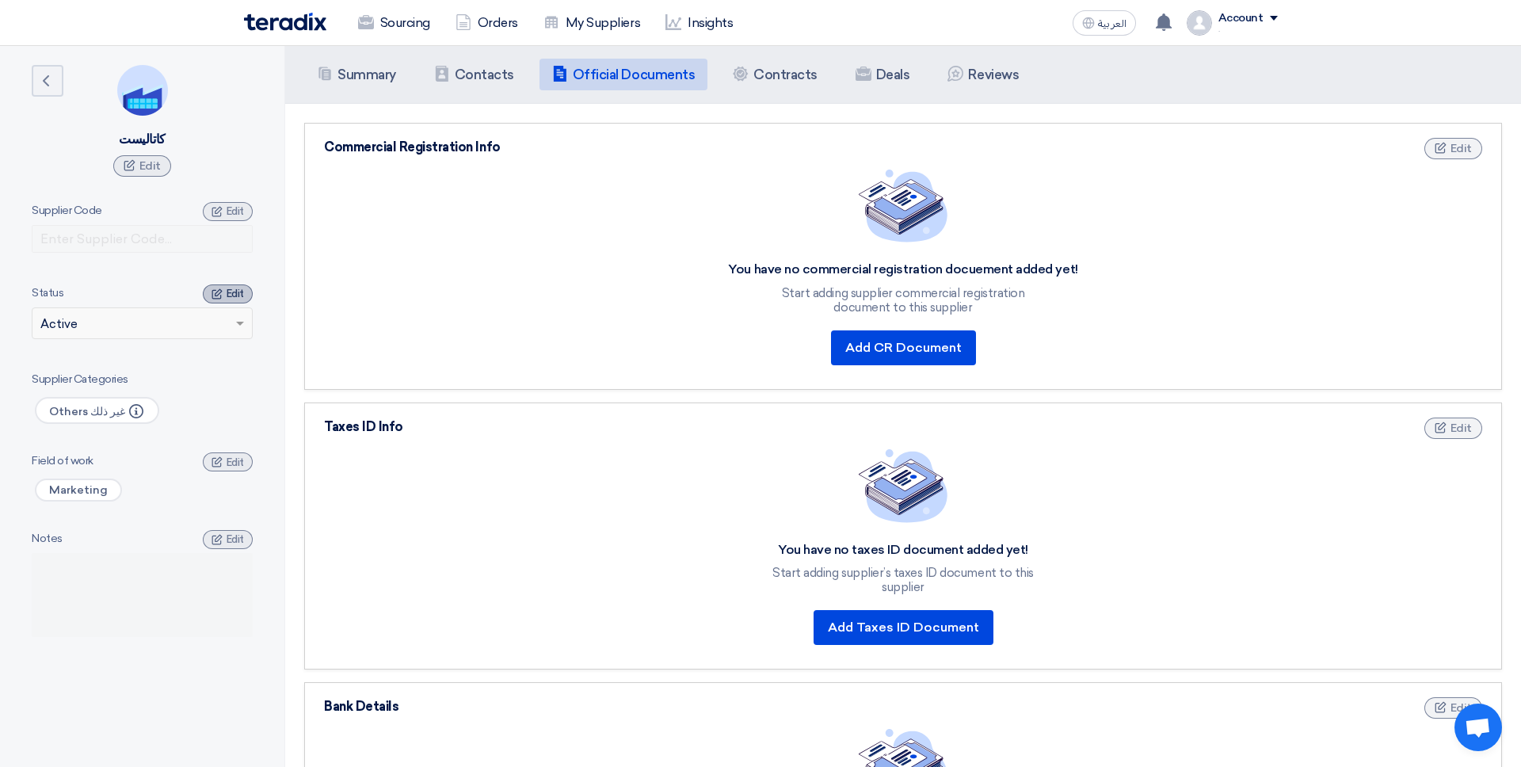
click at [216, 293] on icon at bounding box center [217, 293] width 11 height 11
drag, startPoint x: 215, startPoint y: 320, endPoint x: 229, endPoint y: 387, distance: 68.1
click at [215, 320] on input "text" at bounding box center [134, 325] width 188 height 26
click at [216, 328] on input "text" at bounding box center [134, 325] width 188 height 26
click at [216, 294] on button "Save" at bounding box center [224, 293] width 57 height 19
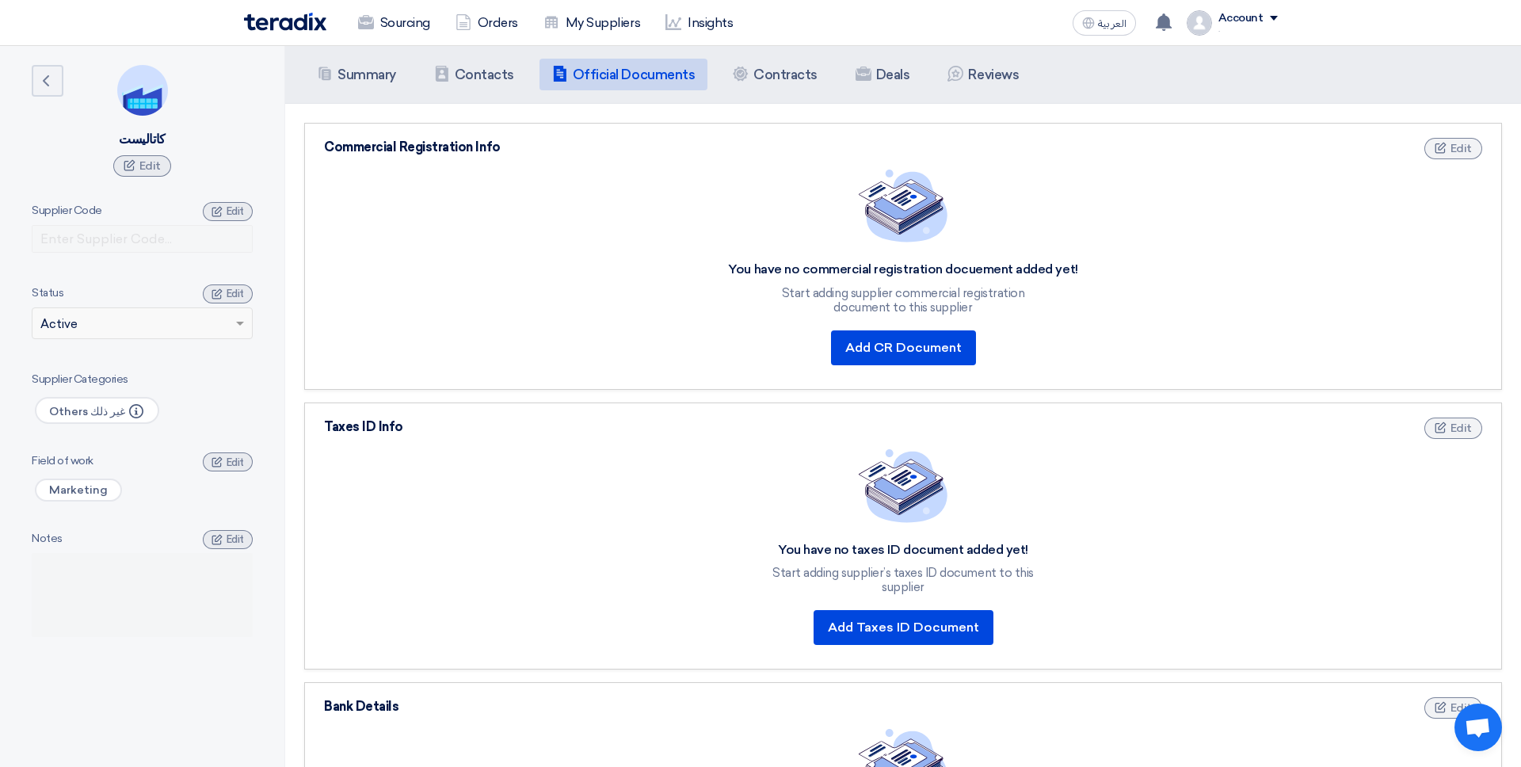
click at [204, 203] on div "Supplier Code" at bounding box center [142, 210] width 221 height 17
click at [224, 215] on div "Edit" at bounding box center [228, 211] width 50 height 19
click at [113, 243] on input "text" at bounding box center [142, 239] width 221 height 28
click at [90, 233] on input "text" at bounding box center [142, 239] width 221 height 28
click at [126, 211] on form "Supplier Code Save" at bounding box center [142, 230] width 221 height 57
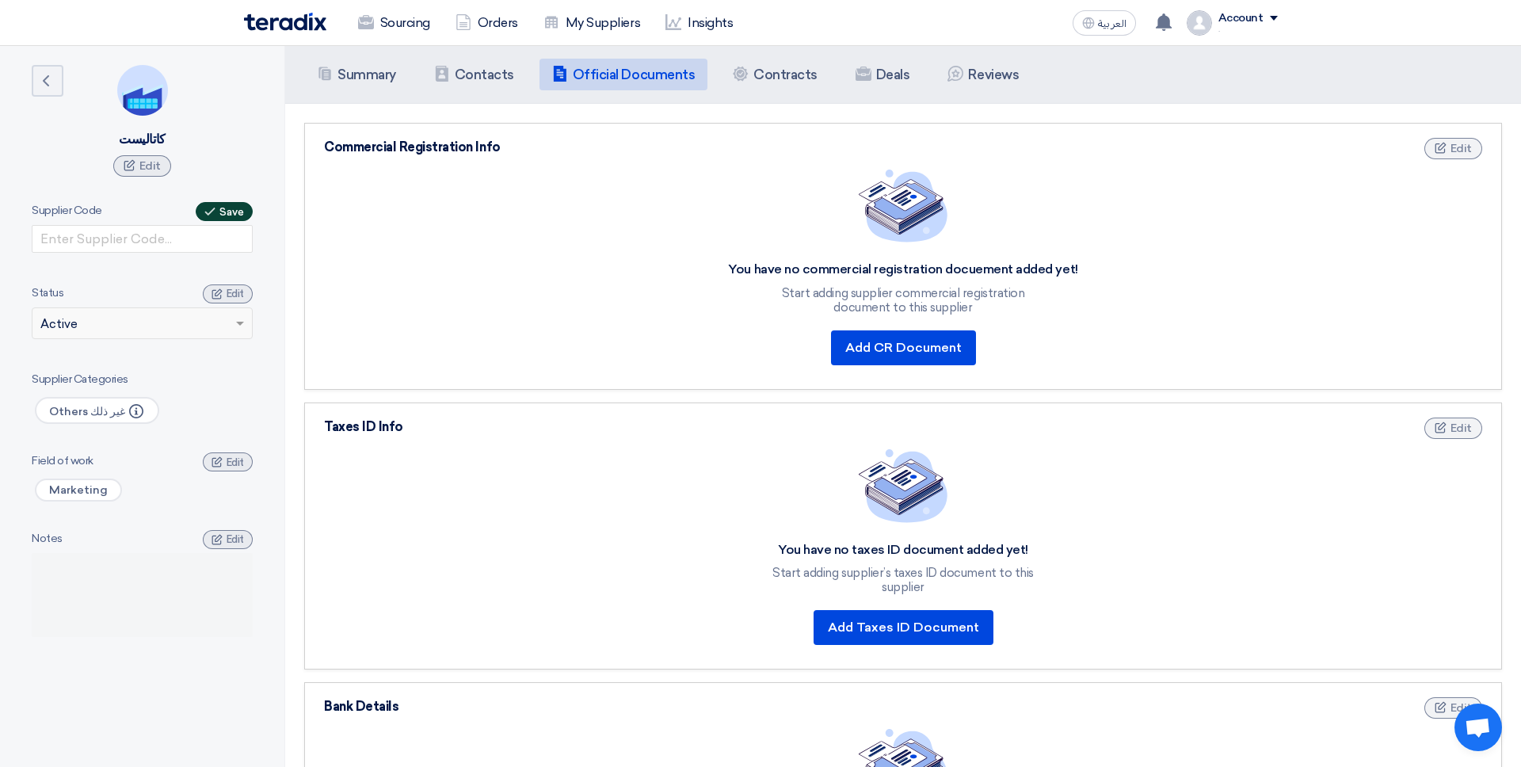
click at [222, 211] on span "Save" at bounding box center [232, 212] width 25 height 12
click at [393, 24] on link "Sourcing" at bounding box center [394, 23] width 97 height 35
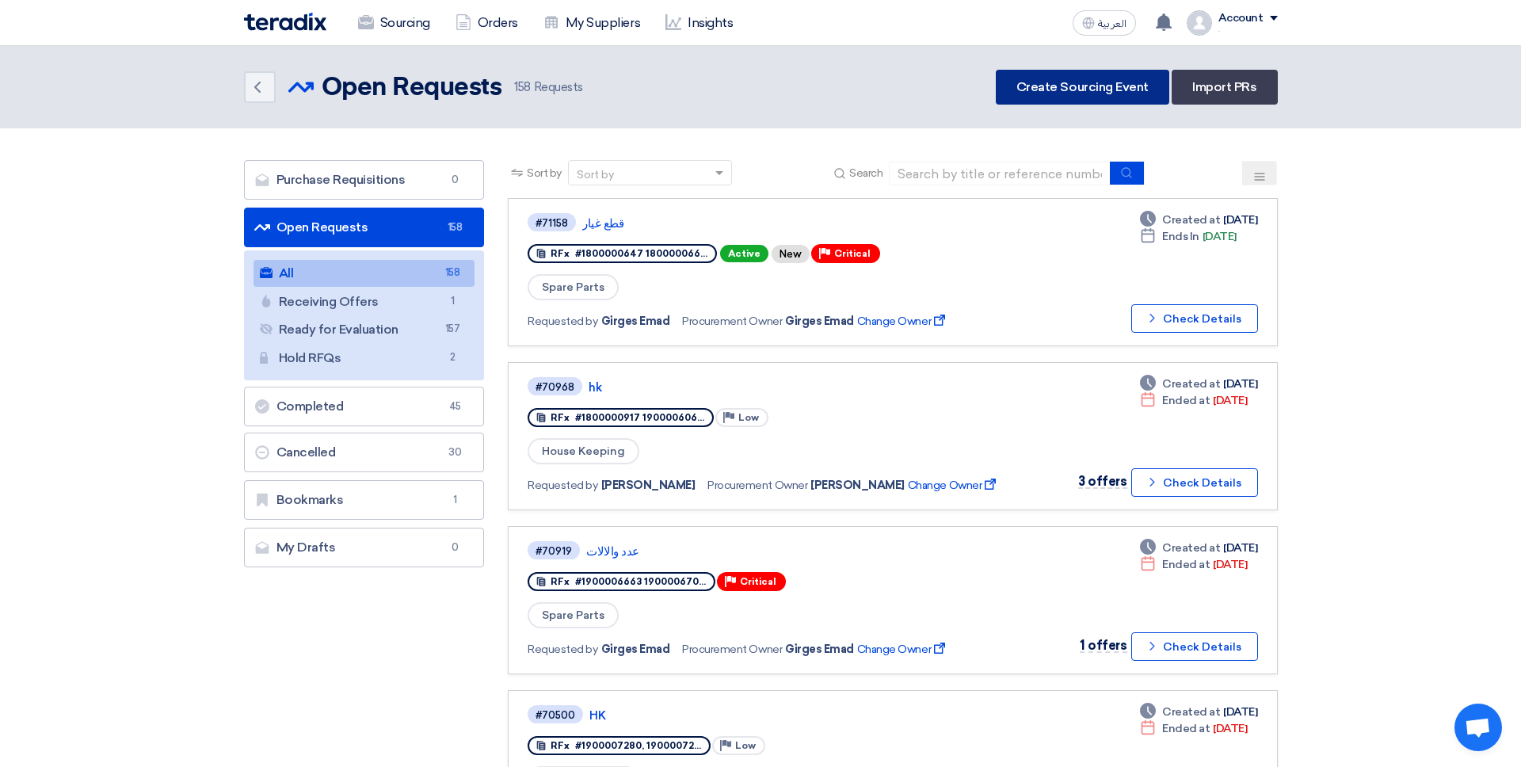
click at [1052, 92] on link "Create Sourcing Event" at bounding box center [1083, 87] width 174 height 35
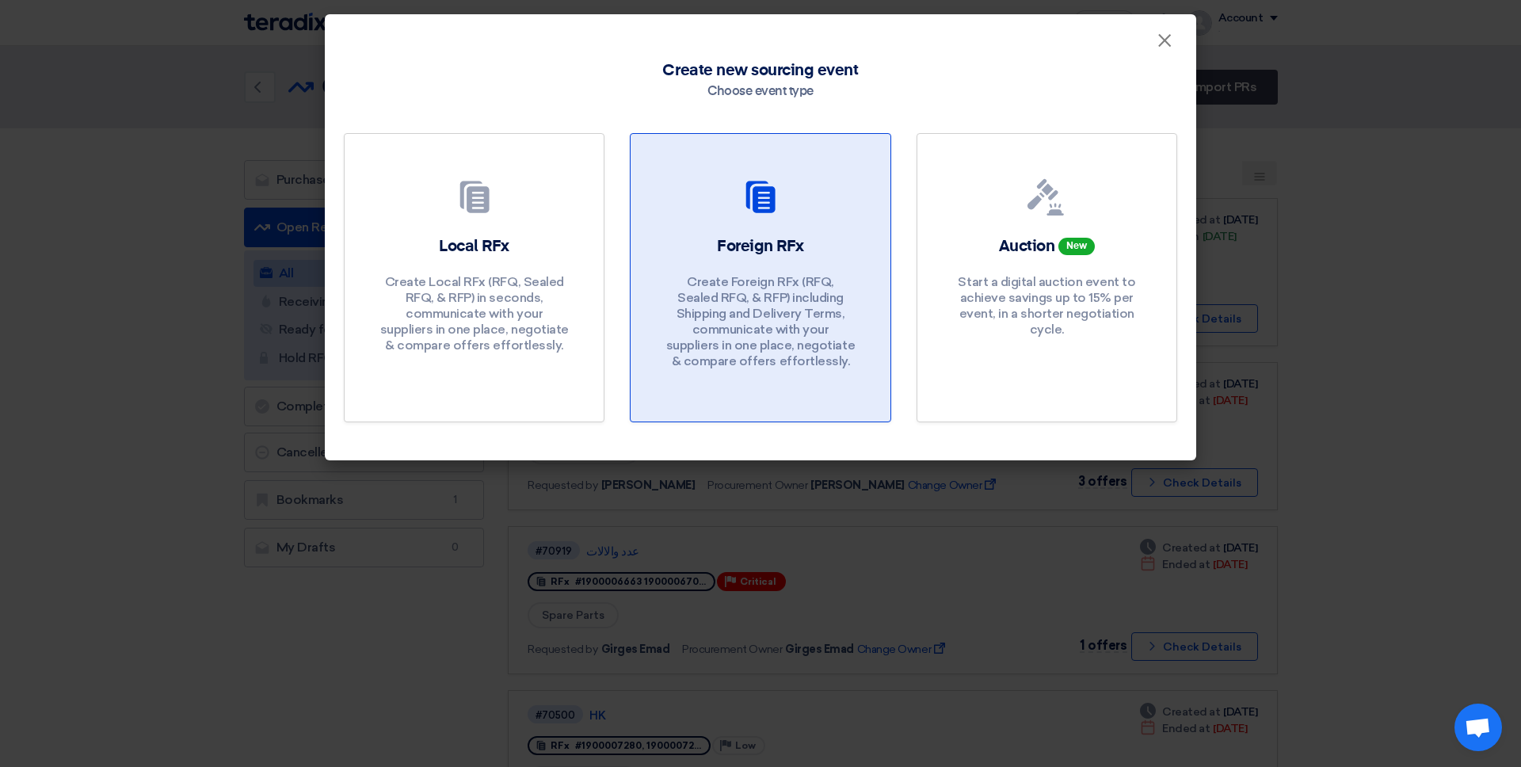
click at [722, 269] on div "Foreign RFx Create Foreign RFx (RFQ, Sealed RFQ, & RFP) including Shipping and …" at bounding box center [760, 306] width 221 height 142
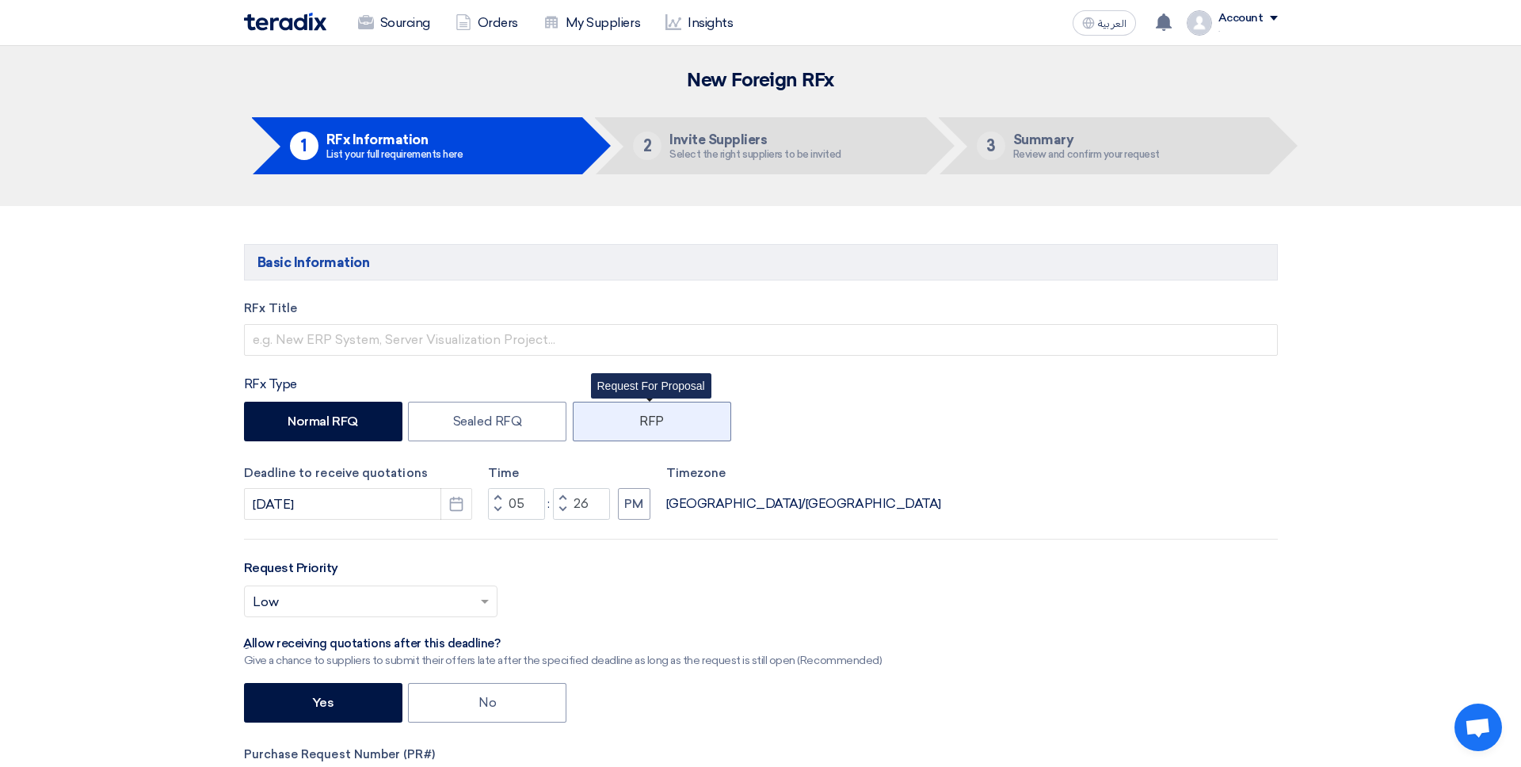
click at [642, 407] on label "RFP" at bounding box center [652, 422] width 158 height 40
click at [642, 415] on input "RFP" at bounding box center [645, 420] width 10 height 10
radio input "true"
click at [640, 407] on label "RFP" at bounding box center [652, 422] width 158 height 40
click at [640, 415] on input "RFP" at bounding box center [645, 420] width 10 height 10
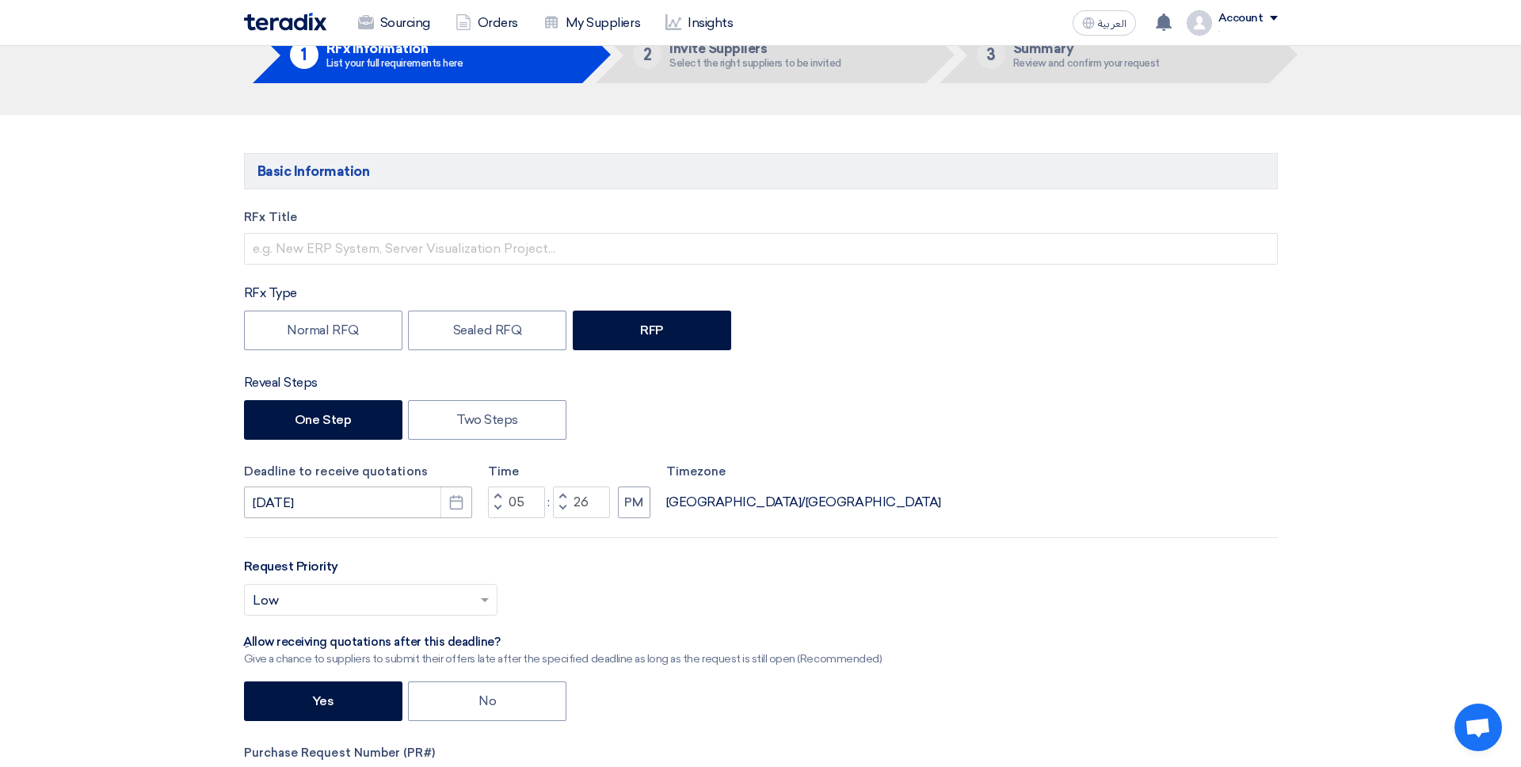
scroll to position [93, 0]
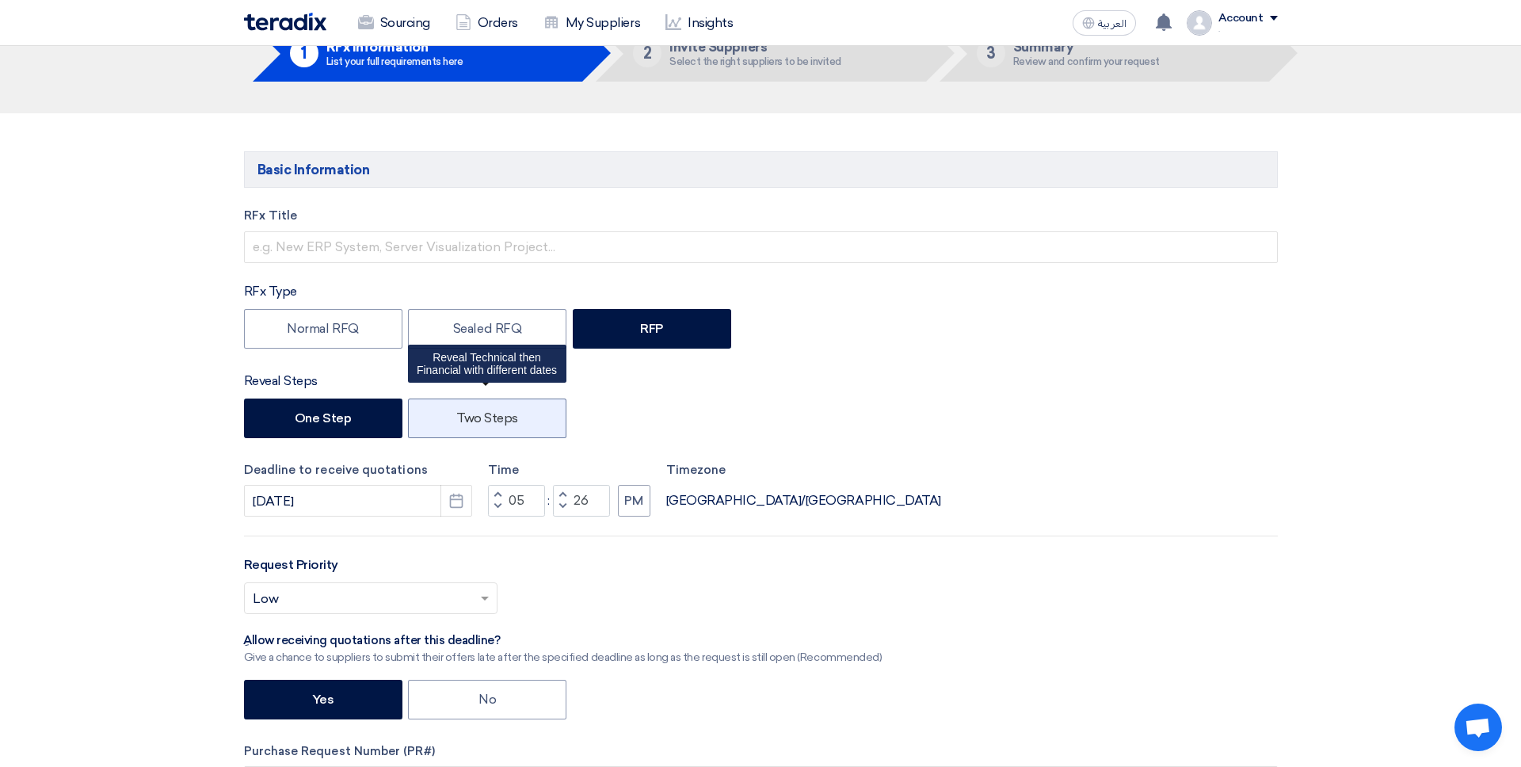
click at [476, 412] on label "Two Steps" at bounding box center [487, 419] width 158 height 40
click at [467, 412] on input "Two Steps" at bounding box center [461, 417] width 10 height 10
radio input "true"
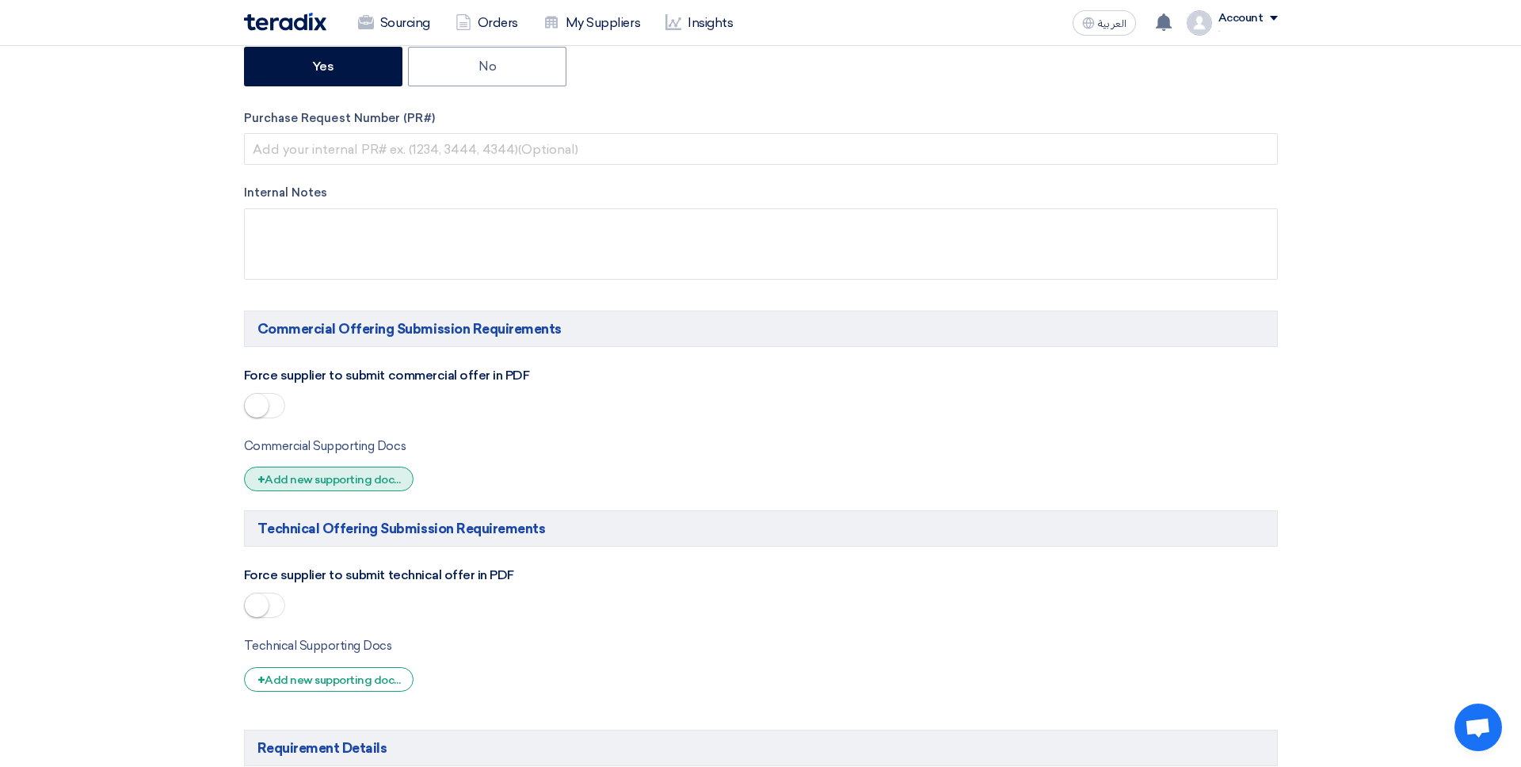
scroll to position [730, 0]
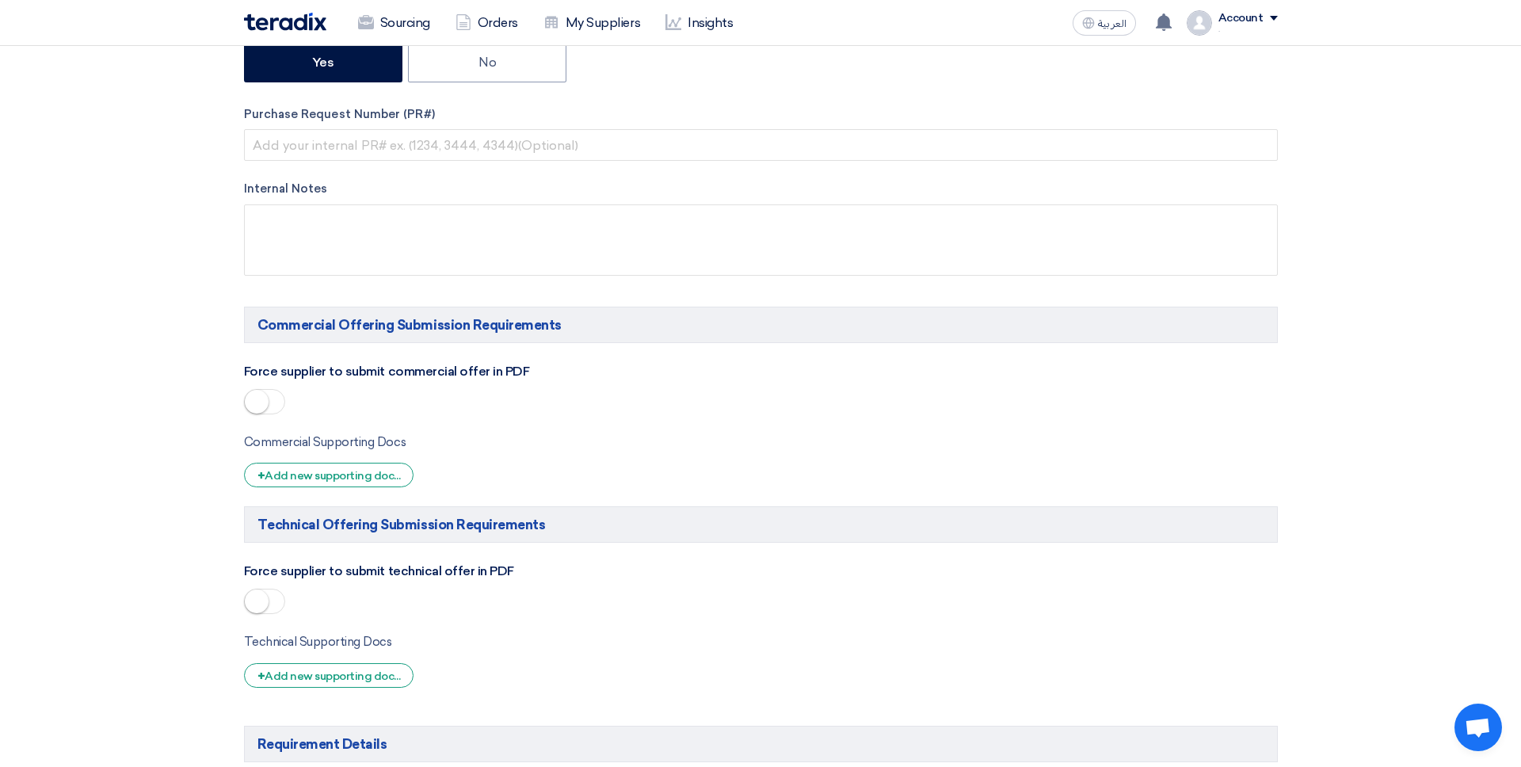
click at [258, 394] on small at bounding box center [257, 402] width 24 height 24
click at [324, 472] on div "+ Add new supporting doc..." at bounding box center [329, 475] width 170 height 25
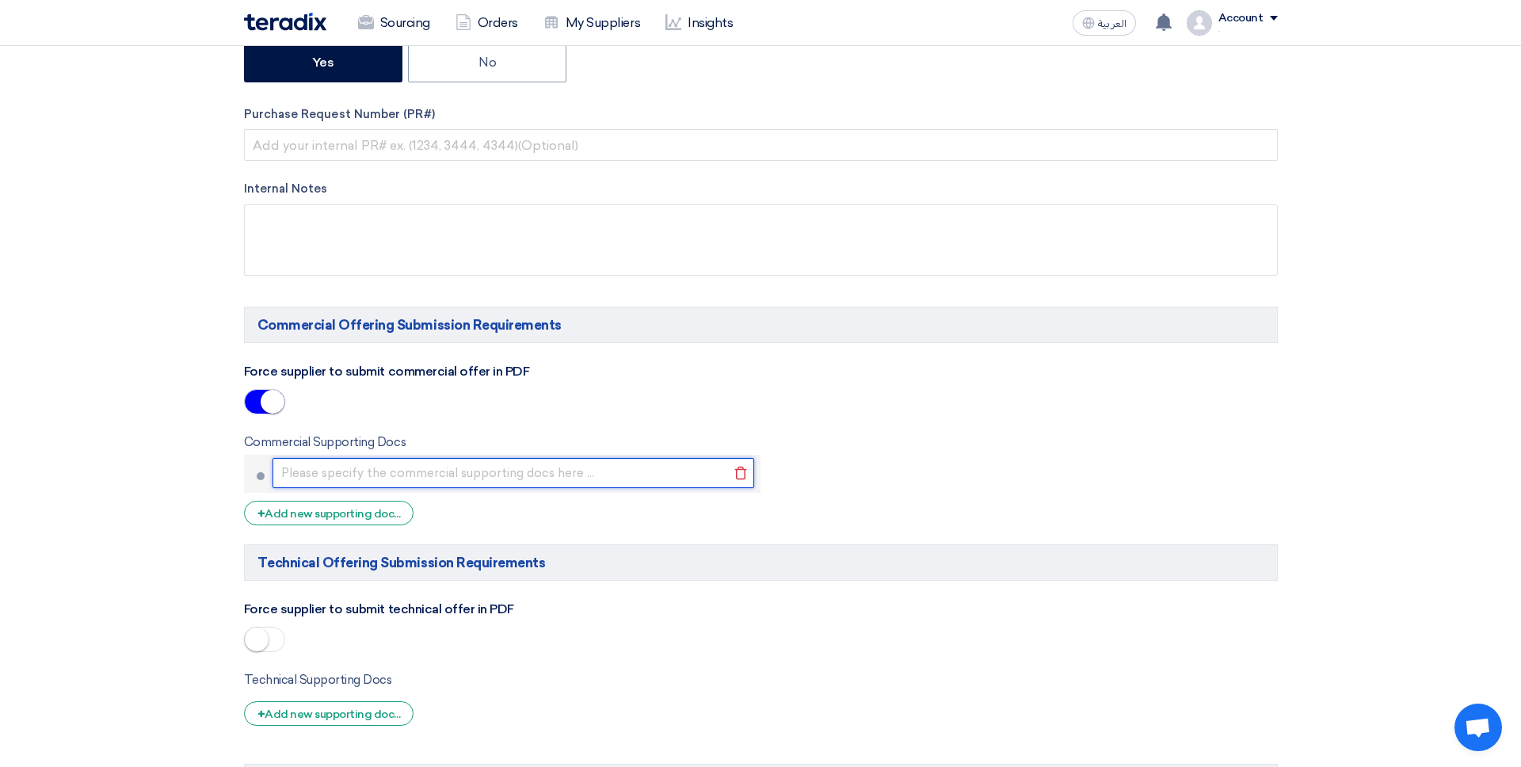
click at [345, 474] on input "text" at bounding box center [514, 473] width 483 height 30
type input "C"
click at [330, 470] on input "Annual B ooks" at bounding box center [514, 473] width 483 height 30
type input "Annual Books"
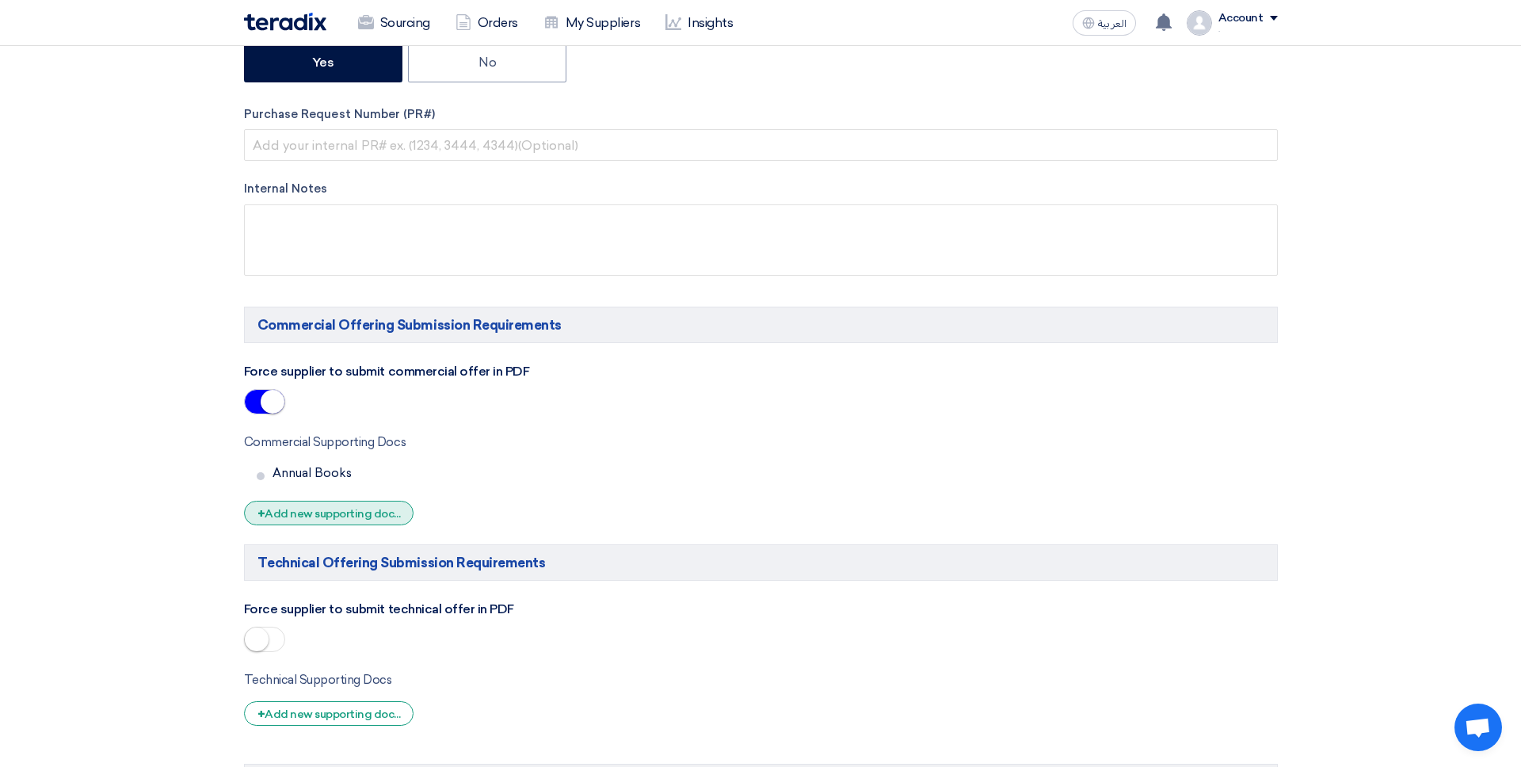
click at [337, 521] on div "+ Add new supporting doc..." at bounding box center [329, 513] width 170 height 25
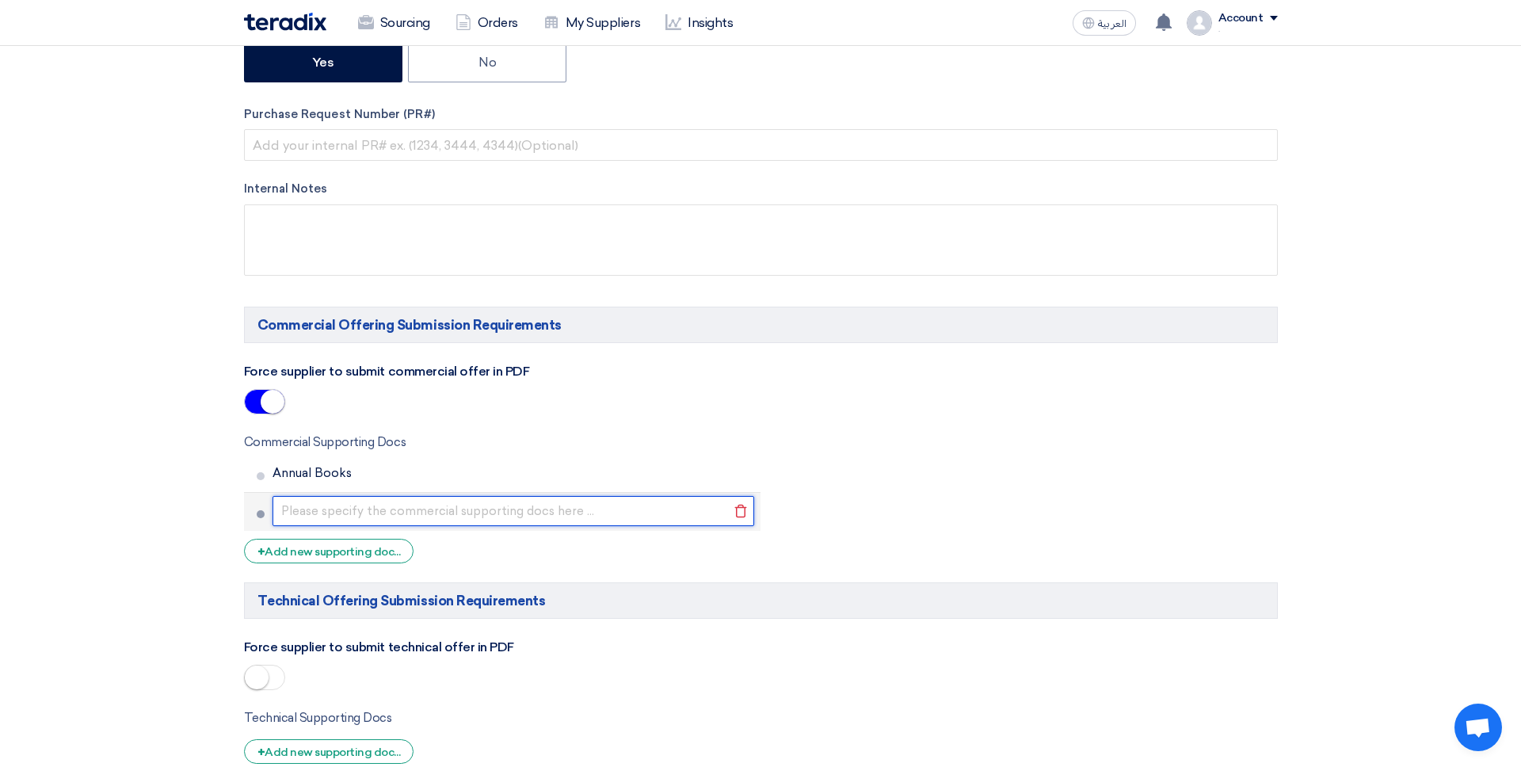
click at [329, 507] on input "text" at bounding box center [514, 511] width 483 height 30
type input "Cr"
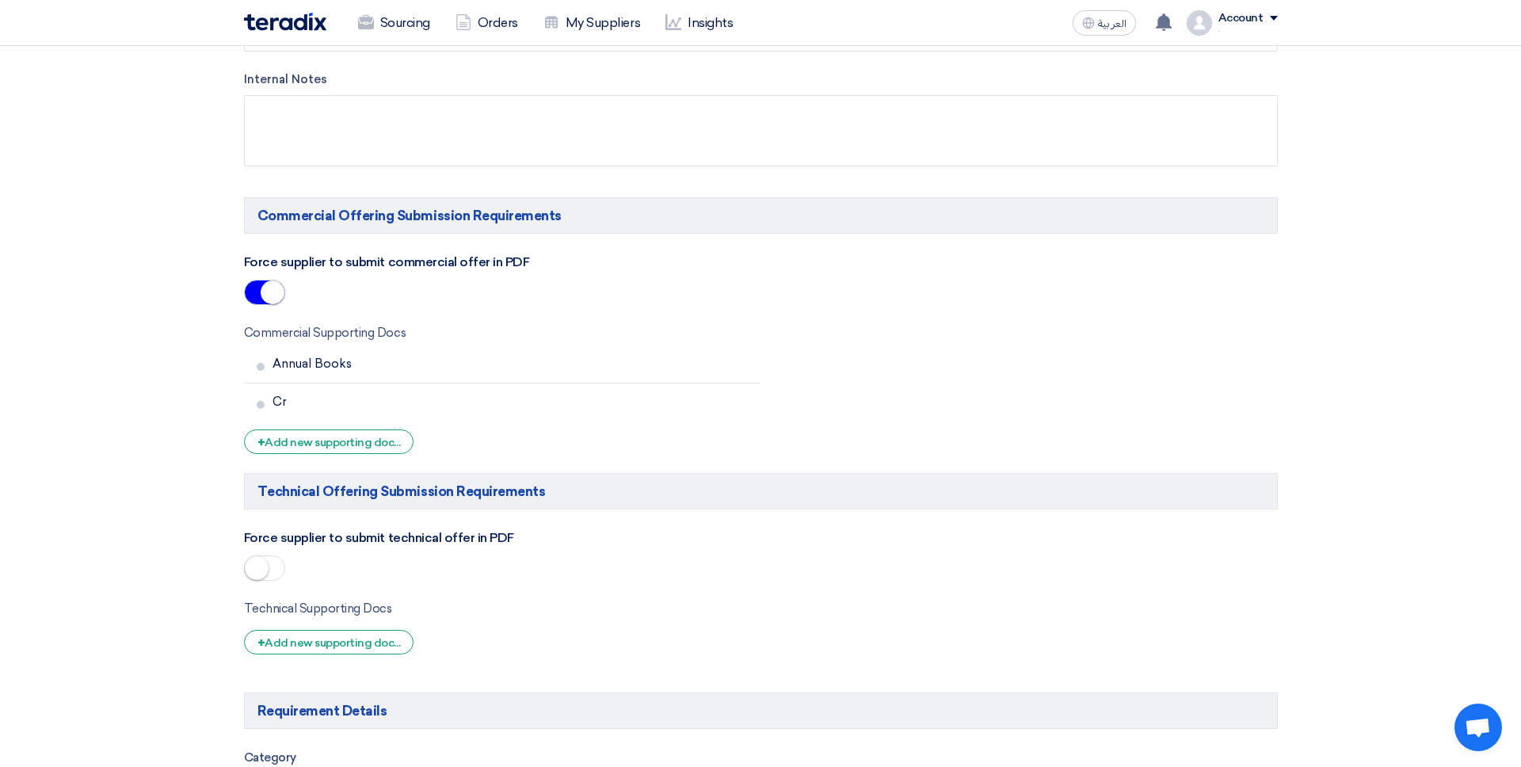
scroll to position [843, 0]
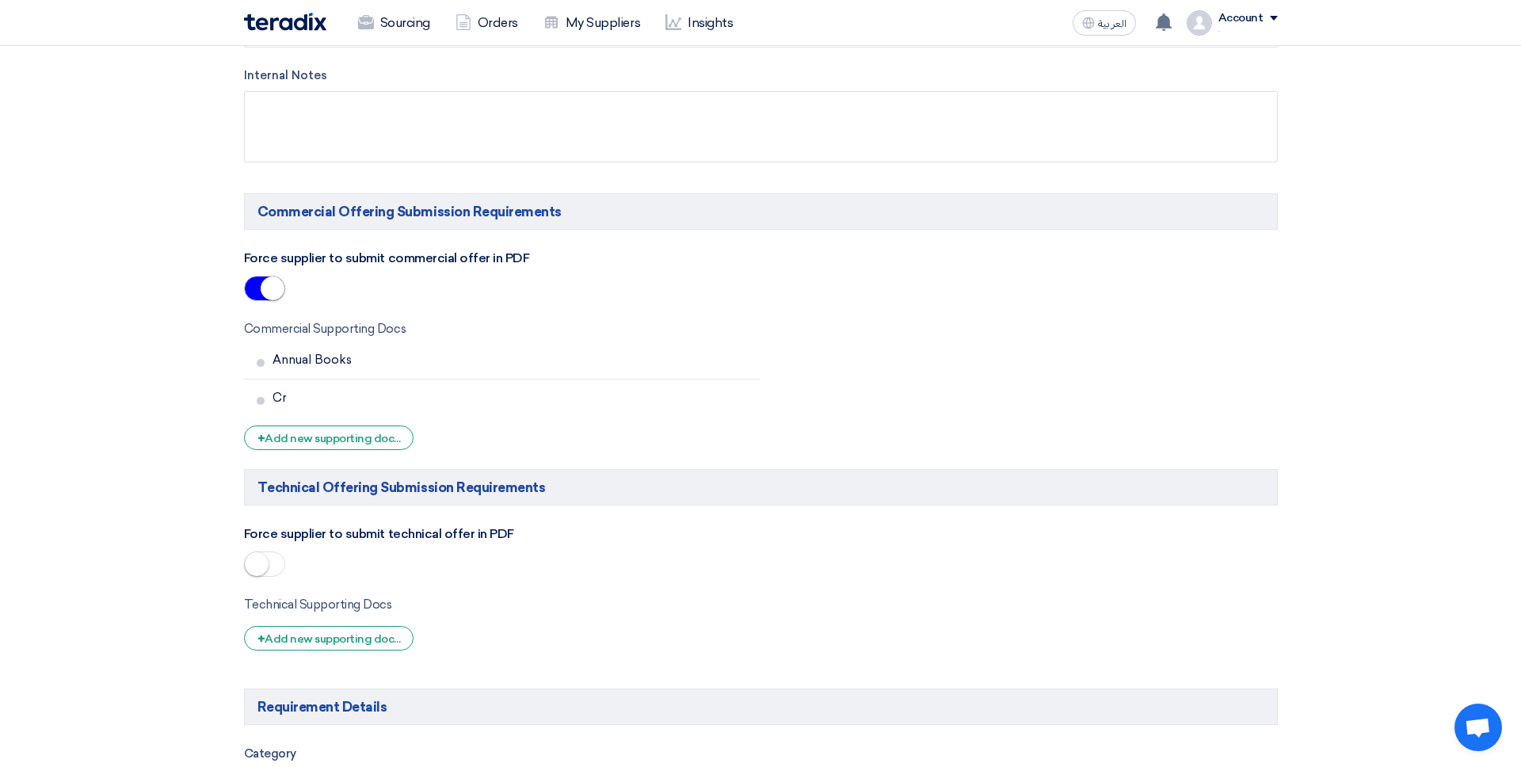
click at [265, 540] on label "Force supplier to submit technical offer in PDF" at bounding box center [379, 534] width 270 height 19
click at [266, 554] on span at bounding box center [264, 564] width 41 height 25
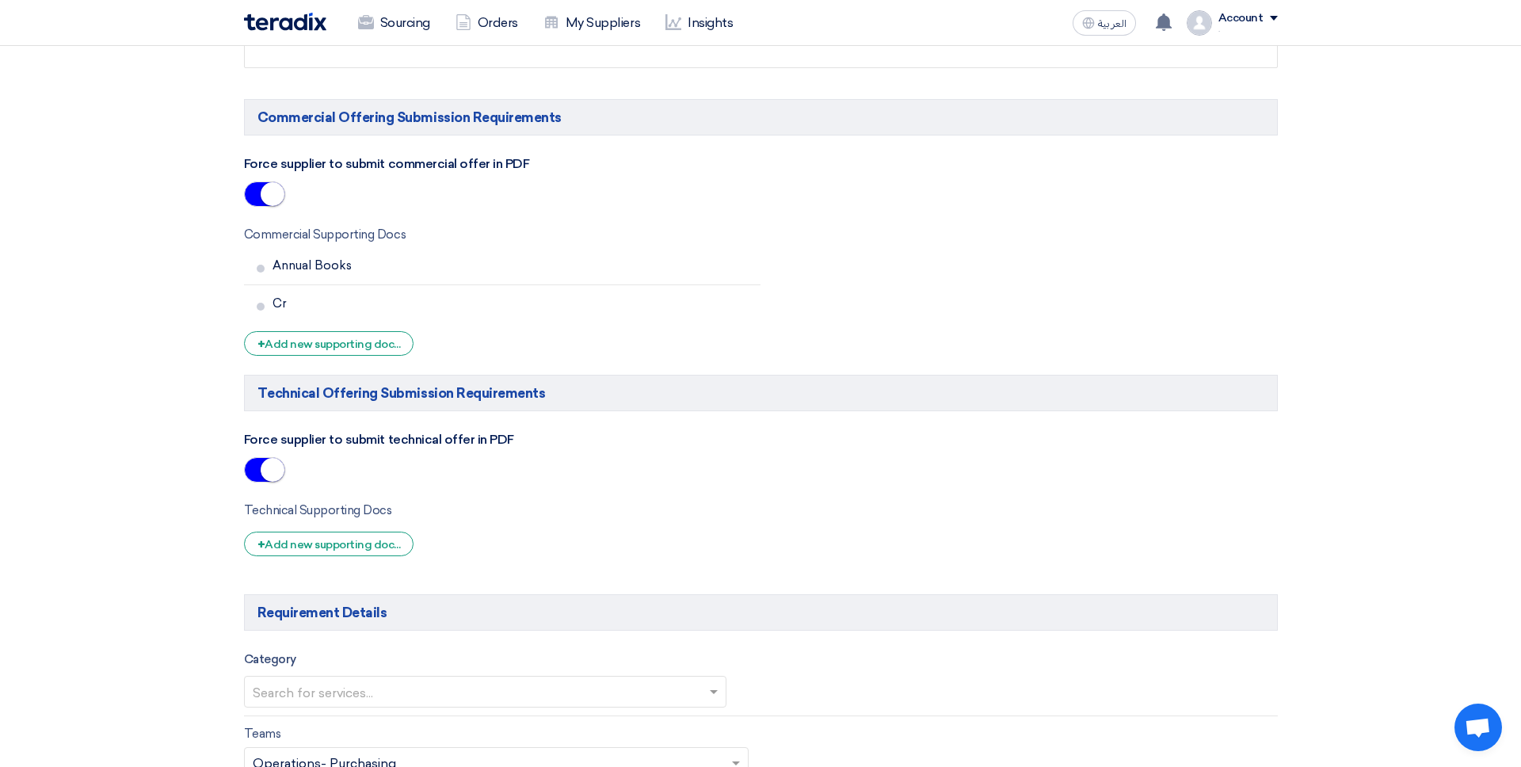
scroll to position [970, 0]
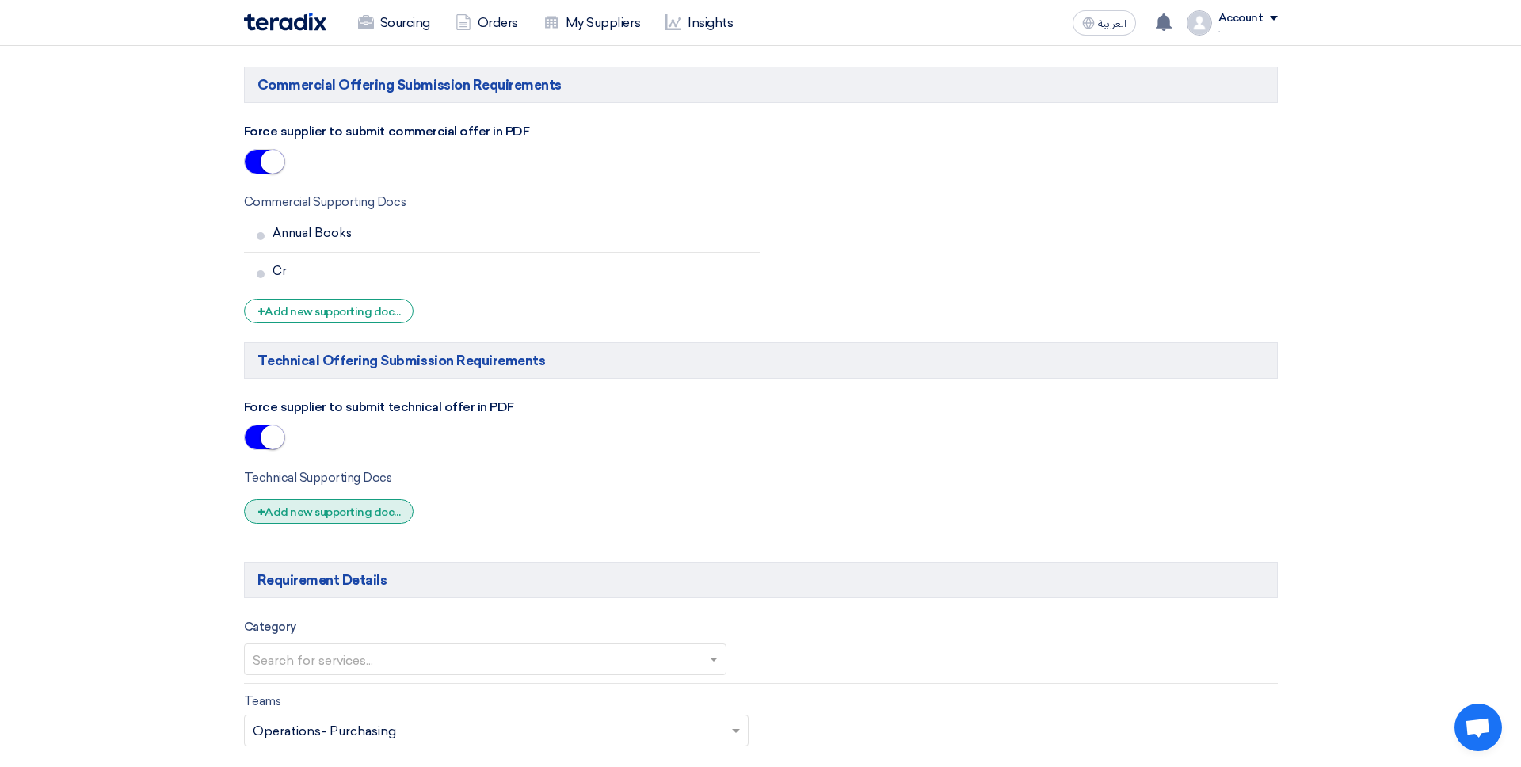
click at [313, 517] on div "+ Add new supporting doc..." at bounding box center [329, 511] width 170 height 25
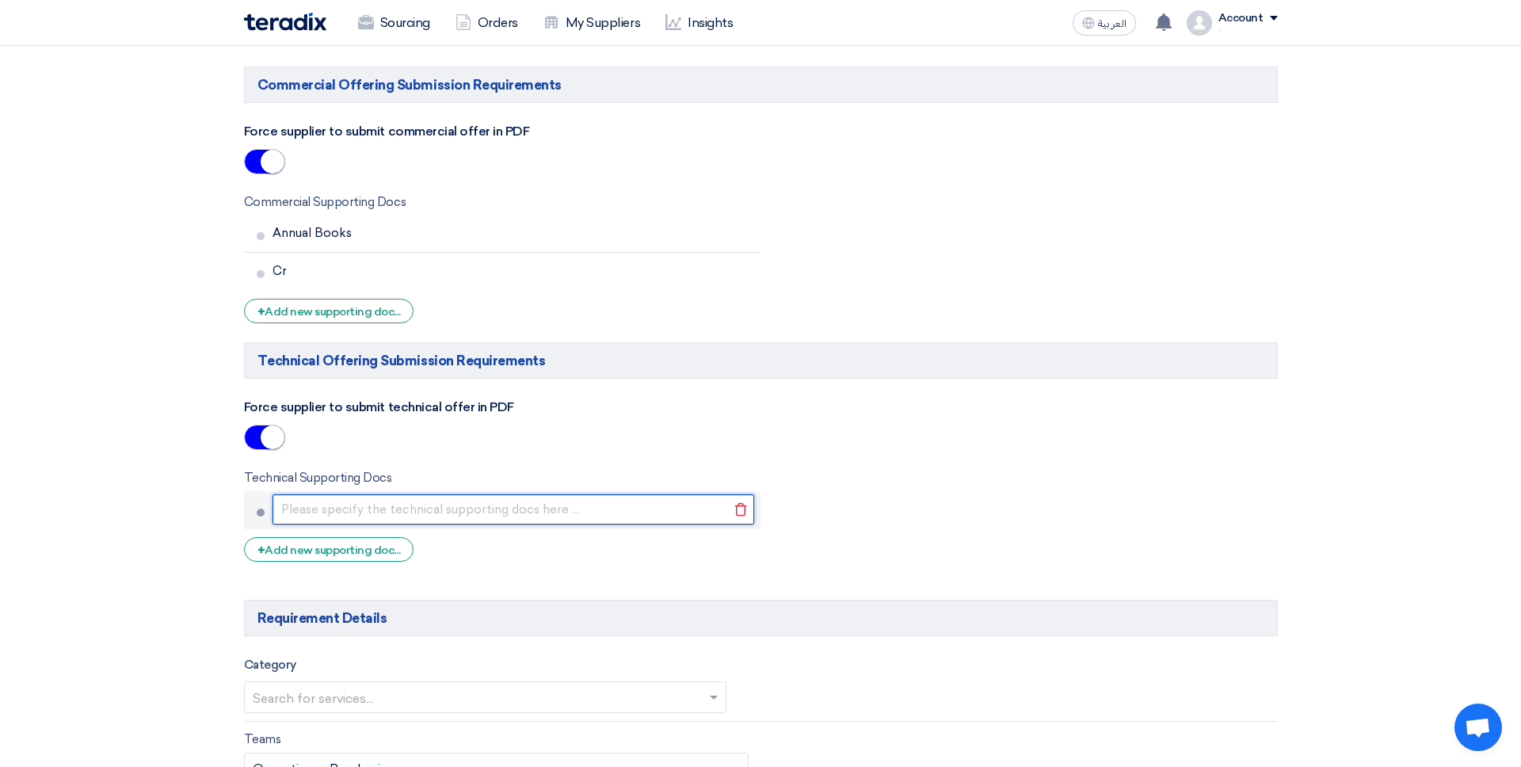
click at [331, 520] on input "text" at bounding box center [514, 509] width 483 height 30
type input "Sample"
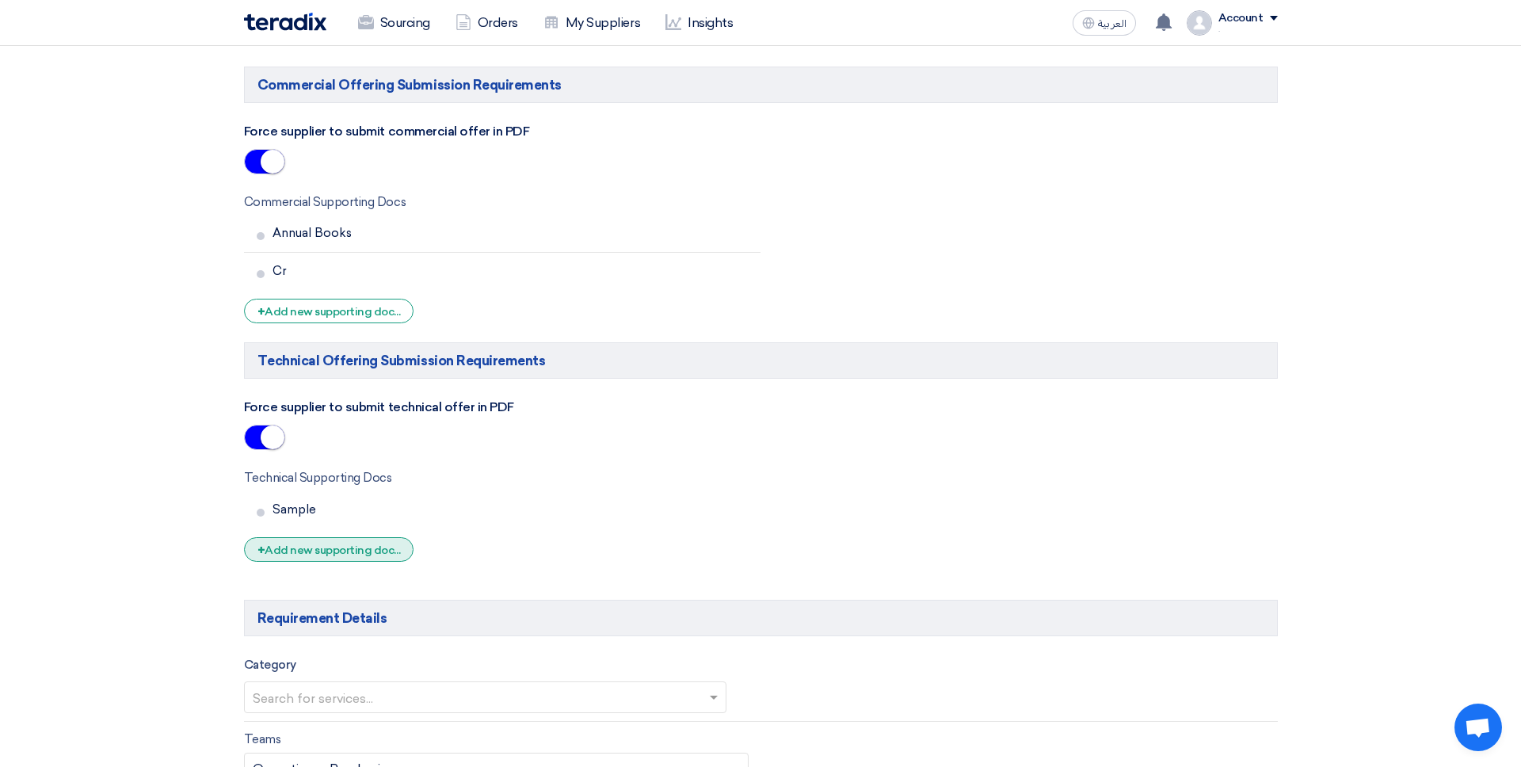
click at [332, 544] on div "+ Add new supporting doc..." at bounding box center [329, 549] width 170 height 25
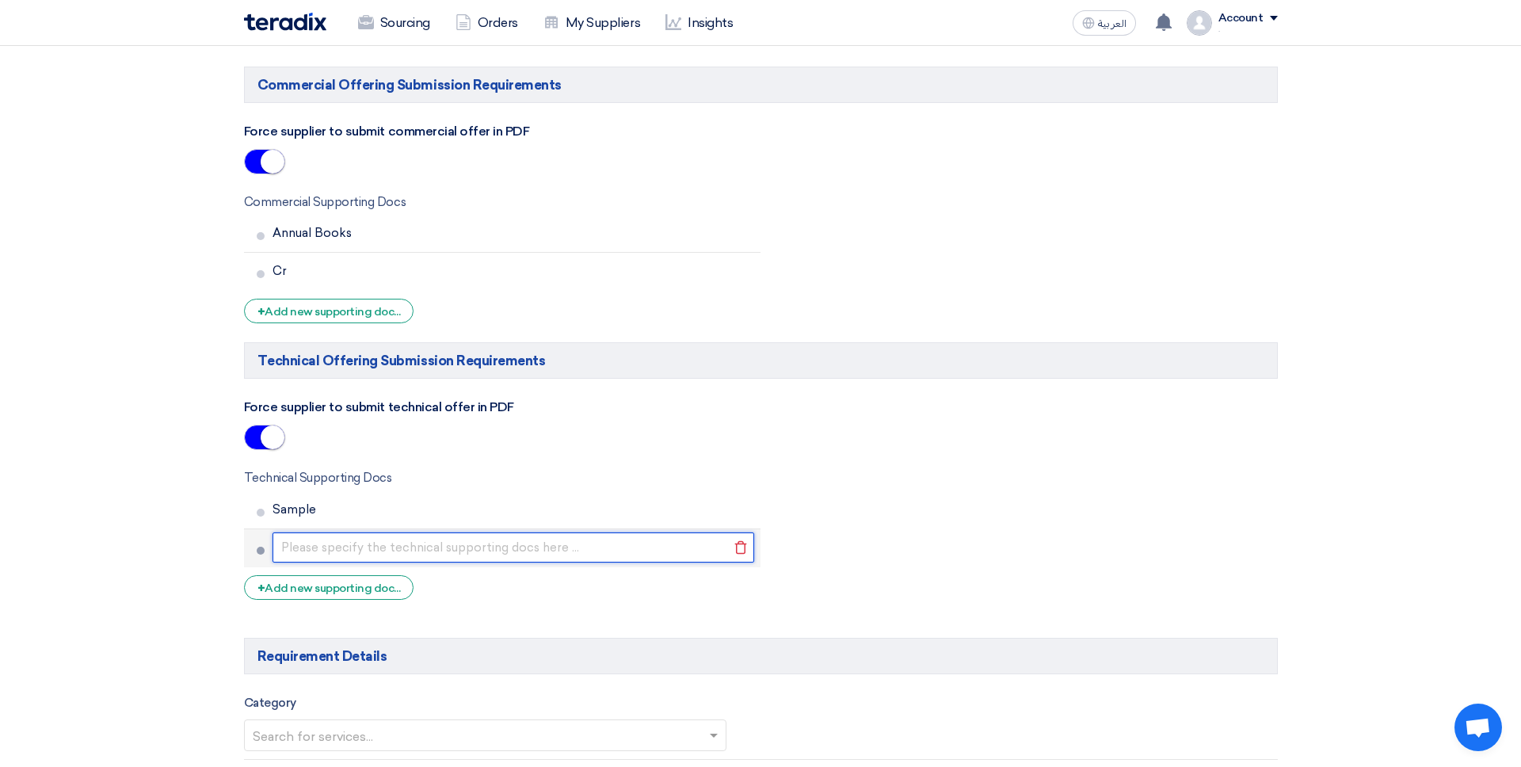
click at [320, 544] on input "text" at bounding box center [514, 548] width 483 height 30
type input "BoQ"
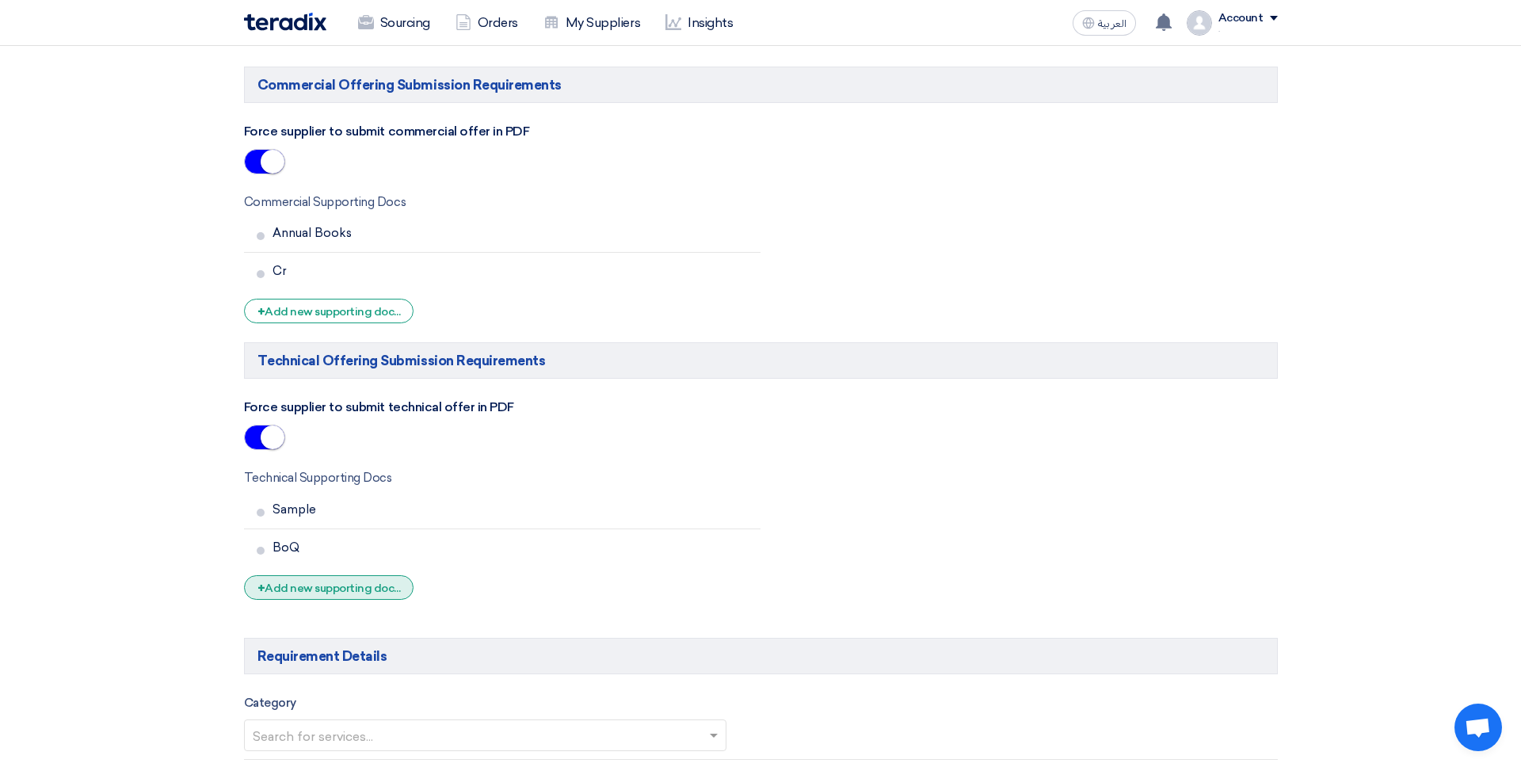
click at [368, 587] on div "+ Add new supporting doc..." at bounding box center [329, 587] width 170 height 25
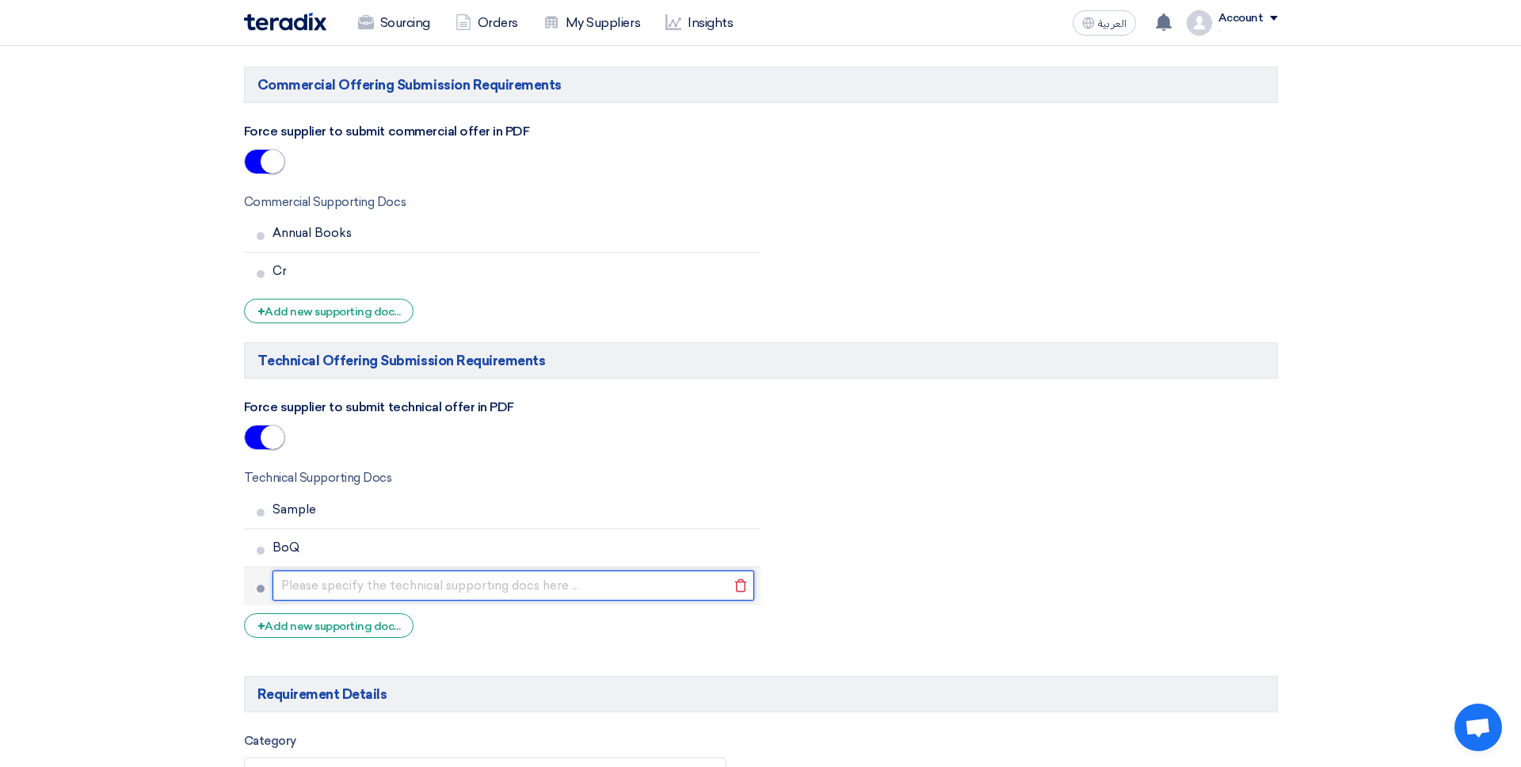
click at [349, 585] on input "text" at bounding box center [514, 586] width 483 height 30
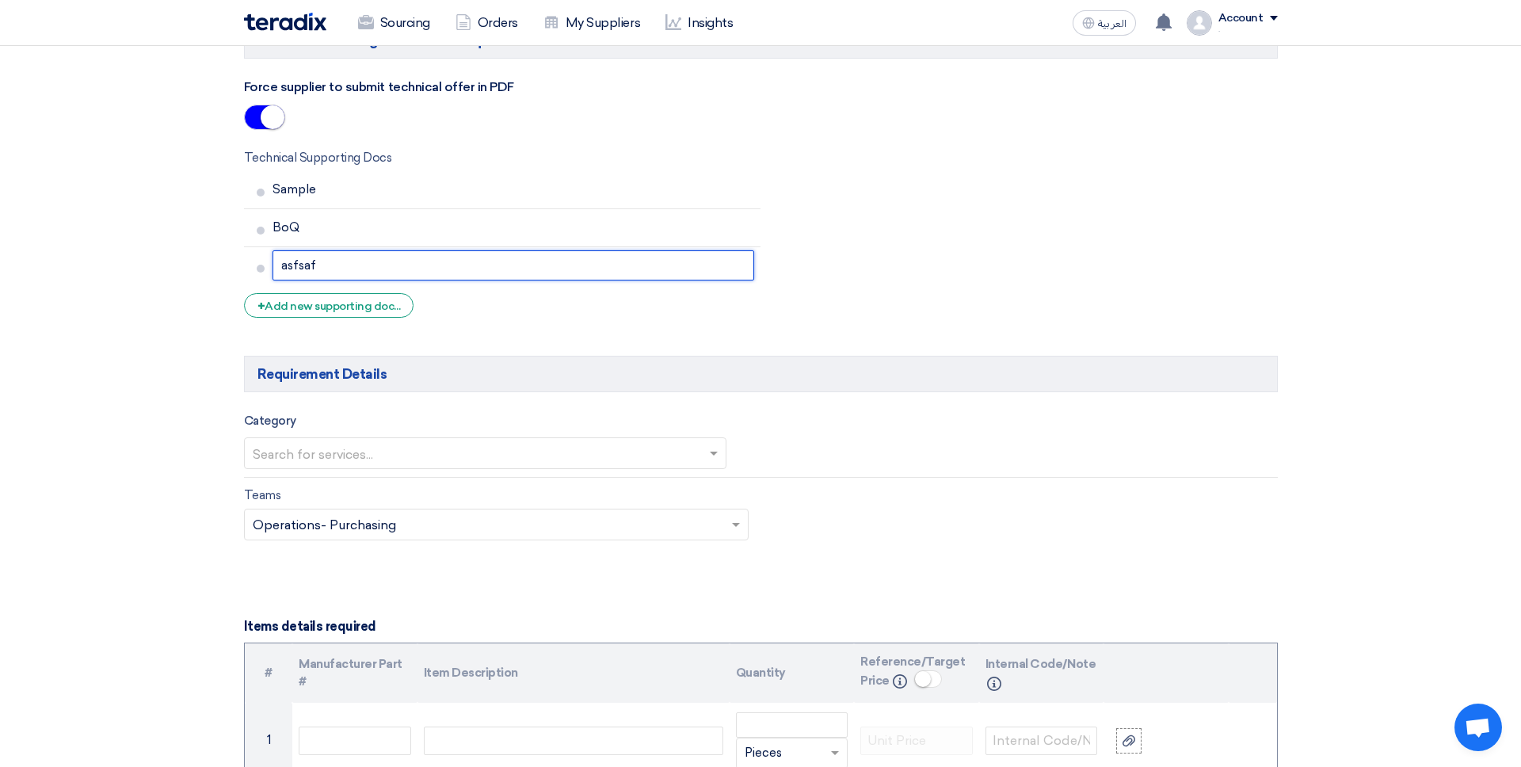
scroll to position [1293, 0]
type input "asfsaf"
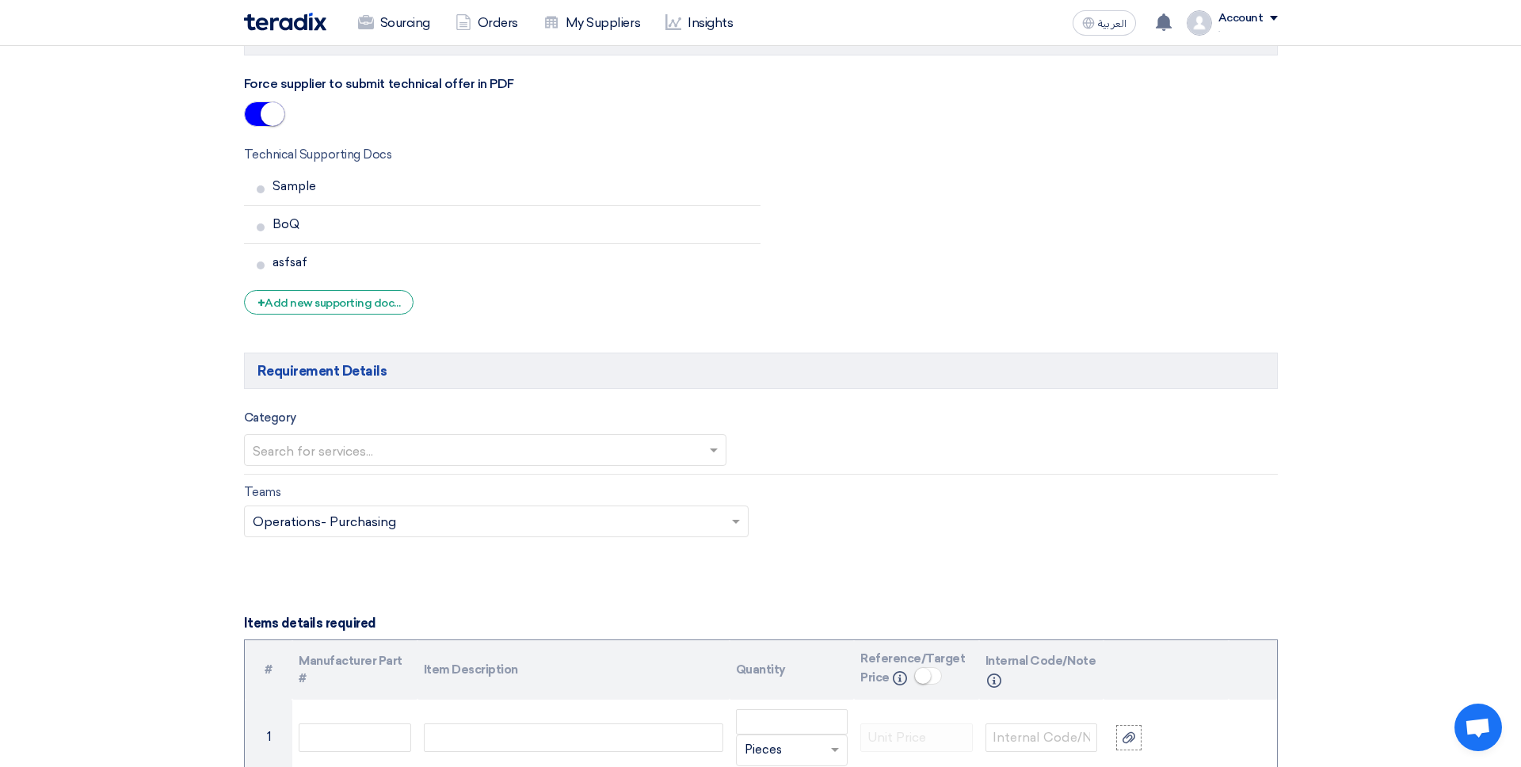
drag, startPoint x: 232, startPoint y: 426, endPoint x: 292, endPoint y: 452, distance: 64.6
click at [232, 426] on div "Category Search for services..." at bounding box center [496, 437] width 529 height 59
click at [323, 456] on input "text" at bounding box center [478, 452] width 450 height 26
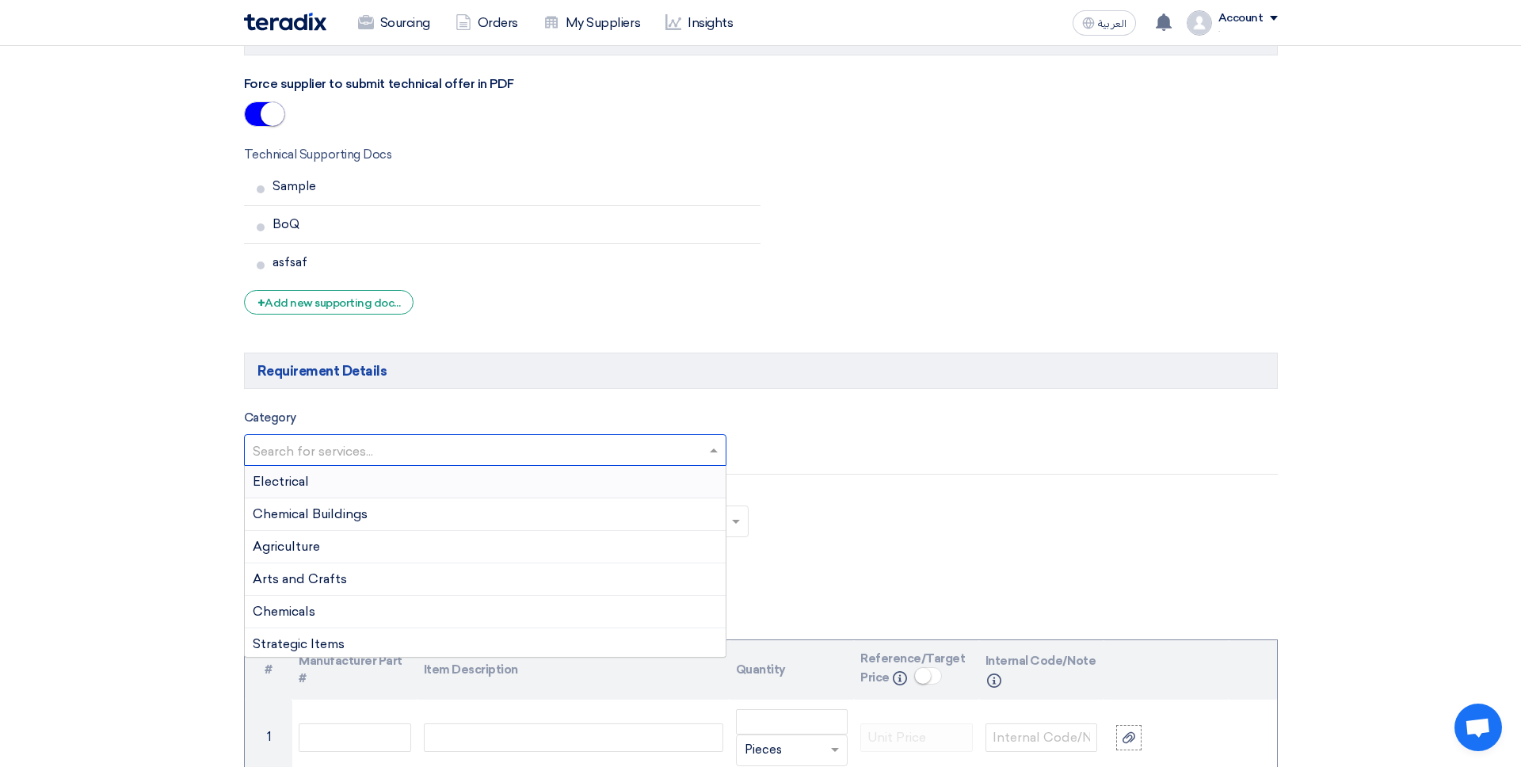
scroll to position [1292, 0]
click at [245, 441] on div at bounding box center [486, 451] width 482 height 26
click at [166, 441] on section "Basic Information RFx Title RFx Type Normal RFQ Sealed RFQ RFP Reveal Steps One…" at bounding box center [760, 658] width 1521 height 3488
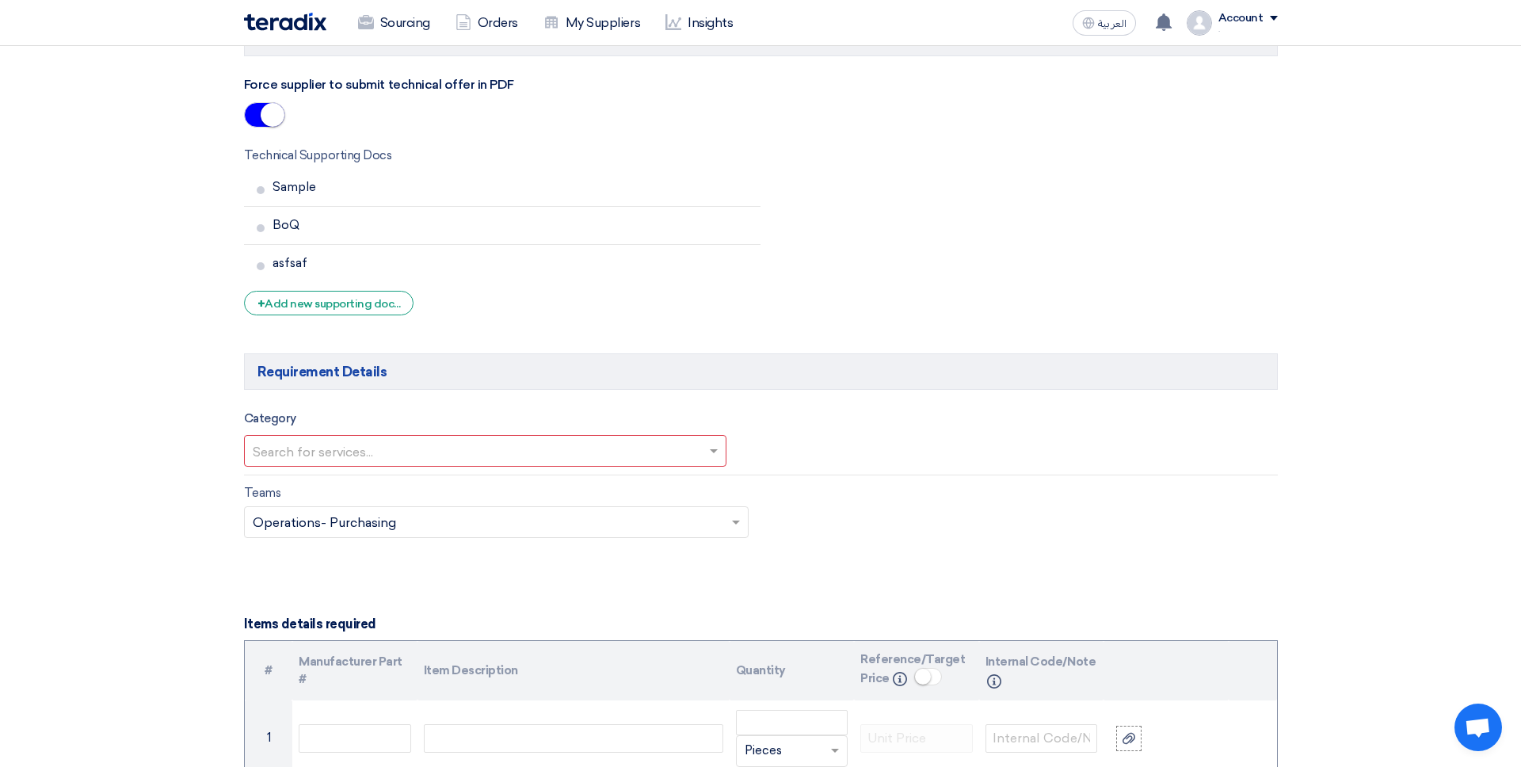
click at [246, 441] on div at bounding box center [486, 451] width 482 height 26
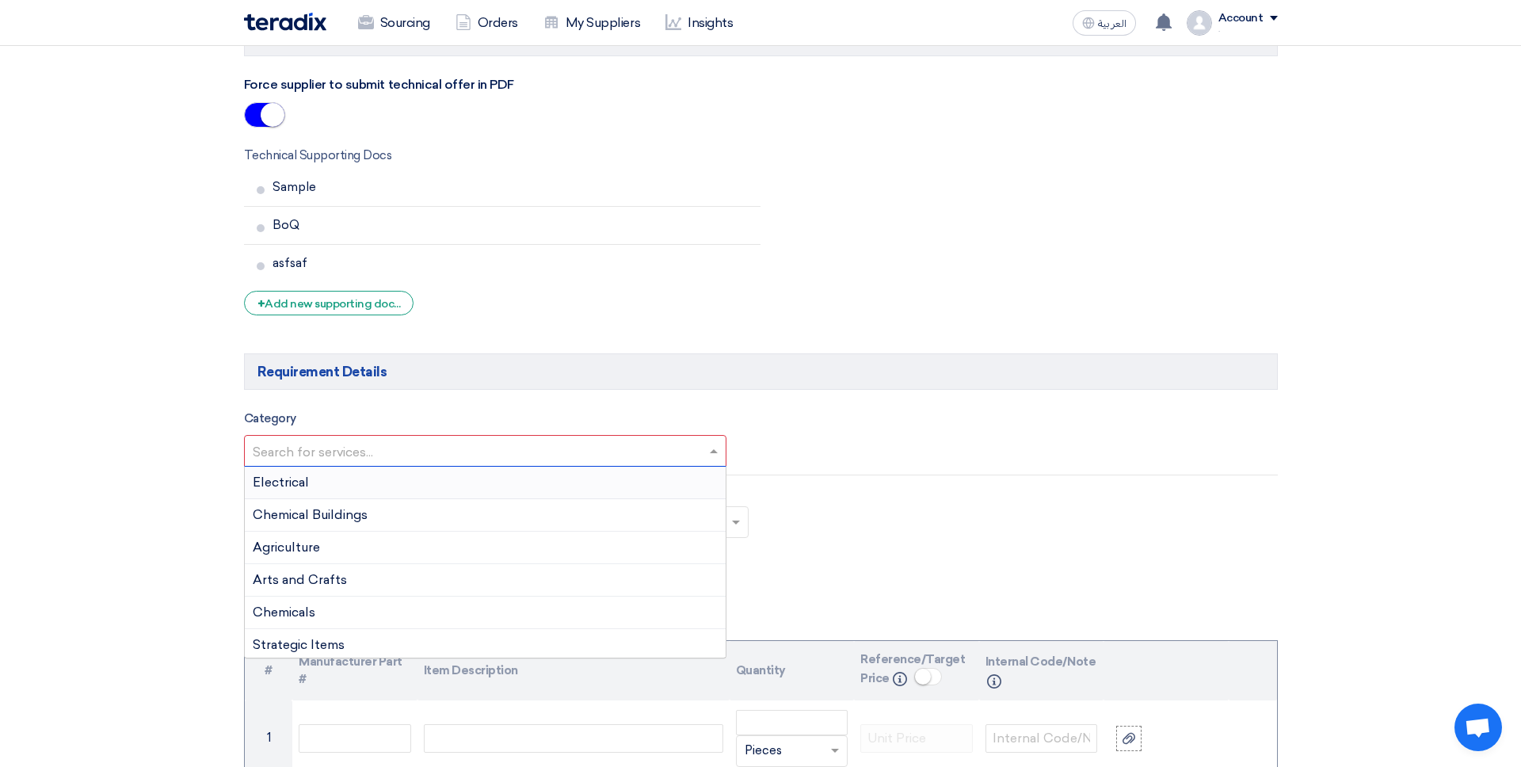
click at [194, 449] on section "Basic Information RFx Title RFx Type Normal RFQ Sealed RFQ RFP Reveal Steps One…" at bounding box center [760, 658] width 1521 height 3488
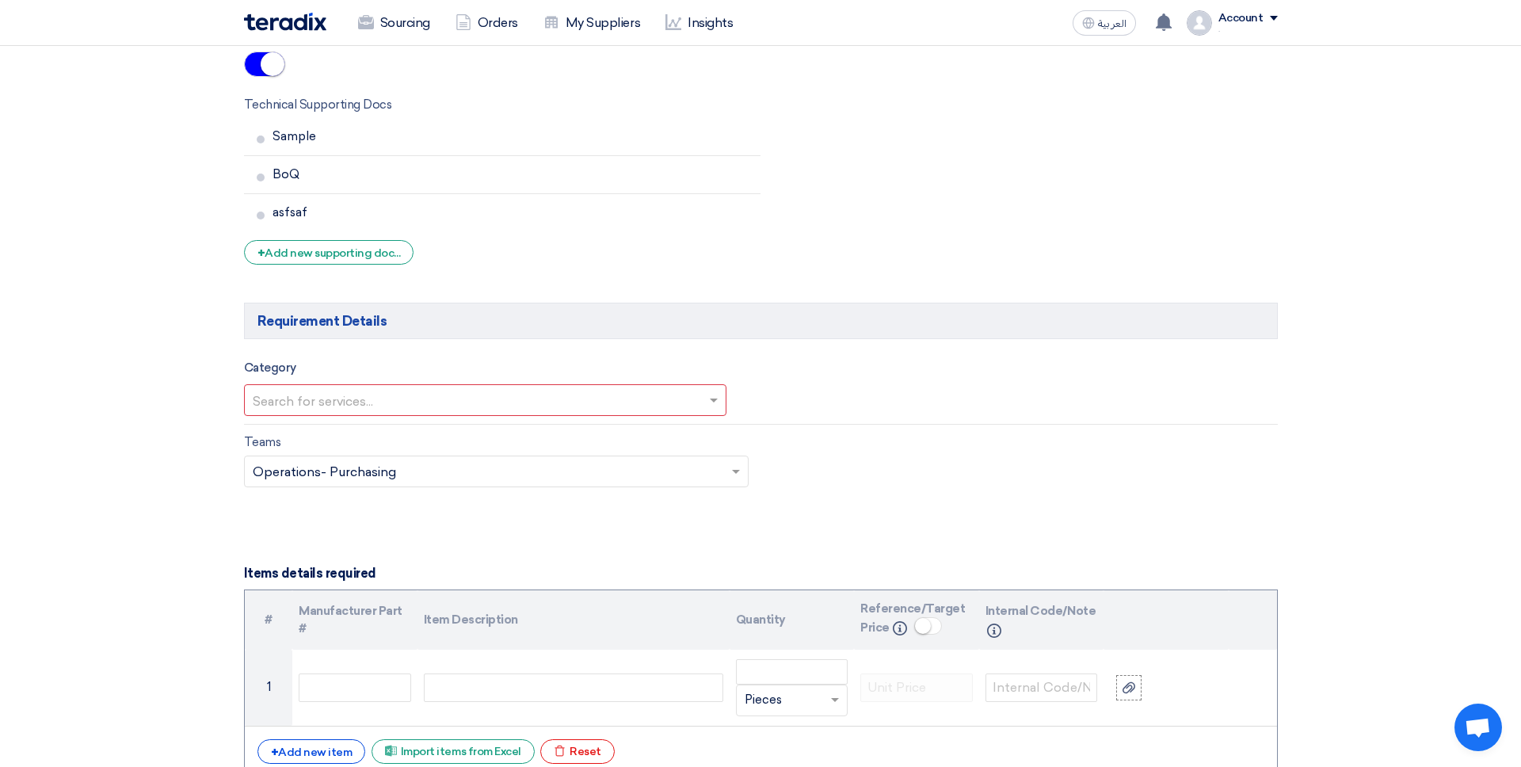
scroll to position [1348, 0]
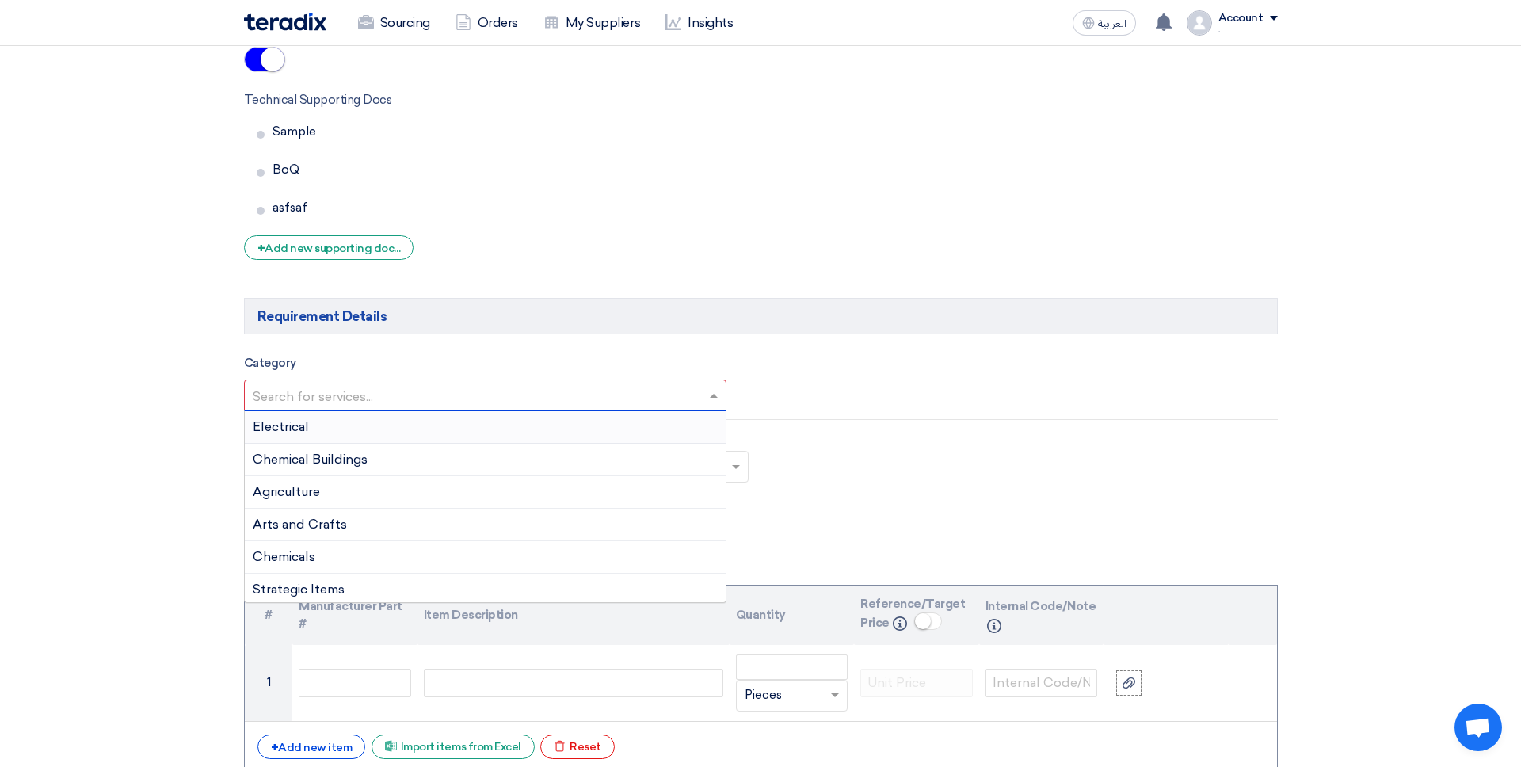
click at [295, 380] on div "Search for services..." at bounding box center [485, 396] width 483 height 32
click at [300, 506] on span "Chemicals" at bounding box center [284, 510] width 63 height 15
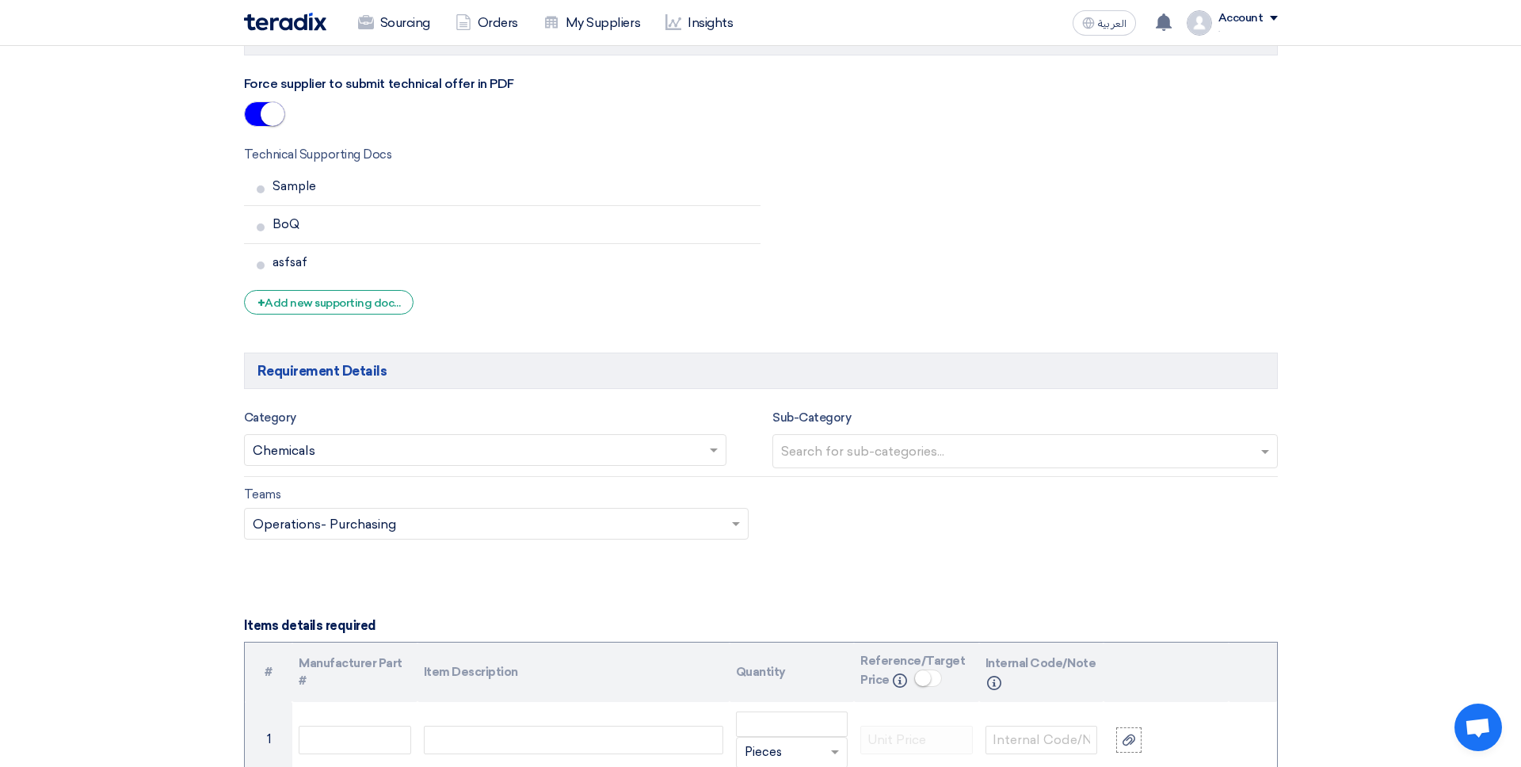
scroll to position [1294, 0]
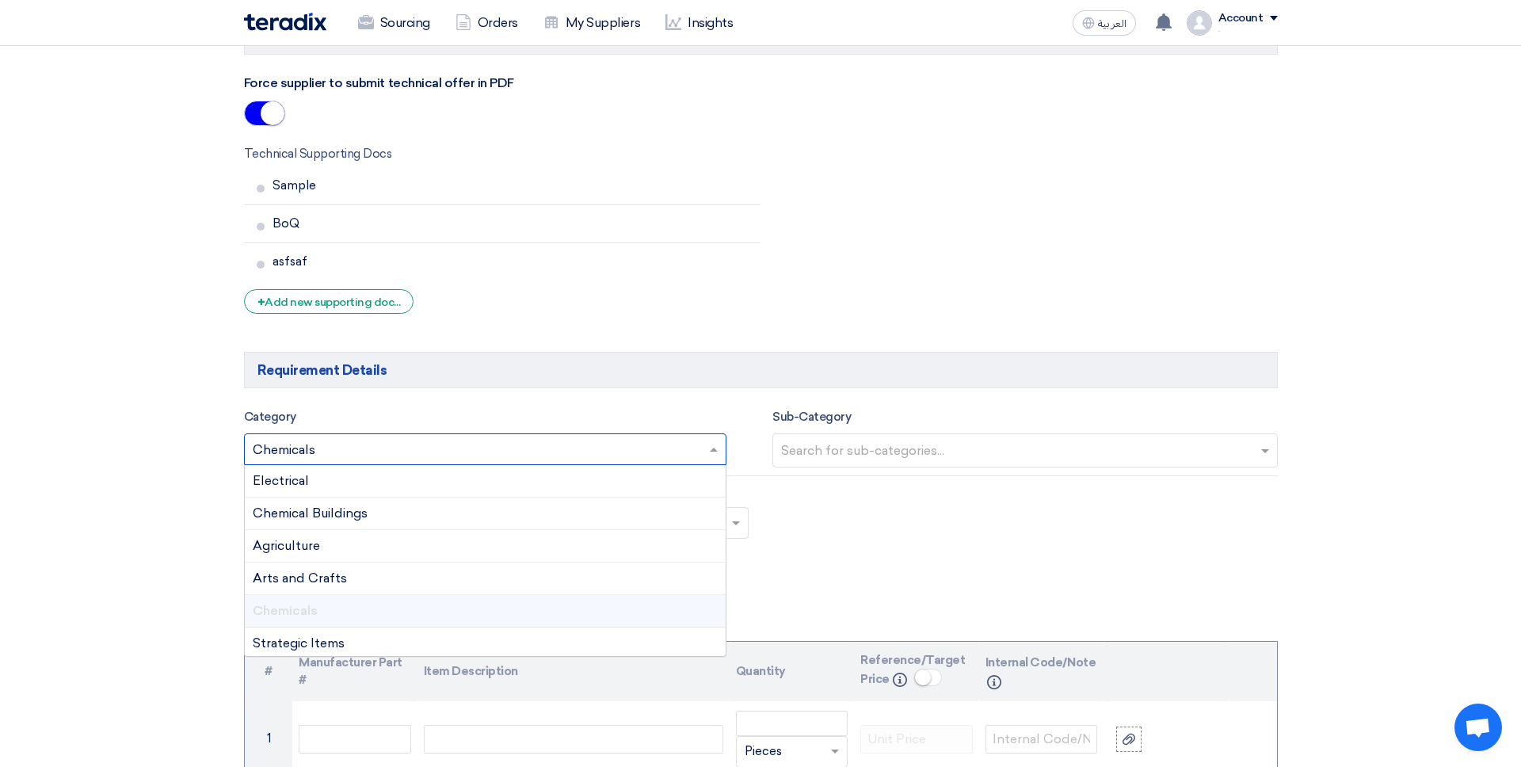
click at [363, 445] on input "text" at bounding box center [478, 451] width 450 height 26
click at [367, 601] on div "Chemicals" at bounding box center [486, 611] width 482 height 32
click at [804, 441] on input "text" at bounding box center [1027, 452] width 492 height 26
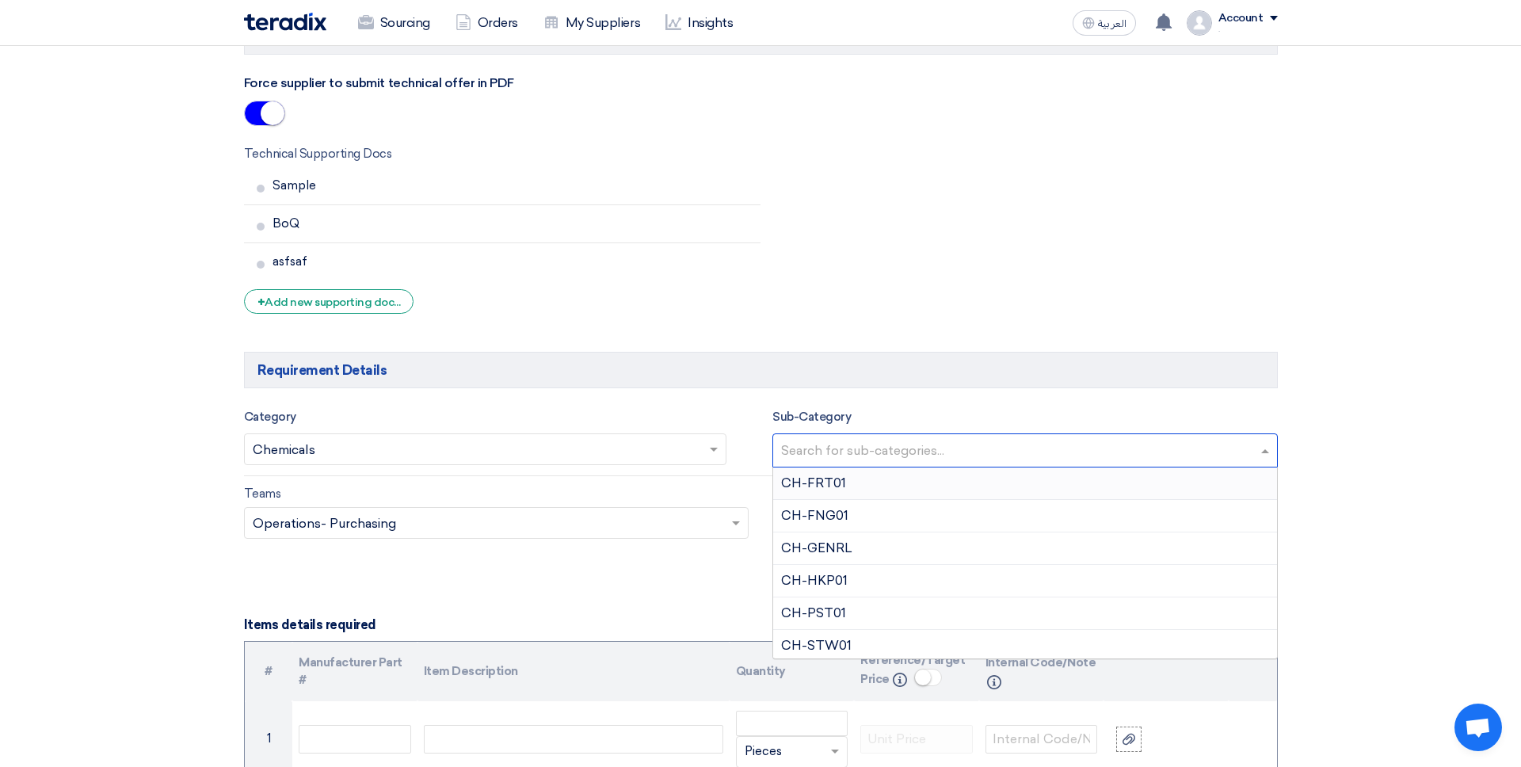
click at [835, 488] on span "CH-FRT01" at bounding box center [813, 482] width 65 height 15
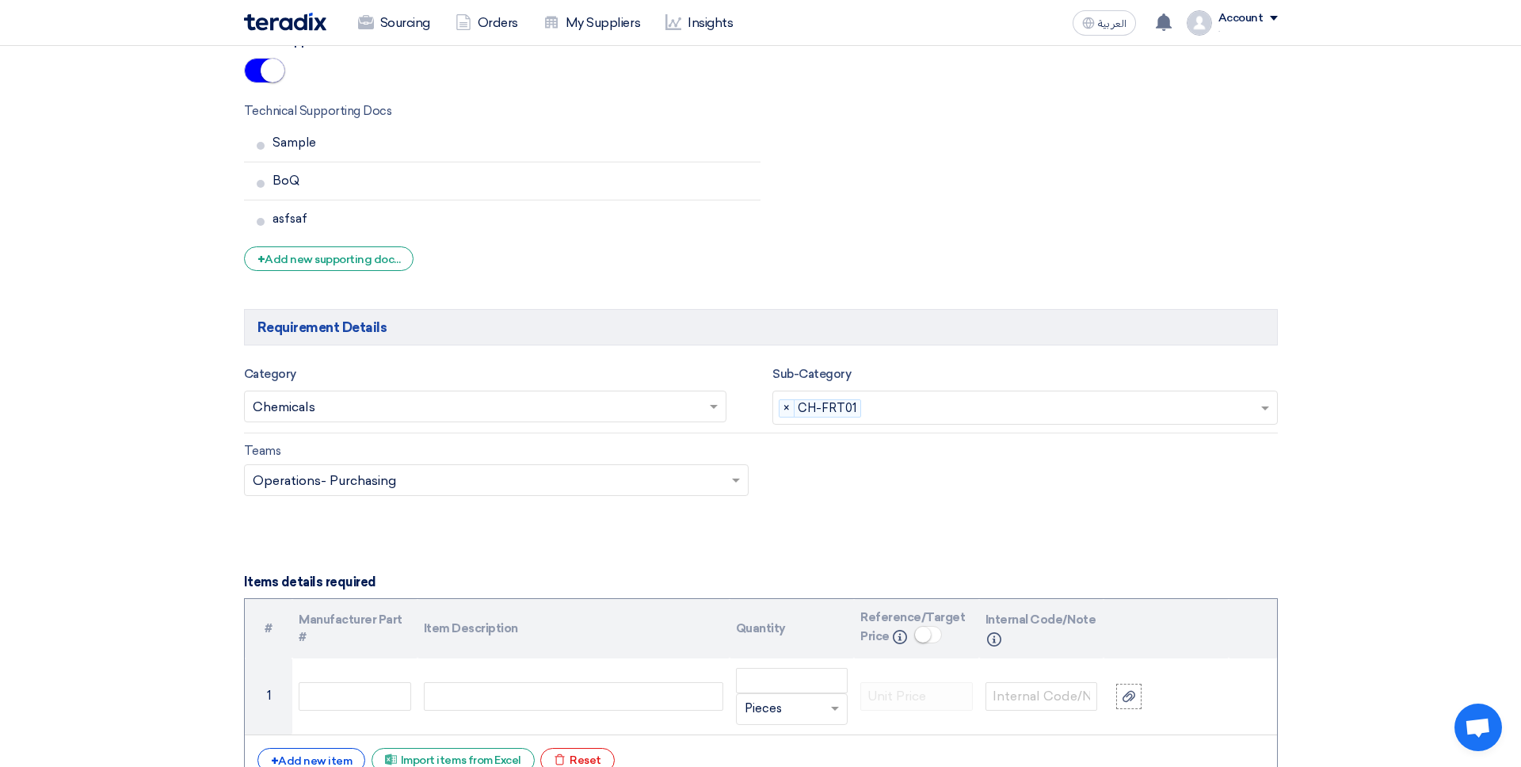
scroll to position [1341, 0]
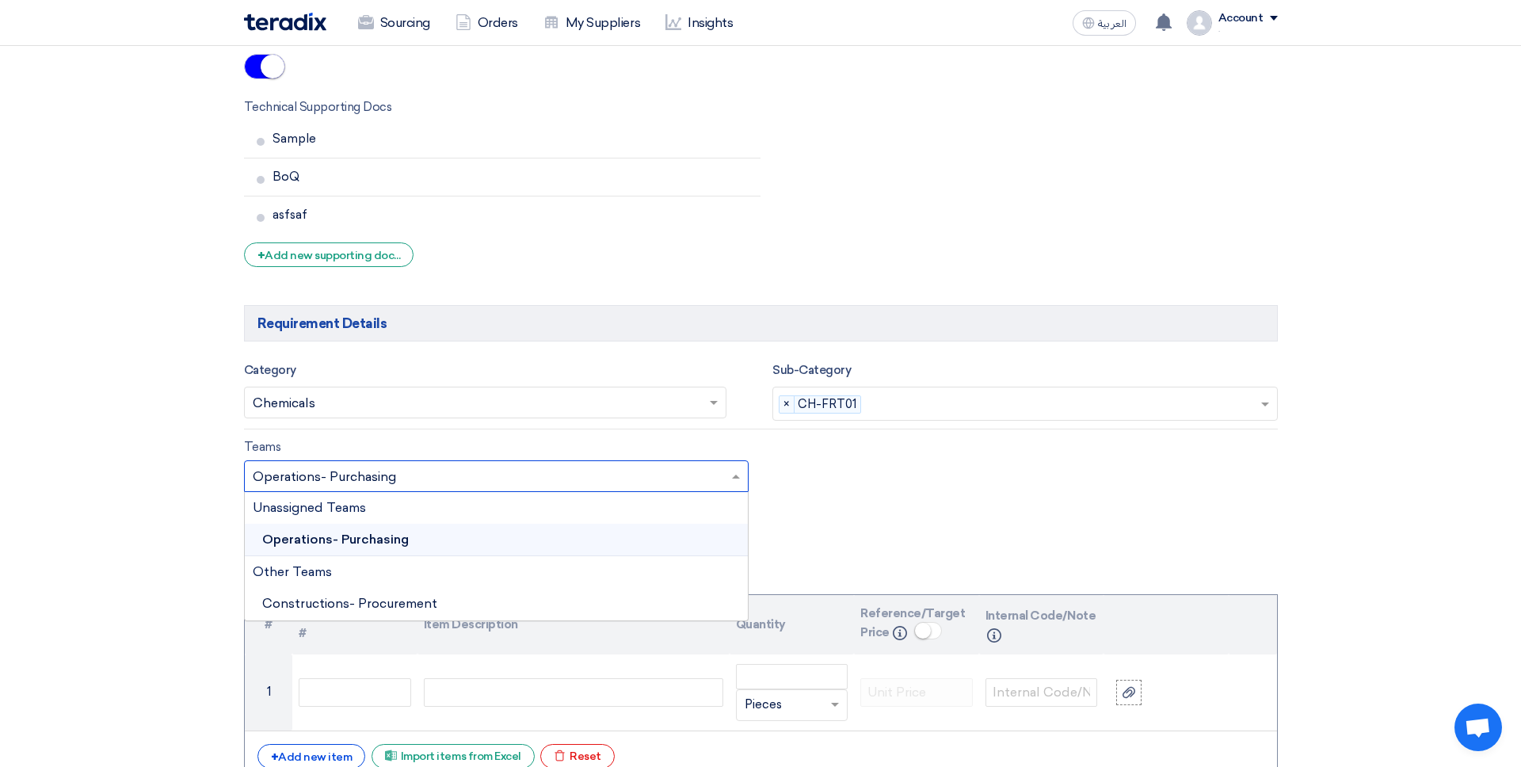
drag, startPoint x: 613, startPoint y: 472, endPoint x: 559, endPoint y: 514, distance: 68.9
click at [613, 472] on input "text" at bounding box center [489, 477] width 472 height 26
click at [502, 535] on div "Operations- Purchasing" at bounding box center [497, 540] width 504 height 32
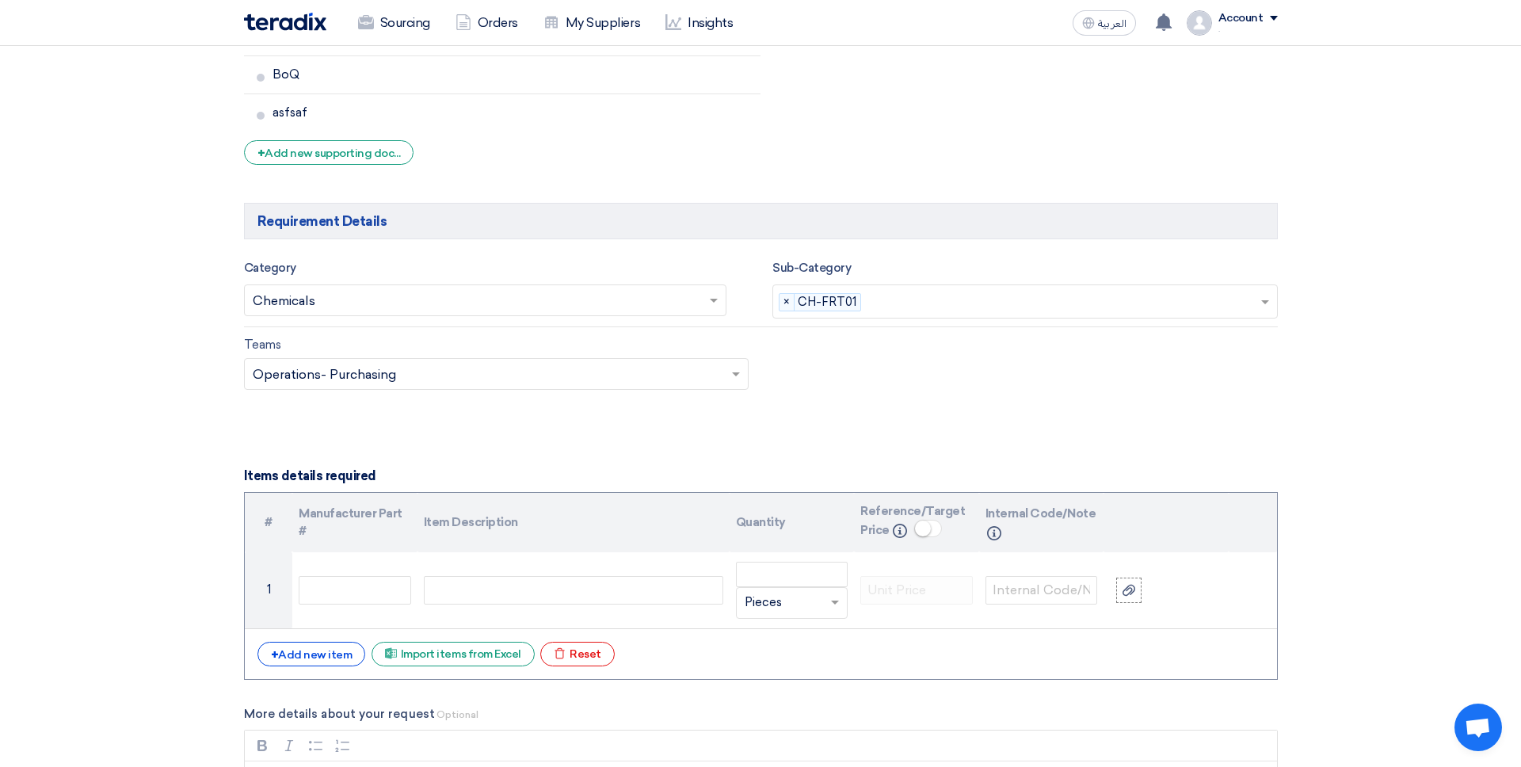
scroll to position [1449, 0]
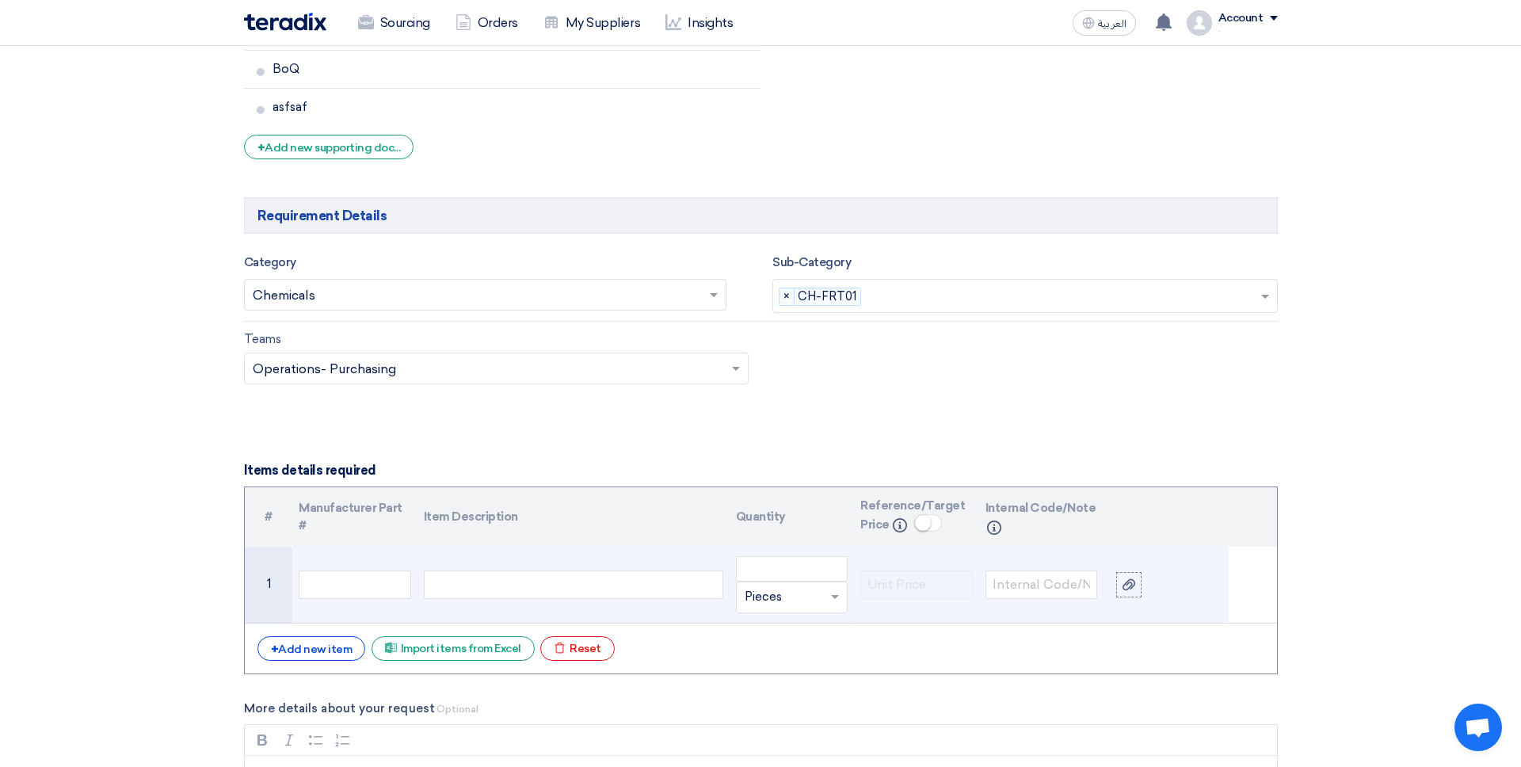
click at [481, 579] on div at bounding box center [574, 585] width 300 height 29
click at [762, 575] on input "number" at bounding box center [792, 568] width 113 height 25
type input "1"
click at [787, 597] on input "text" at bounding box center [783, 597] width 76 height 25
type input "Lump Sum"
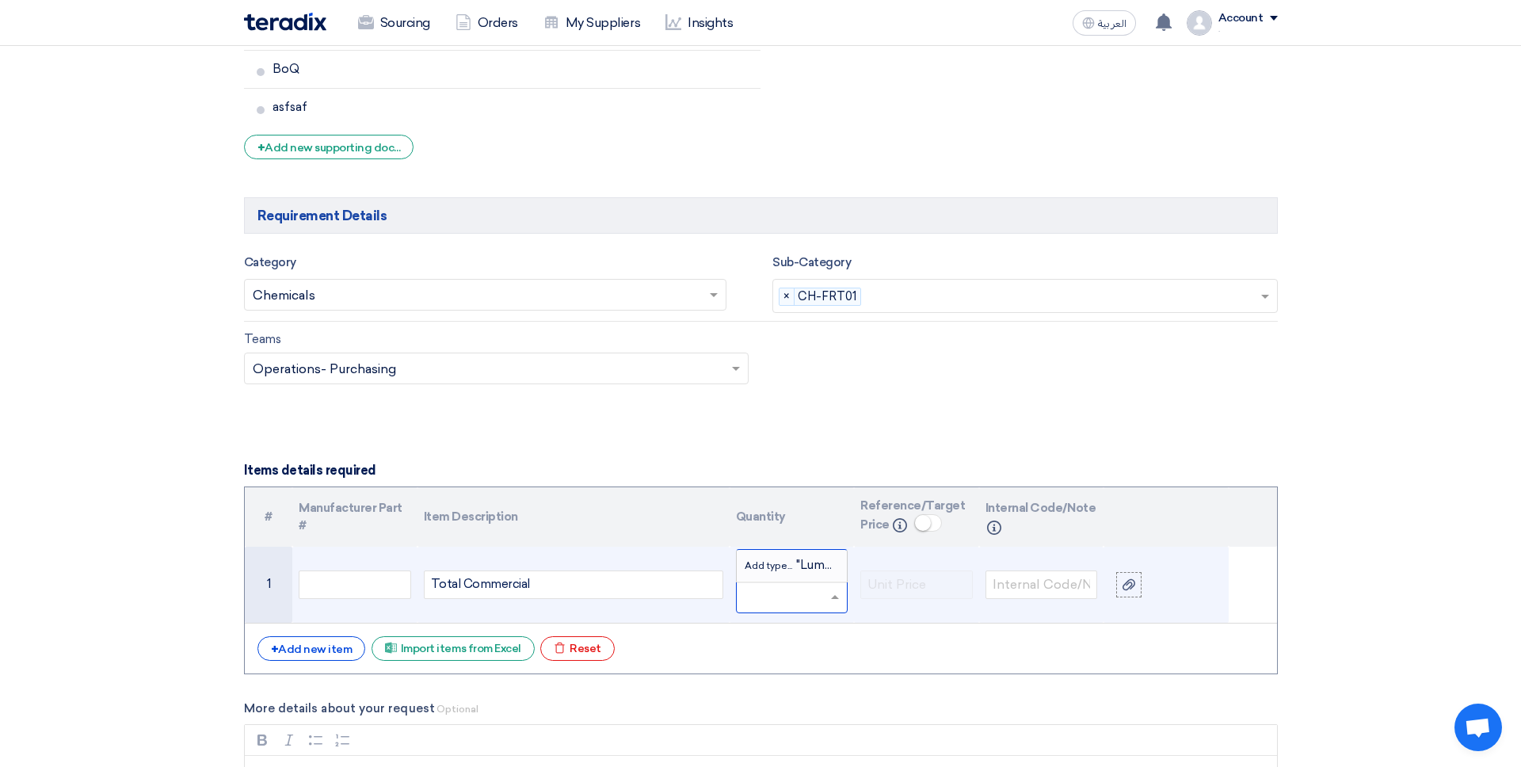
scroll to position [0, 0]
click at [869, 609] on td at bounding box center [916, 585] width 125 height 77
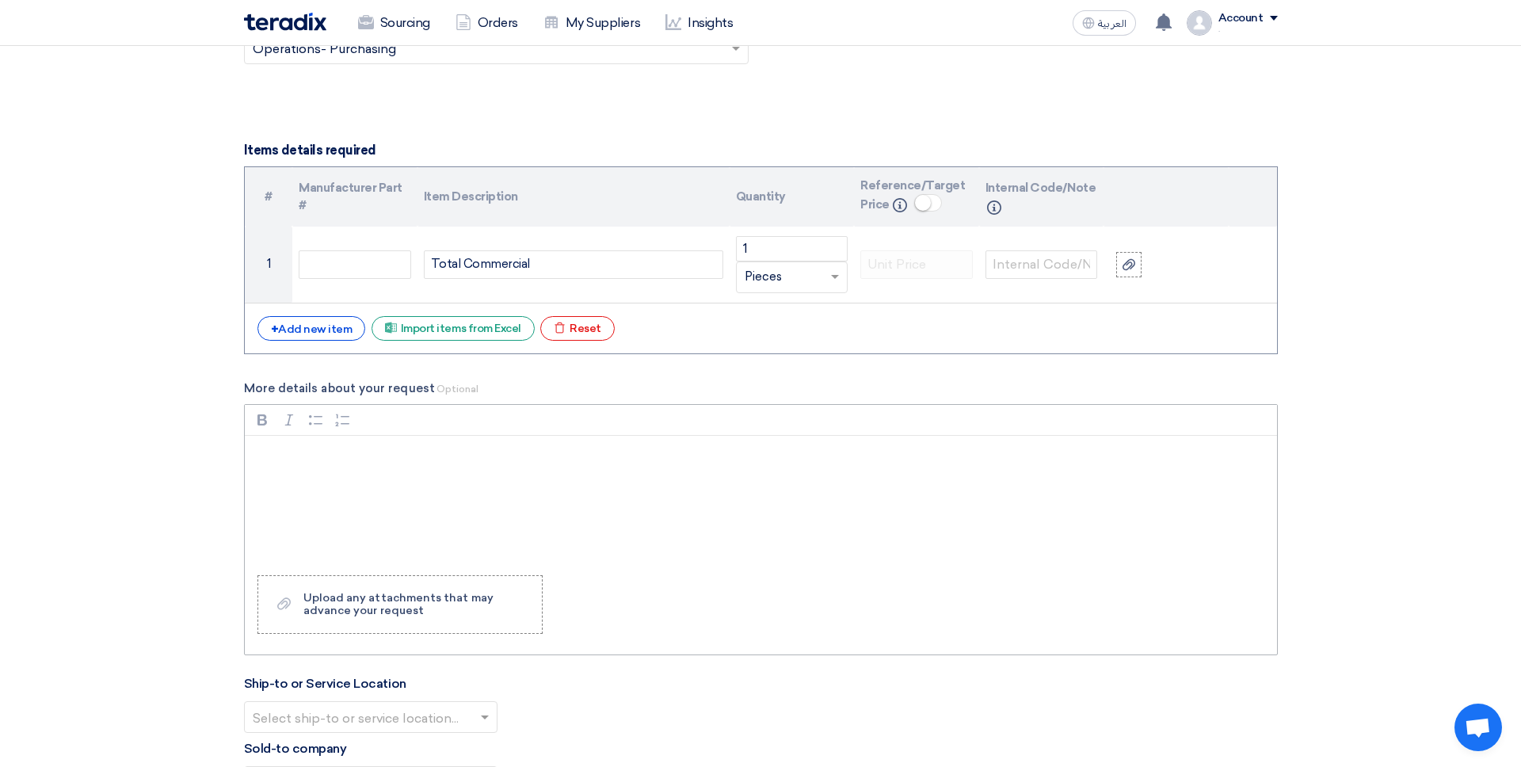
scroll to position [1786, 0]
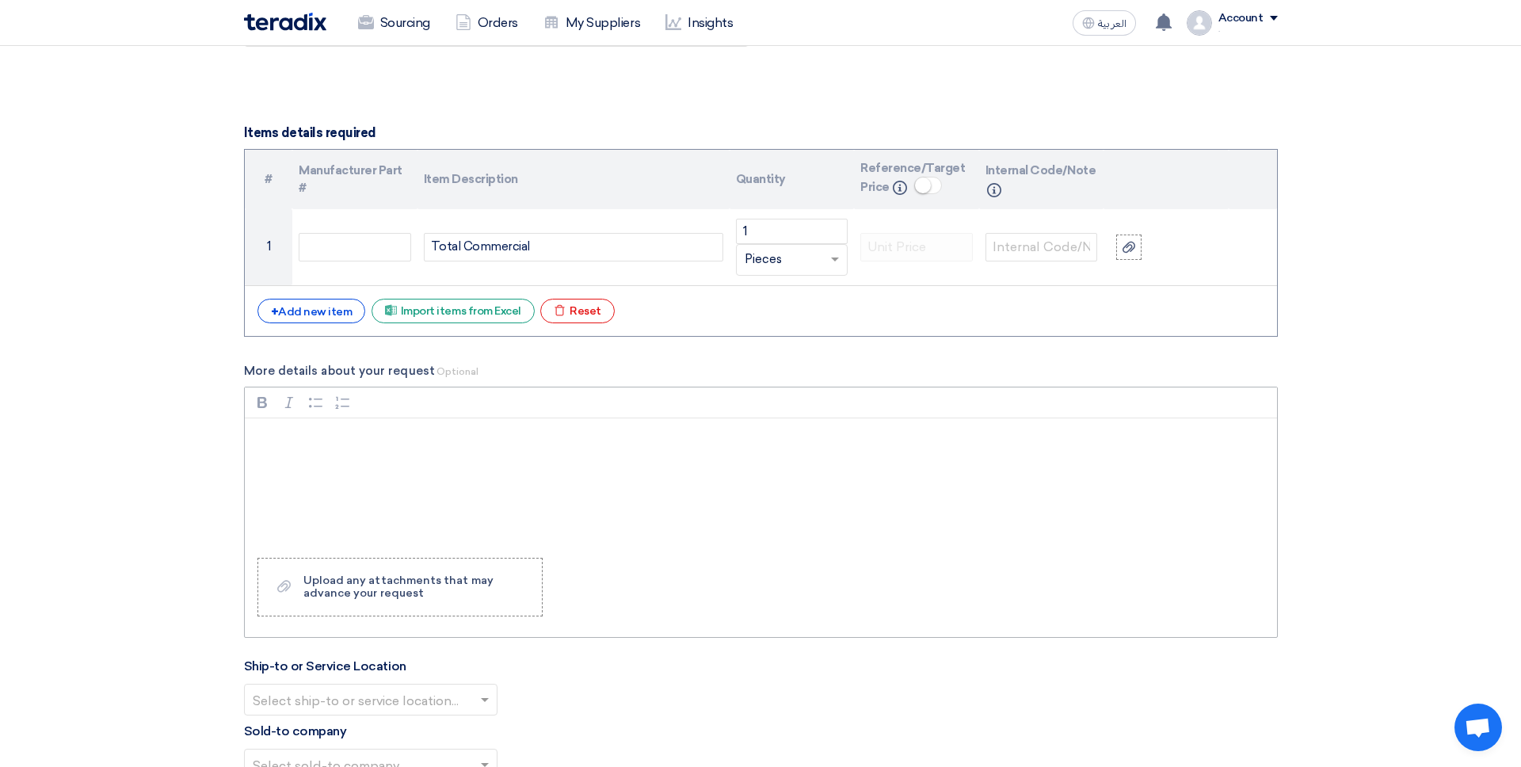
click at [376, 463] on div "Rich Text Editor, main" at bounding box center [761, 481] width 1033 height 127
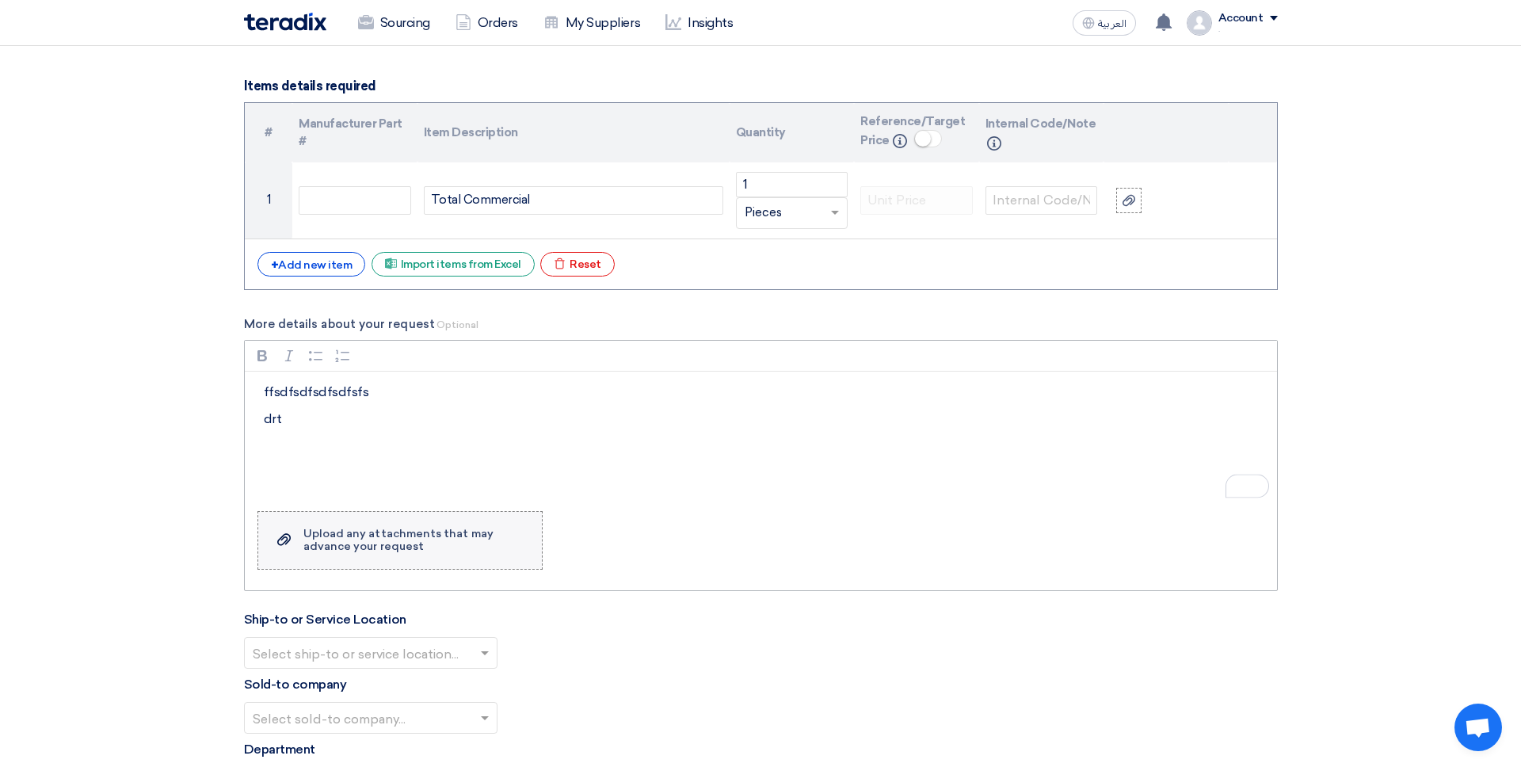
scroll to position [1844, 0]
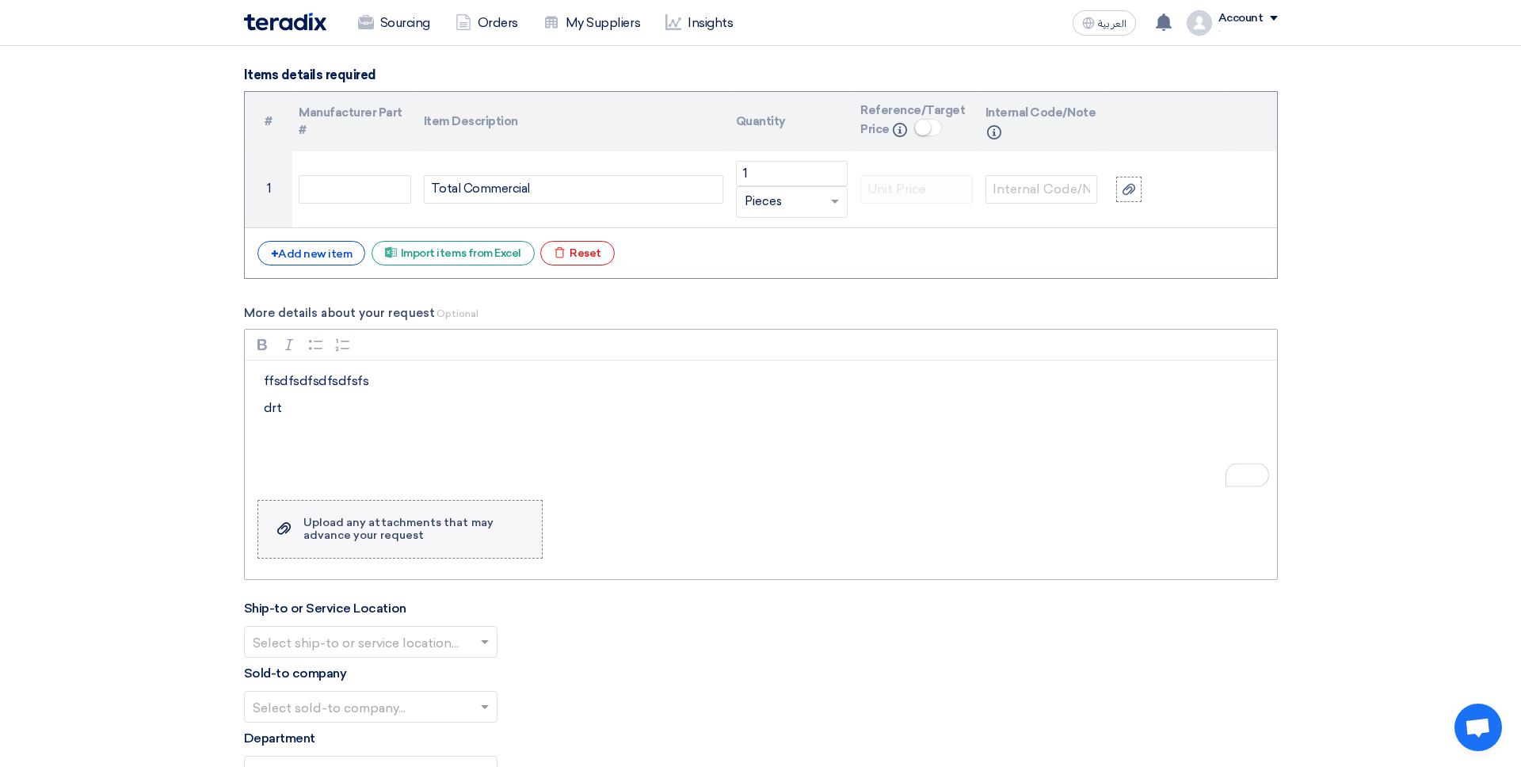
click at [324, 518] on div "Upload any attachments that may advance your request" at bounding box center [415, 529] width 223 height 25
click at [0, 0] on input "Upload a file Upload any attachments that may advance your request" at bounding box center [0, 0] width 0 height 0
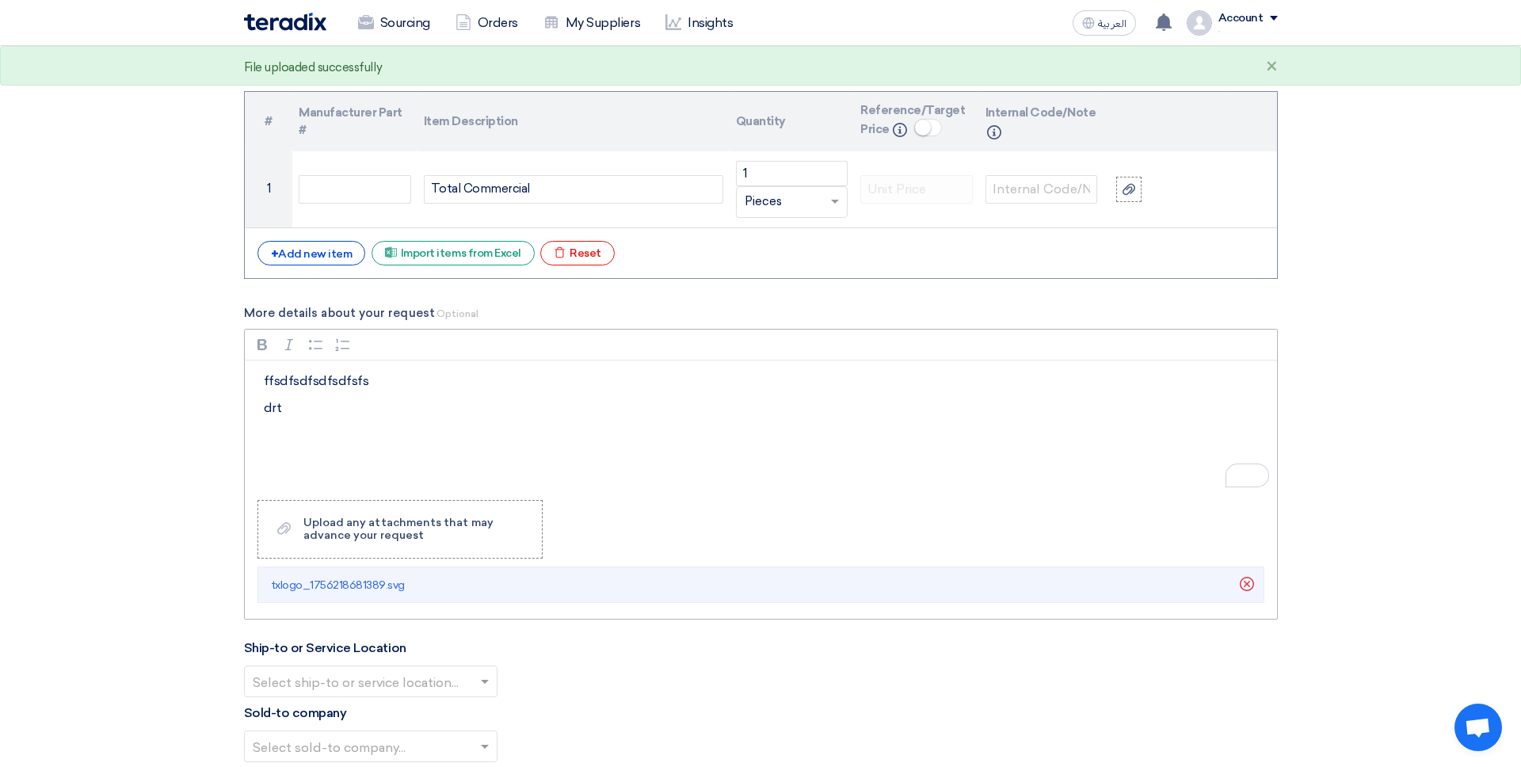
drag, startPoint x: 365, startPoint y: 392, endPoint x: 363, endPoint y: 463, distance: 70.5
click at [365, 393] on div "ffsdfsdfsdfsdfsfs drt" at bounding box center [761, 424] width 1033 height 127
click at [363, 482] on div "ffsdfsdfsdfsdfsfs drt" at bounding box center [761, 424] width 1033 height 127
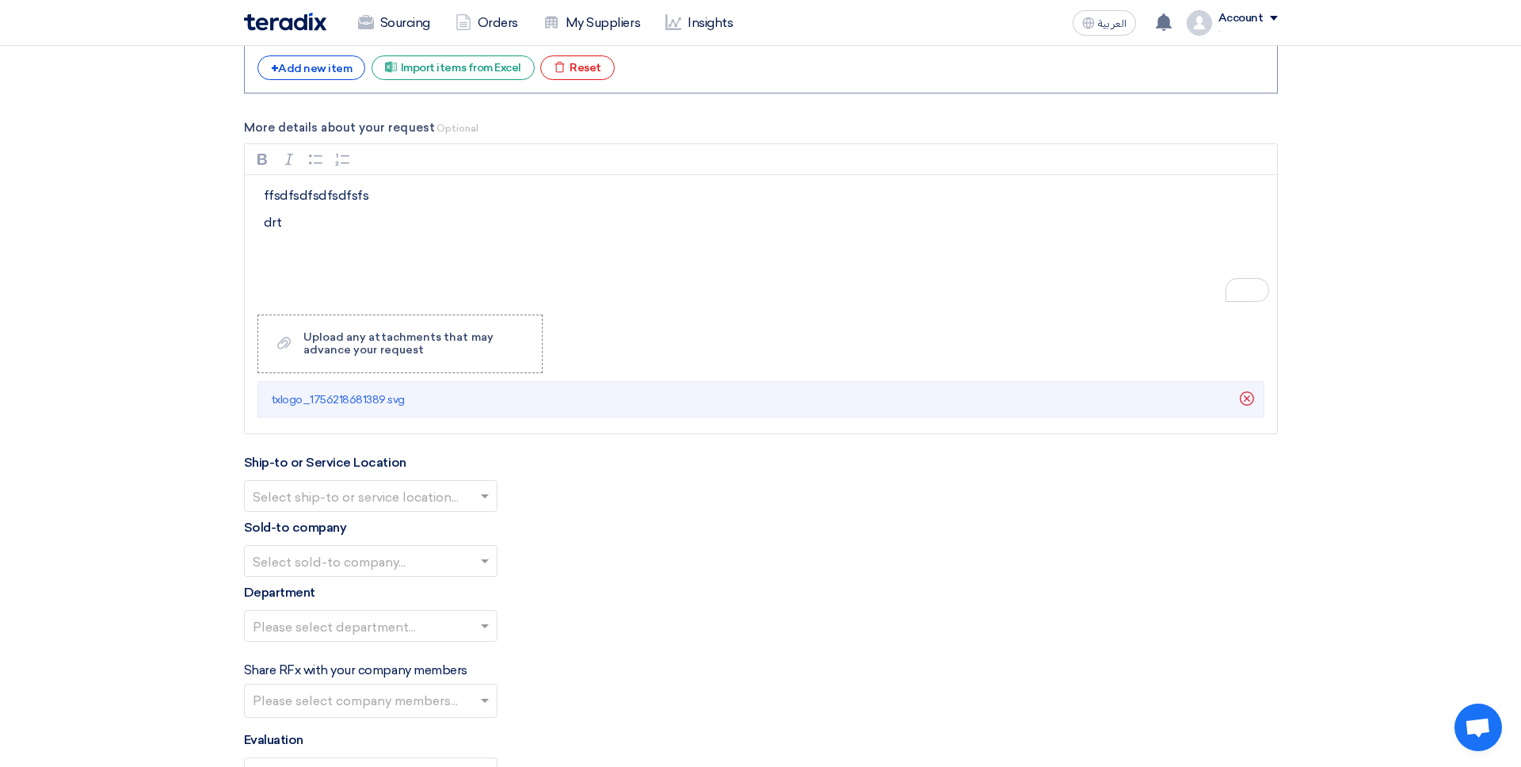
scroll to position [2060, 0]
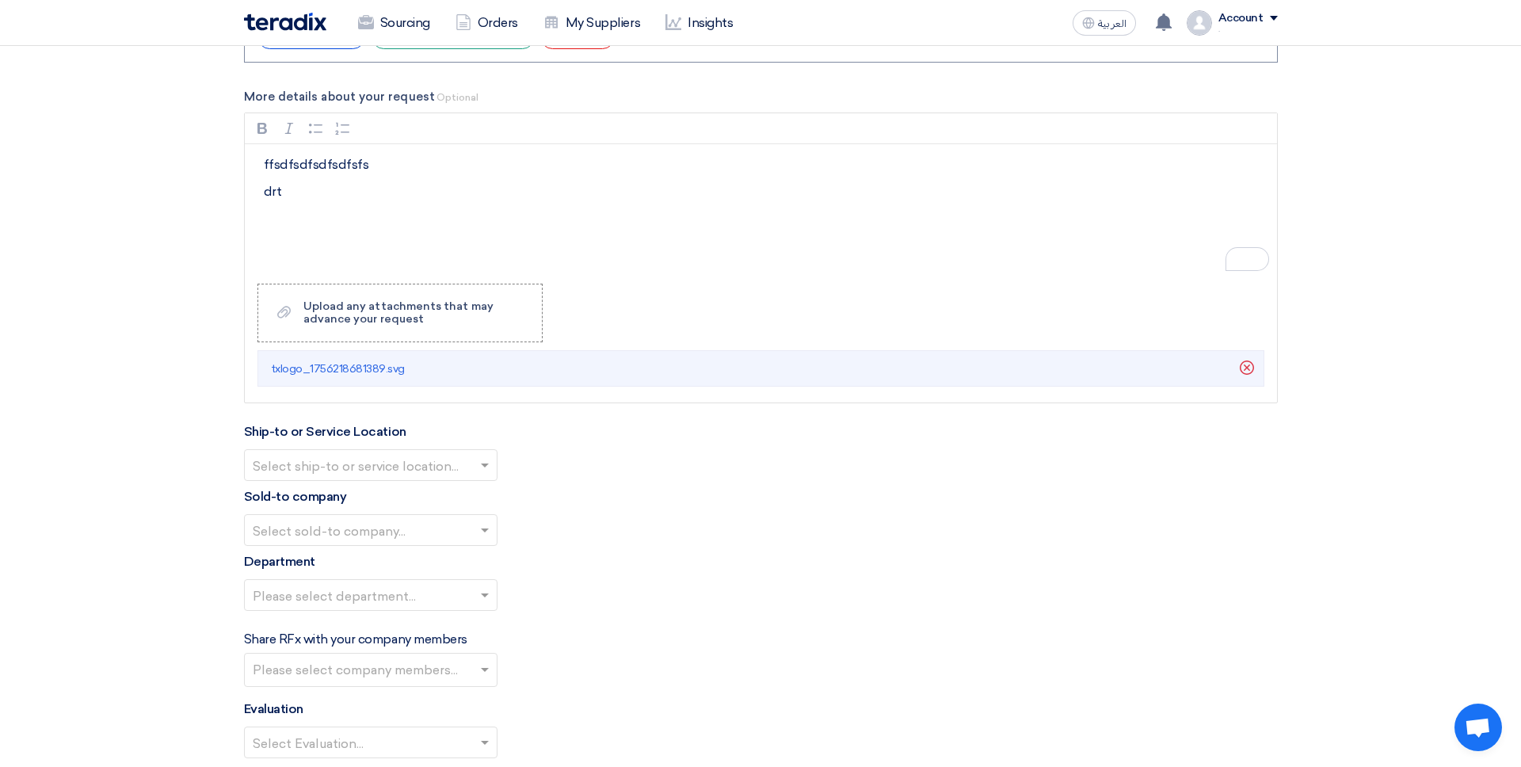
click at [402, 462] on input "text" at bounding box center [363, 466] width 220 height 26
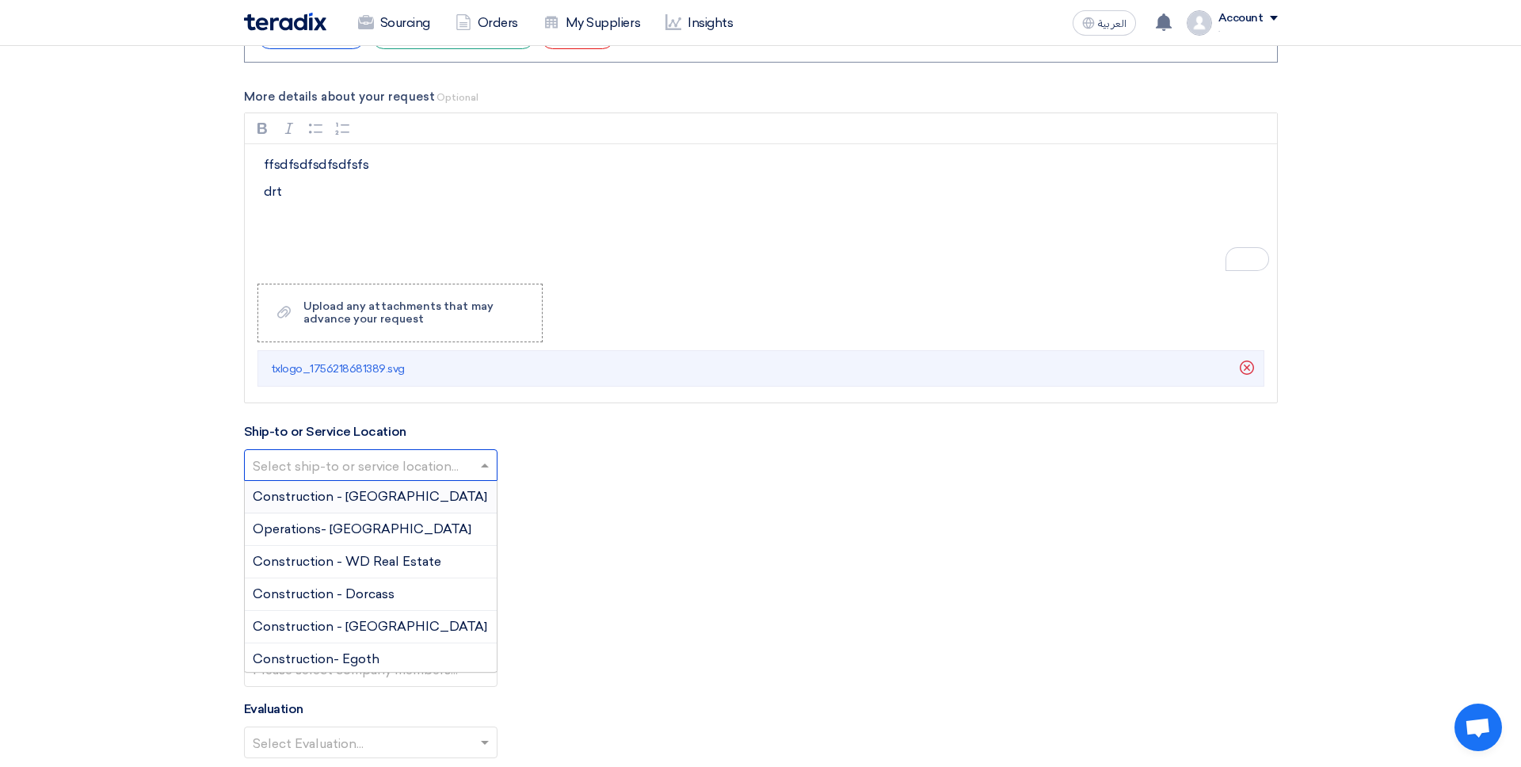
click at [412, 499] on div "Construction - Suez Gulf" at bounding box center [371, 497] width 252 height 32
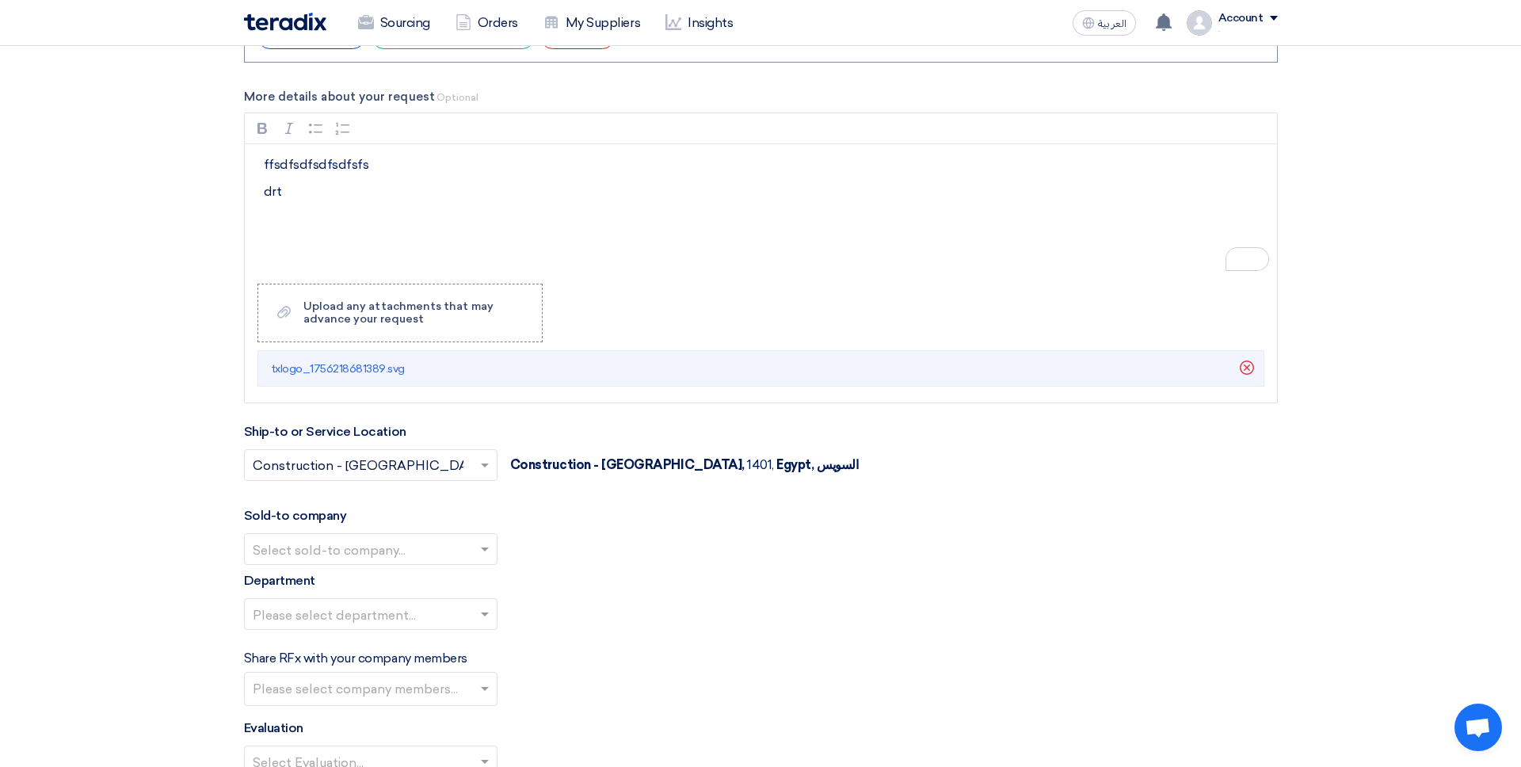
click at [409, 542] on input "text" at bounding box center [363, 550] width 220 height 26
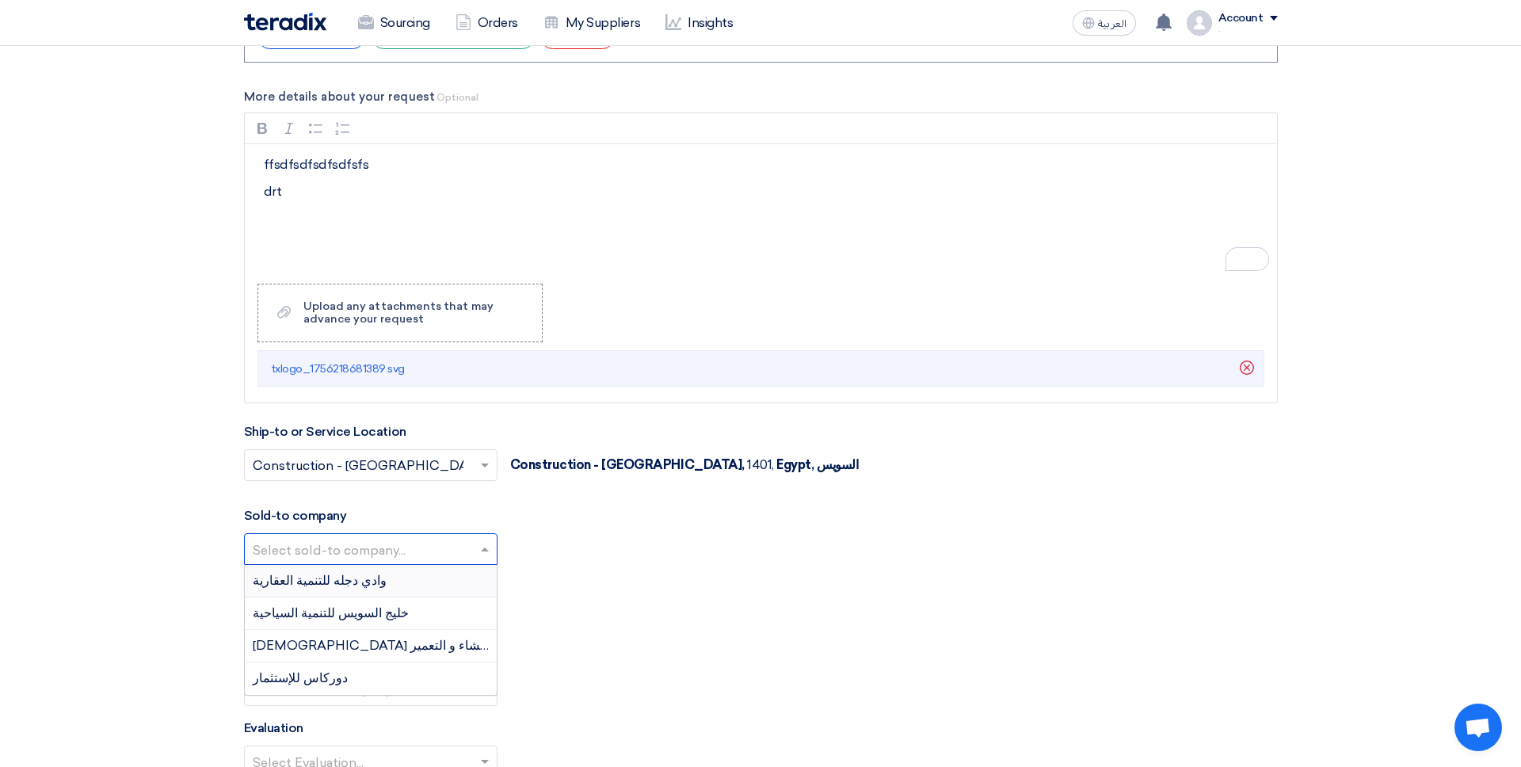
click at [403, 584] on div "وادي دجله للتنمية العقارية" at bounding box center [371, 581] width 252 height 32
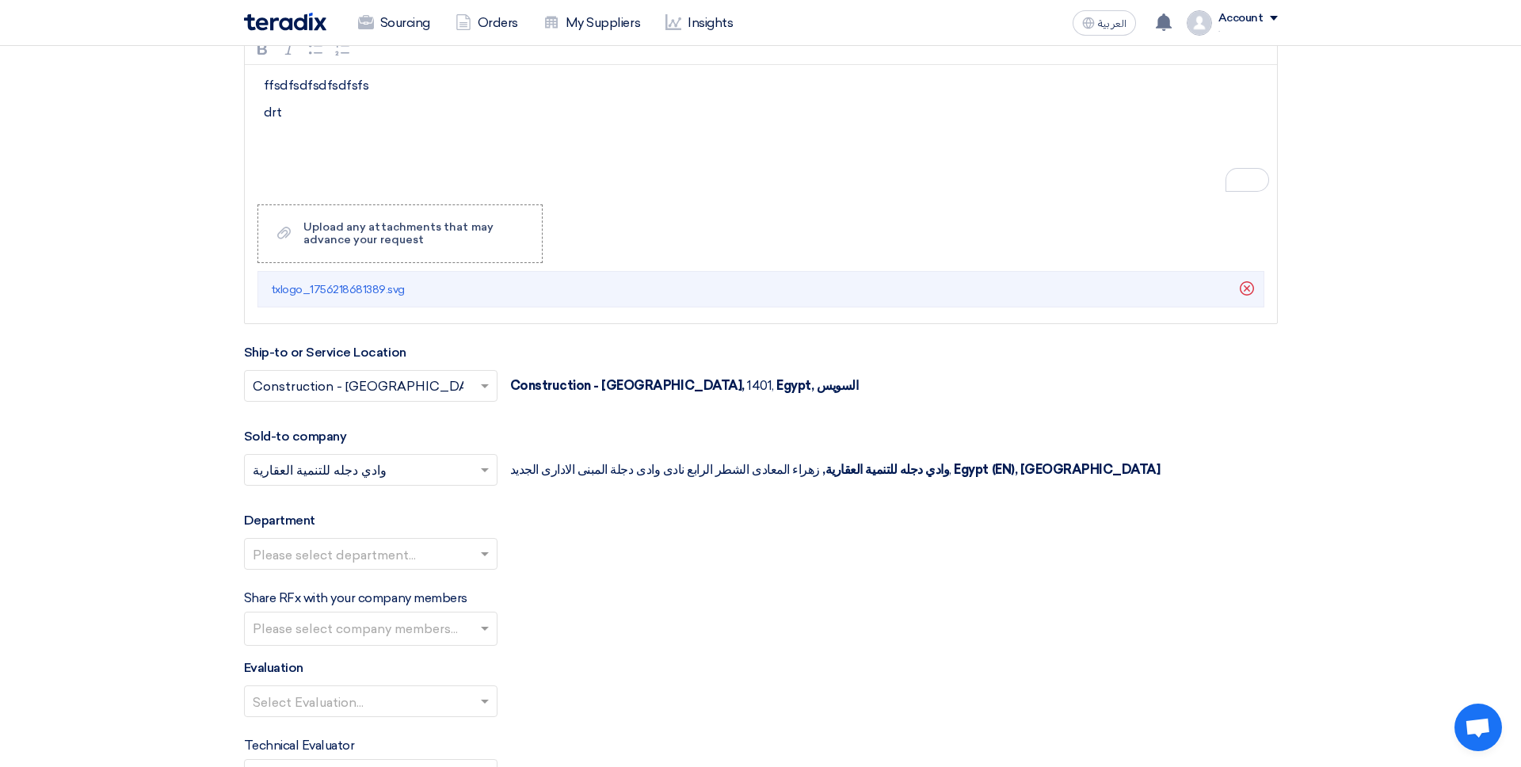
scroll to position [2165, 0]
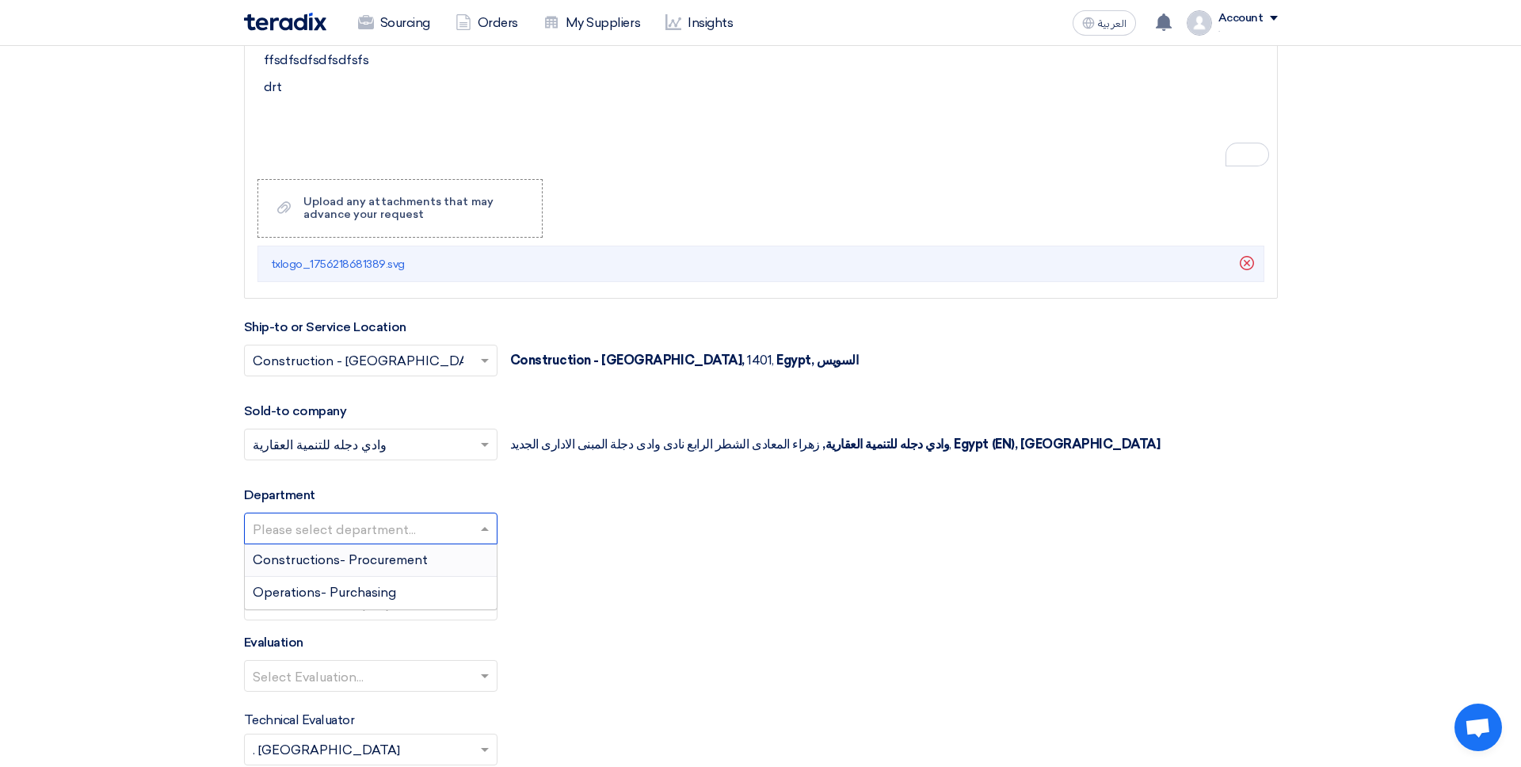
click at [365, 531] on input "text" at bounding box center [363, 530] width 220 height 26
click at [362, 554] on span "Constructions- Procurement" at bounding box center [340, 559] width 175 height 15
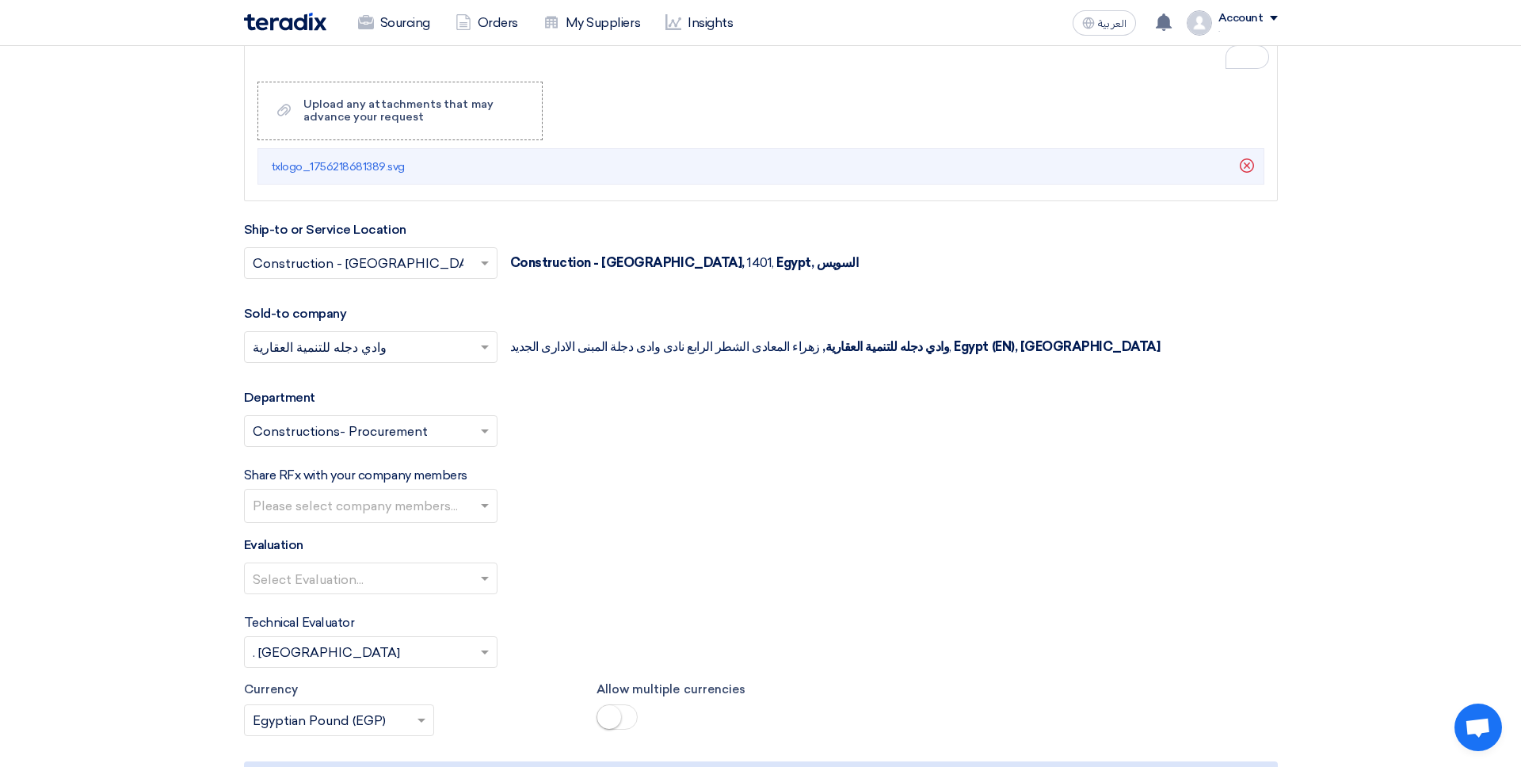
scroll to position [2266, 0]
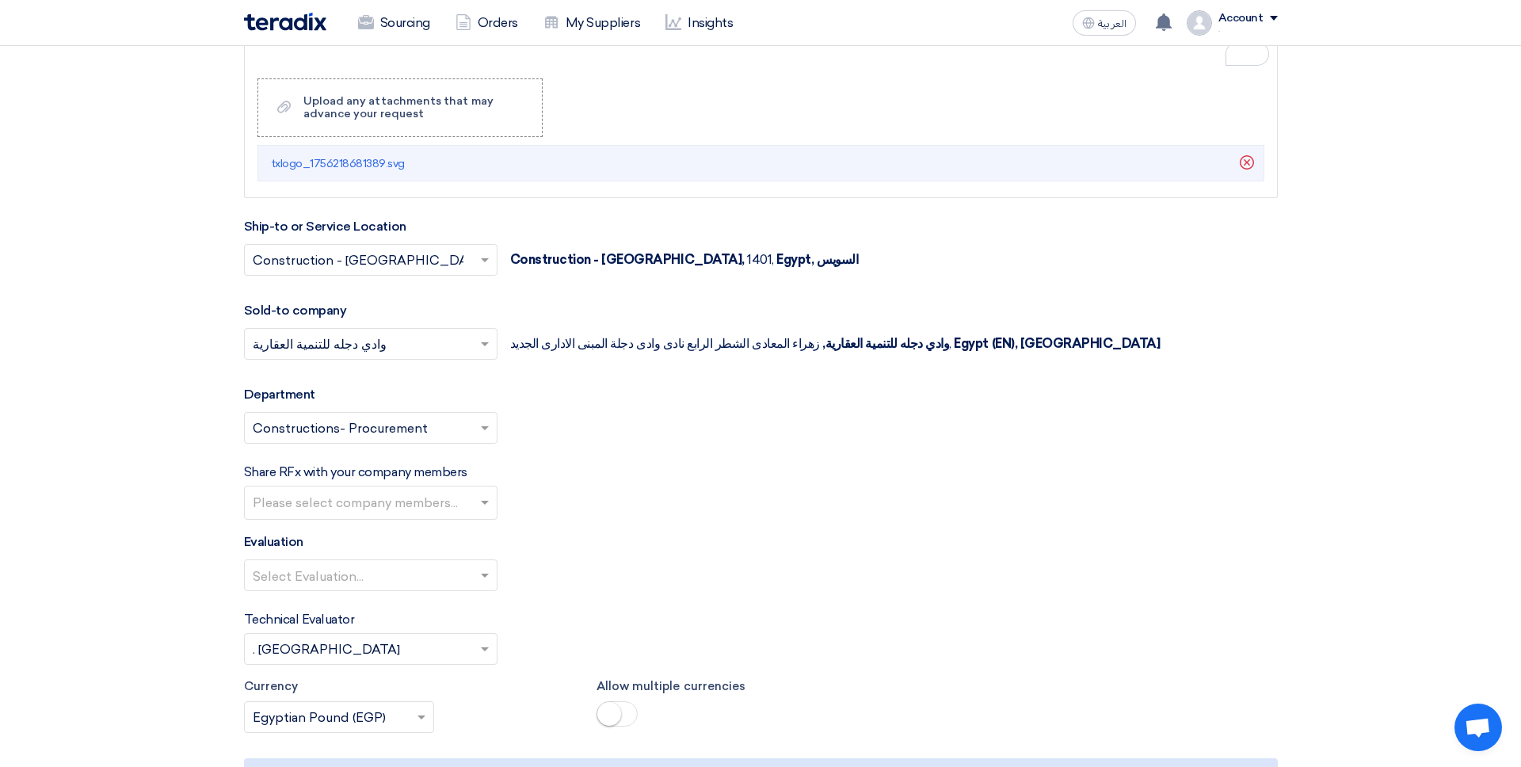
click at [365, 506] on input "text" at bounding box center [373, 504] width 240 height 26
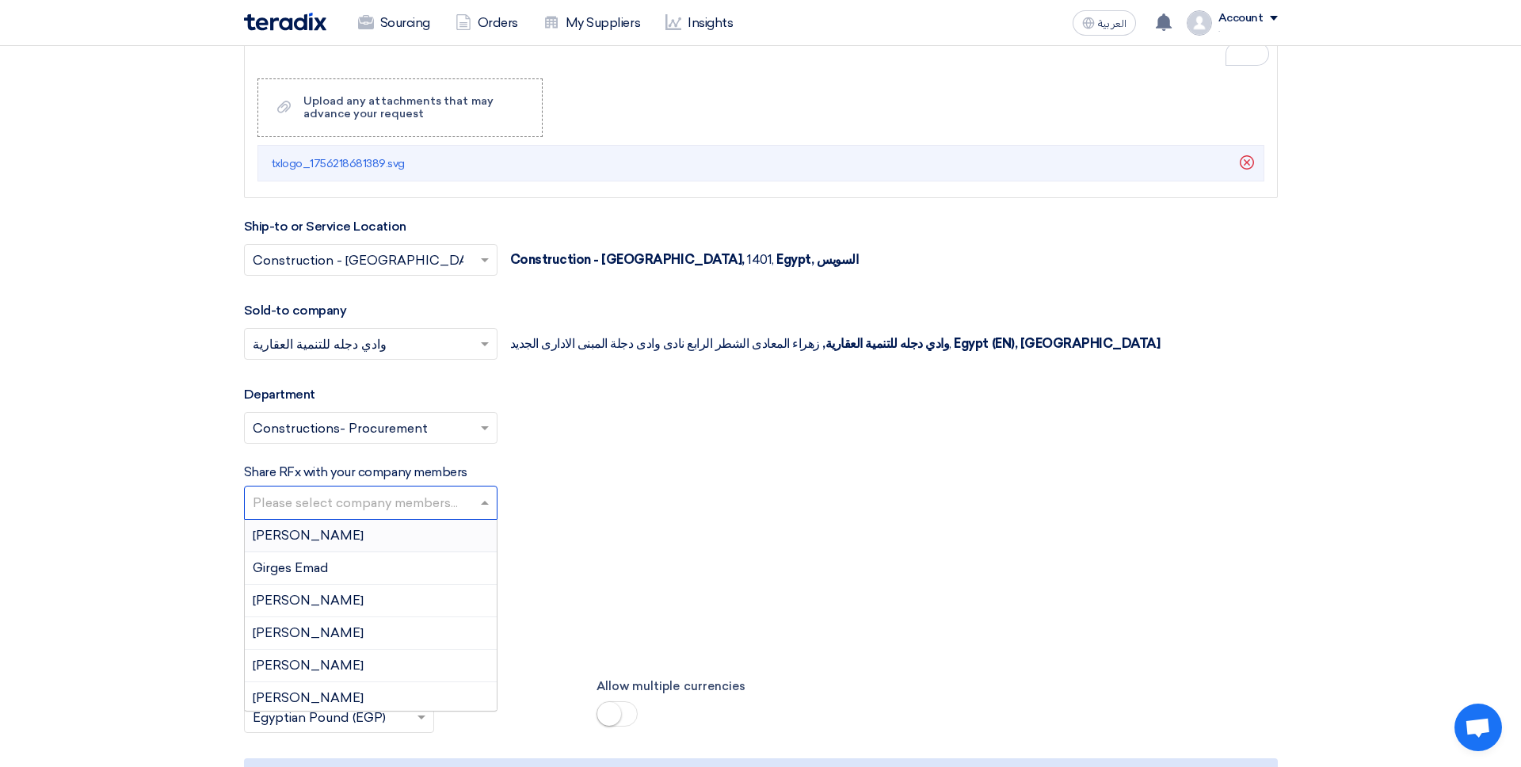
drag, startPoint x: 365, startPoint y: 506, endPoint x: 420, endPoint y: 579, distance: 91.6
click at [365, 506] on input "text" at bounding box center [373, 504] width 240 height 26
click at [467, 544] on div "George Makram" at bounding box center [371, 536] width 252 height 32
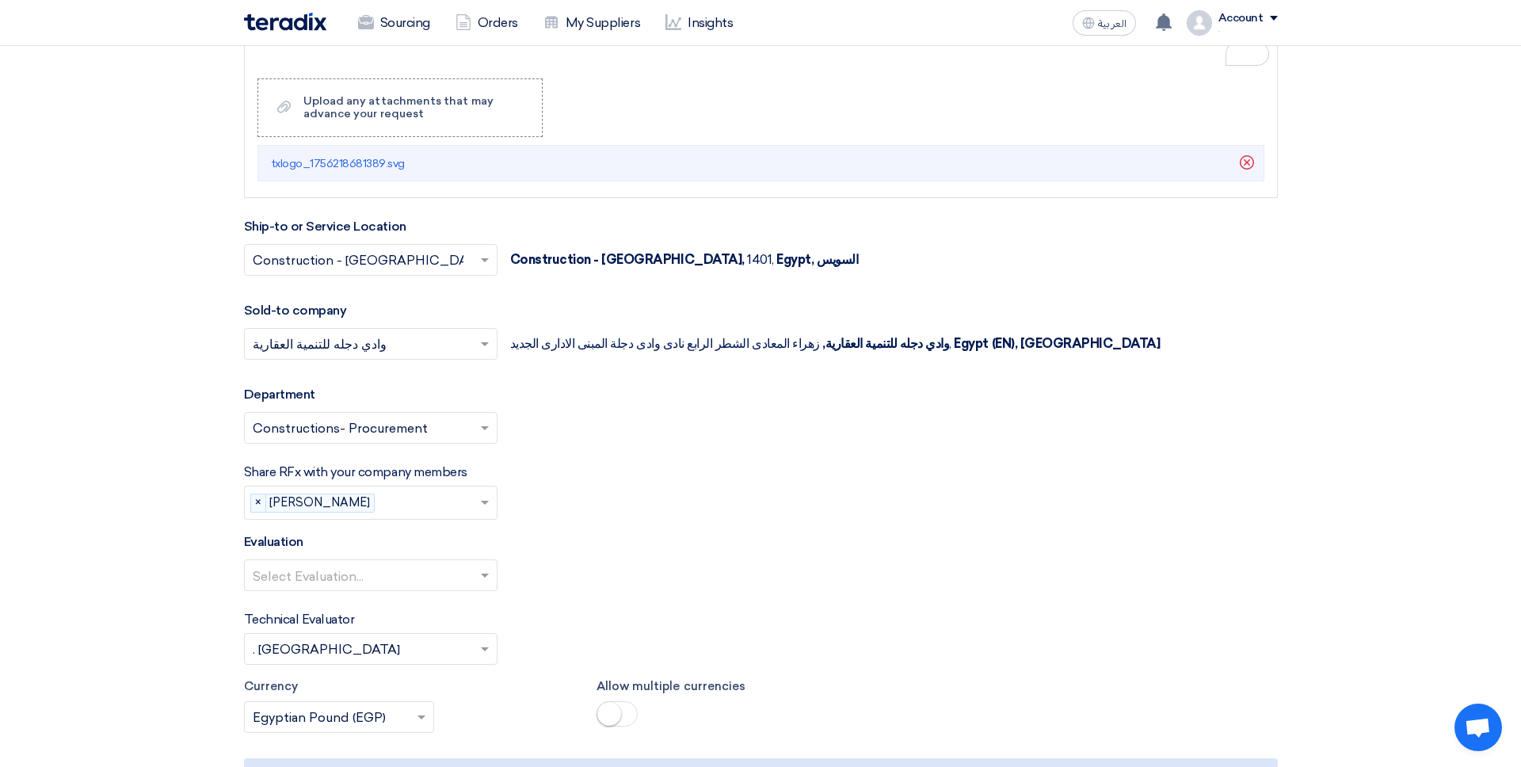
click at [615, 575] on div "Select Evaluation..." at bounding box center [761, 581] width 1034 height 44
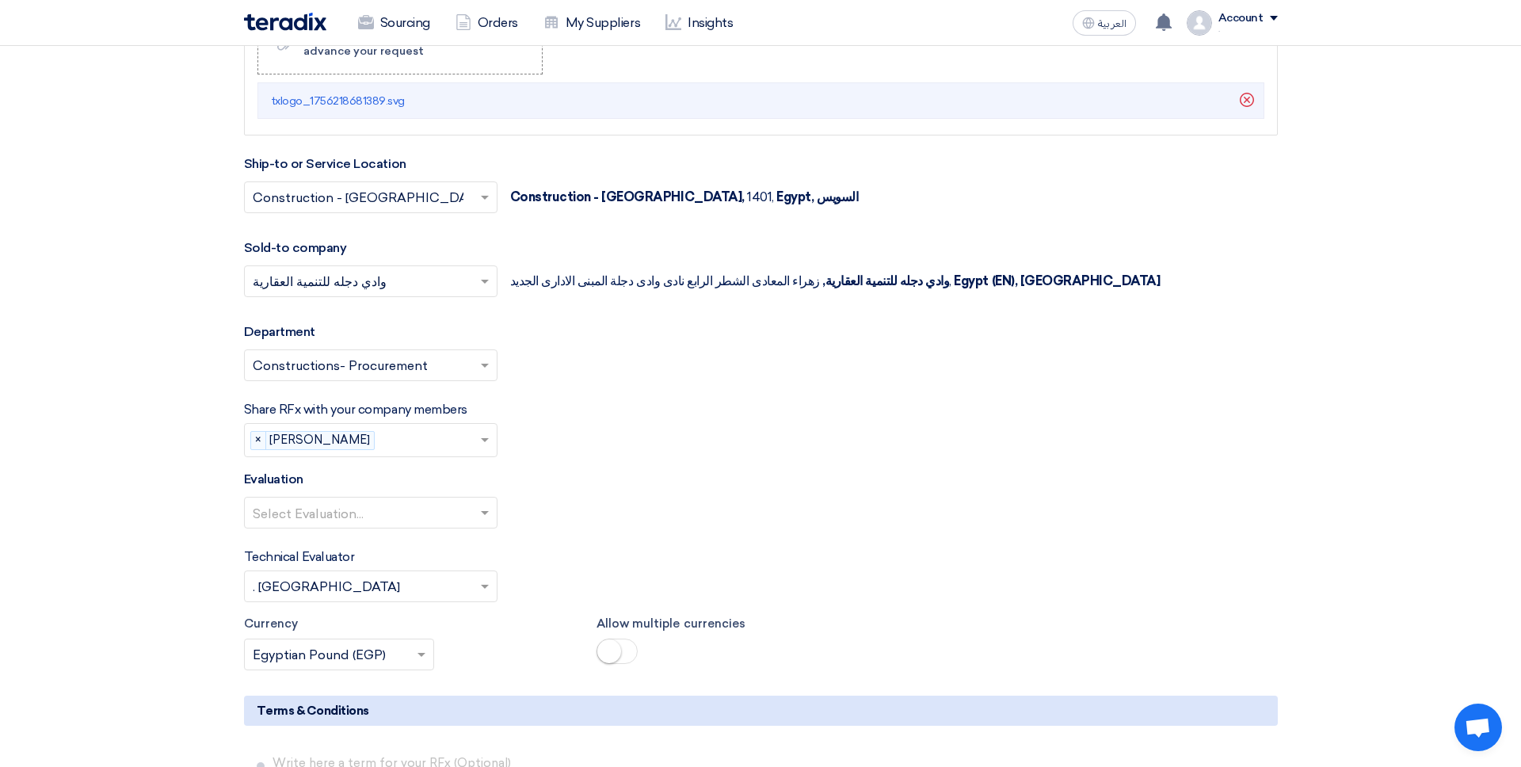
scroll to position [2336, 0]
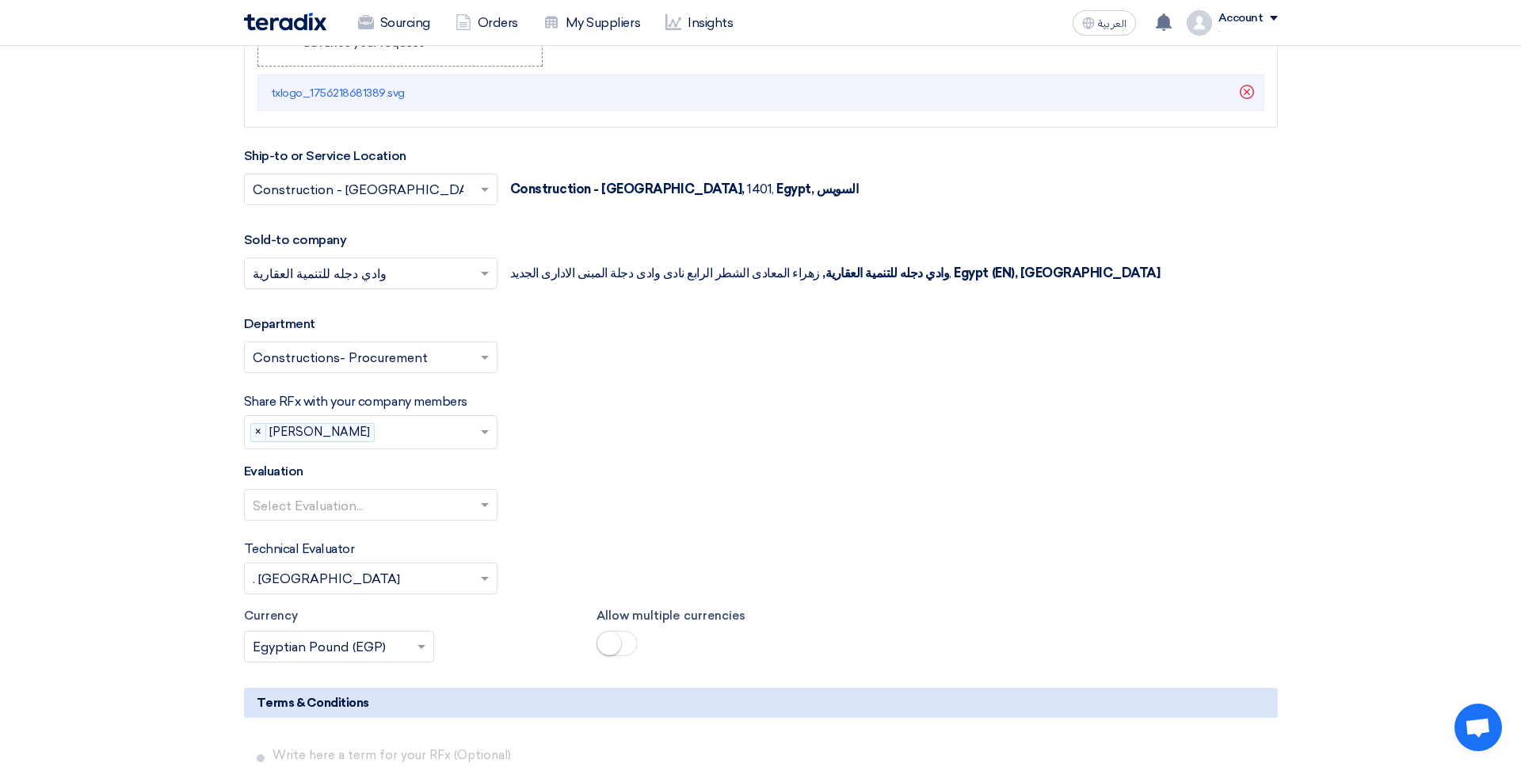
click at [441, 502] on input "text" at bounding box center [363, 506] width 220 height 26
click at [440, 502] on input "text" at bounding box center [363, 506] width 220 height 26
drag, startPoint x: 586, startPoint y: 548, endPoint x: 572, endPoint y: 549, distance: 14.4
click at [579, 548] on div "Technical Evaluator Please Select RFx evaluator... × . Daoud ×" at bounding box center [761, 567] width 1034 height 55
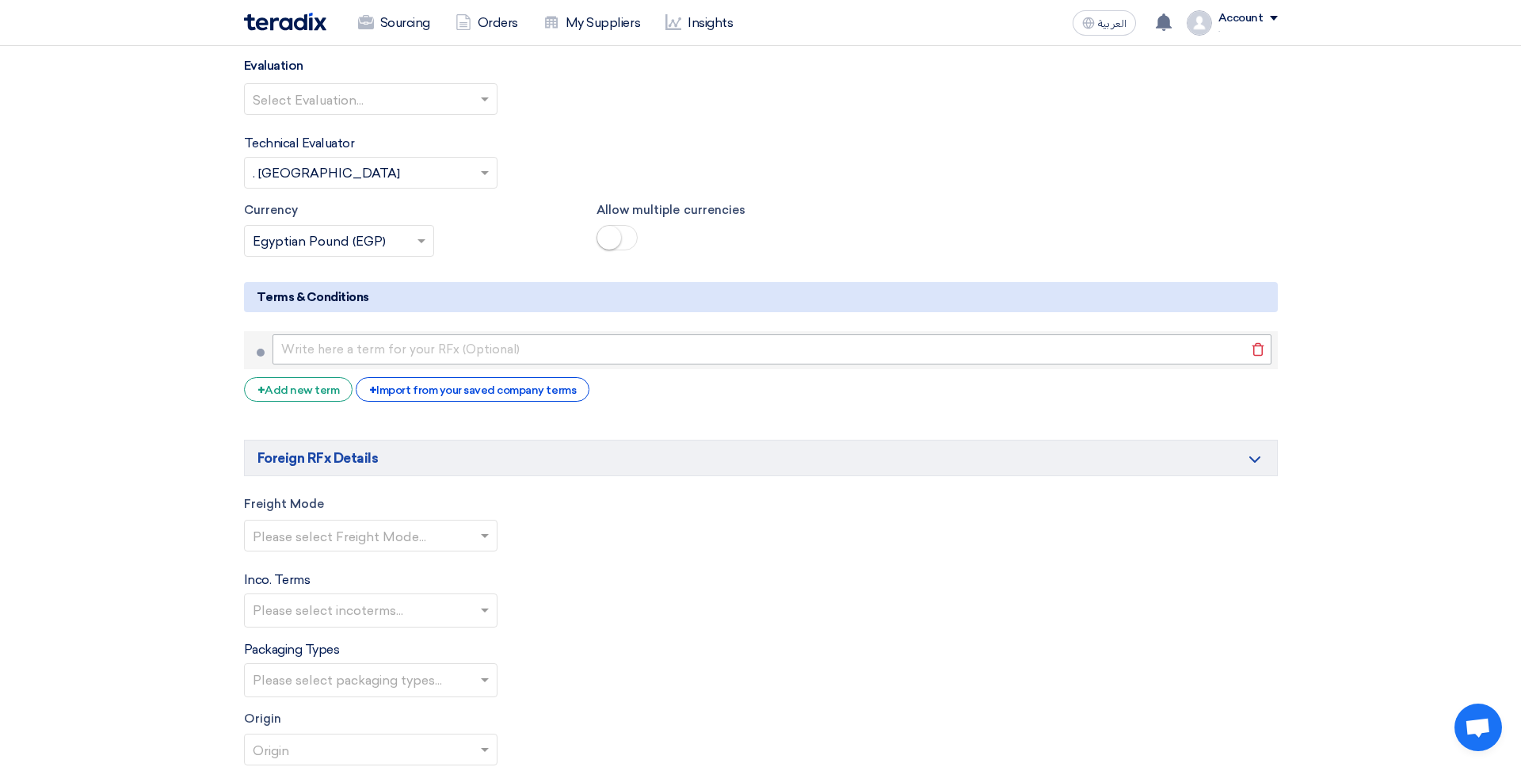
scroll to position [2747, 0]
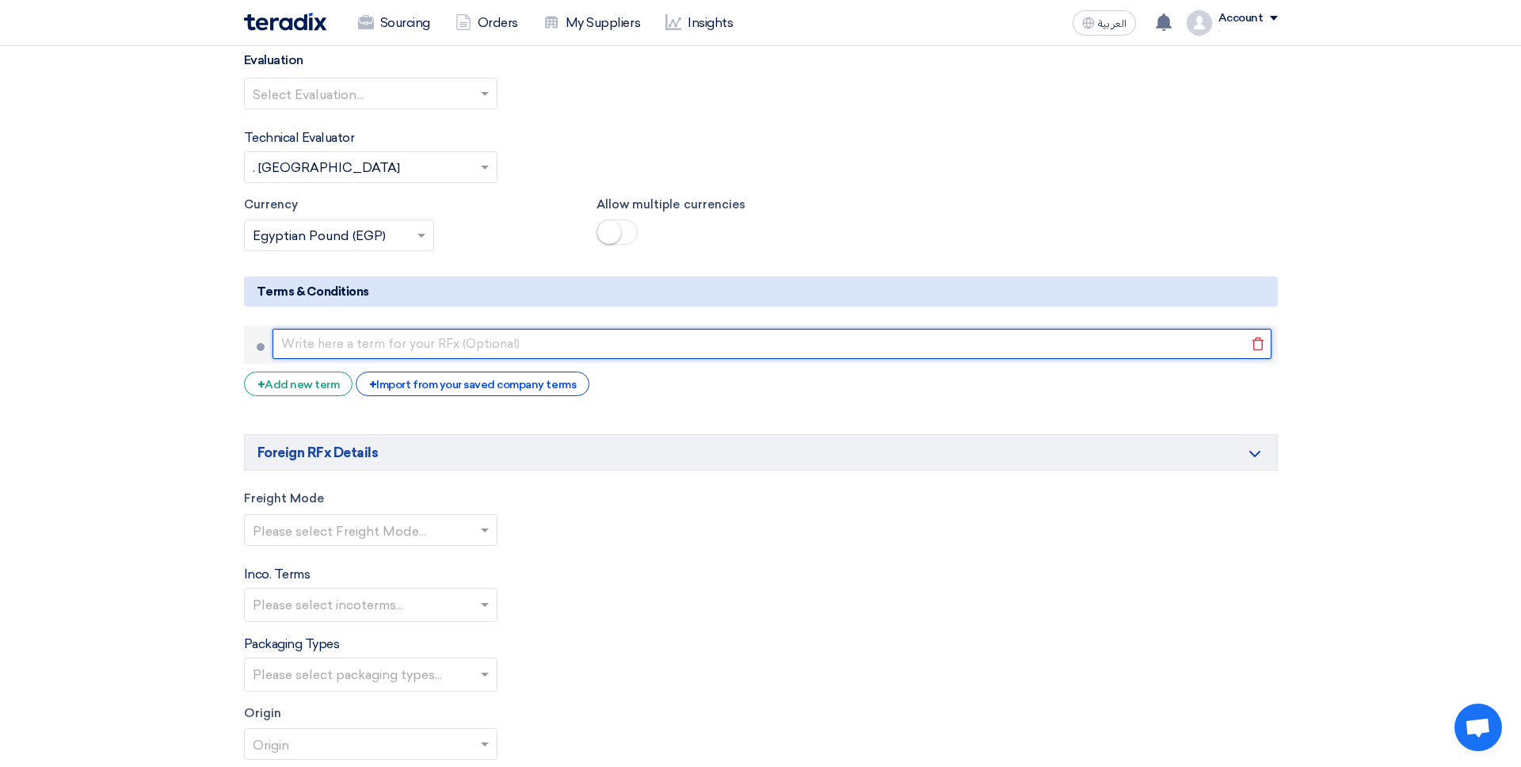
click at [376, 342] on input "text" at bounding box center [772, 344] width 999 height 30
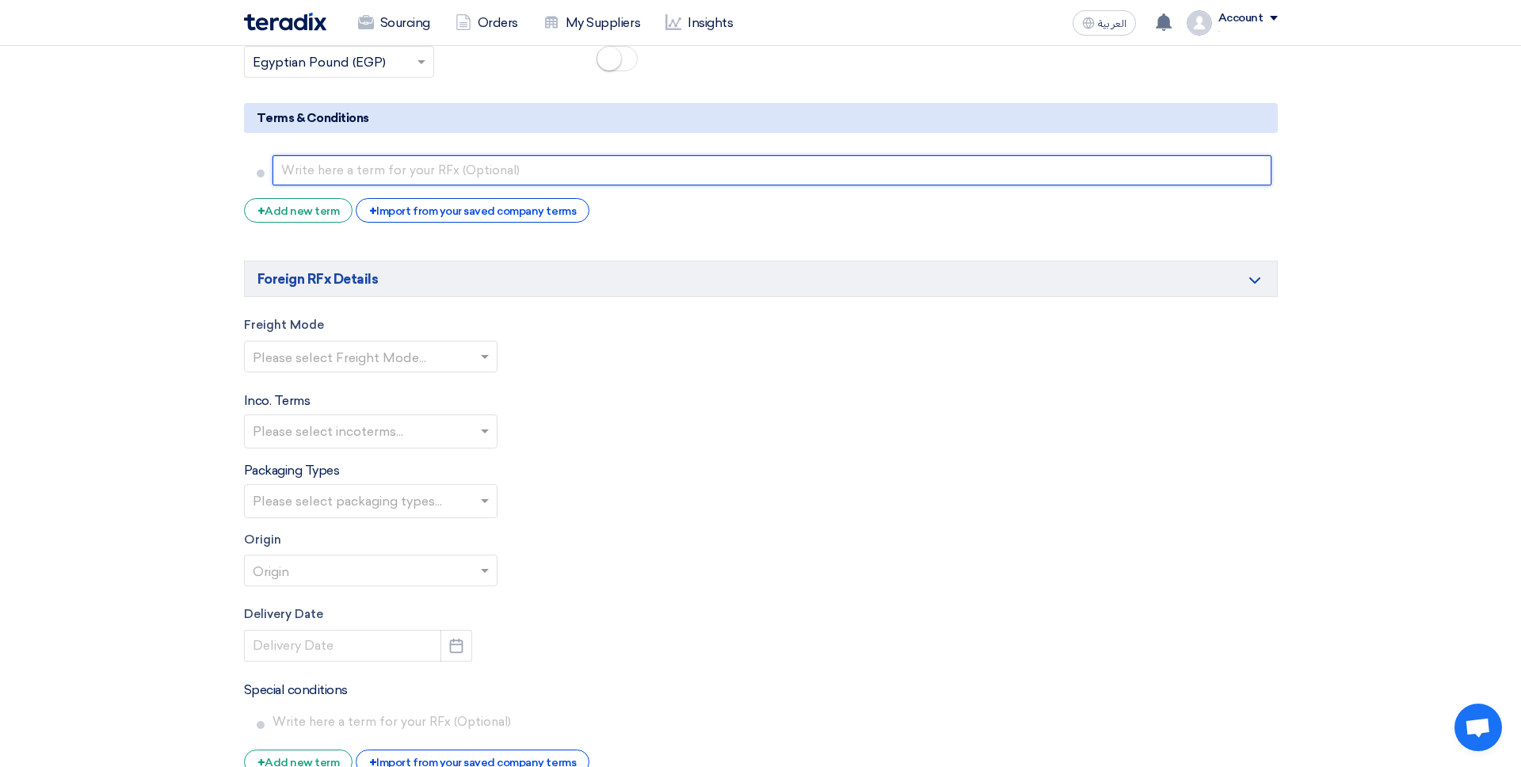
scroll to position [2925, 0]
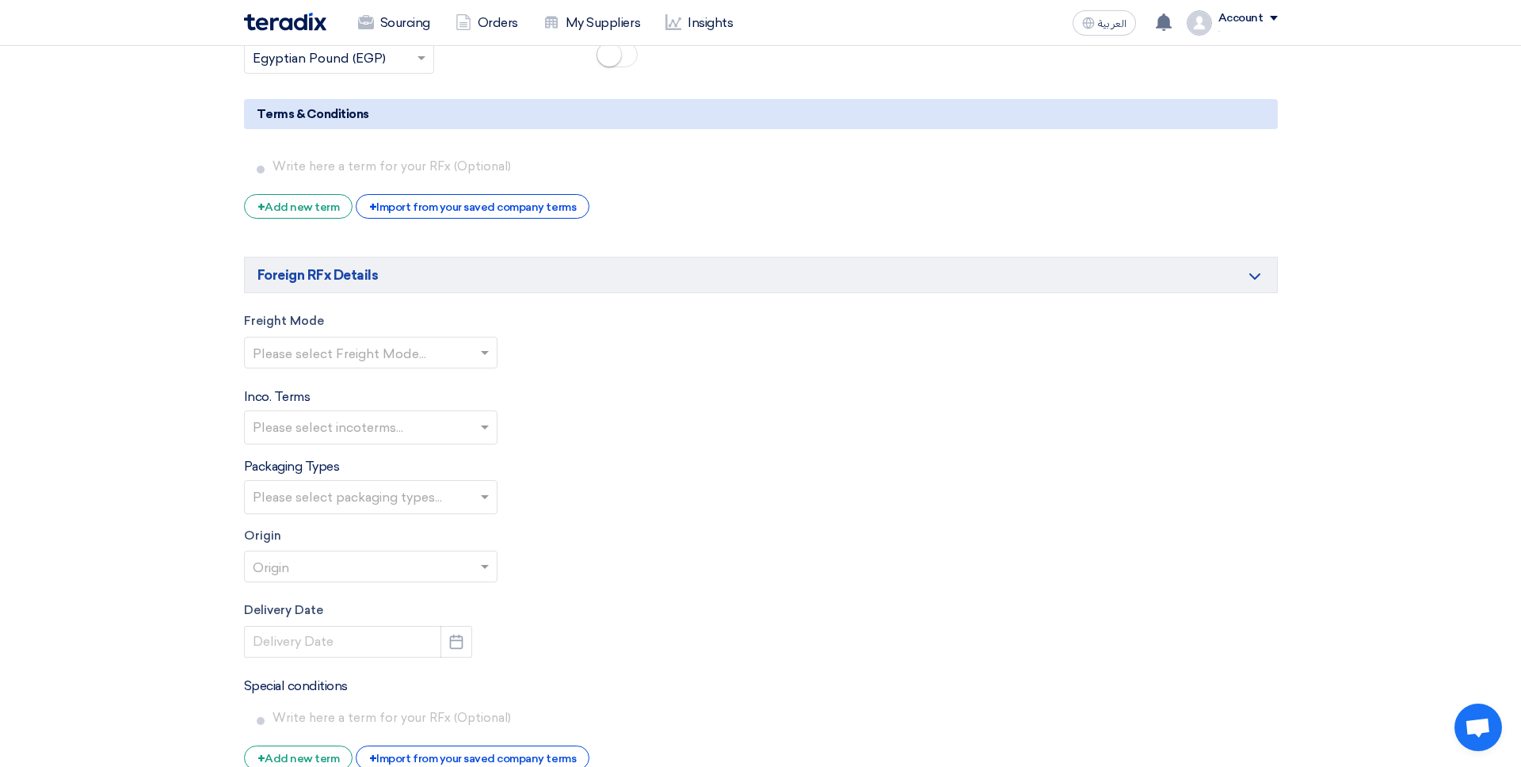
click at [307, 339] on div "Please select Freight Mode..." at bounding box center [371, 353] width 254 height 32
drag, startPoint x: 313, startPoint y: 377, endPoint x: 335, endPoint y: 424, distance: 51.8
click at [312, 377] on span "sea-freight" at bounding box center [286, 383] width 67 height 15
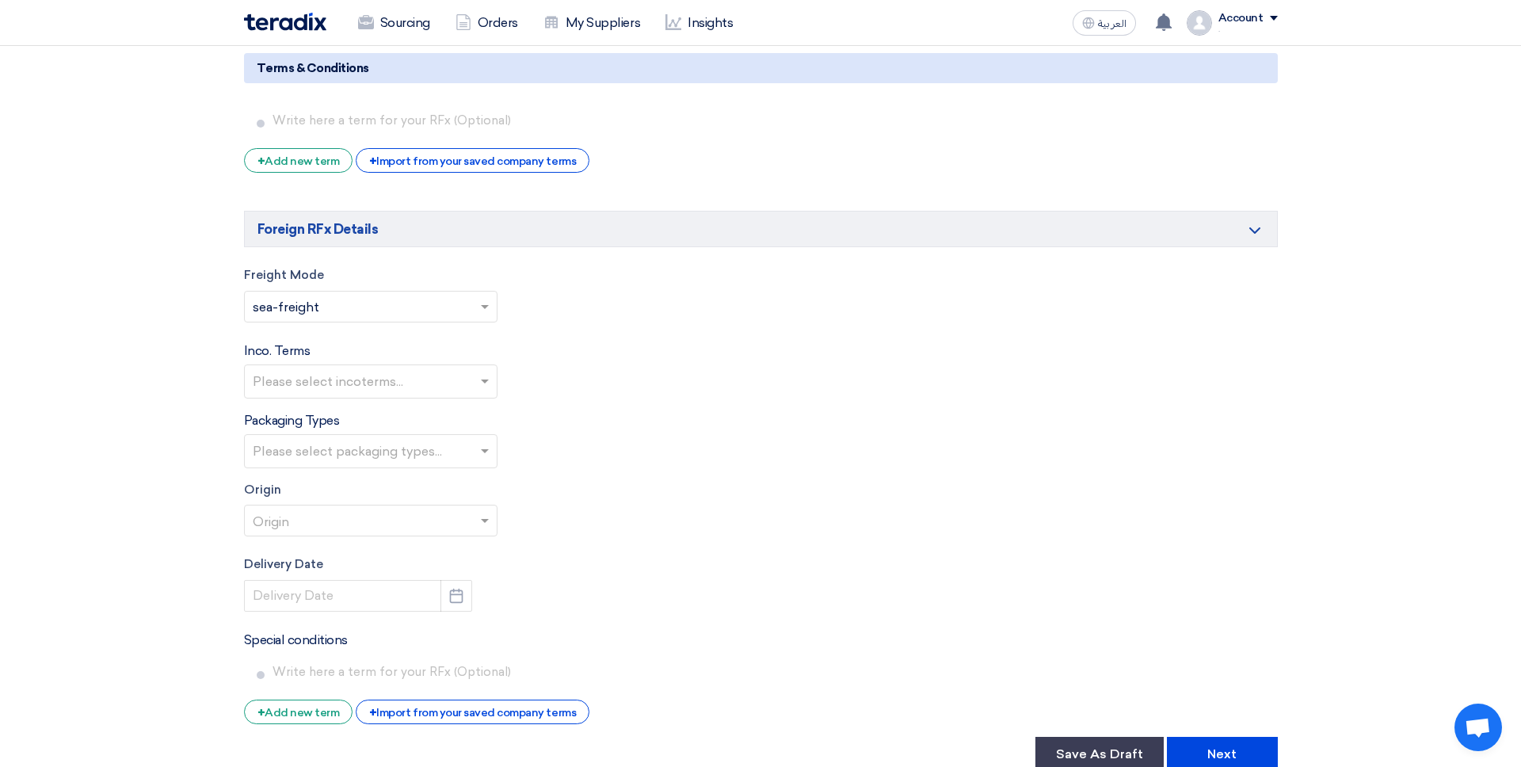
scroll to position [2972, 0]
click at [305, 379] on input "text" at bounding box center [373, 381] width 240 height 26
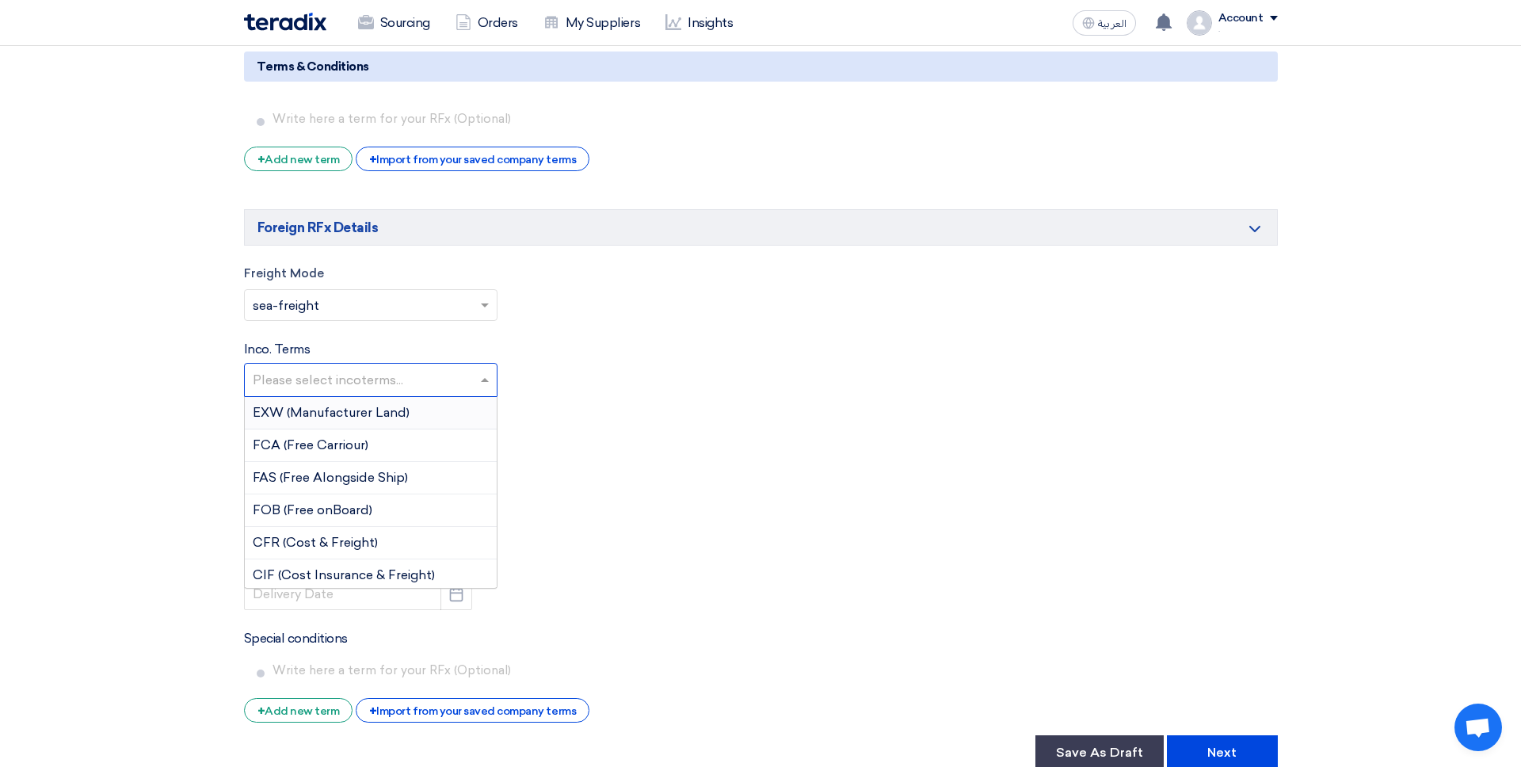
click at [320, 416] on span "EXW (Manufacturer Land)" at bounding box center [331, 412] width 157 height 15
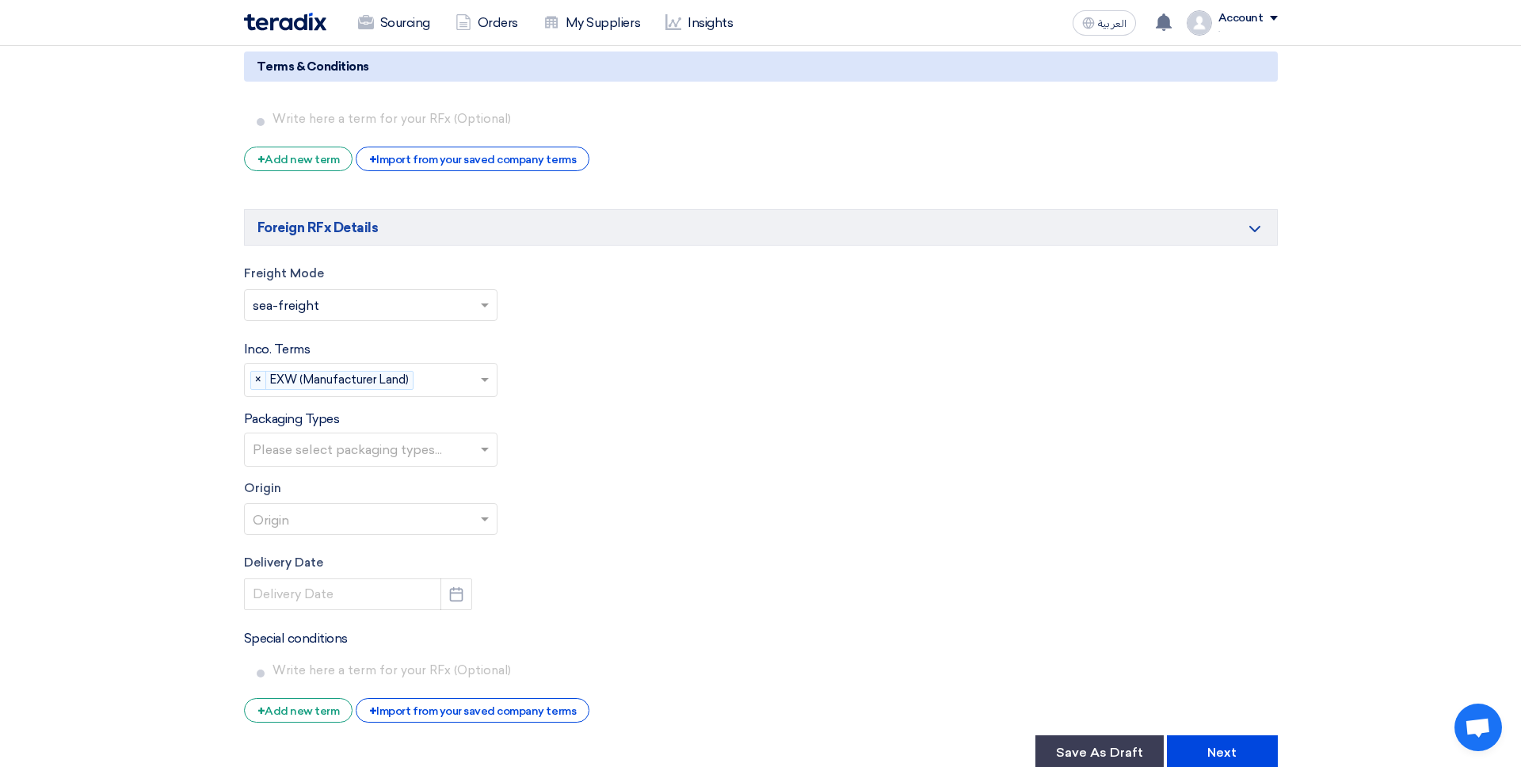
click at [329, 439] on input "text" at bounding box center [373, 451] width 240 height 26
drag, startPoint x: 351, startPoint y: 487, endPoint x: 357, endPoint y: 498, distance: 12.8
click at [350, 488] on div "No Pallet" at bounding box center [371, 483] width 252 height 32
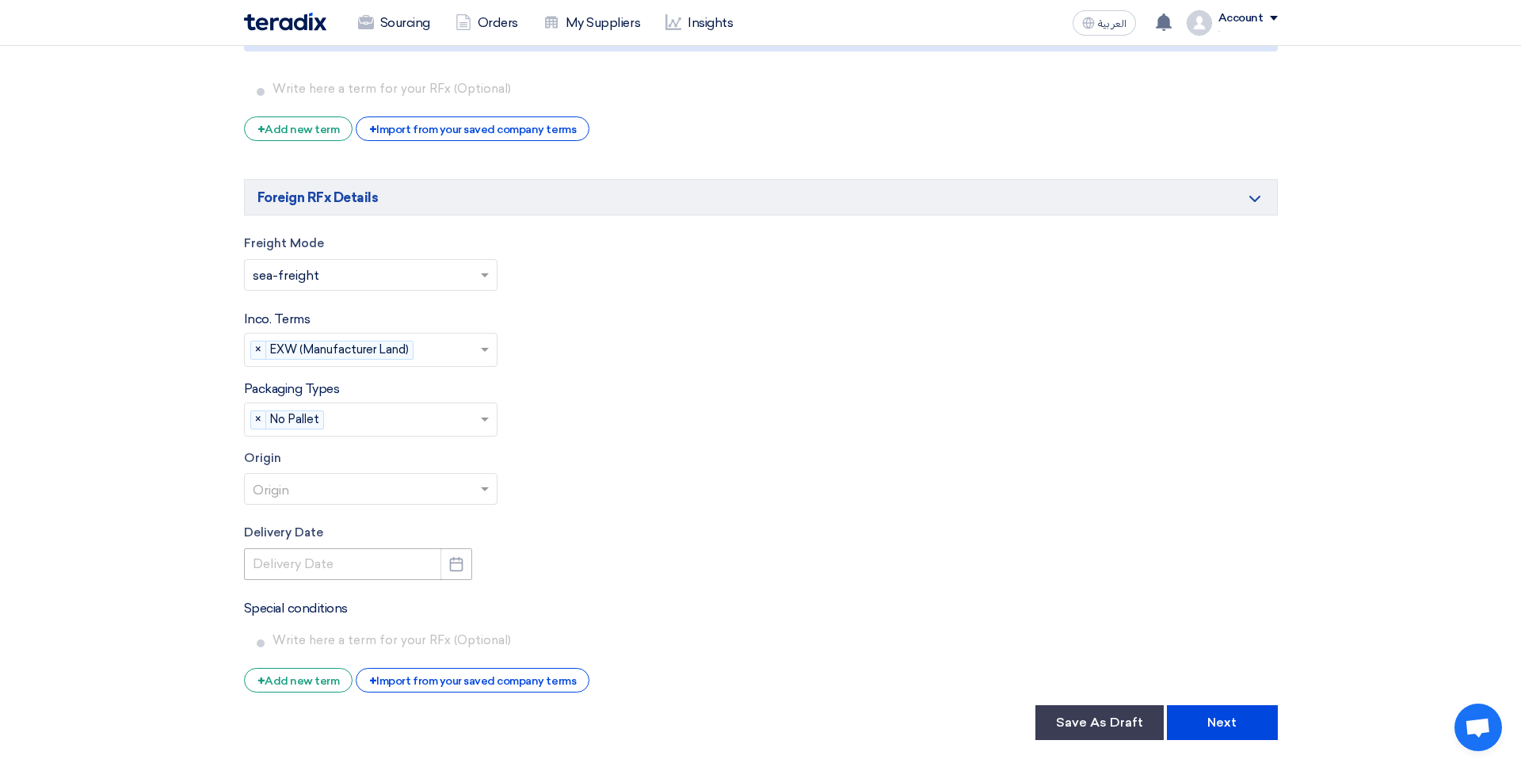
scroll to position [3055, 0]
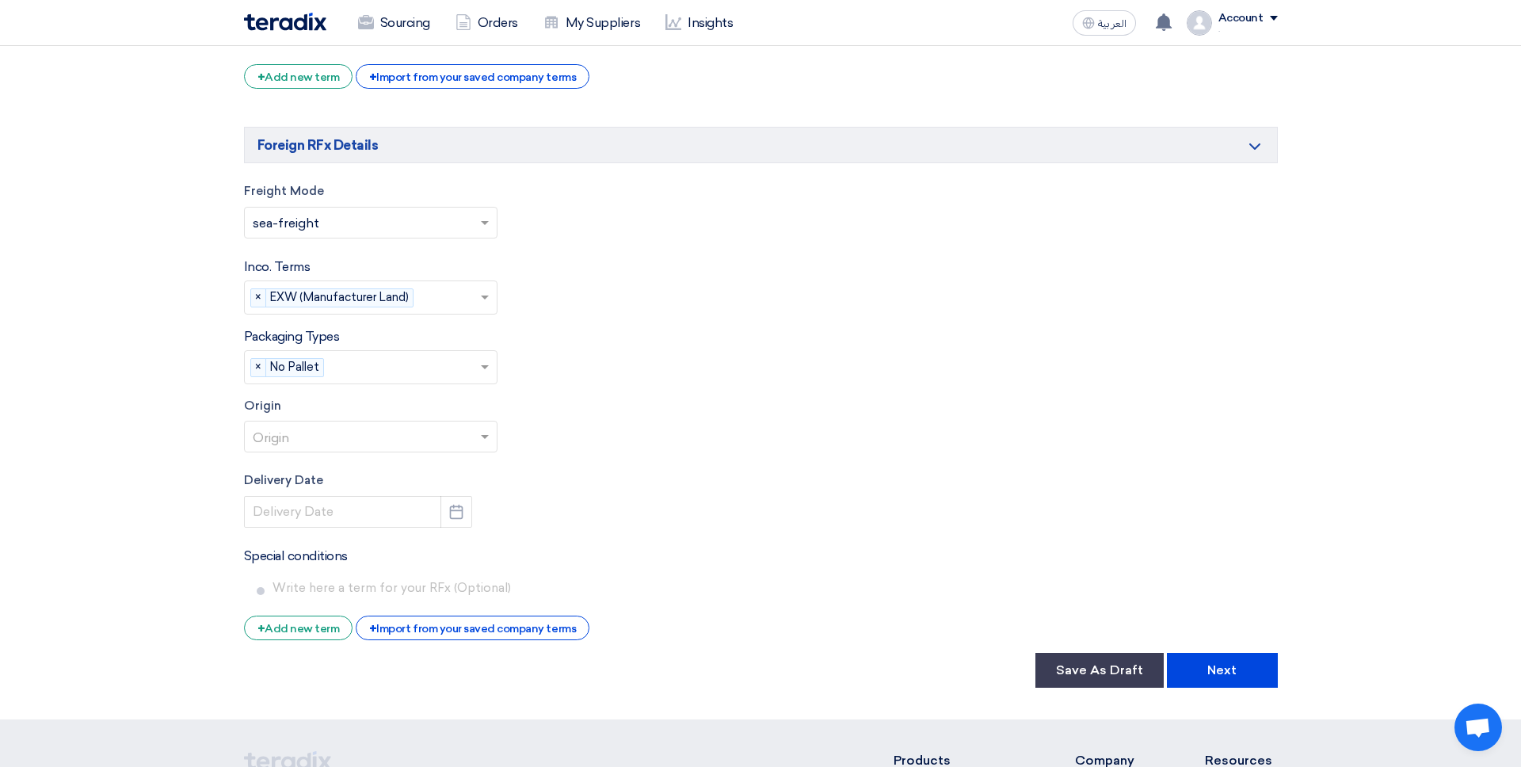
click at [335, 447] on input "text" at bounding box center [363, 439] width 220 height 26
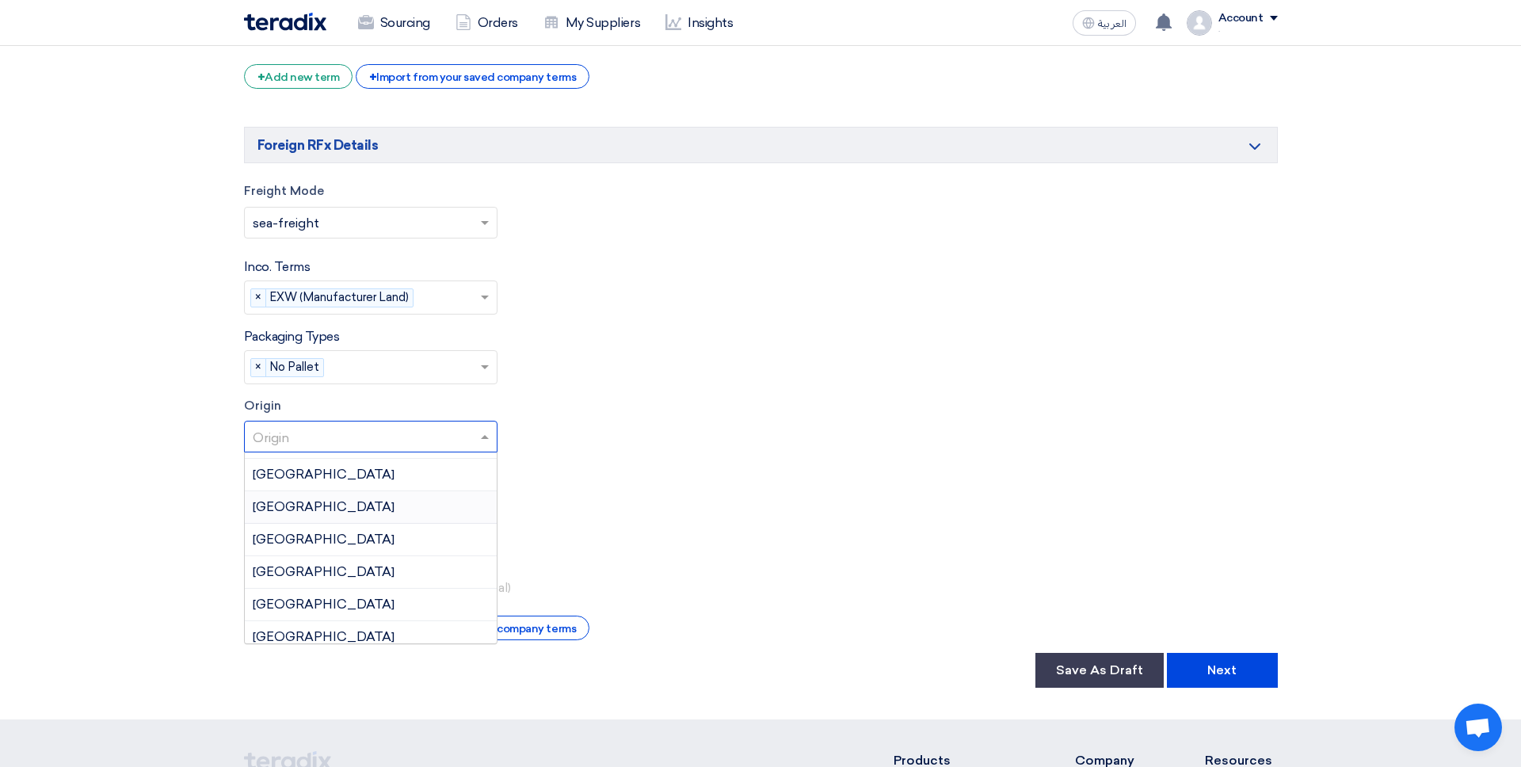
scroll to position [124, 0]
click at [330, 491] on div "Andorra" at bounding box center [371, 507] width 252 height 32
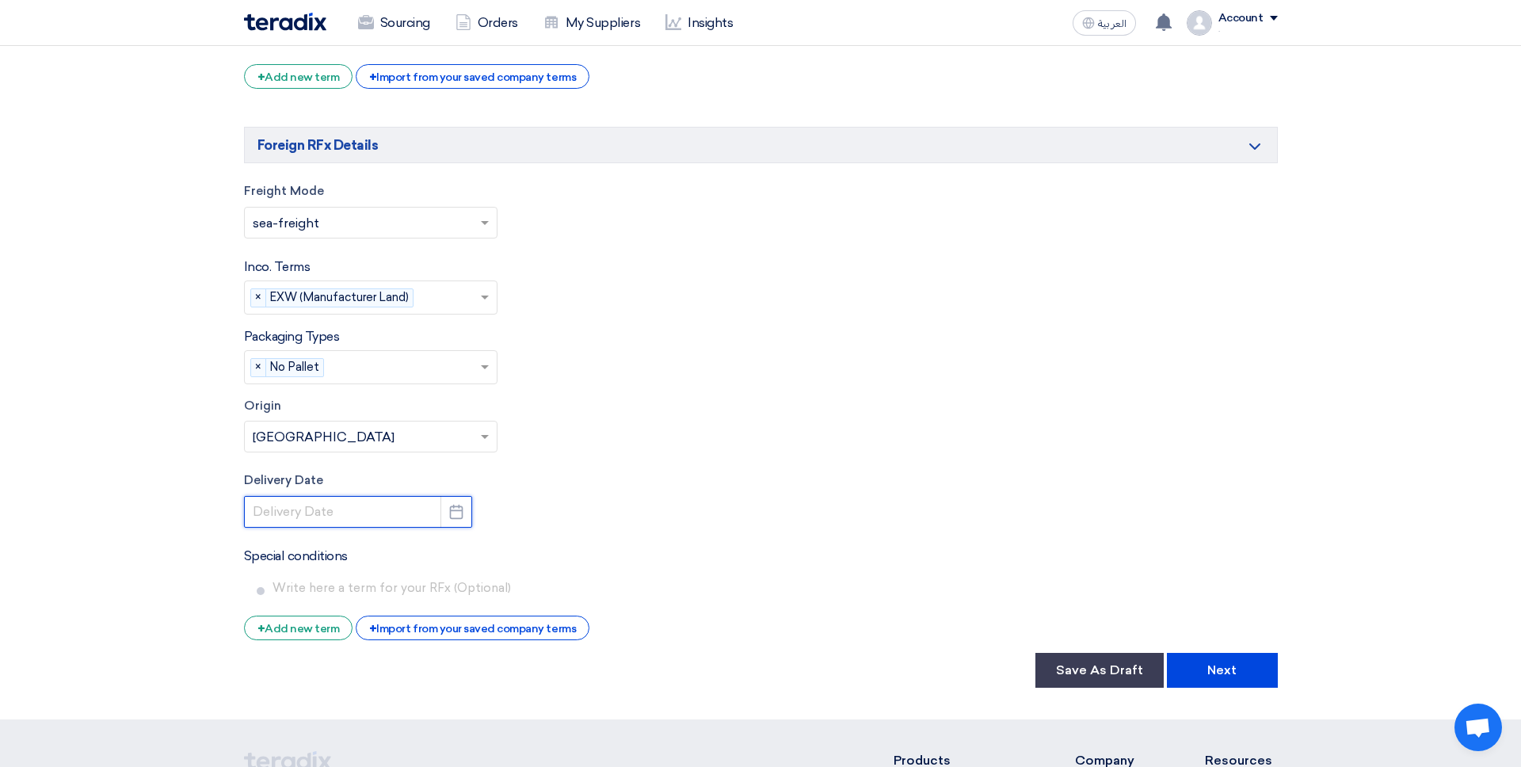
click at [341, 514] on input at bounding box center [358, 512] width 228 height 32
select select "8"
select select "2025"
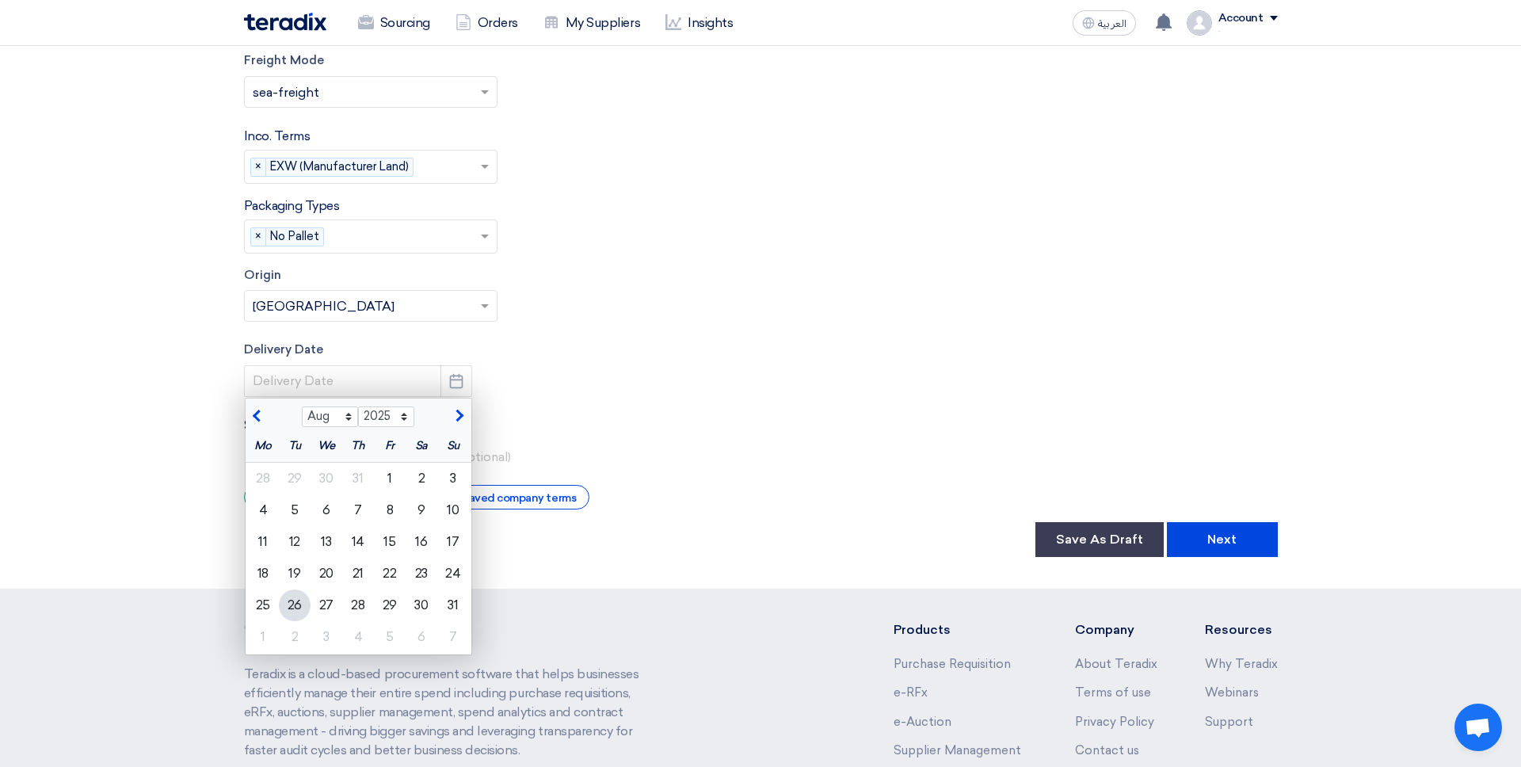
scroll to position [3186, 0]
click at [448, 605] on div "31" at bounding box center [453, 605] width 32 height 32
type input "8/31/2025"
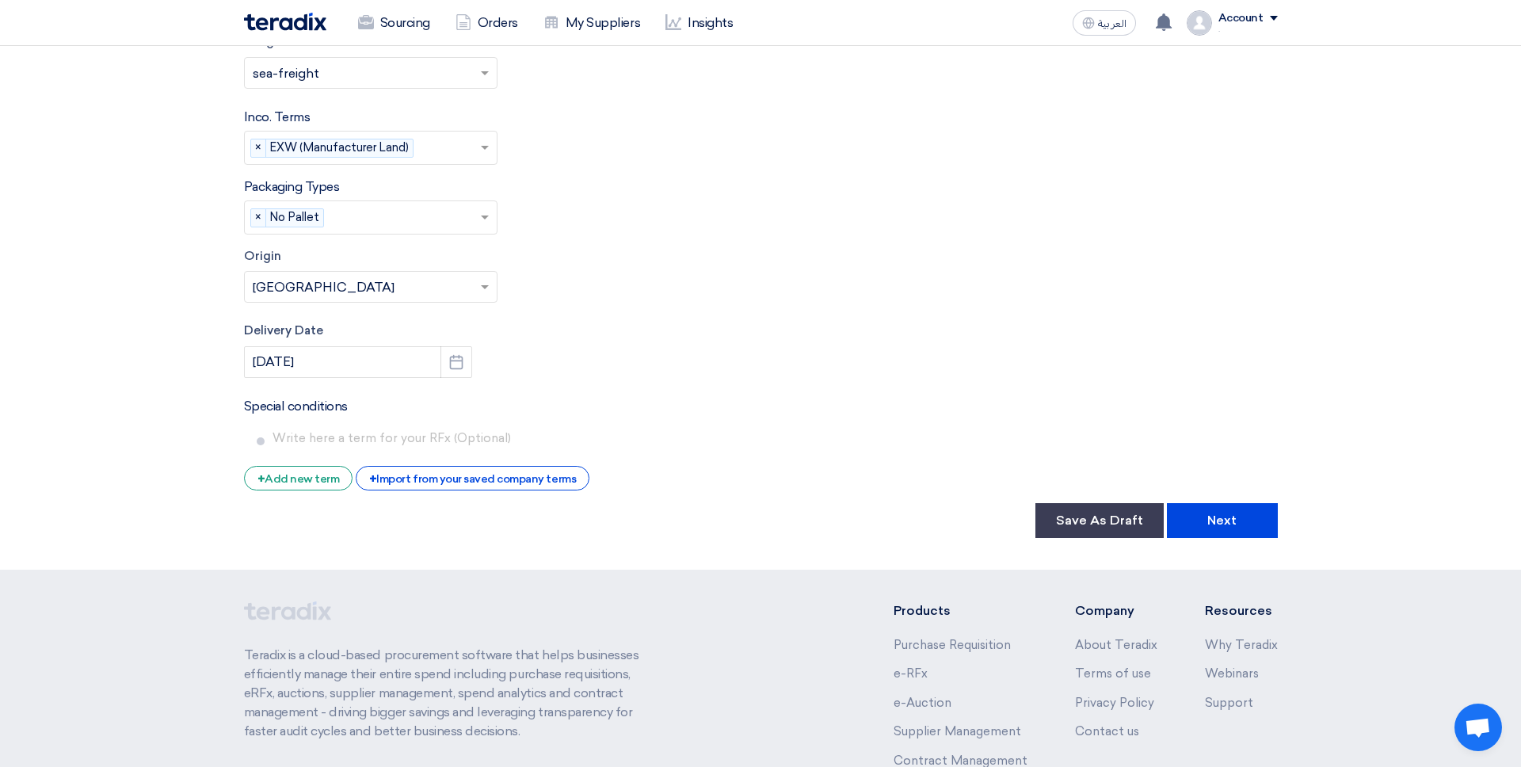
scroll to position [3205, 0]
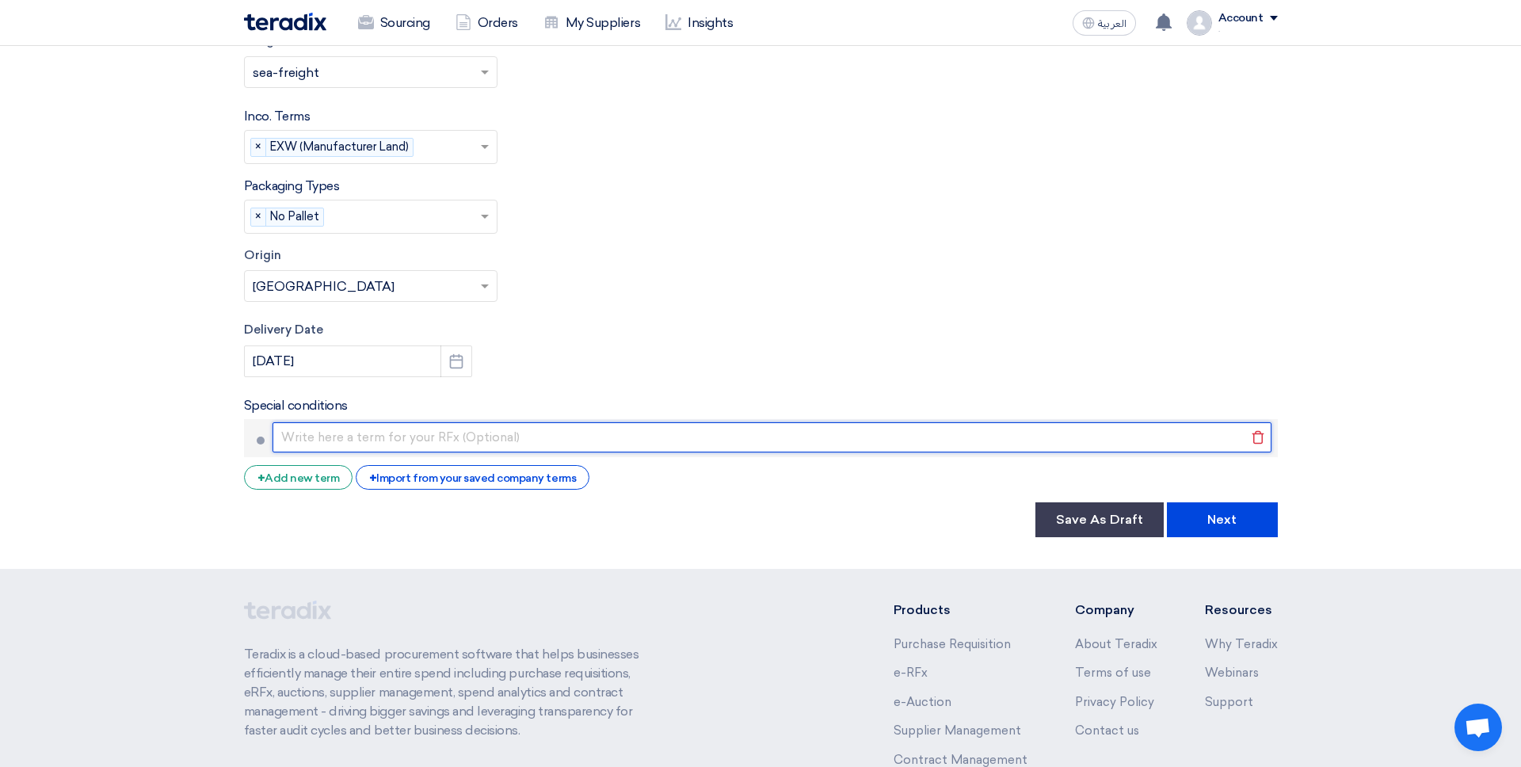
click at [316, 430] on input "text" at bounding box center [772, 437] width 999 height 30
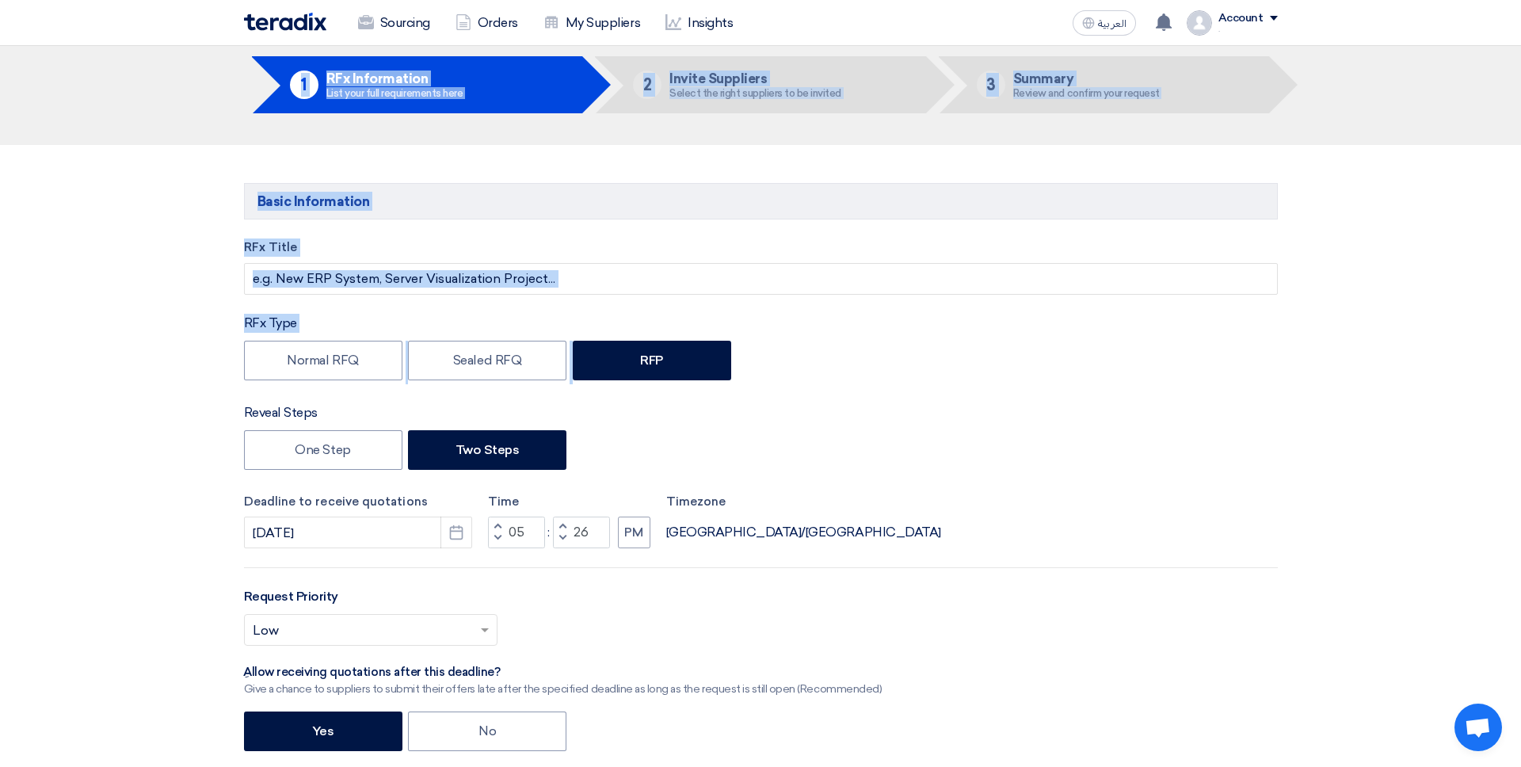
scroll to position [0, 0]
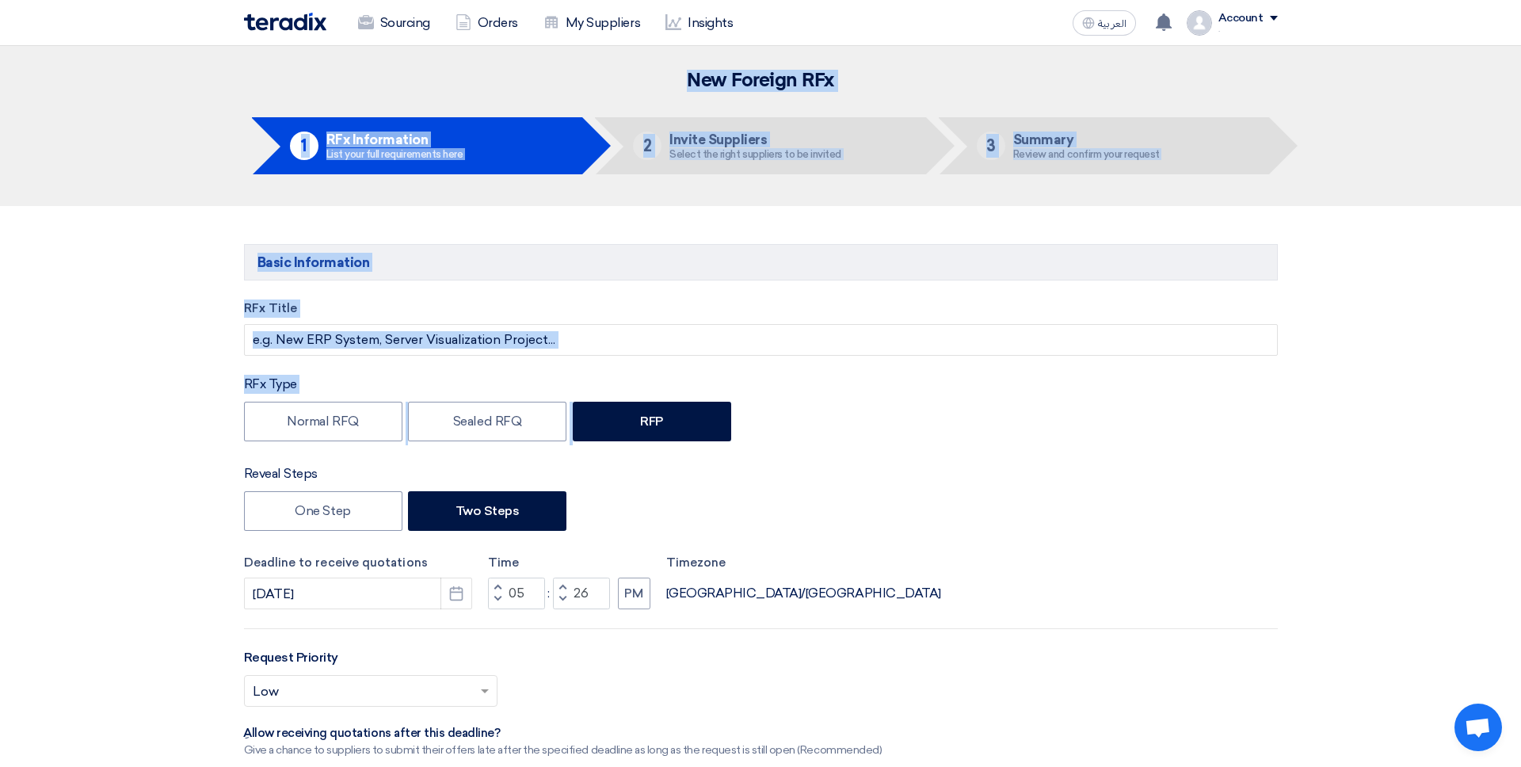
drag, startPoint x: 814, startPoint y: 79, endPoint x: 178, endPoint y: -64, distance: 651.5
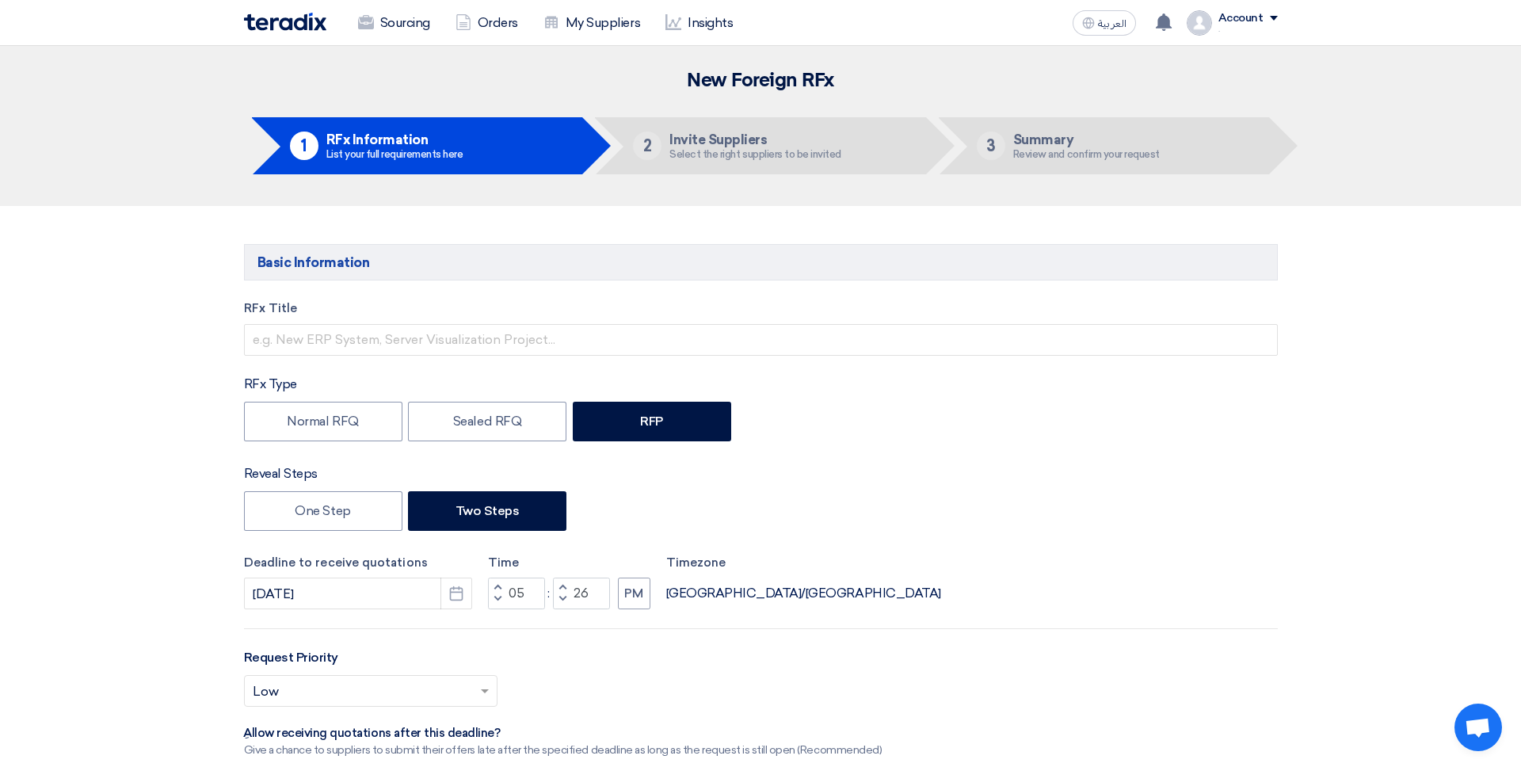
click at [628, 145] on li "2 Invite Suppliers Select the right suppliers to be invited" at bounding box center [760, 145] width 331 height 57
click at [700, 30] on link "Insights" at bounding box center [699, 23] width 93 height 35
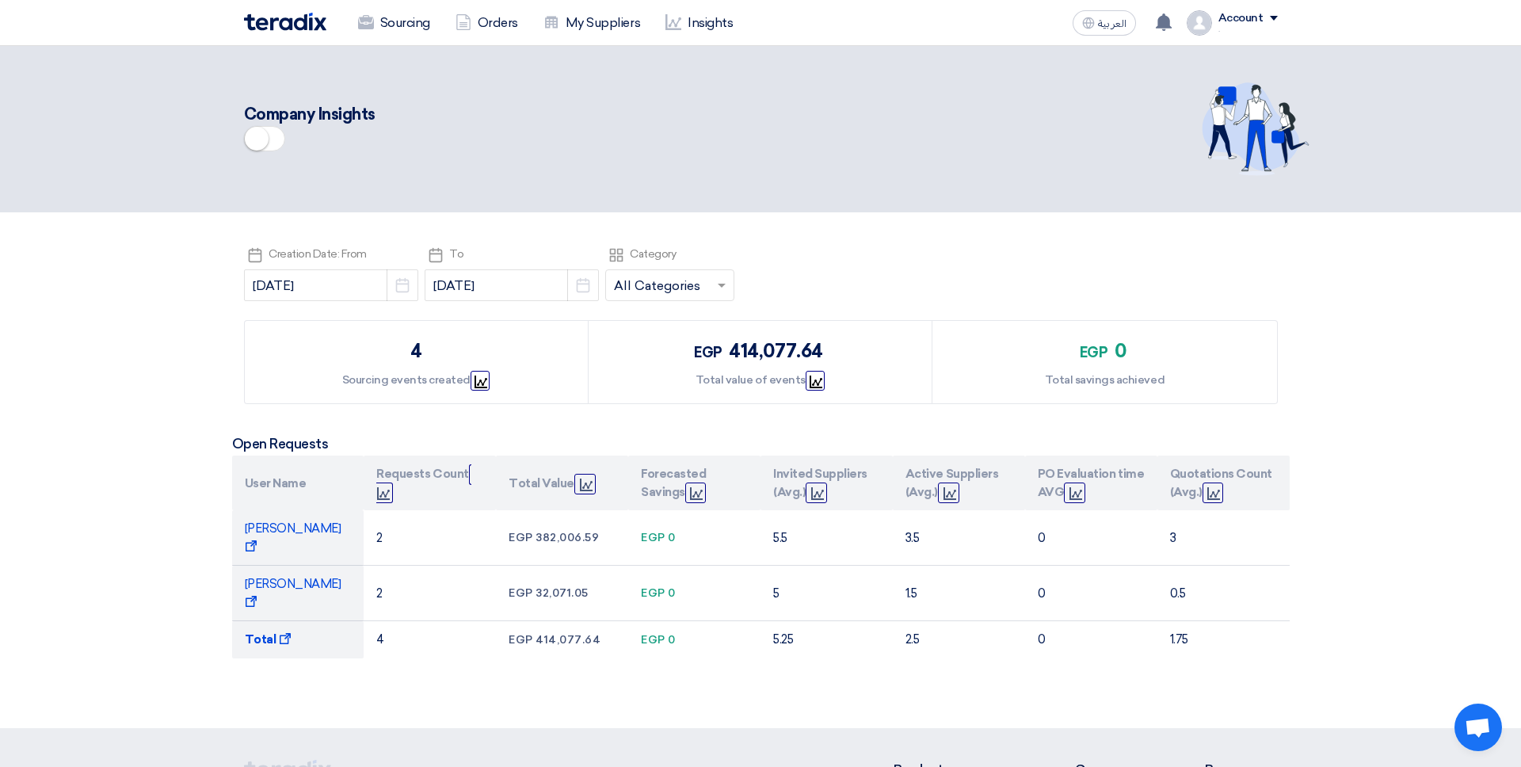
click at [266, 128] on span at bounding box center [264, 138] width 41 height 25
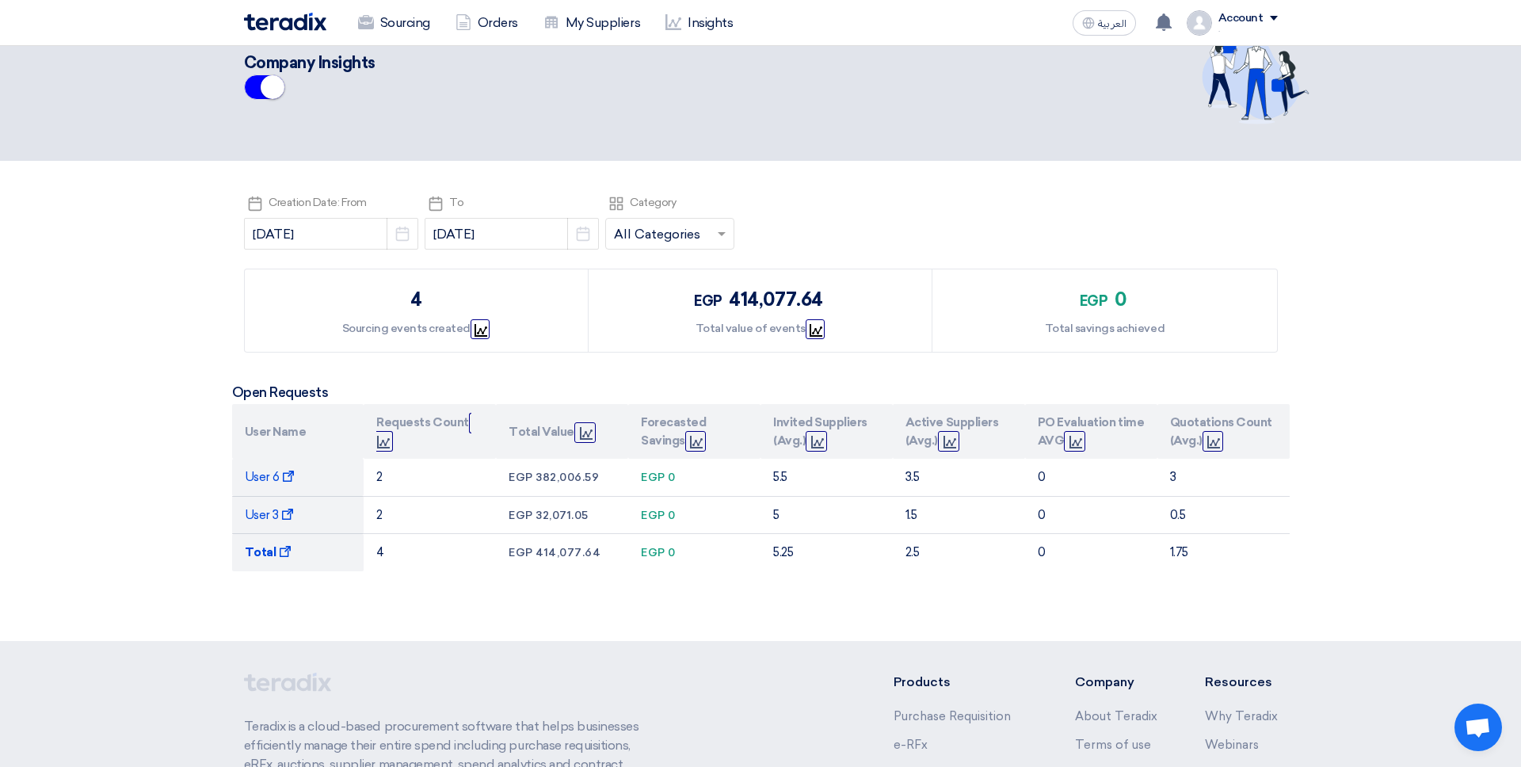
scroll to position [40, 0]
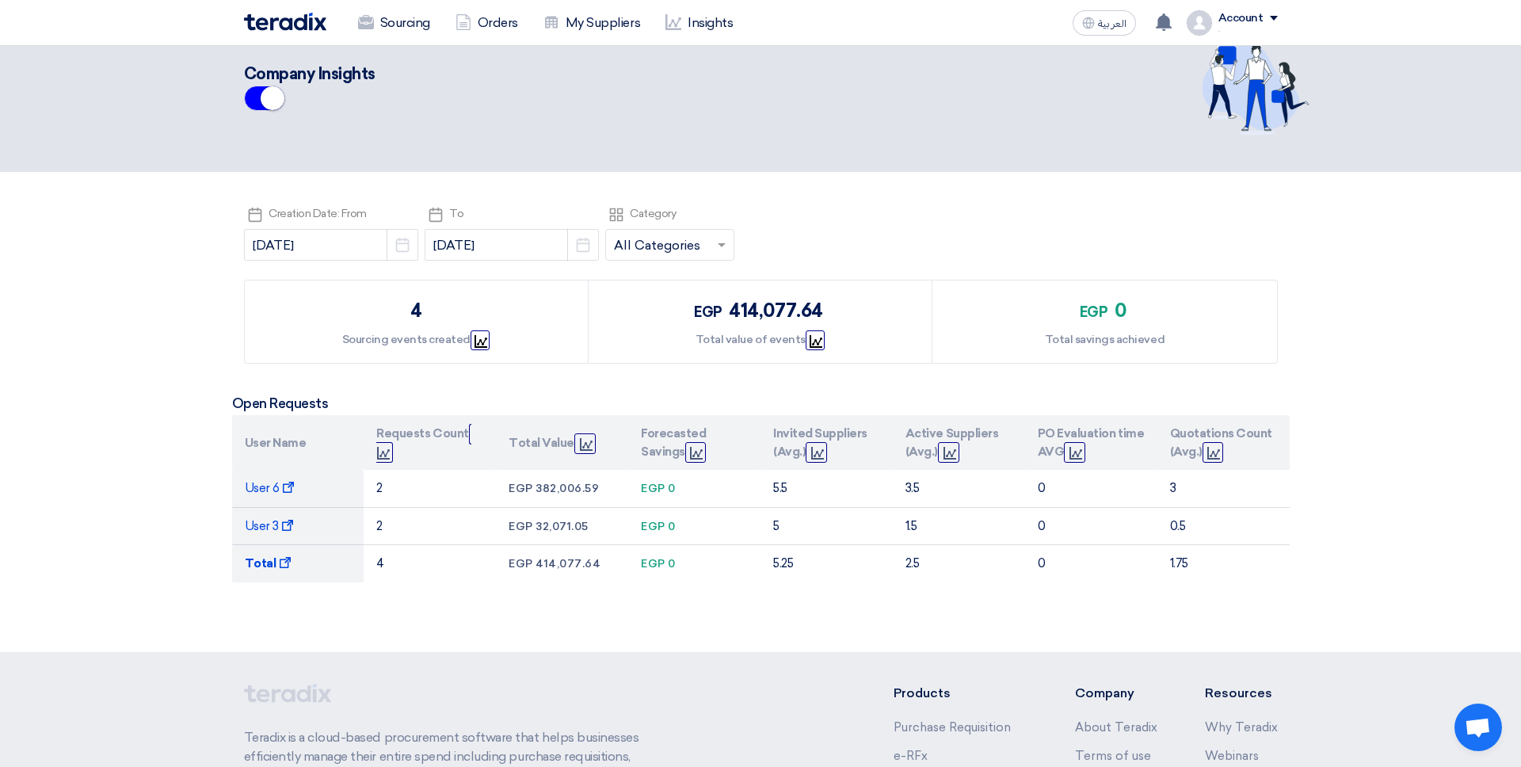
click at [636, 112] on div "Company Insights" at bounding box center [606, 89] width 724 height 55
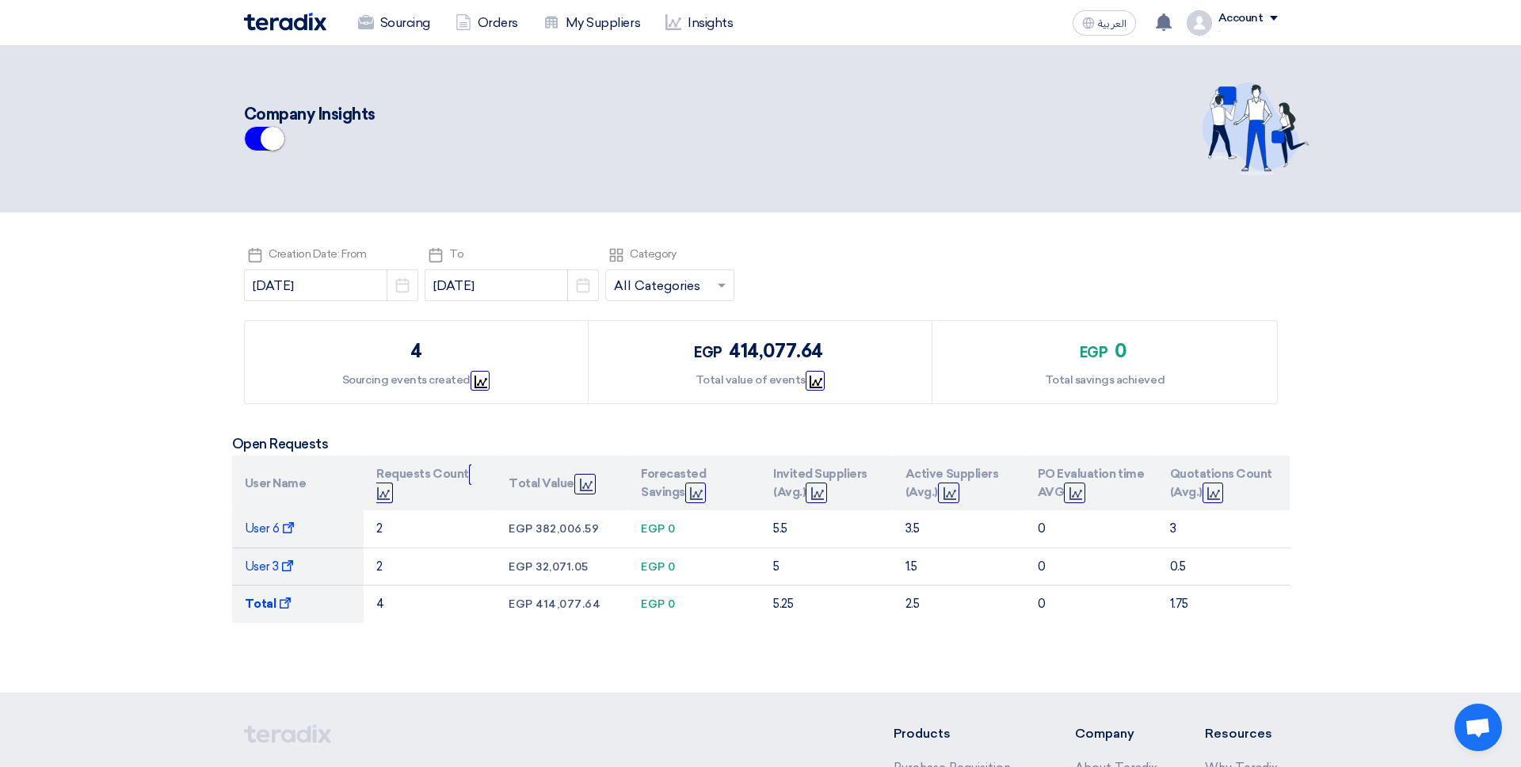
click at [903, 261] on div "Pick a date Creation Date: From 2025-07-01 Pick a date Pick a date To 2025-08-2…" at bounding box center [761, 275] width 1034 height 63
click at [395, 25] on link "Sourcing" at bounding box center [394, 23] width 97 height 35
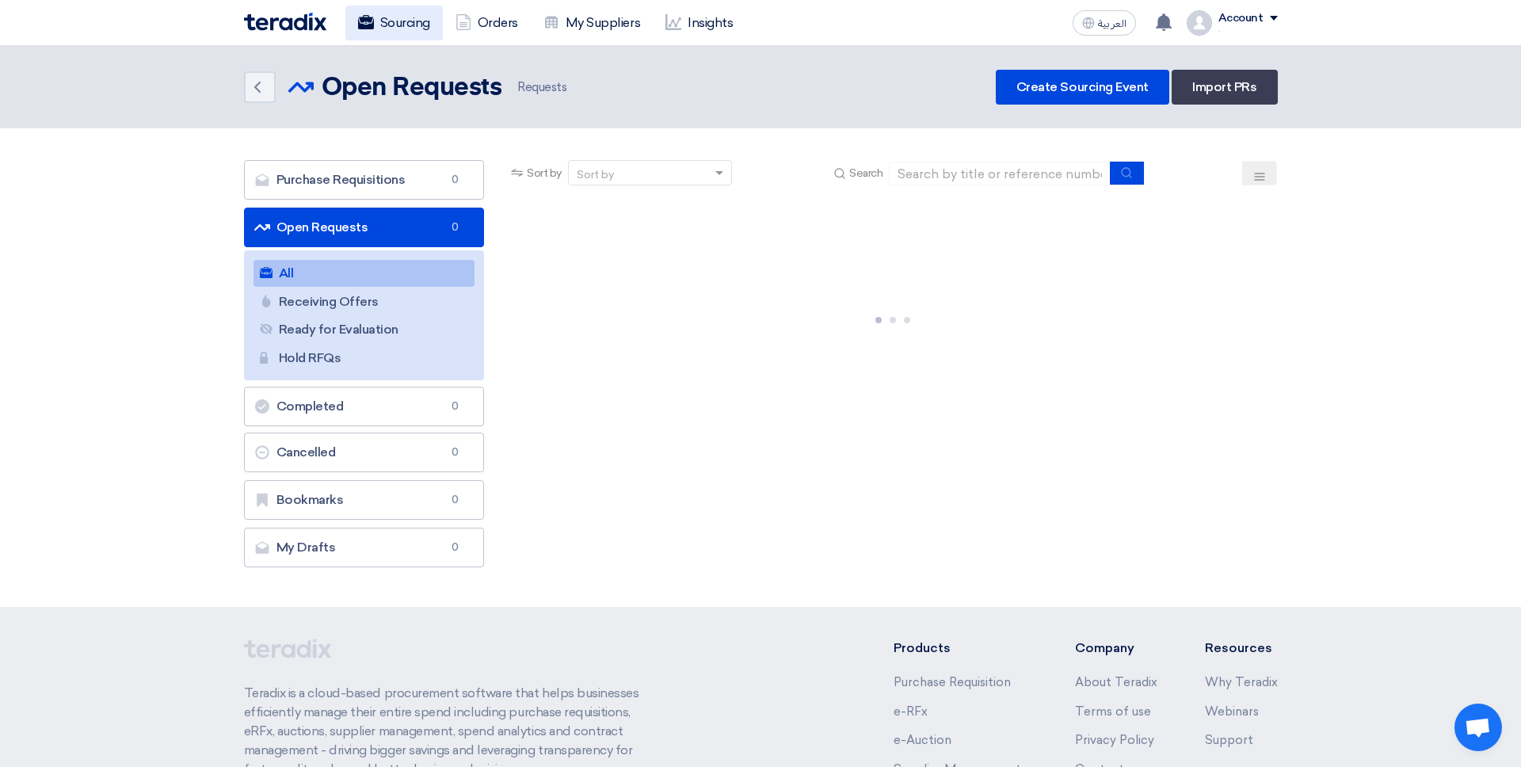
click at [394, 25] on link "Sourcing" at bounding box center [394, 23] width 97 height 35
